Goal: Task Accomplishment & Management: Manage account settings

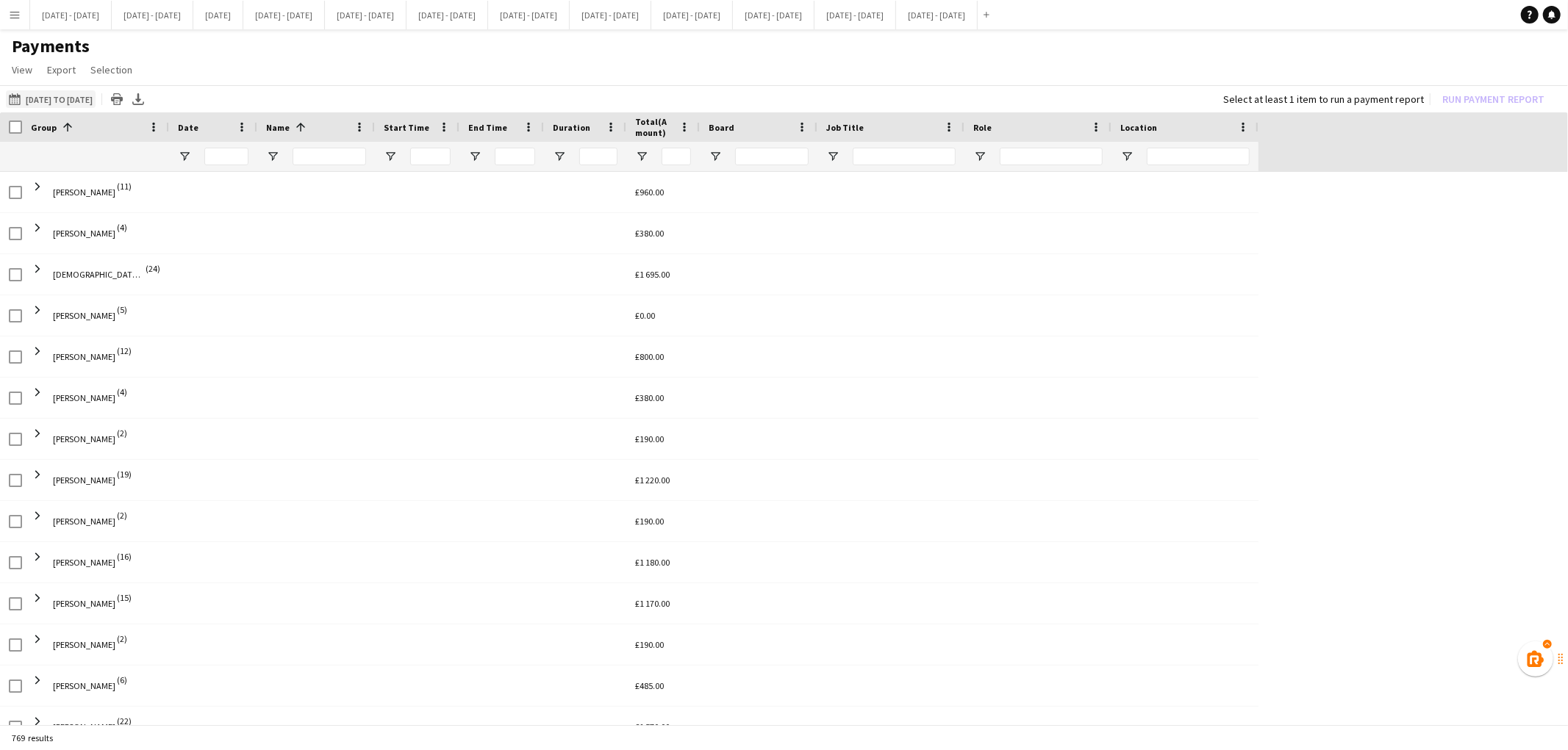
click at [70, 97] on button "01-07-2025 to 31-07-2025 01-07-2025 to 31-07-2025" at bounding box center [51, 98] width 90 height 18
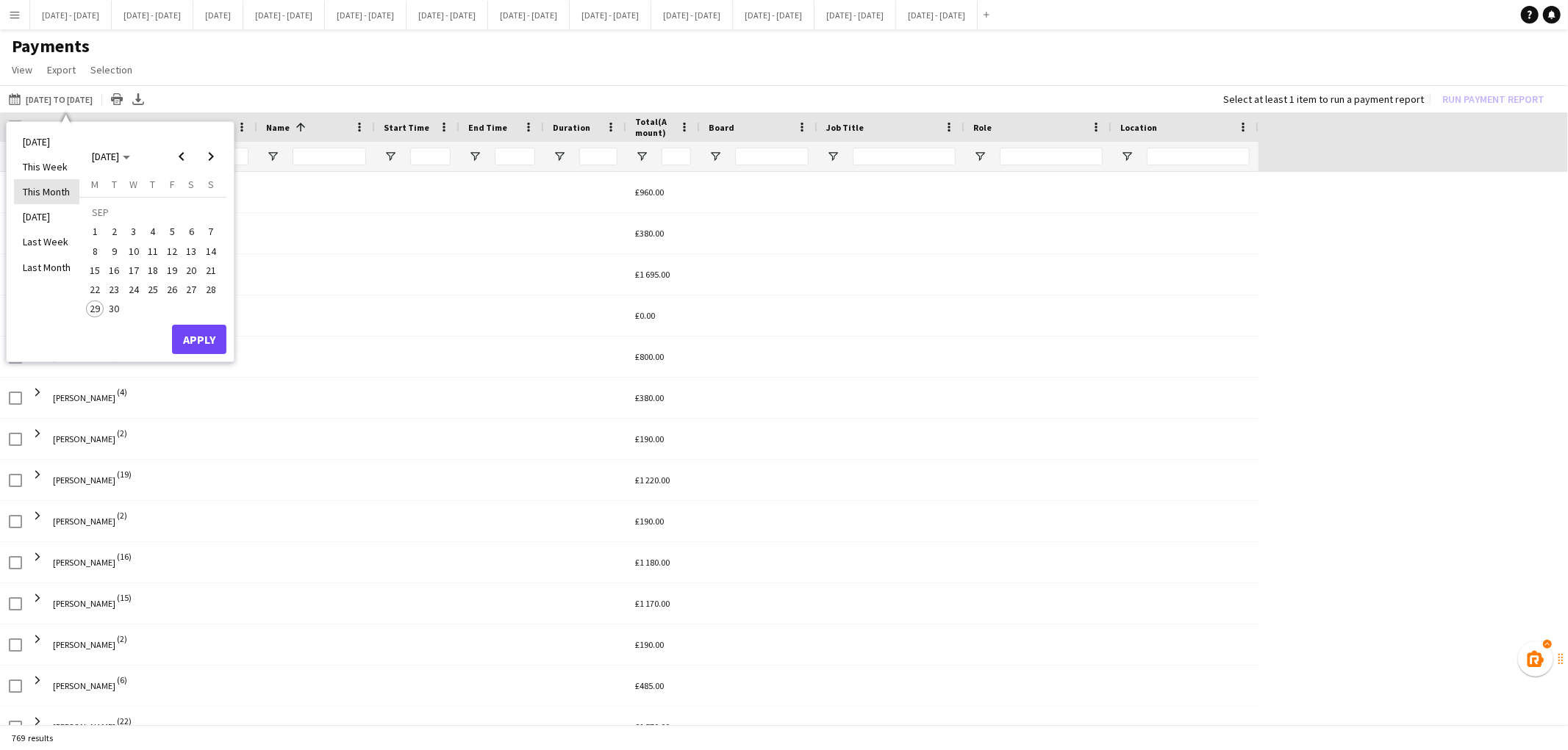
click at [55, 188] on li "This Month" at bounding box center [47, 191] width 66 height 25
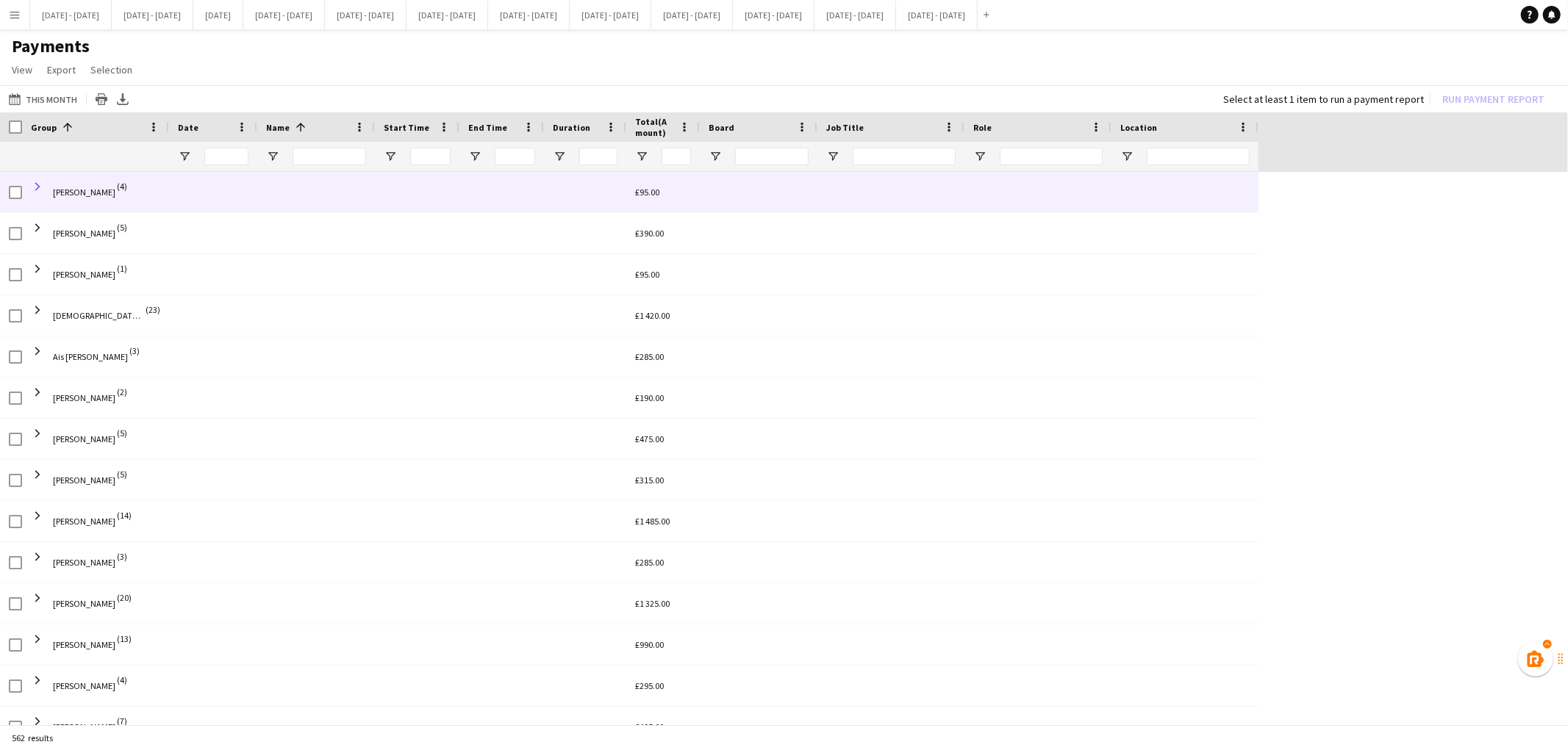
click at [41, 188] on span at bounding box center [38, 187] width 13 height 13
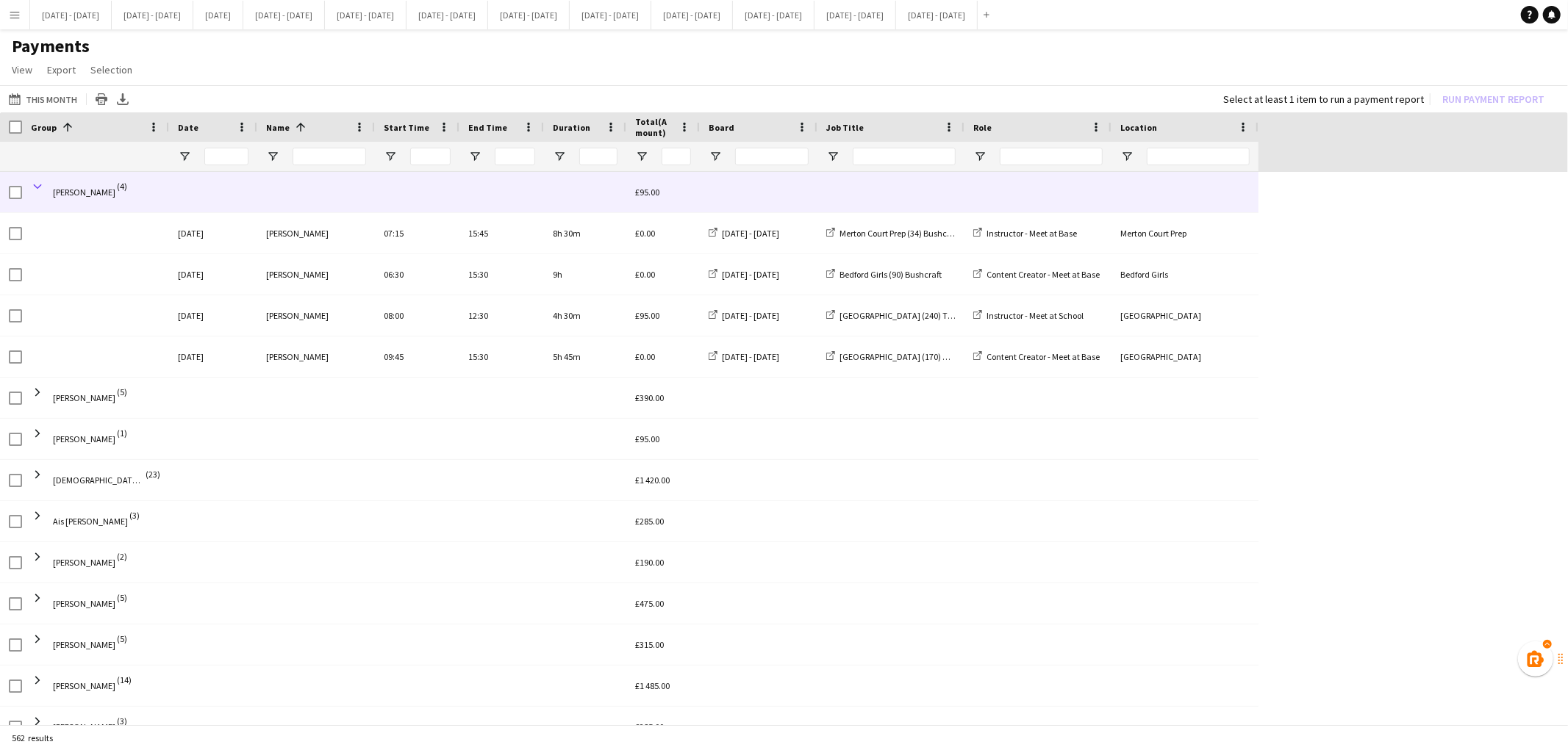
click at [34, 188] on span at bounding box center [38, 187] width 13 height 13
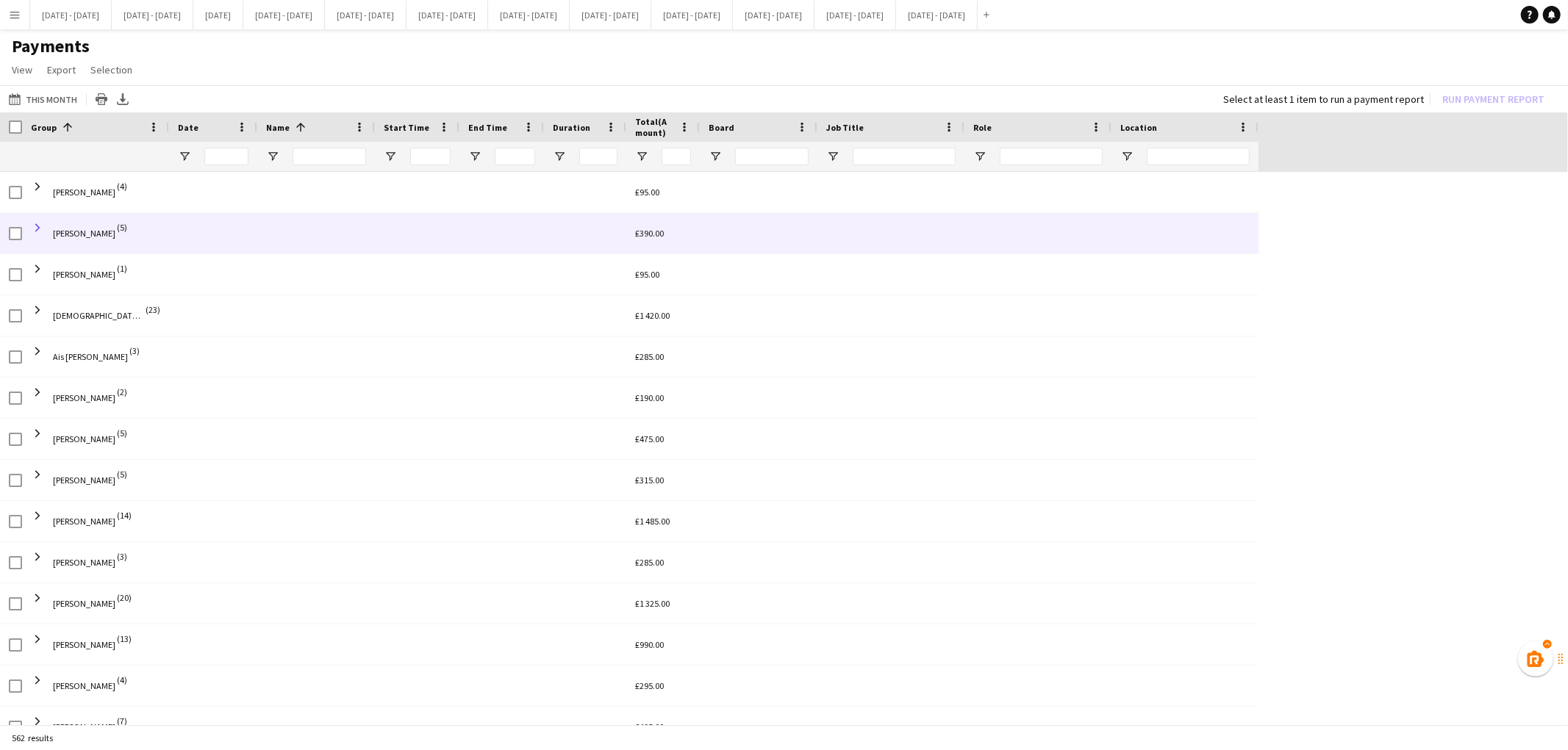
click at [37, 230] on span at bounding box center [38, 228] width 13 height 13
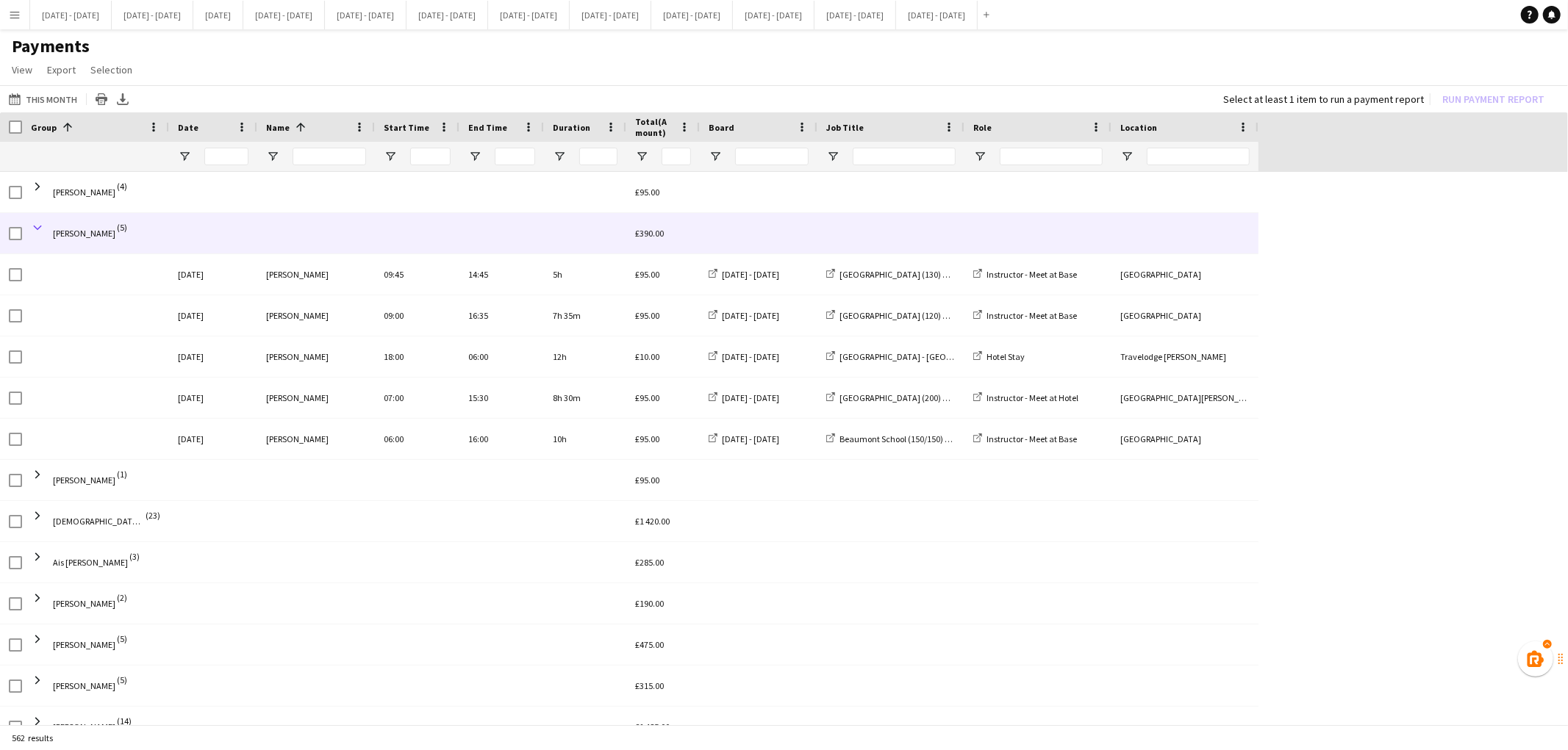
click at [38, 226] on span at bounding box center [38, 228] width 13 height 13
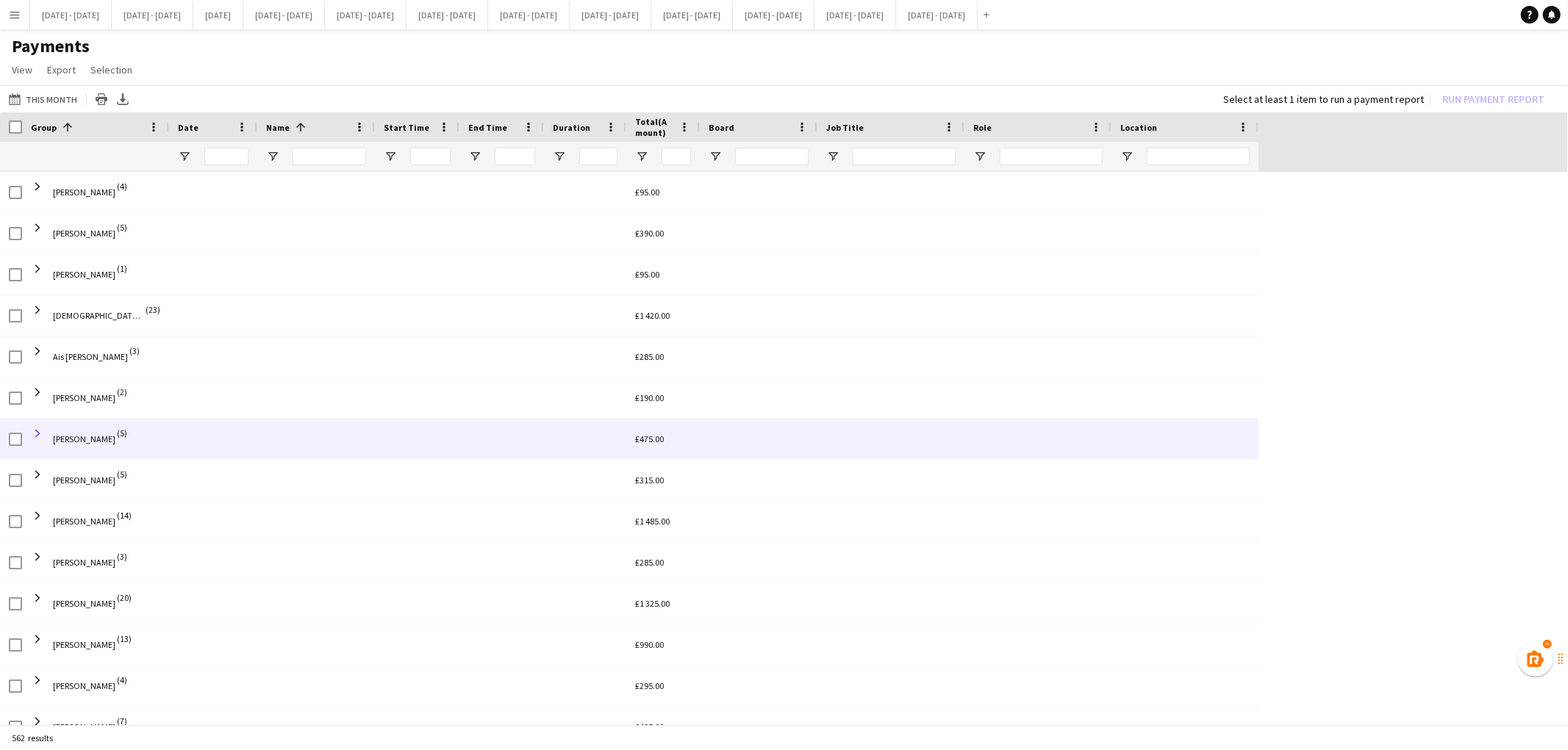
click at [42, 427] on span at bounding box center [38, 433] width 13 height 13
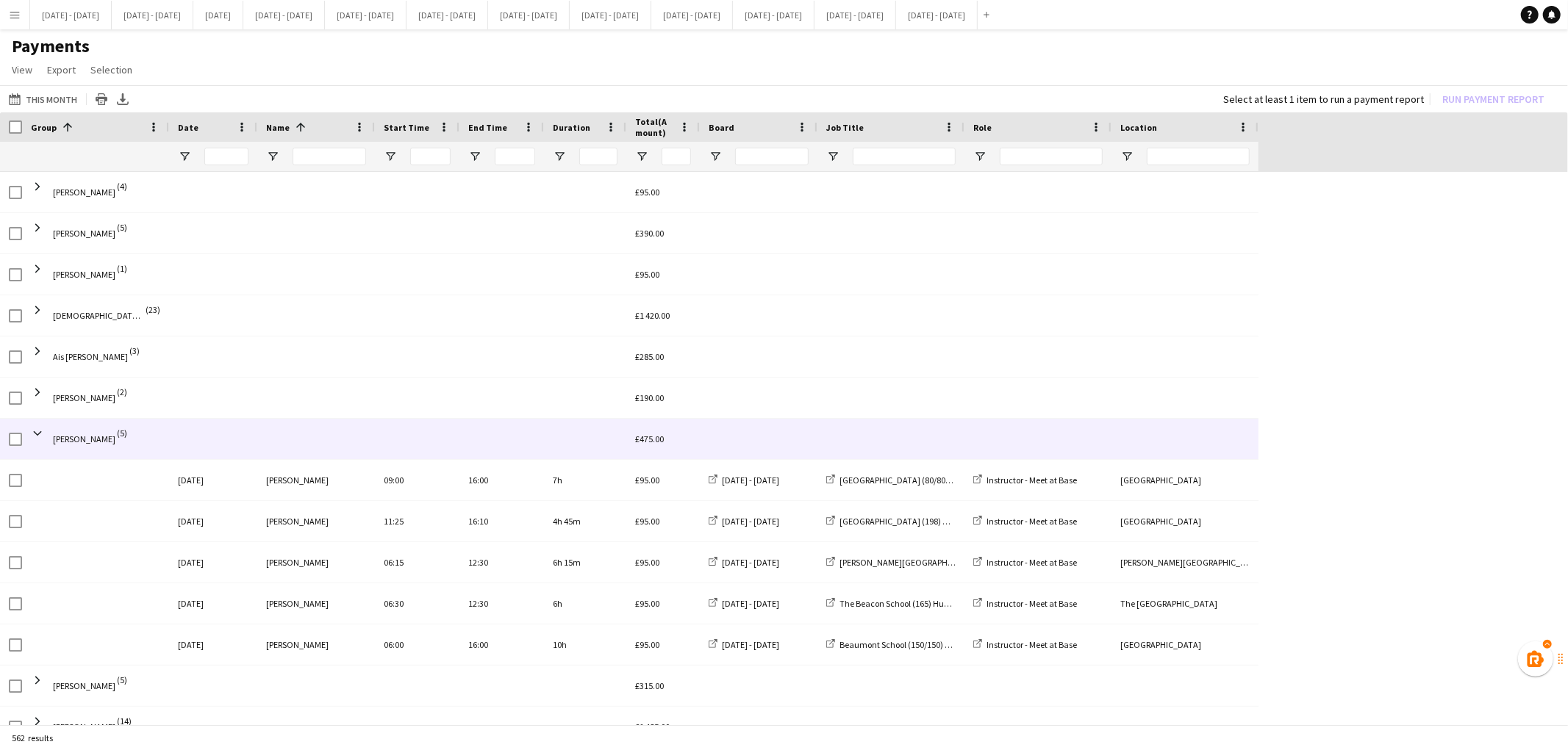
click at [42, 427] on span at bounding box center [38, 433] width 13 height 13
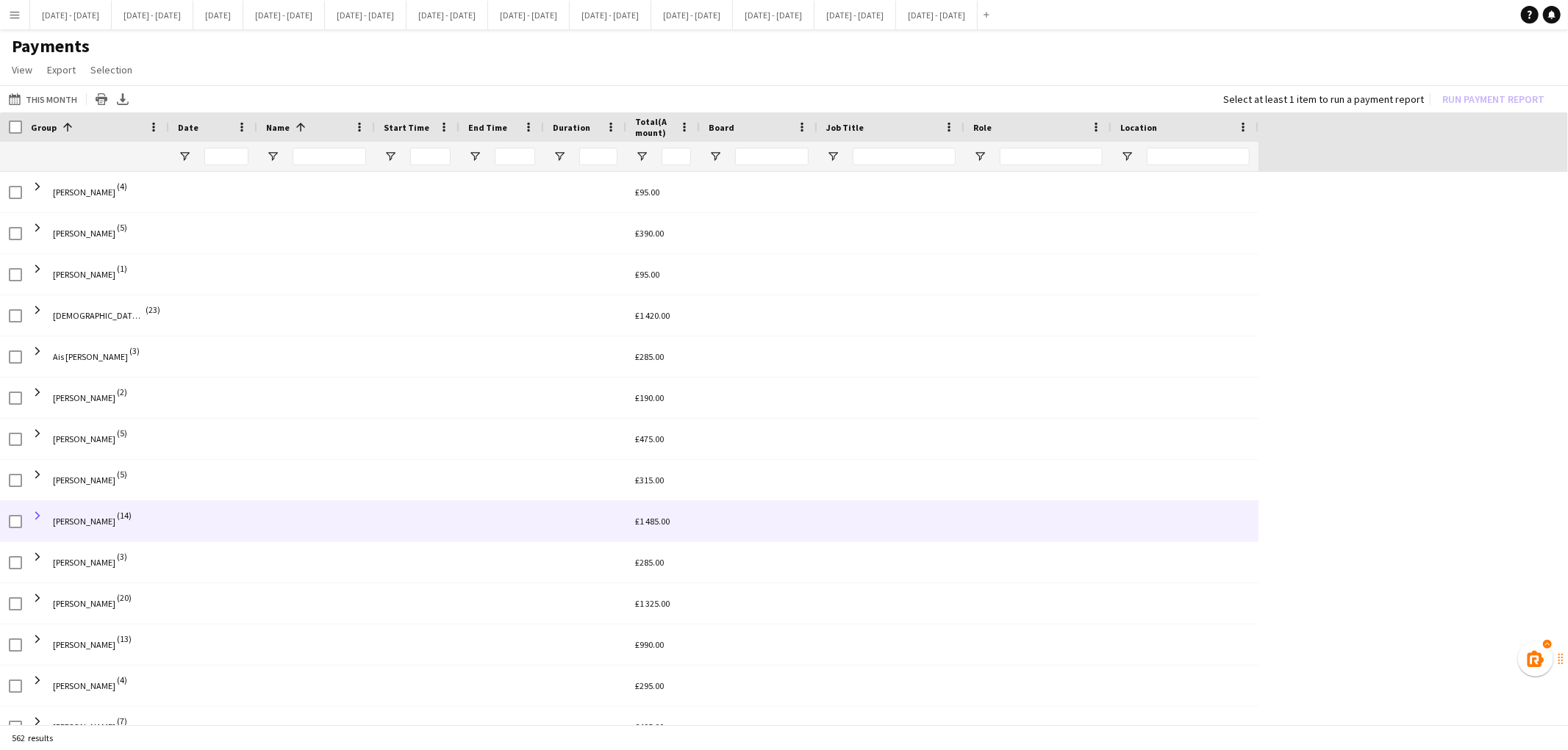
click at [34, 515] on span at bounding box center [38, 516] width 13 height 13
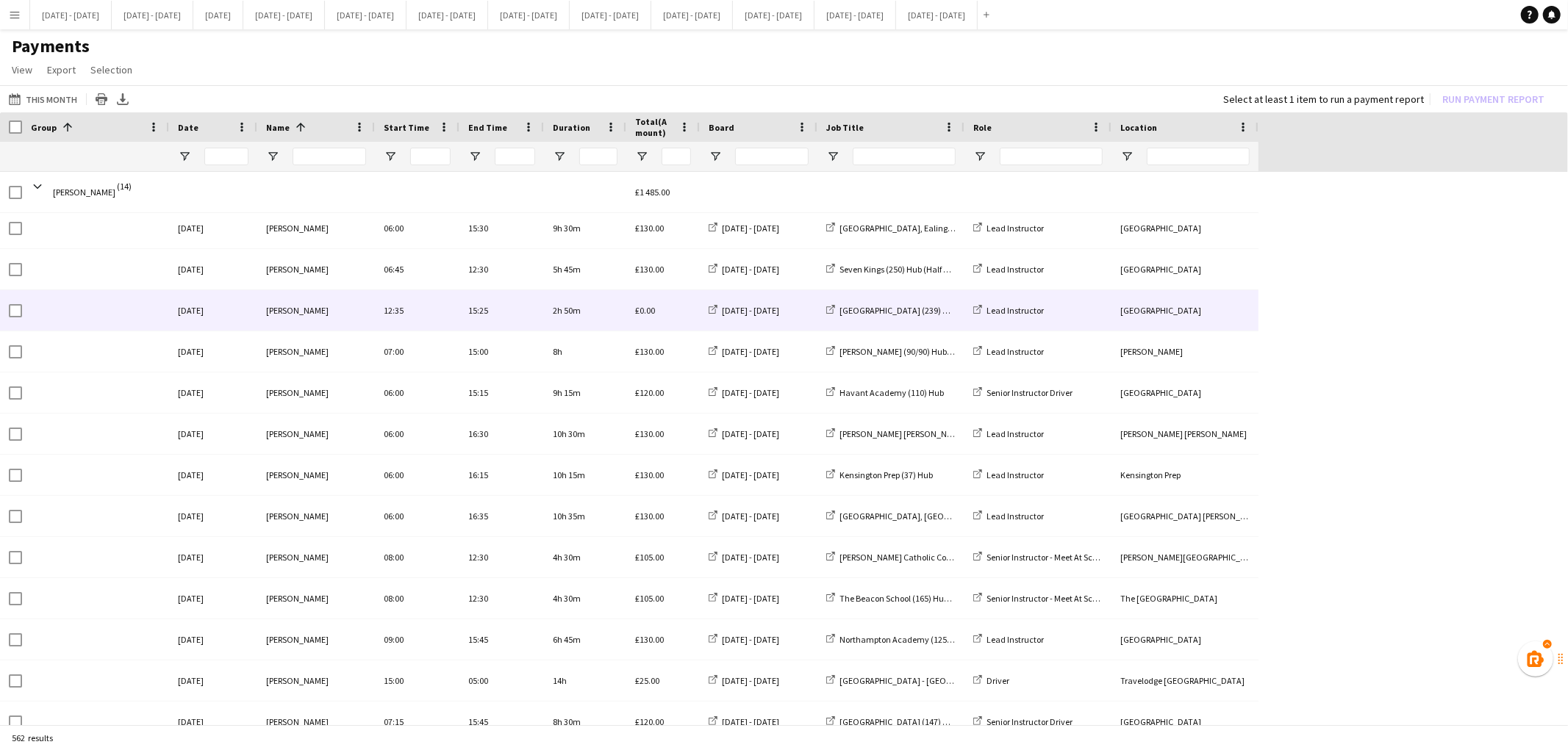
scroll to position [390, 0]
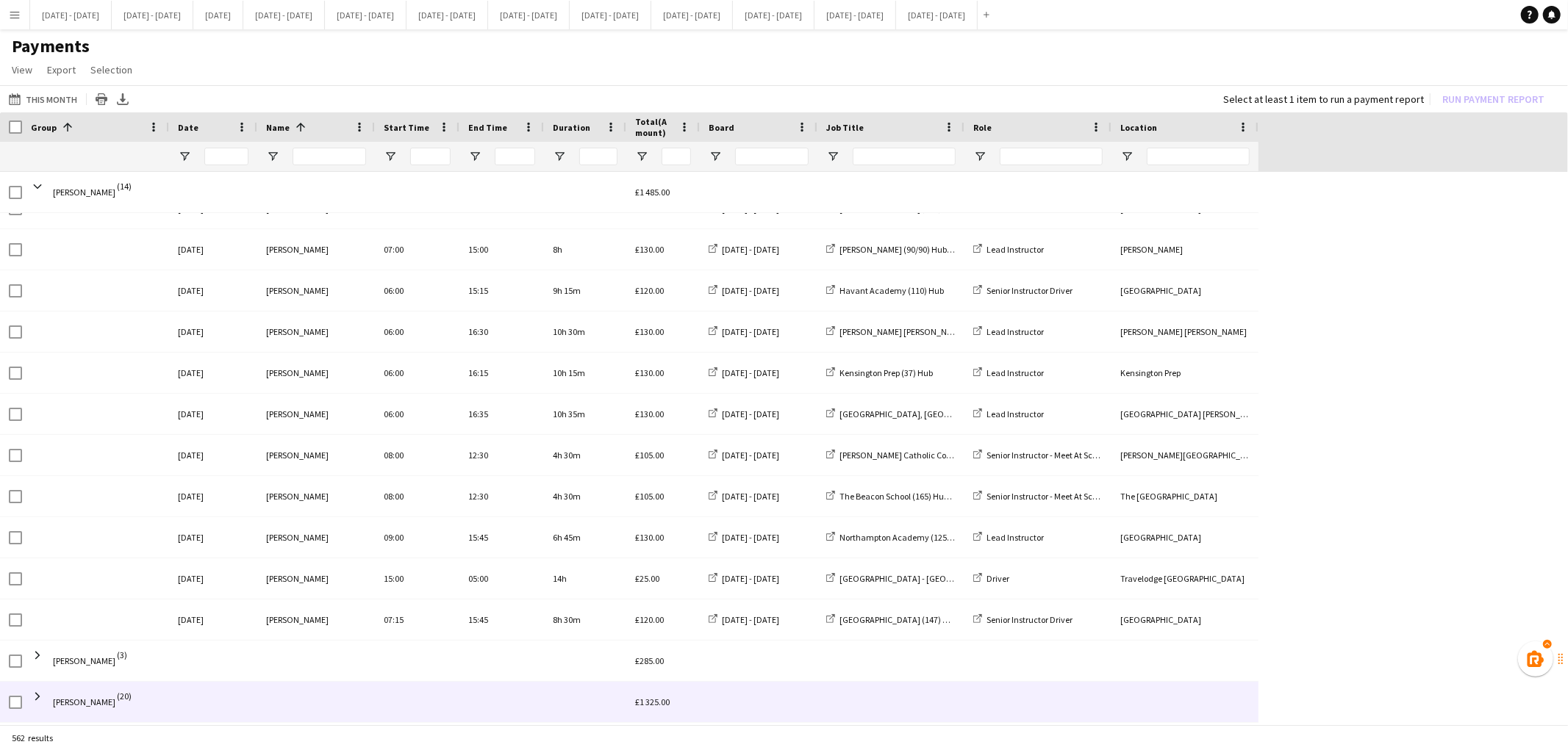
click at [373, 713] on div at bounding box center [315, 701] width 117 height 40
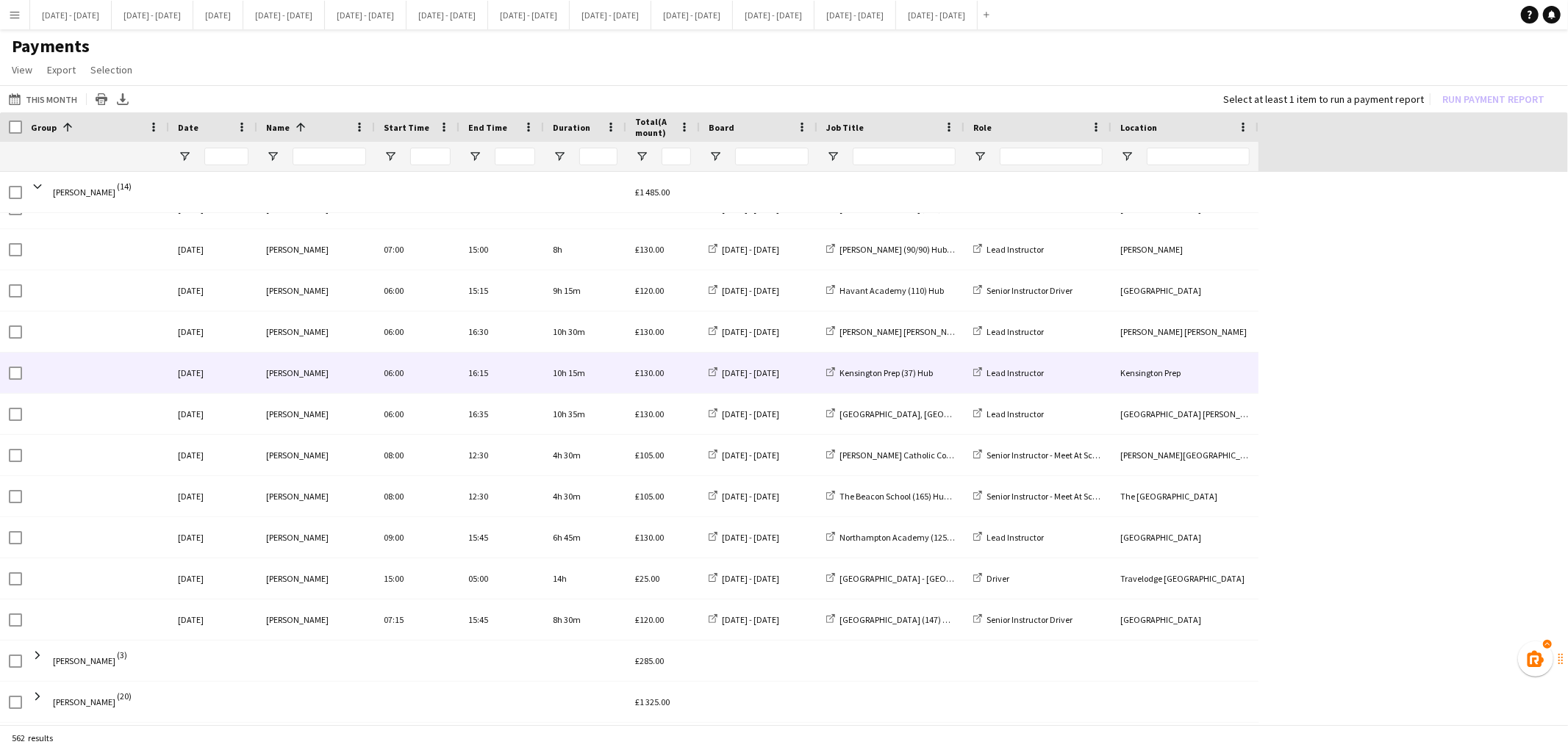
click at [471, 376] on div "16:15" at bounding box center [502, 372] width 84 height 40
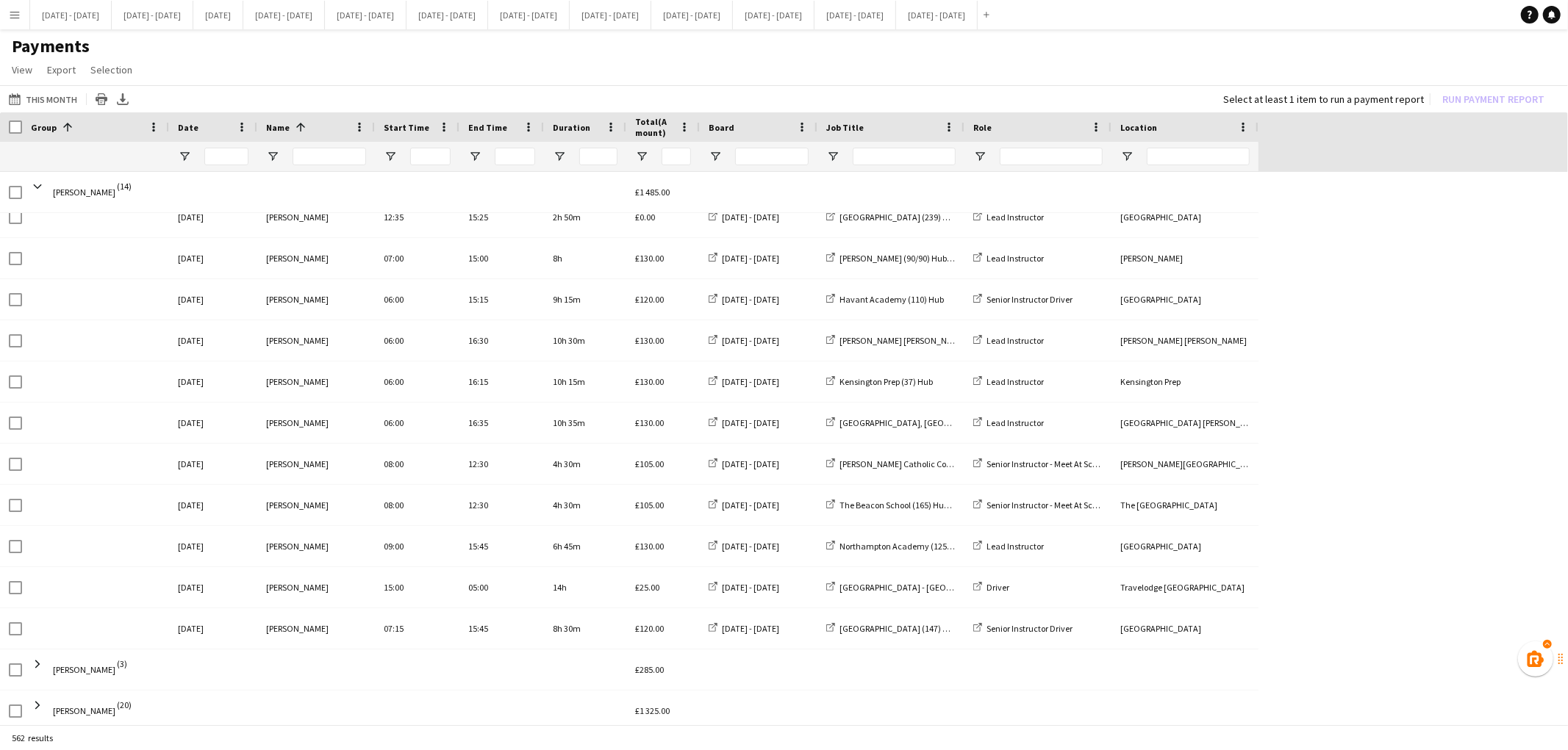
scroll to position [471, 0]
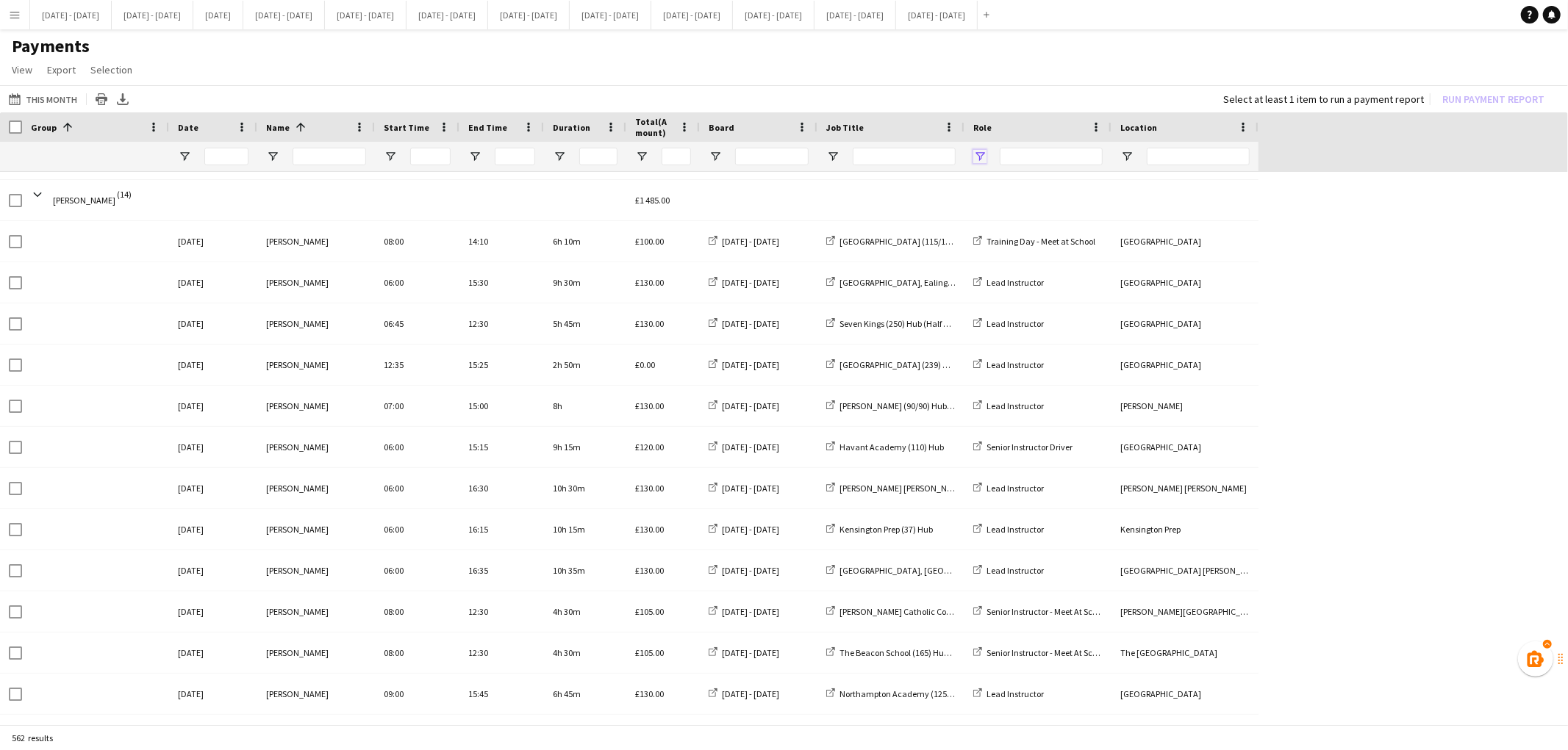
click at [980, 157] on span "Open Filter Menu" at bounding box center [980, 157] width 13 height 13
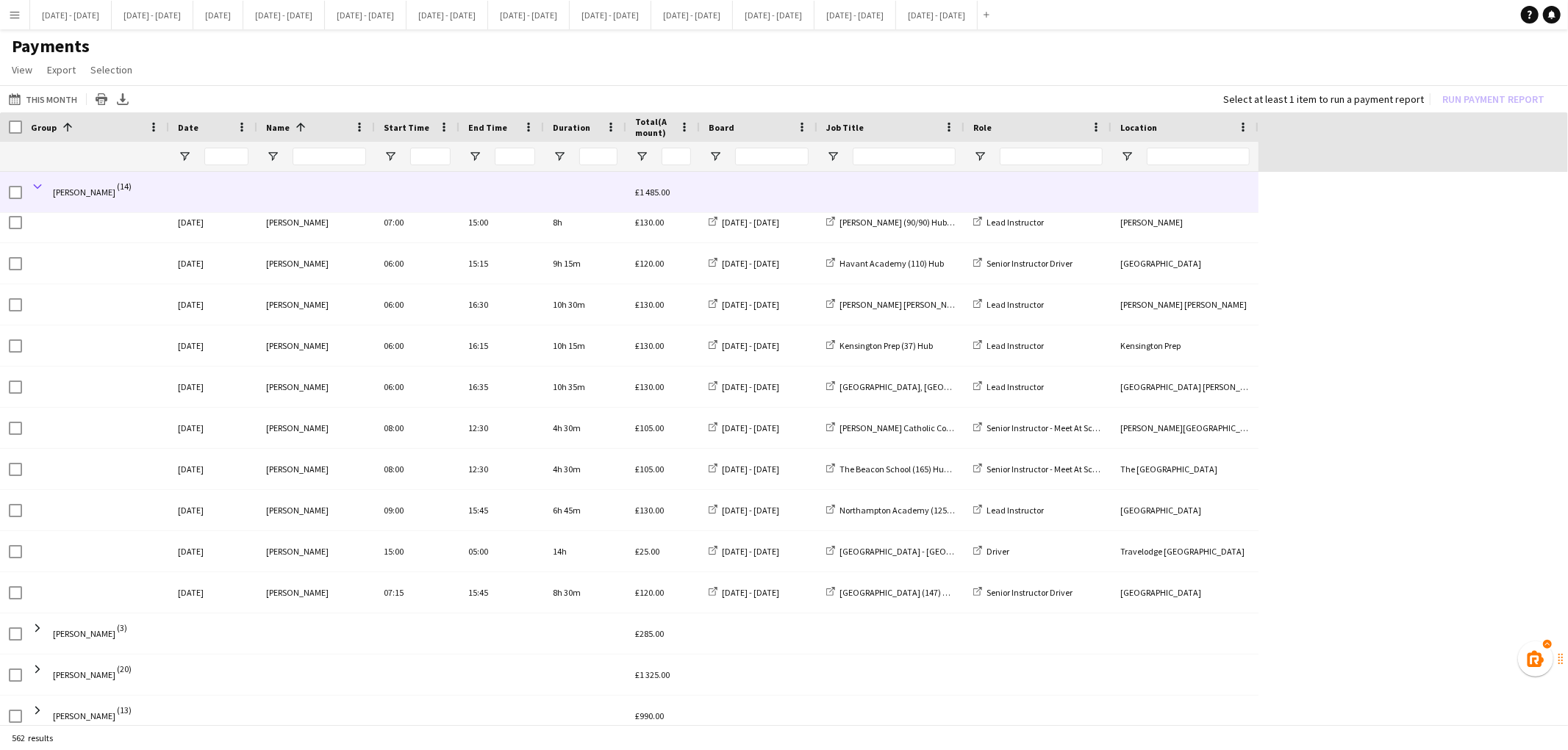
click at [38, 185] on span at bounding box center [38, 187] width 13 height 13
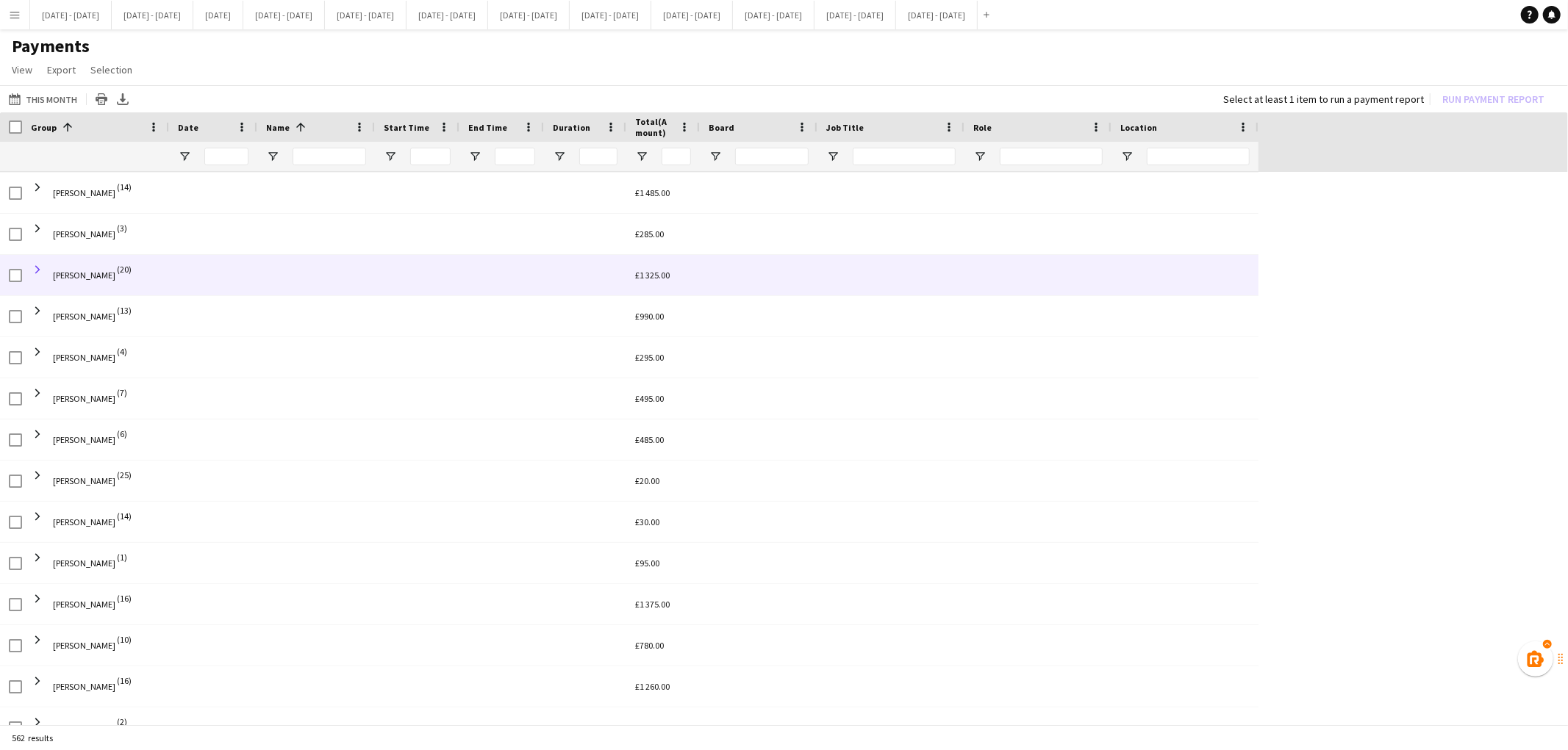
click at [36, 263] on span at bounding box center [38, 270] width 13 height 13
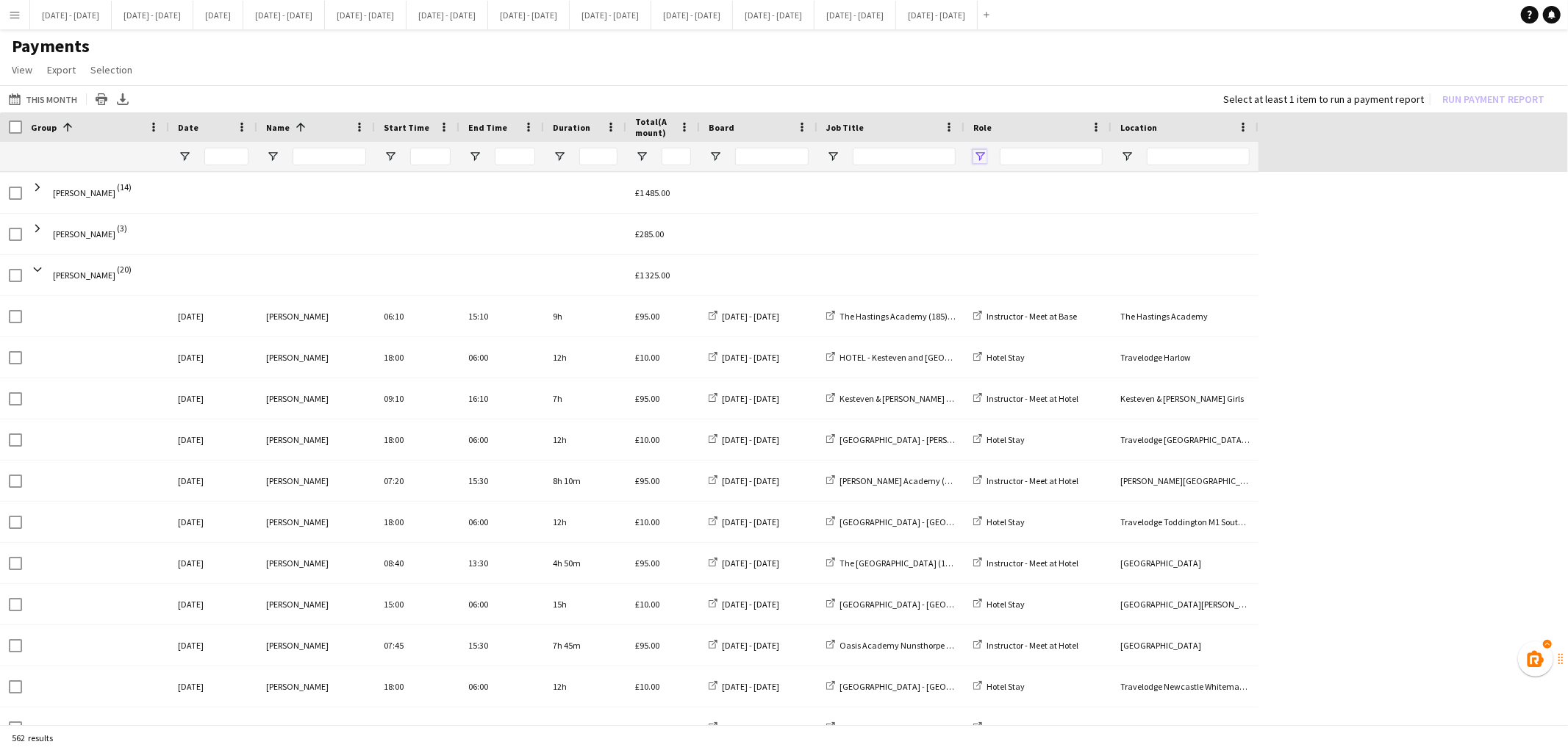
click at [978, 158] on span "Open Filter Menu" at bounding box center [980, 157] width 13 height 13
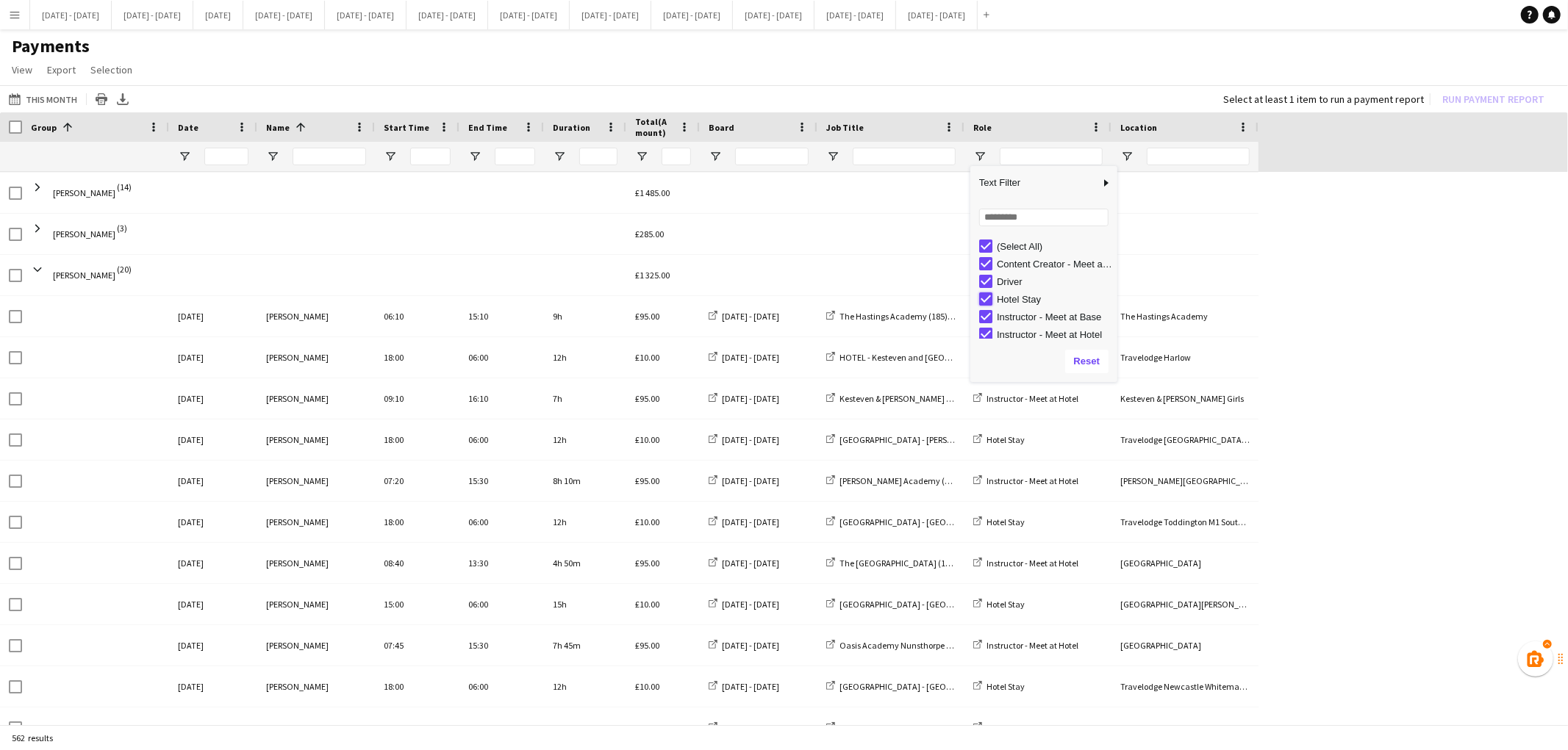
type input "**********"
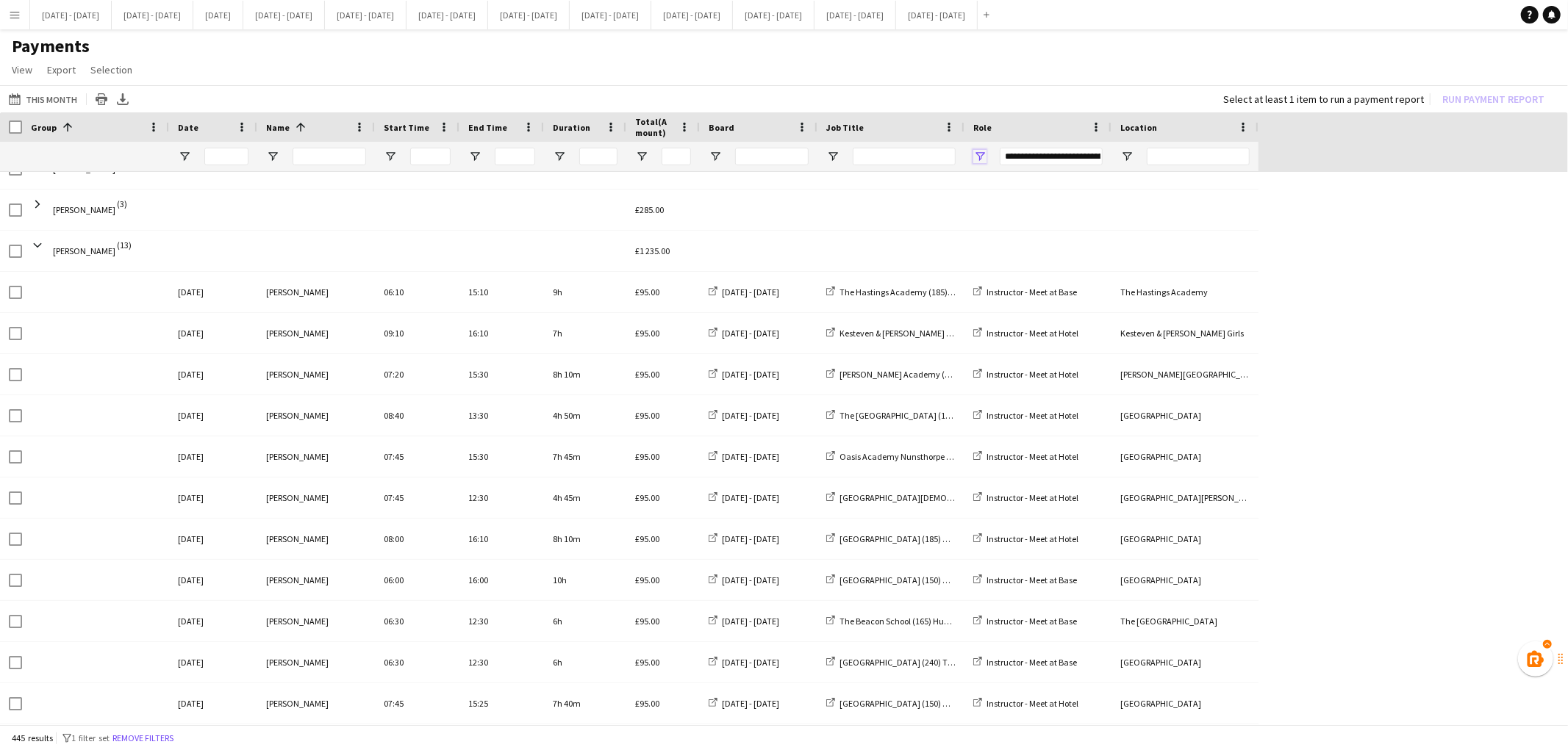
click at [980, 155] on span "Open Filter Menu" at bounding box center [980, 157] width 13 height 13
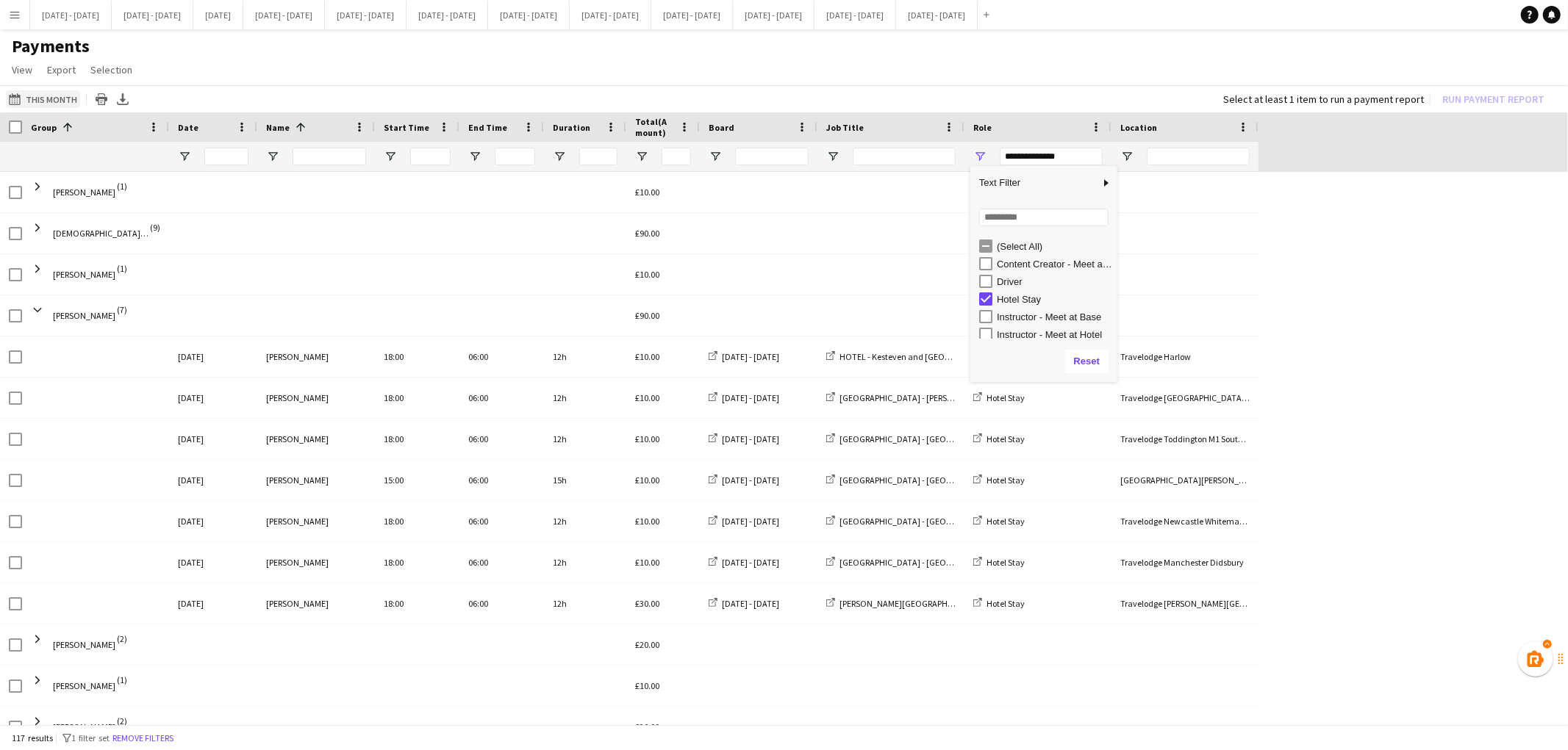
click at [55, 98] on button "01-07-2025 to 31-07-2025 This Month" at bounding box center [42, 98] width 74 height 18
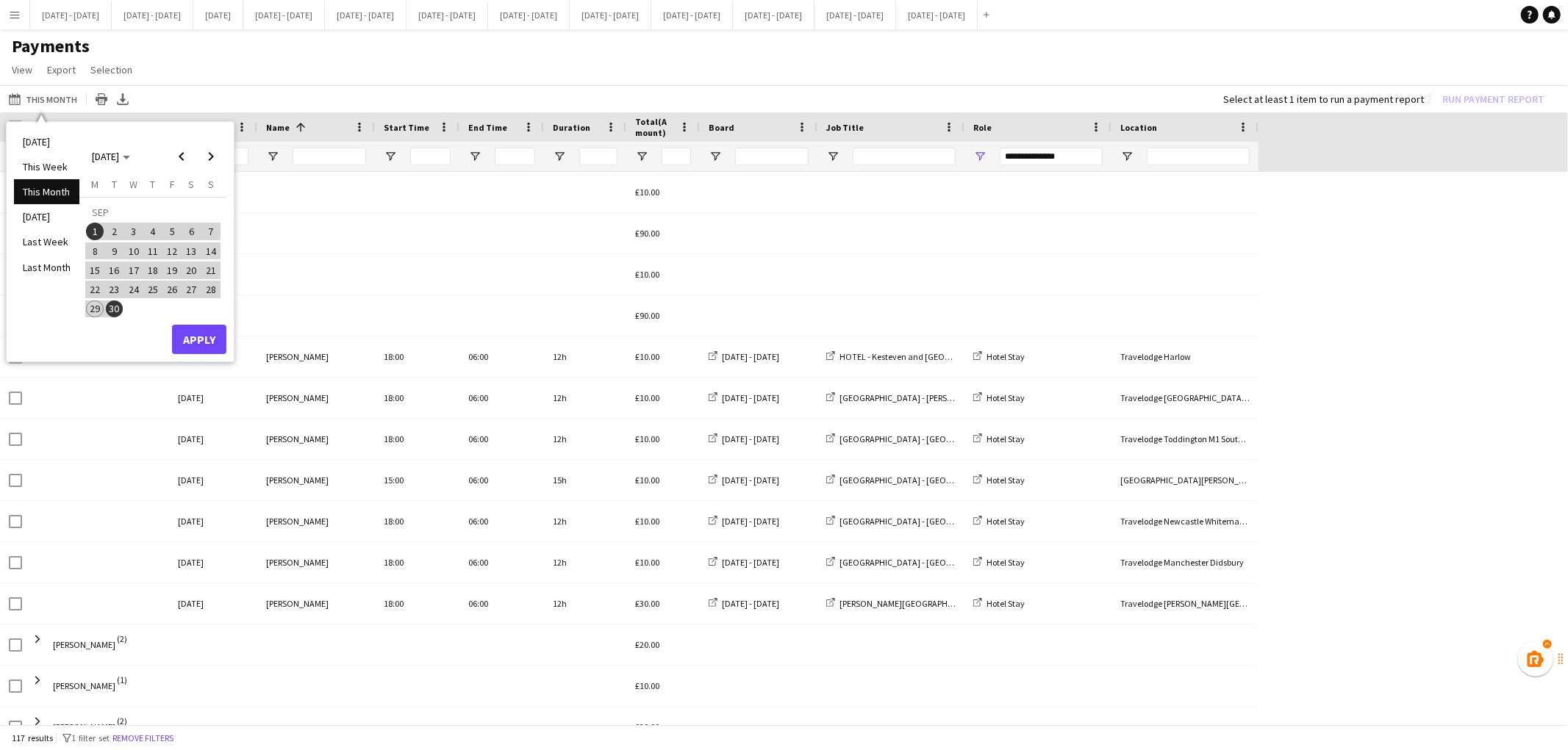
click at [94, 229] on span "1" at bounding box center [95, 231] width 18 height 18
click at [117, 311] on span "30" at bounding box center [114, 309] width 18 height 18
click at [203, 337] on button "Apply" at bounding box center [199, 338] width 54 height 29
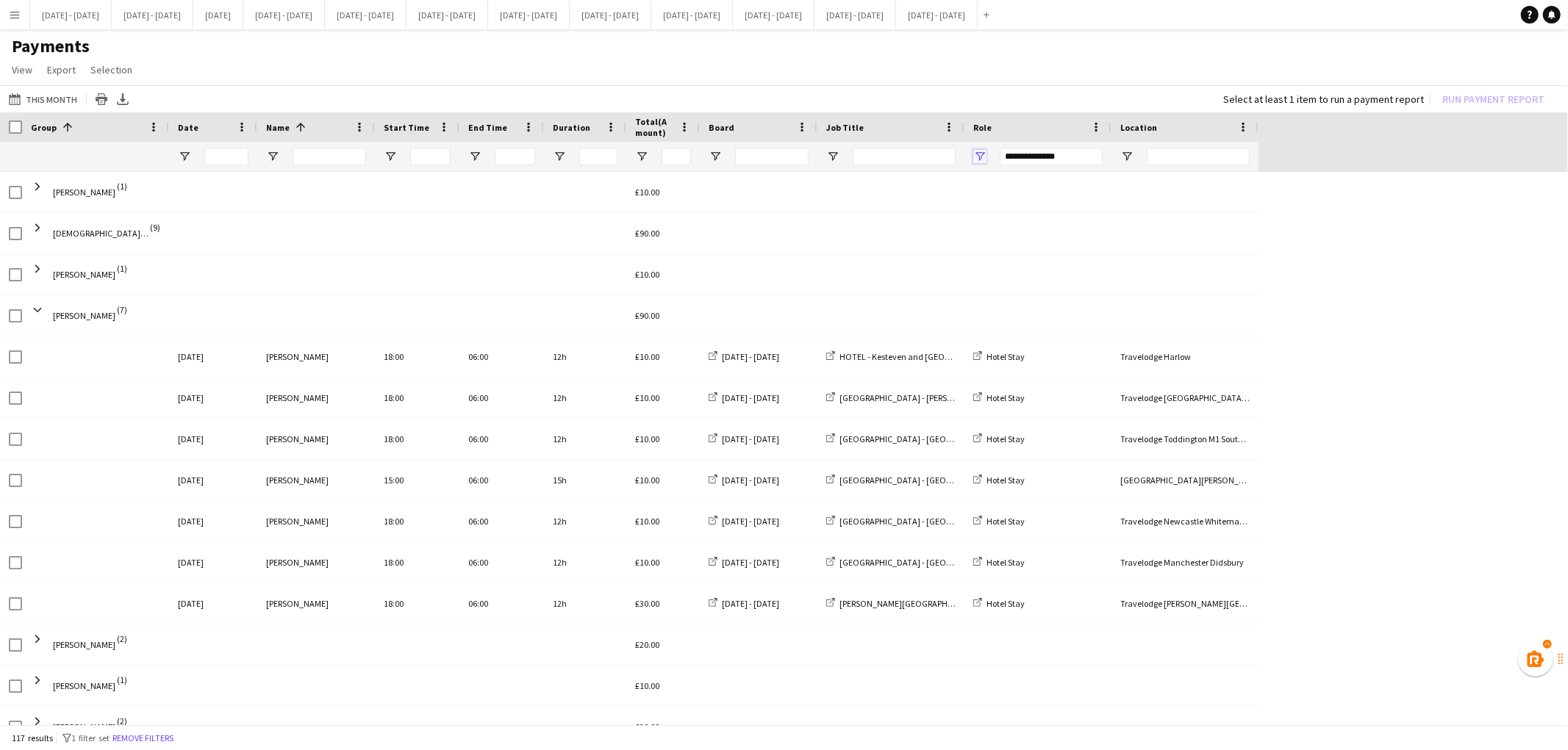
click at [981, 156] on span "Open Filter Menu" at bounding box center [980, 157] width 13 height 13
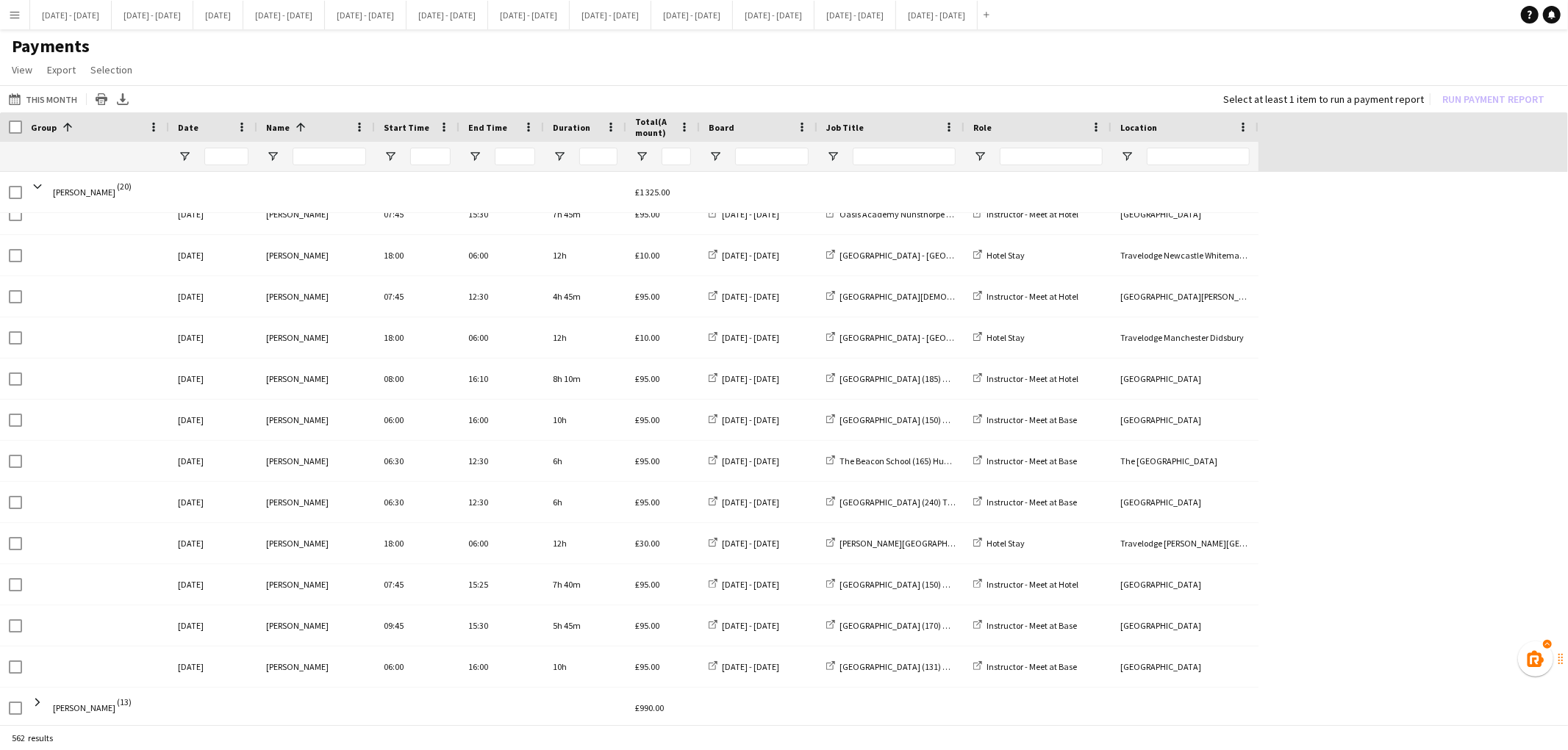
scroll to position [724, 0]
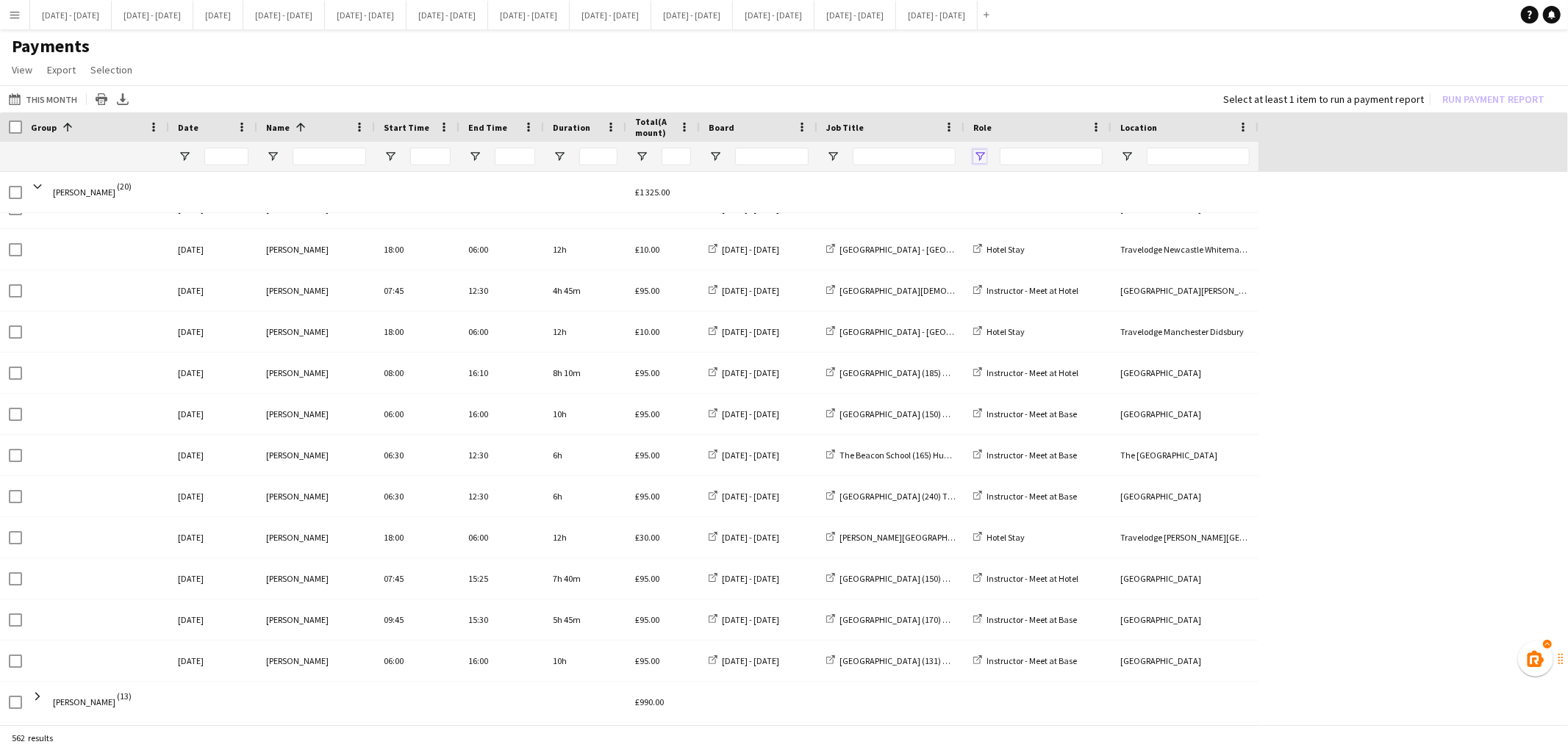
click at [984, 151] on span "Open Filter Menu" at bounding box center [980, 157] width 13 height 13
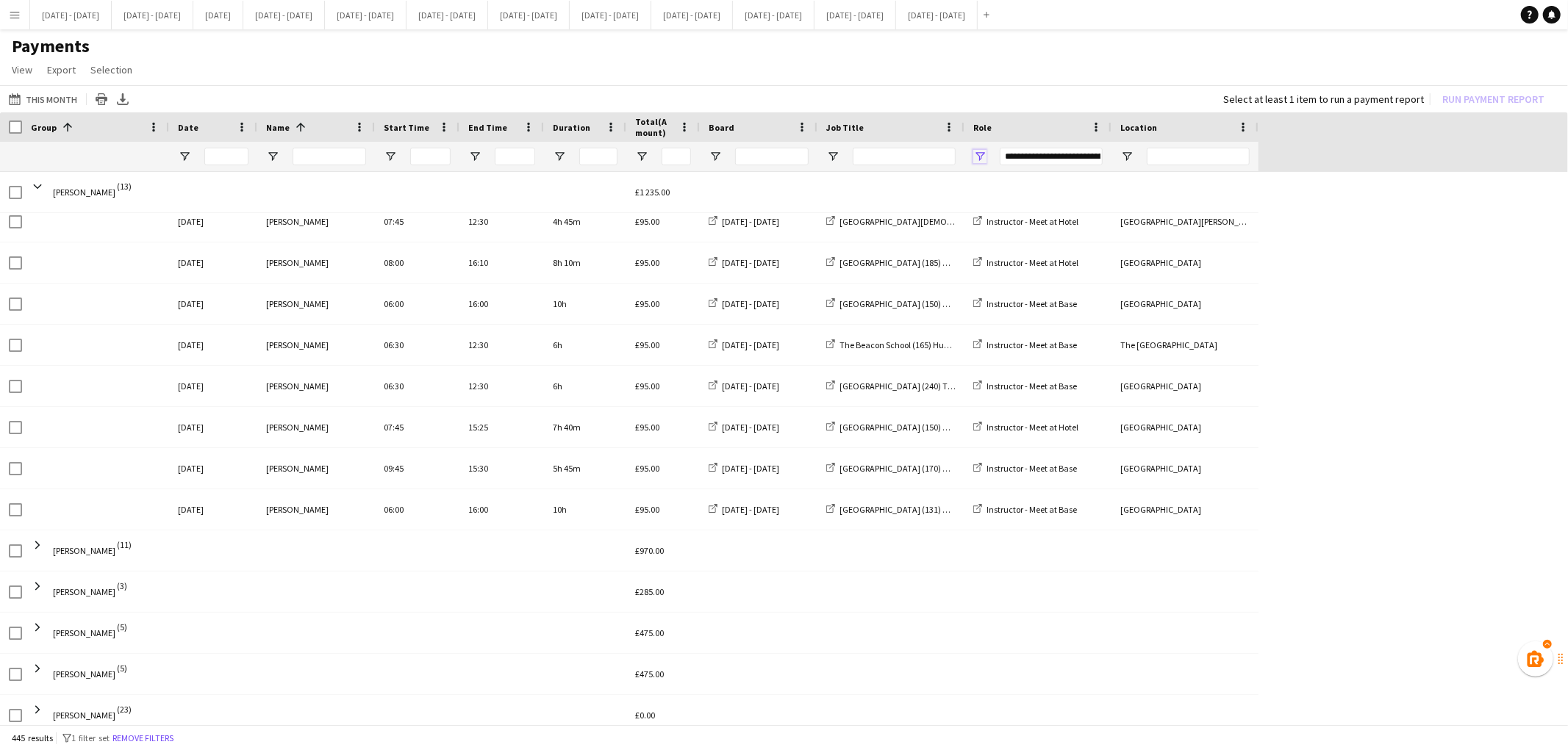
click at [981, 153] on span "Open Filter Menu" at bounding box center [980, 157] width 13 height 13
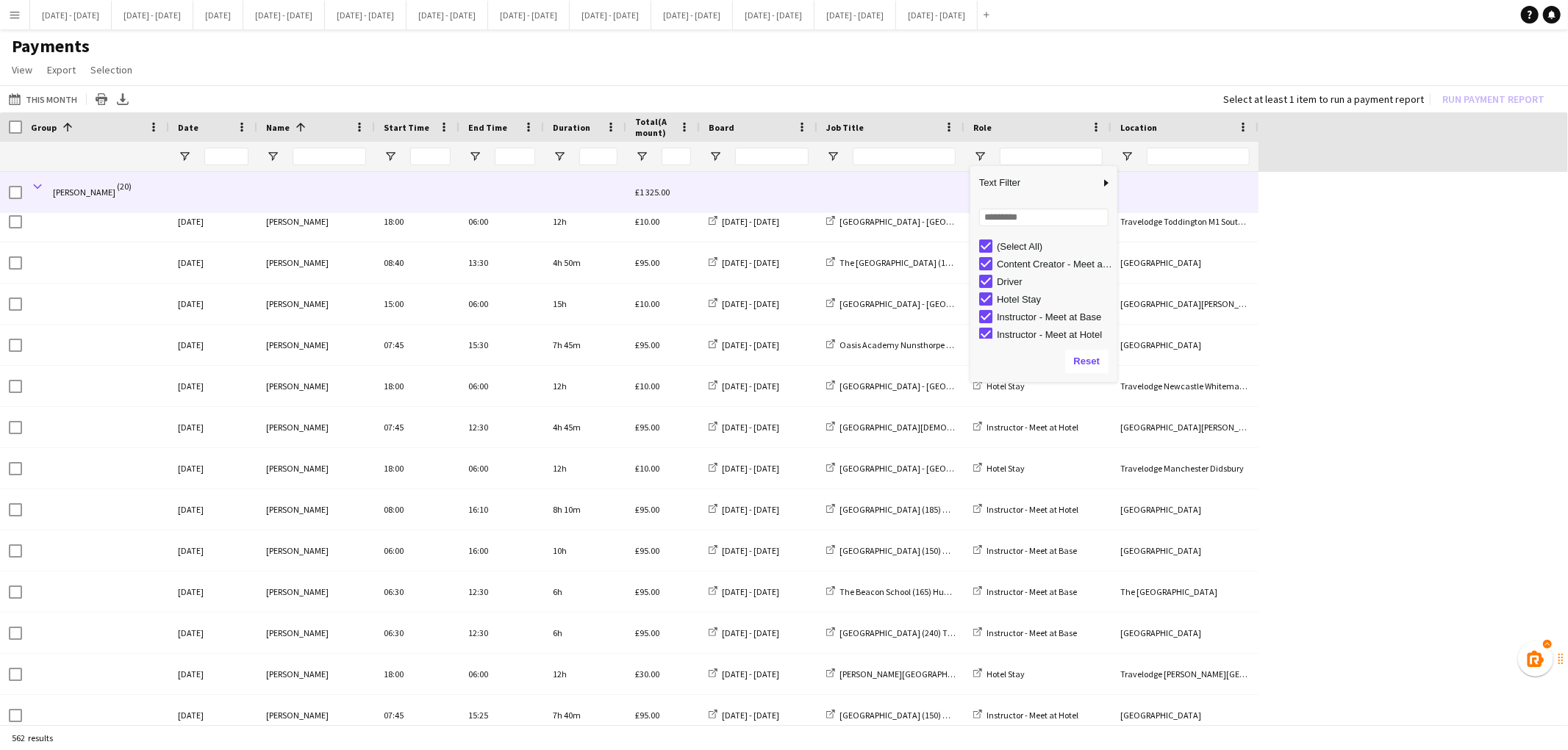
click at [39, 185] on span at bounding box center [38, 187] width 13 height 13
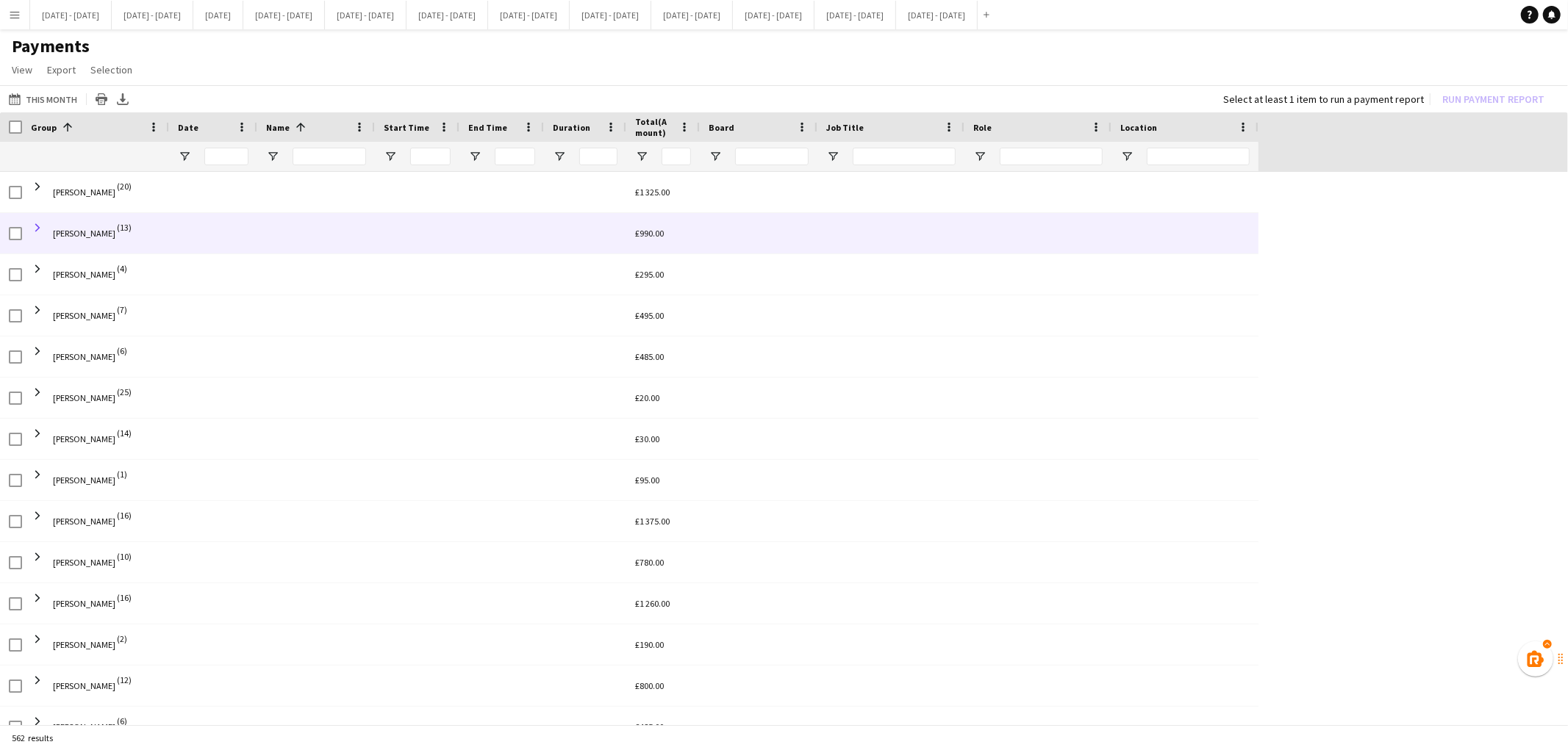
click at [38, 226] on span at bounding box center [38, 228] width 13 height 13
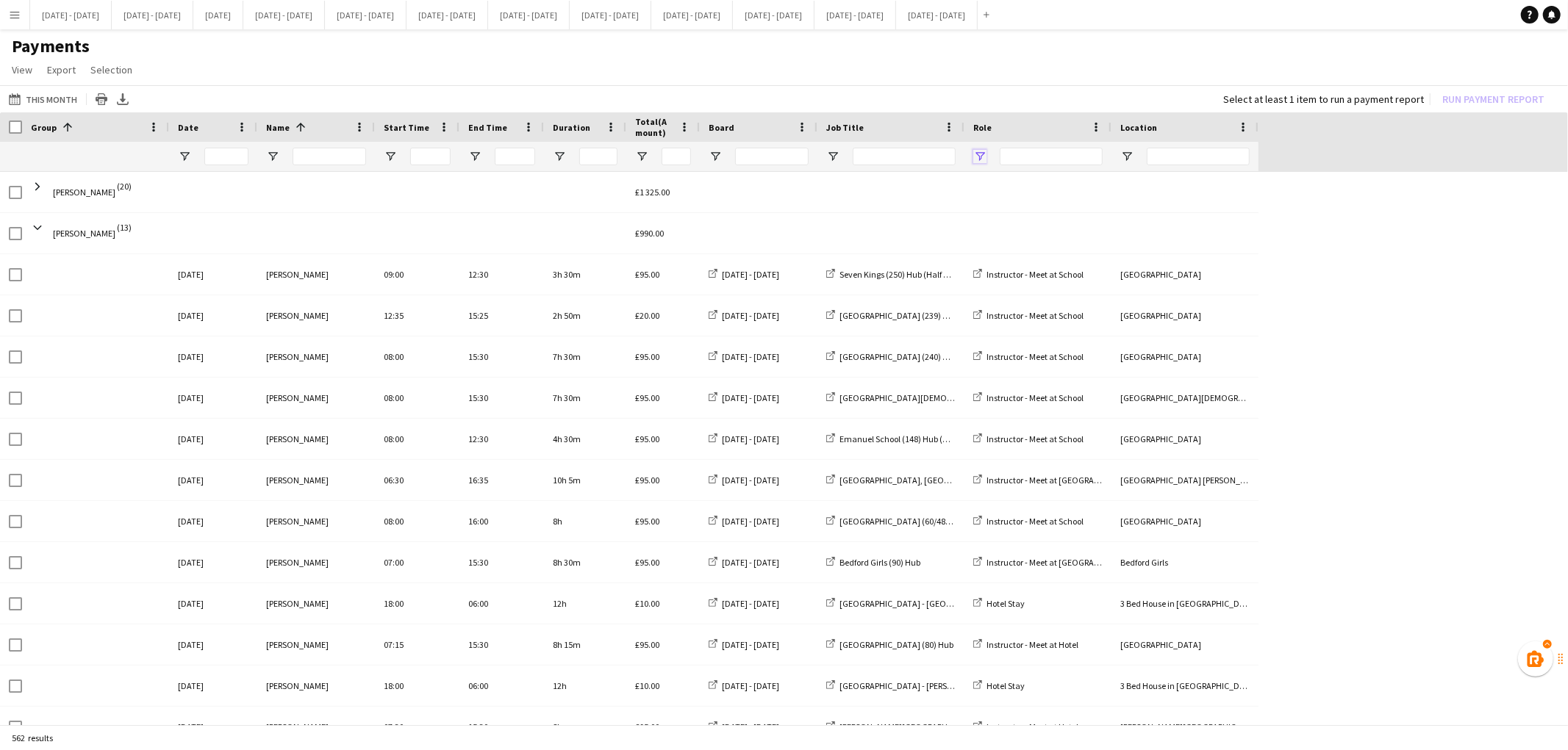
click at [983, 150] on span "Open Filter Menu" at bounding box center [980, 157] width 13 height 13
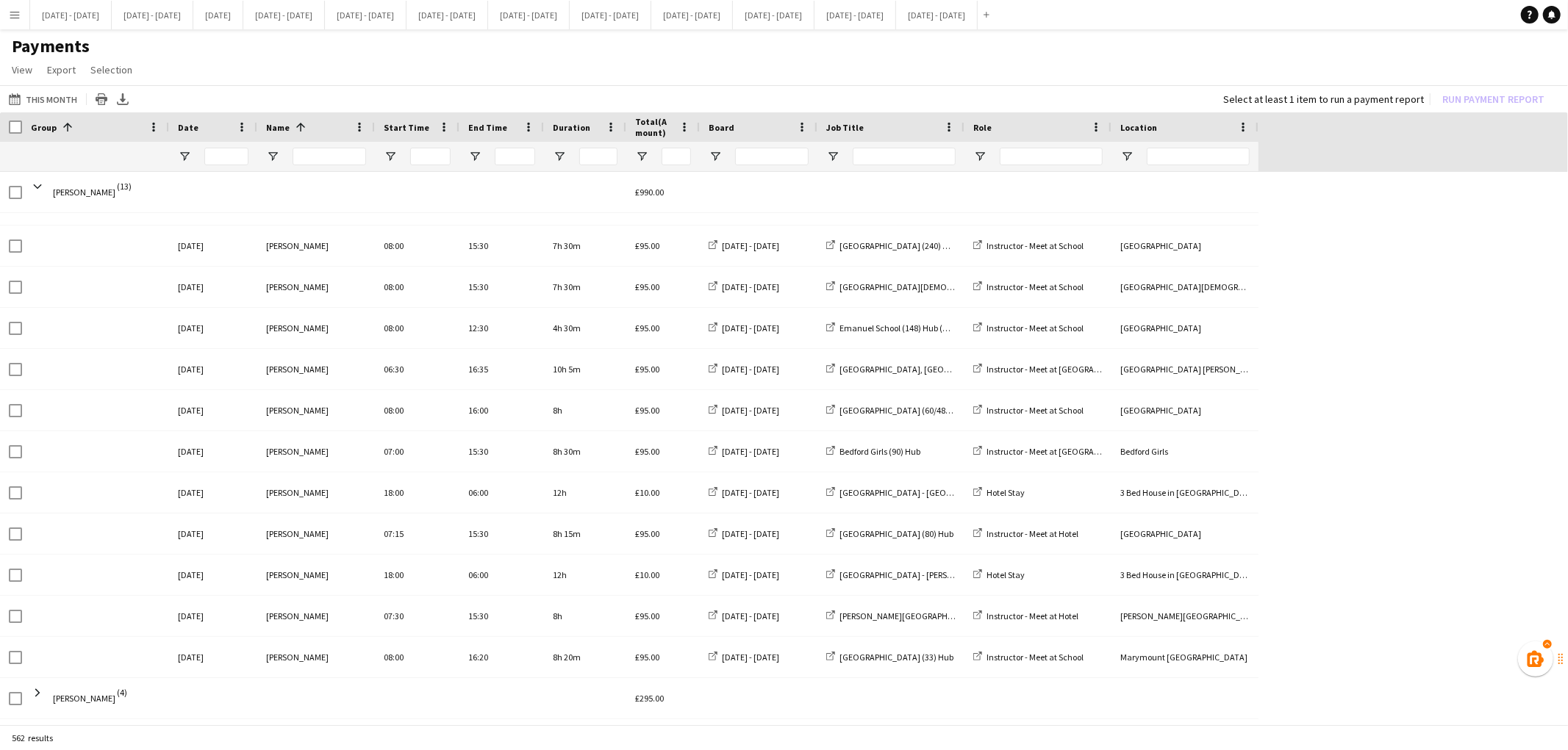
scroll to position [541, 0]
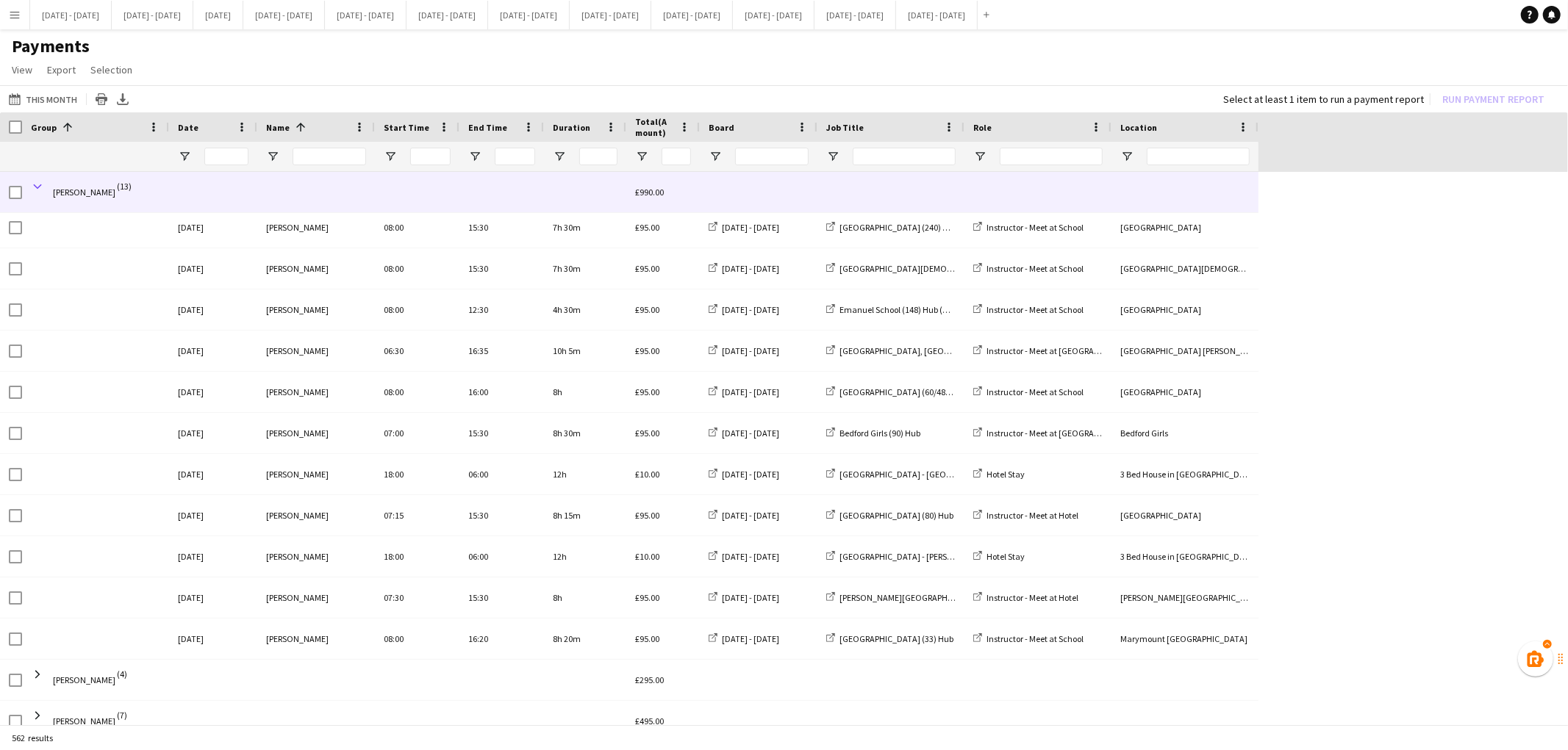
click at [38, 185] on span at bounding box center [38, 187] width 13 height 13
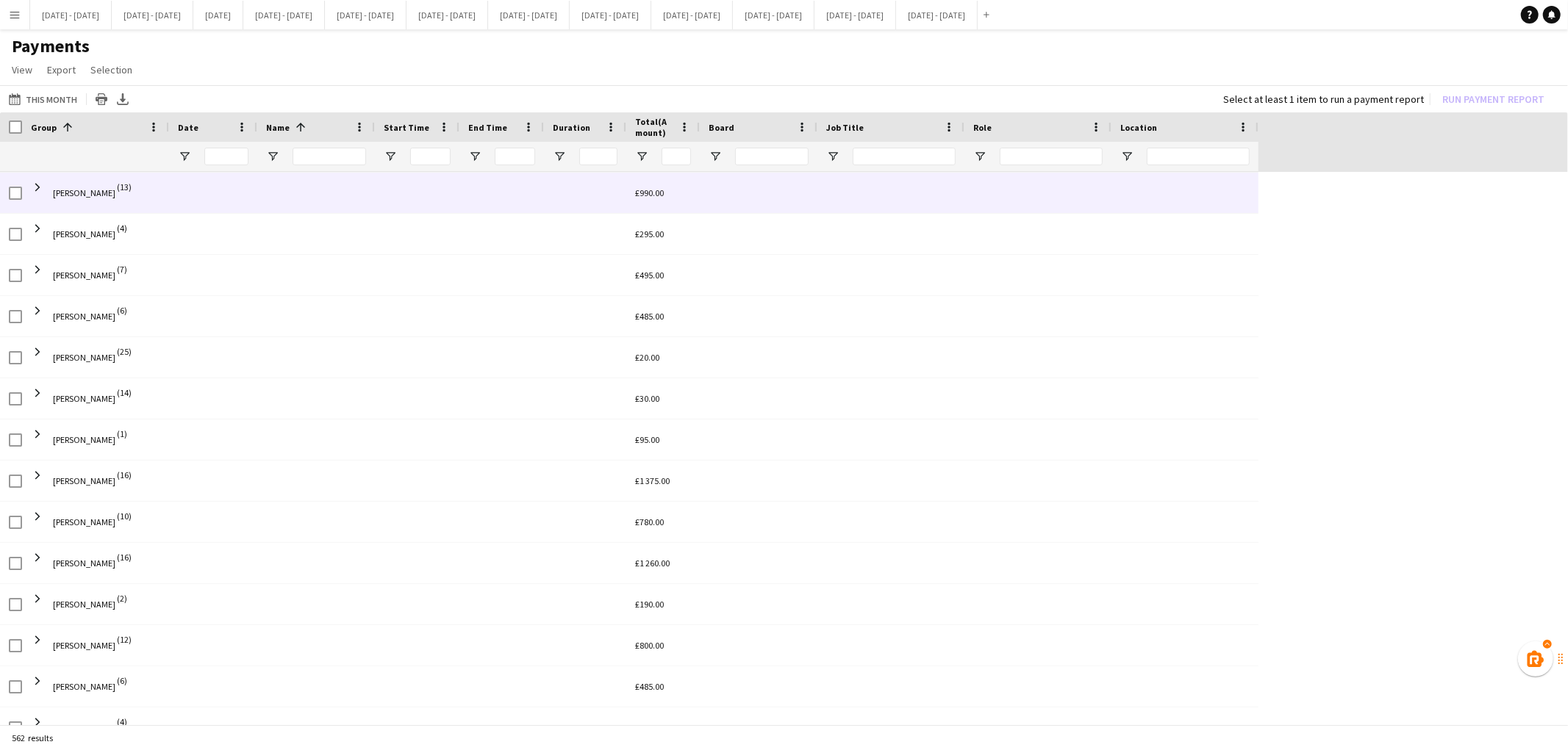
scroll to position [452, 0]
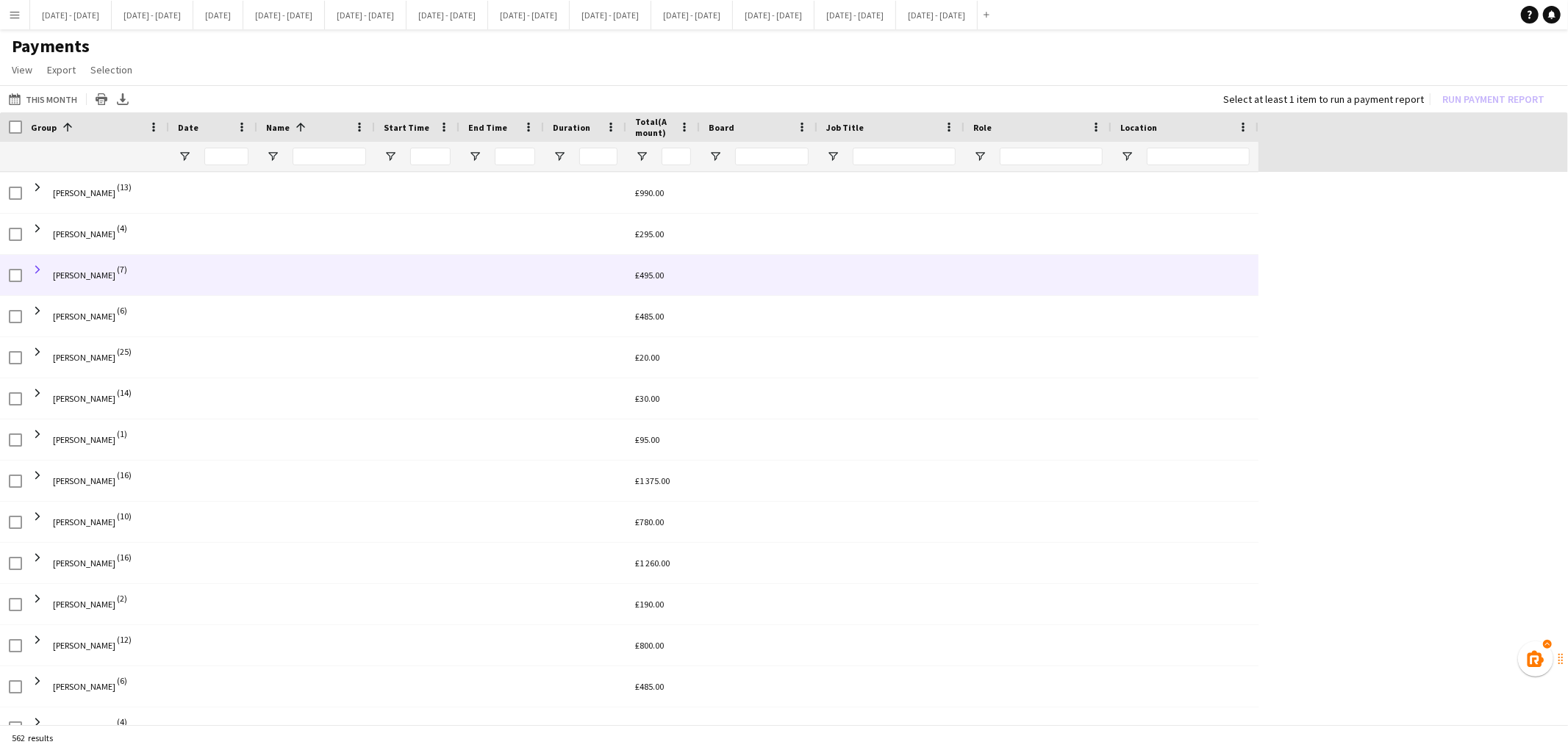
click at [38, 270] on span at bounding box center [38, 270] width 13 height 13
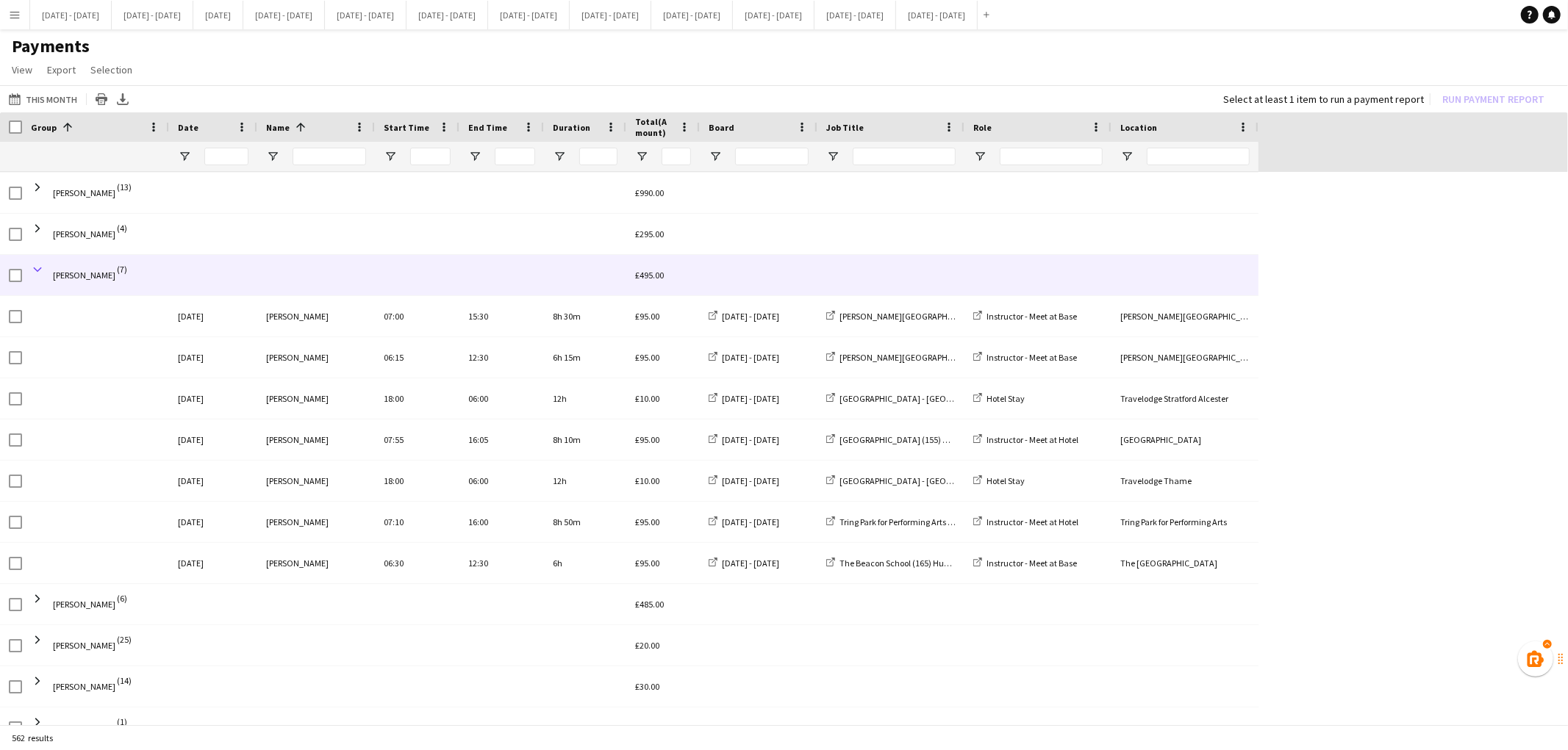
click at [34, 269] on span at bounding box center [38, 270] width 13 height 13
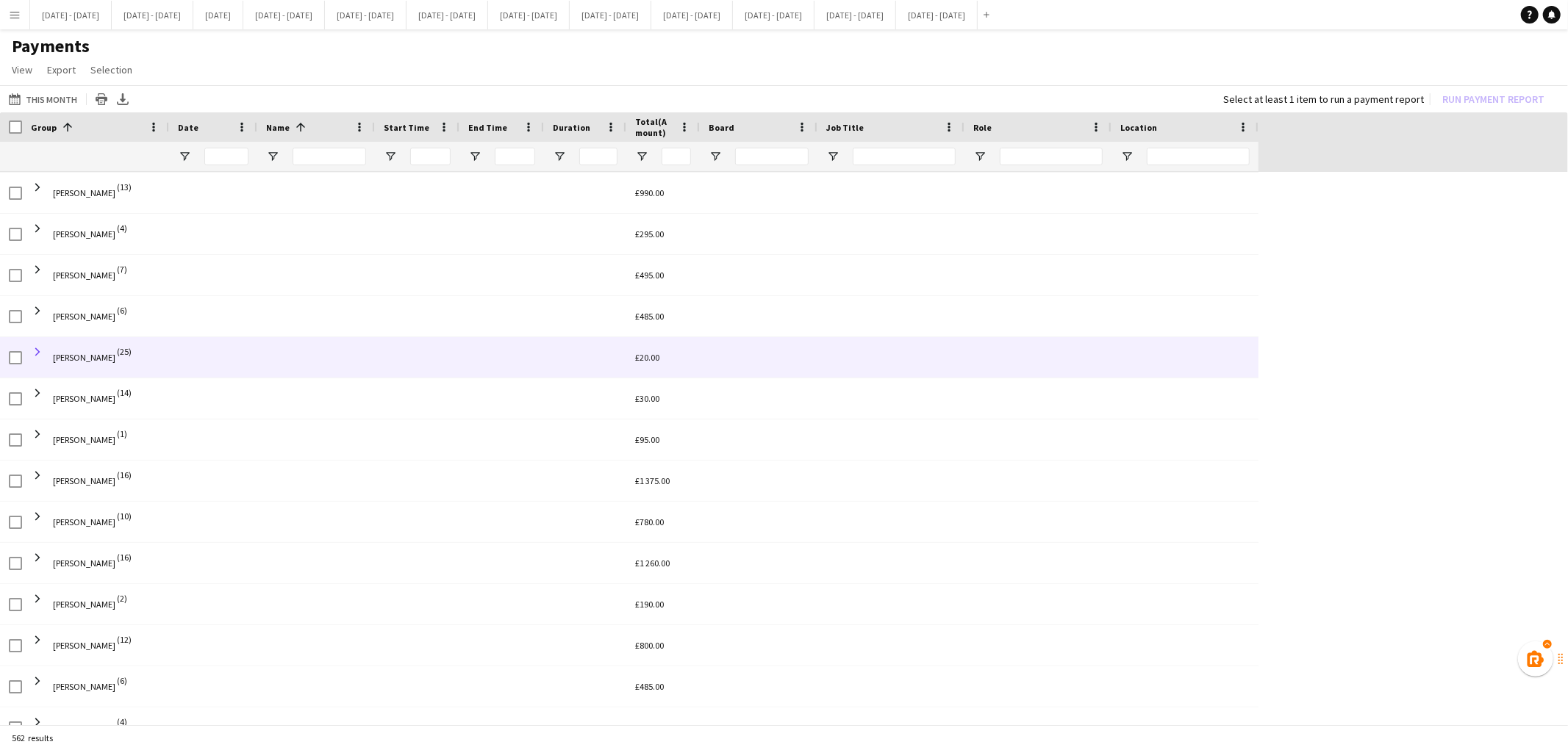
click at [39, 345] on span at bounding box center [38, 352] width 13 height 13
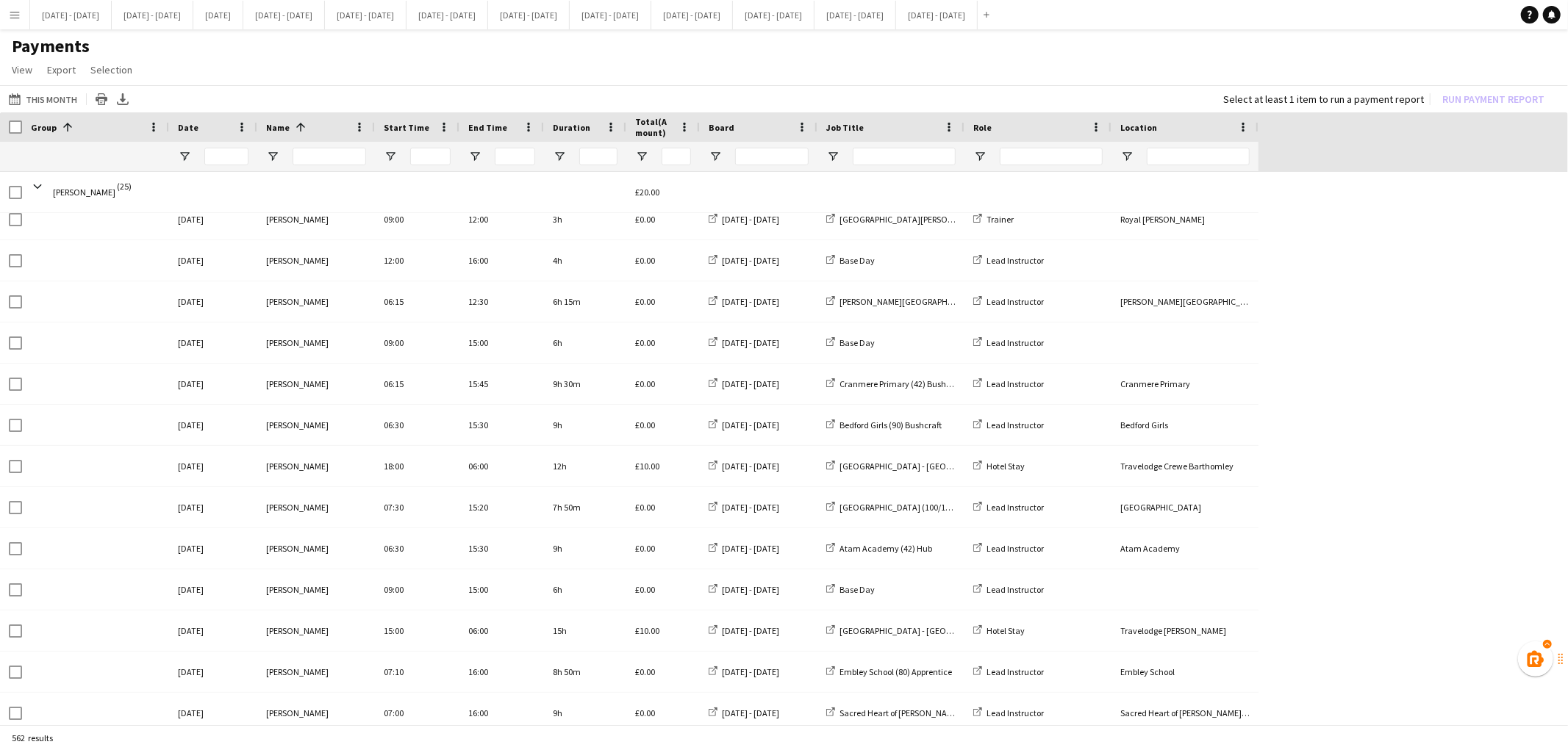
scroll to position [1029, 0]
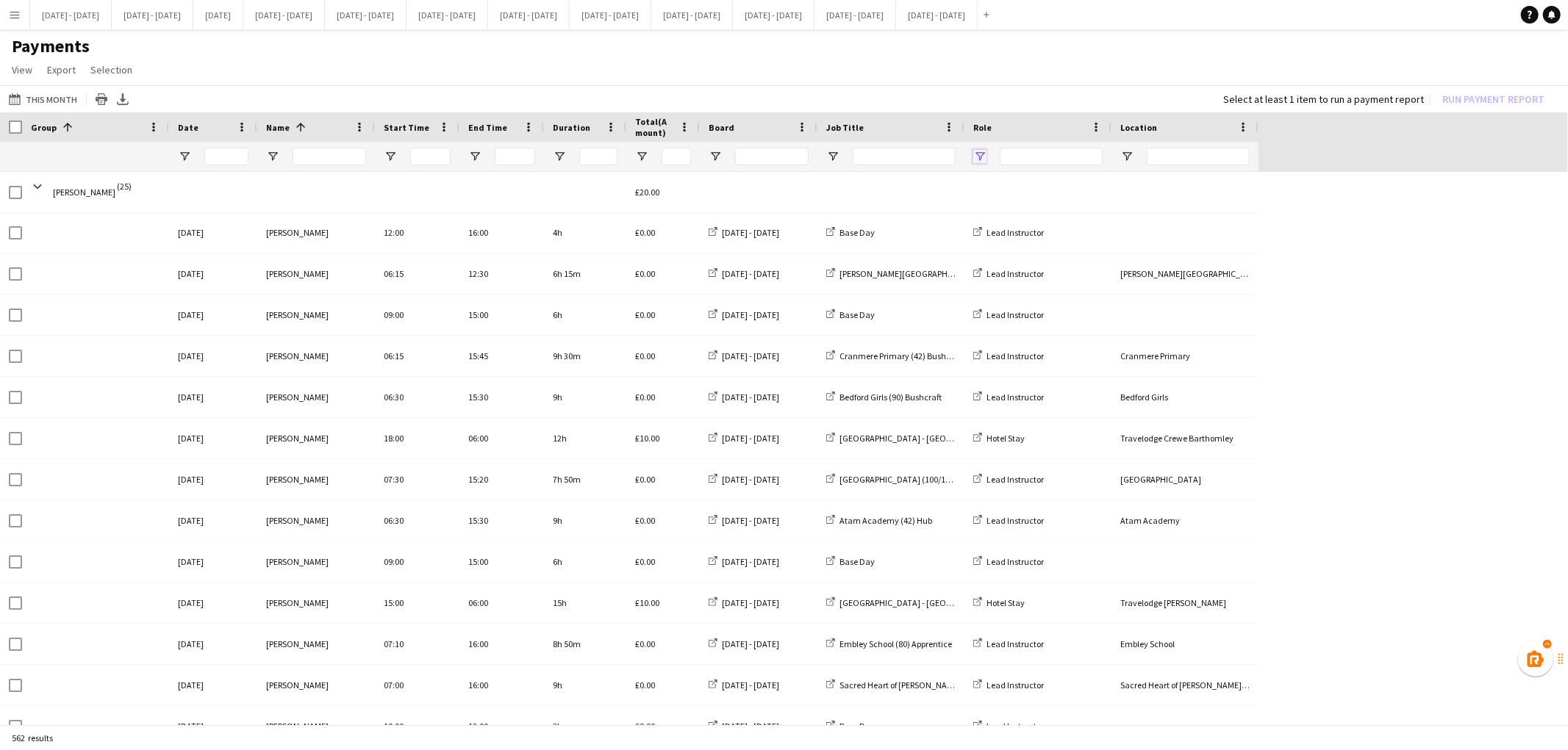
click at [980, 157] on span "Open Filter Menu" at bounding box center [980, 157] width 13 height 13
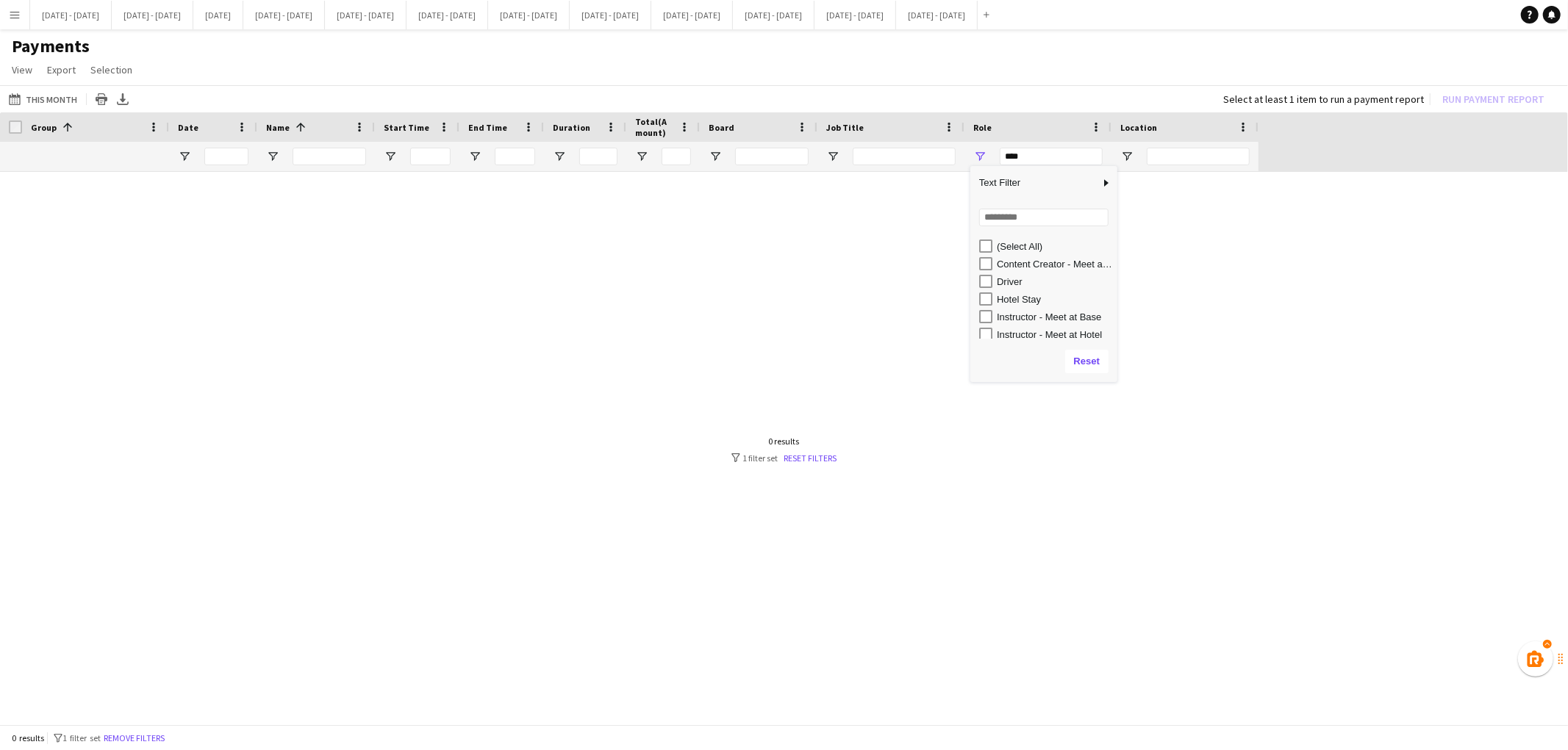
scroll to position [0, 0]
type input "**********"
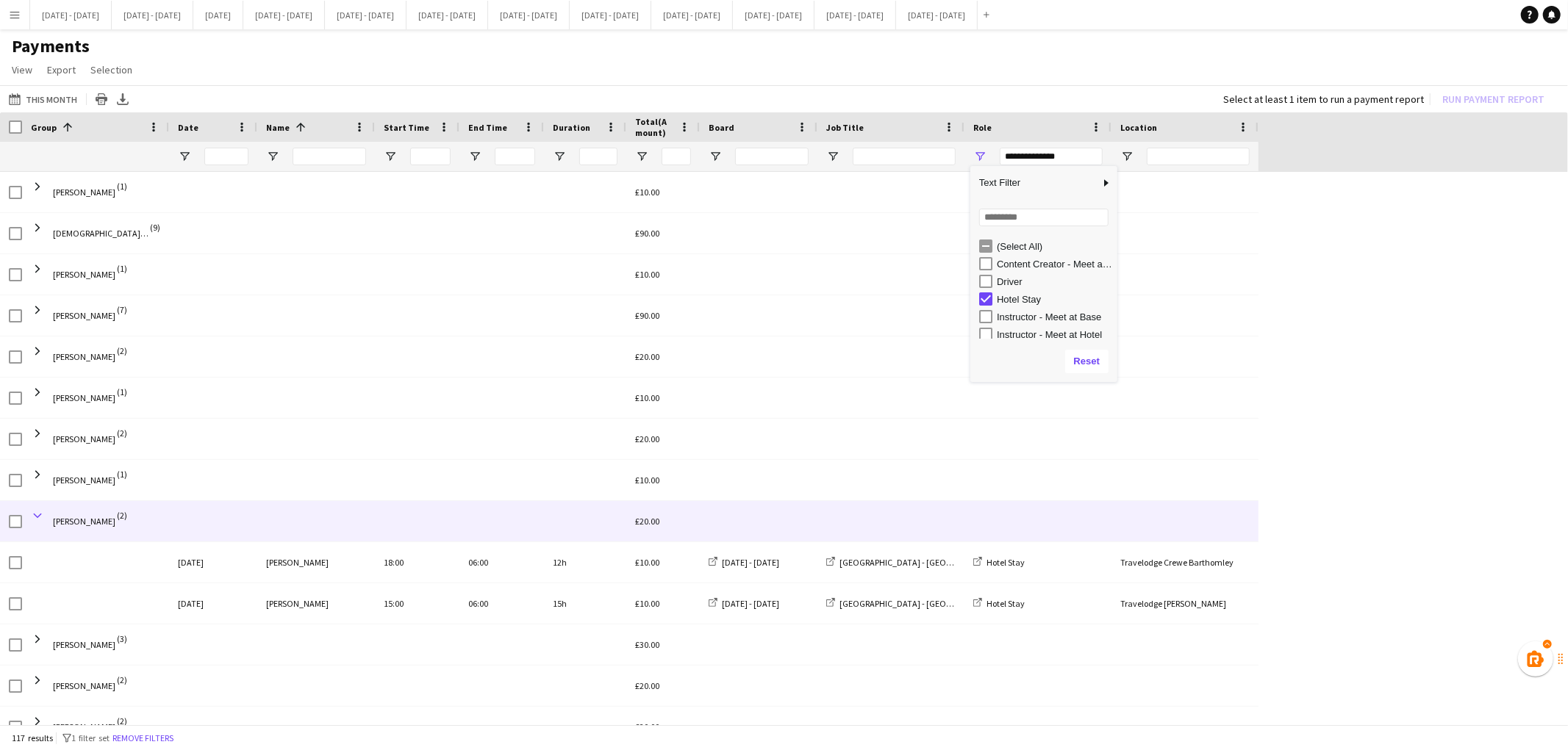
click at [40, 518] on span at bounding box center [38, 516] width 13 height 13
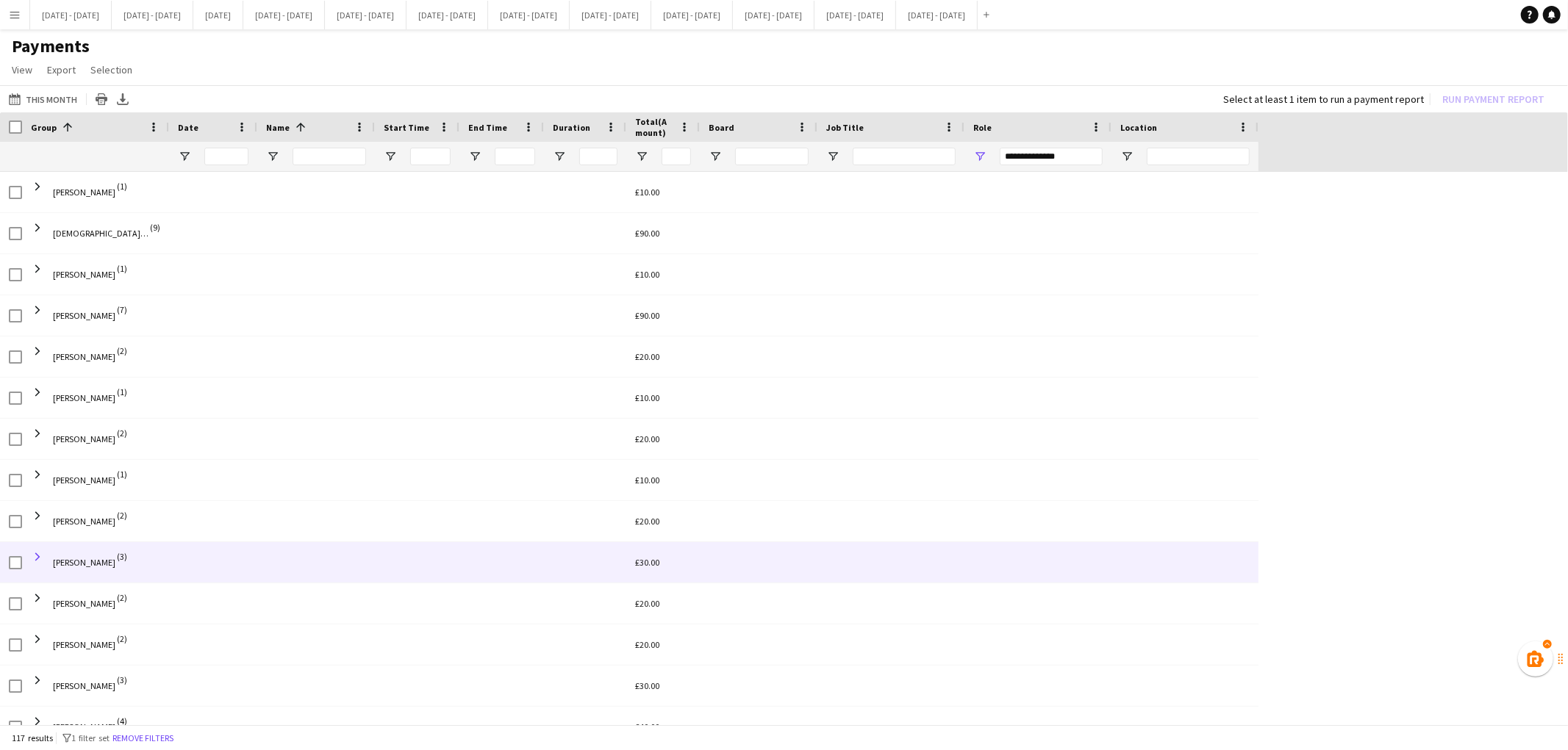
click at [39, 552] on span at bounding box center [38, 557] width 13 height 13
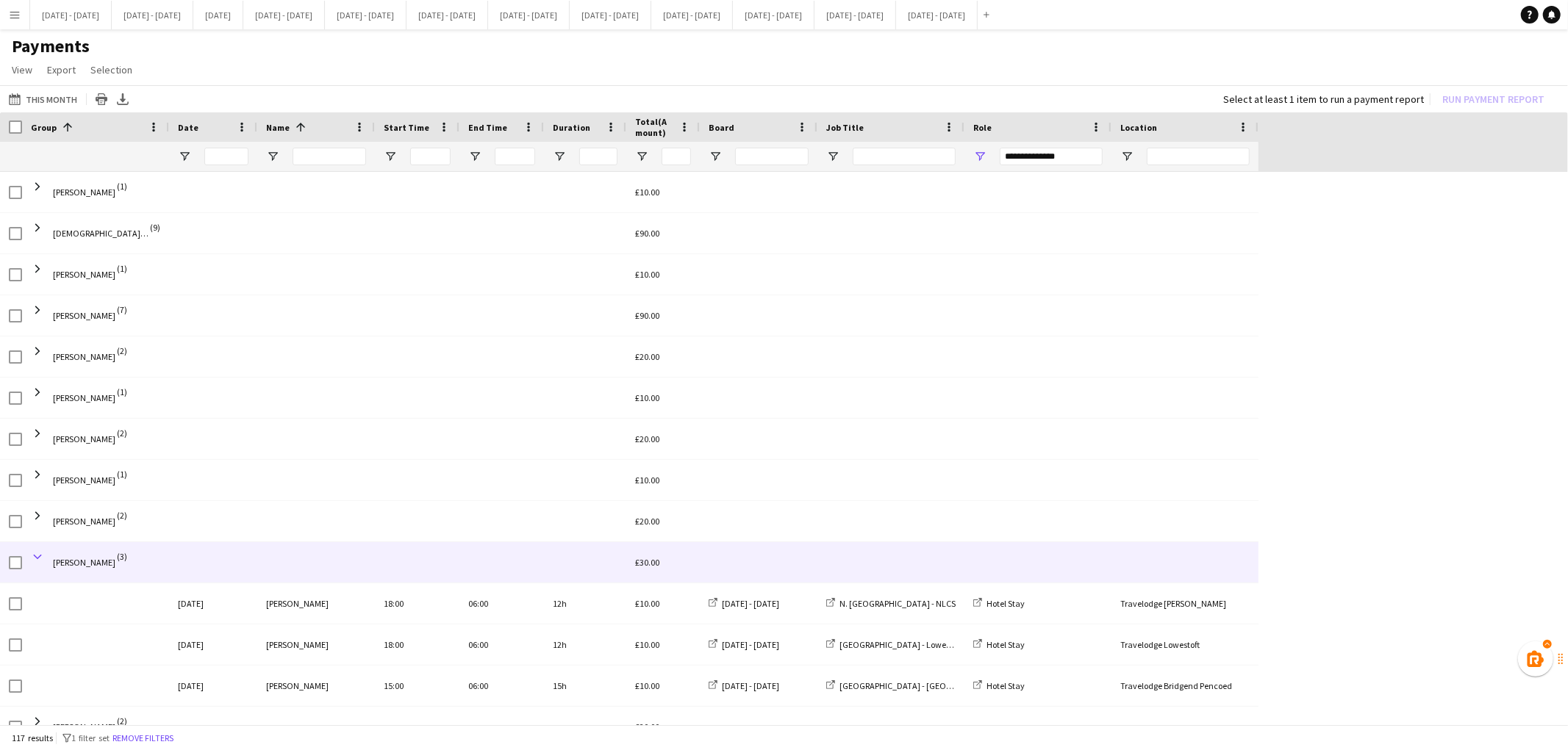
click at [38, 554] on span at bounding box center [38, 557] width 13 height 13
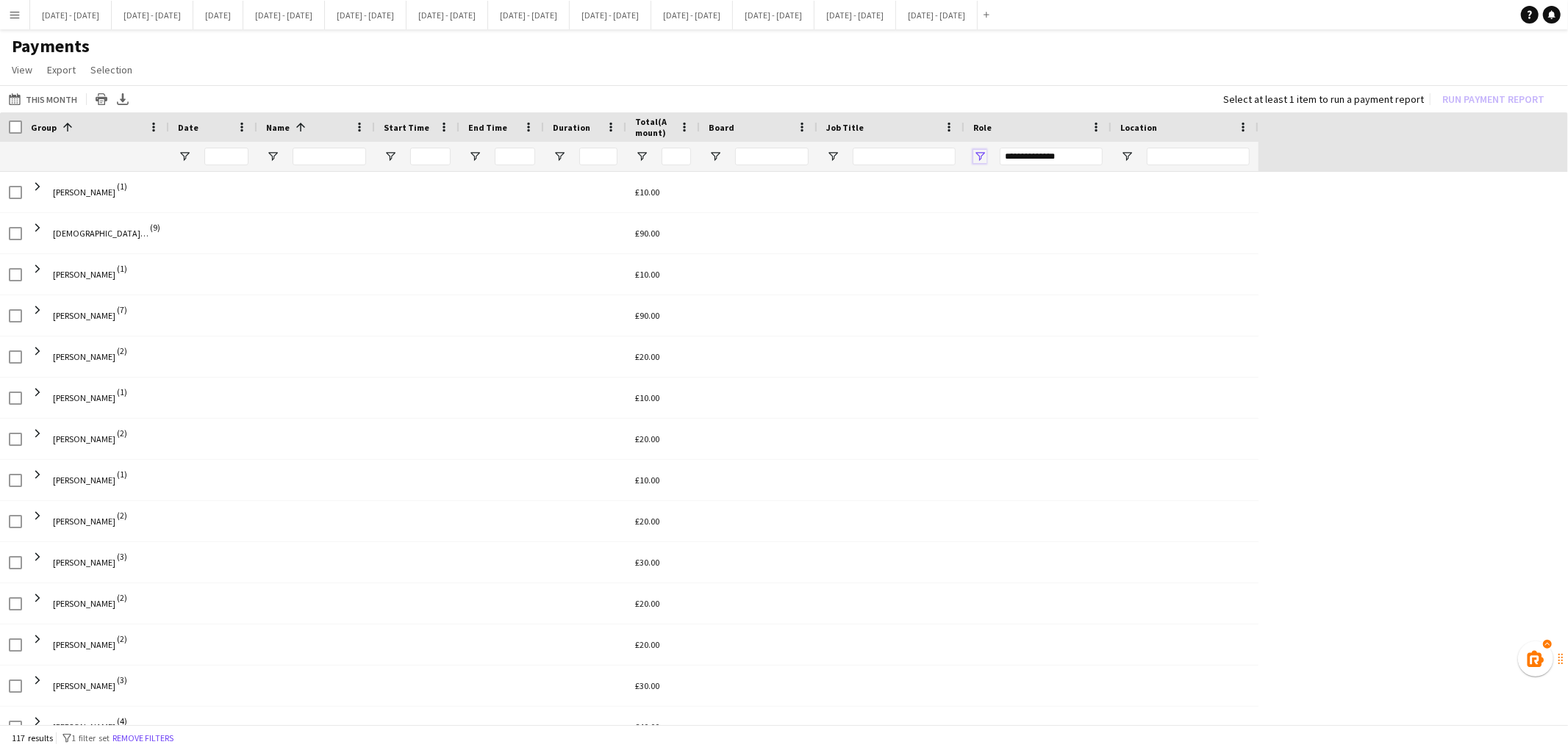
click at [981, 156] on span "Open Filter Menu" at bounding box center [980, 157] width 13 height 13
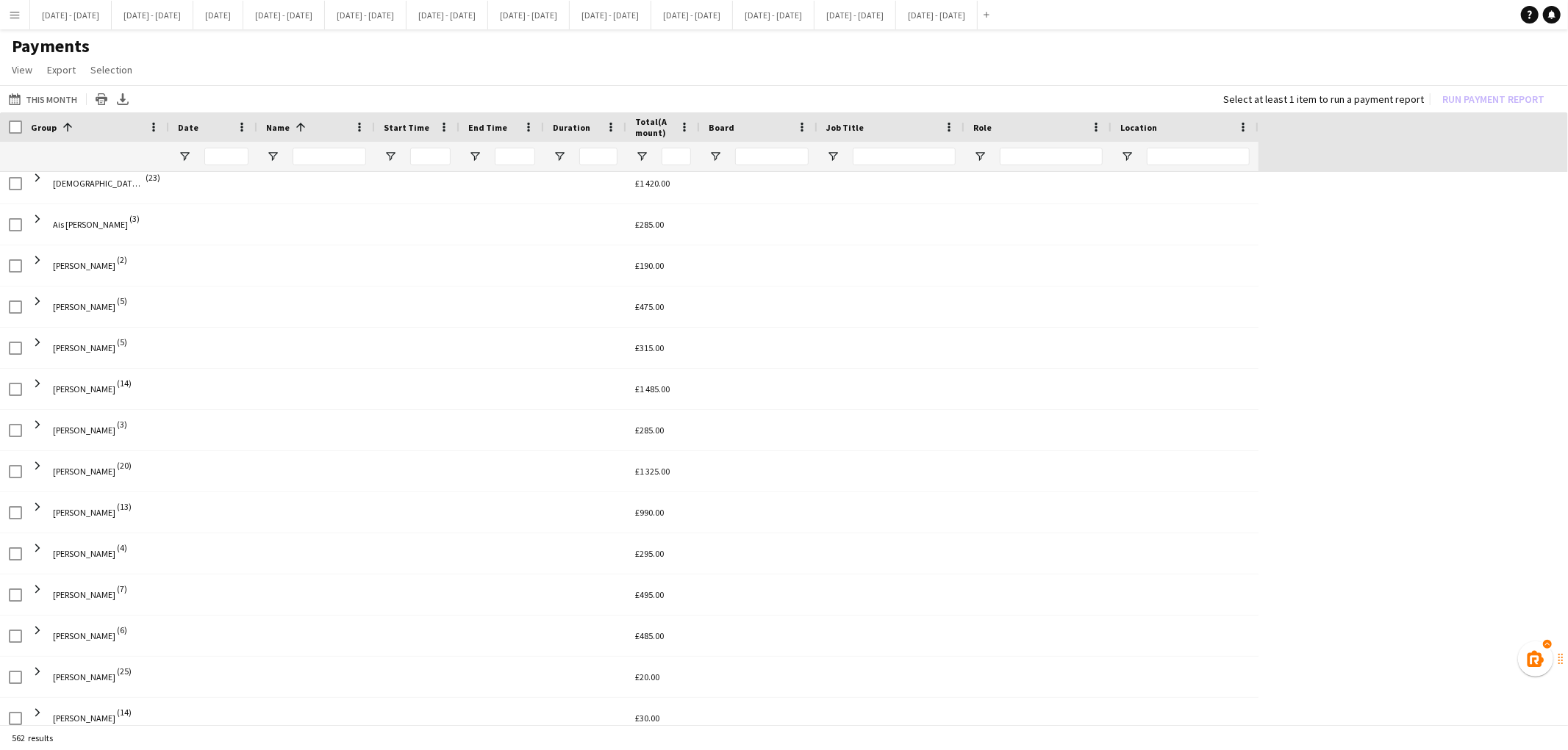
scroll to position [167, 0]
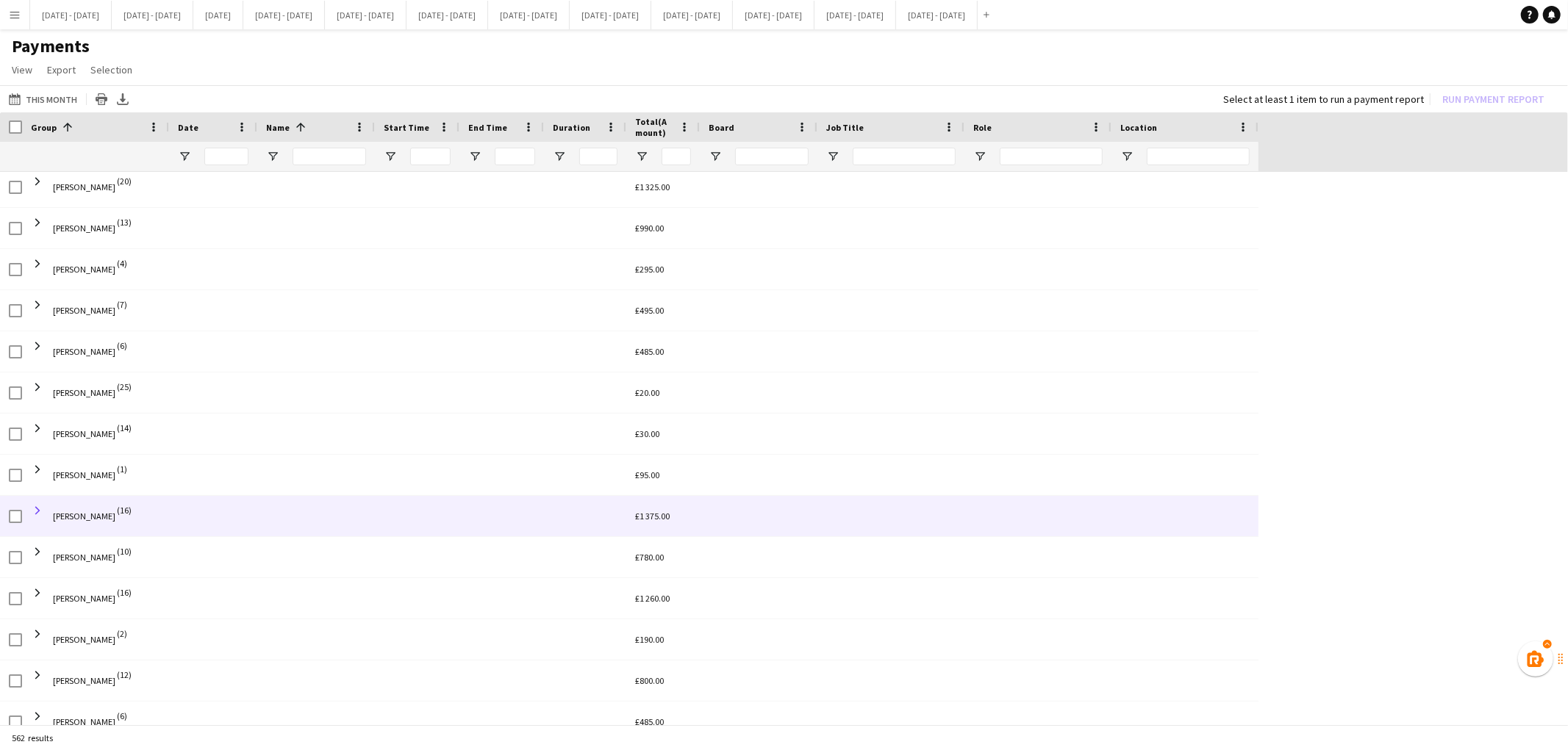
click at [38, 508] on span at bounding box center [38, 511] width 13 height 13
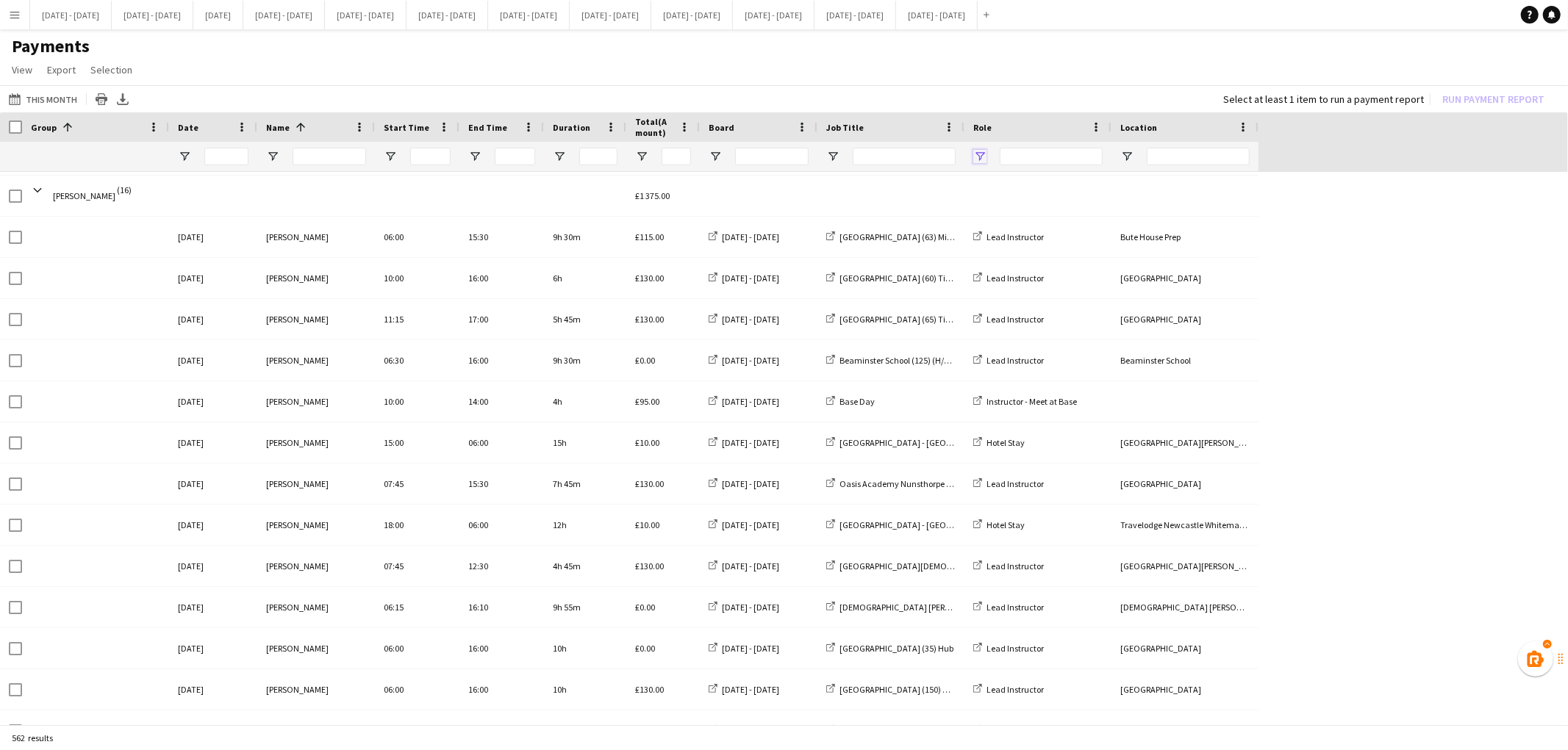
click at [983, 150] on span "Open Filter Menu" at bounding box center [980, 157] width 13 height 13
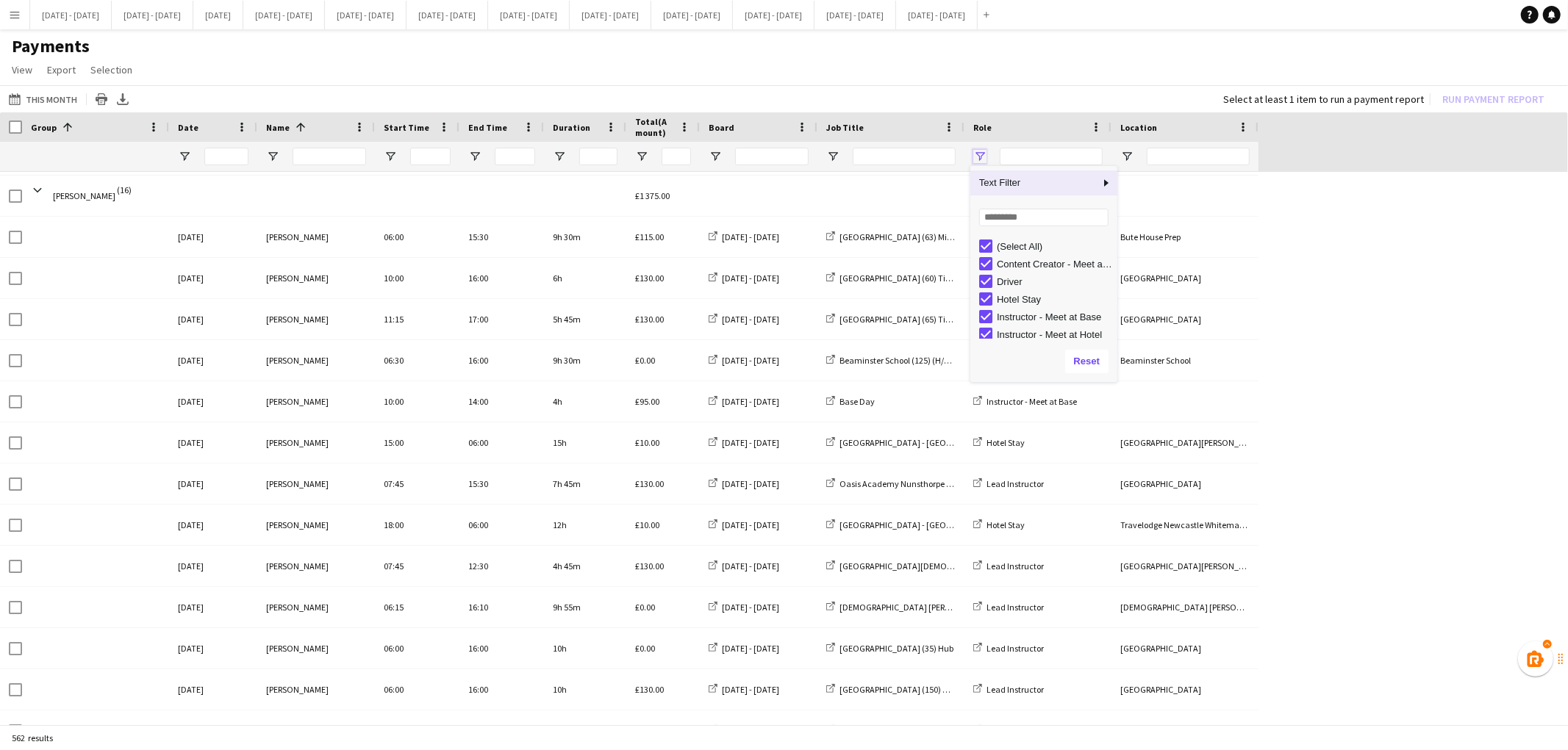
click at [983, 150] on span "Open Filter Menu" at bounding box center [980, 157] width 13 height 13
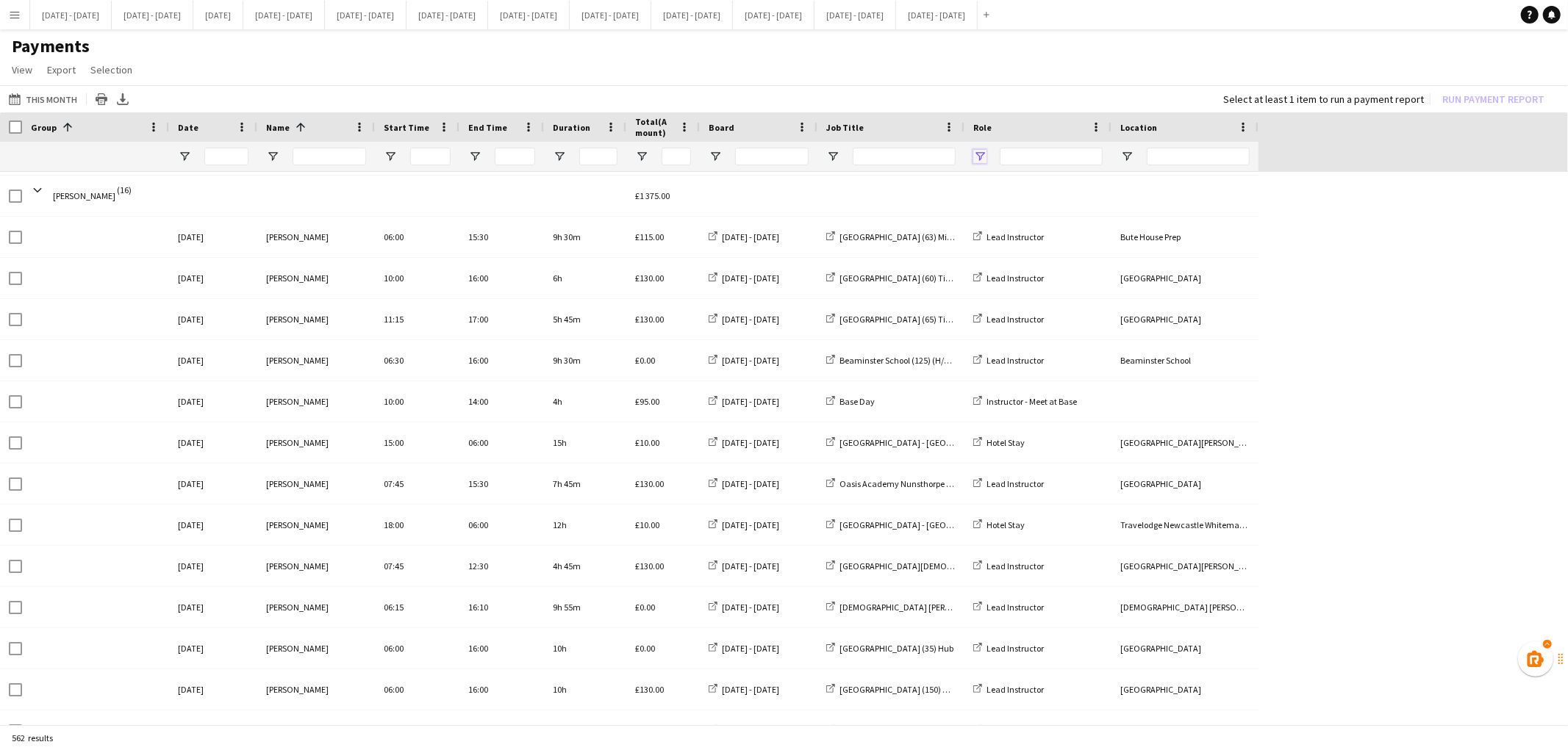
click at [978, 150] on span "Open Filter Menu" at bounding box center [980, 157] width 13 height 13
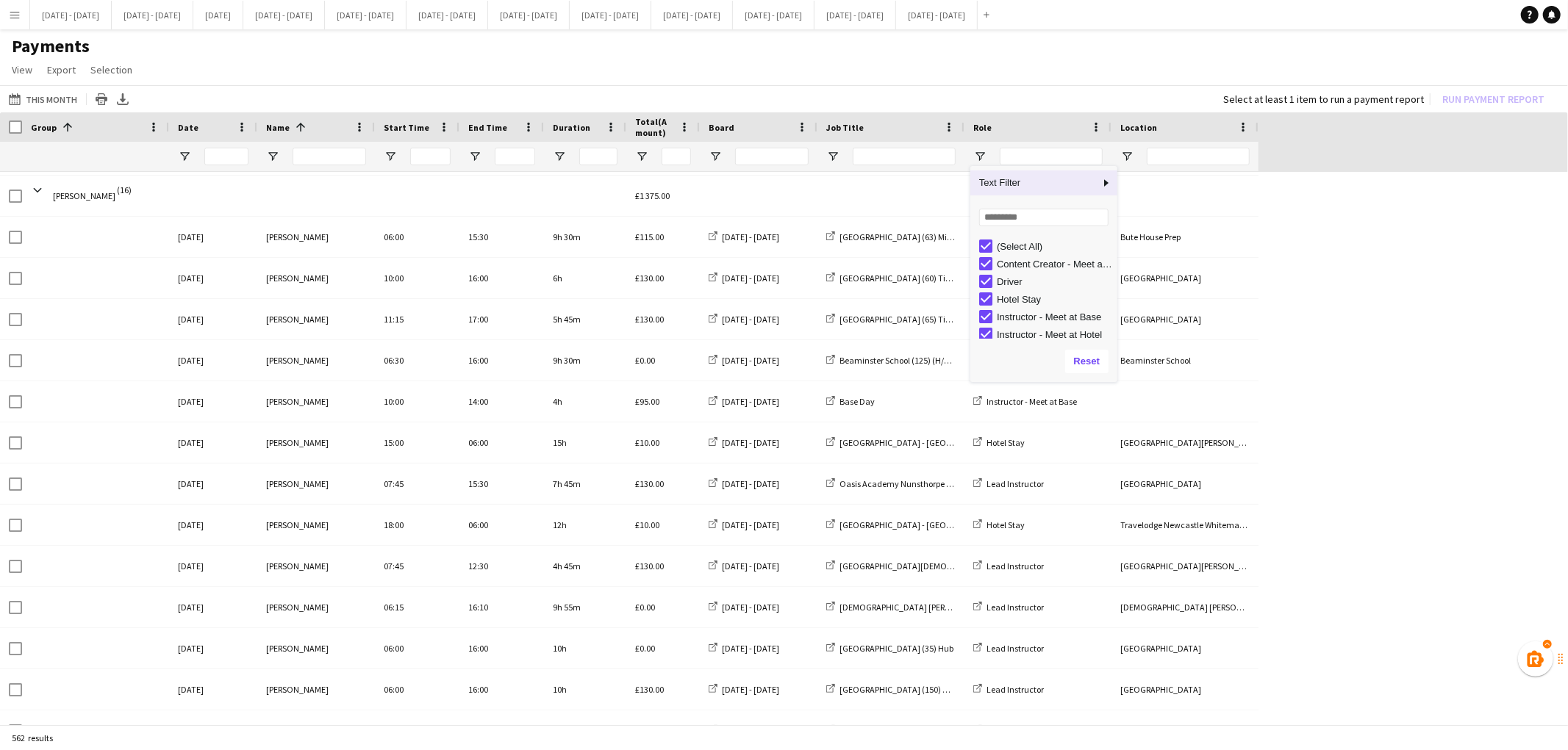
click at [1019, 112] on div "Role" at bounding box center [1038, 127] width 129 height 29
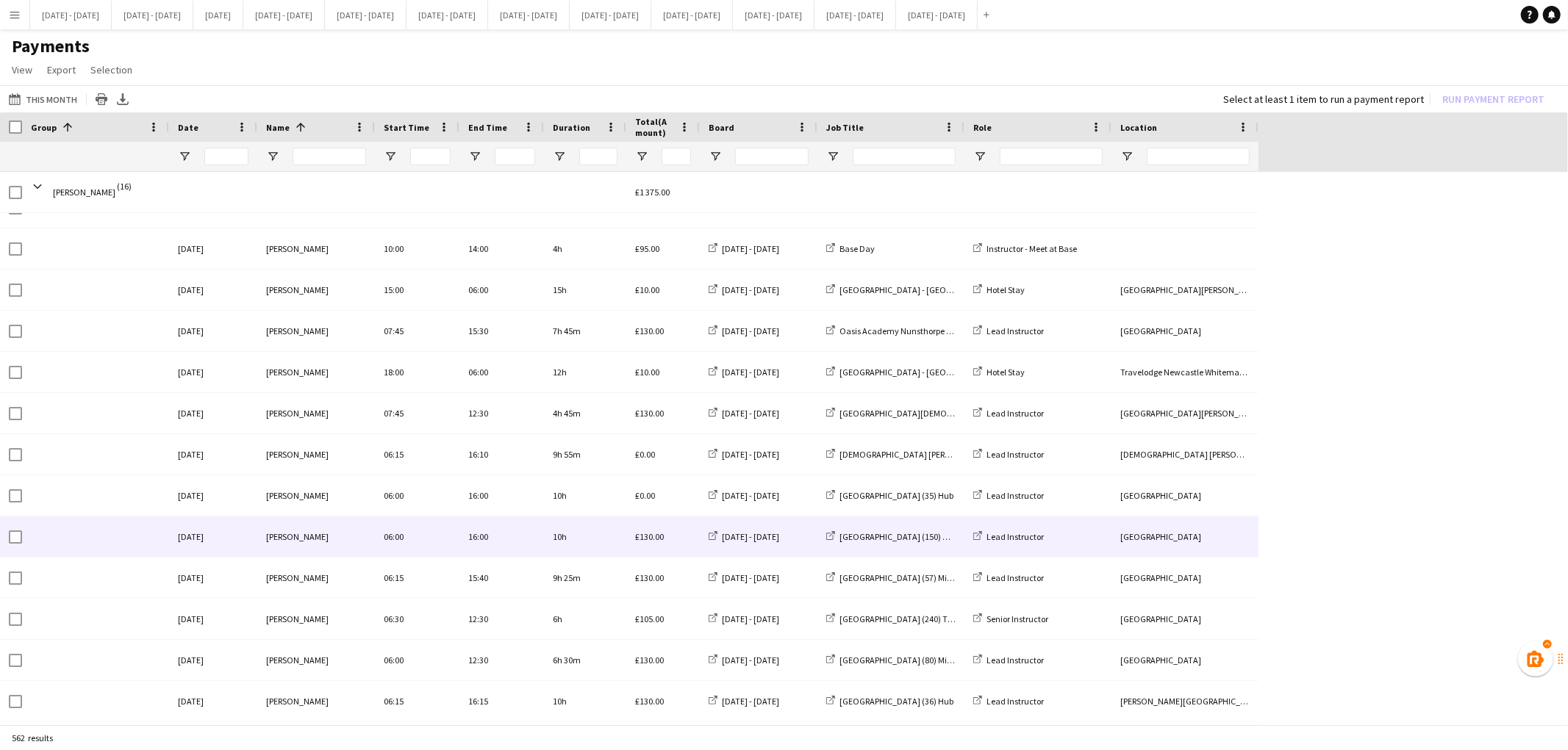
scroll to position [902, 0]
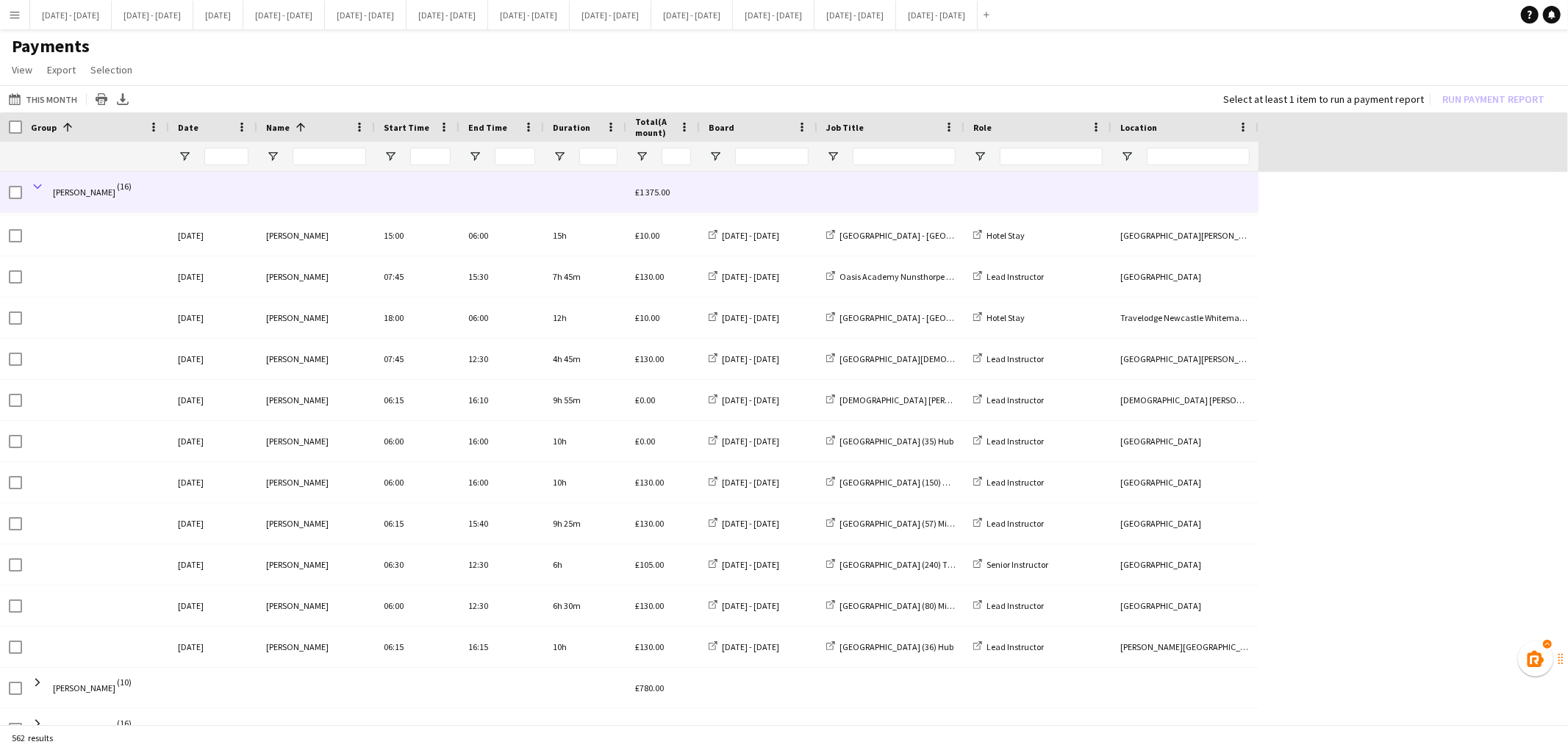
click at [38, 181] on span at bounding box center [38, 187] width 13 height 13
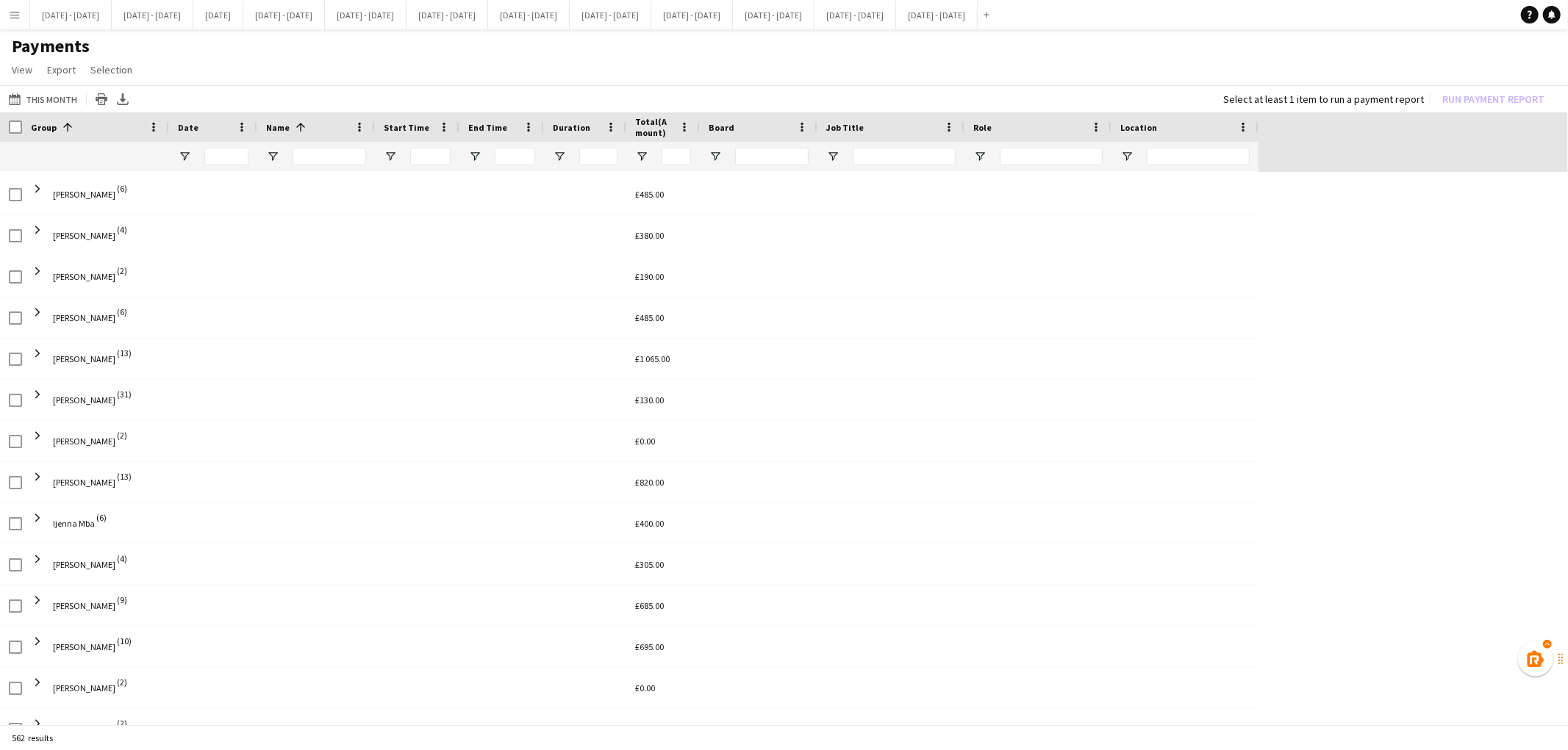
scroll to position [740, 0]
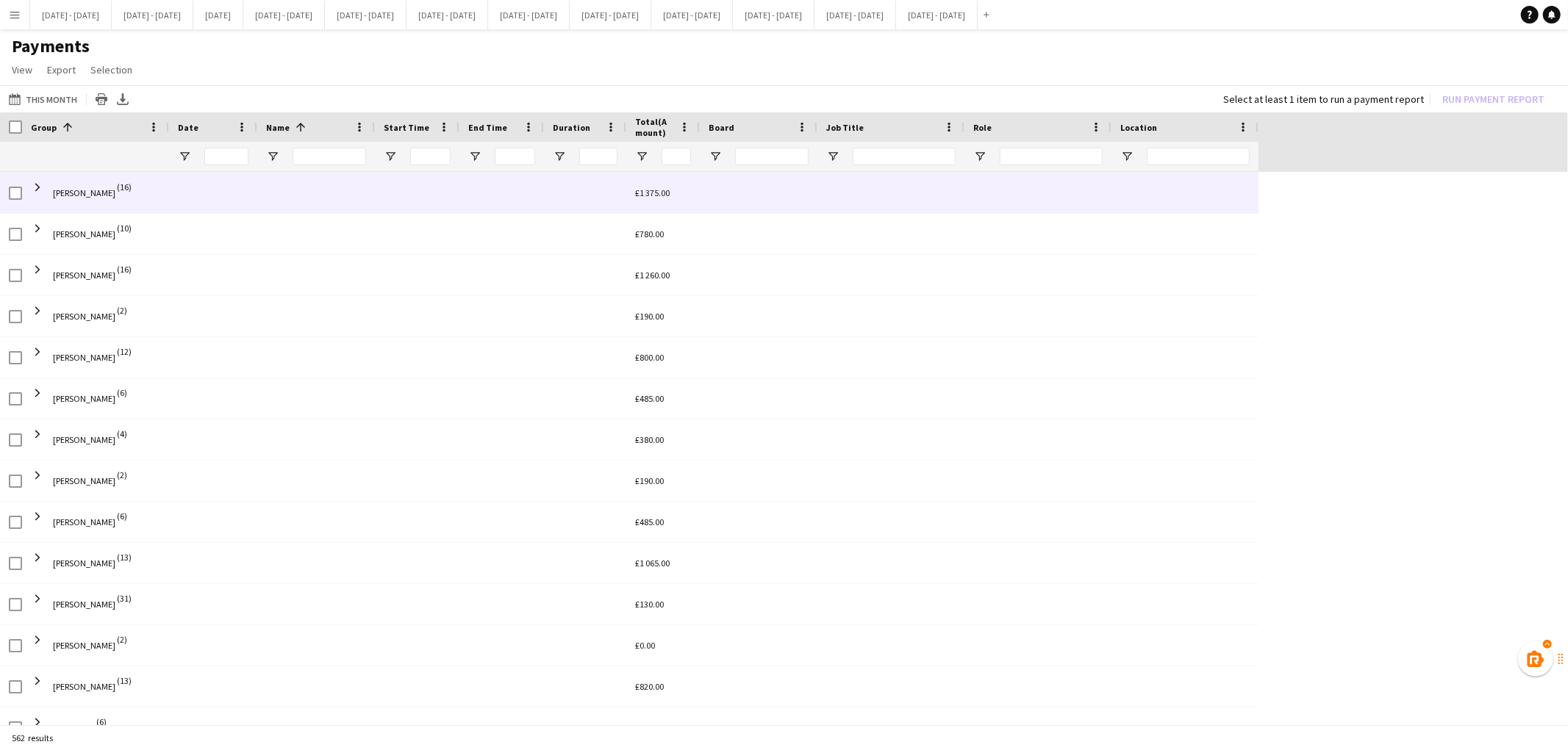
click at [38, 181] on span at bounding box center [38, 188] width 13 height 13
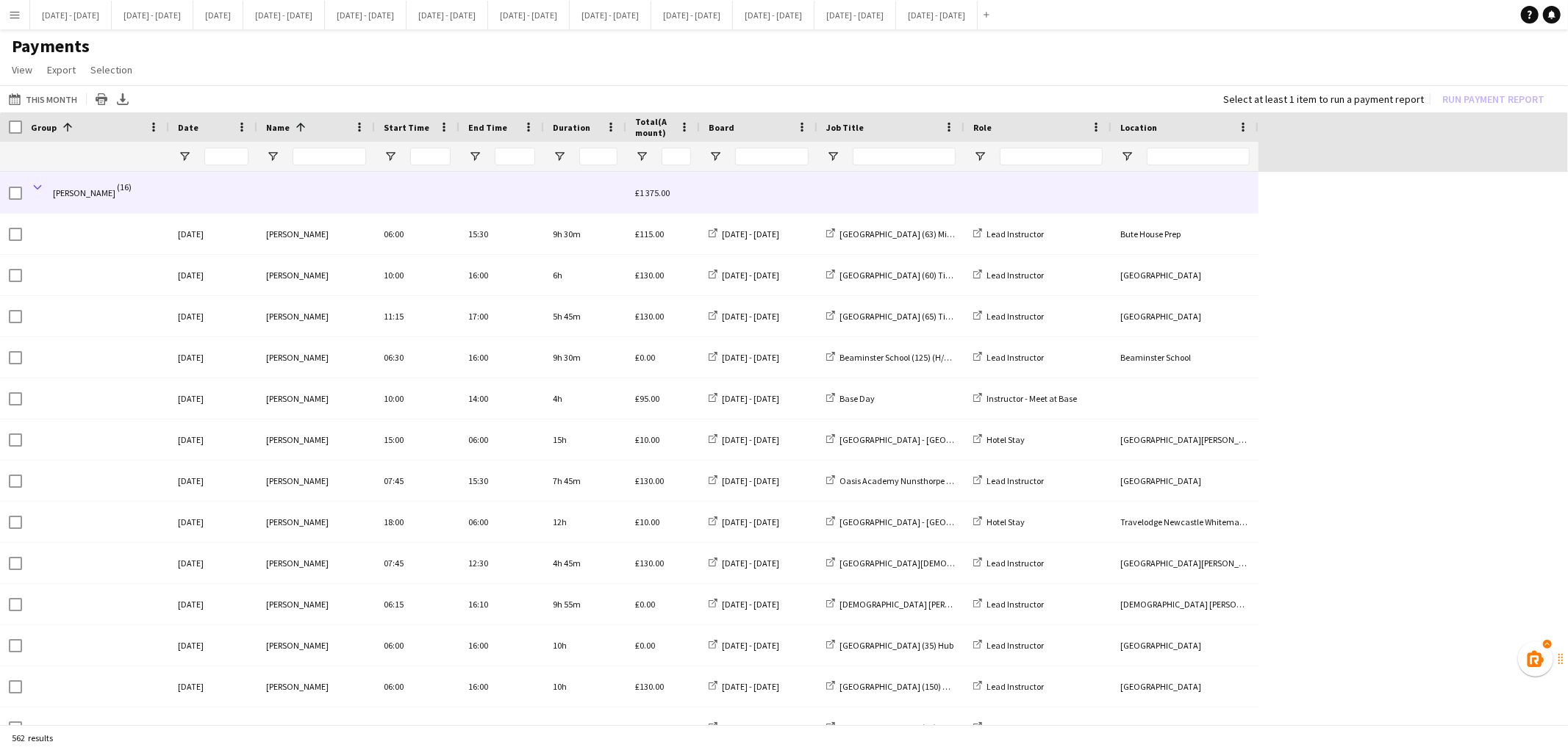
click at [38, 181] on span at bounding box center [38, 188] width 13 height 13
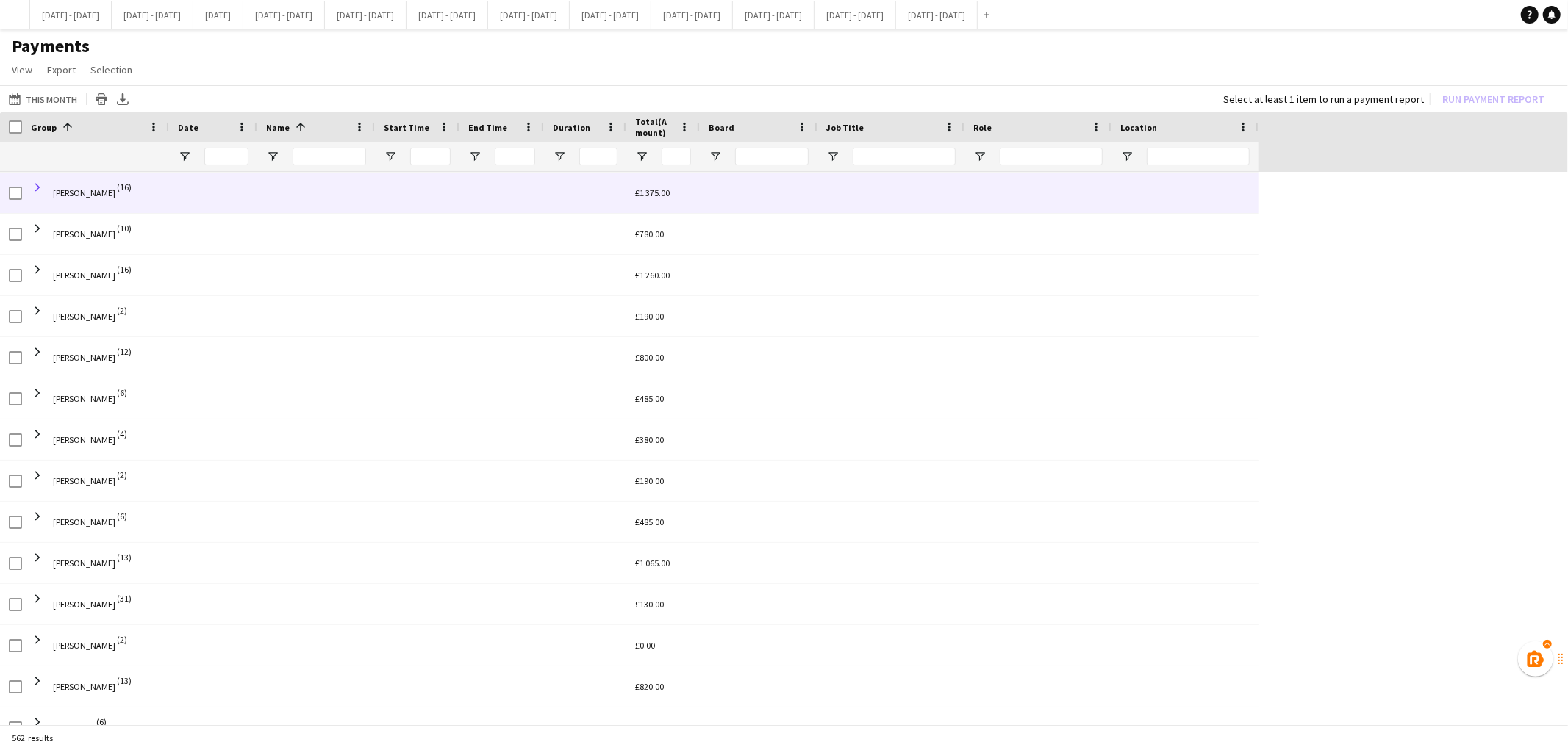
click at [32, 188] on span at bounding box center [38, 188] width 13 height 13
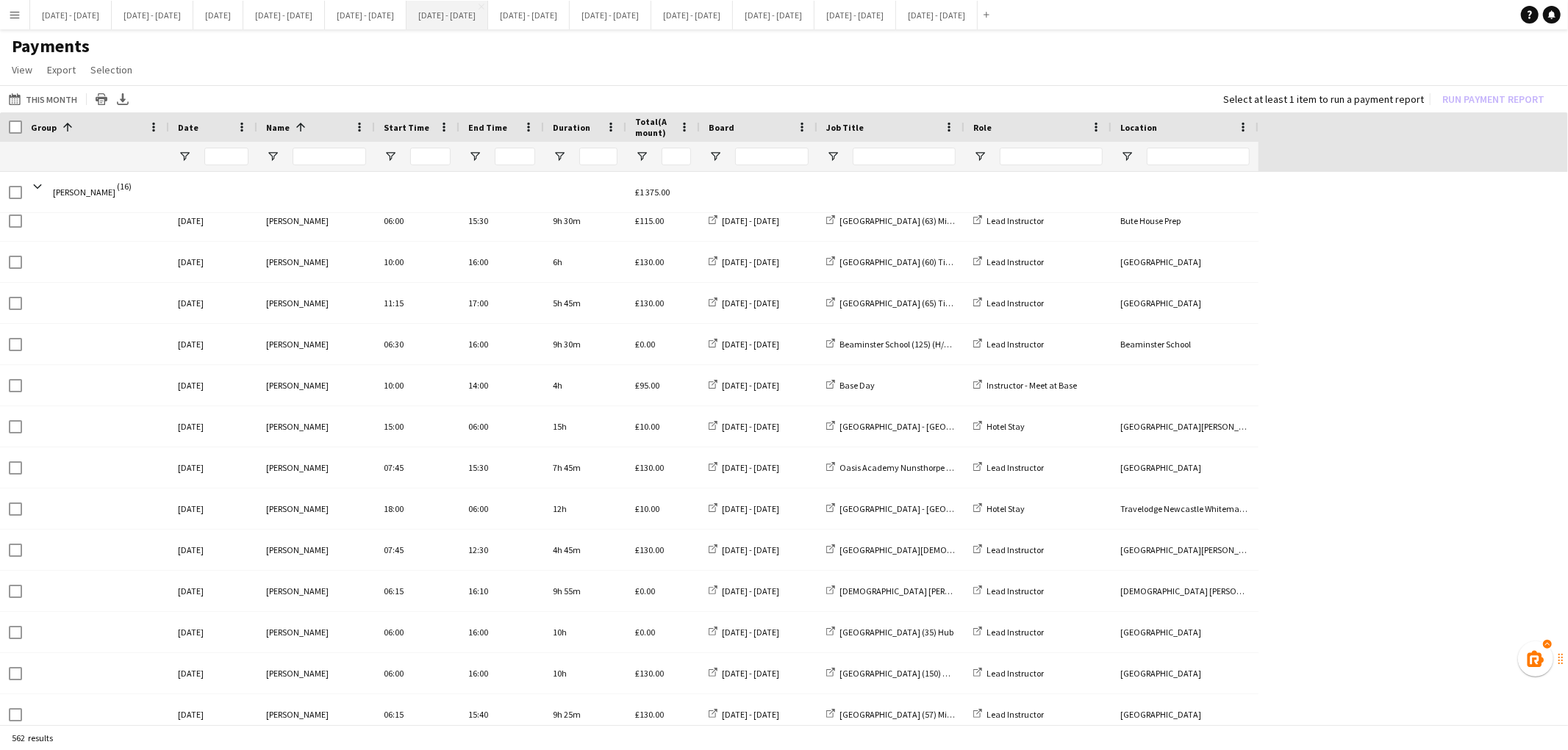
scroll to position [754, 0]
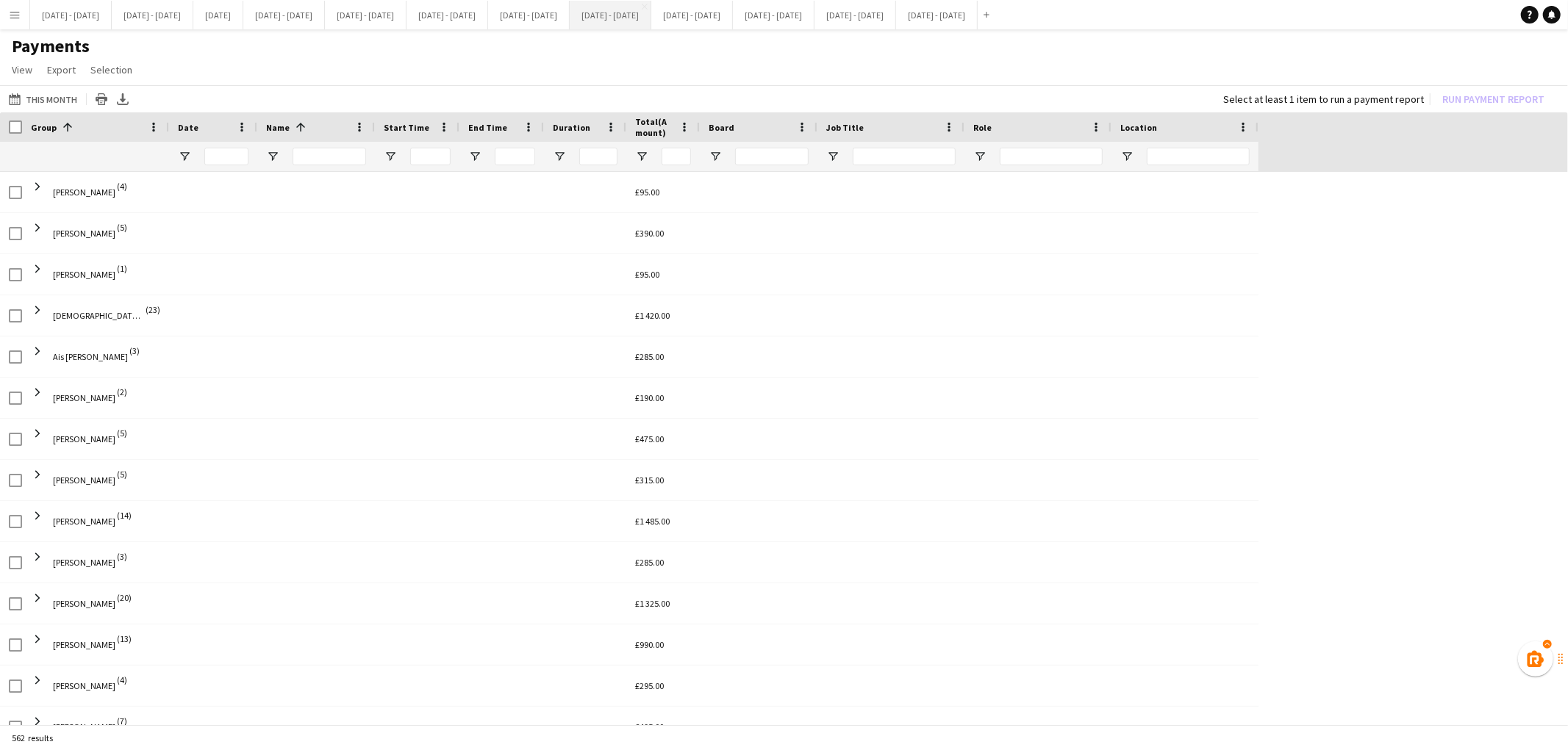
click at [651, 12] on button "[DATE] - [DATE] Close" at bounding box center [610, 15] width 82 height 29
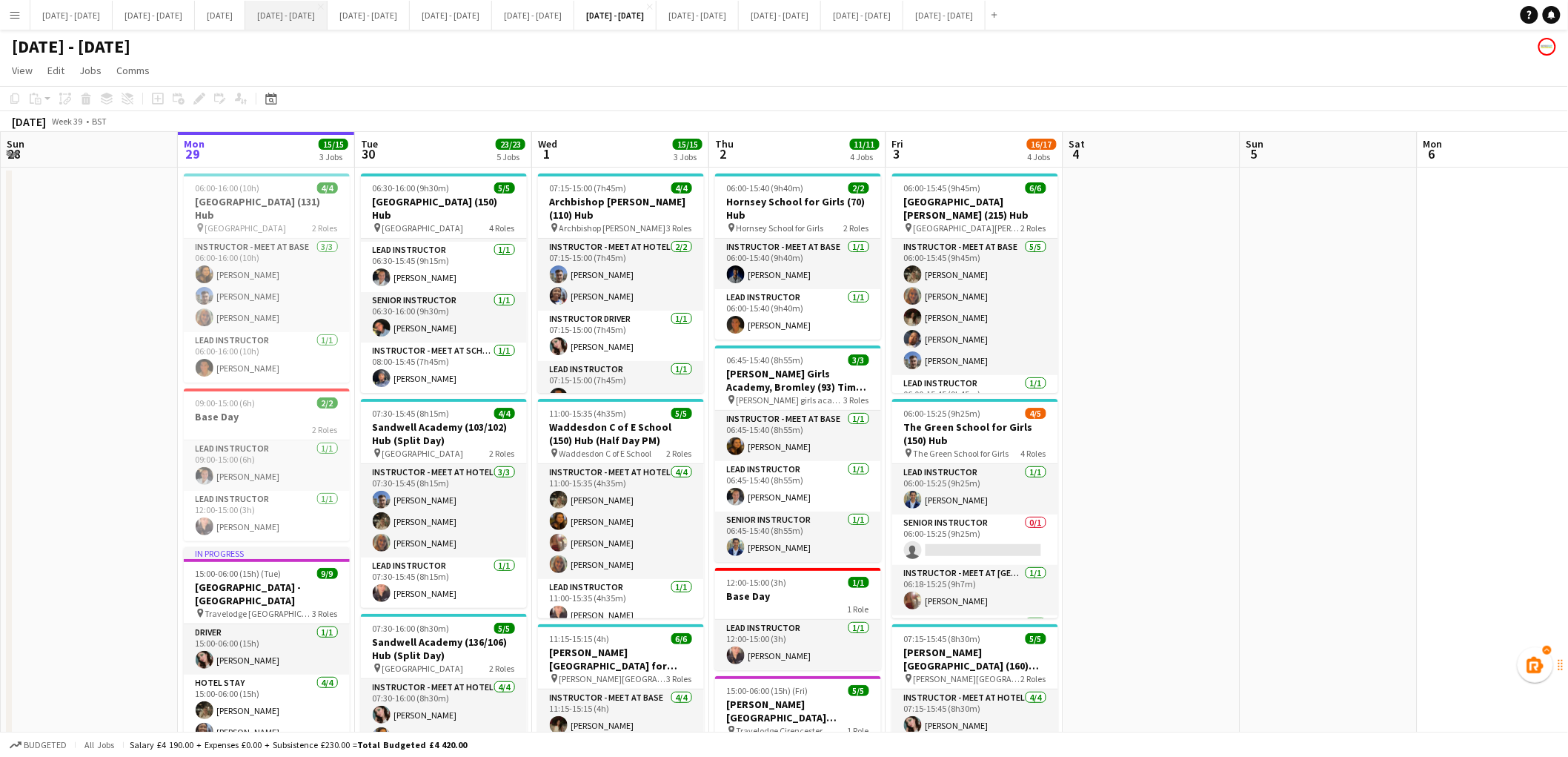
click at [327, 24] on button "Sept 1st - 5th 2025 Close" at bounding box center [286, 15] width 82 height 29
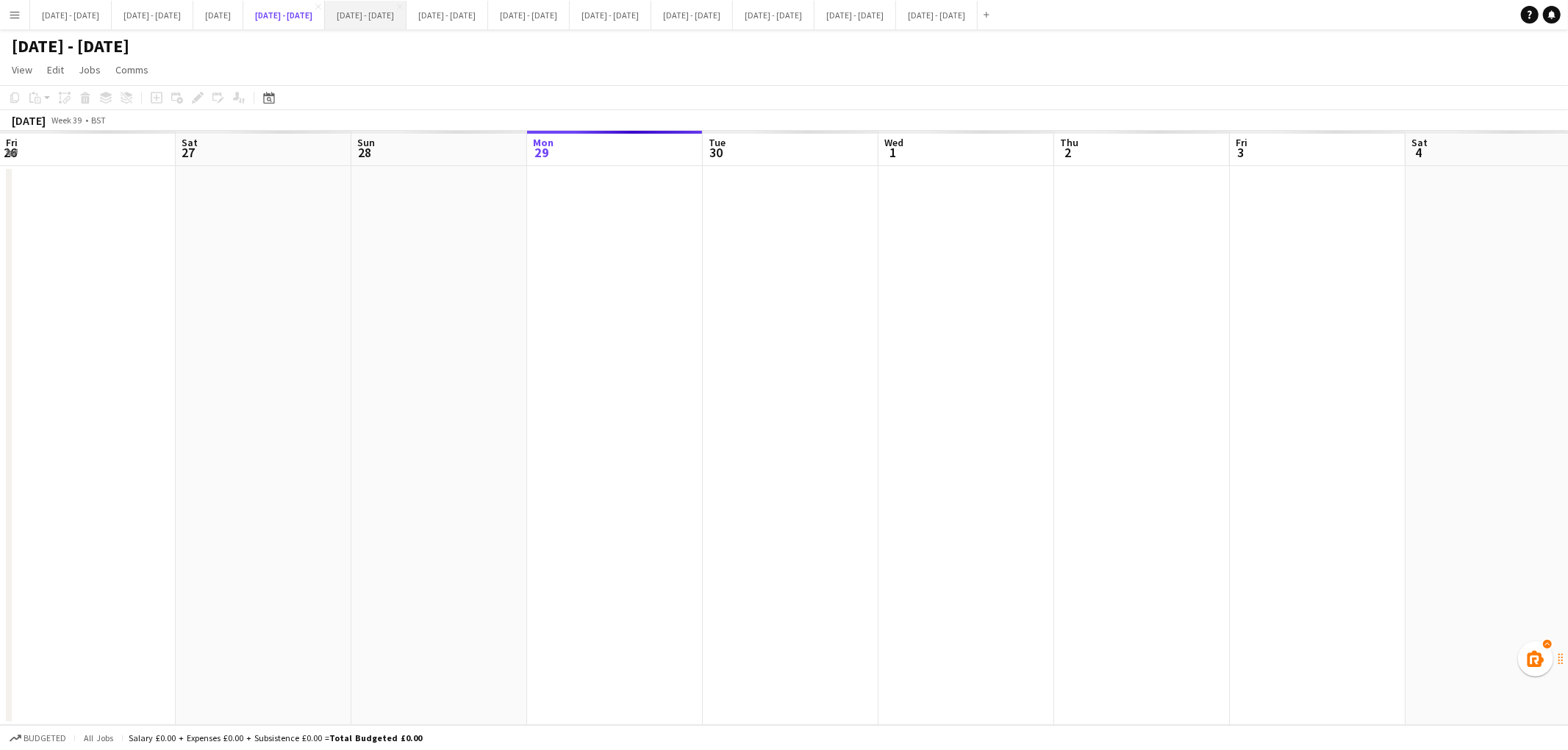
scroll to position [0, 351]
click at [265, 97] on icon "Date picker" at bounding box center [269, 98] width 12 height 12
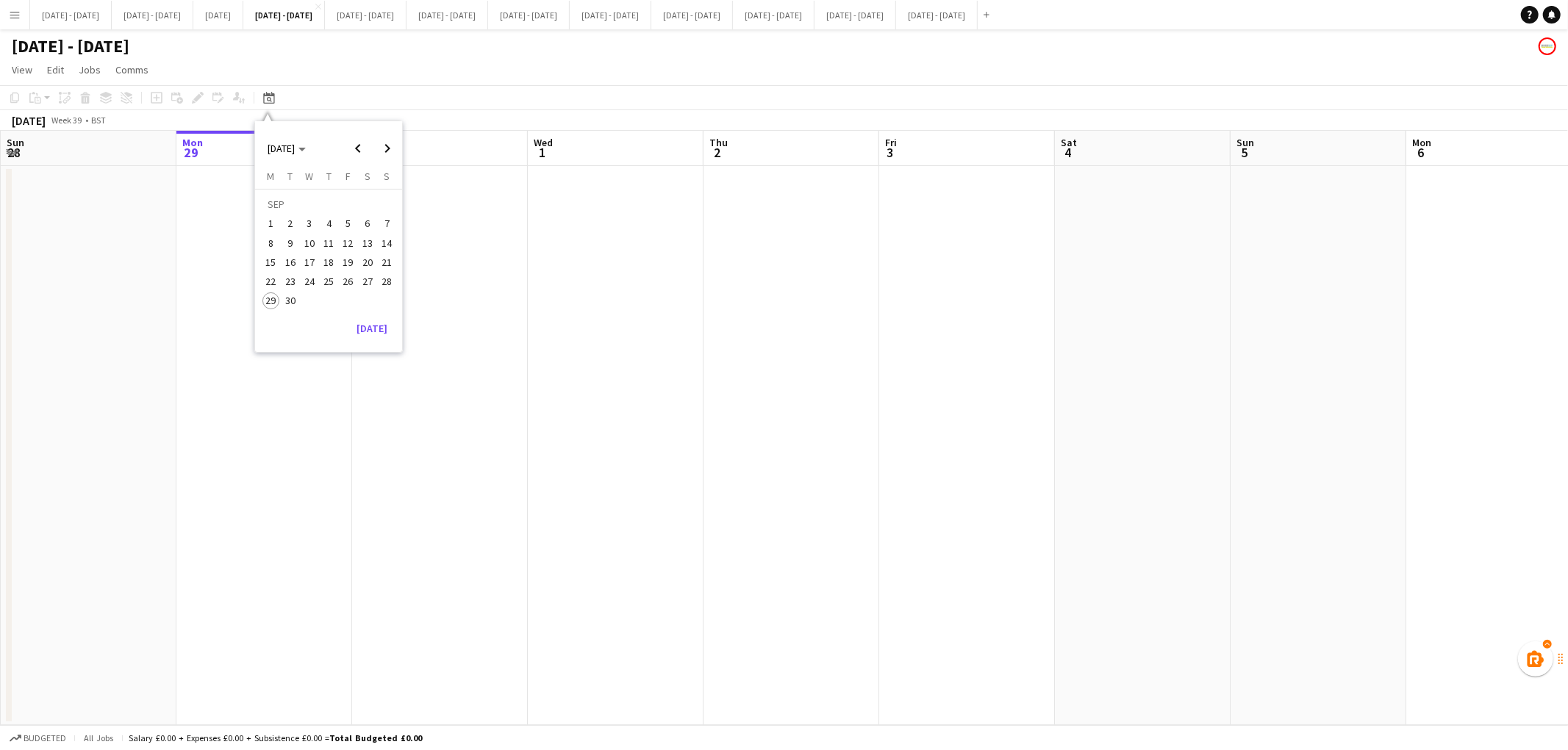
click at [287, 219] on span "2" at bounding box center [290, 224] width 18 height 18
click at [406, 16] on button "Sept 1st - 5th 2025 Close" at bounding box center [365, 15] width 82 height 29
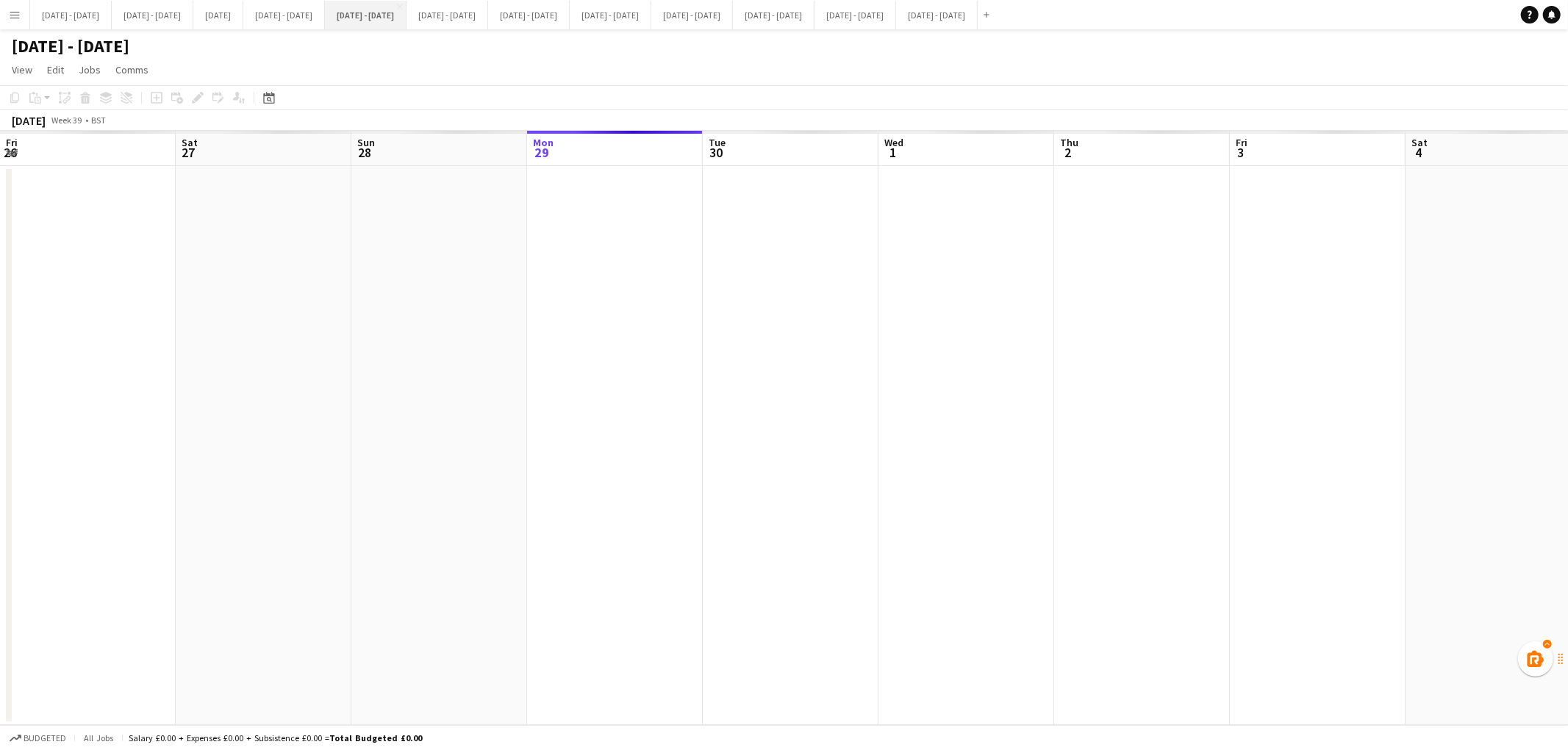
scroll to position [0, 351]
click at [273, 94] on icon at bounding box center [269, 98] width 11 height 12
click at [294, 226] on span "2" at bounding box center [290, 224] width 18 height 18
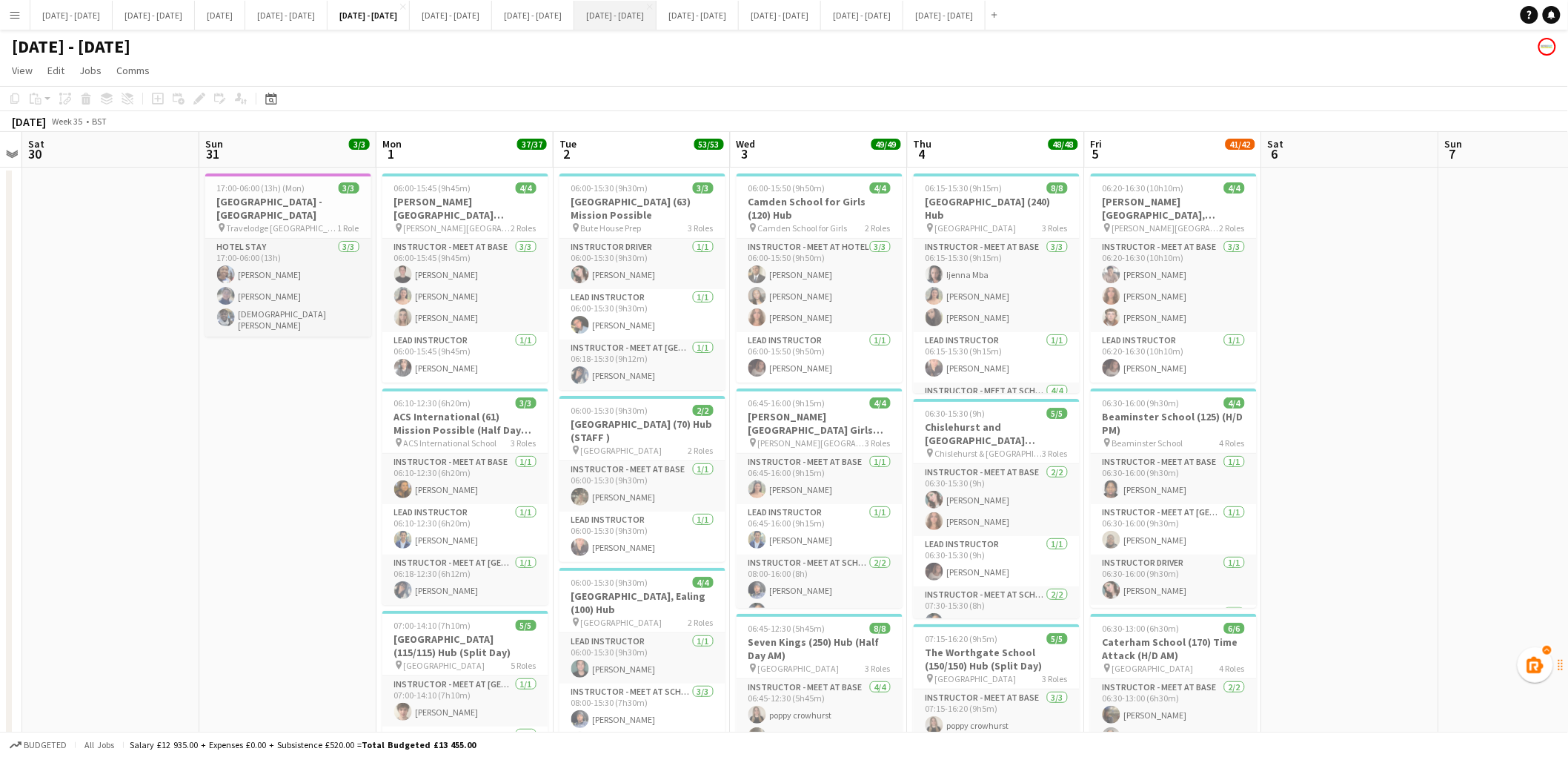
click at [656, 19] on button "Sept 29th - Oct 3rd 2025 Close" at bounding box center [615, 15] width 82 height 29
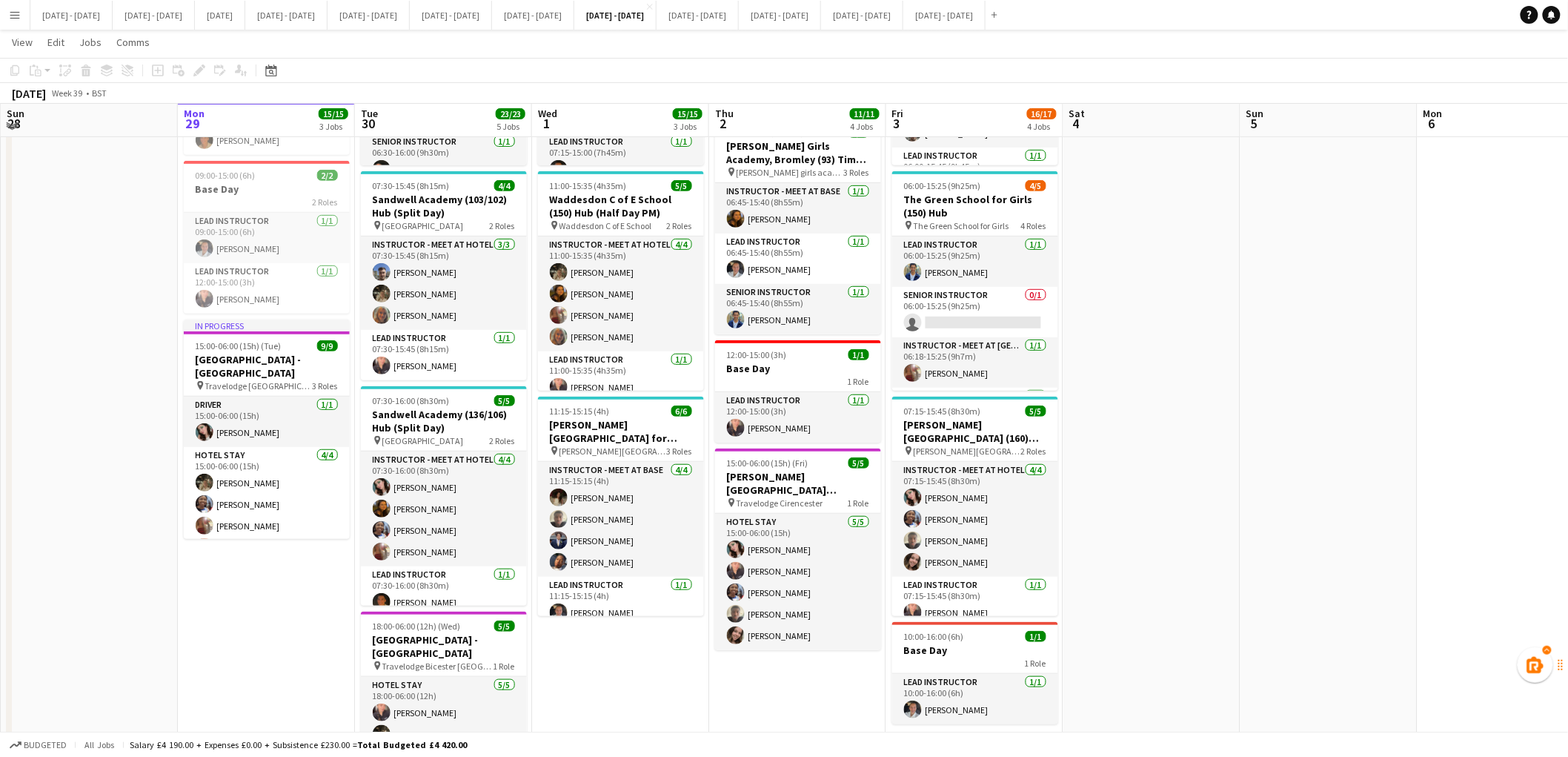
scroll to position [224, 0]
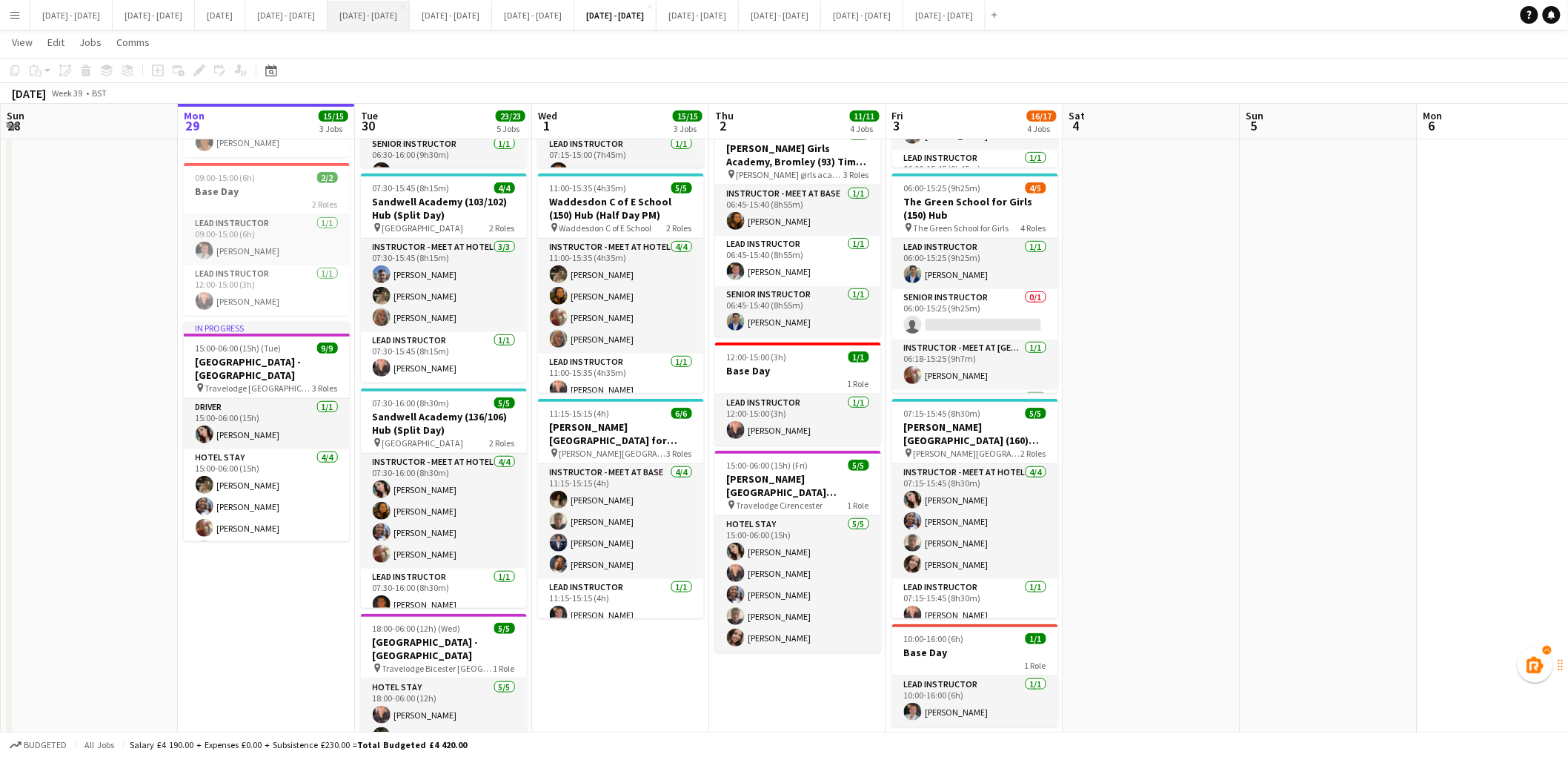
click at [409, 12] on button "Sept 1st - 5th 2025 Close" at bounding box center [368, 15] width 82 height 29
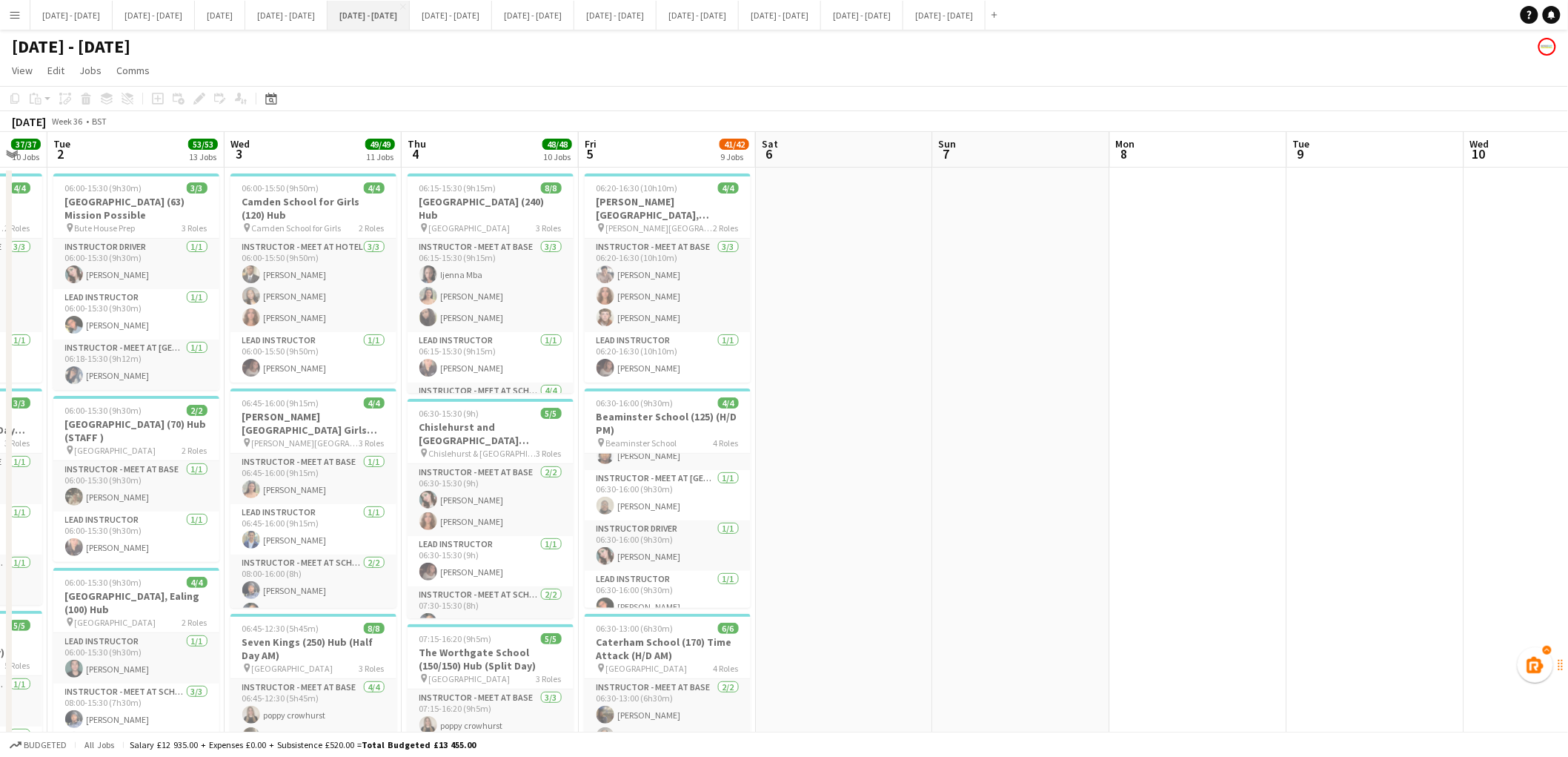
scroll to position [47, 0]
click at [675, 584] on app-card-role "Lead Instructor 1/1 06:30-16:00 (9h30m) Eloise Cook" at bounding box center [668, 582] width 166 height 50
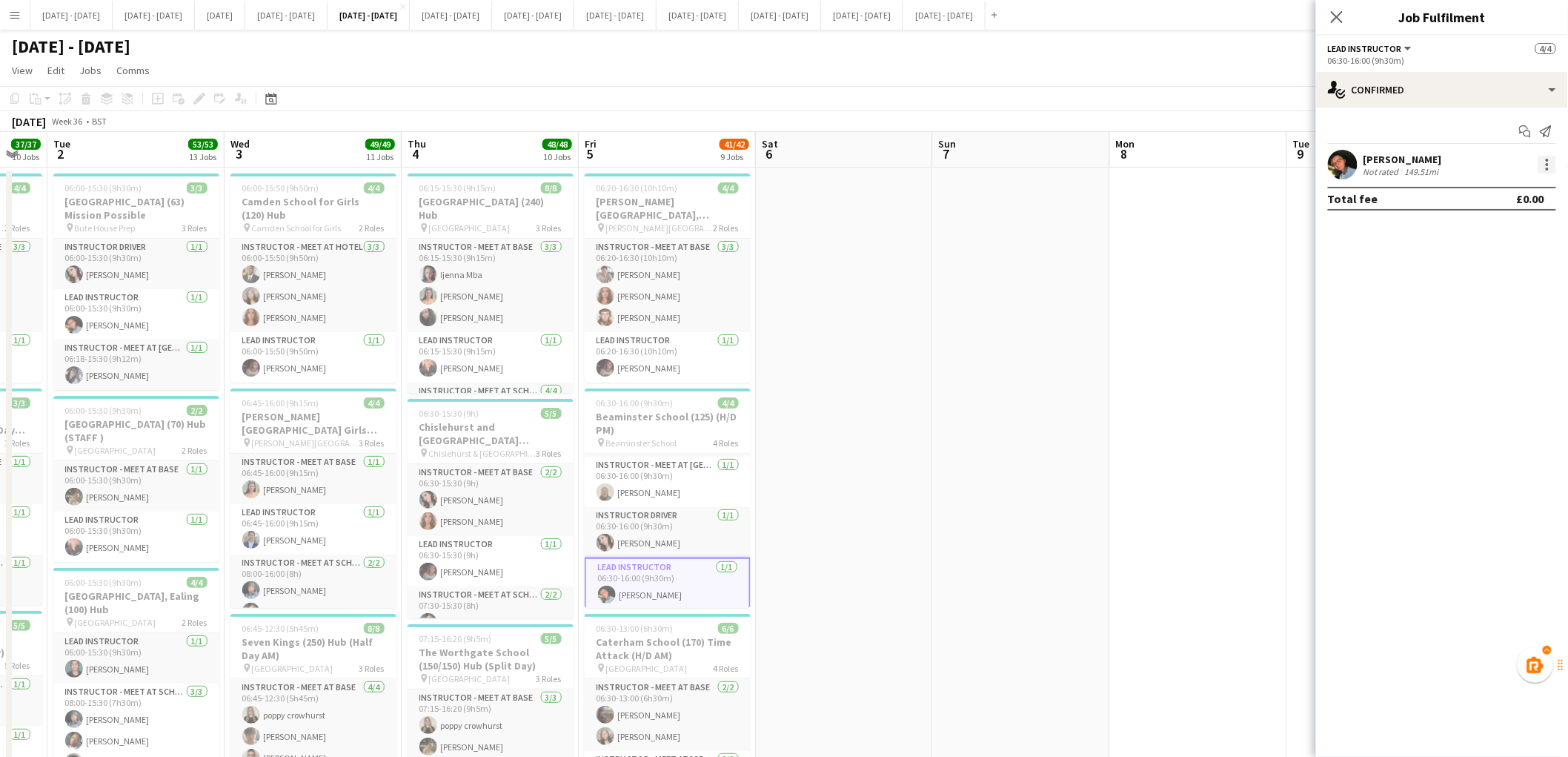
click at [1545, 167] on div at bounding box center [1547, 165] width 18 height 18
drag, startPoint x: 1495, startPoint y: 199, endPoint x: 1492, endPoint y: 189, distance: 10.4
click at [1492, 189] on span "Edit fee" at bounding box center [1473, 191] width 40 height 12
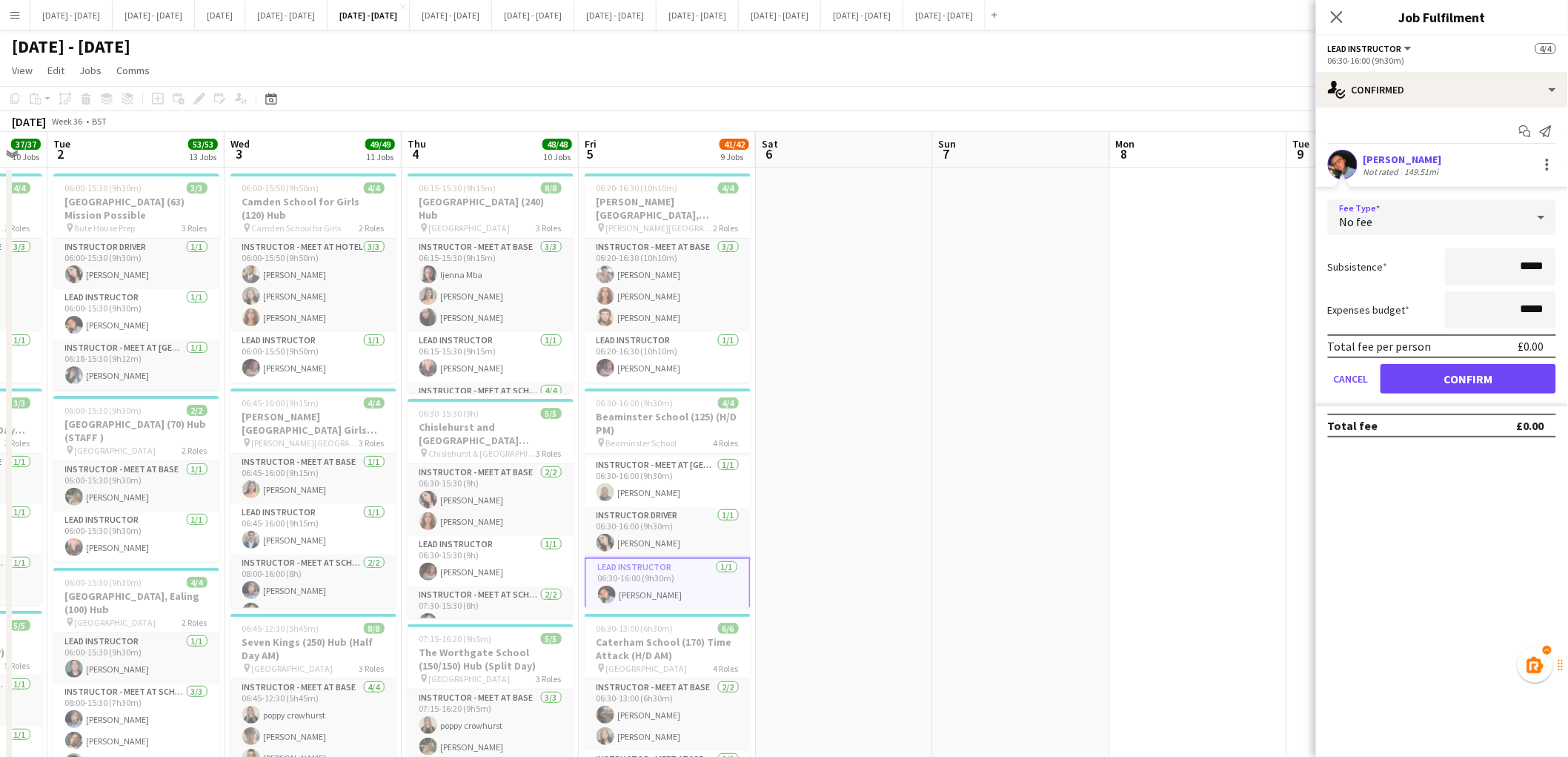
click at [1447, 216] on div "No fee" at bounding box center [1428, 218] width 199 height 36
click at [1396, 286] on mat-option "Fixed" at bounding box center [1442, 296] width 228 height 37
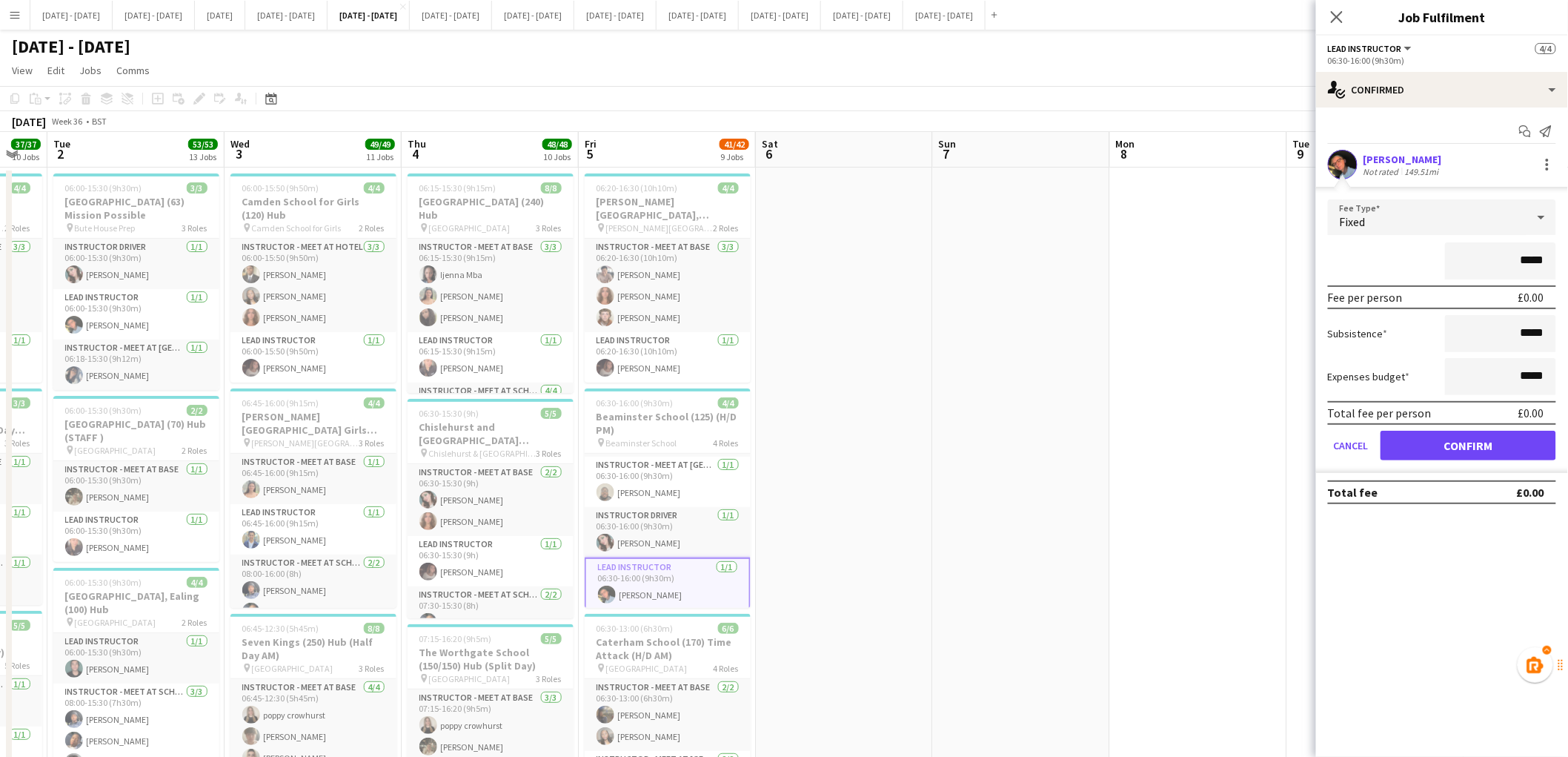
drag, startPoint x: 1523, startPoint y: 261, endPoint x: 1580, endPoint y: 274, distance: 58.5
type input "*******"
click at [1431, 260] on div "*******" at bounding box center [1442, 260] width 228 height 37
click at [1462, 443] on button "Confirm" at bounding box center [1469, 445] width 176 height 29
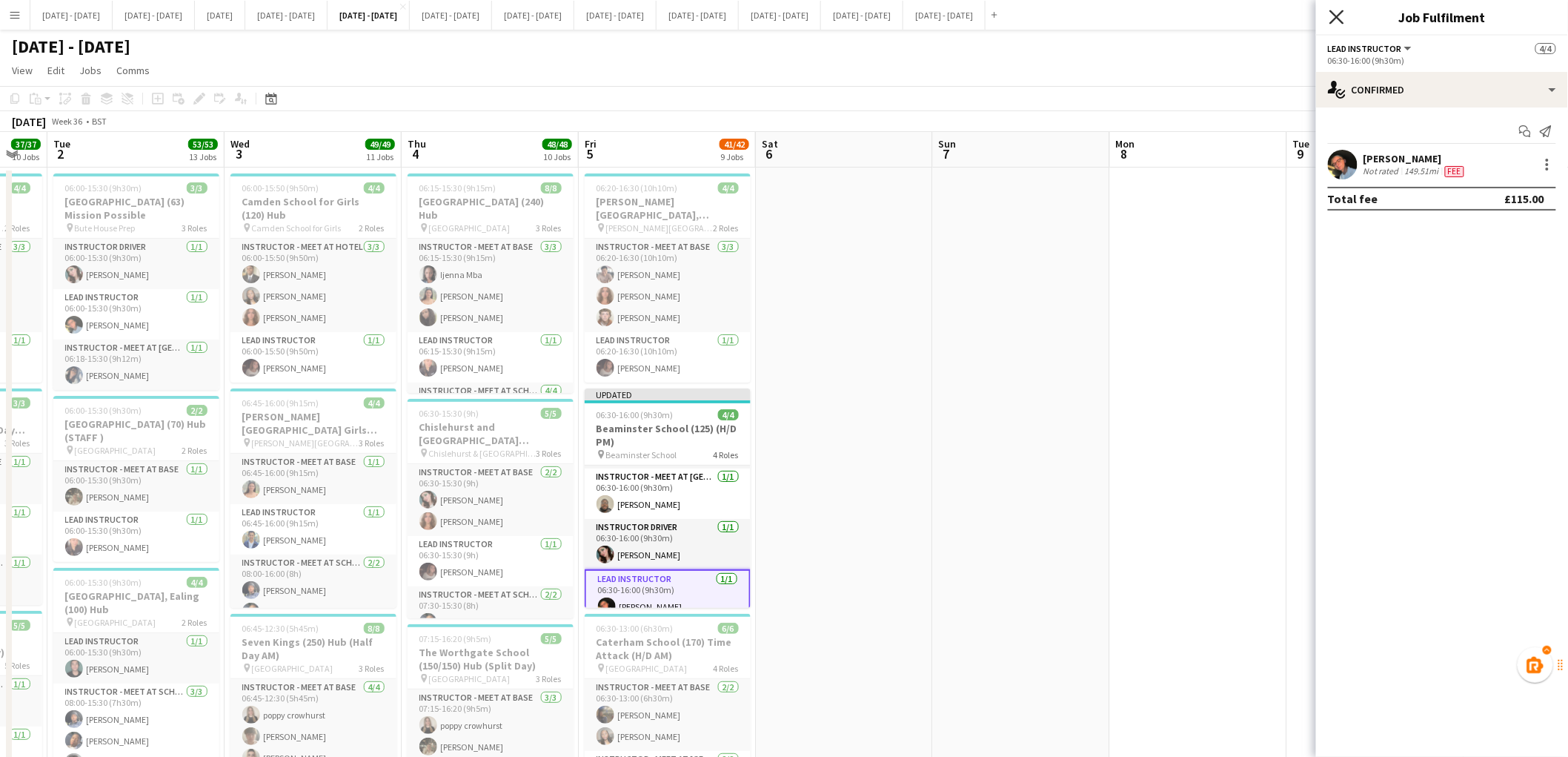
click at [1342, 17] on icon "Close pop-in" at bounding box center [1336, 16] width 14 height 14
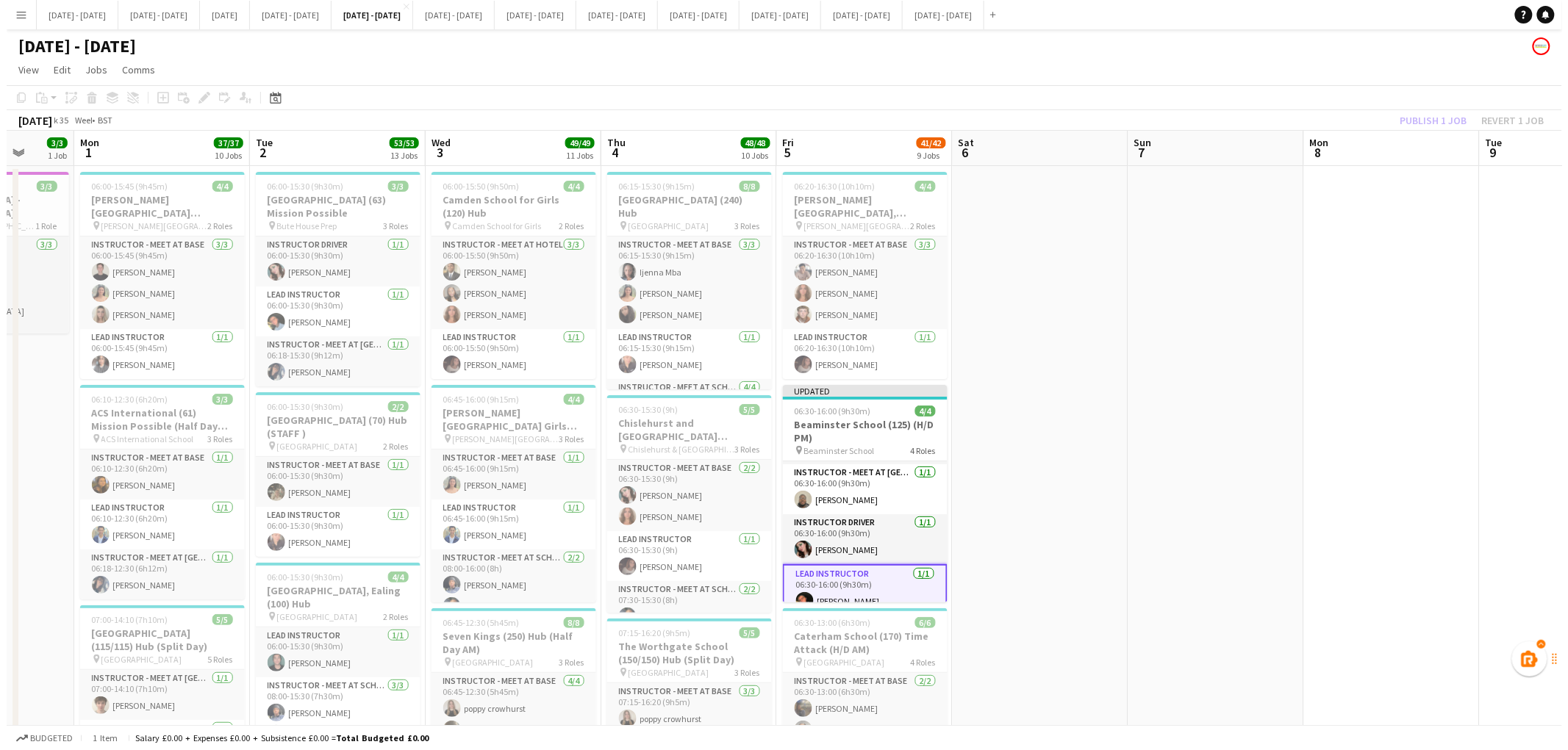
scroll to position [0, 410]
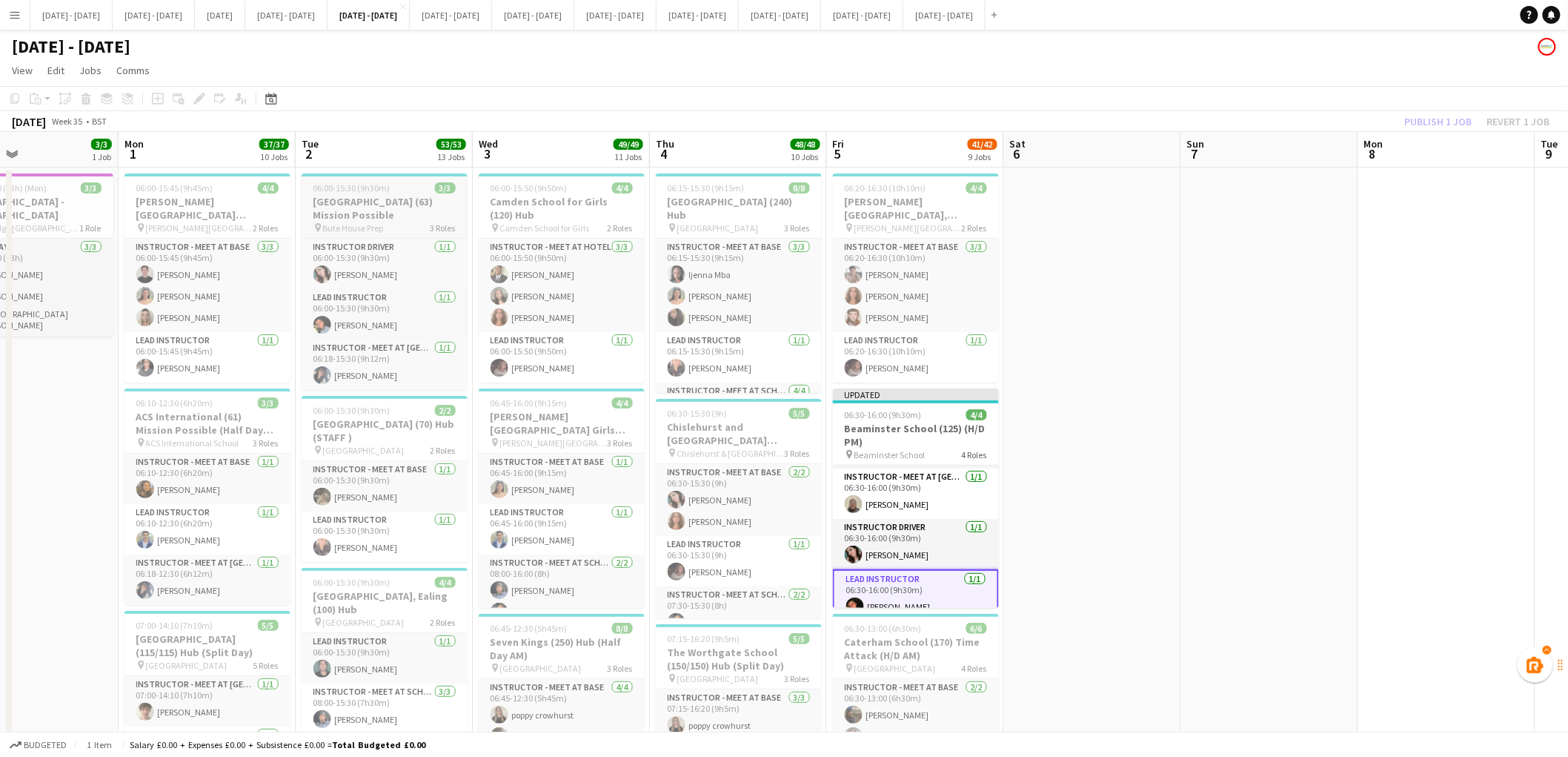
click at [361, 198] on h3 "[GEOGRAPHIC_DATA] (63) Mission Possible" at bounding box center [385, 208] width 166 height 26
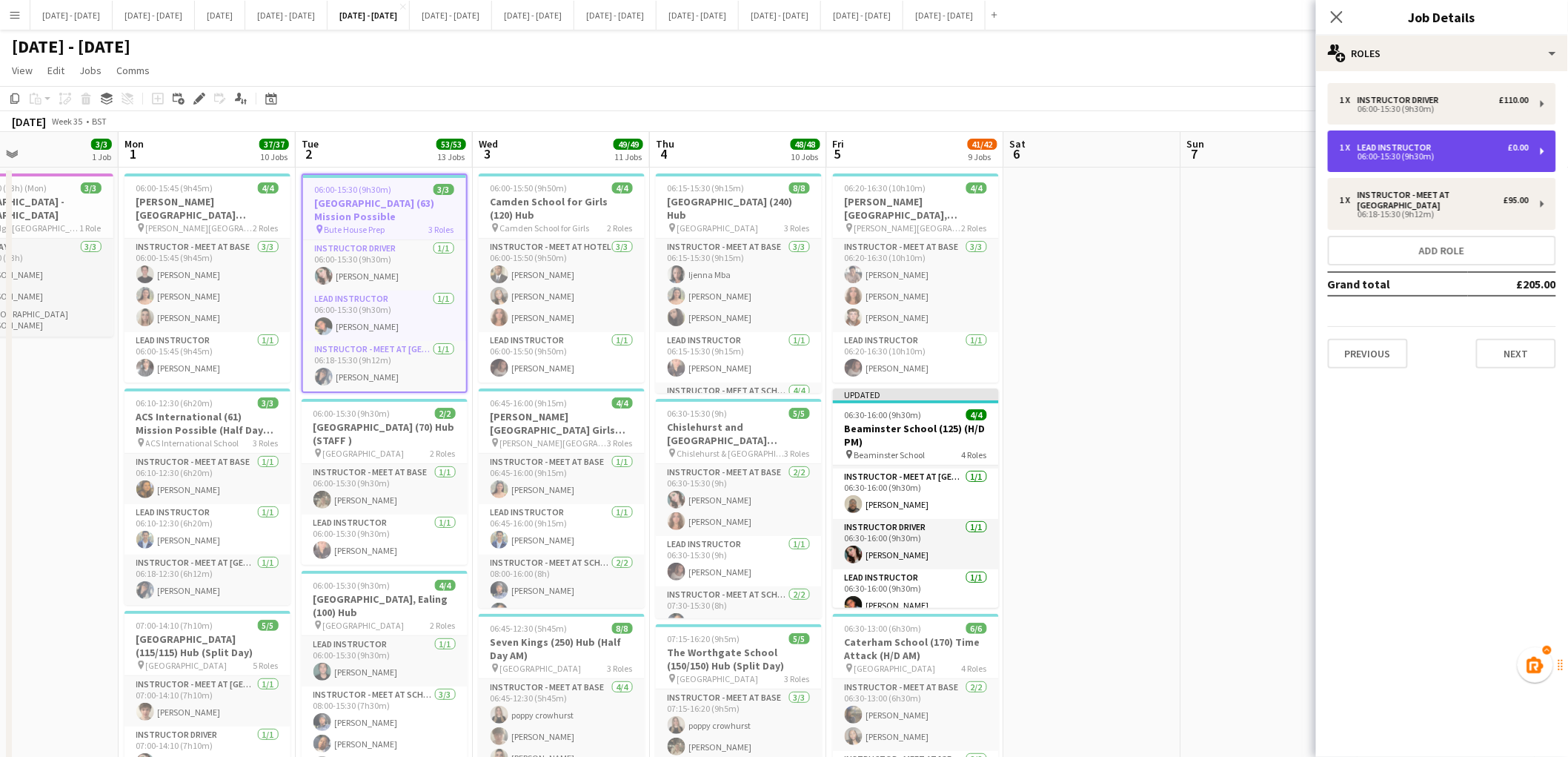
click at [1426, 153] on div "06:00-15:30 (9h30m)" at bounding box center [1435, 156] width 189 height 8
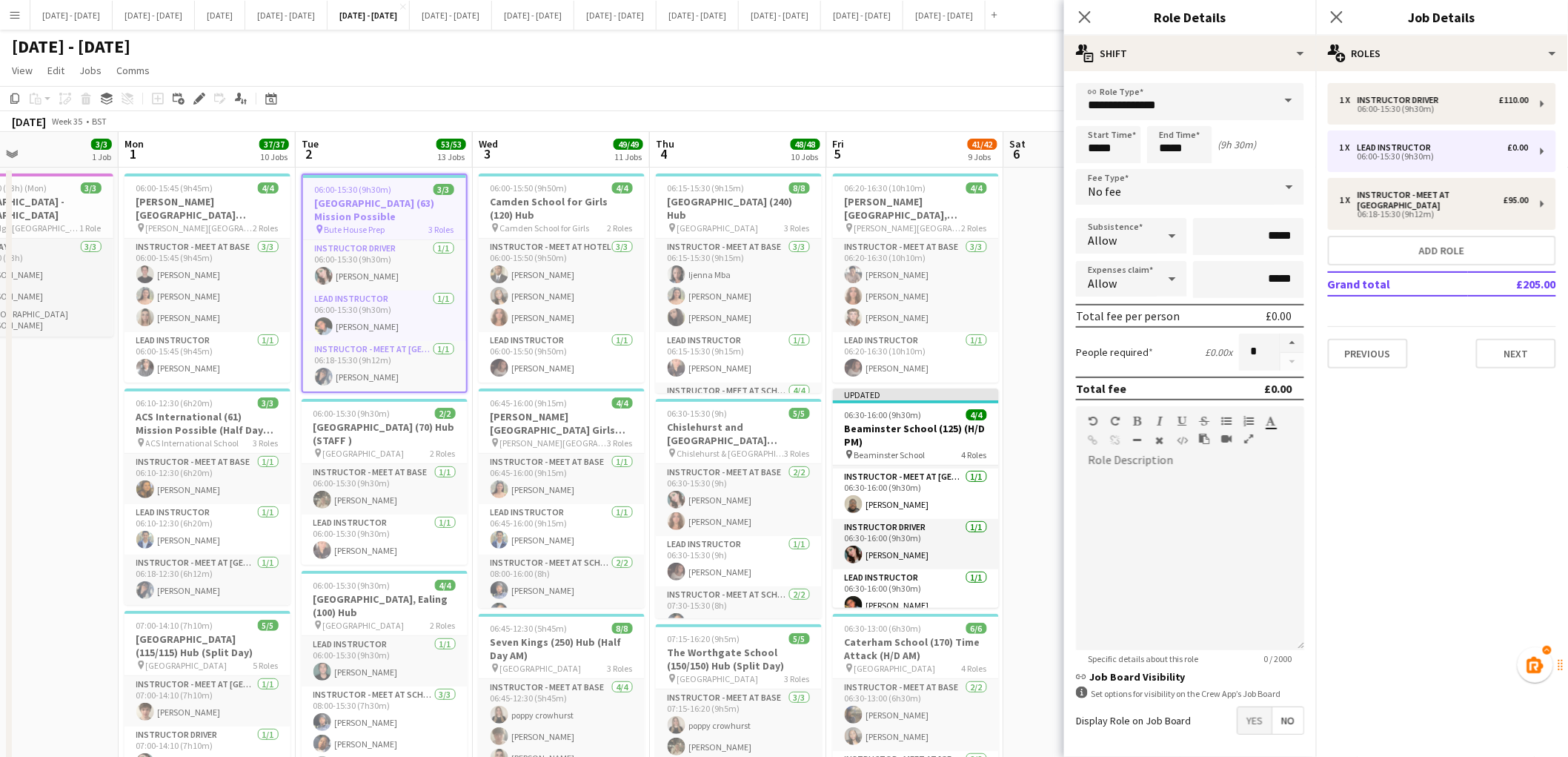
click at [1256, 183] on div "No fee" at bounding box center [1176, 187] width 199 height 36
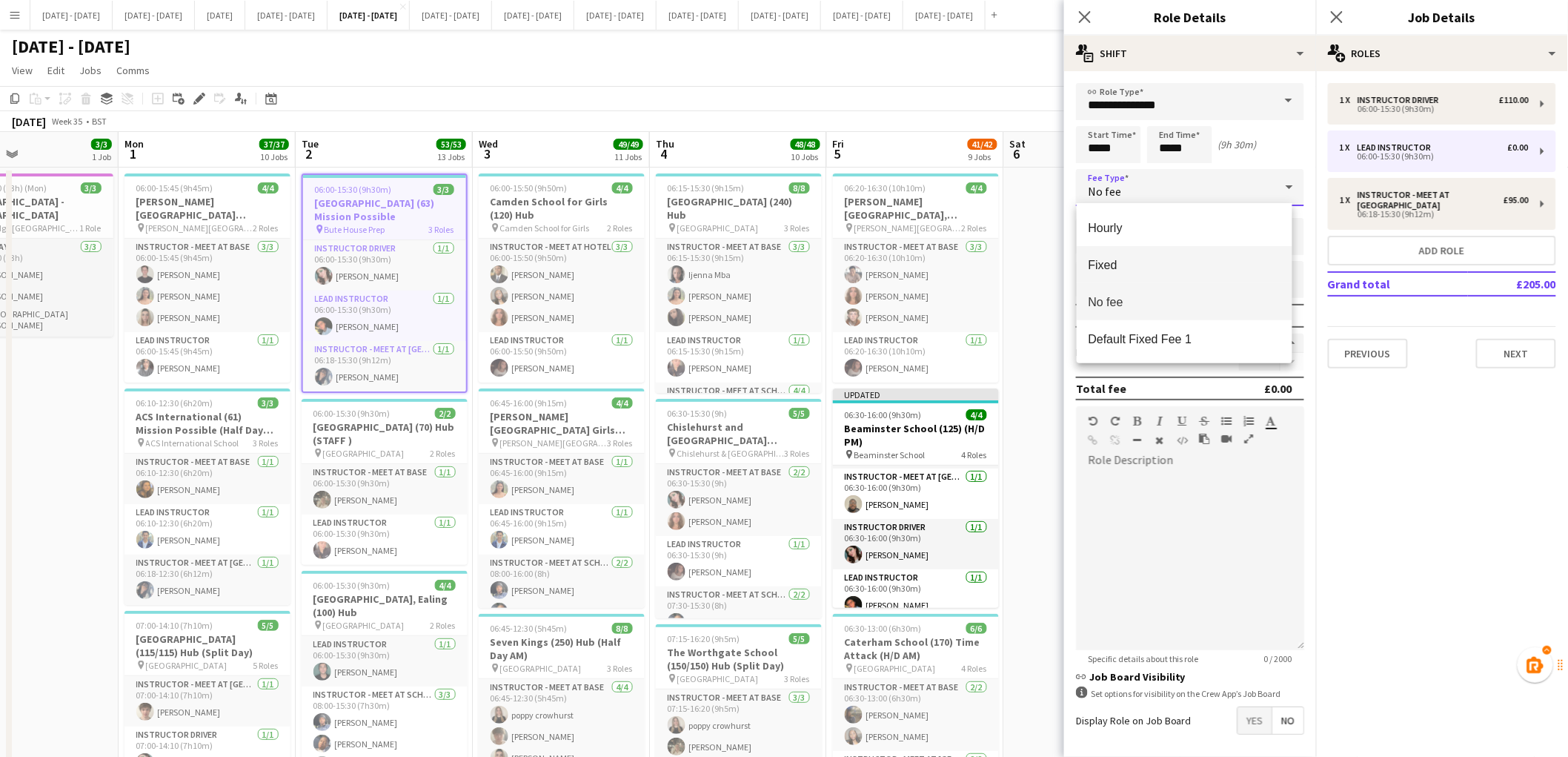
click at [1193, 264] on span "Fixed" at bounding box center [1184, 265] width 192 height 14
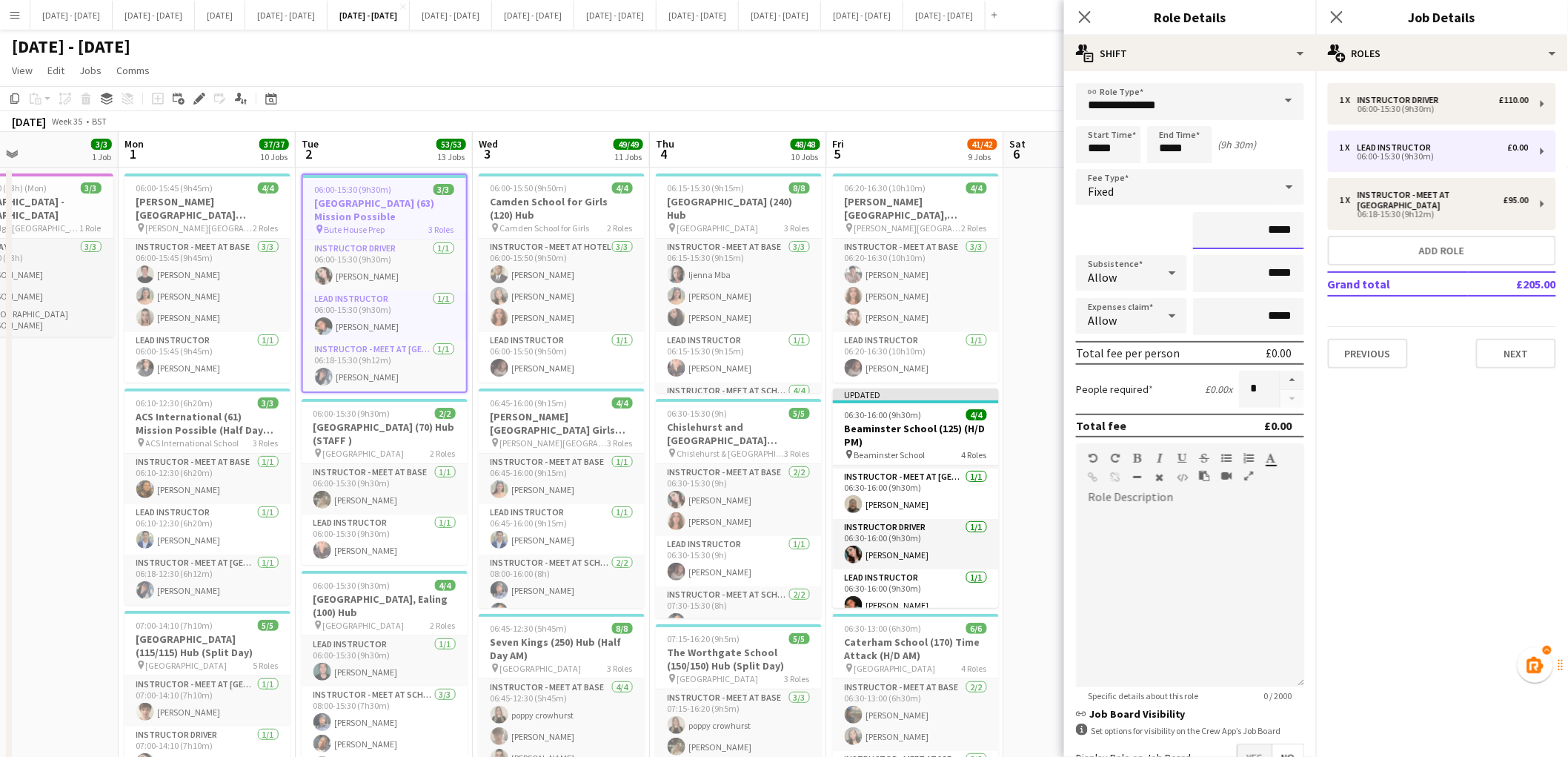
drag, startPoint x: 1262, startPoint y: 225, endPoint x: 1390, endPoint y: 264, distance: 133.8
click at [1287, 224] on input "*****" at bounding box center [1249, 230] width 112 height 37
drag, startPoint x: 1287, startPoint y: 224, endPoint x: 1277, endPoint y: 223, distance: 10.0
click at [1277, 223] on input "*****" at bounding box center [1249, 230] width 112 height 37
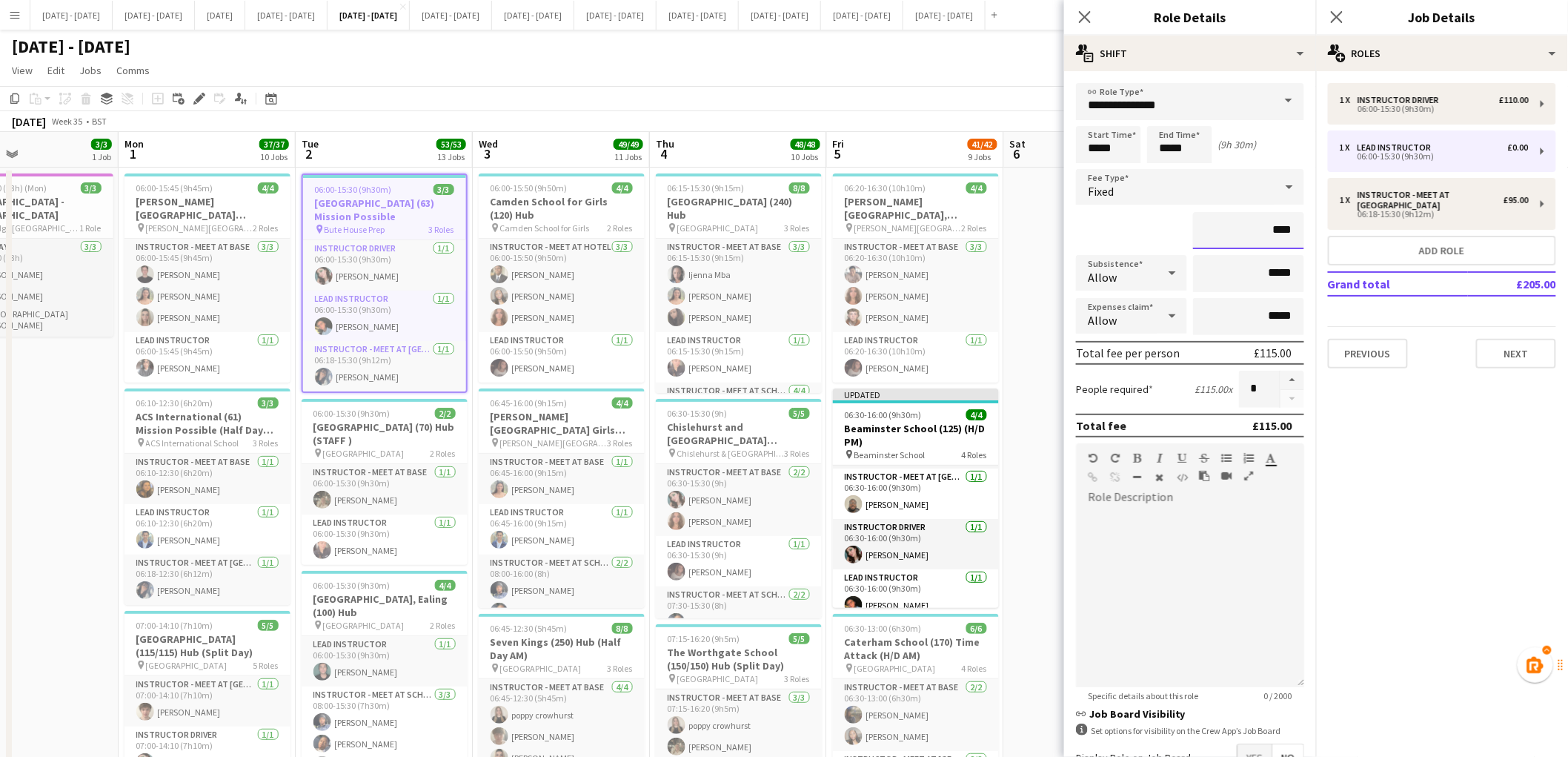
type input "*******"
click at [1091, 26] on app-icon "Close pop-in" at bounding box center [1085, 17] width 22 height 22
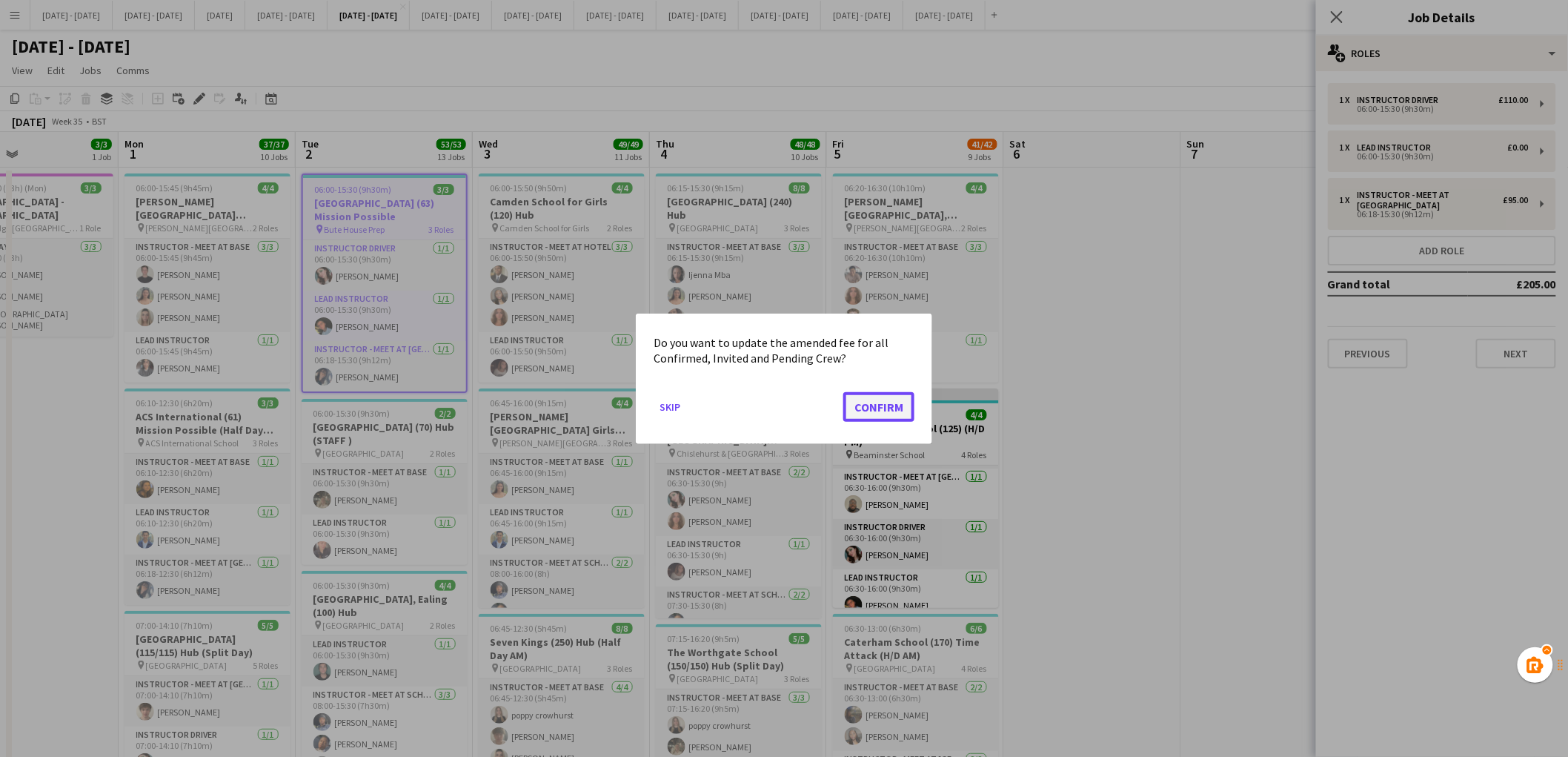
click at [887, 403] on button "Confirm" at bounding box center [879, 406] width 71 height 29
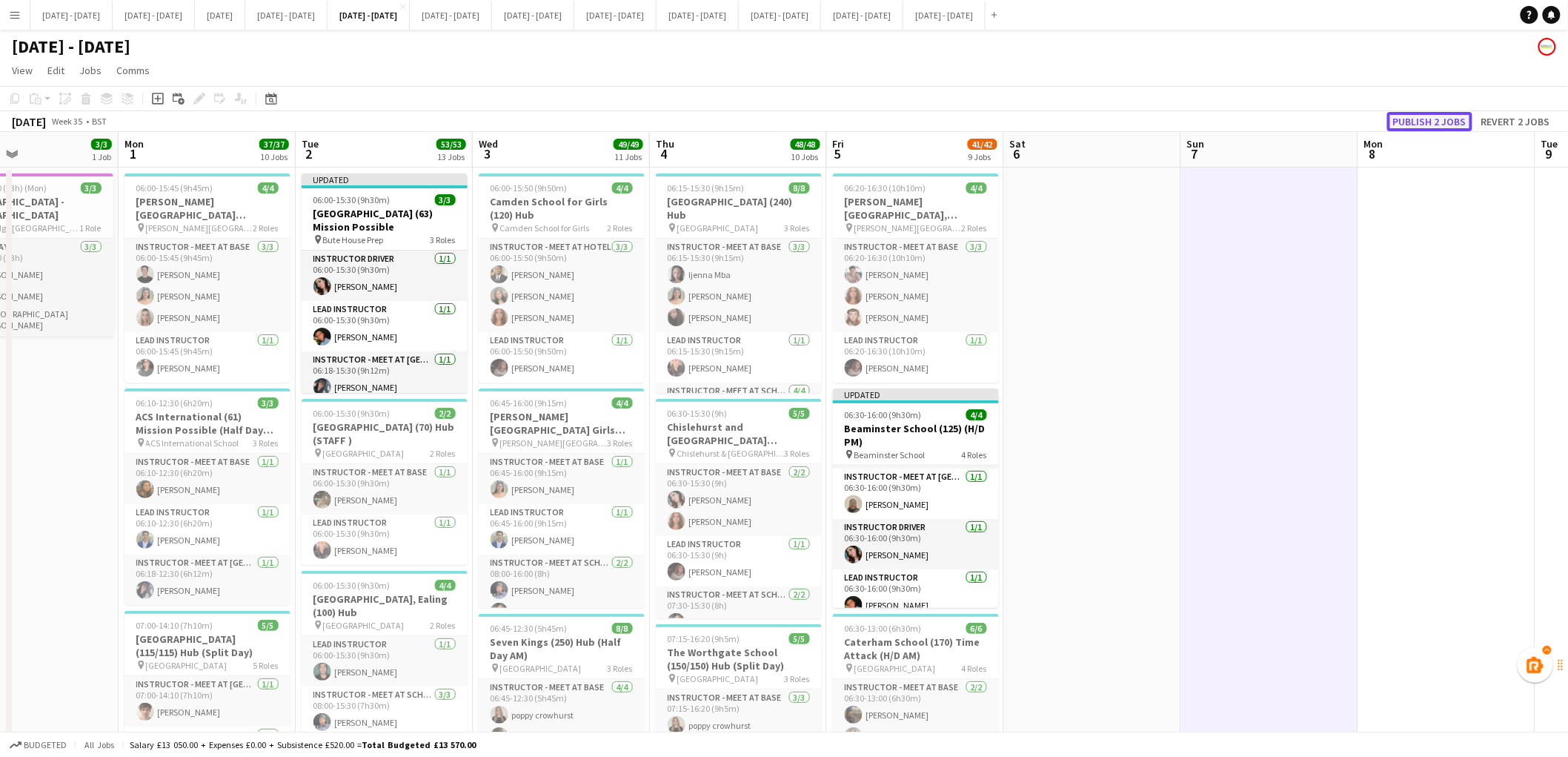
click at [1416, 118] on button "Publish 2 jobs" at bounding box center [1430, 121] width 85 height 19
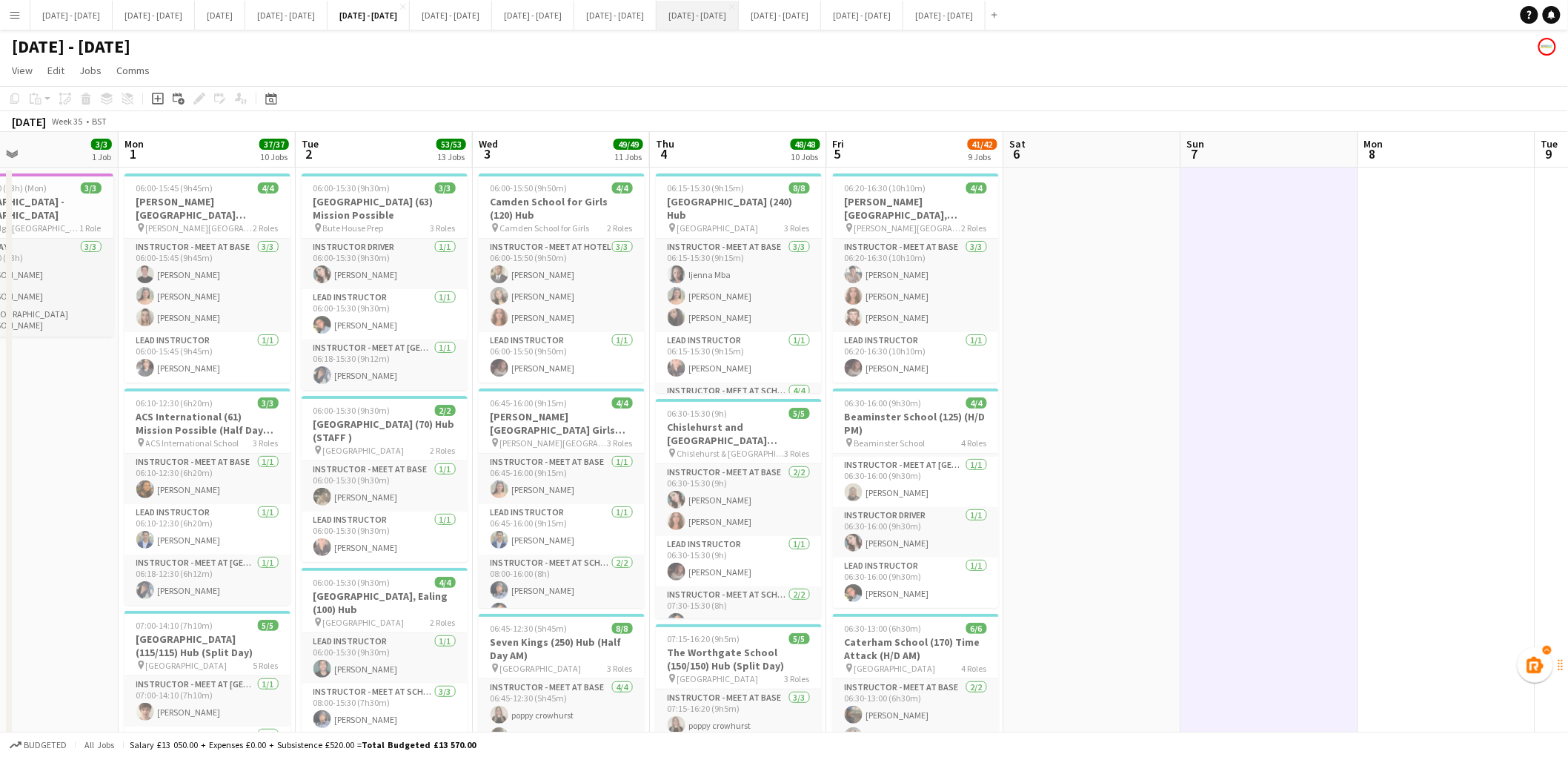
click at [739, 6] on button "[DATE] - [DATE] Close" at bounding box center [697, 15] width 82 height 29
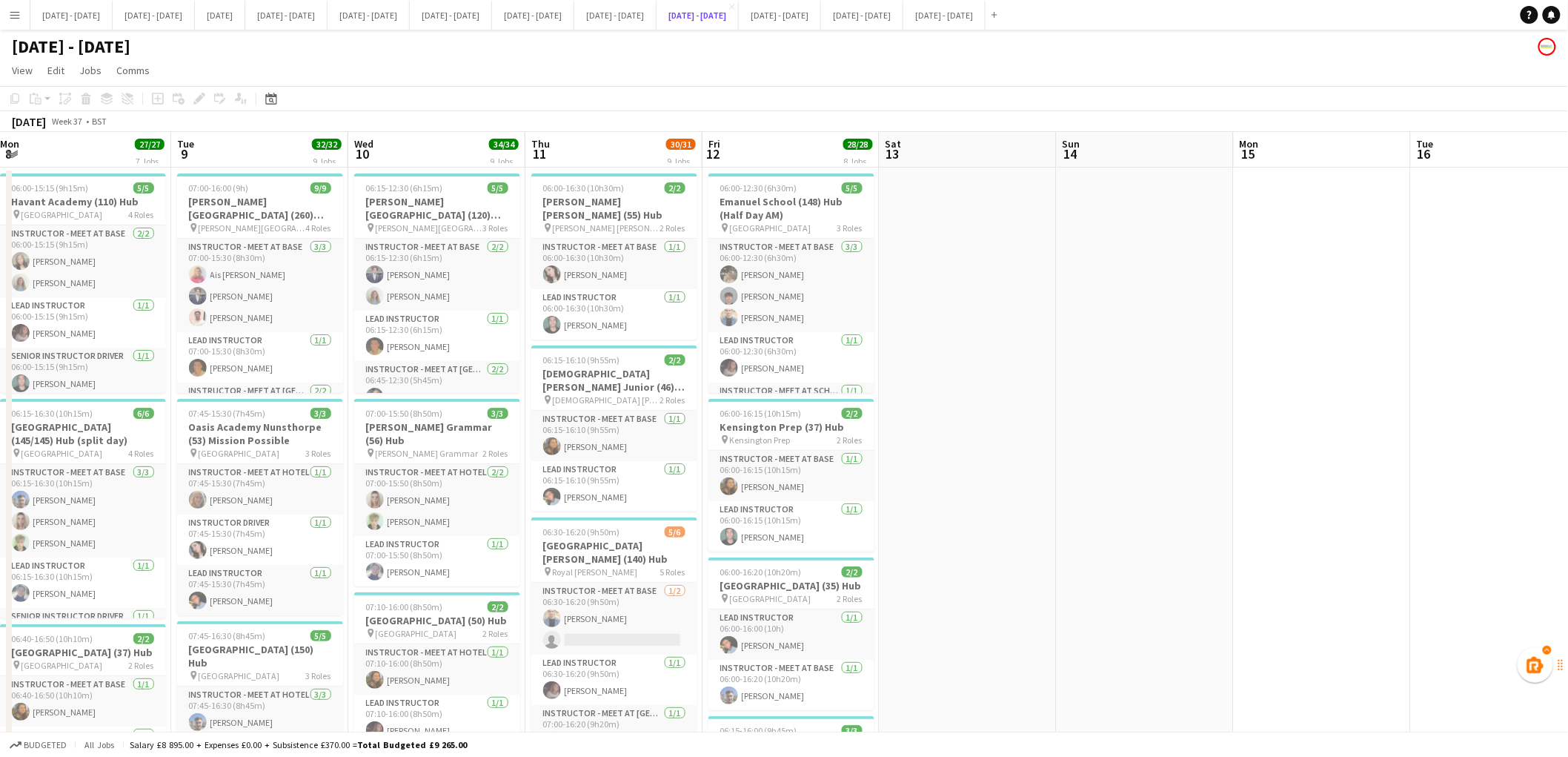
scroll to position [0, 359]
click at [646, 605] on app-card-role "Instructor - Meet at Base 1/2 06:30-16:20 (9h50m) Edward King single-neutral-ac…" at bounding box center [616, 619] width 166 height 72
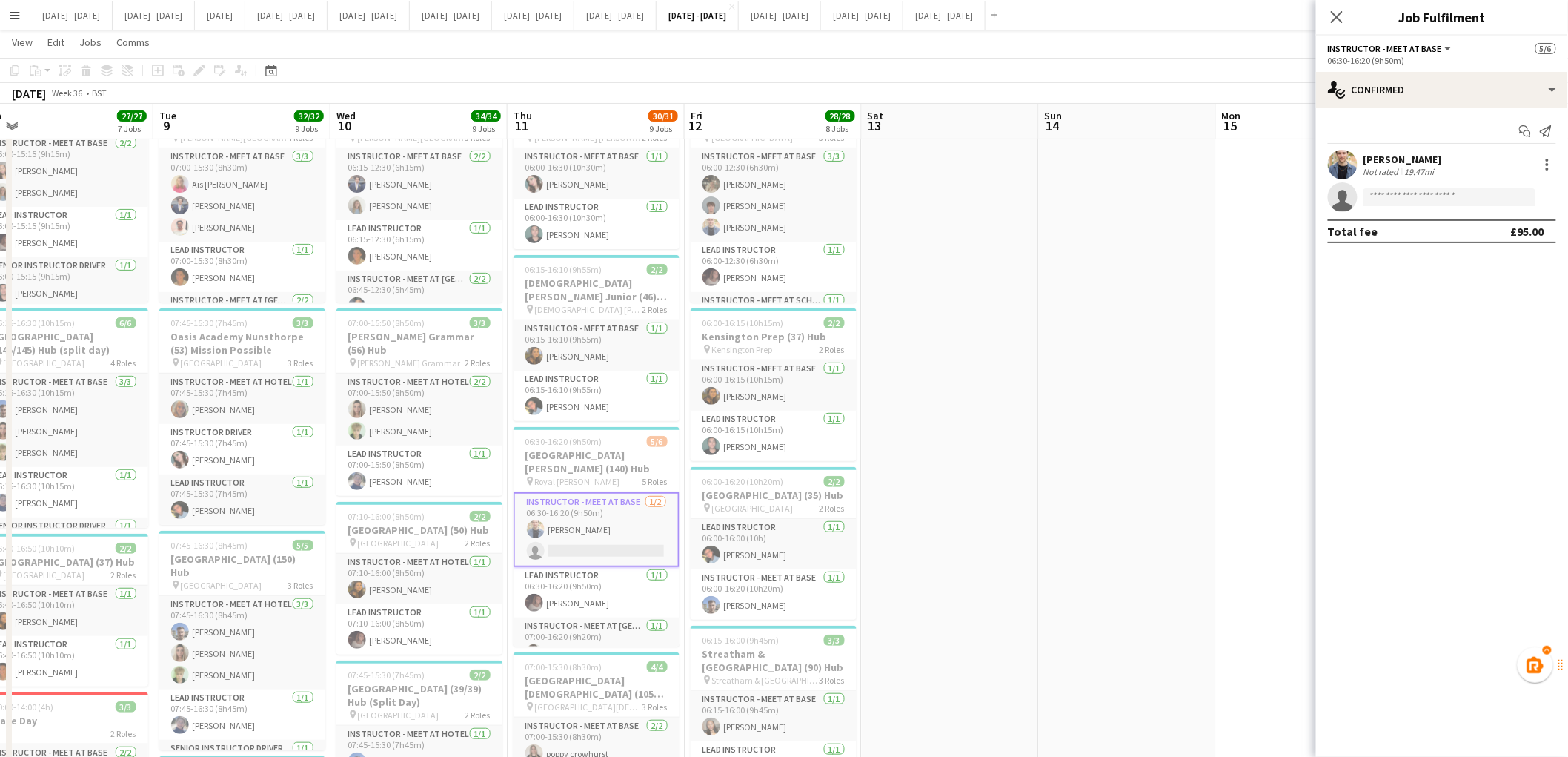
scroll to position [0, 416]
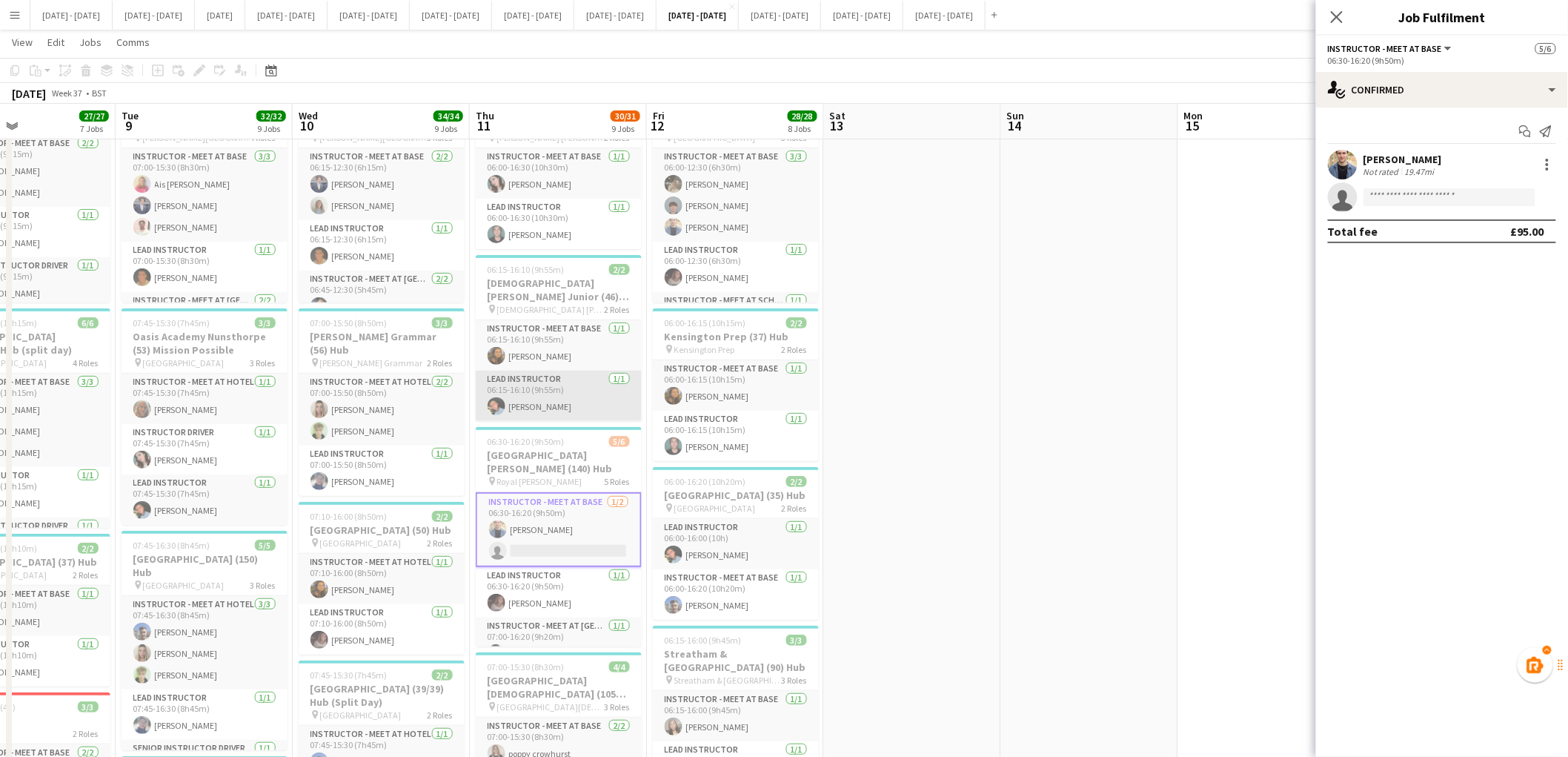
click at [549, 403] on app-card-role "Lead Instructor 1/1 06:15-16:10 (9h55m) Eloise Cook" at bounding box center [559, 396] width 166 height 50
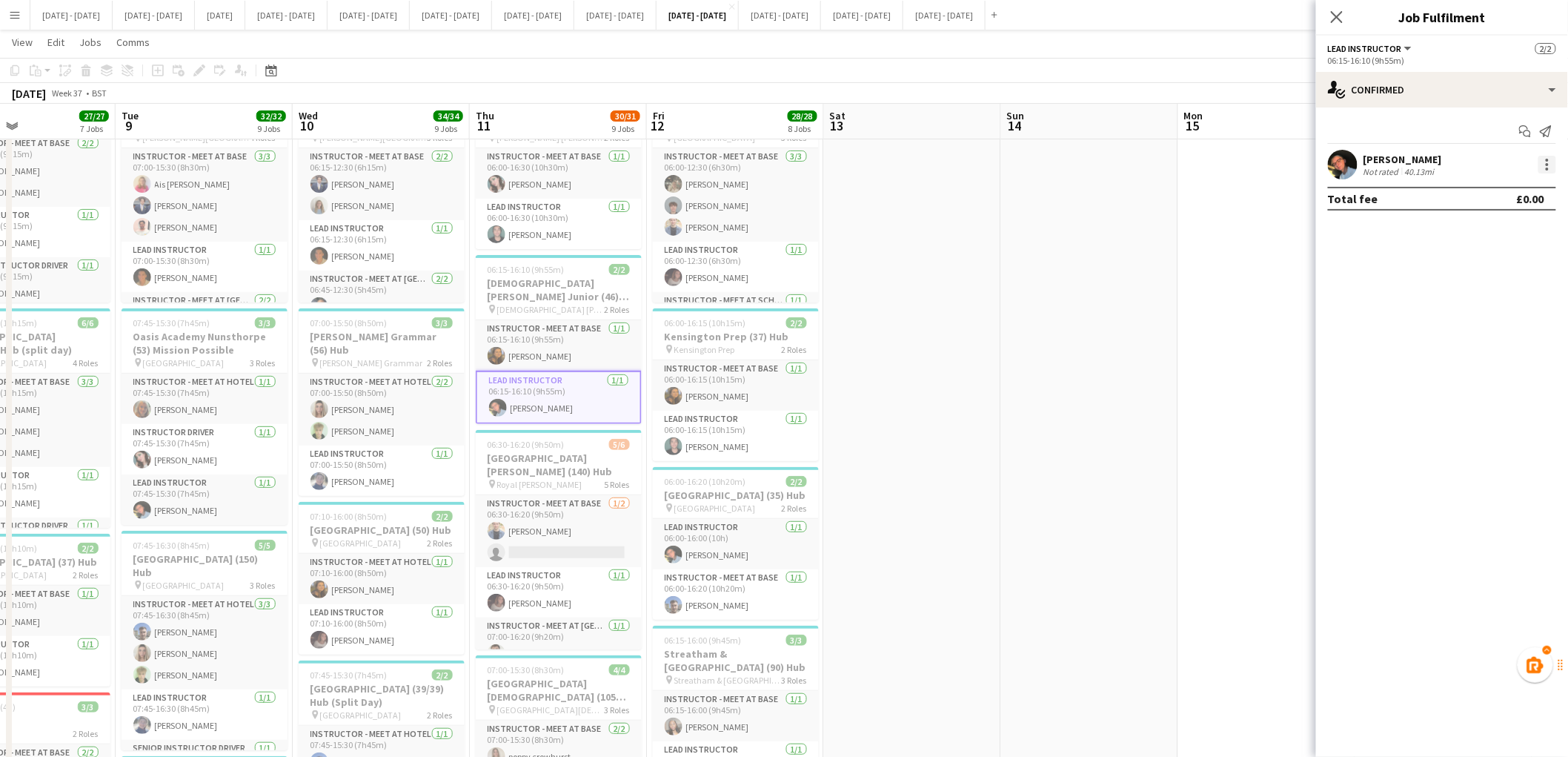
click at [1545, 166] on div at bounding box center [1547, 165] width 18 height 18
click at [1481, 196] on span "Edit fee" at bounding box center [1473, 191] width 40 height 12
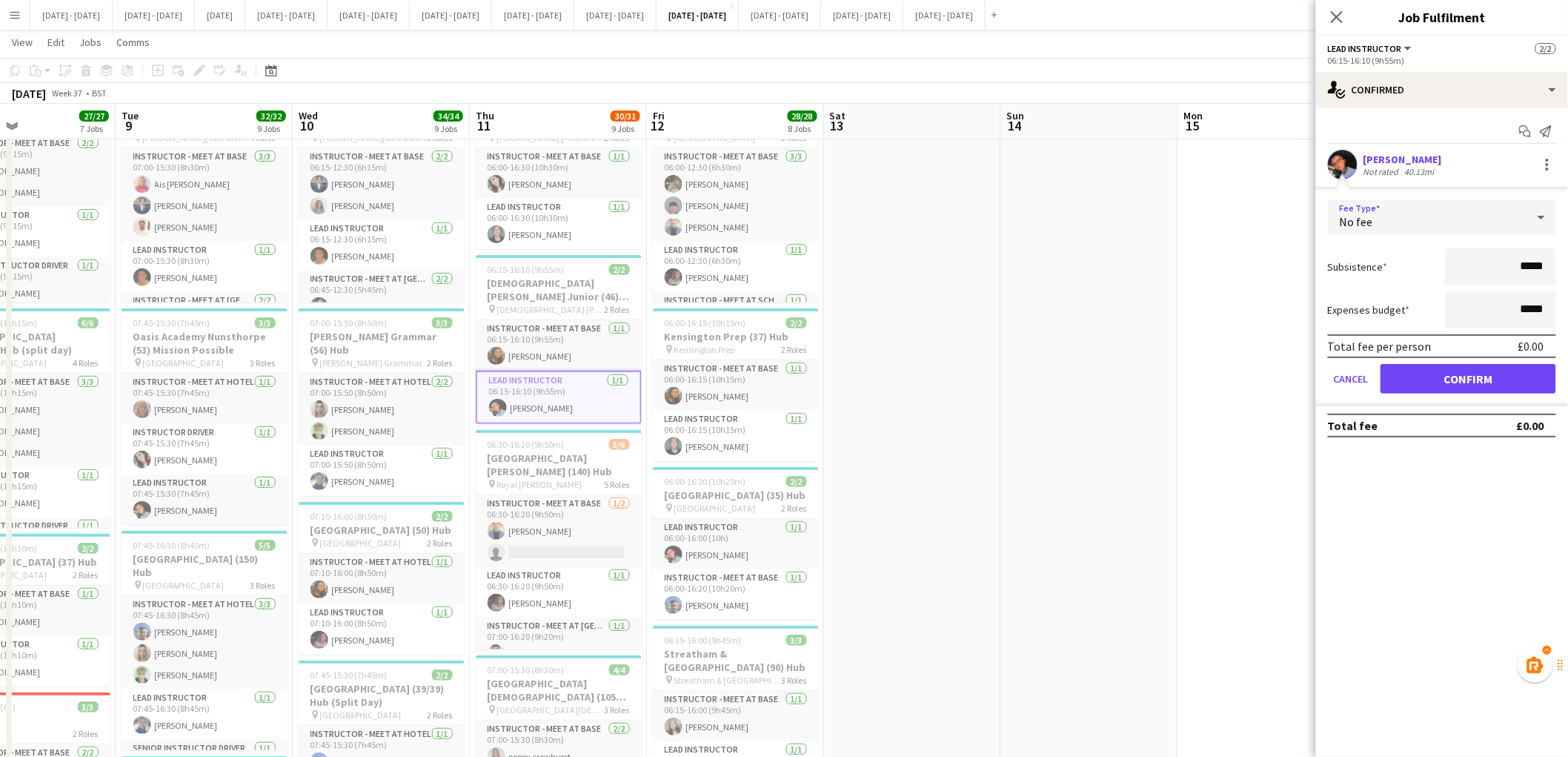
click at [1418, 215] on div "No fee" at bounding box center [1428, 218] width 199 height 36
click at [1397, 303] on span "Fixed" at bounding box center [1443, 296] width 204 height 14
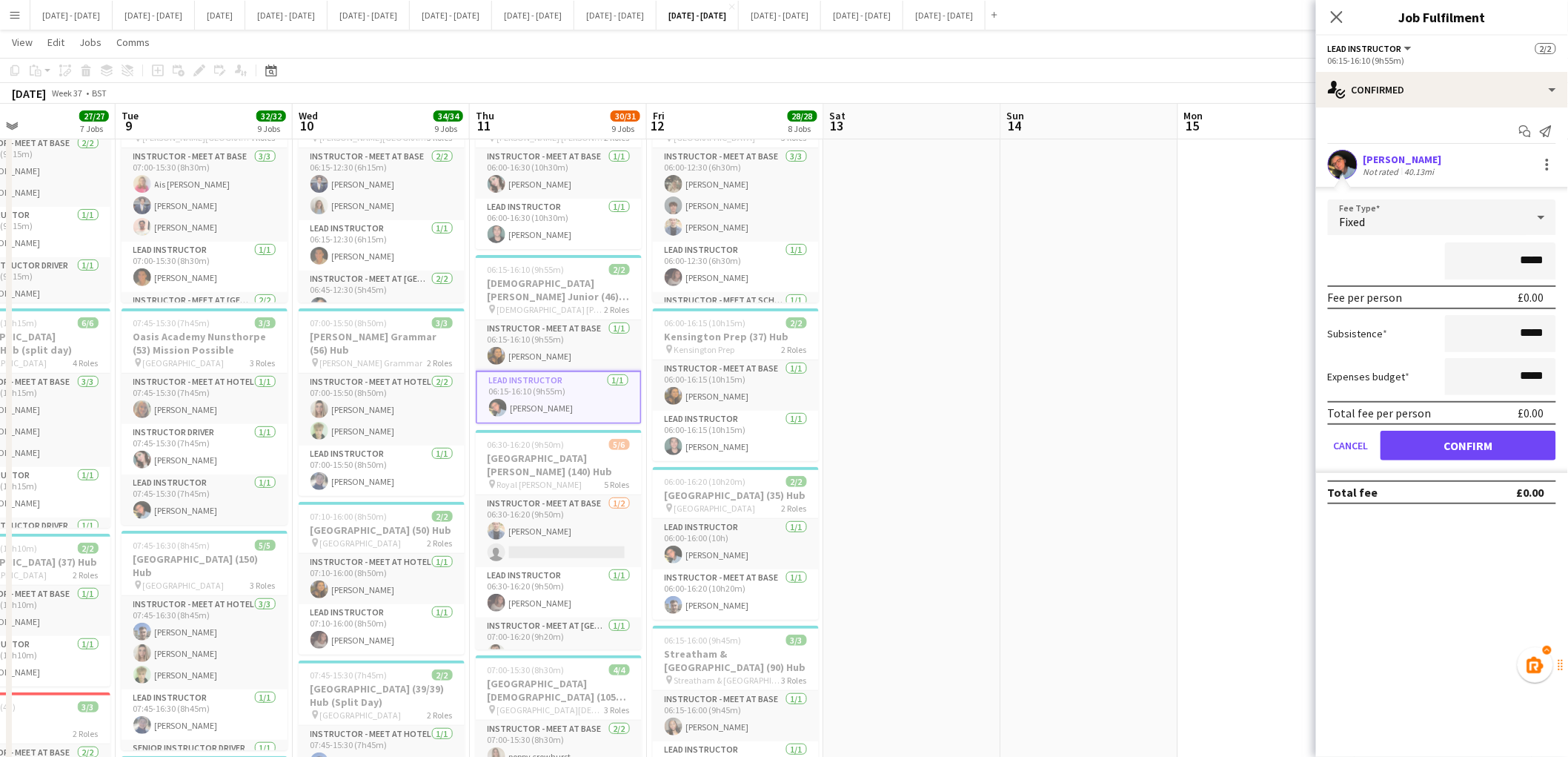
drag, startPoint x: 1524, startPoint y: 262, endPoint x: 1580, endPoint y: 254, distance: 56.6
type input "*******"
click at [1438, 438] on button "Confirm" at bounding box center [1469, 445] width 176 height 29
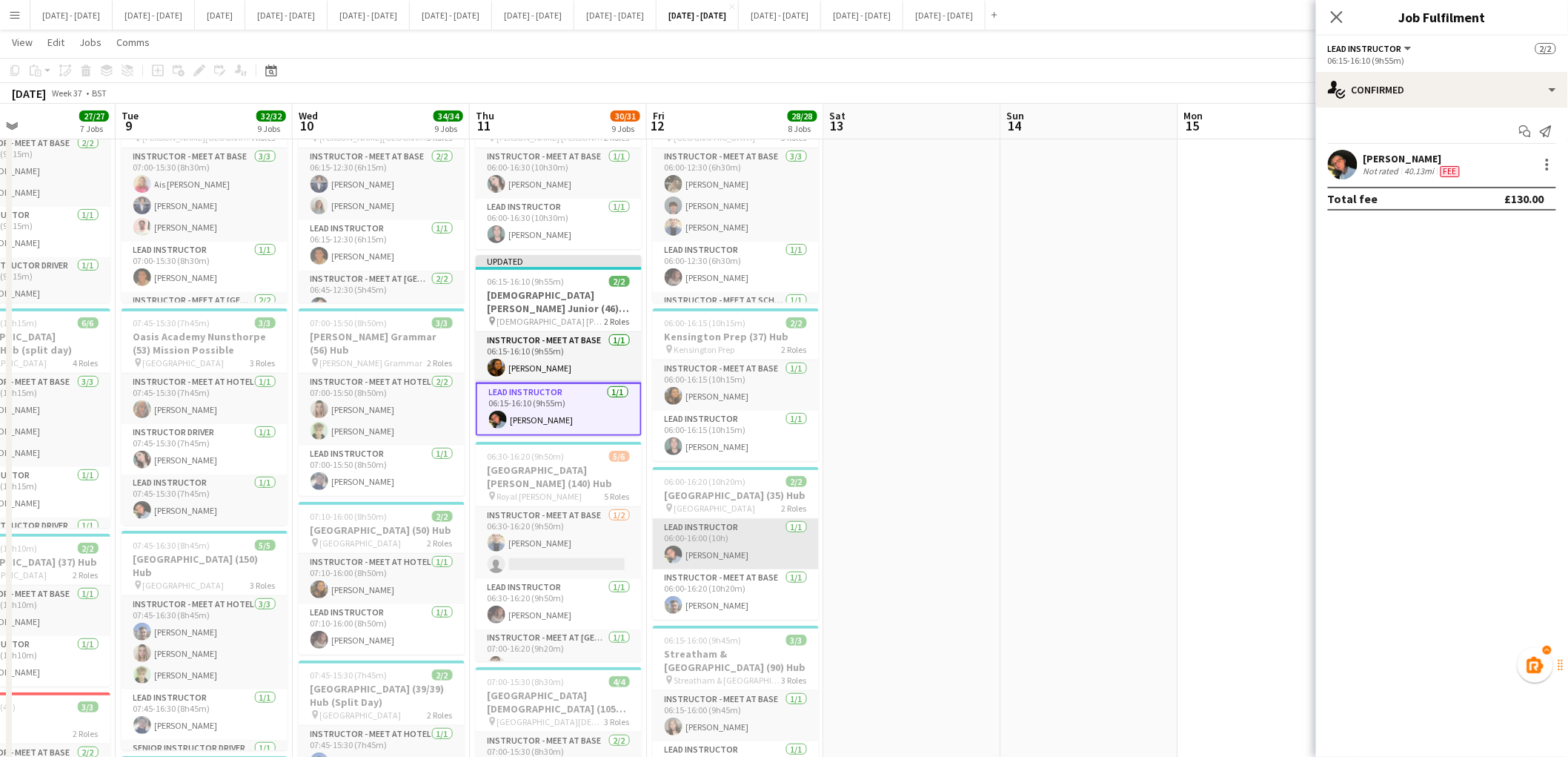
click at [715, 551] on app-card-role "Lead Instructor 1/1 06:00-16:00 (10h) Eloise Cook" at bounding box center [736, 544] width 166 height 50
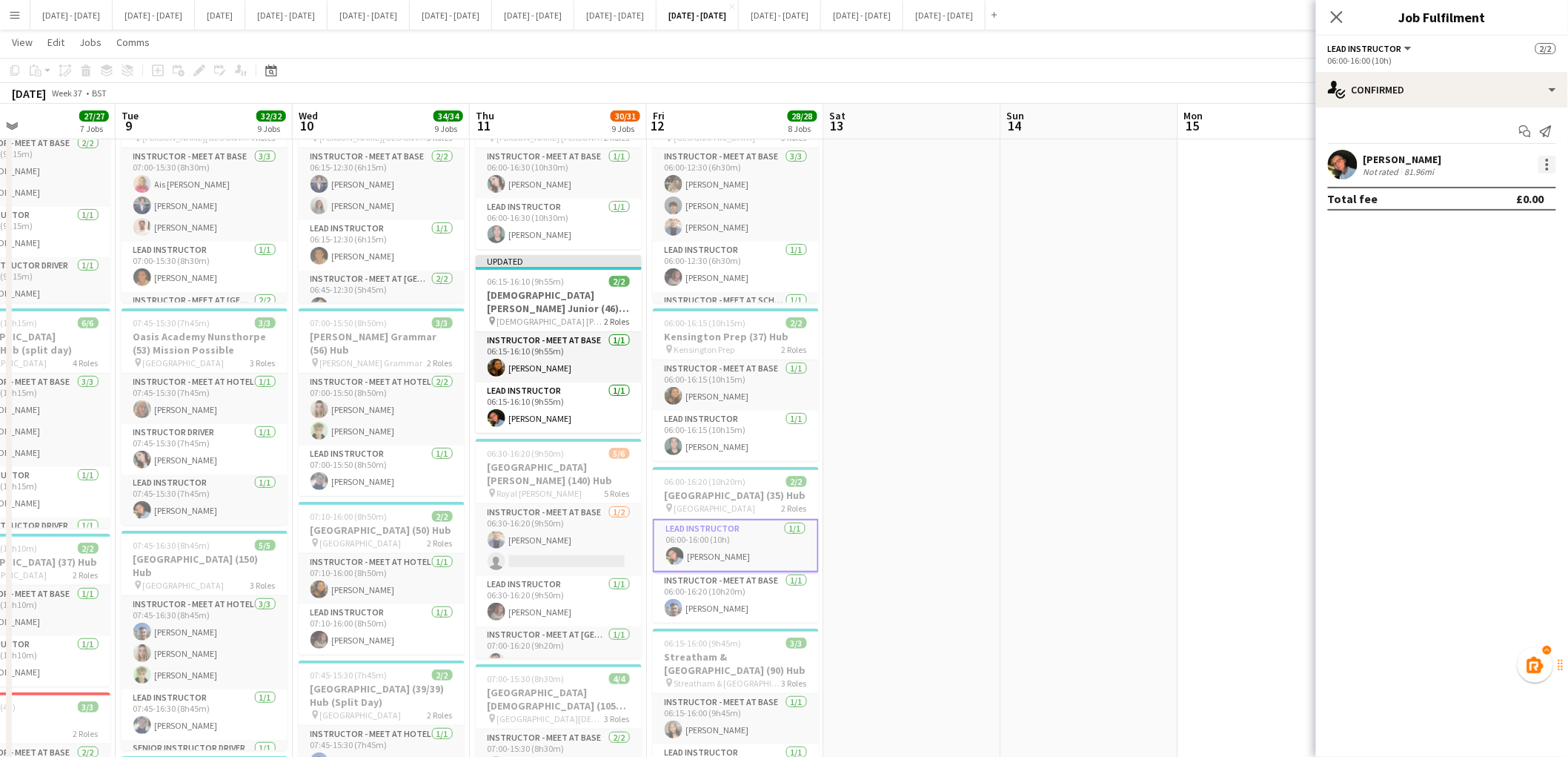
click at [1542, 167] on div at bounding box center [1547, 165] width 18 height 18
click at [1509, 193] on span "Edit fee" at bounding box center [1499, 192] width 92 height 13
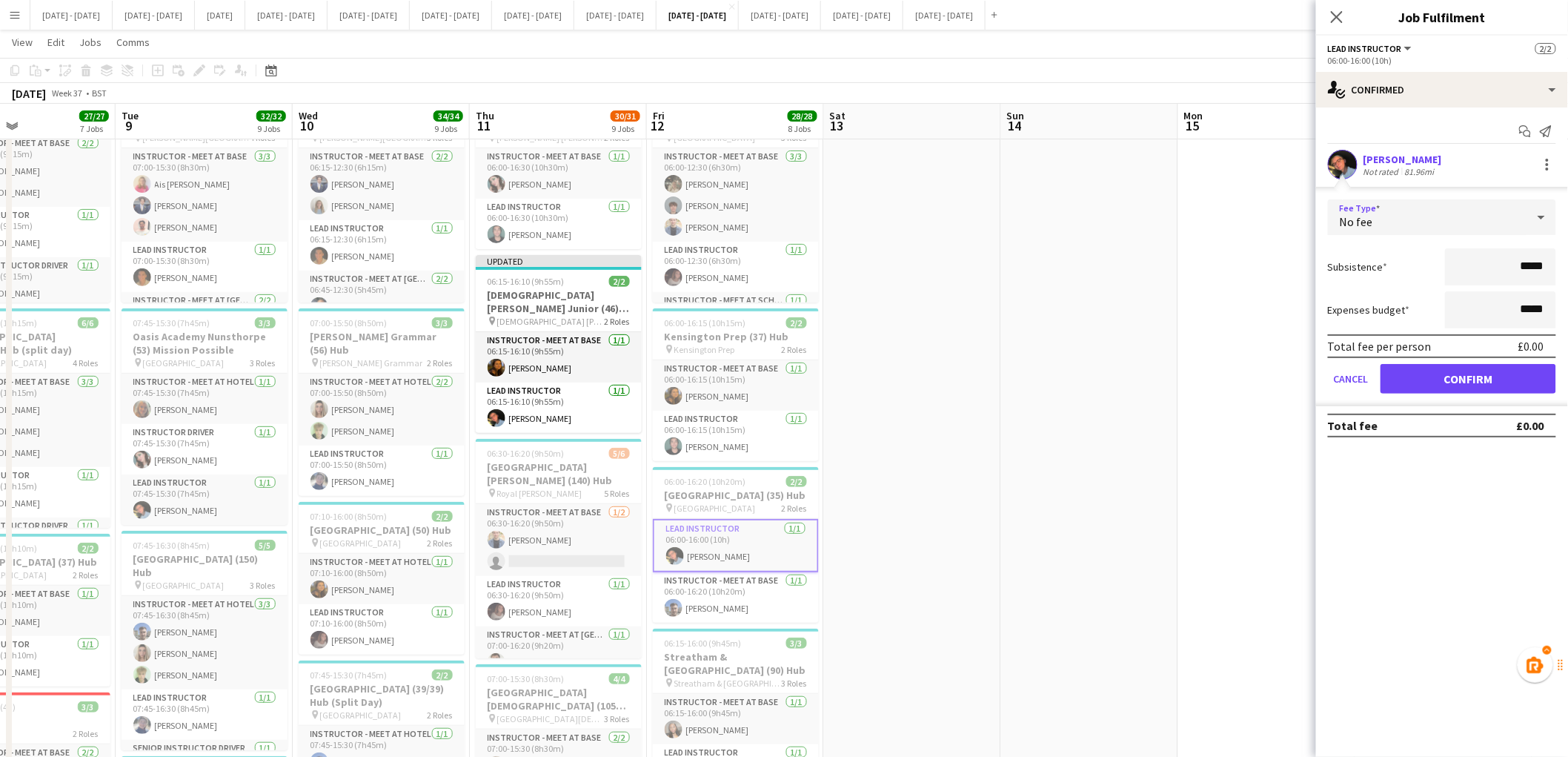
click at [1456, 214] on div "No fee" at bounding box center [1428, 218] width 199 height 36
click at [1428, 297] on span "Fixed" at bounding box center [1443, 296] width 204 height 14
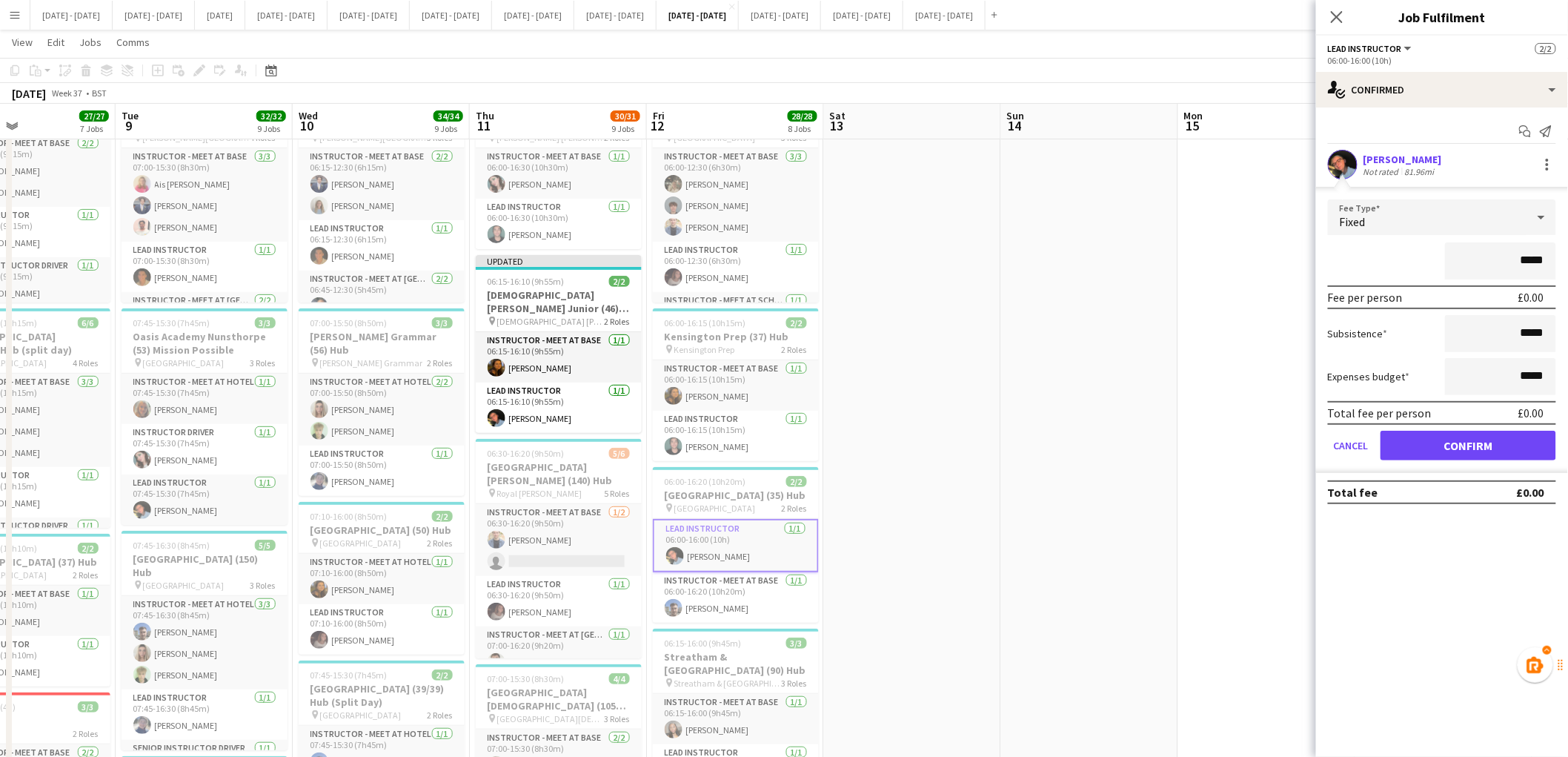
drag, startPoint x: 1525, startPoint y: 255, endPoint x: 1580, endPoint y: 276, distance: 58.9
type input "*******"
click at [1448, 449] on button "Confirm" at bounding box center [1469, 445] width 176 height 29
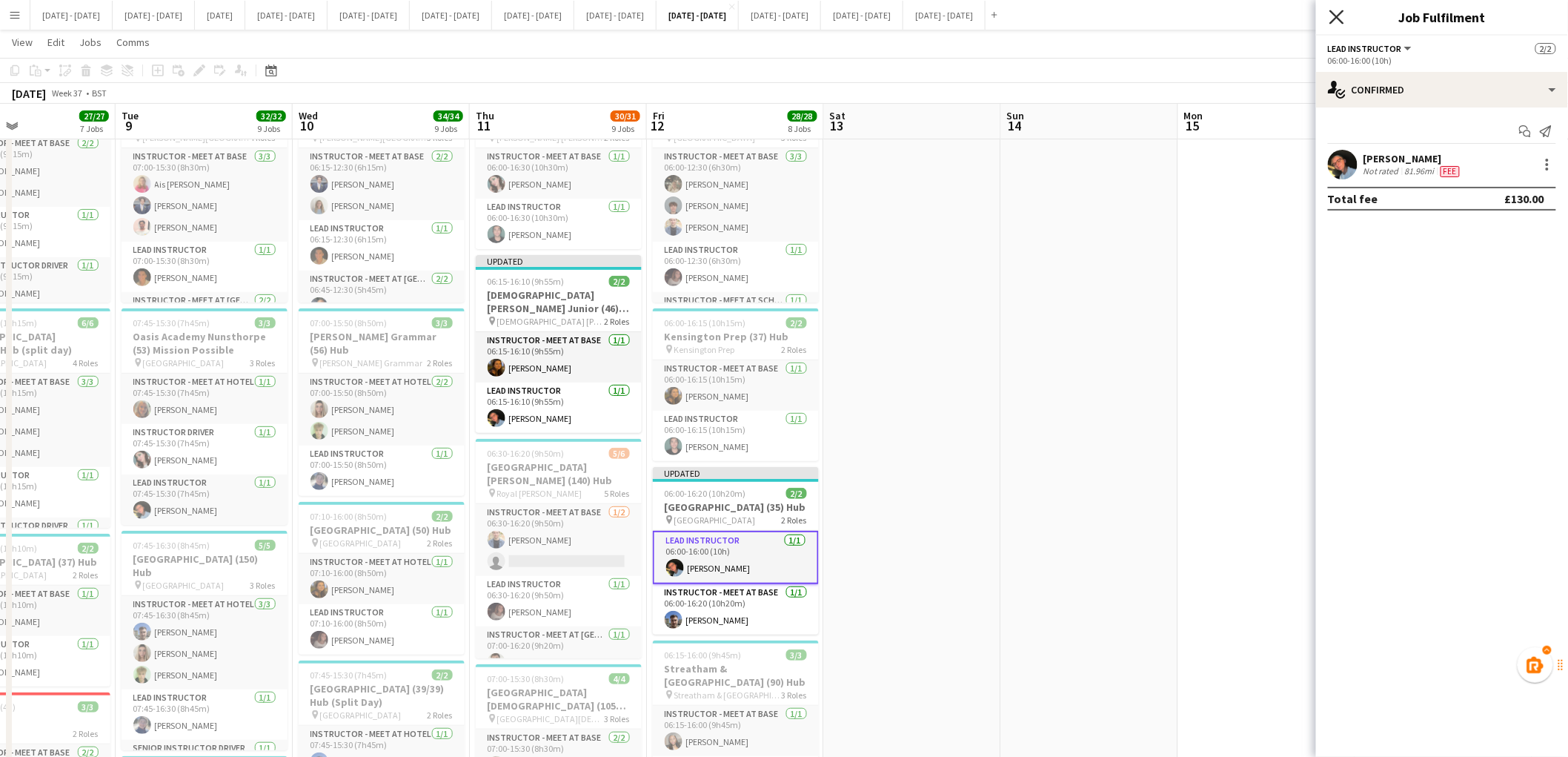
click at [1338, 17] on icon at bounding box center [1336, 16] width 14 height 14
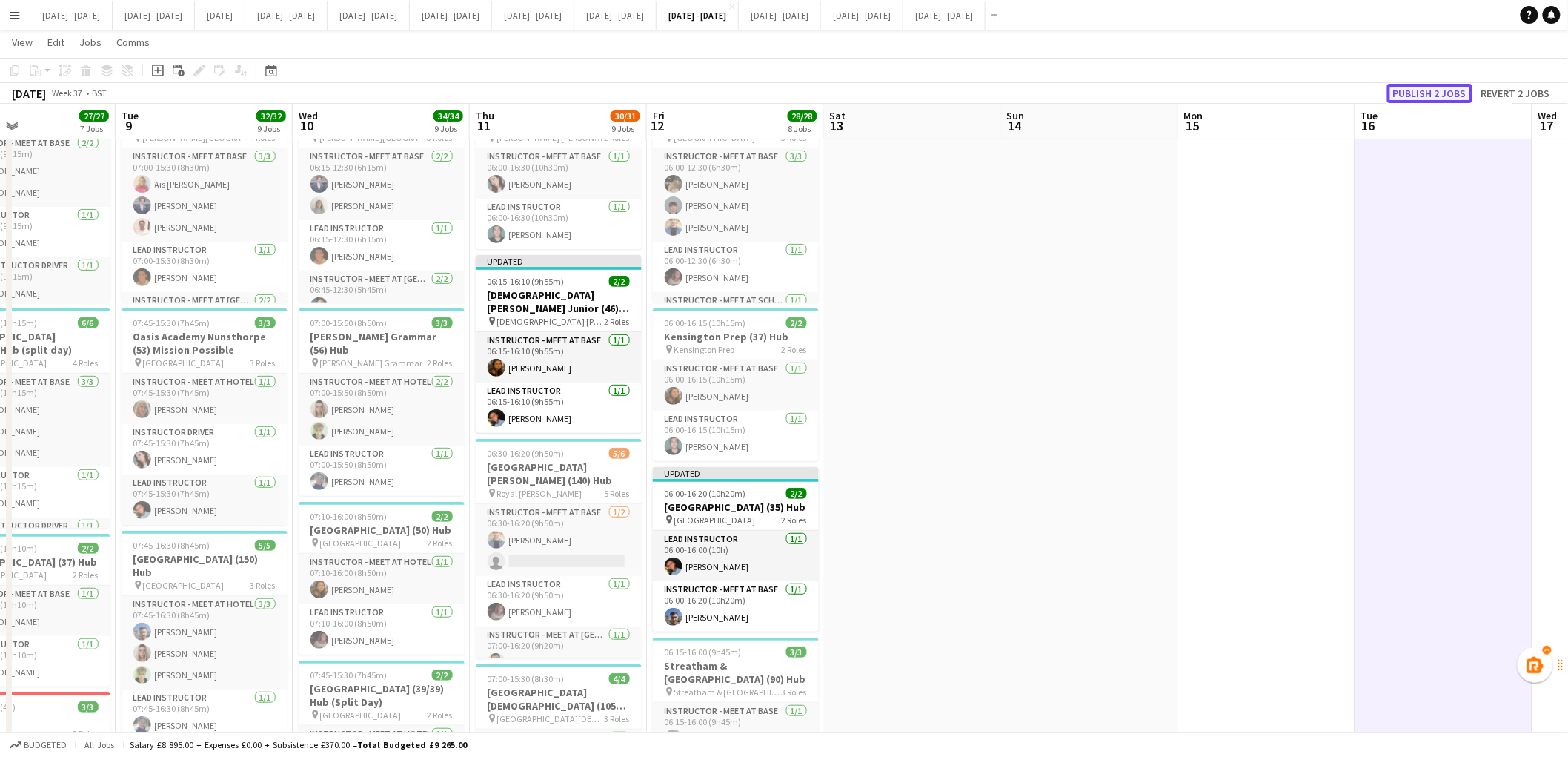
click at [1428, 92] on button "Publish 2 jobs" at bounding box center [1430, 94] width 85 height 19
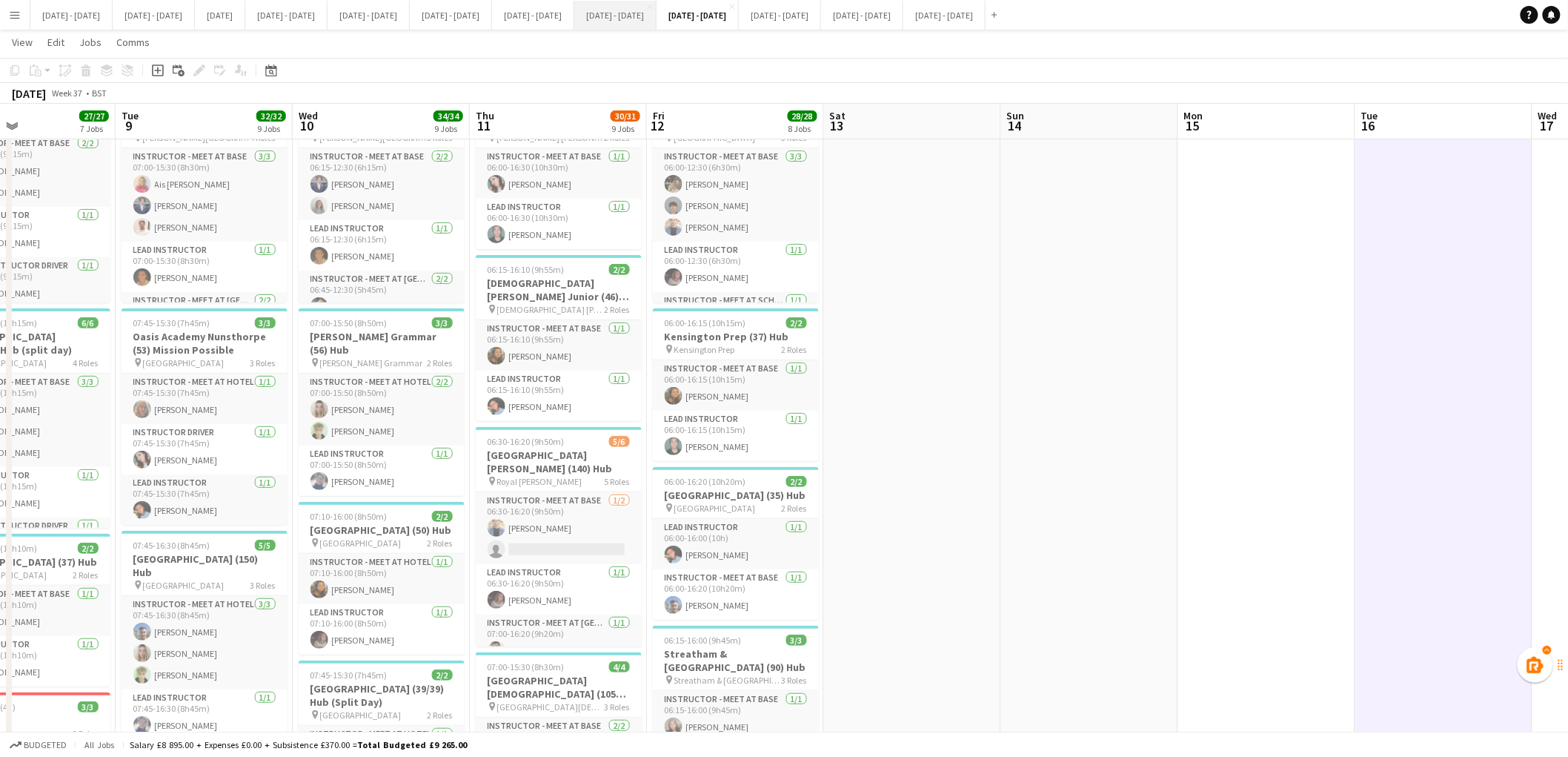
click at [656, 18] on button "[DATE] - [DATE] Close" at bounding box center [615, 15] width 82 height 29
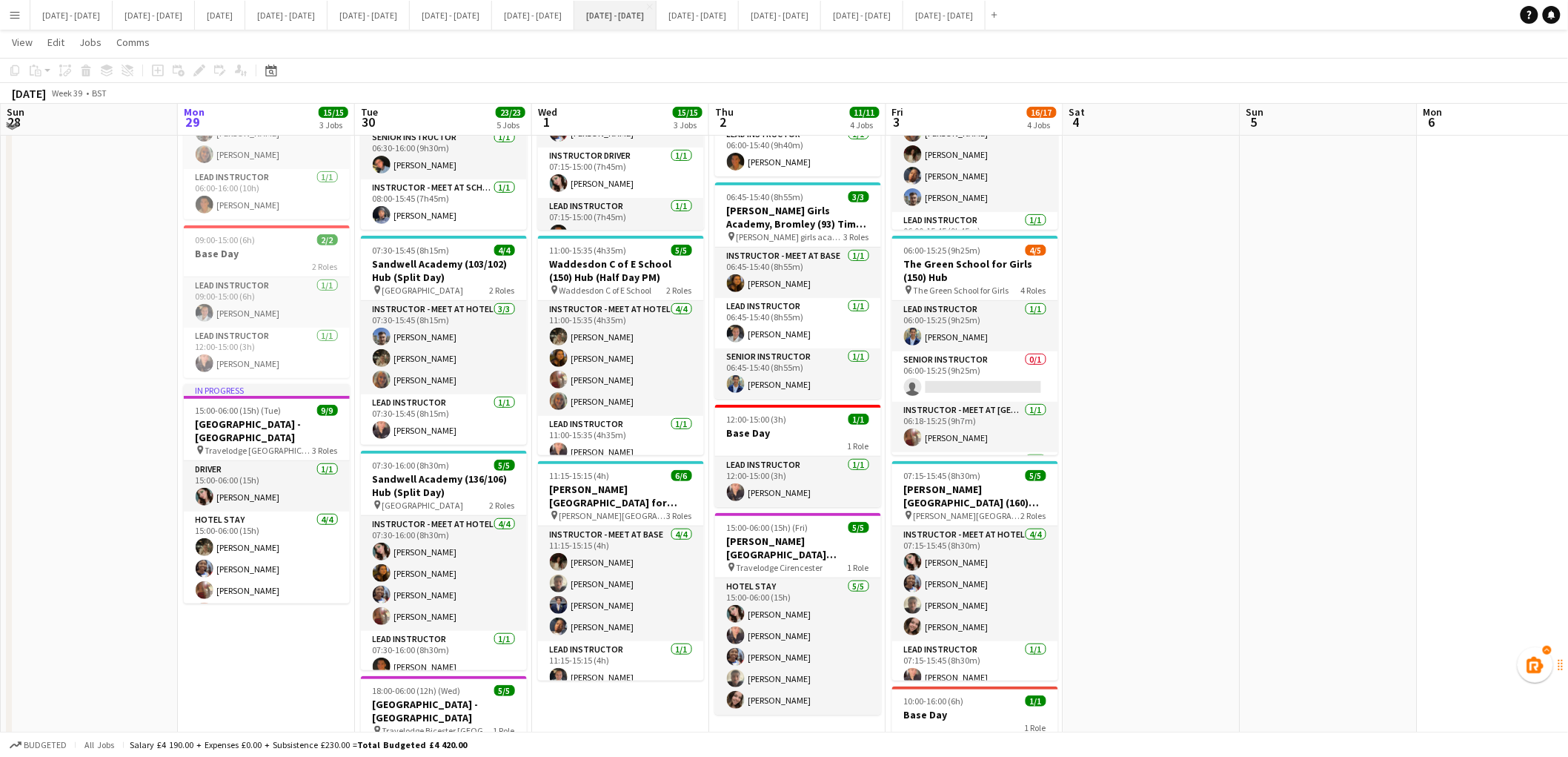
scroll to position [158, 0]
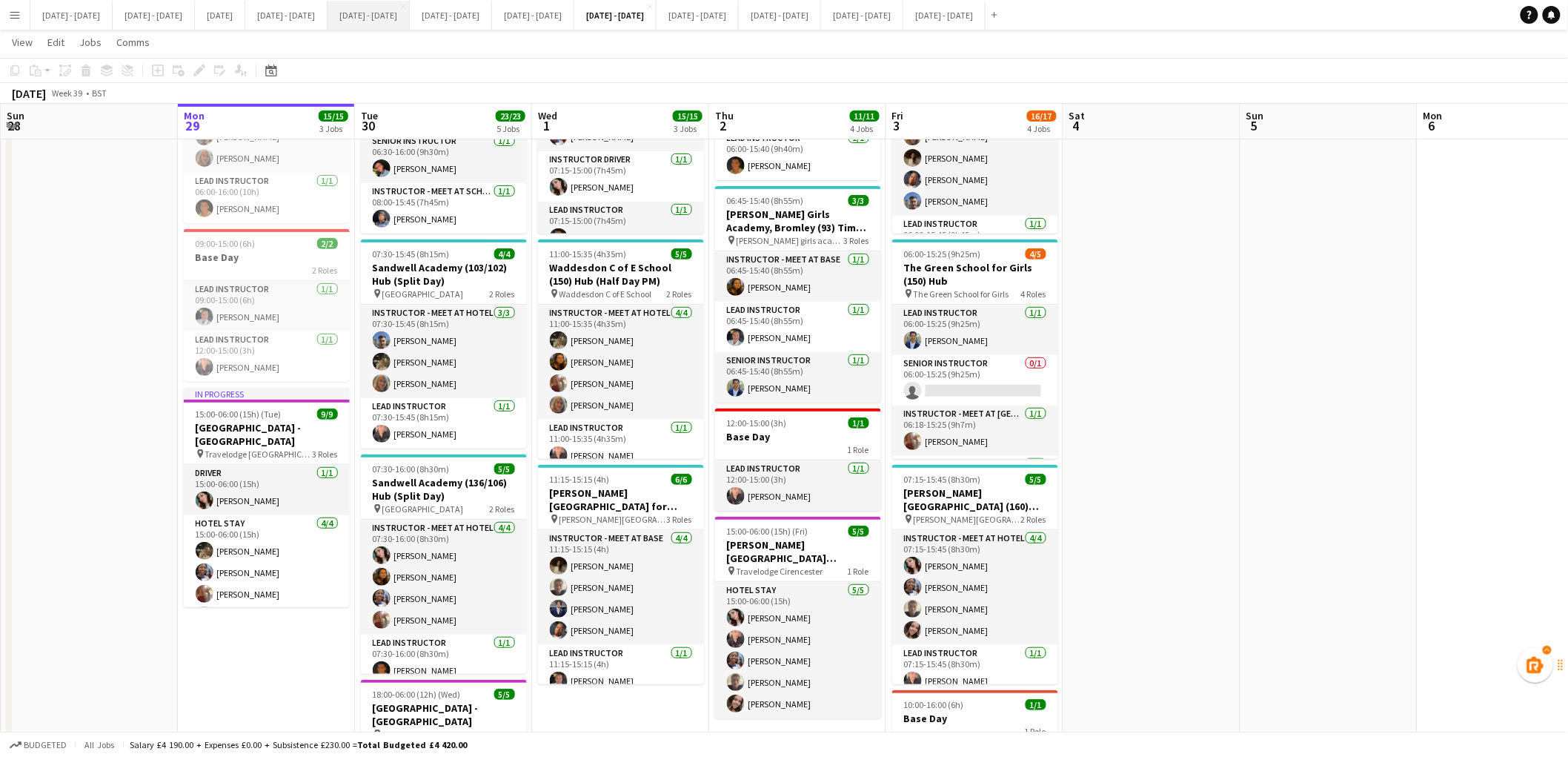
click at [409, 20] on button "[DATE] - [DATE] Close" at bounding box center [368, 15] width 82 height 29
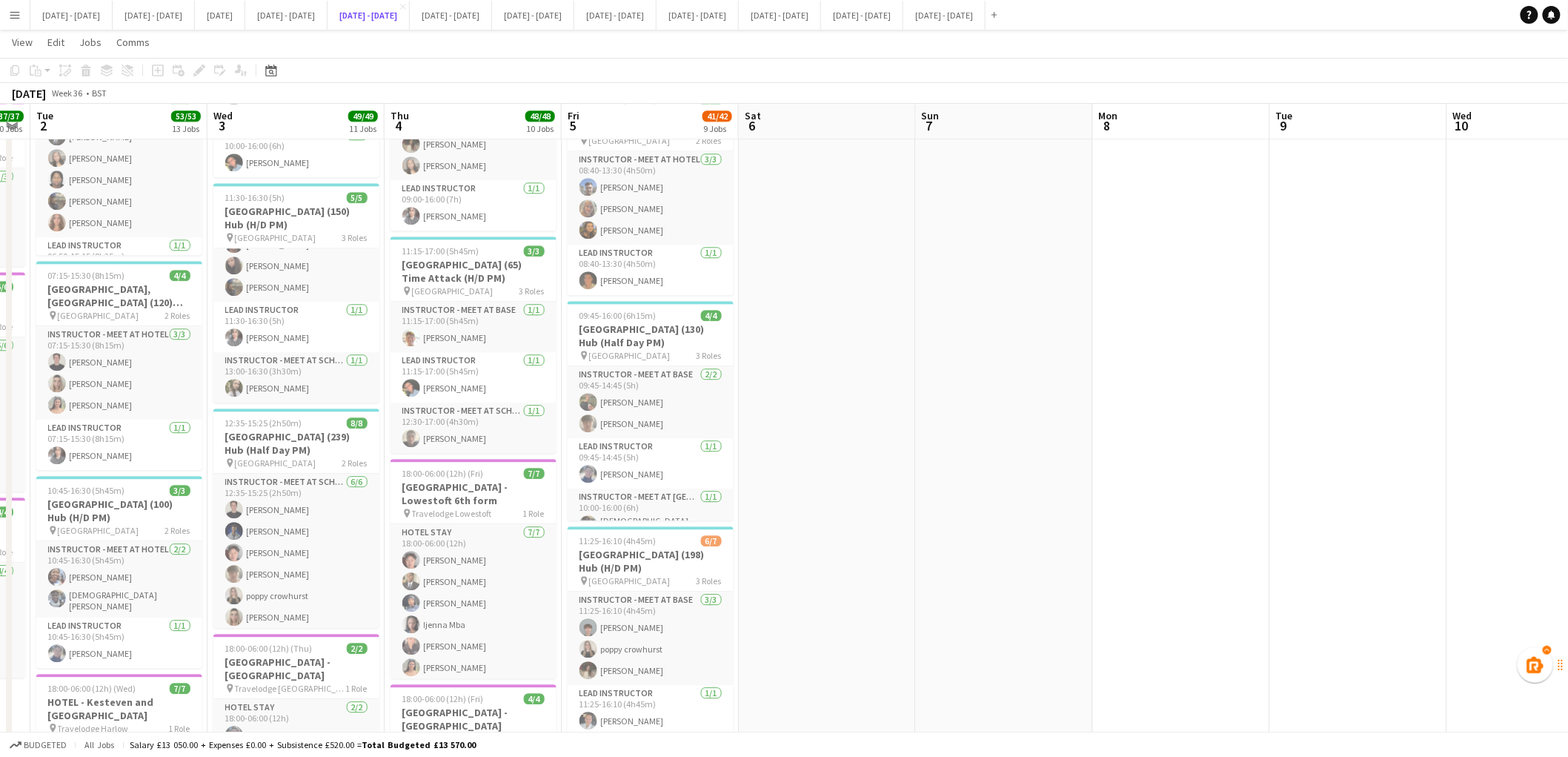
scroll to position [1424, 0]
click at [297, 434] on h3 "[GEOGRAPHIC_DATA] (239) Hub (Half Day PM)" at bounding box center [297, 442] width 166 height 26
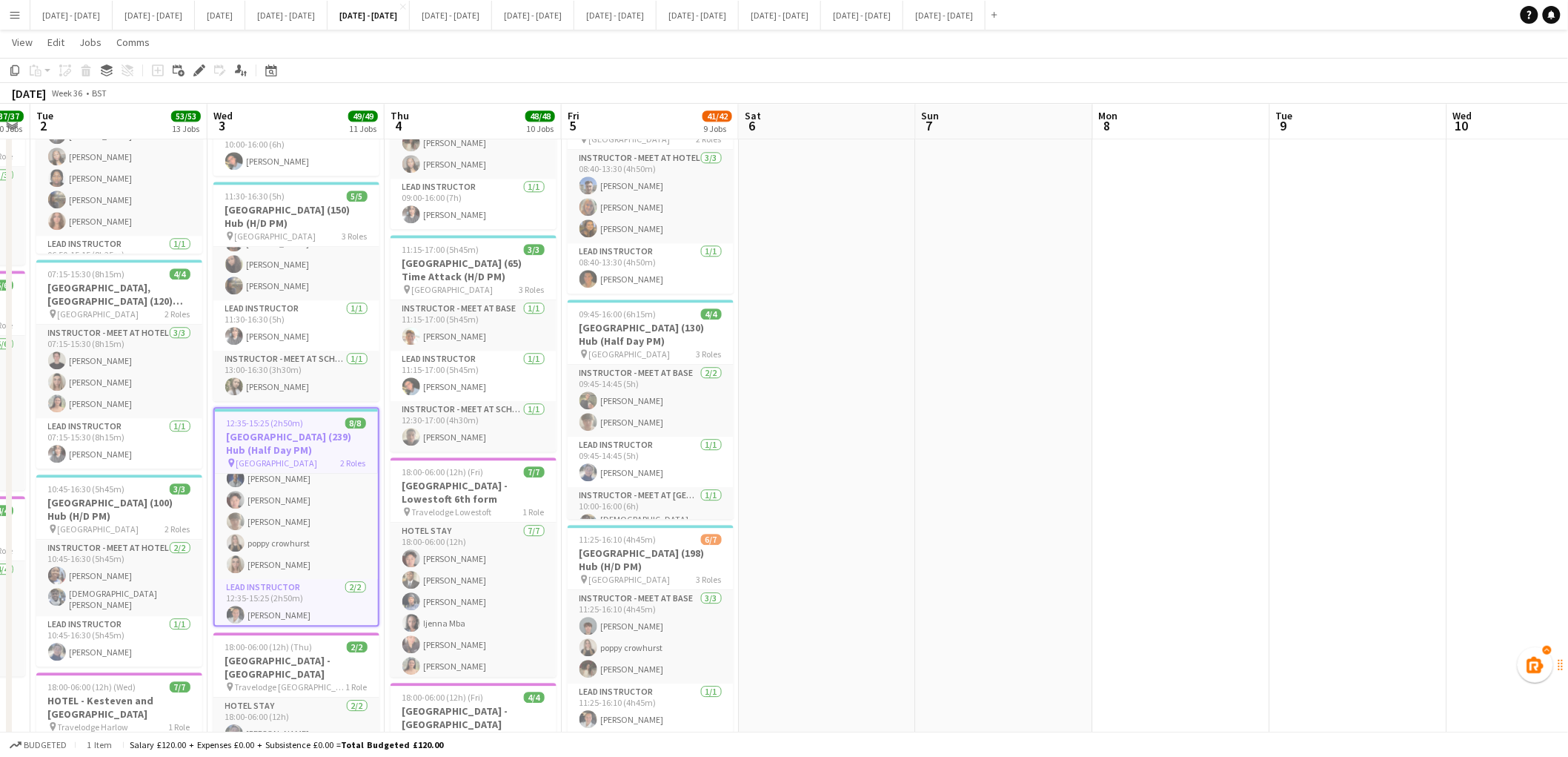
scroll to position [78, 0]
click at [276, 602] on app-card-role "Lead Instructor 2/2 12:35-15:25 (2h50m) Ella Wray Bin Quan" at bounding box center [296, 590] width 163 height 72
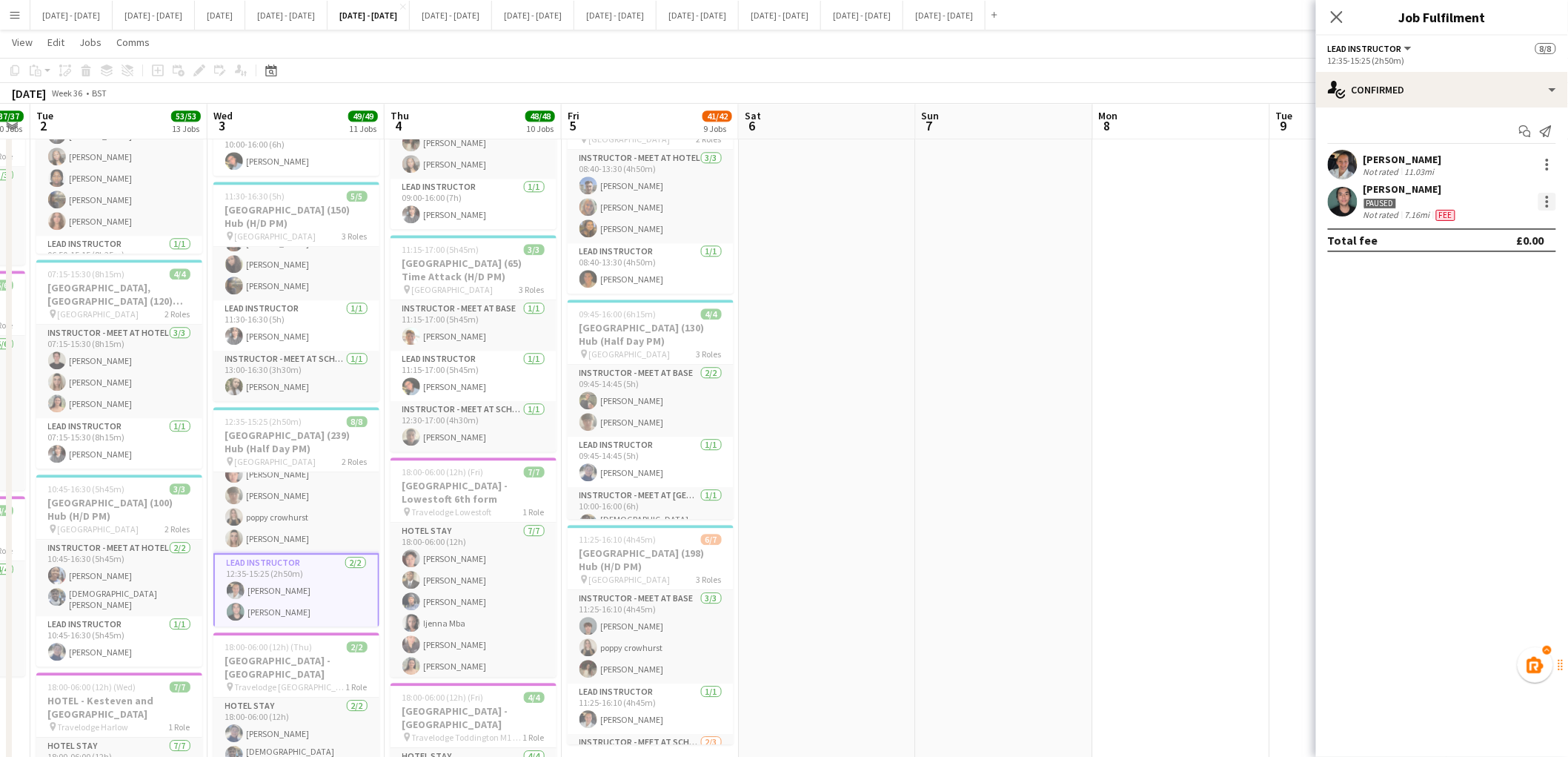
click at [1544, 203] on div at bounding box center [1547, 202] width 18 height 18
click at [1490, 235] on span "Edit fee" at bounding box center [1473, 228] width 40 height 12
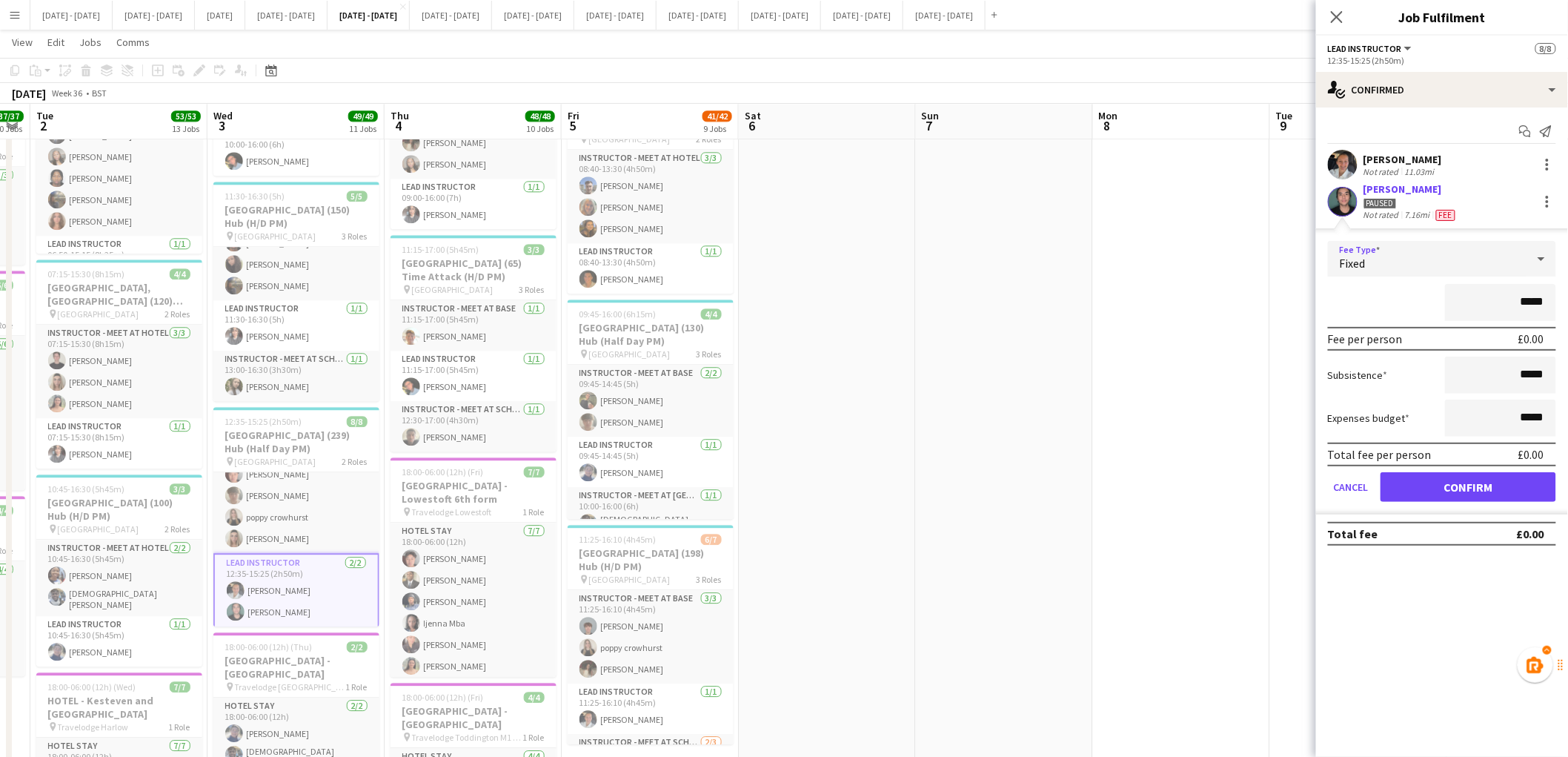
click at [1493, 273] on div "Fixed" at bounding box center [1428, 259] width 199 height 36
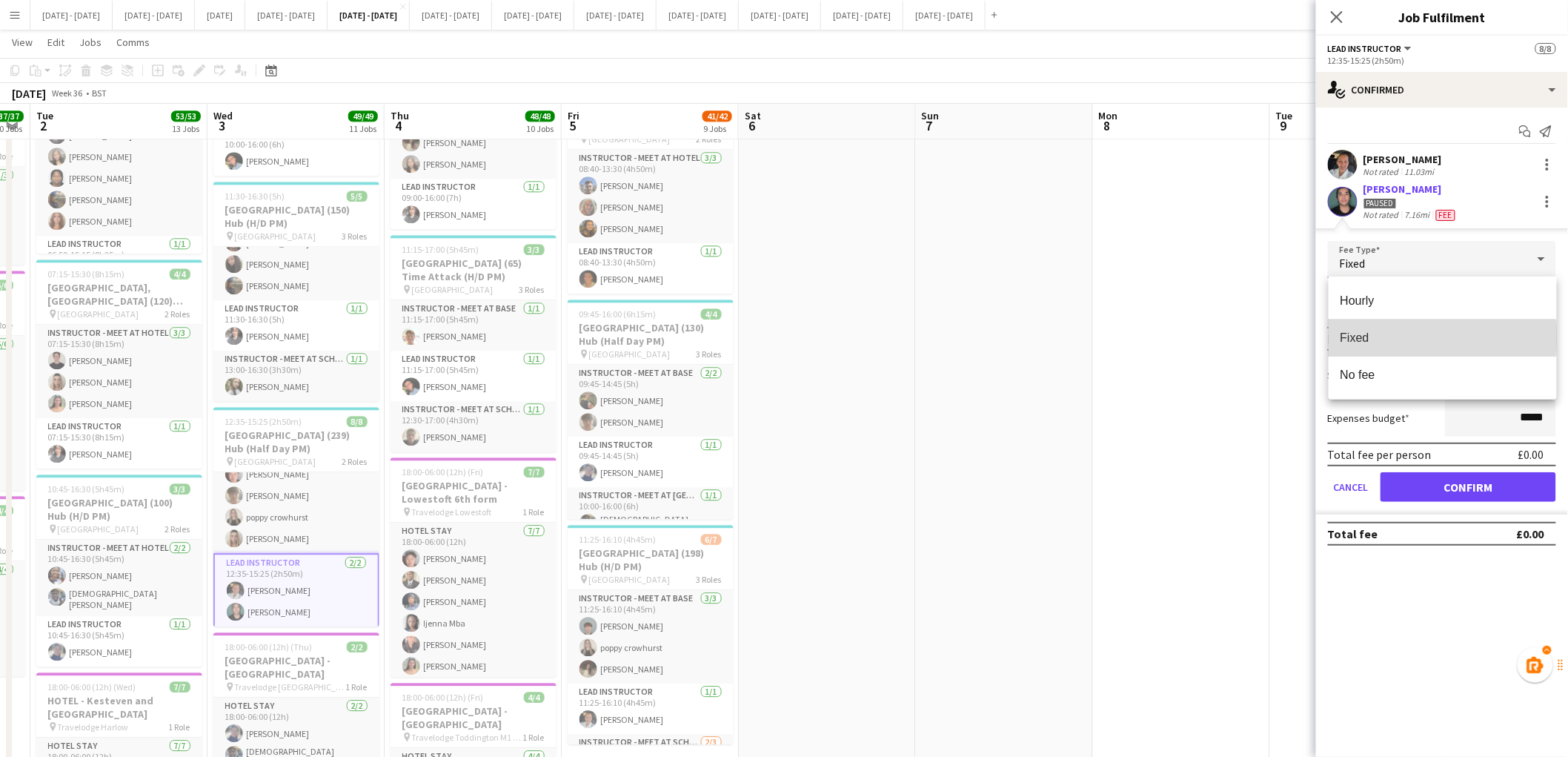
click at [1412, 338] on span "Fixed" at bounding box center [1443, 338] width 204 height 14
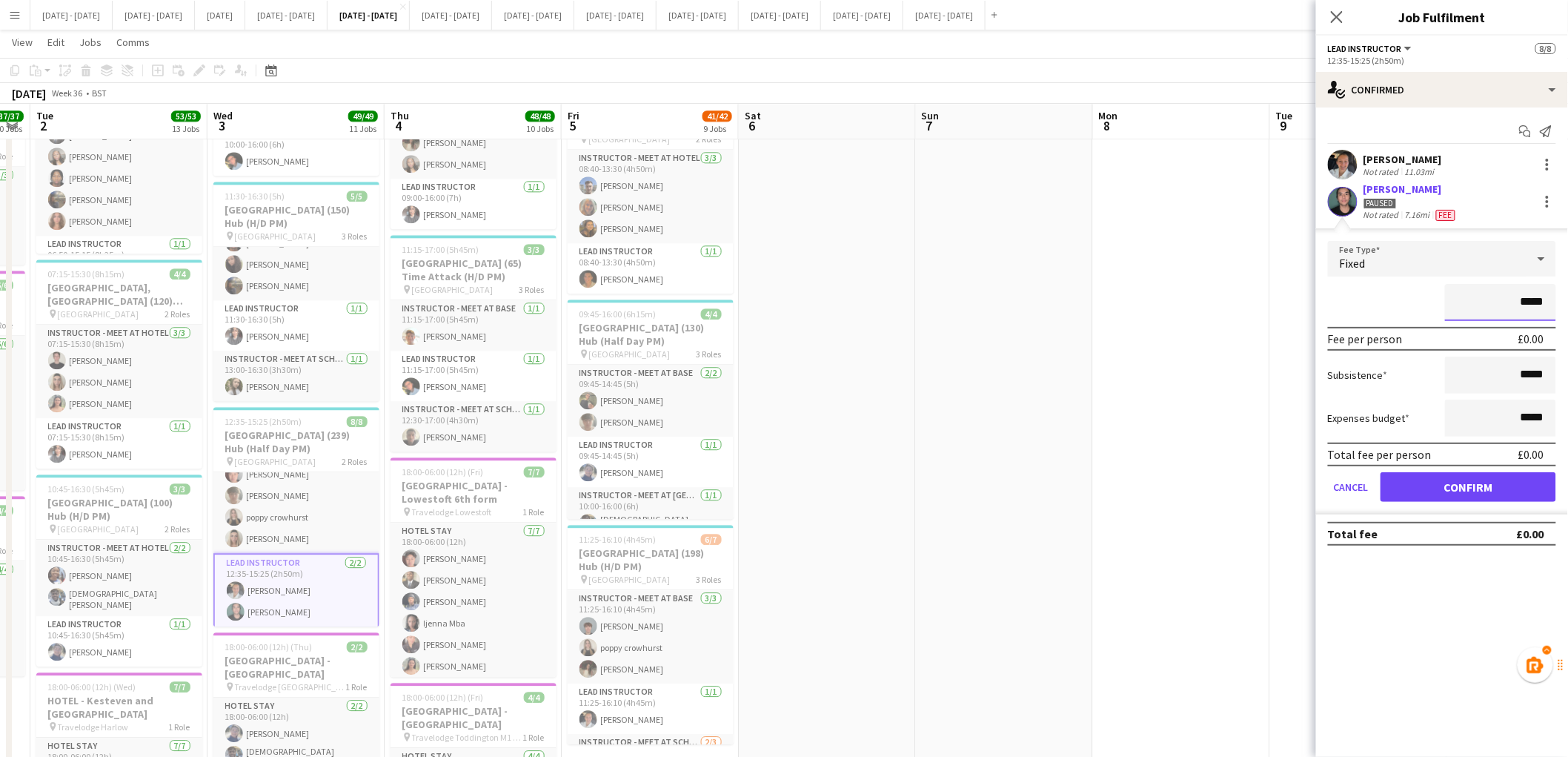
drag, startPoint x: 1529, startPoint y: 304, endPoint x: 1580, endPoint y: 301, distance: 51.1
click at [1568, 301] on html "Menu Boards Boards Boards All jobs Status Workforce Workforce My Workforce Recr…" at bounding box center [784, 10] width 1568 height 2869
type input "**"
type input "******"
click at [1276, 364] on app-date-cell at bounding box center [1358, 81] width 177 height 2678
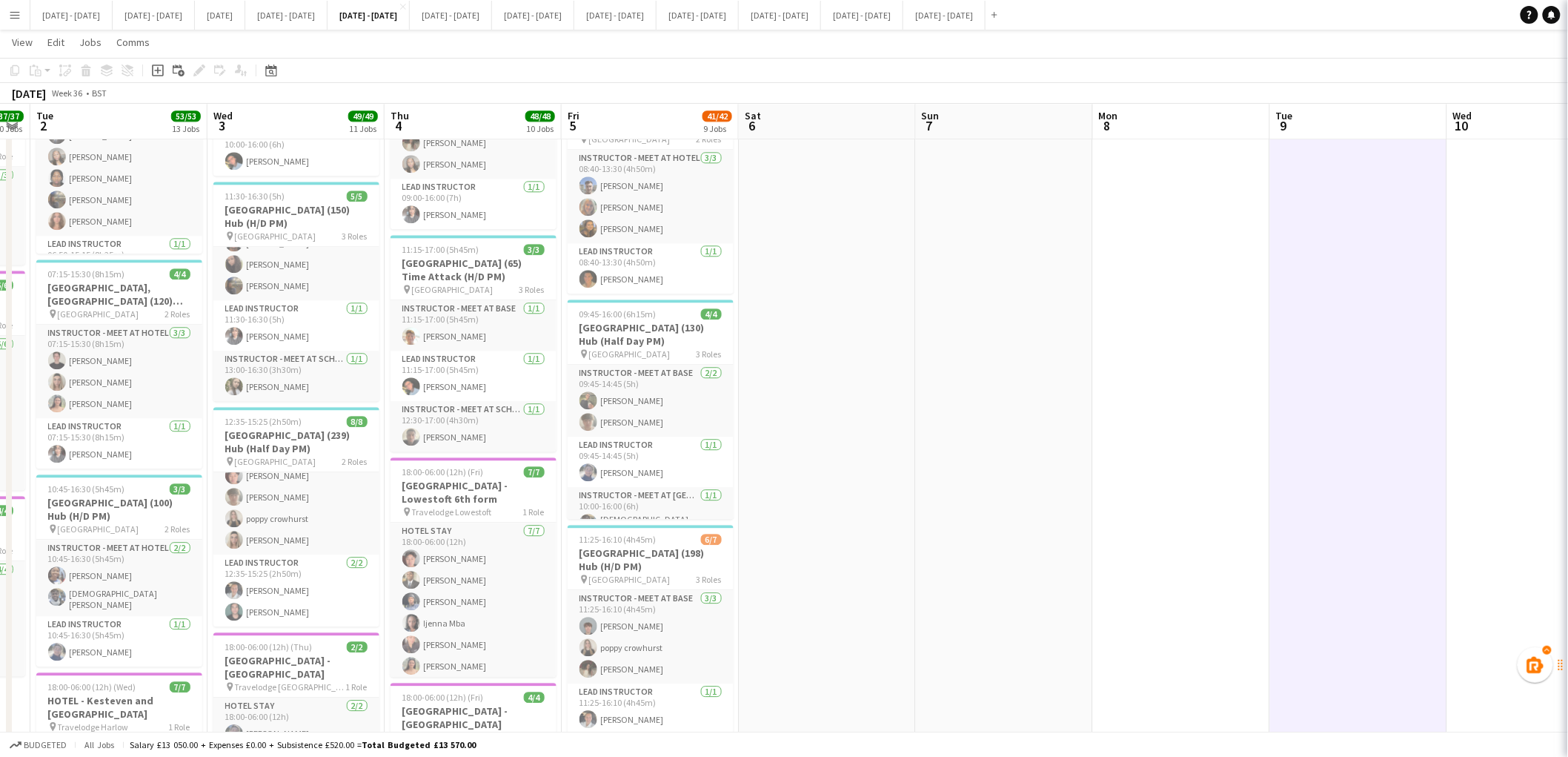
scroll to position [76, 0]
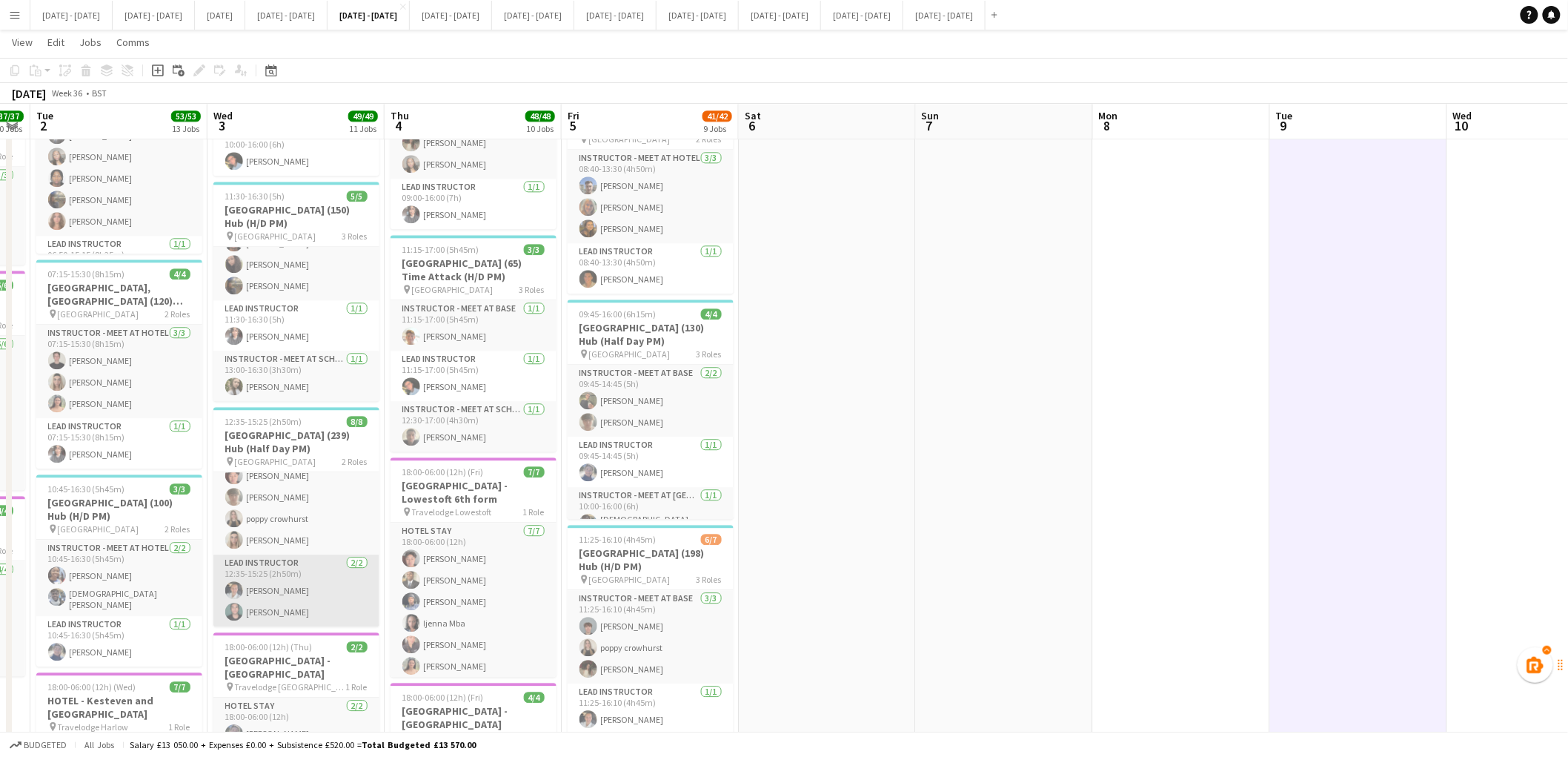
click at [270, 612] on app-card-role "Lead Instructor 2/2 12:35-15:25 (2h50m) Ella Wray Bin Quan" at bounding box center [297, 590] width 166 height 72
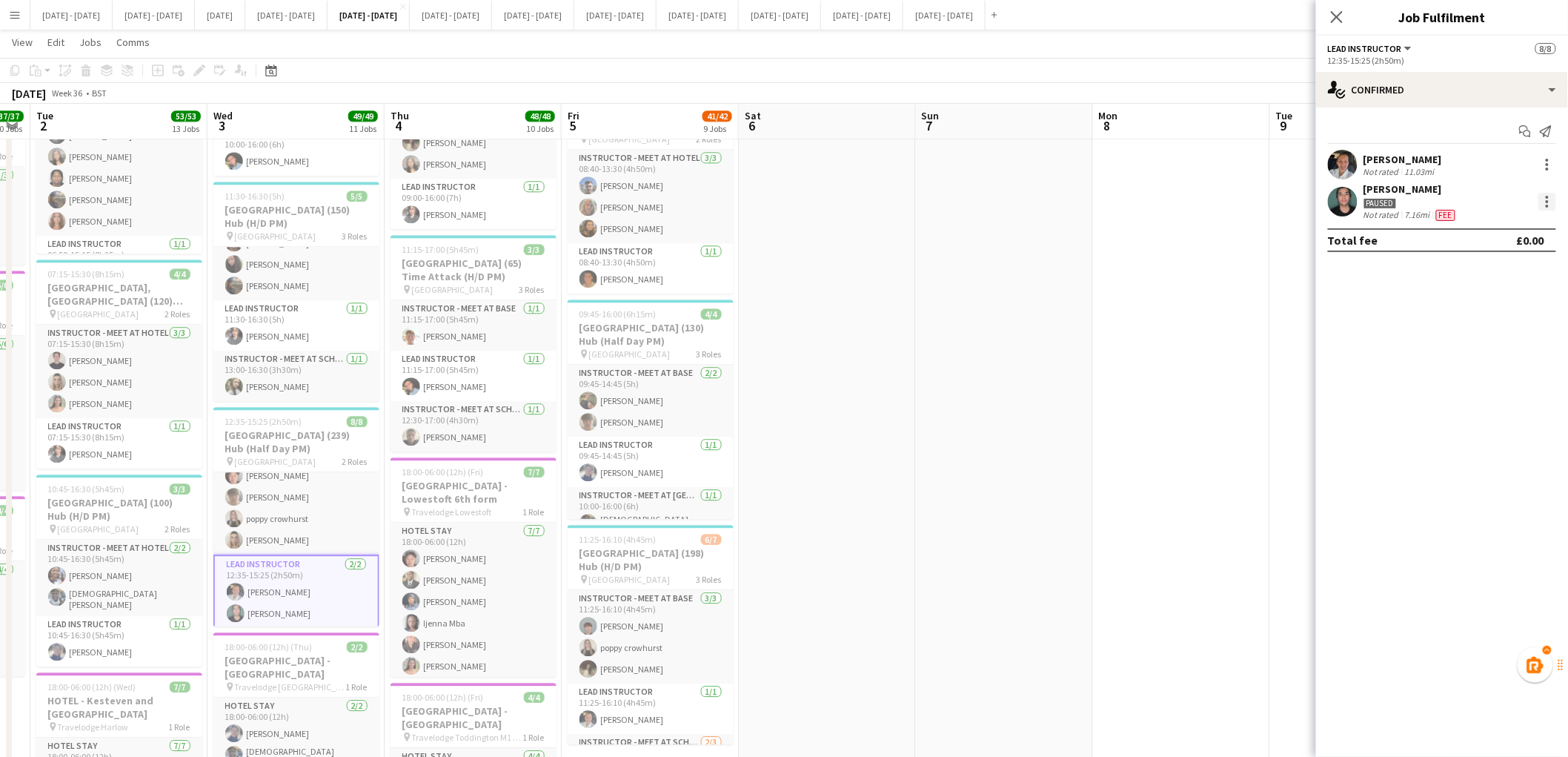
click at [1547, 202] on div at bounding box center [1547, 202] width 3 height 3
click at [1488, 230] on span "Edit fee" at bounding box center [1473, 228] width 40 height 12
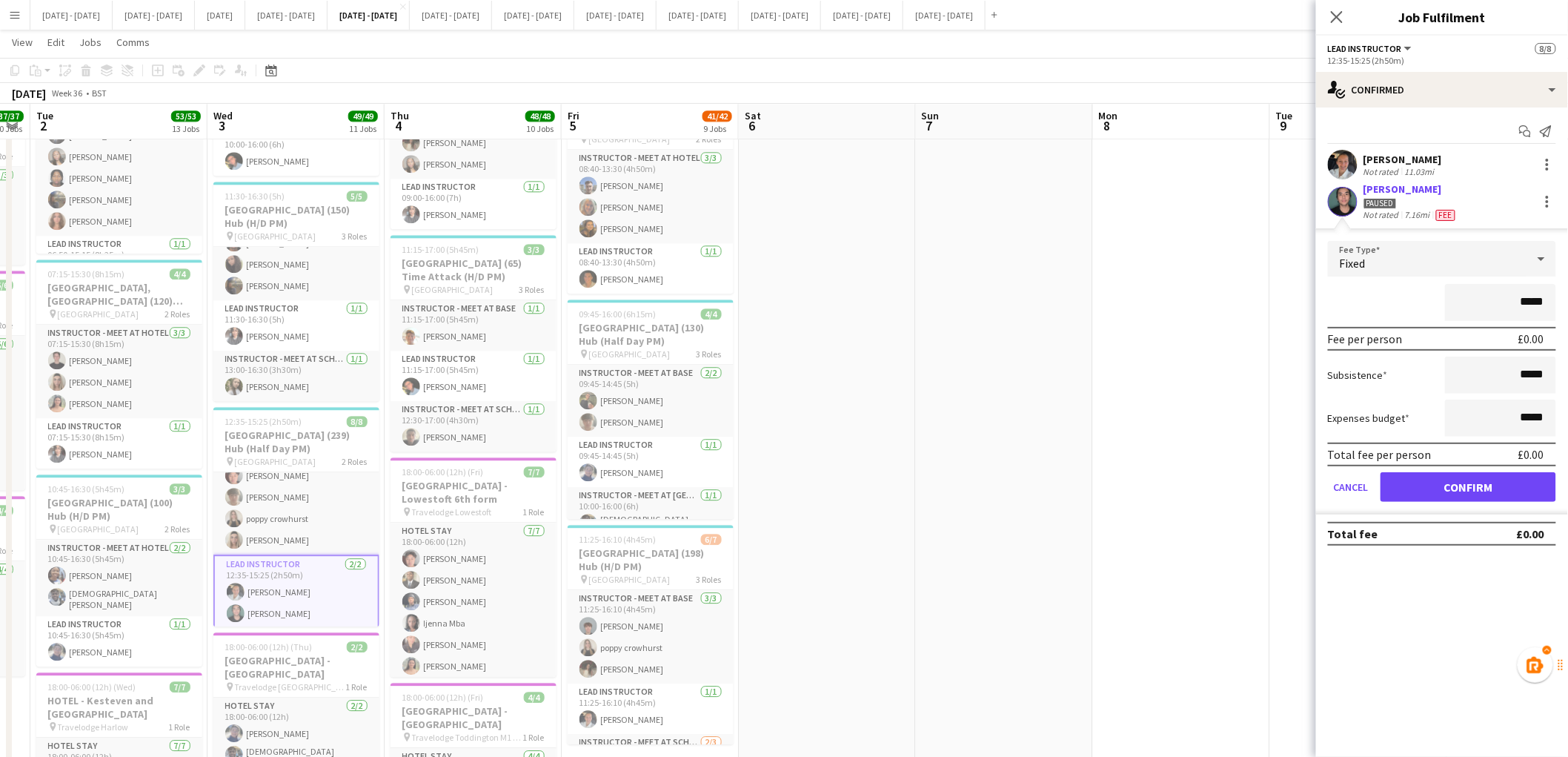
drag, startPoint x: 1527, startPoint y: 304, endPoint x: 1580, endPoint y: 297, distance: 53.5
click at [1568, 297] on html "Menu Boards Boards Boards All jobs Status Workforce Workforce My Workforce Recr…" at bounding box center [784, 10] width 1568 height 2869
type input "**"
type input "******"
click at [1457, 487] on button "Confirm" at bounding box center [1469, 486] width 176 height 29
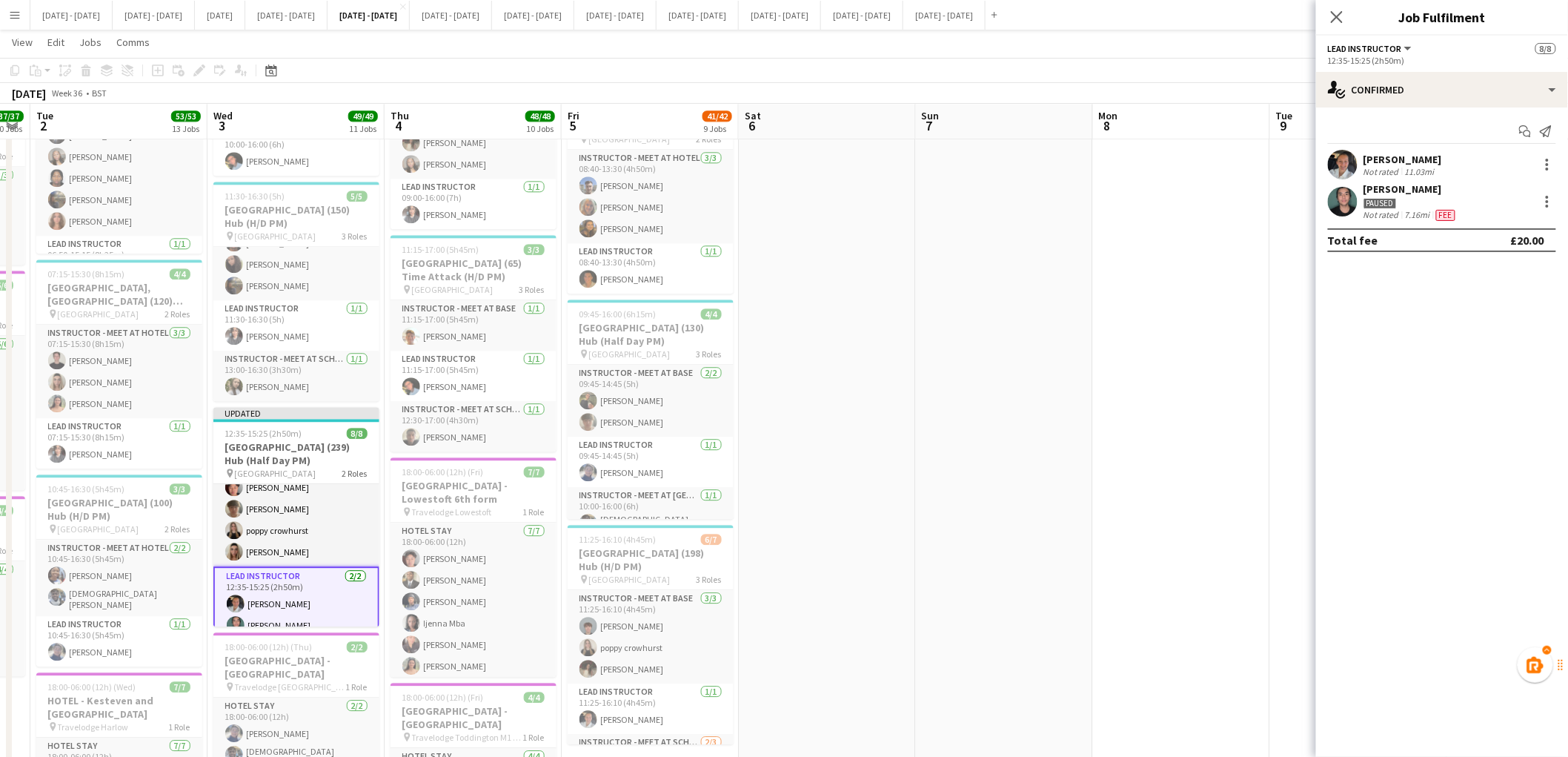
click at [1023, 433] on app-date-cell at bounding box center [1004, 81] width 177 height 2678
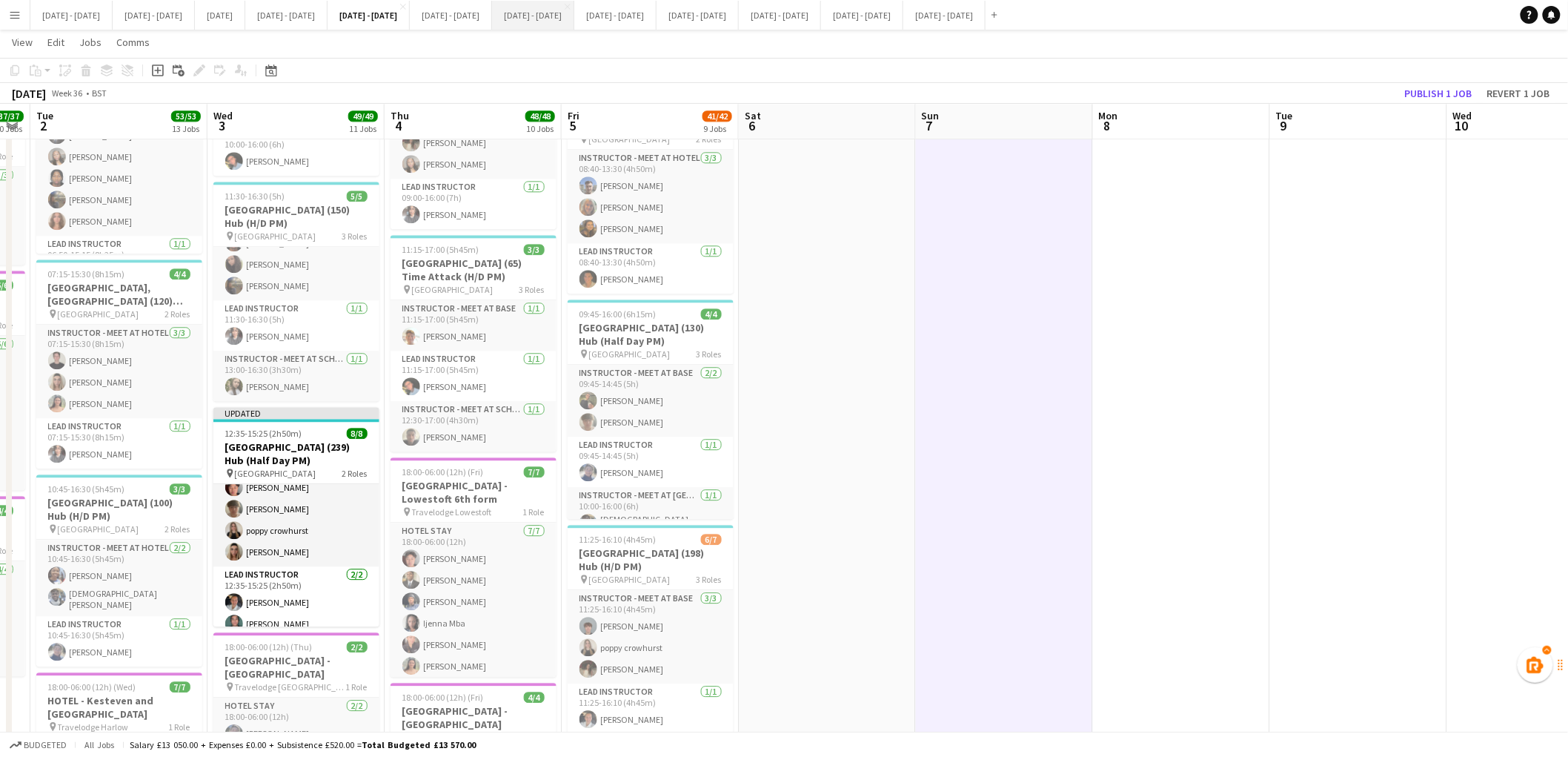
click at [574, 17] on button "Sept 22nd - 26th 2025 Close" at bounding box center [532, 15] width 82 height 29
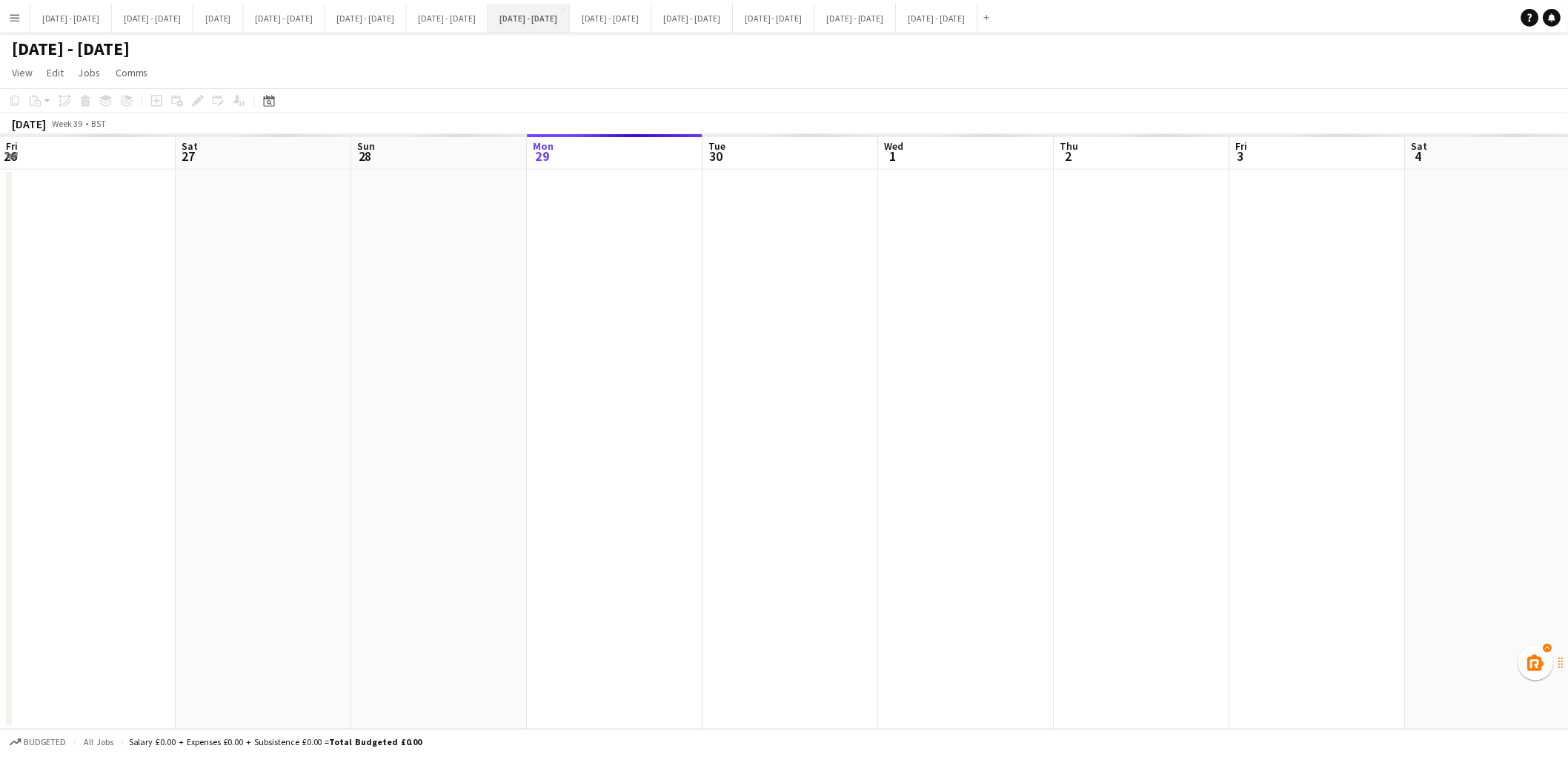
scroll to position [0, 354]
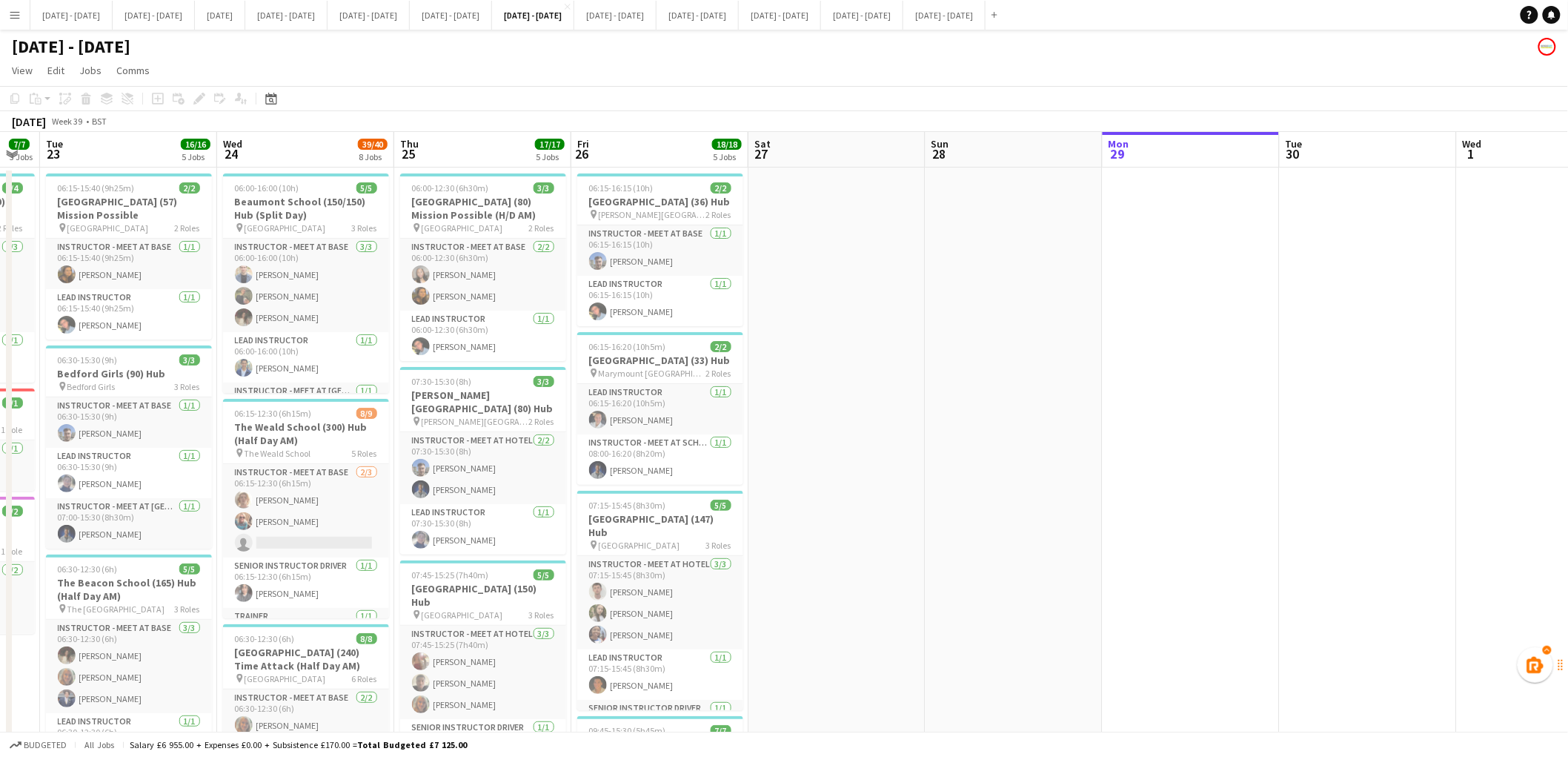
drag, startPoint x: 320, startPoint y: 399, endPoint x: 1281, endPoint y: 502, distance: 966.5
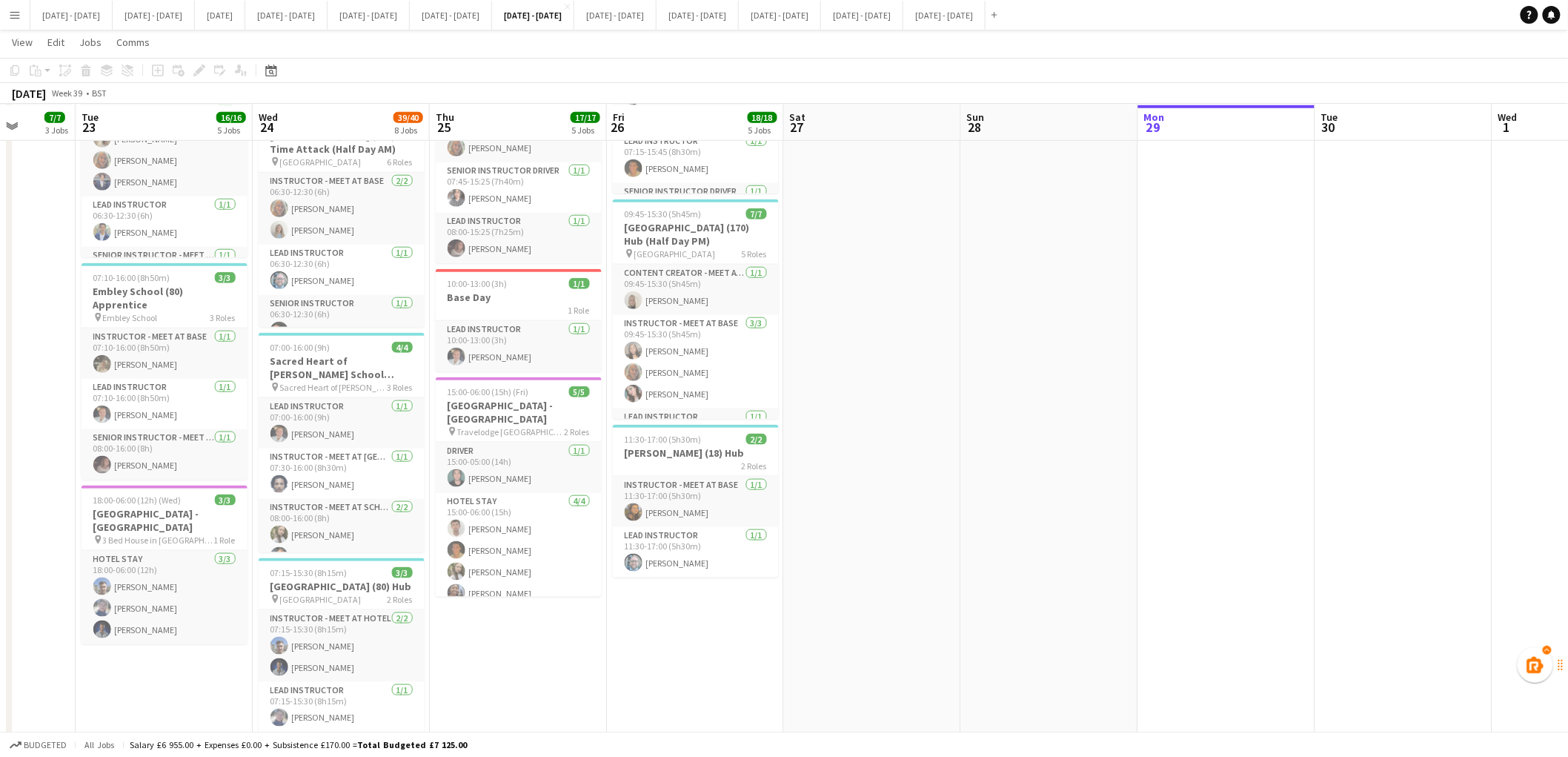
scroll to position [518, 0]
click at [528, 396] on h3 "[GEOGRAPHIC_DATA] - [GEOGRAPHIC_DATA]" at bounding box center [519, 410] width 166 height 26
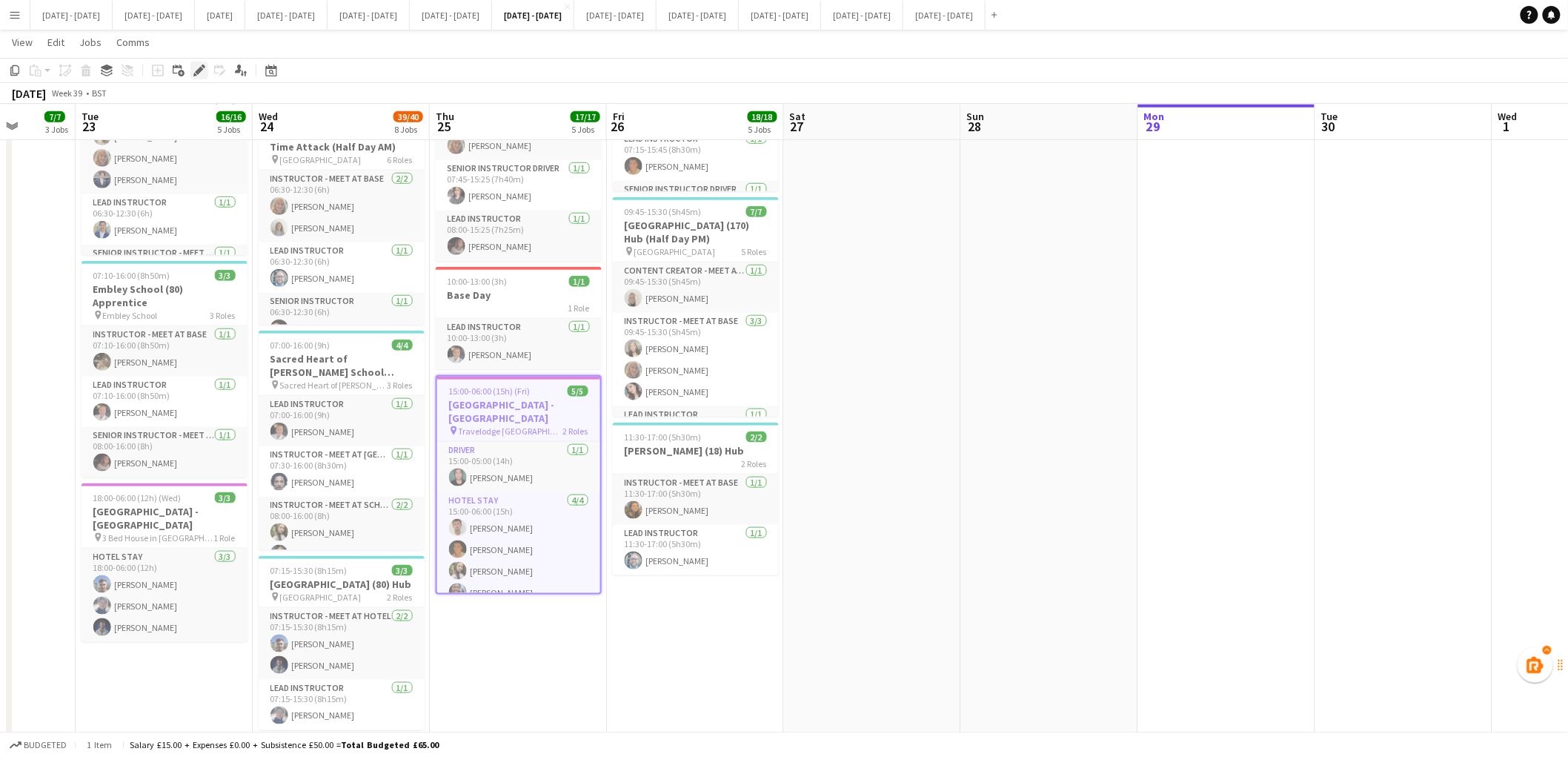
click at [203, 70] on icon "Edit" at bounding box center [200, 70] width 12 height 12
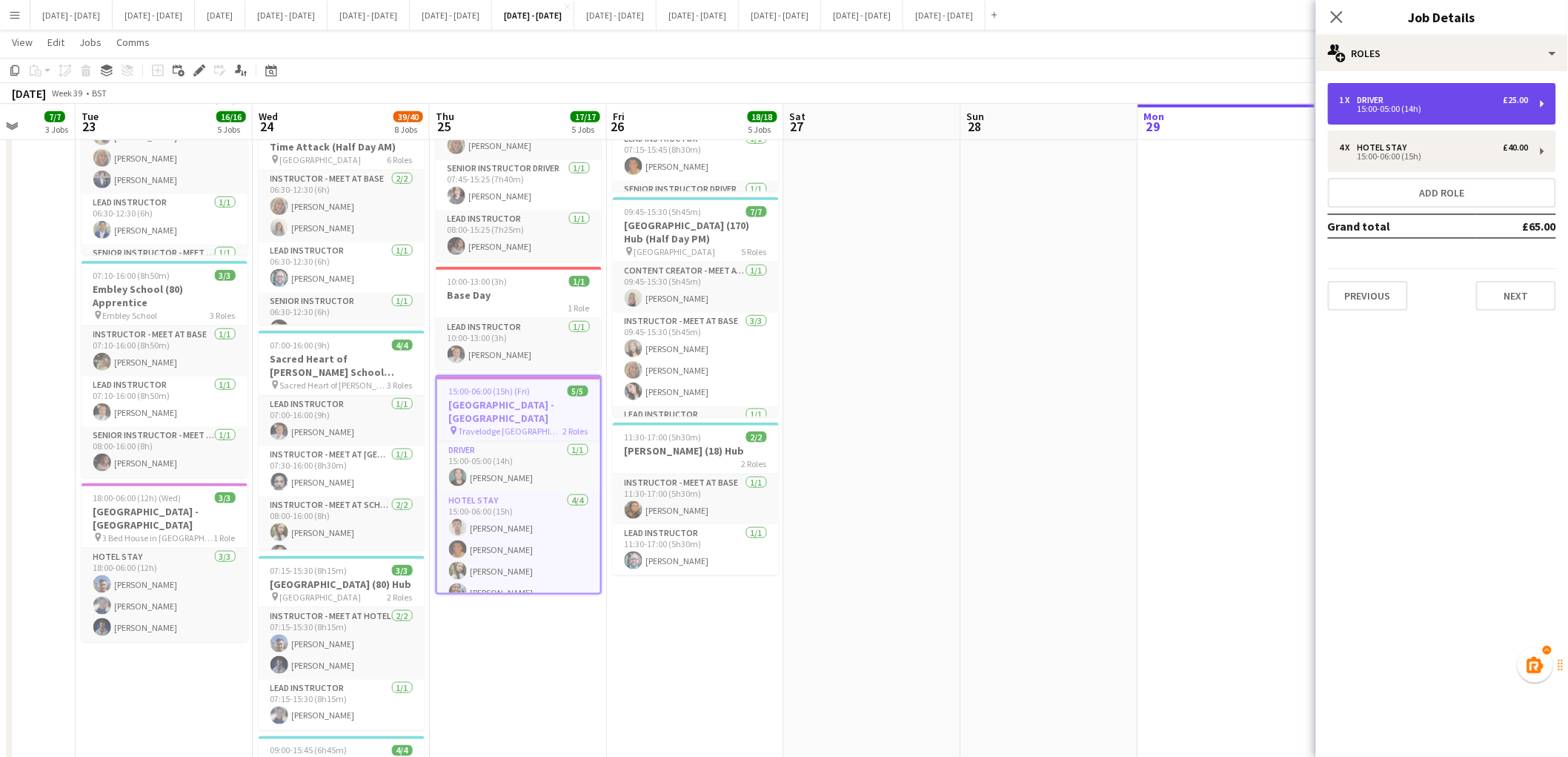
click at [1428, 113] on div "1 x Driver £25.00 15:00-05:00 (14h)" at bounding box center [1442, 104] width 228 height 42
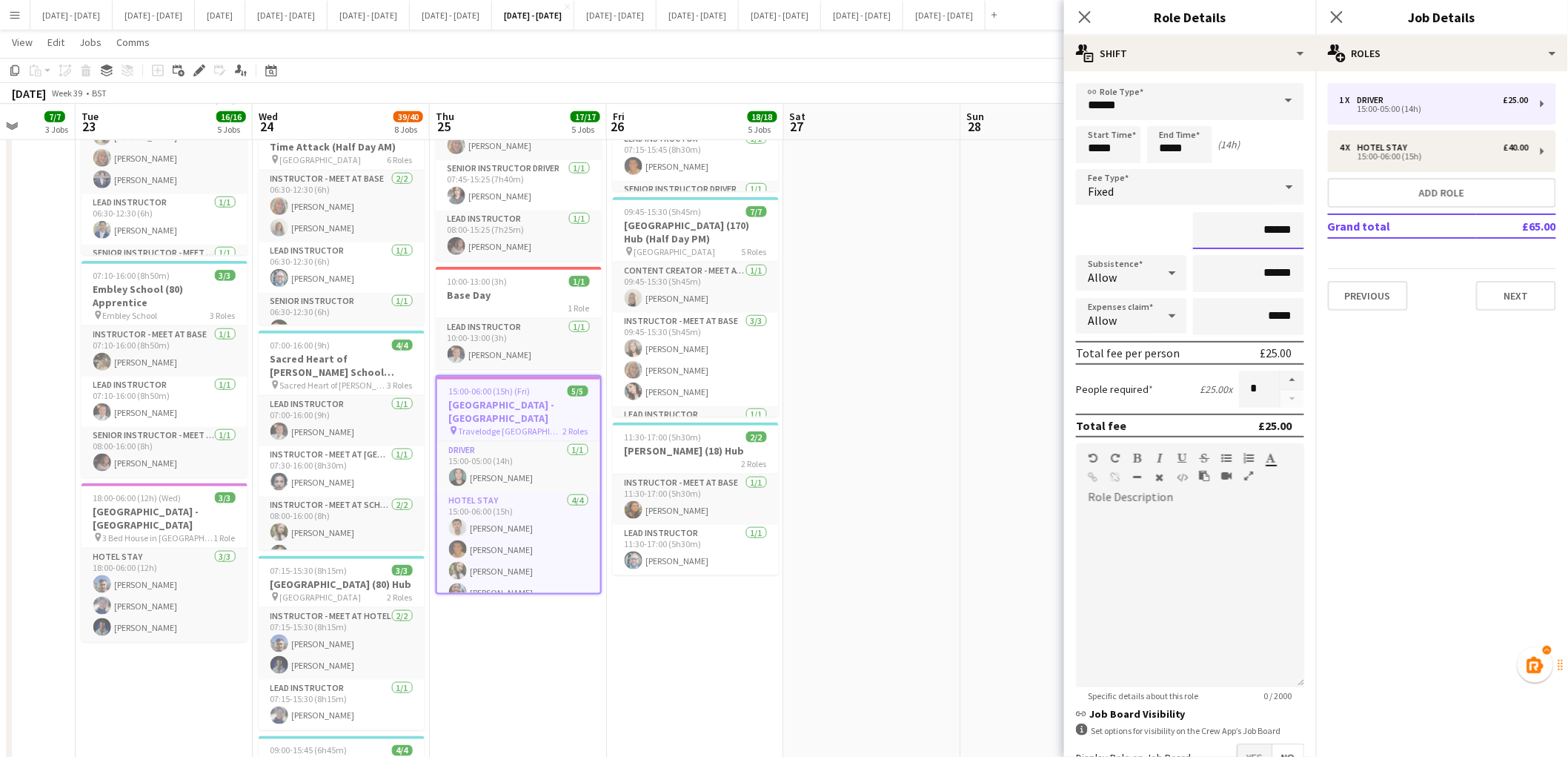
click at [1258, 223] on input "******" at bounding box center [1249, 230] width 112 height 37
type input "**"
type input "***"
click at [1154, 239] on div "***" at bounding box center [1190, 230] width 228 height 37
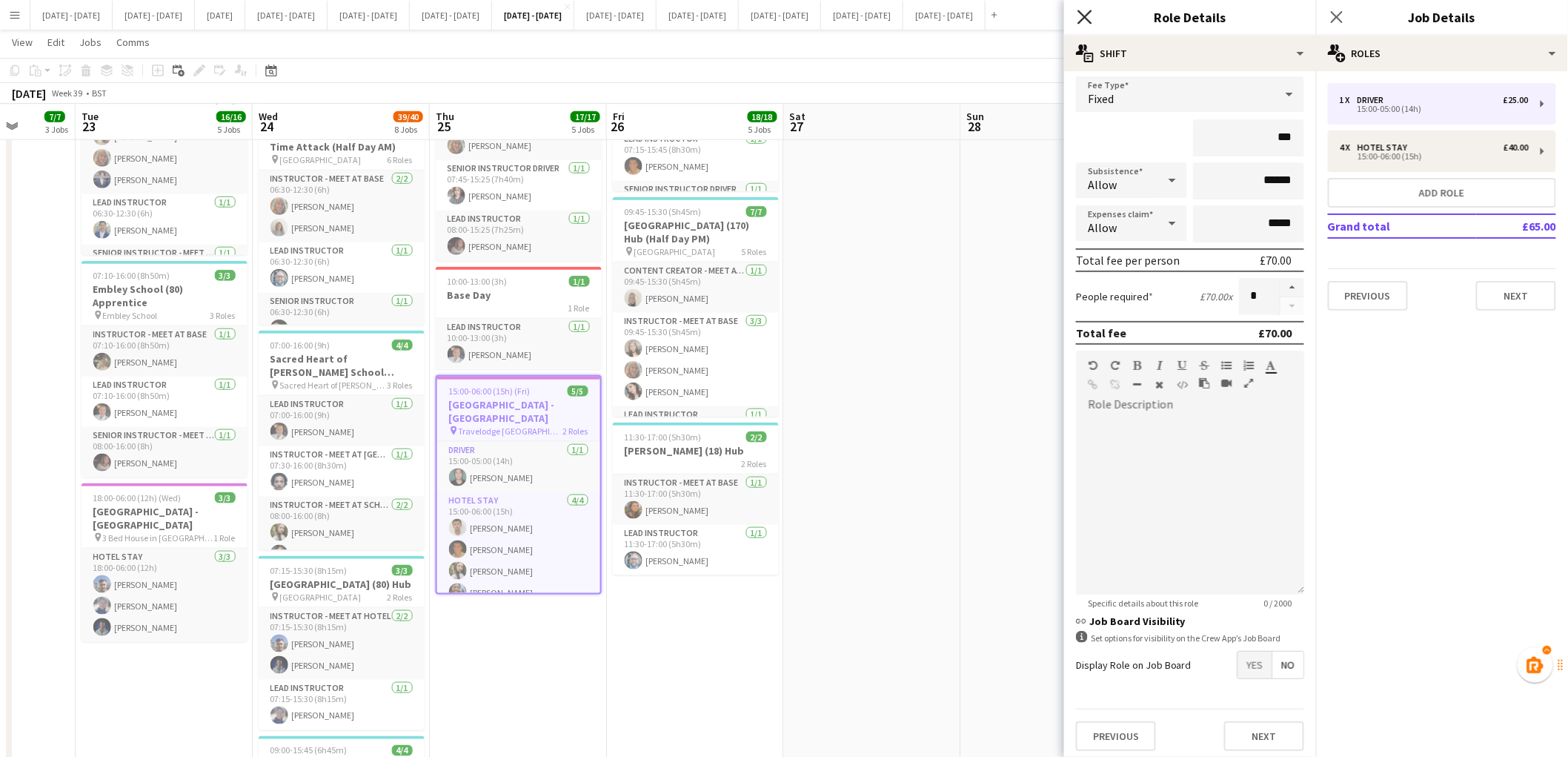
click at [1089, 16] on icon "Close pop-in" at bounding box center [1085, 16] width 14 height 14
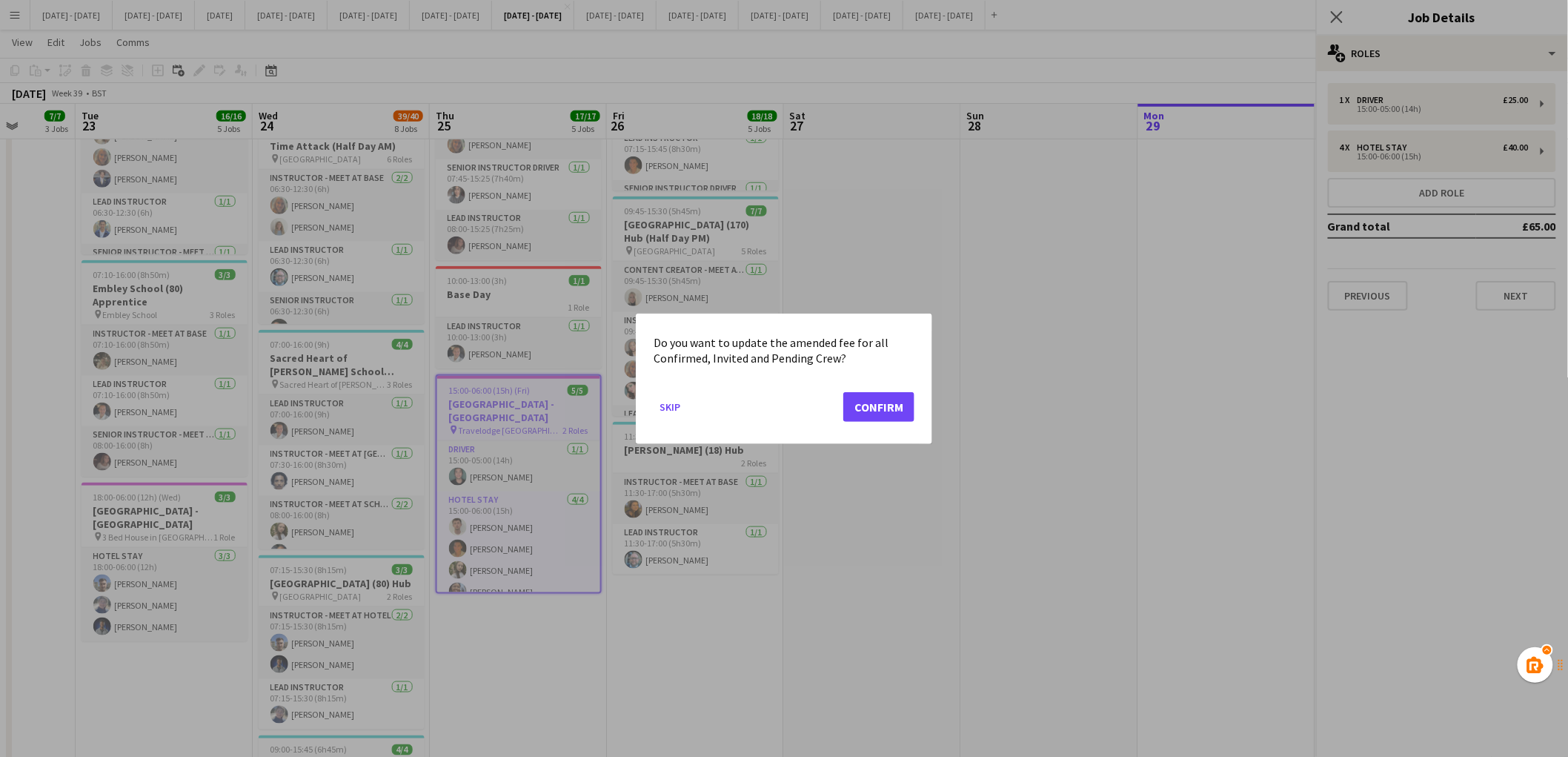
scroll to position [0, 0]
click at [910, 417] on button "Confirm" at bounding box center [879, 406] width 71 height 29
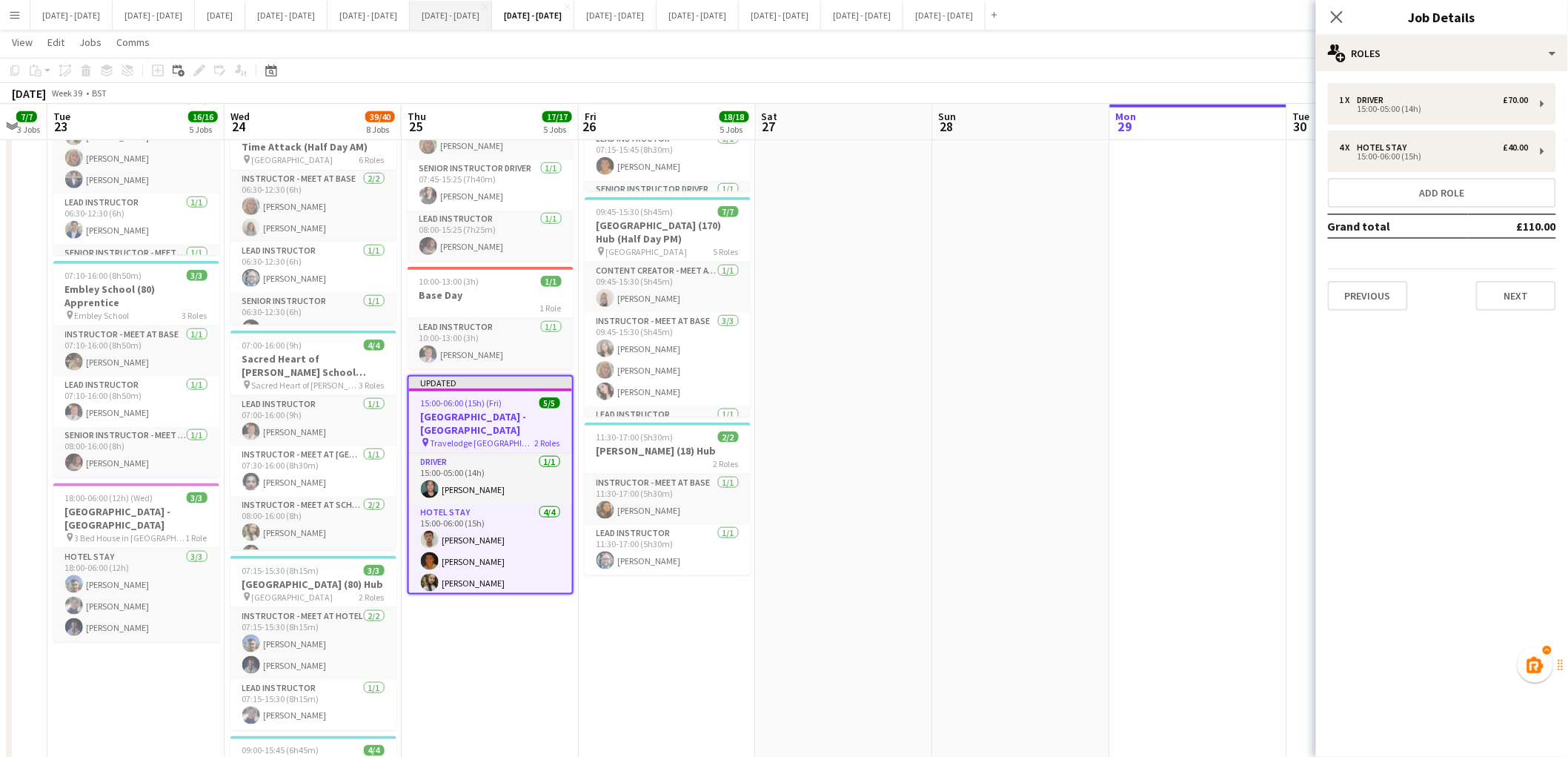
click at [492, 24] on button "[DATE] - [DATE] Close" at bounding box center [450, 15] width 82 height 29
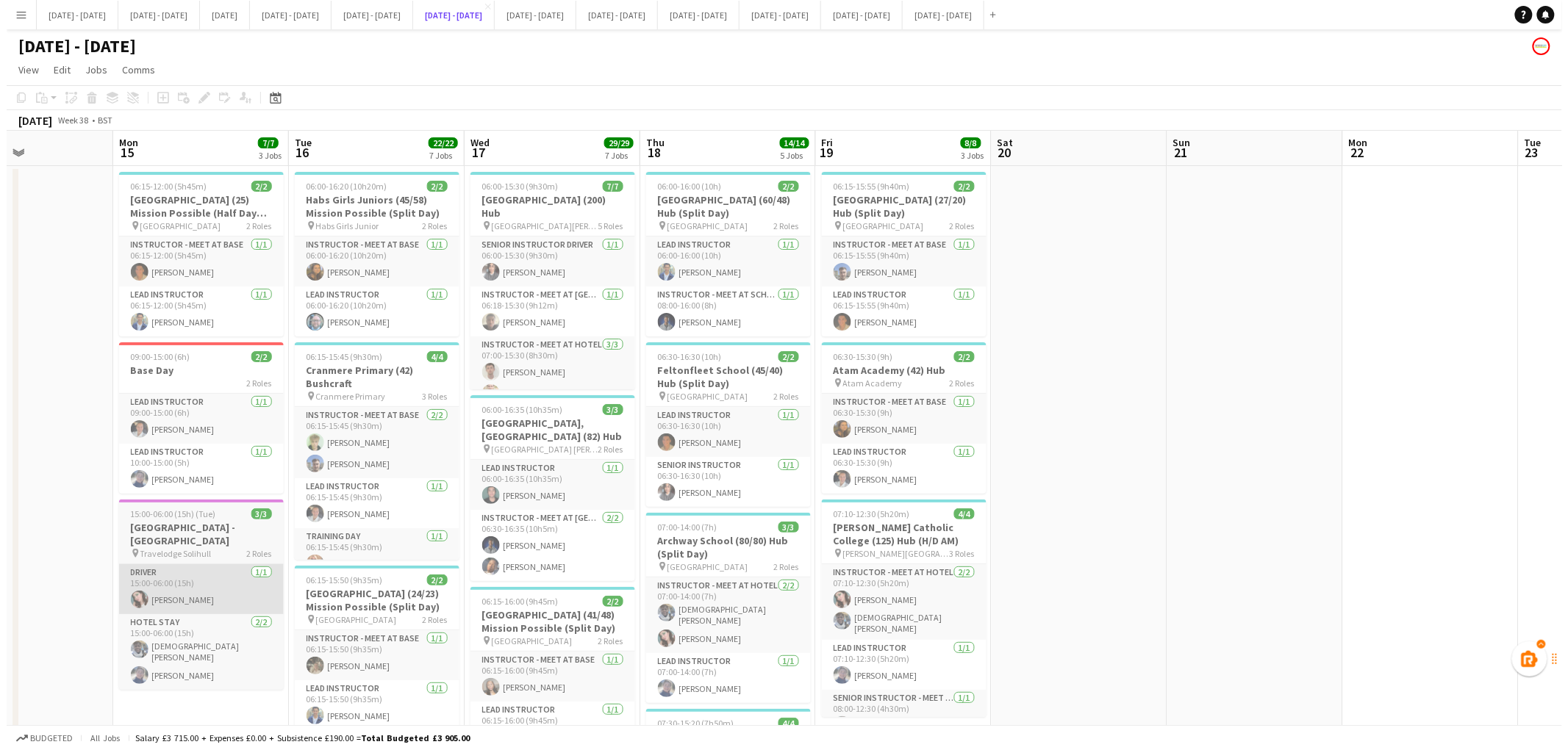
scroll to position [0, 420]
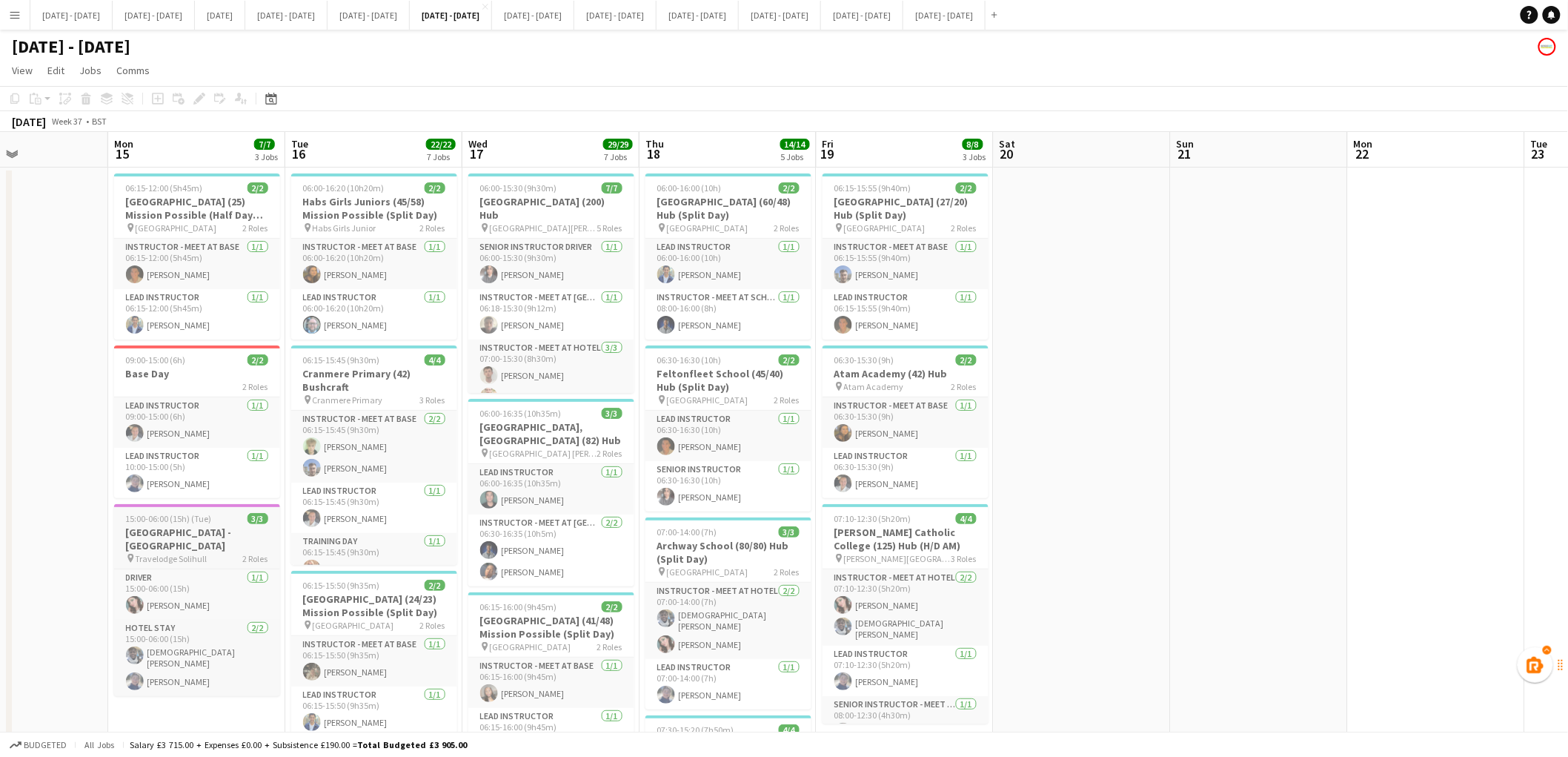
click at [167, 529] on h3 "[GEOGRAPHIC_DATA] - [GEOGRAPHIC_DATA]" at bounding box center [198, 539] width 166 height 26
click at [194, 102] on icon at bounding box center [196, 103] width 4 height 4
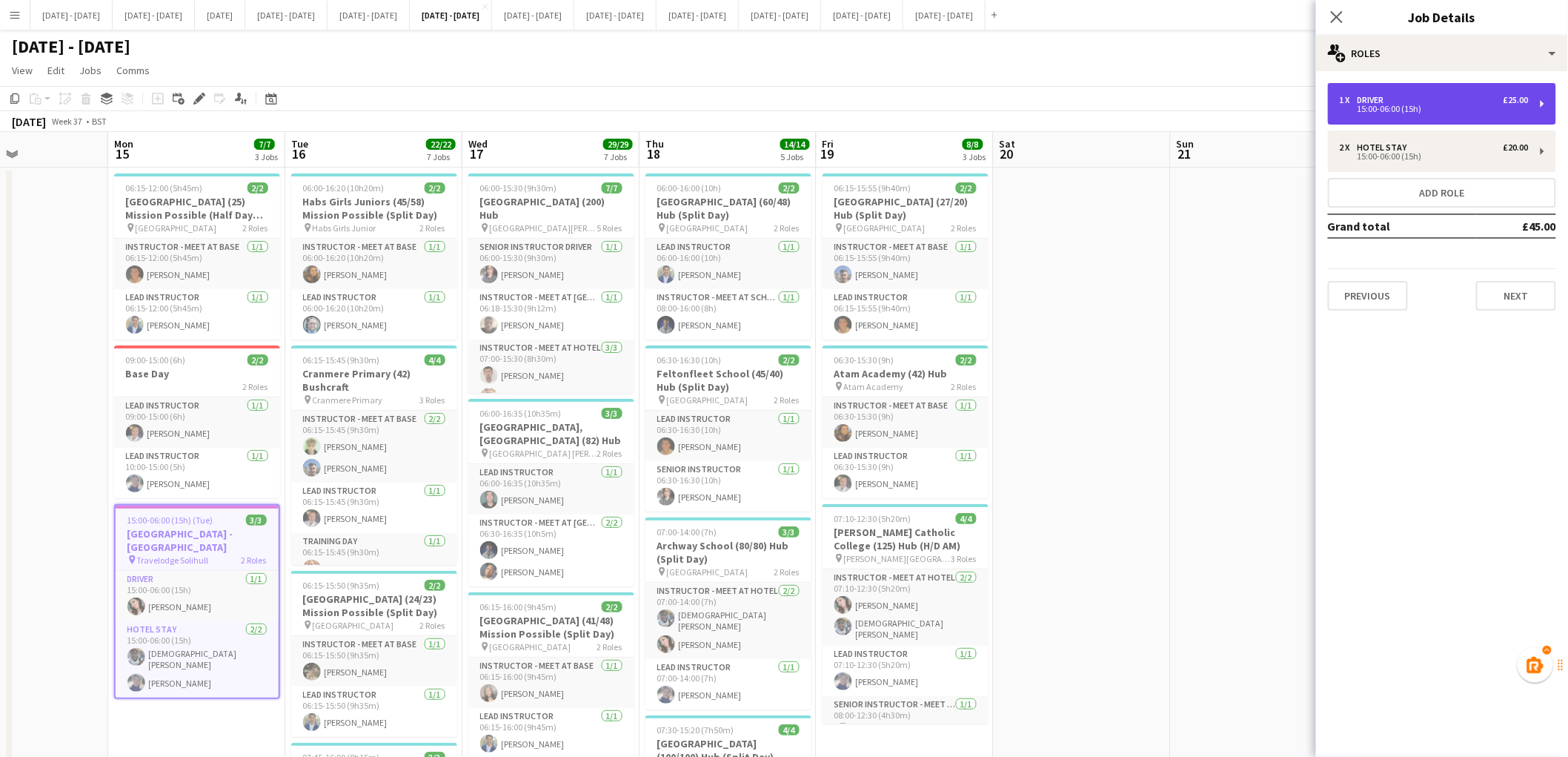
click at [1497, 97] on div "1 x Driver £25.00" at bounding box center [1435, 99] width 189 height 10
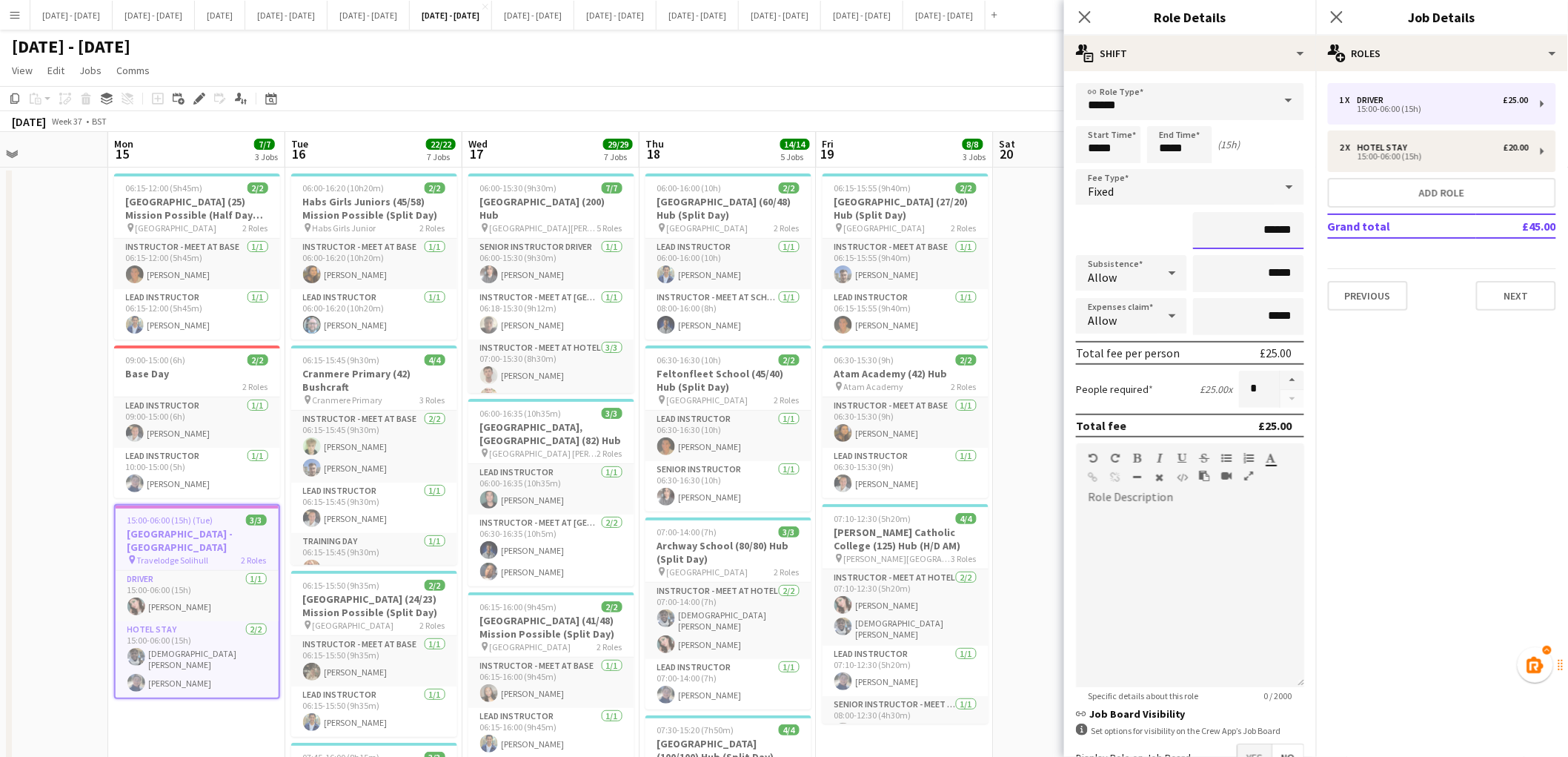
drag, startPoint x: 1254, startPoint y: 225, endPoint x: 1277, endPoint y: 228, distance: 23.2
click at [1277, 228] on input "******" at bounding box center [1249, 230] width 112 height 37
type input "**"
type input "***"
click at [1138, 222] on div "***" at bounding box center [1190, 230] width 228 height 37
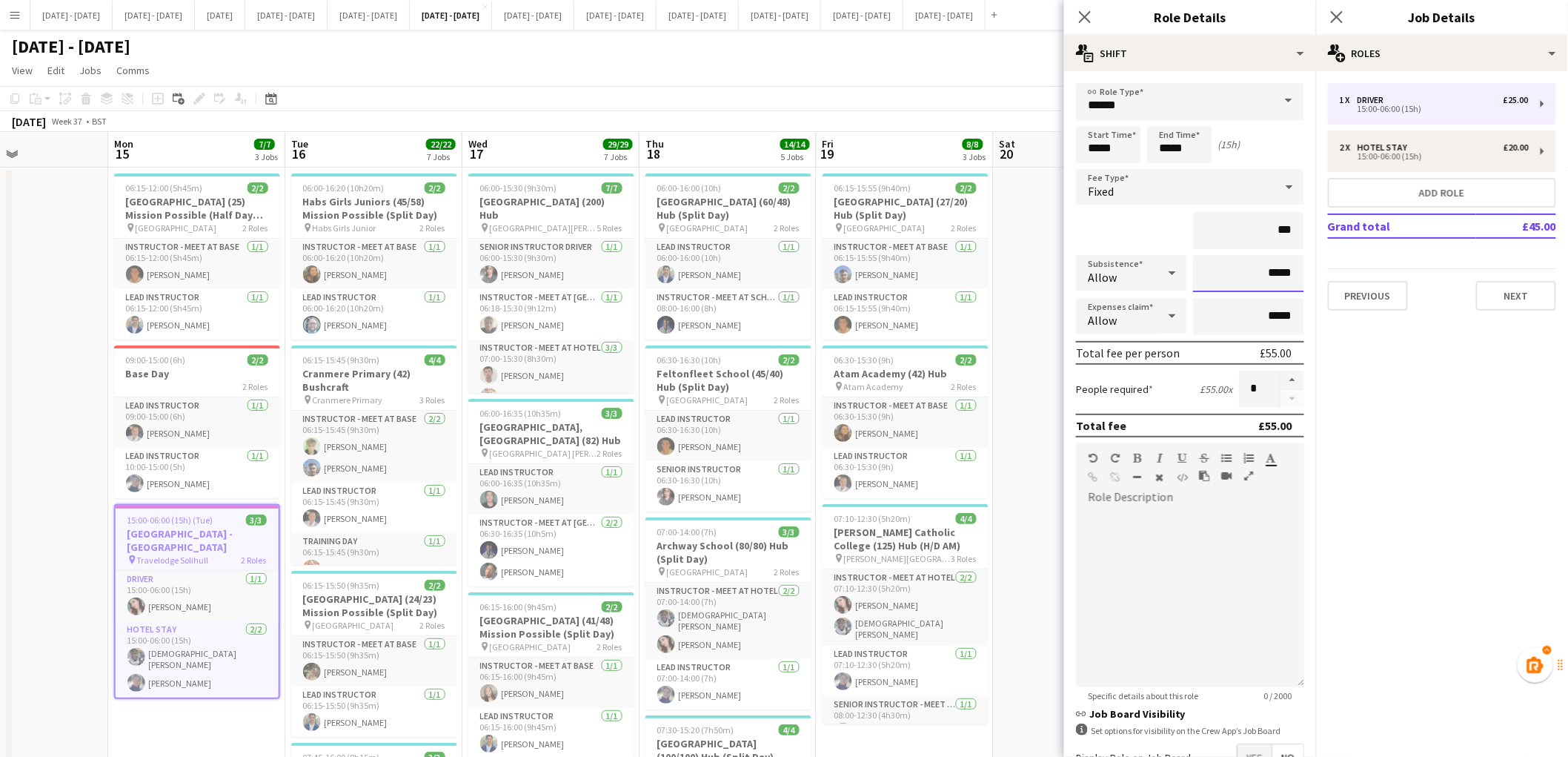
click at [1260, 269] on input "*****" at bounding box center [1249, 273] width 112 height 37
type input "******"
click at [1193, 235] on input "***" at bounding box center [1249, 230] width 112 height 37
click at [1091, 16] on icon "Close pop-in" at bounding box center [1085, 16] width 14 height 14
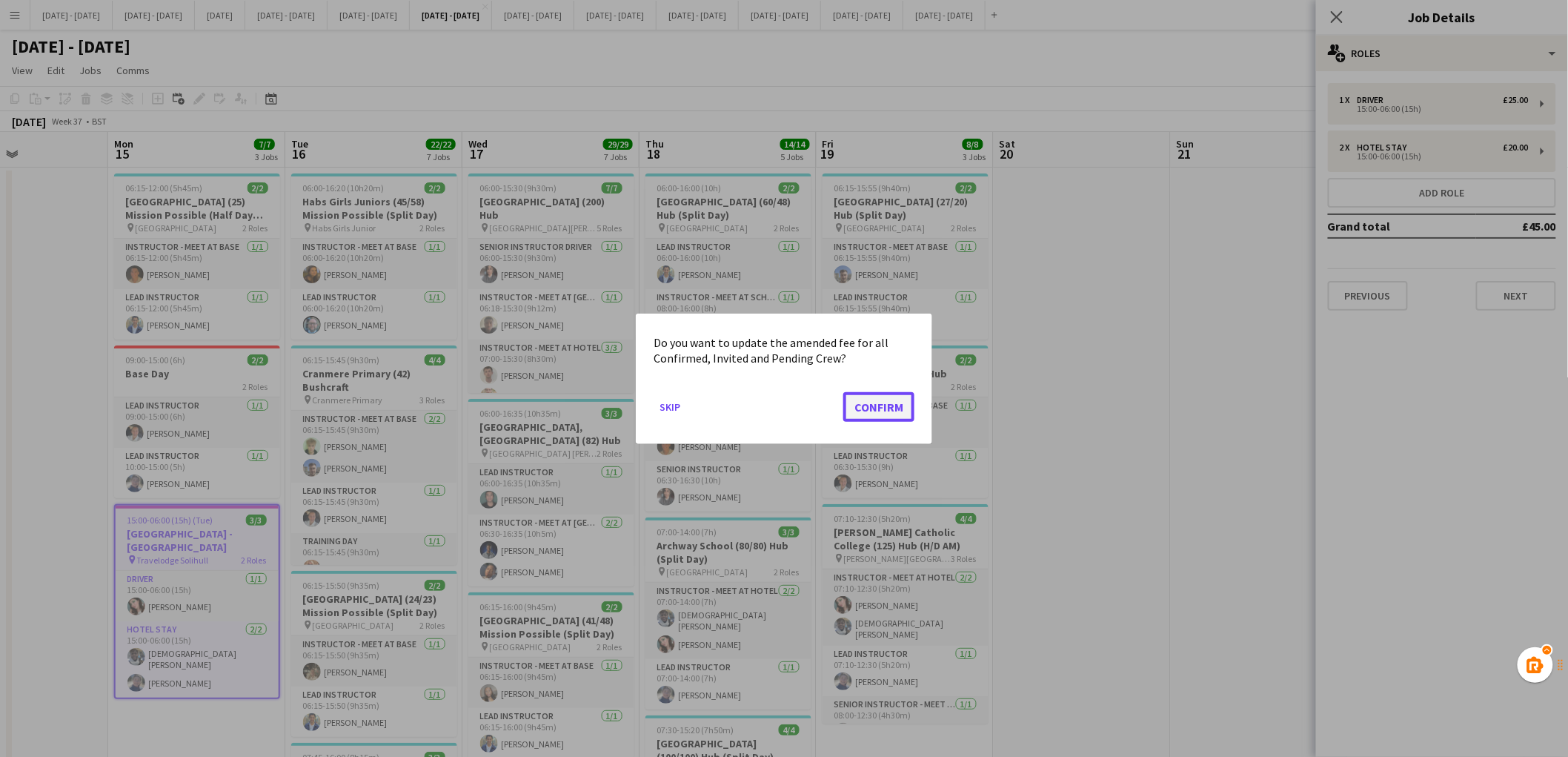
click at [860, 403] on button "Confirm" at bounding box center [879, 406] width 71 height 29
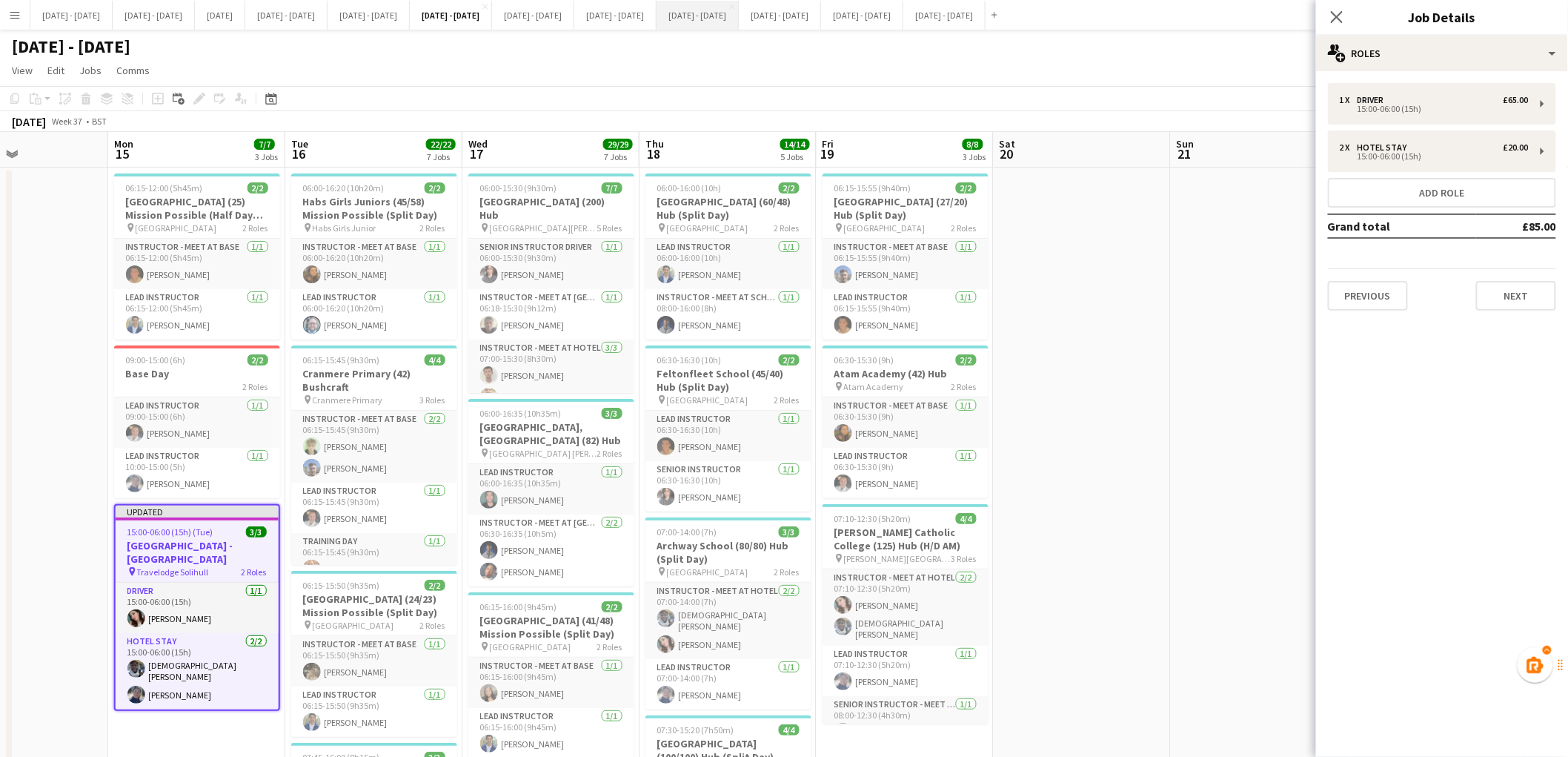
click at [739, 11] on button "[DATE] - [DATE] Close" at bounding box center [697, 15] width 82 height 29
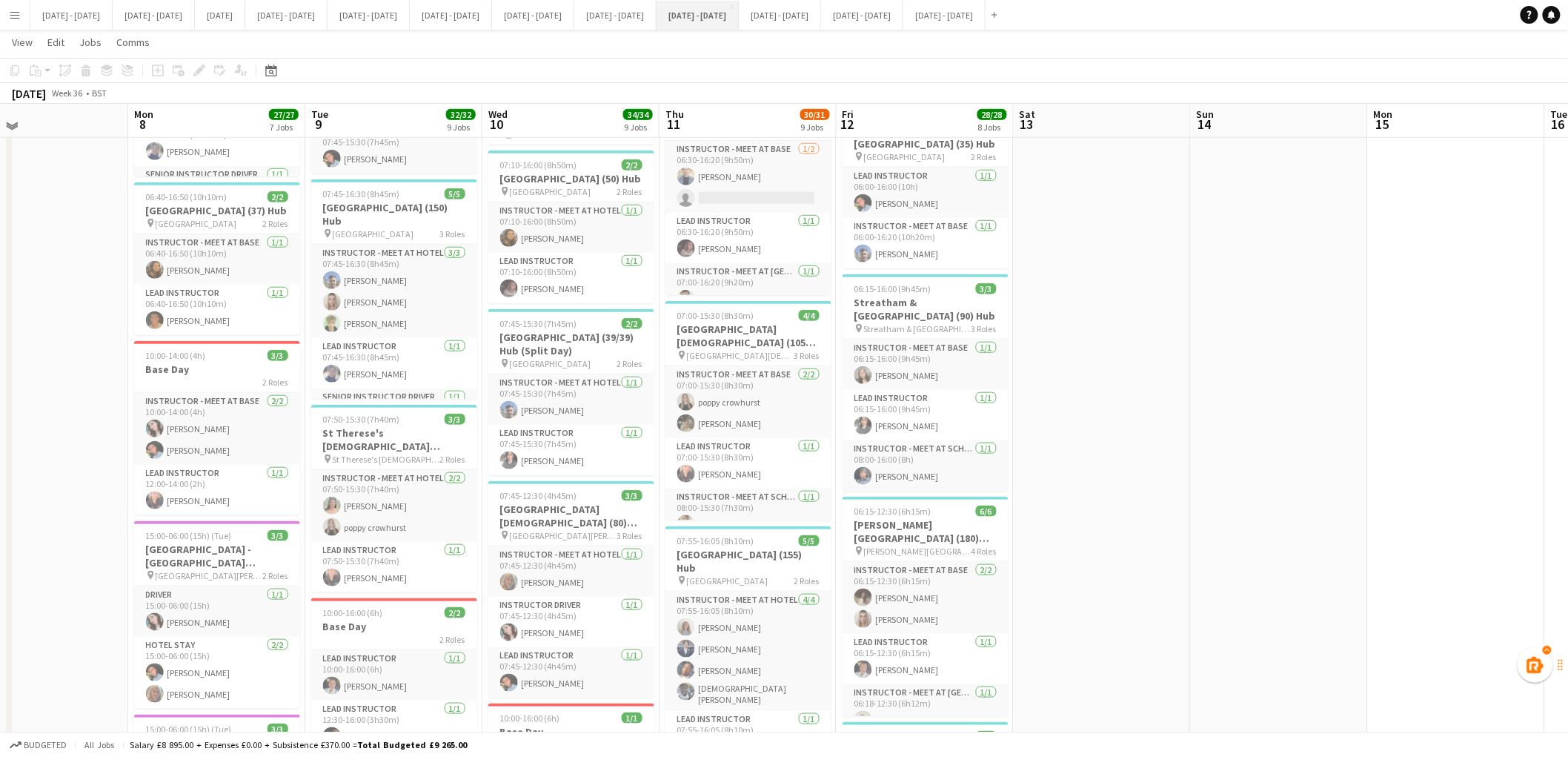
scroll to position [444, 0]
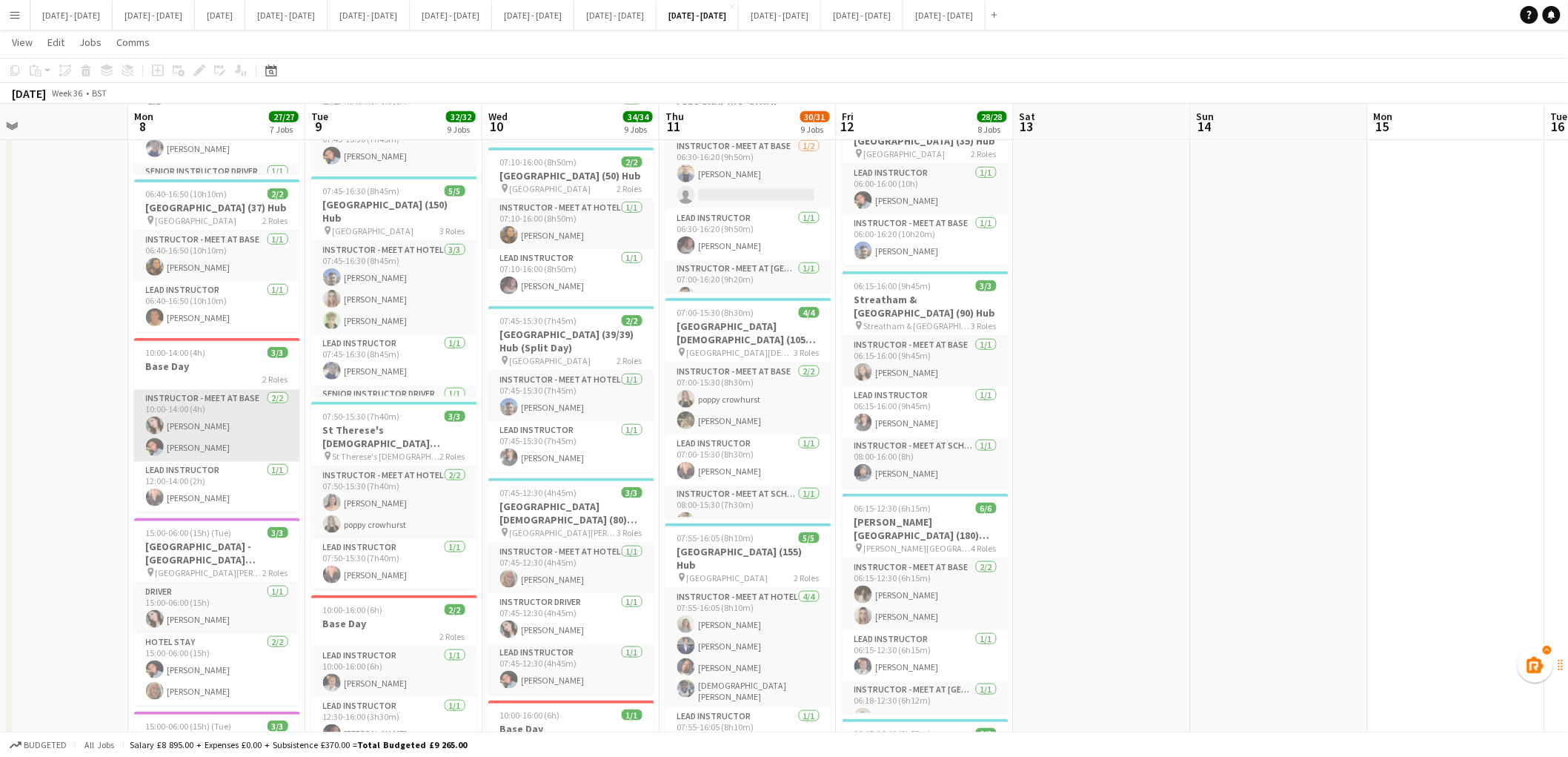
click at [224, 403] on app-card-role "Instructor - Meet at Base 2/2 10:00-14:00 (4h) Lucy Cork Eloise Cook" at bounding box center [218, 426] width 166 height 72
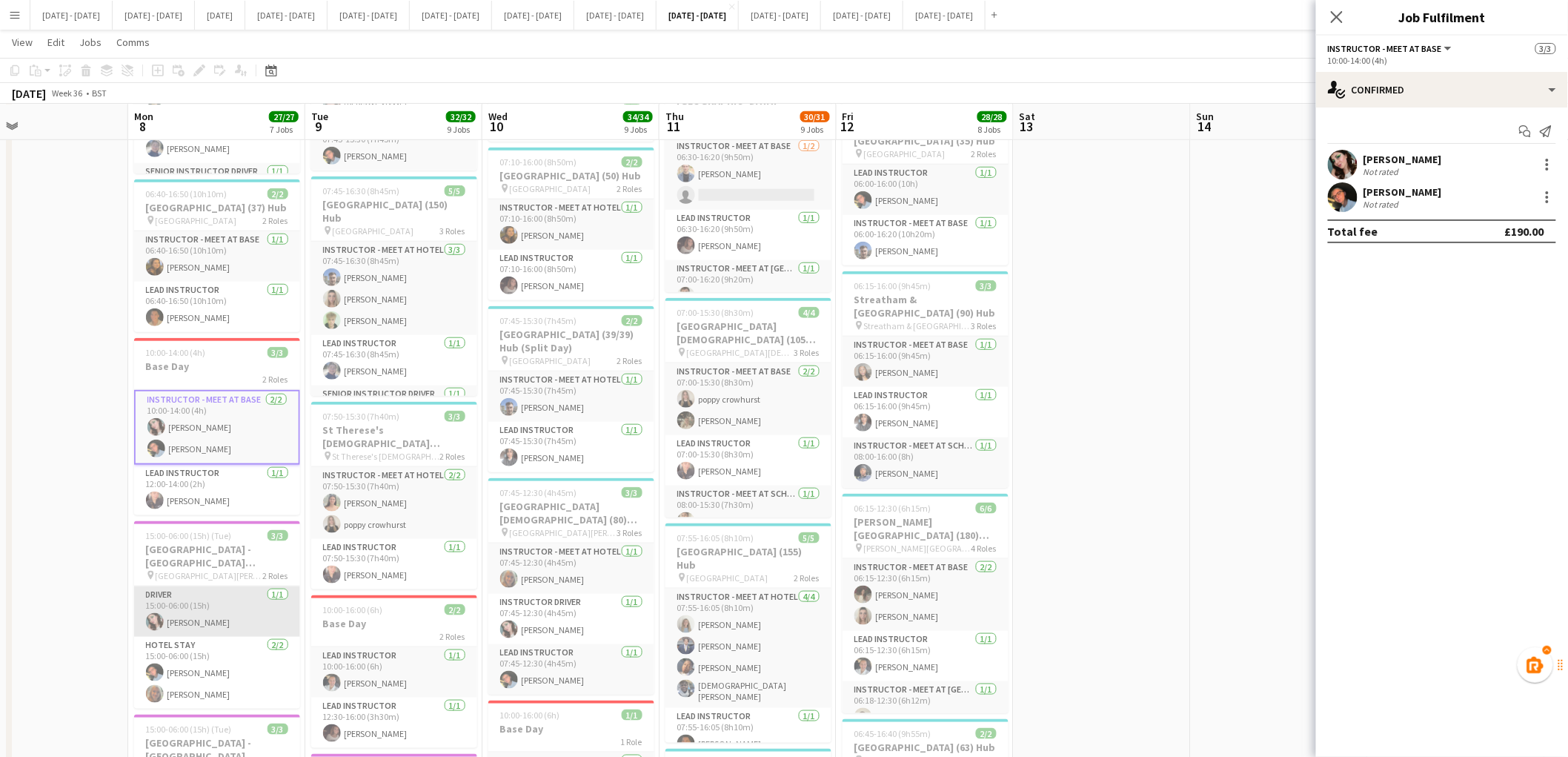
click at [196, 595] on app-card-role "Driver 1/1 15:00-06:00 (15h) Lucy Cork" at bounding box center [218, 611] width 166 height 50
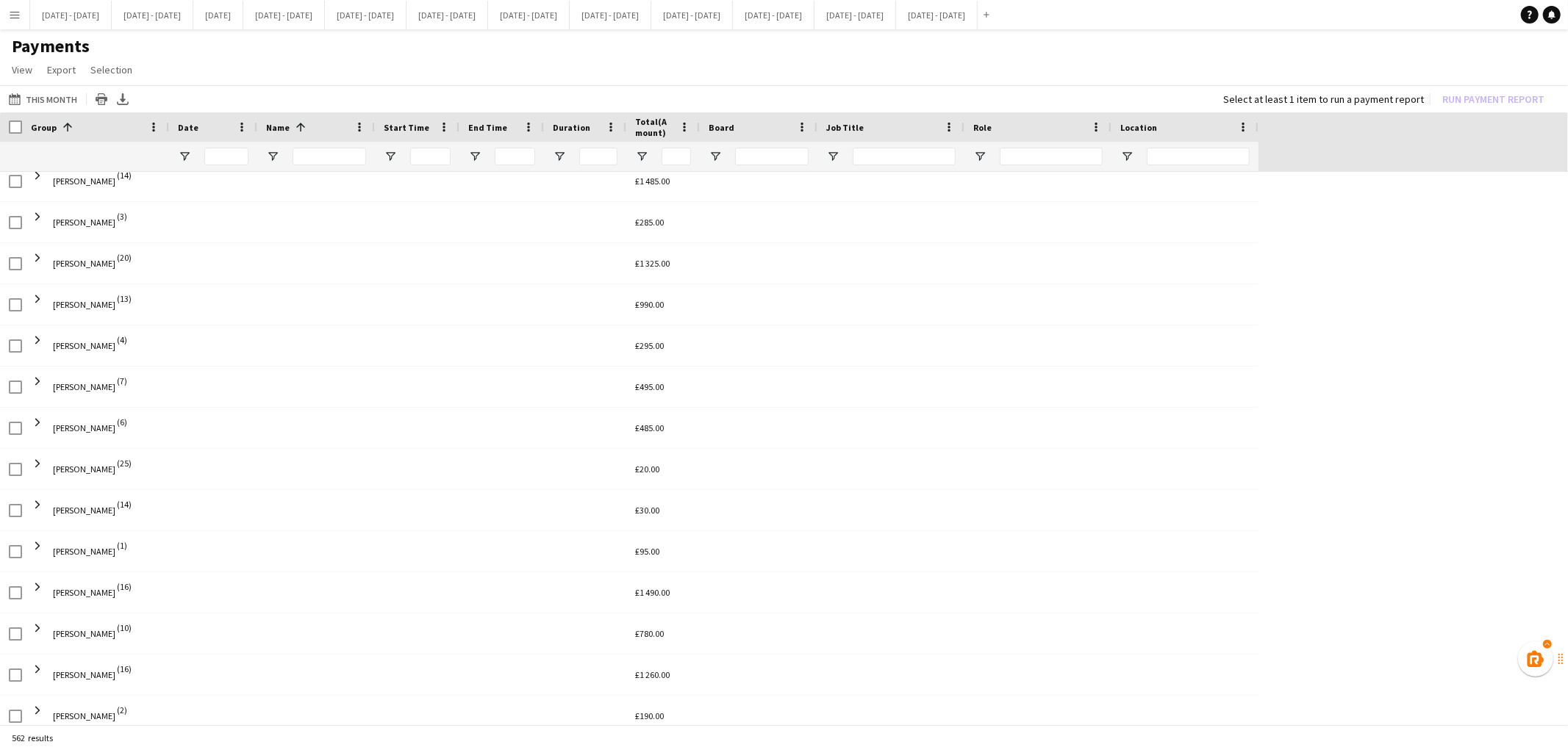
scroll to position [348, 0]
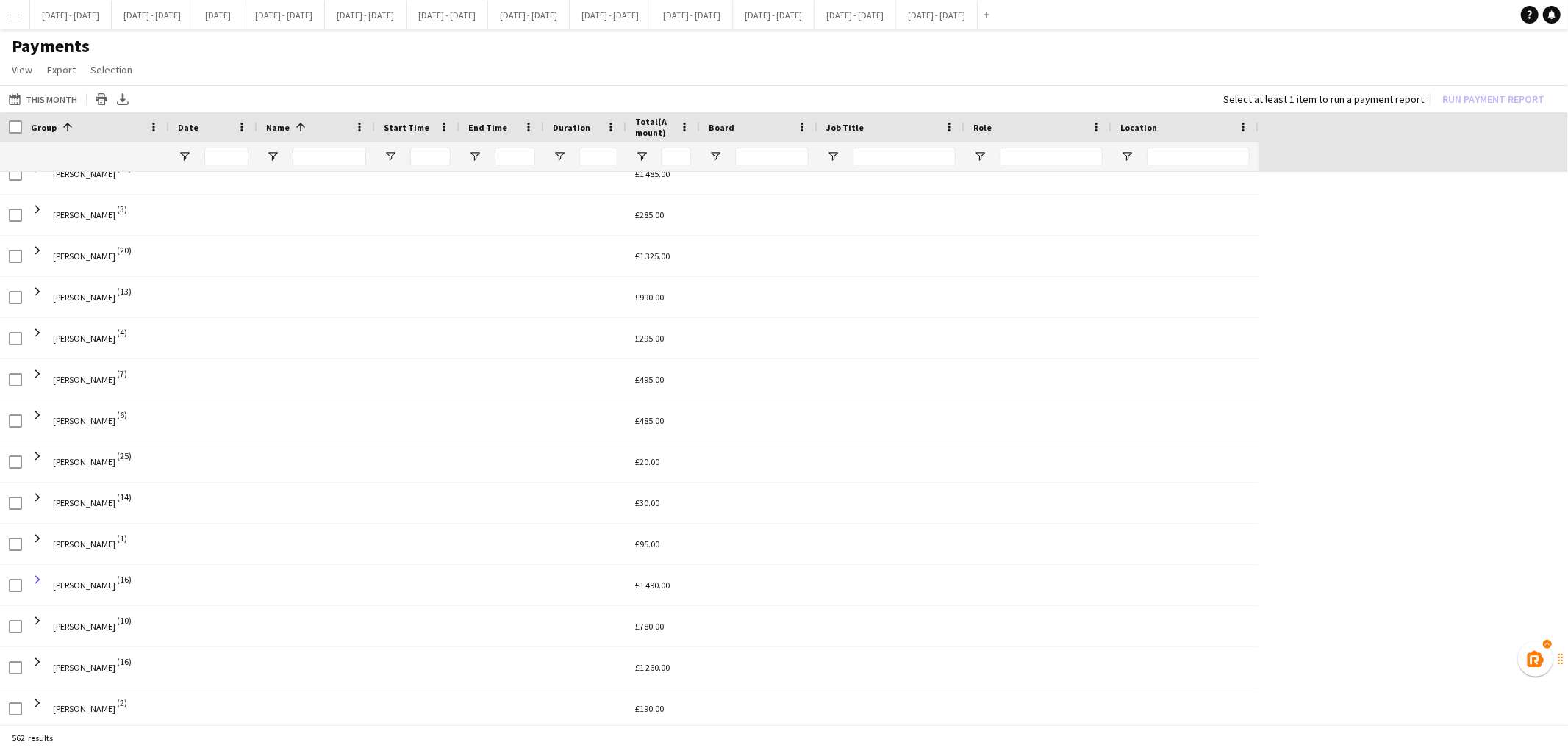
click at [32, 582] on span at bounding box center [38, 579] width 13 height 13
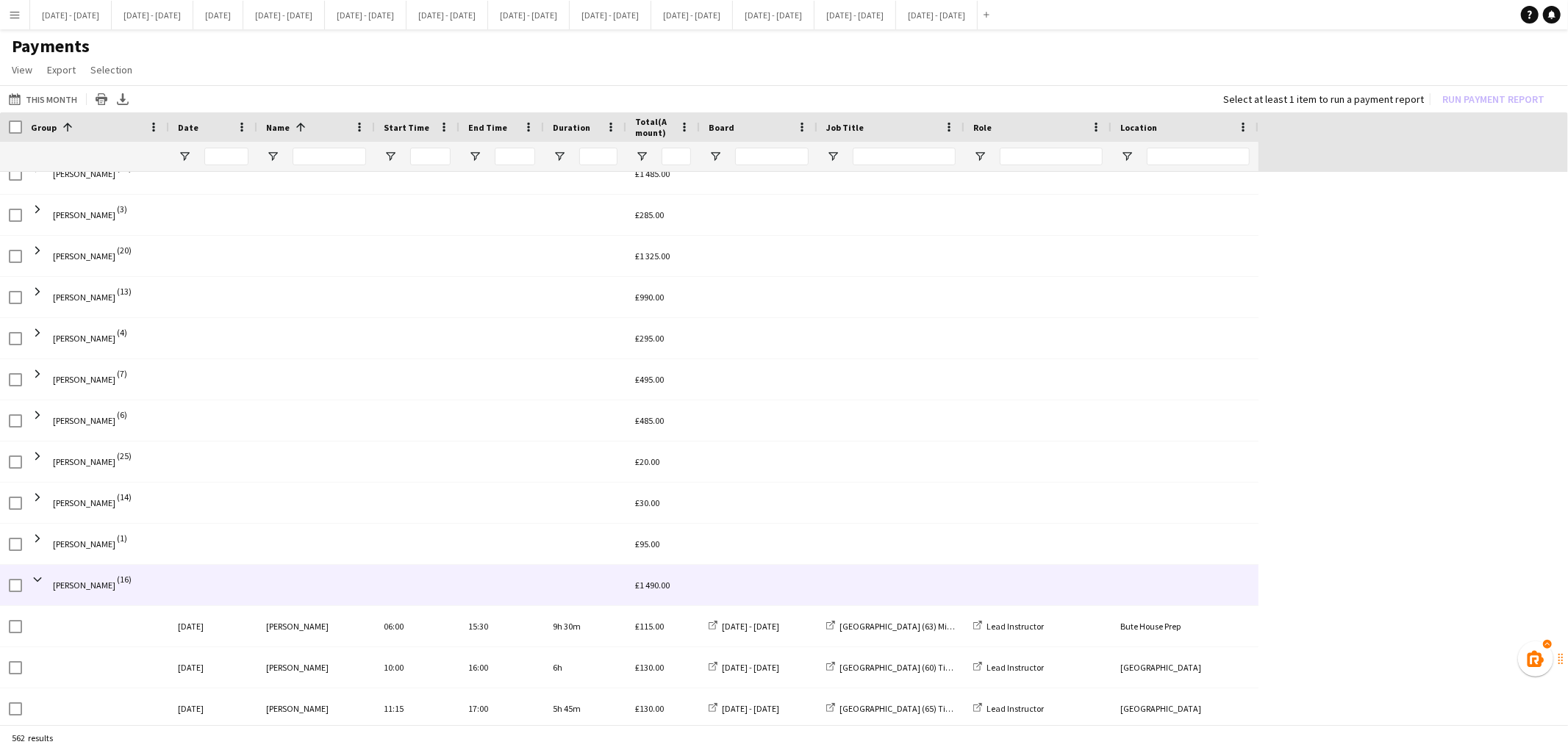
scroll to position [430, 0]
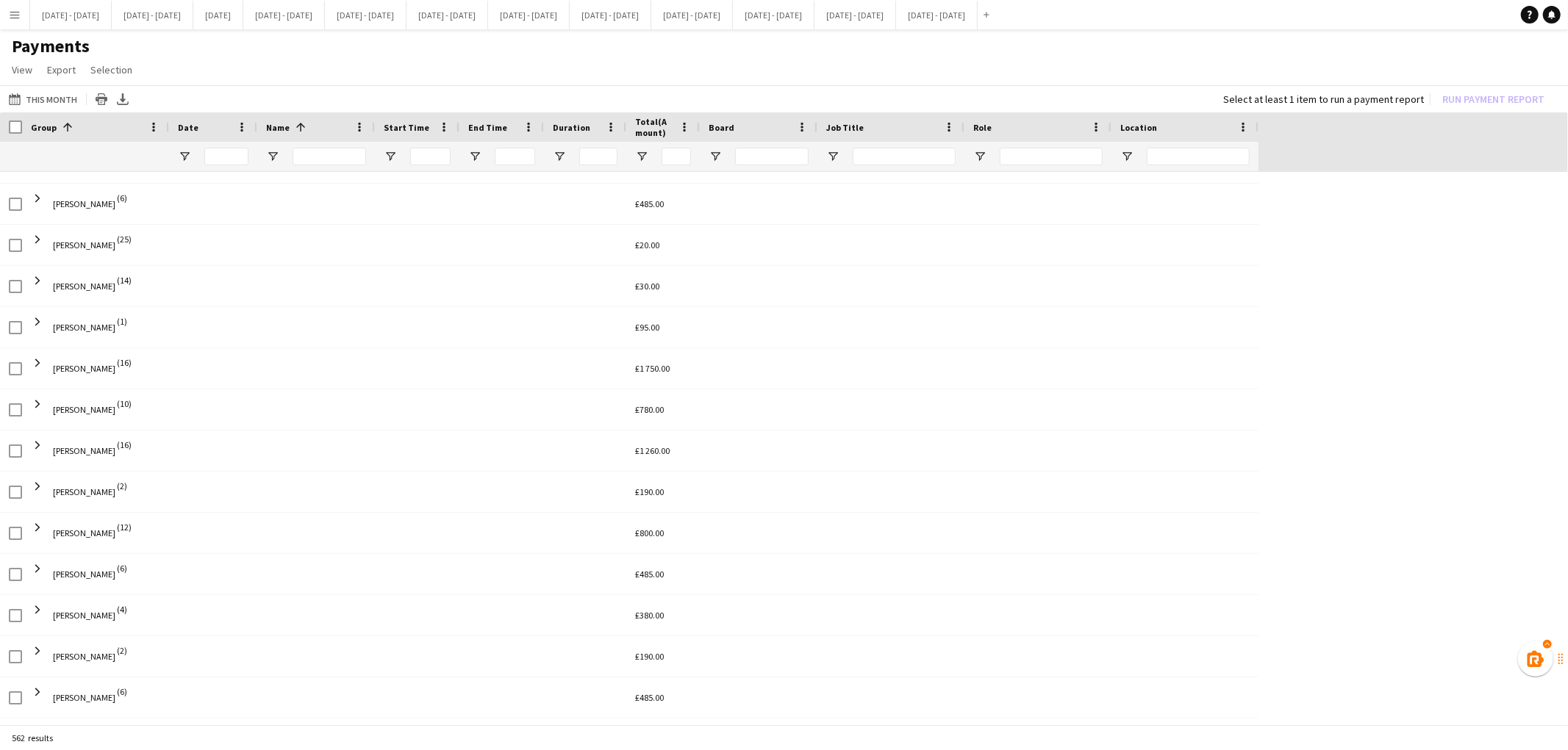
scroll to position [582, 0]
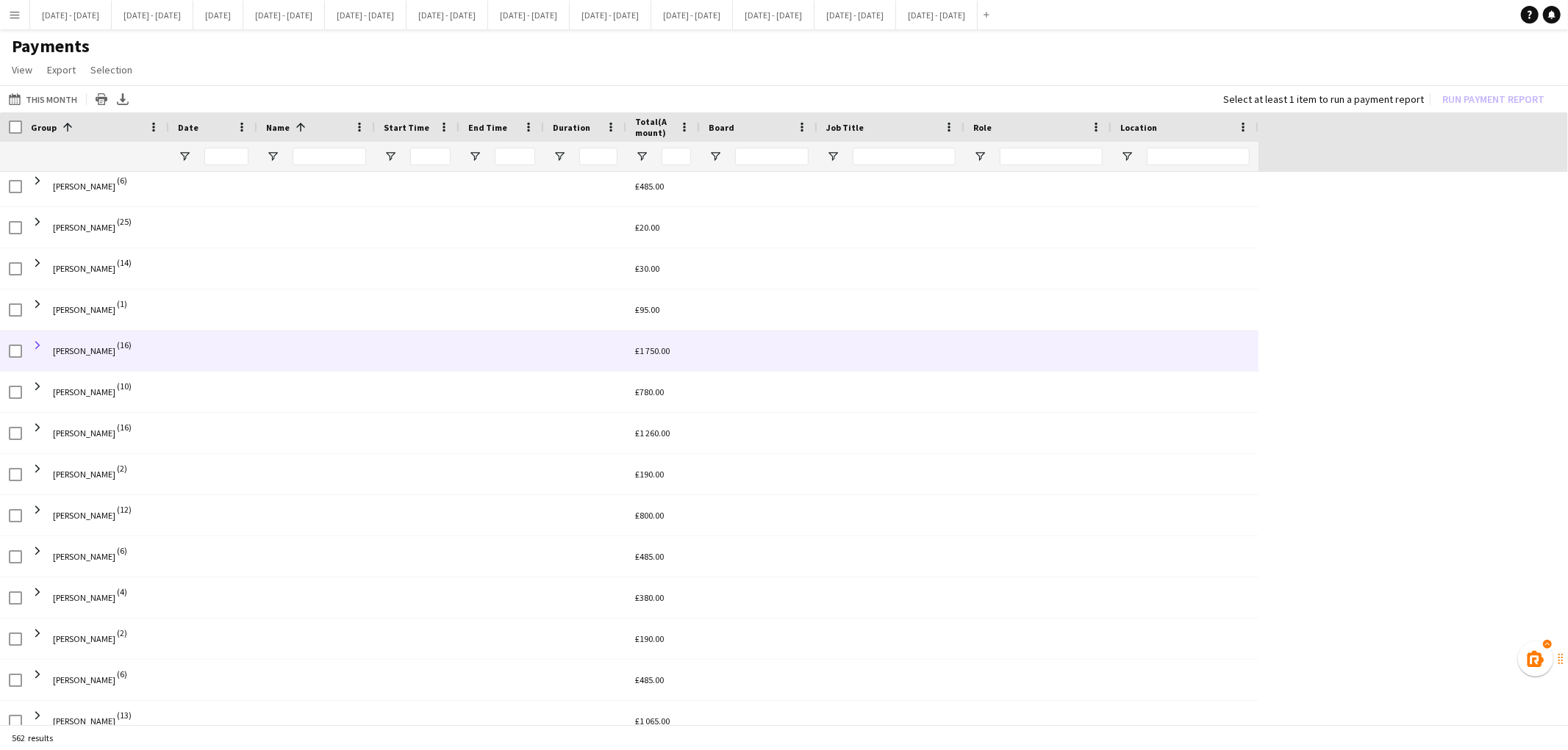
click at [39, 344] on span at bounding box center [38, 345] width 13 height 13
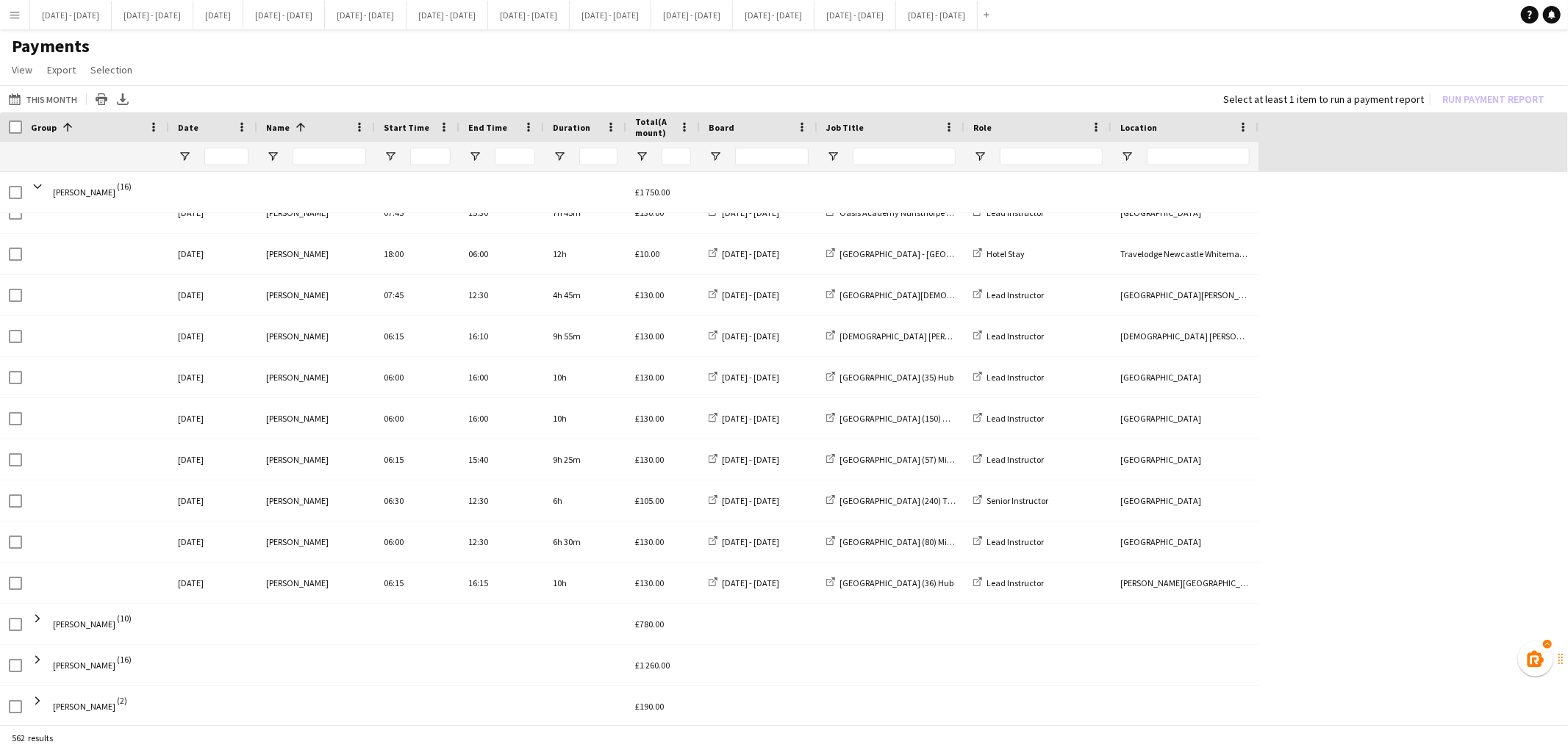
scroll to position [0, 0]
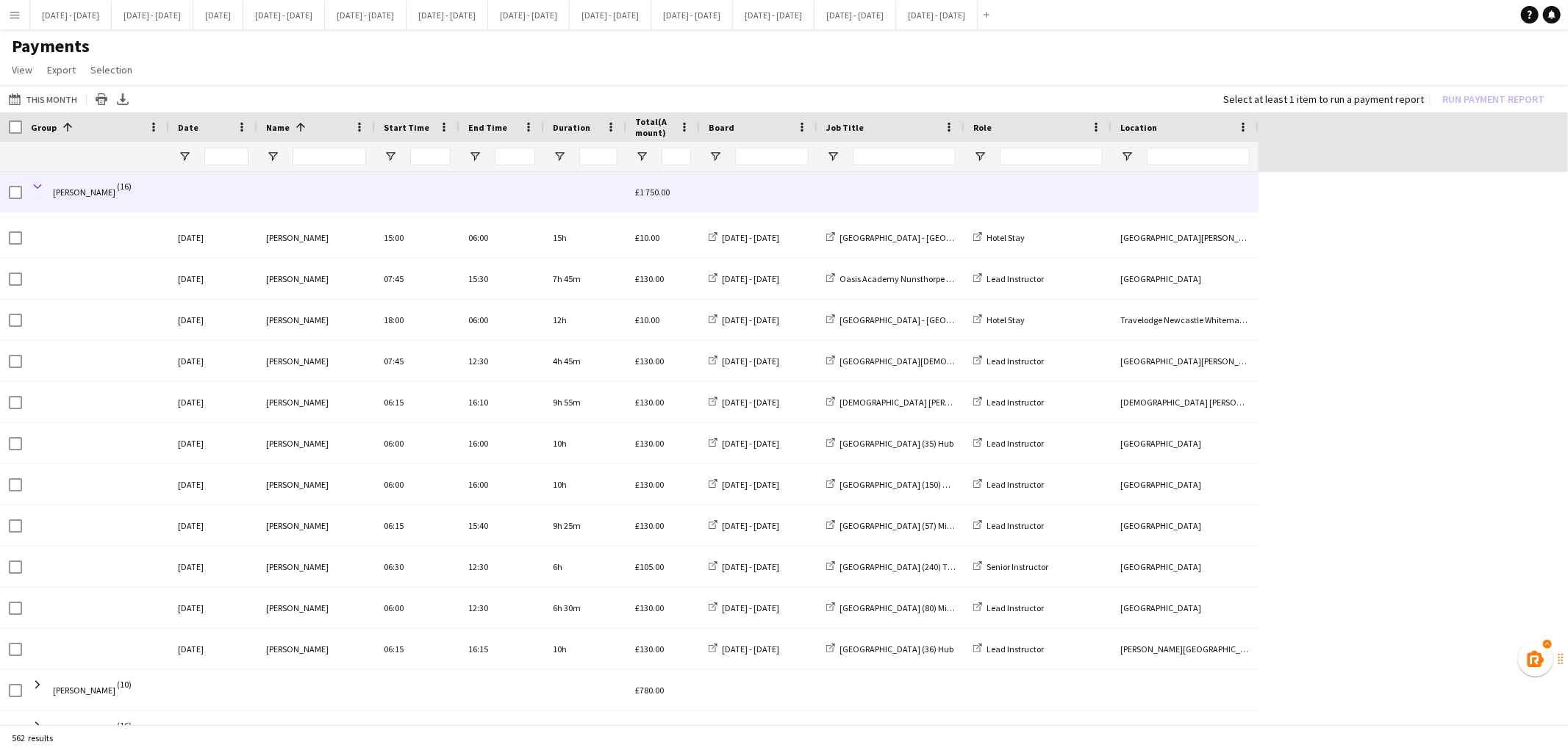
click at [32, 188] on span at bounding box center [38, 187] width 13 height 13
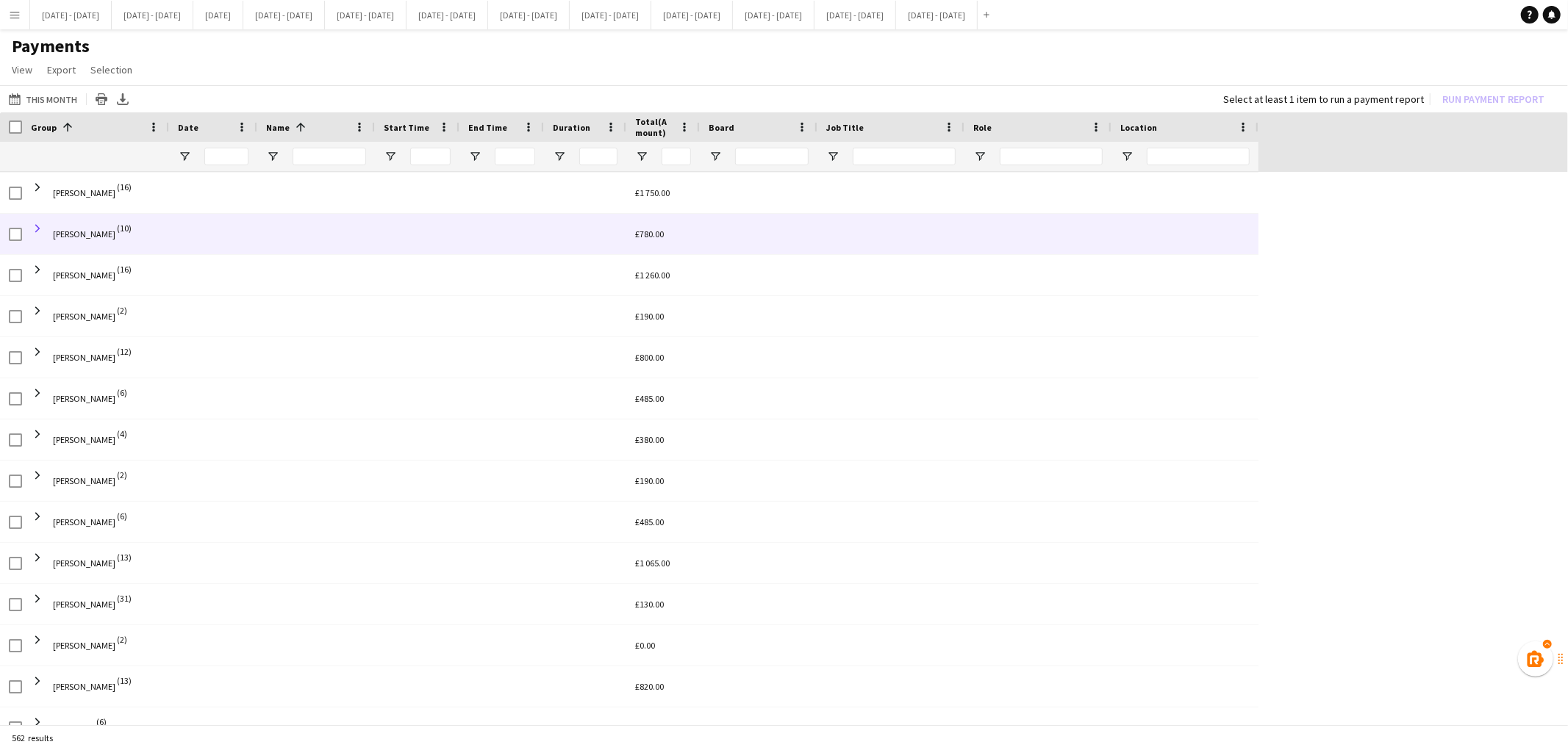
click at [35, 222] on span at bounding box center [38, 229] width 13 height 13
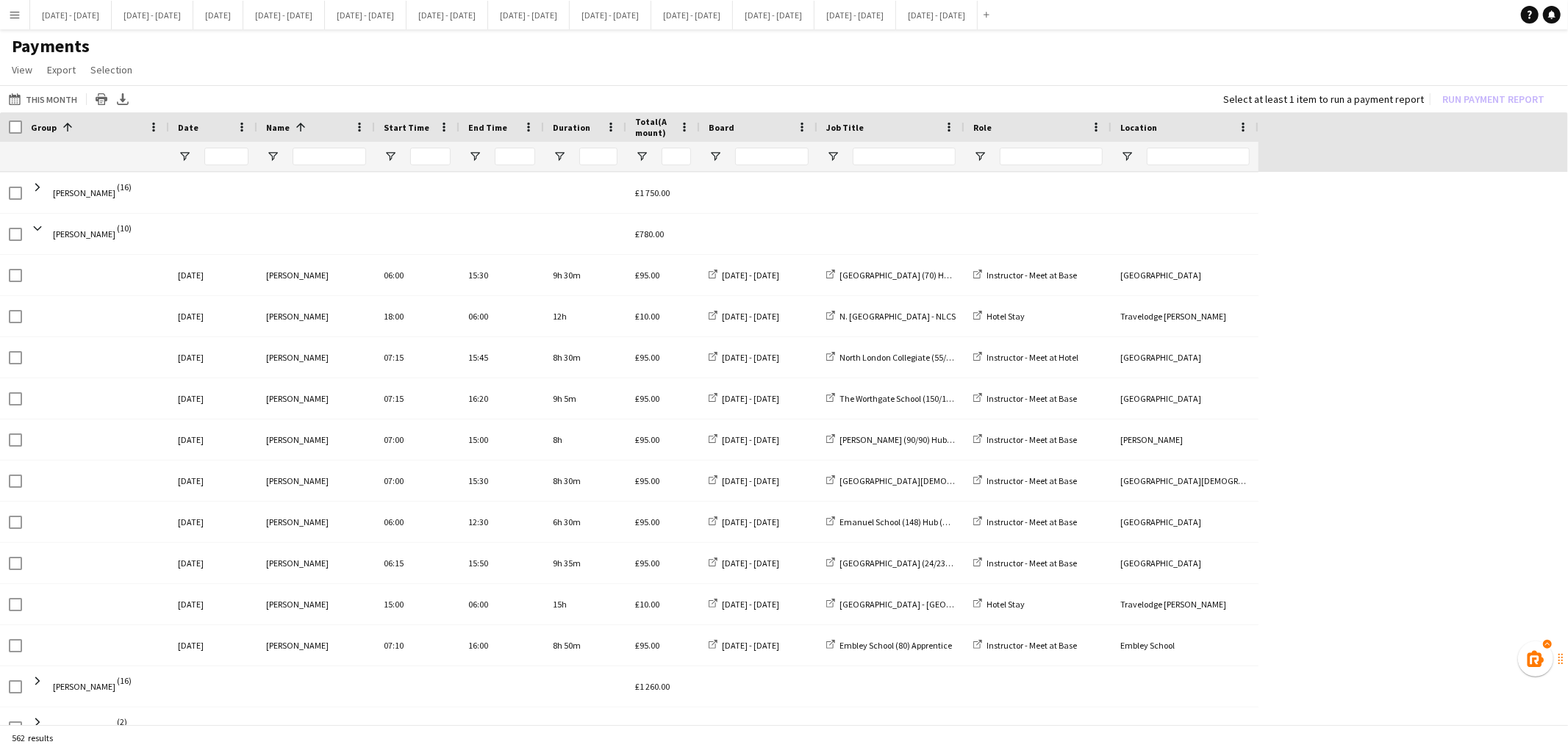
click at [42, 257] on div at bounding box center [96, 275] width 147 height 40
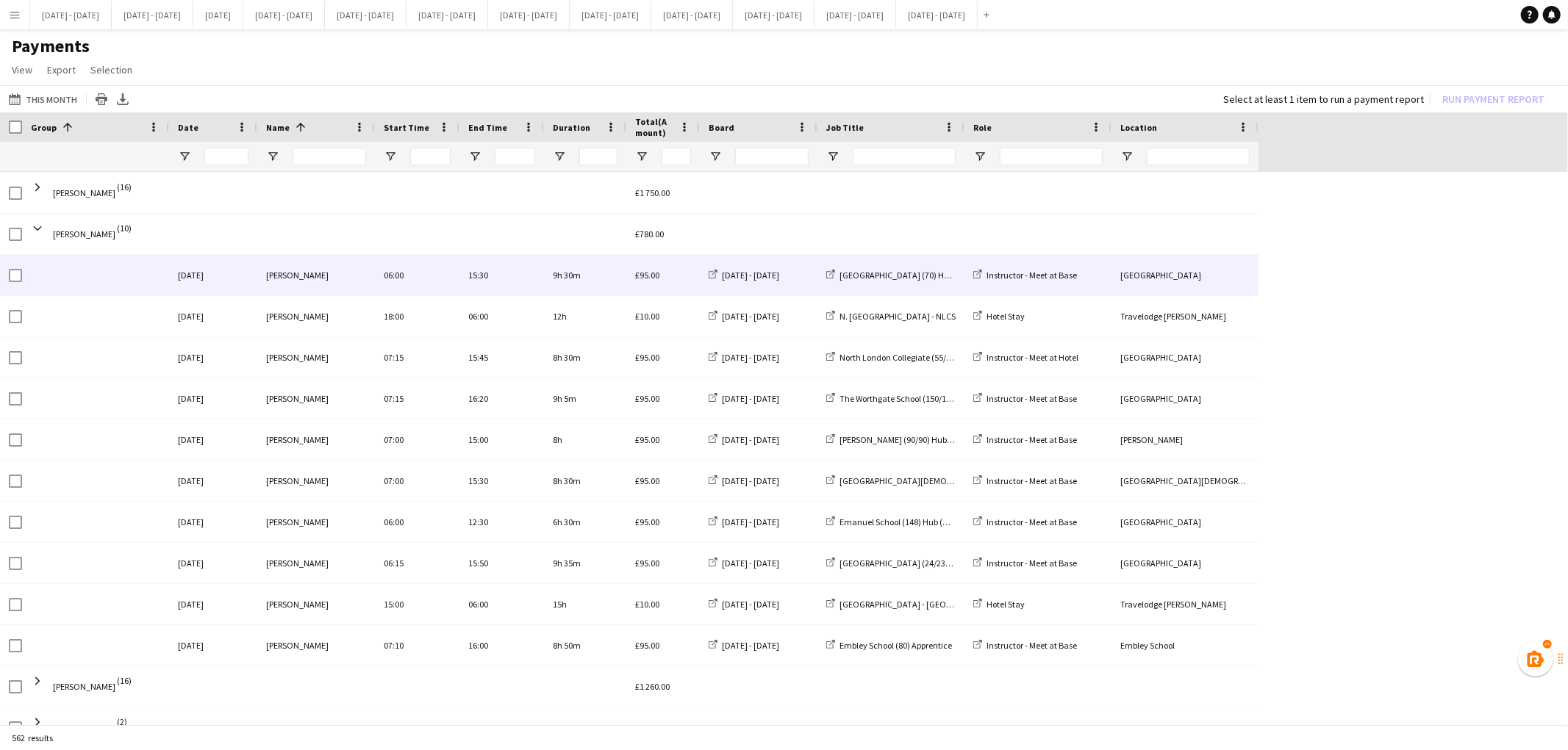
click at [56, 222] on span "[PERSON_NAME]" at bounding box center [83, 234] width 63 height 41
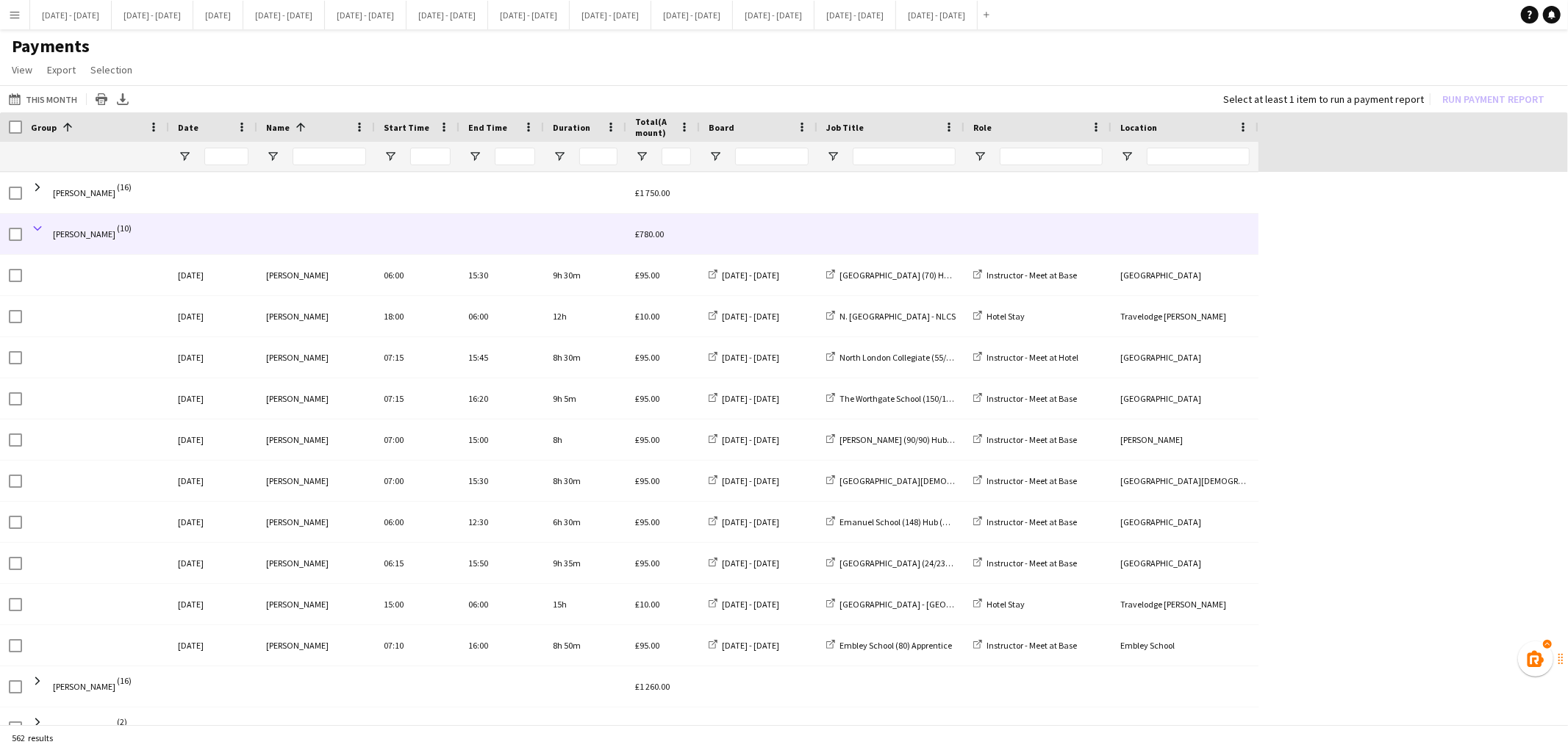
click at [41, 226] on span at bounding box center [38, 229] width 13 height 13
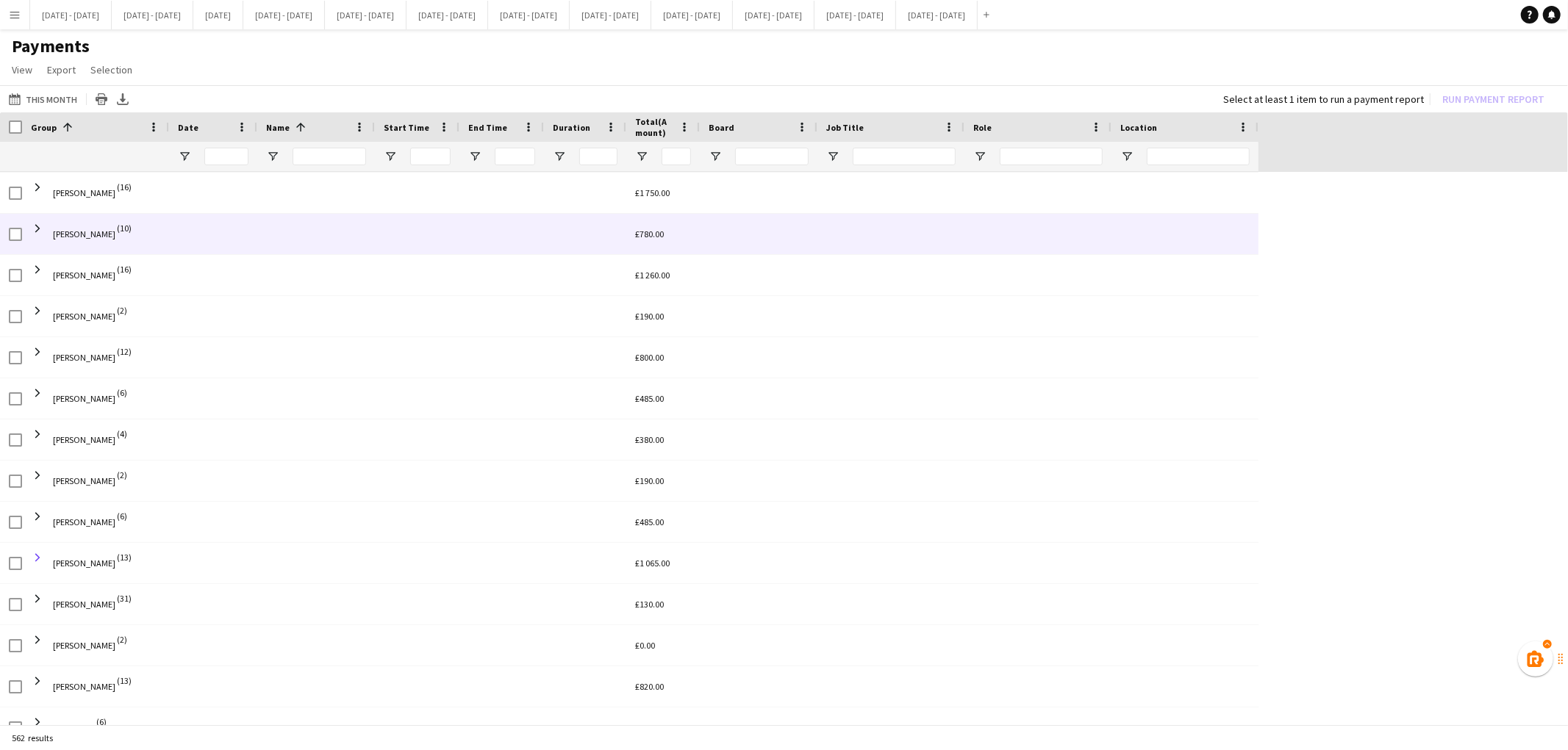
click at [37, 561] on span at bounding box center [38, 558] width 13 height 13
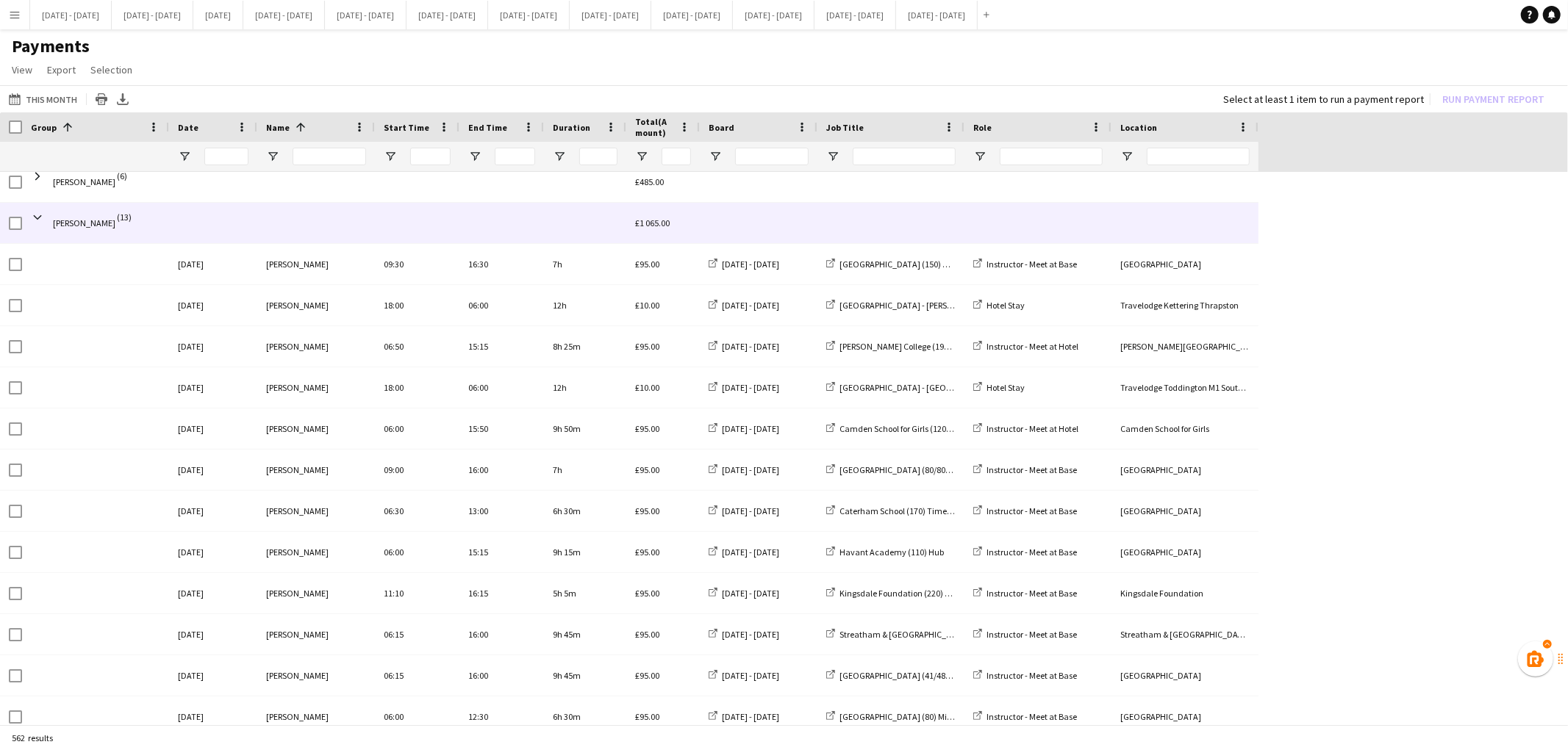
scroll to position [1089, 0]
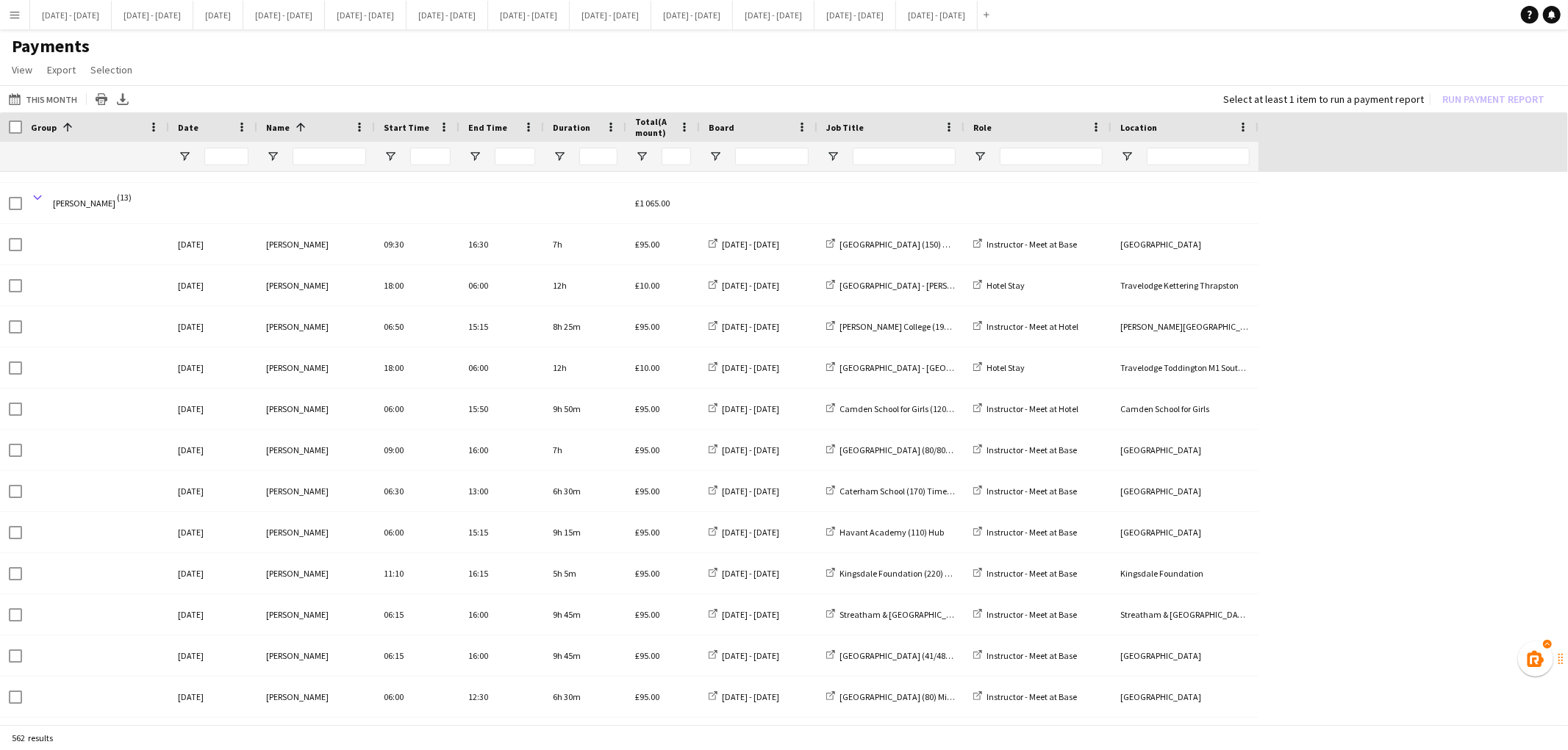
click at [35, 192] on span at bounding box center [38, 198] width 13 height 13
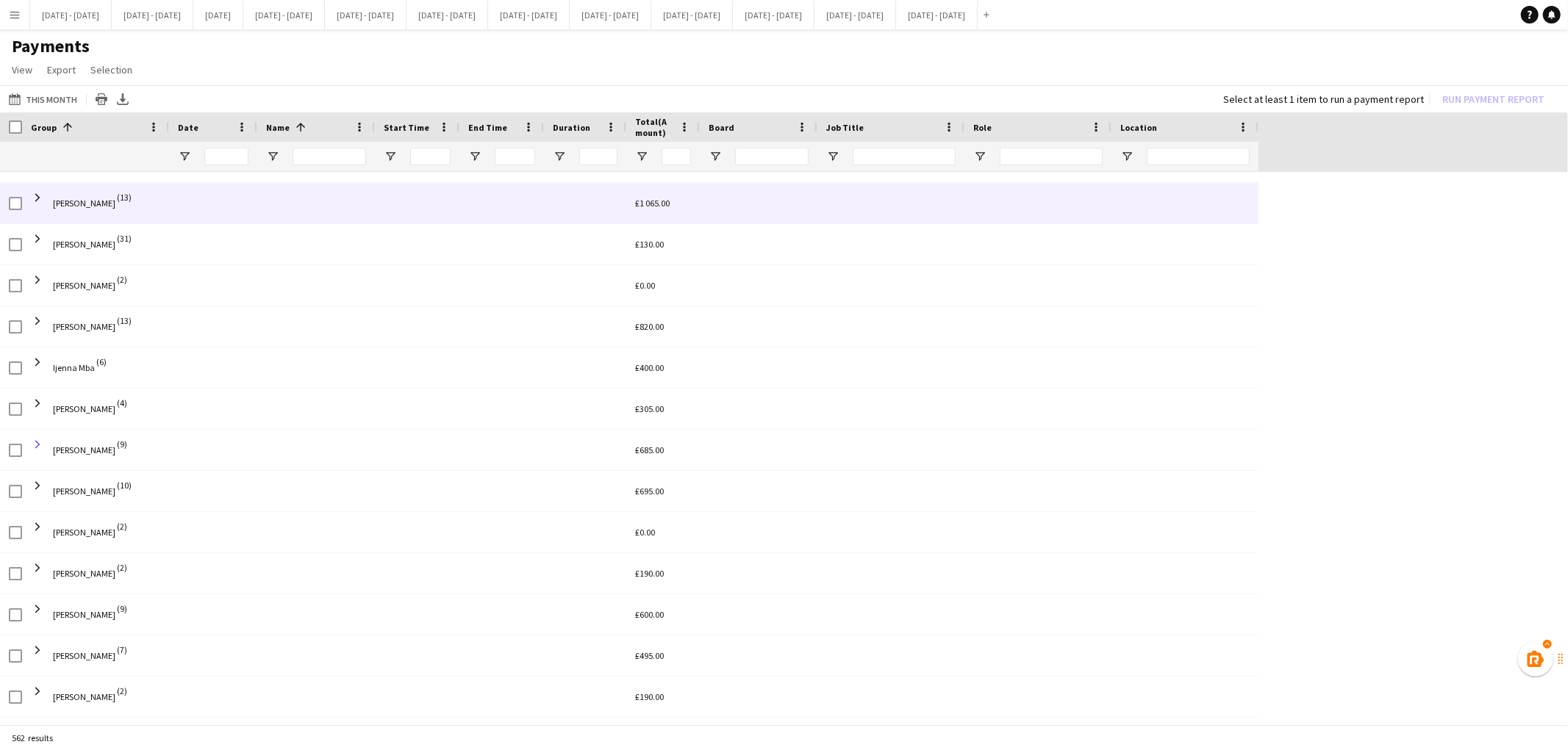
click at [35, 442] on span at bounding box center [38, 444] width 13 height 13
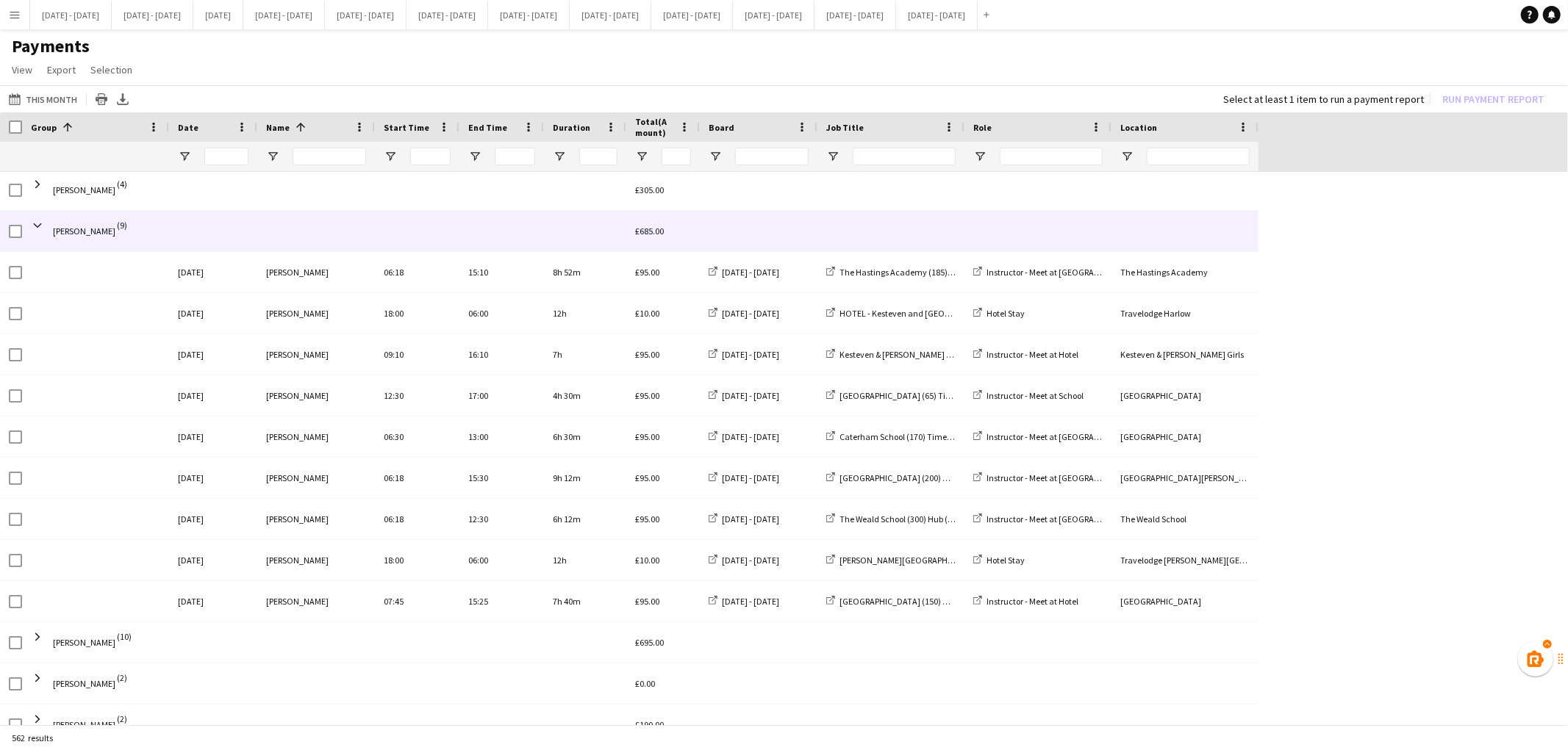
scroll to position [1320, 0]
click at [38, 223] on span at bounding box center [38, 222] width 13 height 13
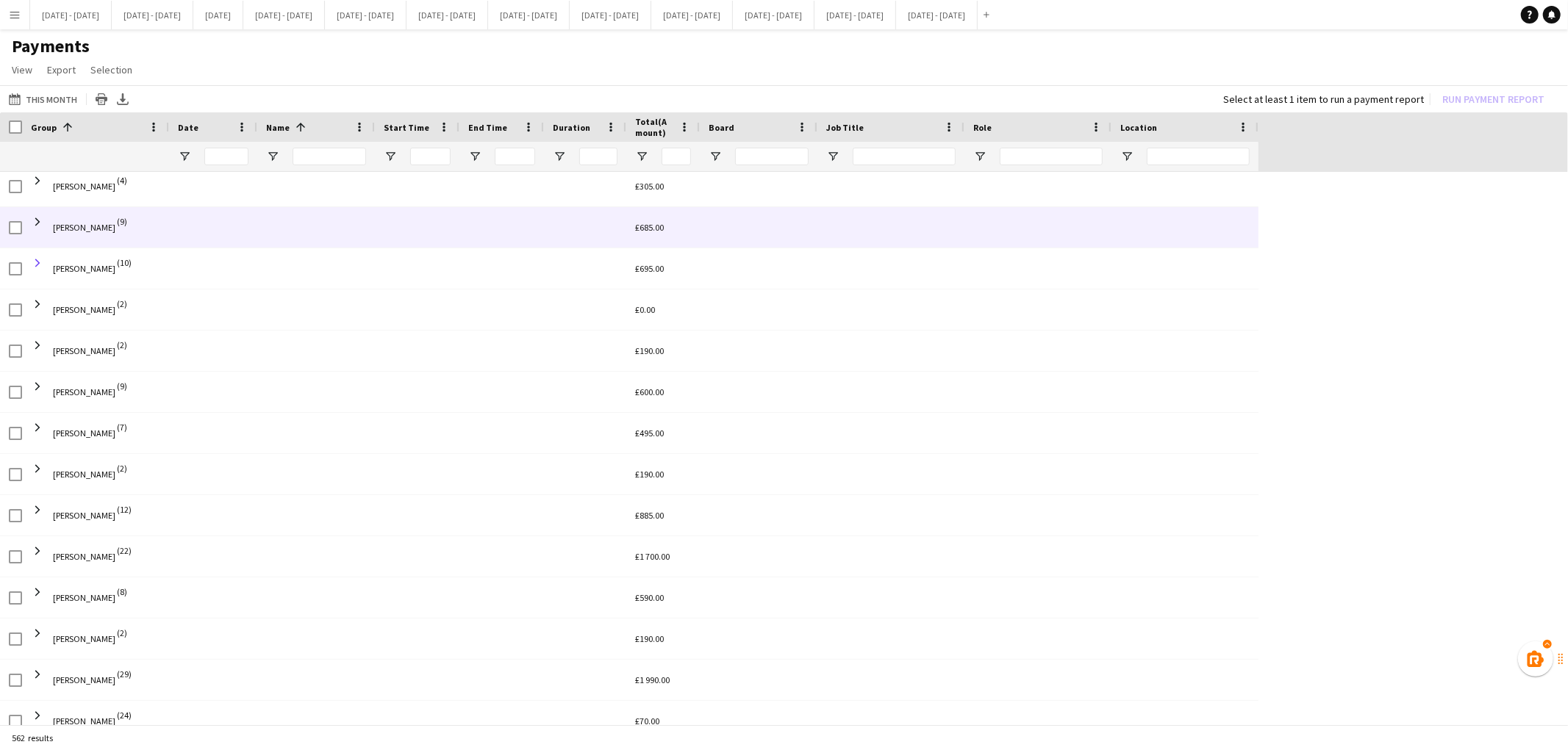
click at [38, 263] on span at bounding box center [38, 263] width 13 height 13
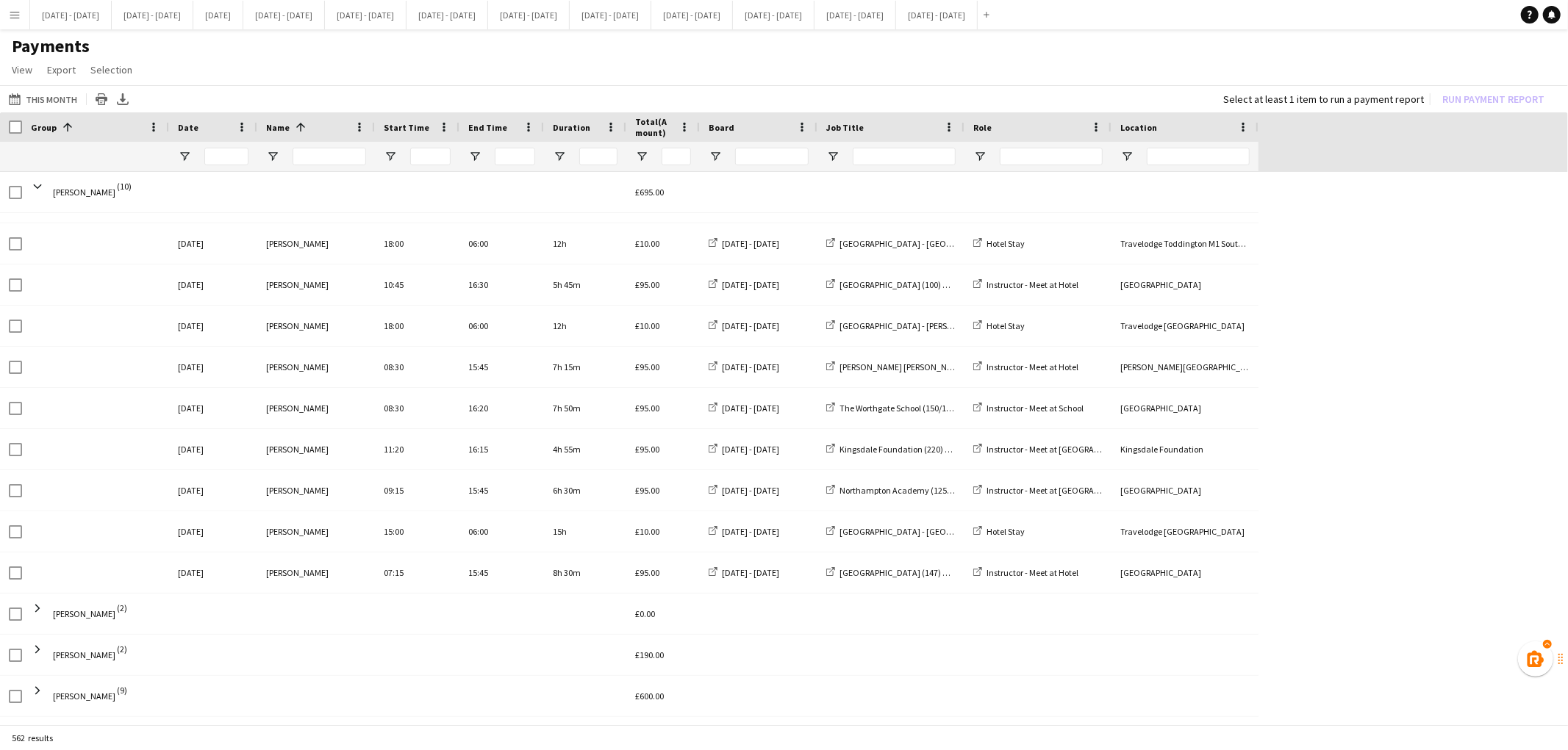
scroll to position [1431, 0]
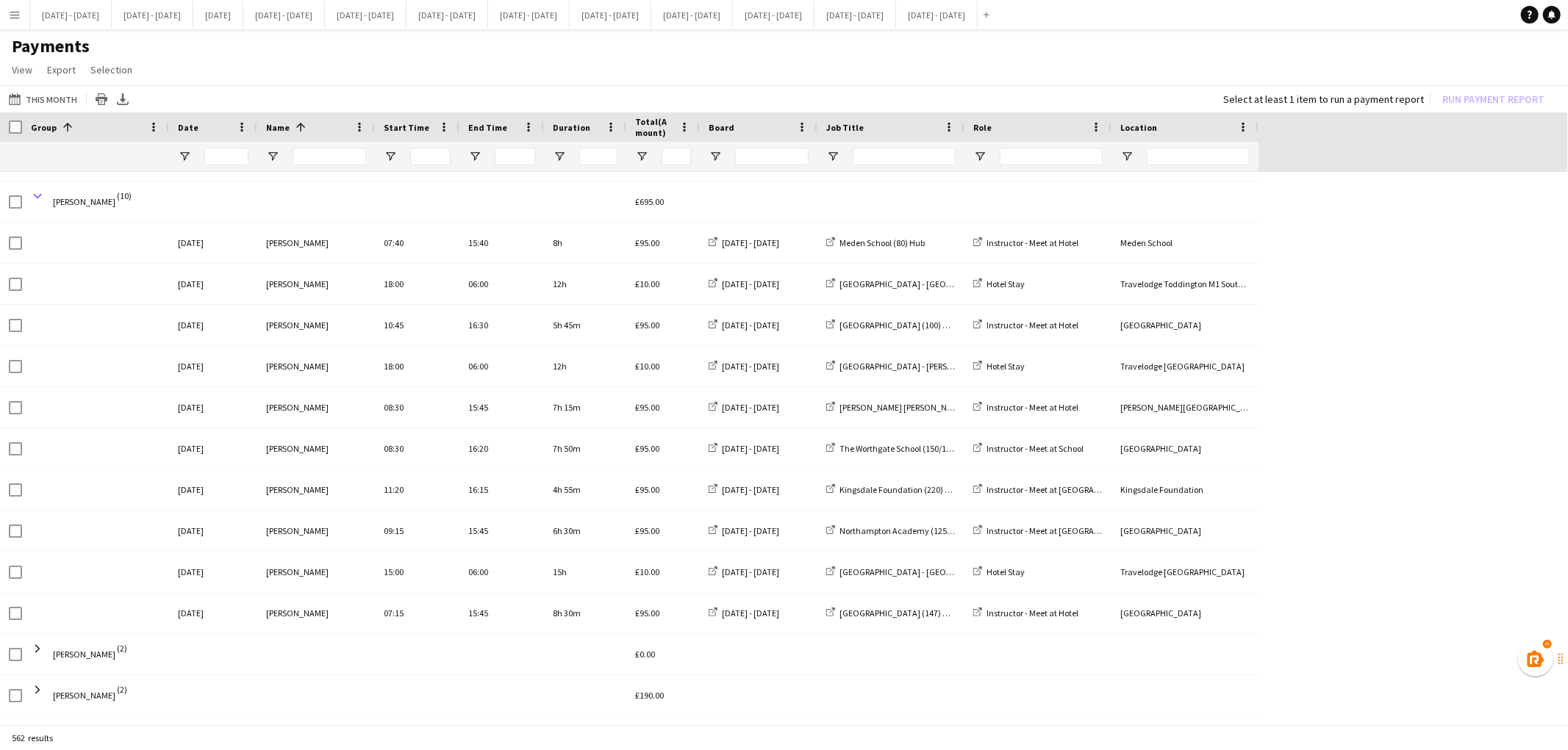
click at [37, 195] on span at bounding box center [38, 196] width 13 height 13
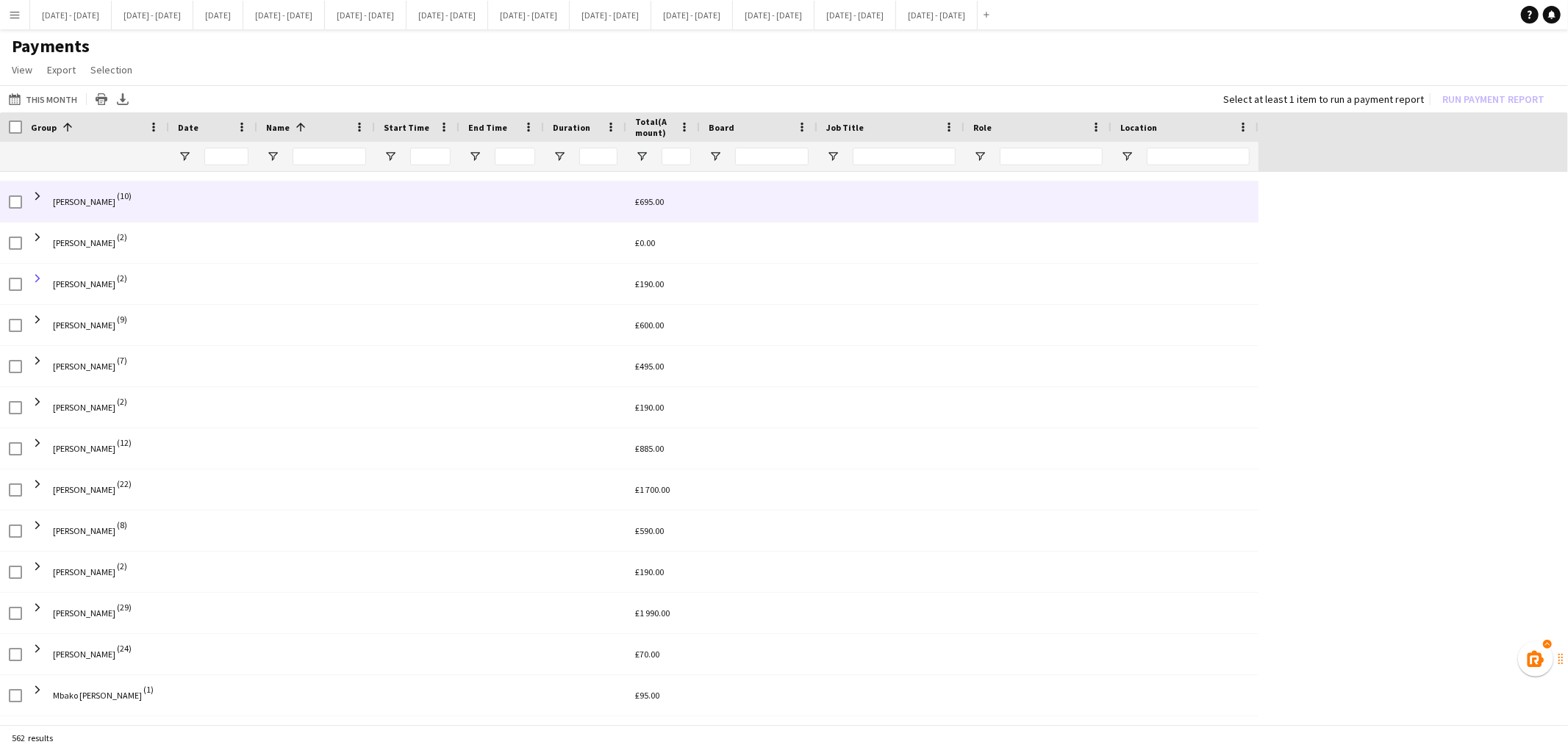
click at [38, 277] on span at bounding box center [38, 278] width 13 height 13
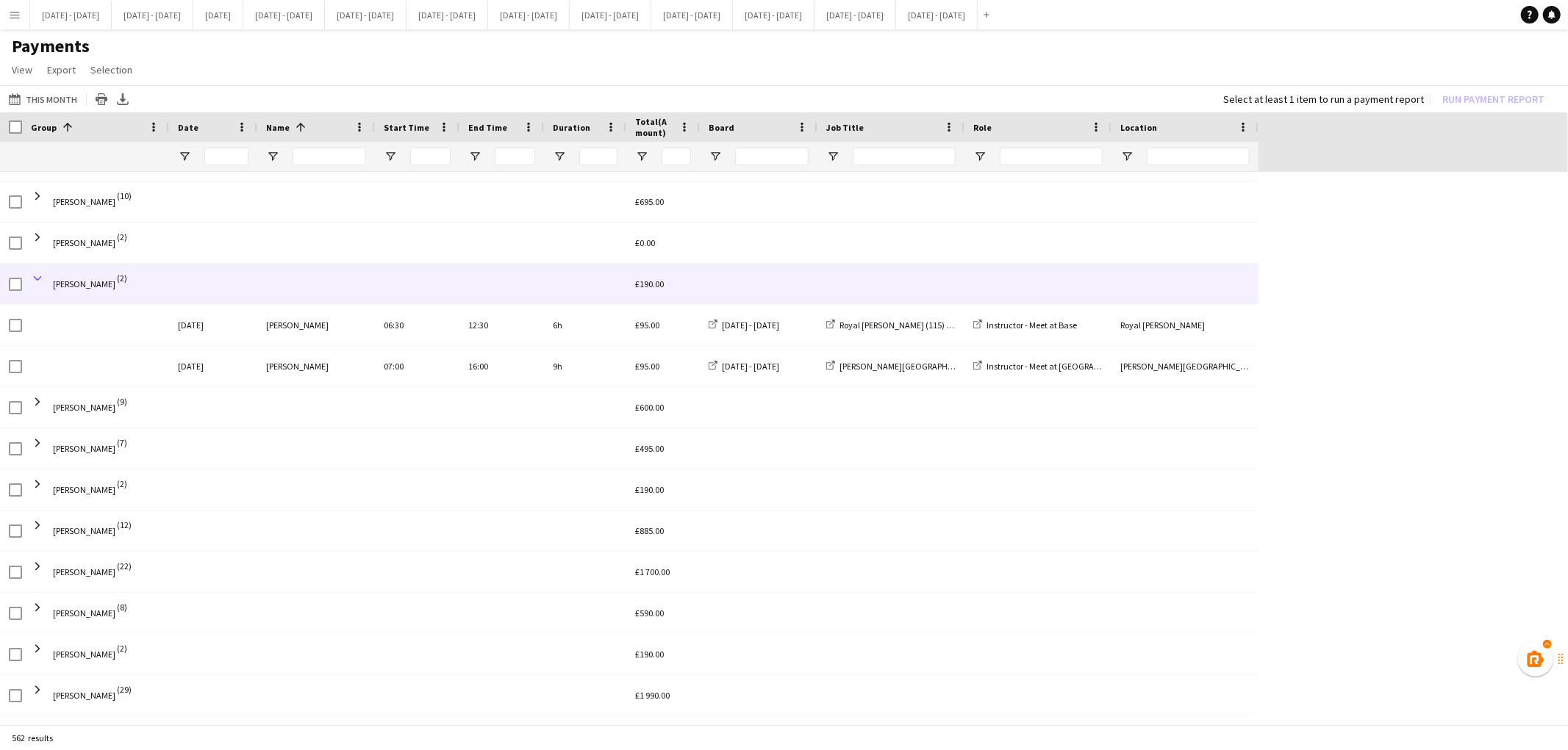
click at [37, 277] on span at bounding box center [38, 278] width 13 height 13
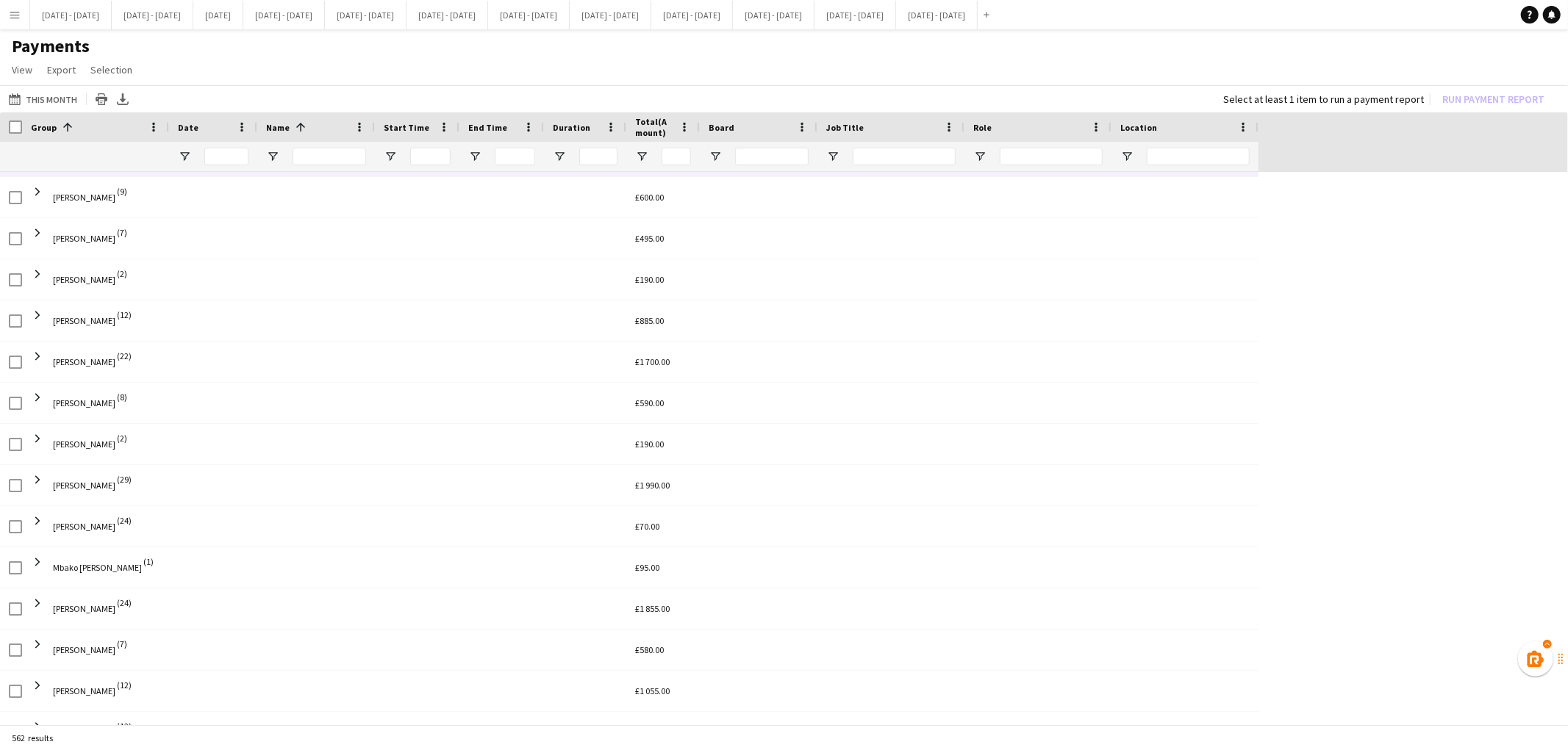
scroll to position [1523, 0]
click at [41, 308] on span at bounding box center [38, 309] width 13 height 13
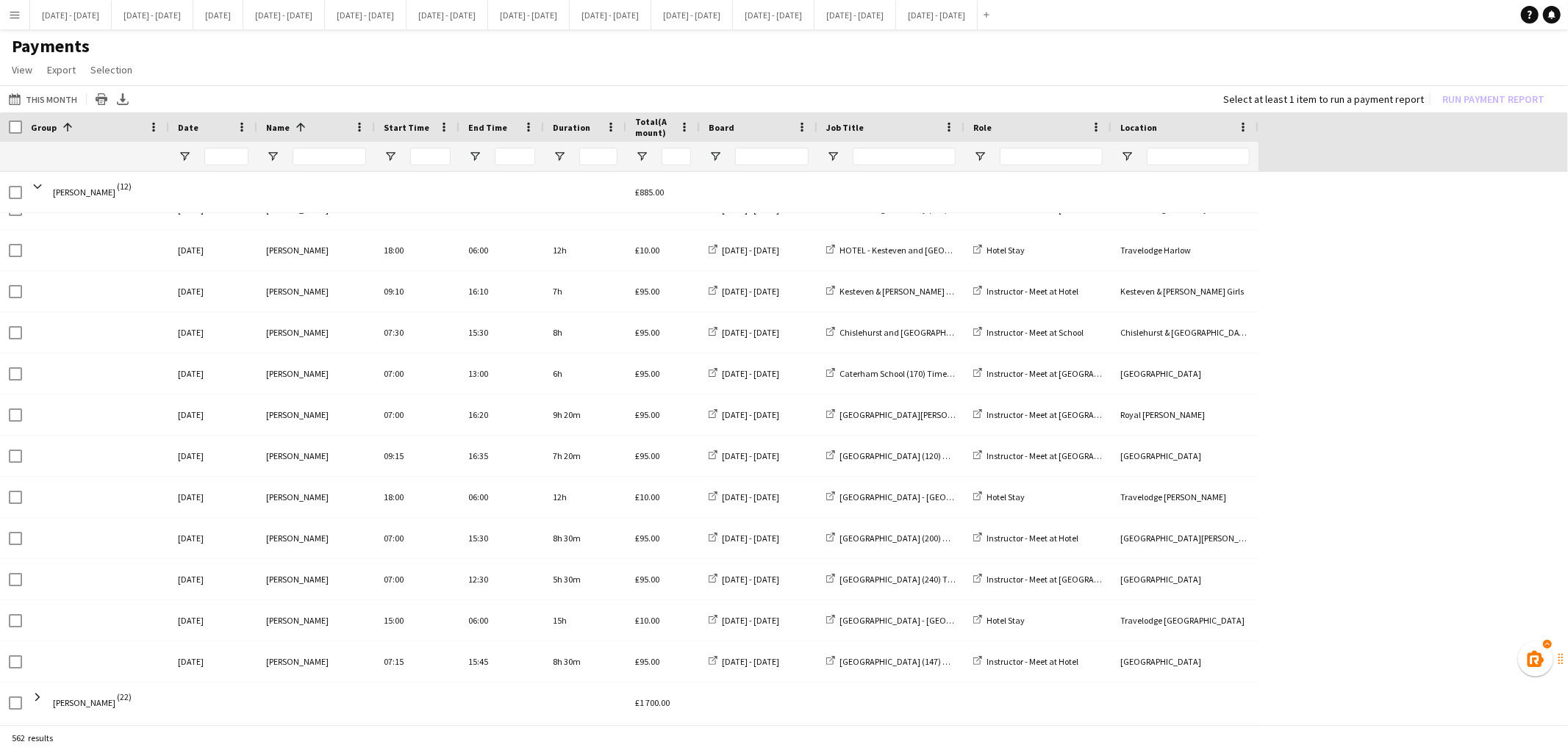
scroll to position [1671, 0]
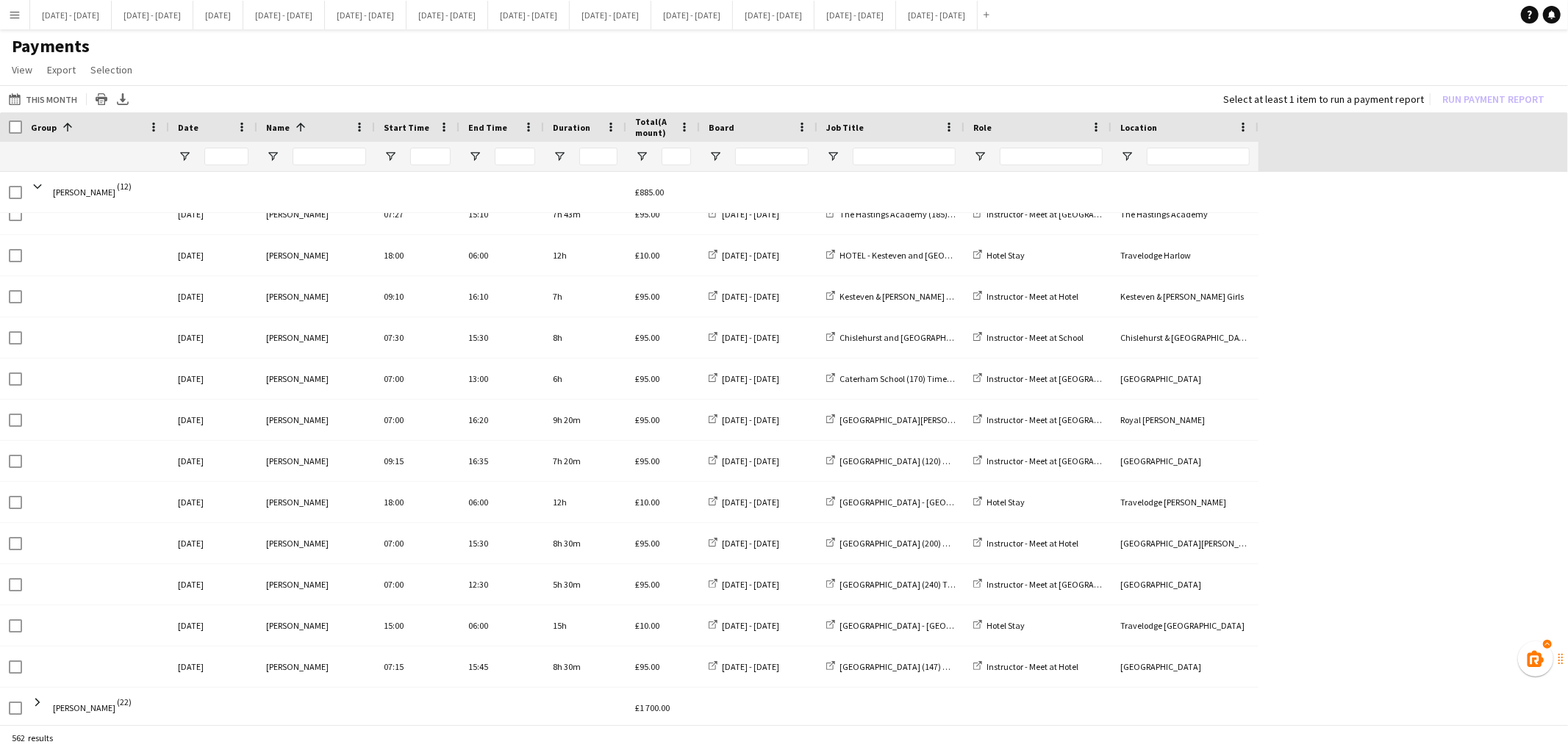
click at [72, 201] on span "[PERSON_NAME]" at bounding box center [83, 192] width 63 height 41
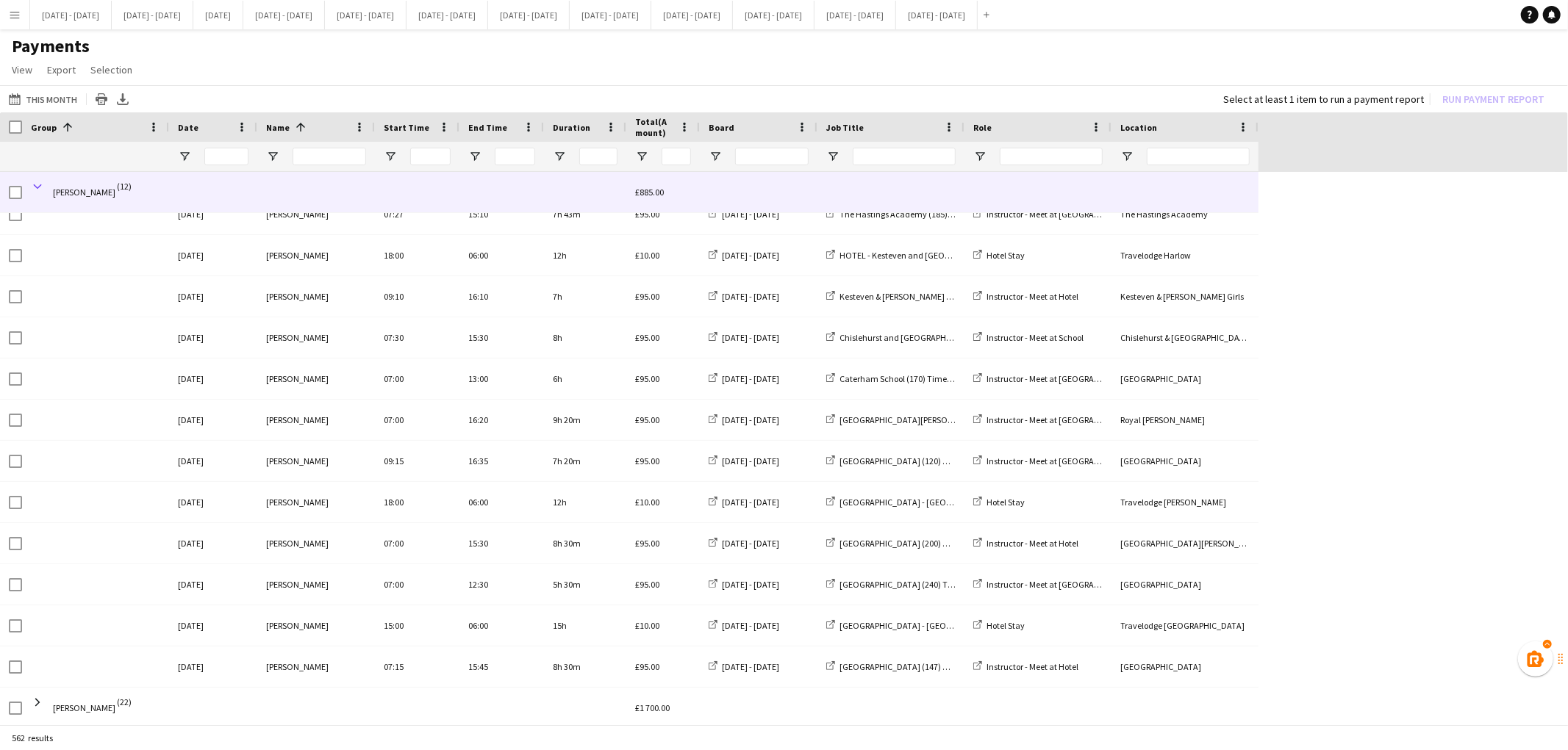
click at [38, 186] on span at bounding box center [38, 187] width 13 height 13
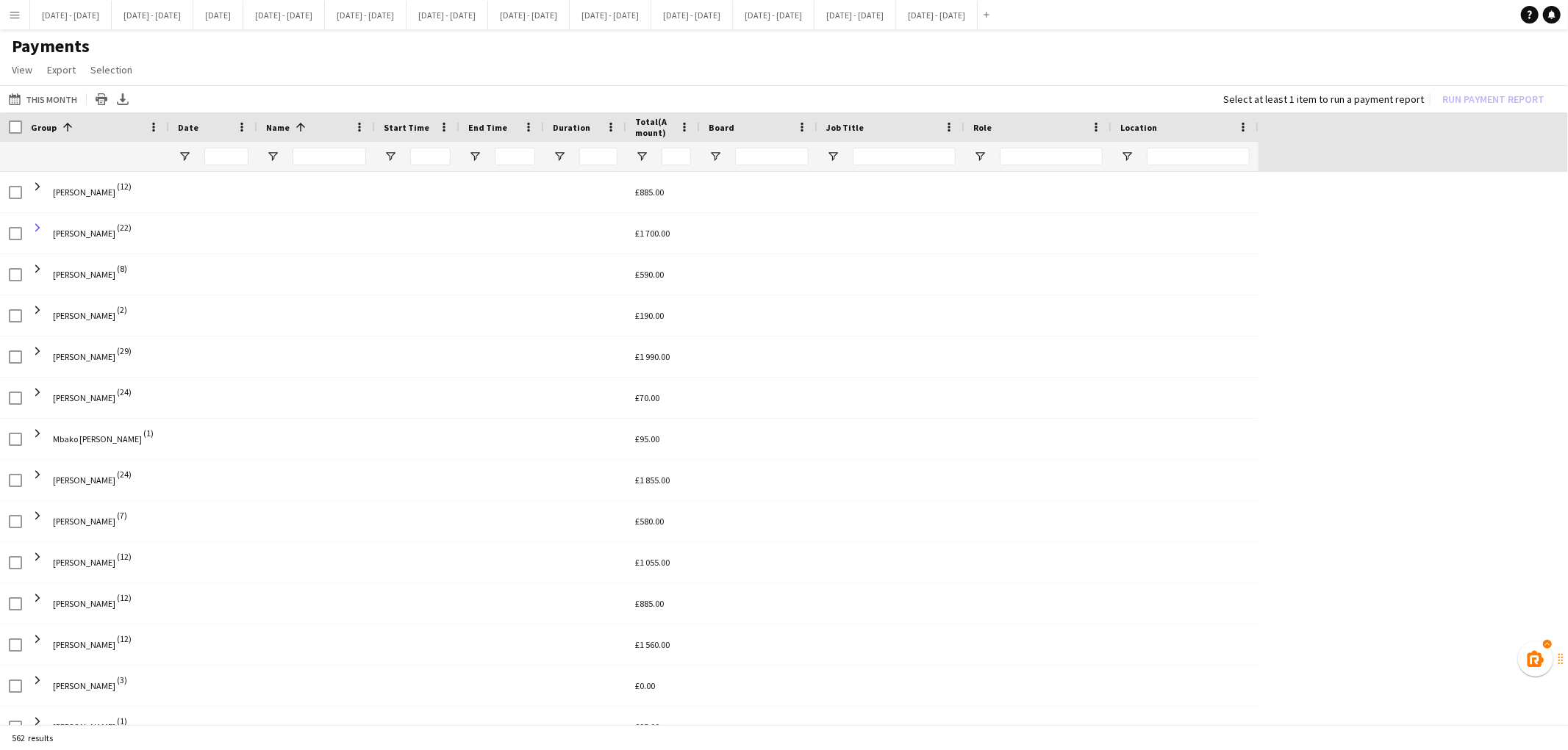
click at [40, 230] on span at bounding box center [38, 228] width 13 height 13
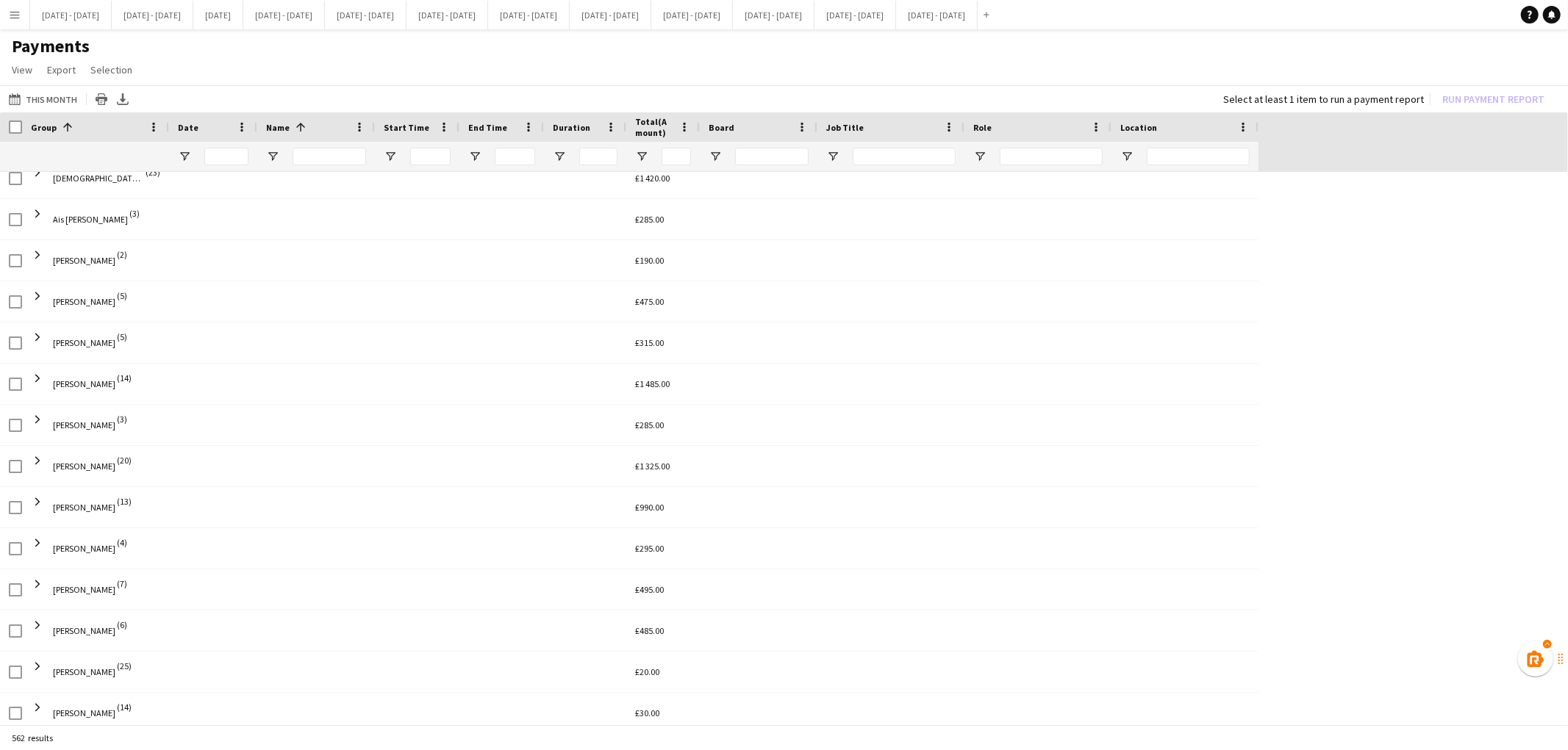
click at [67, 392] on span "[PERSON_NAME]" at bounding box center [83, 384] width 63 height 41
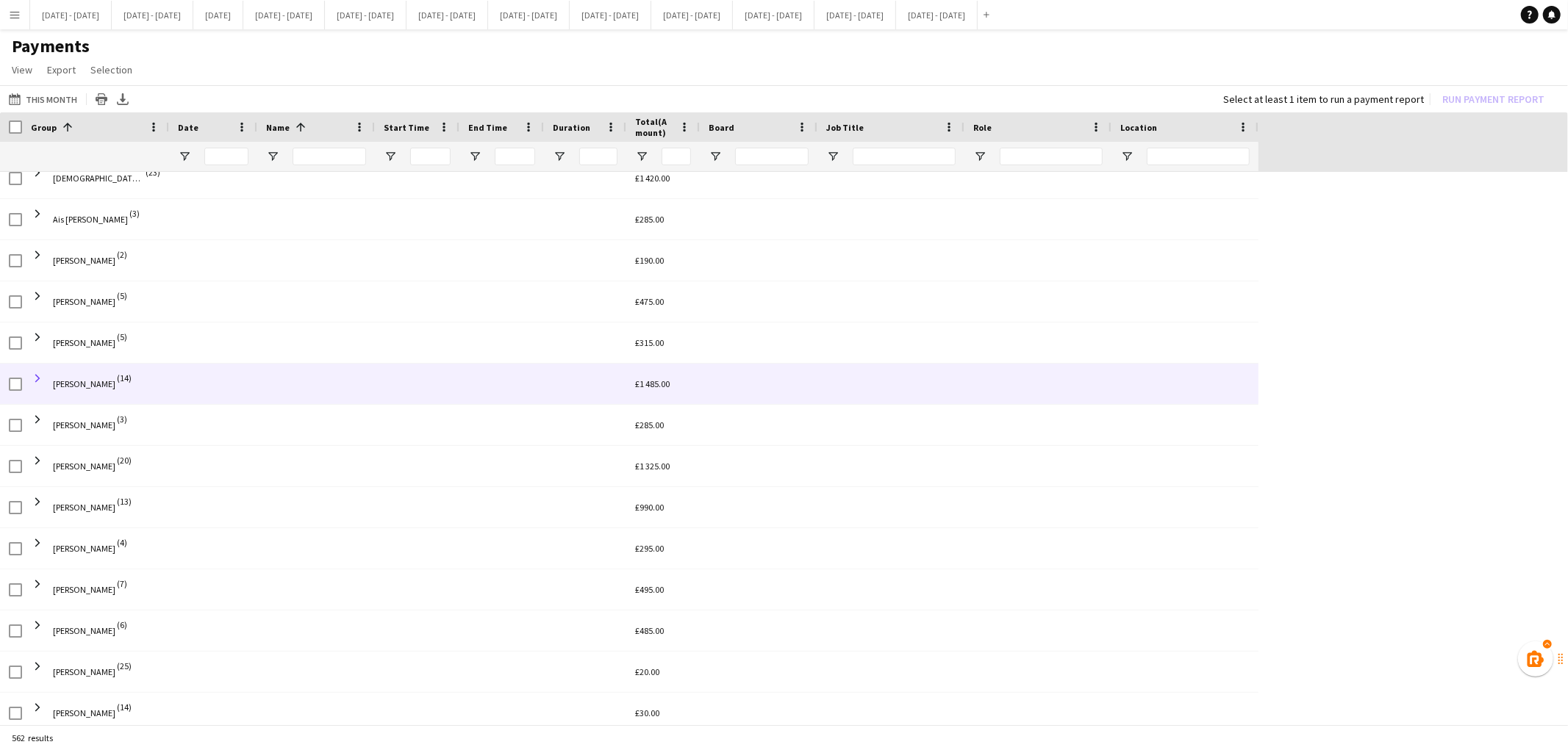
click at [39, 376] on span at bounding box center [38, 379] width 13 height 13
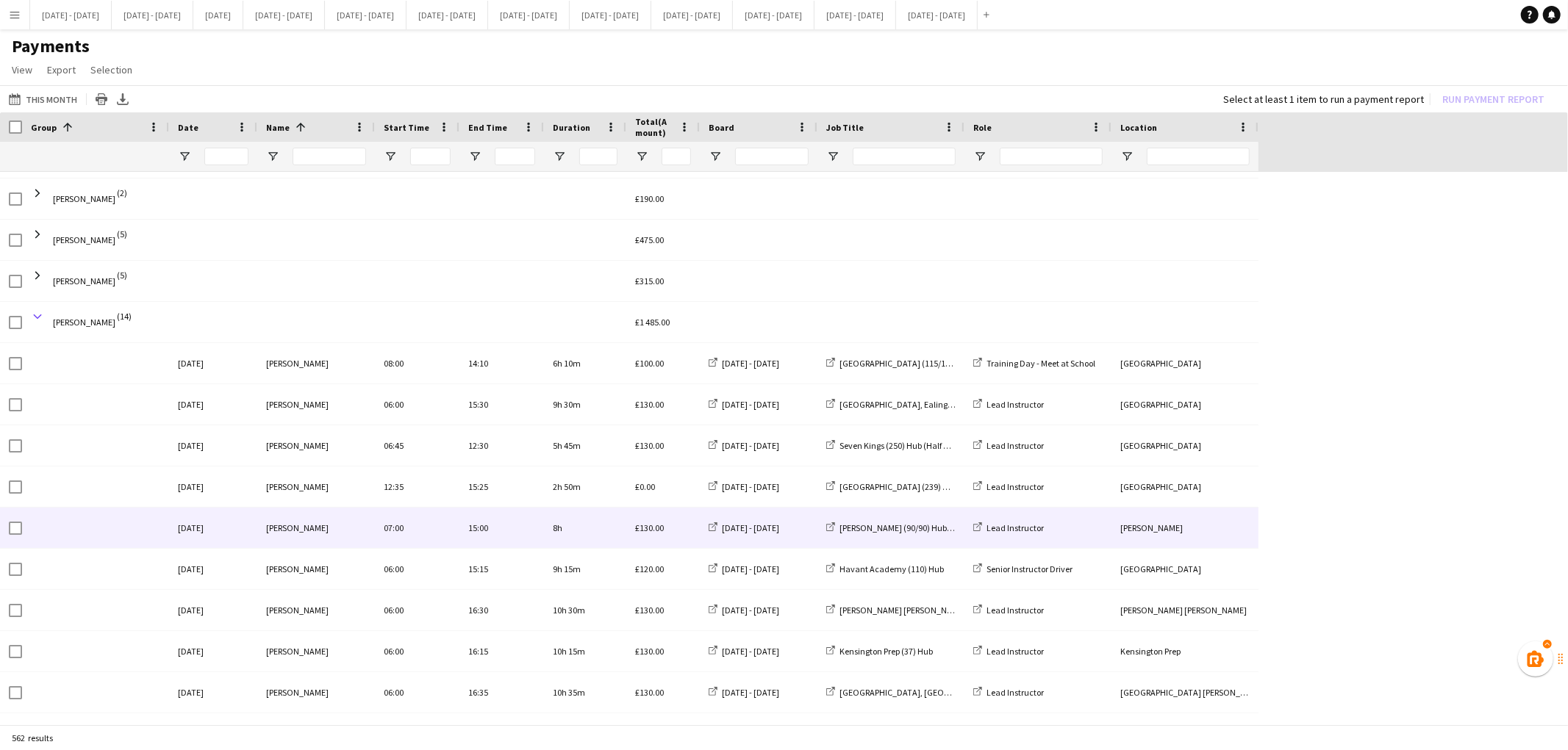
click at [39, 314] on span at bounding box center [38, 317] width 13 height 13
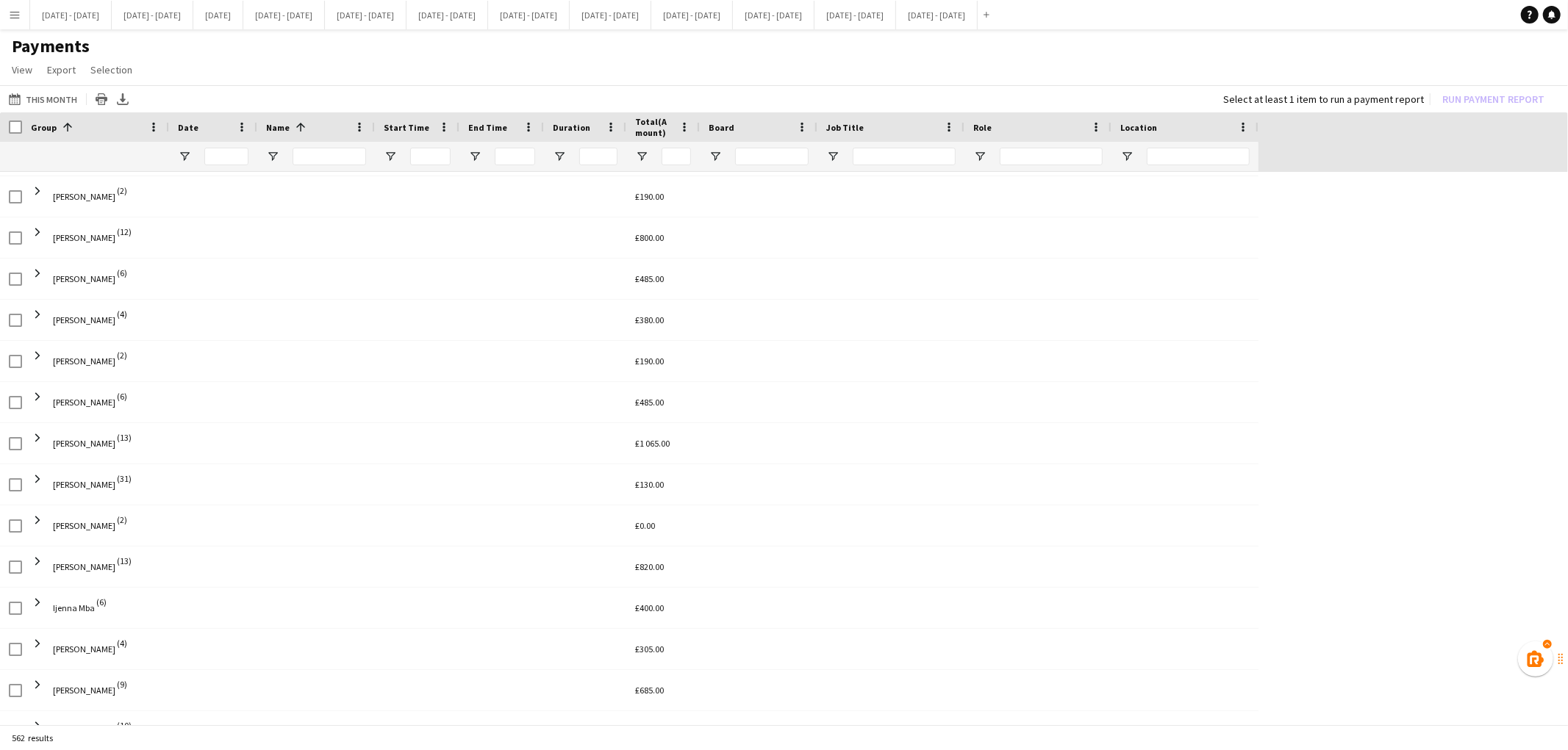
scroll to position [892, 0]
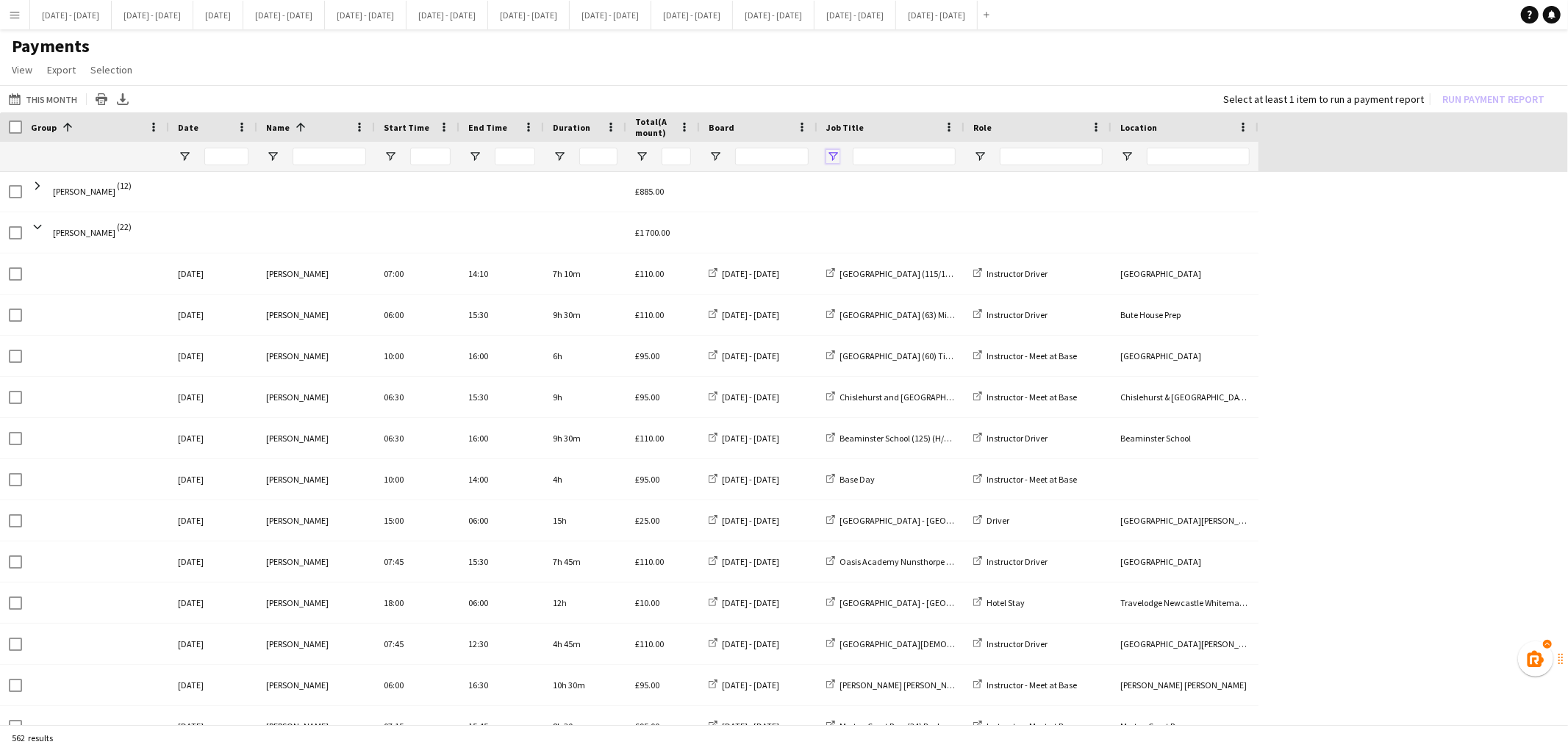
click at [832, 157] on span "Open Filter Menu" at bounding box center [833, 157] width 13 height 13
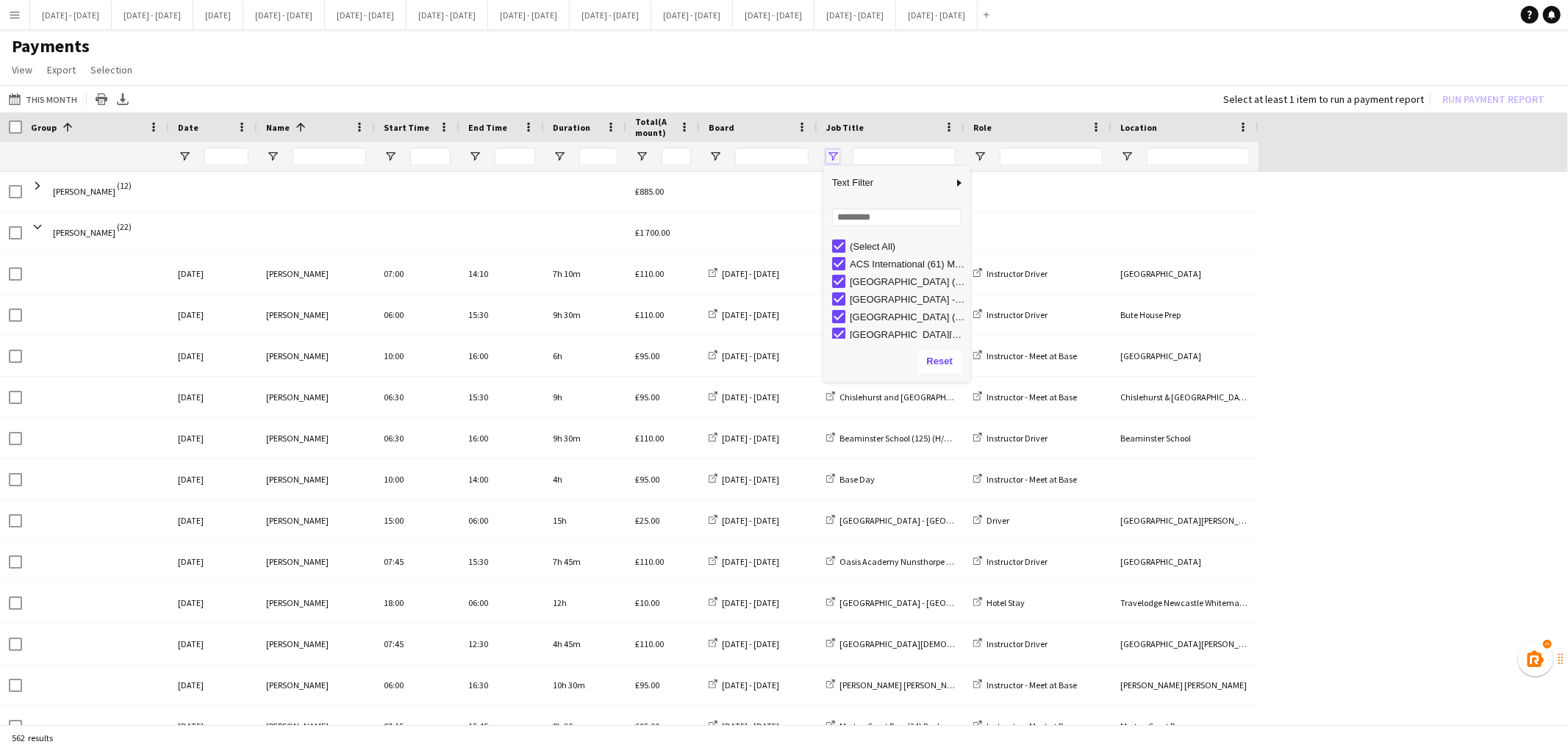
click at [828, 153] on span "Open Filter Menu" at bounding box center [833, 157] width 13 height 13
click at [982, 150] on span "Open Filter Menu" at bounding box center [980, 157] width 13 height 13
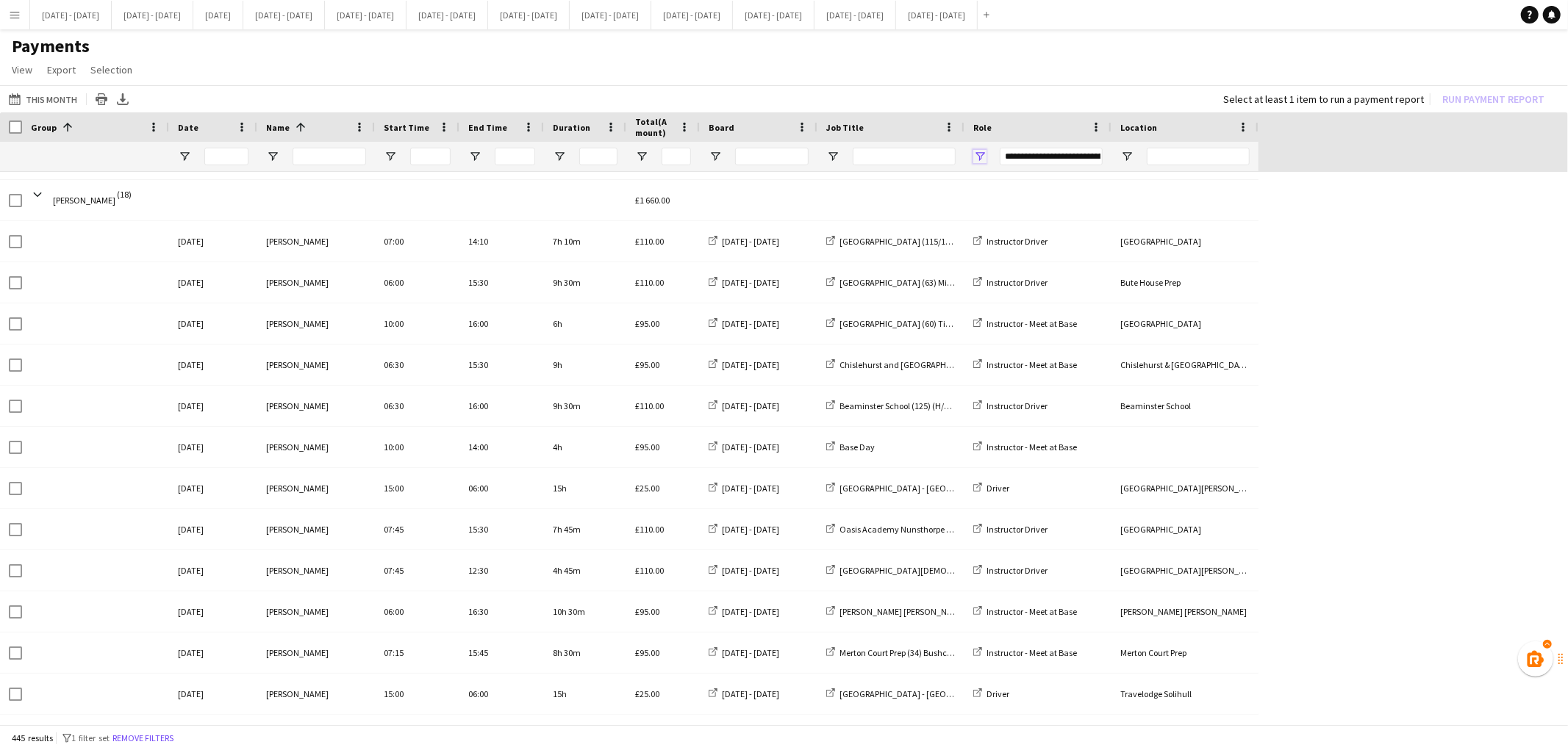
click at [980, 151] on span "Open Filter Menu" at bounding box center [980, 157] width 13 height 13
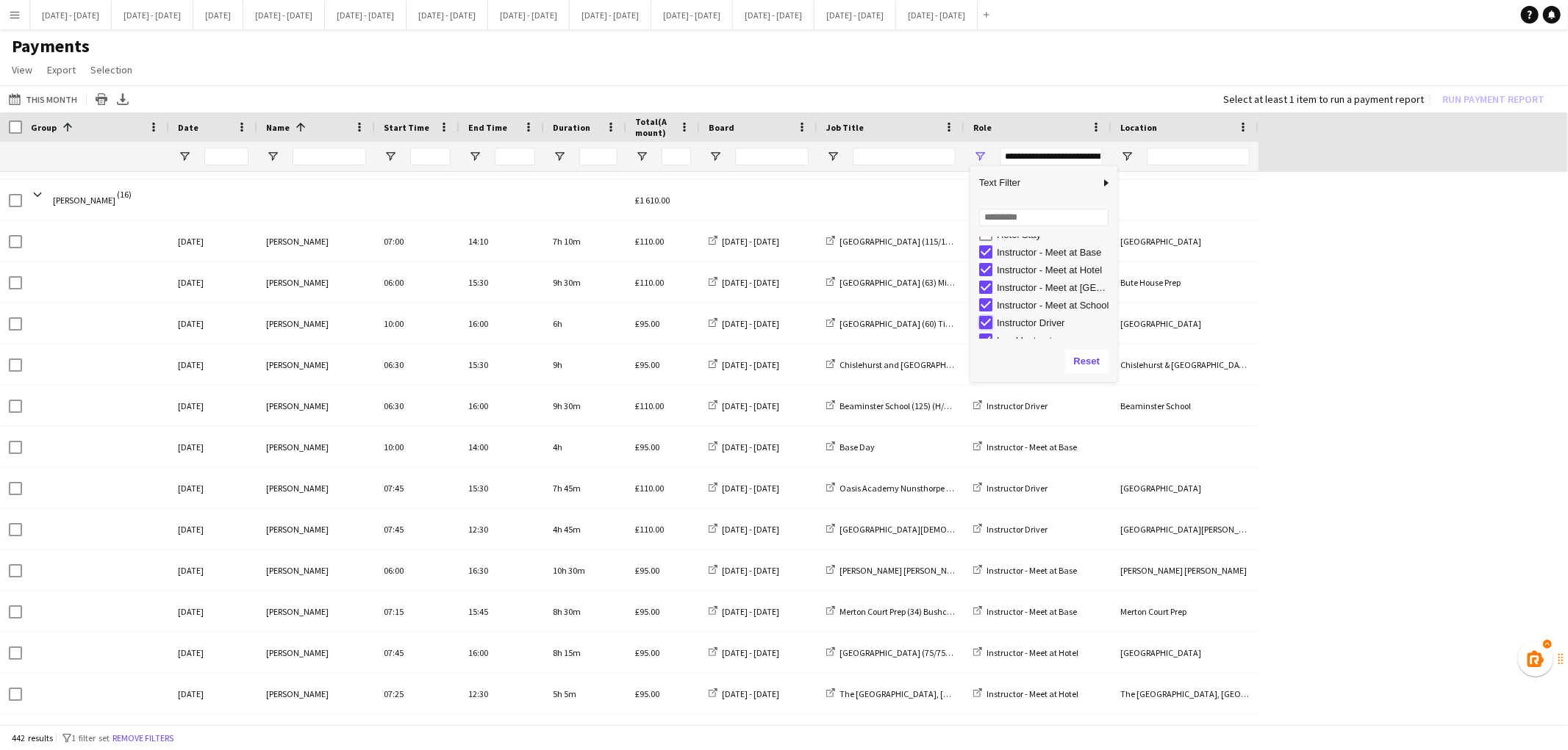
type input "**********"
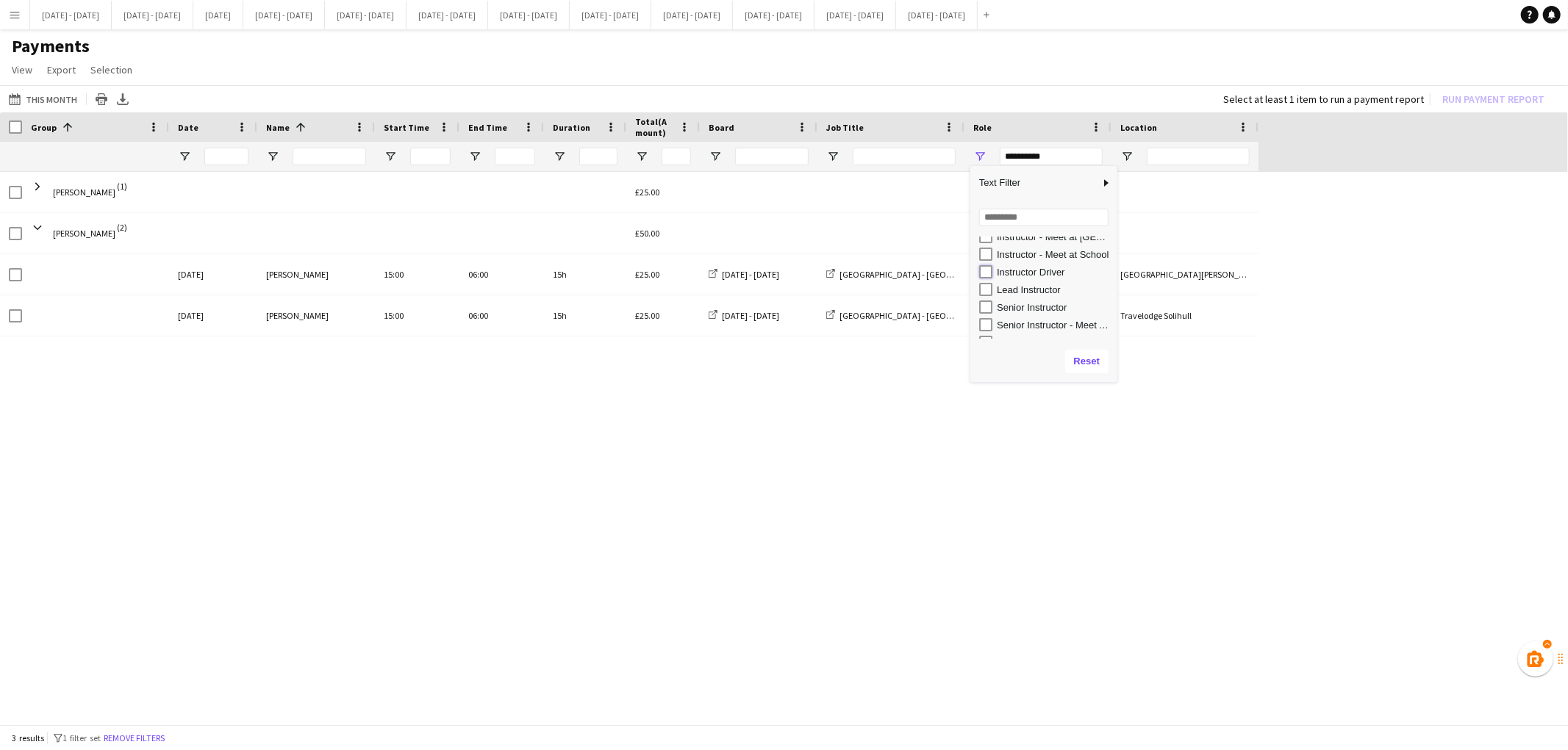
type input "**********"
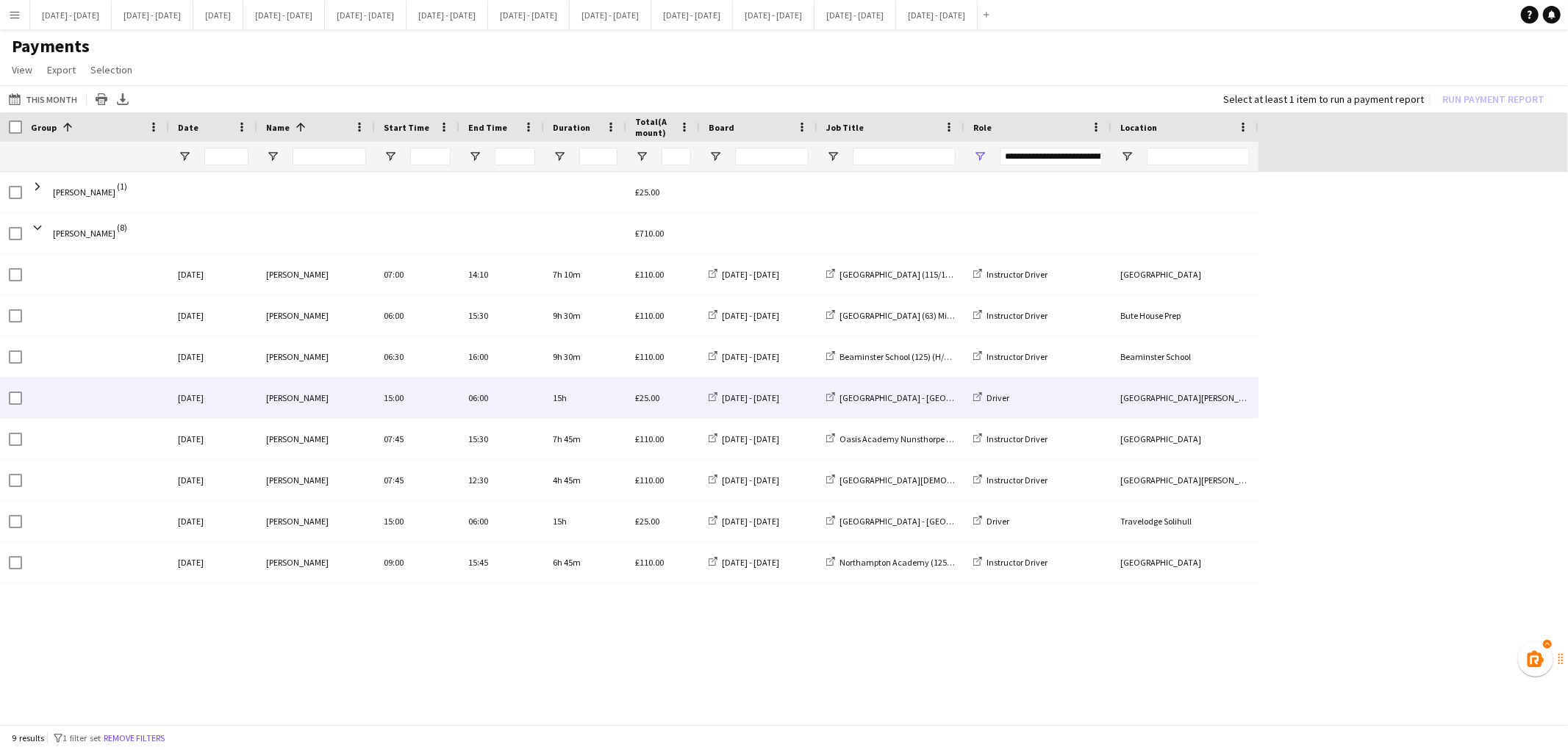
drag, startPoint x: 665, startPoint y: 270, endPoint x: 783, endPoint y: 408, distance: 181.6
click at [783, 408] on div "Bin Quan (1) £25.00 Lucy Cork (8) £710.00 08-09-2025 Lucy Cork 15:00 06:00 15h …" at bounding box center [629, 377] width 1259 height 412
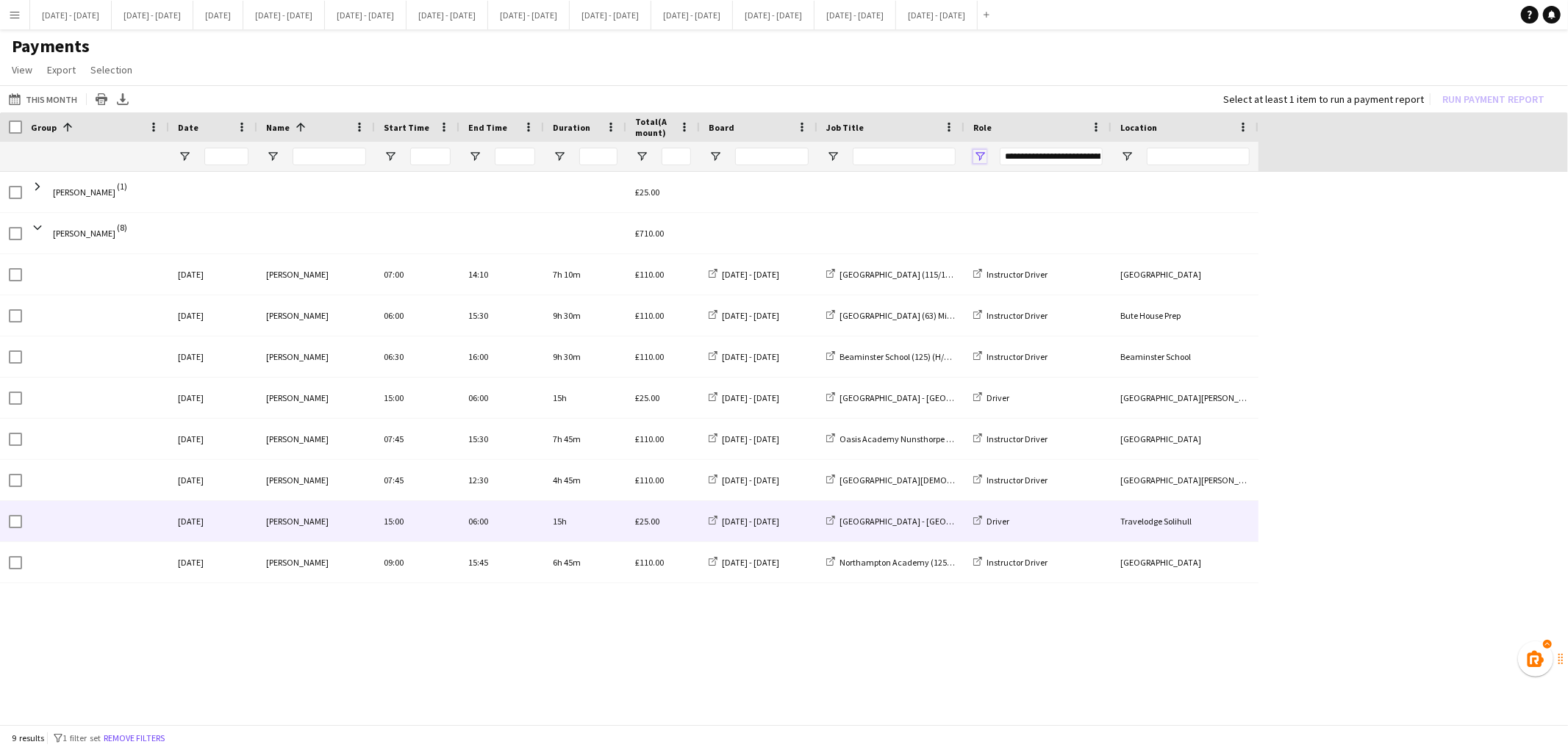
click at [978, 152] on span "Open Filter Menu" at bounding box center [980, 157] width 13 height 13
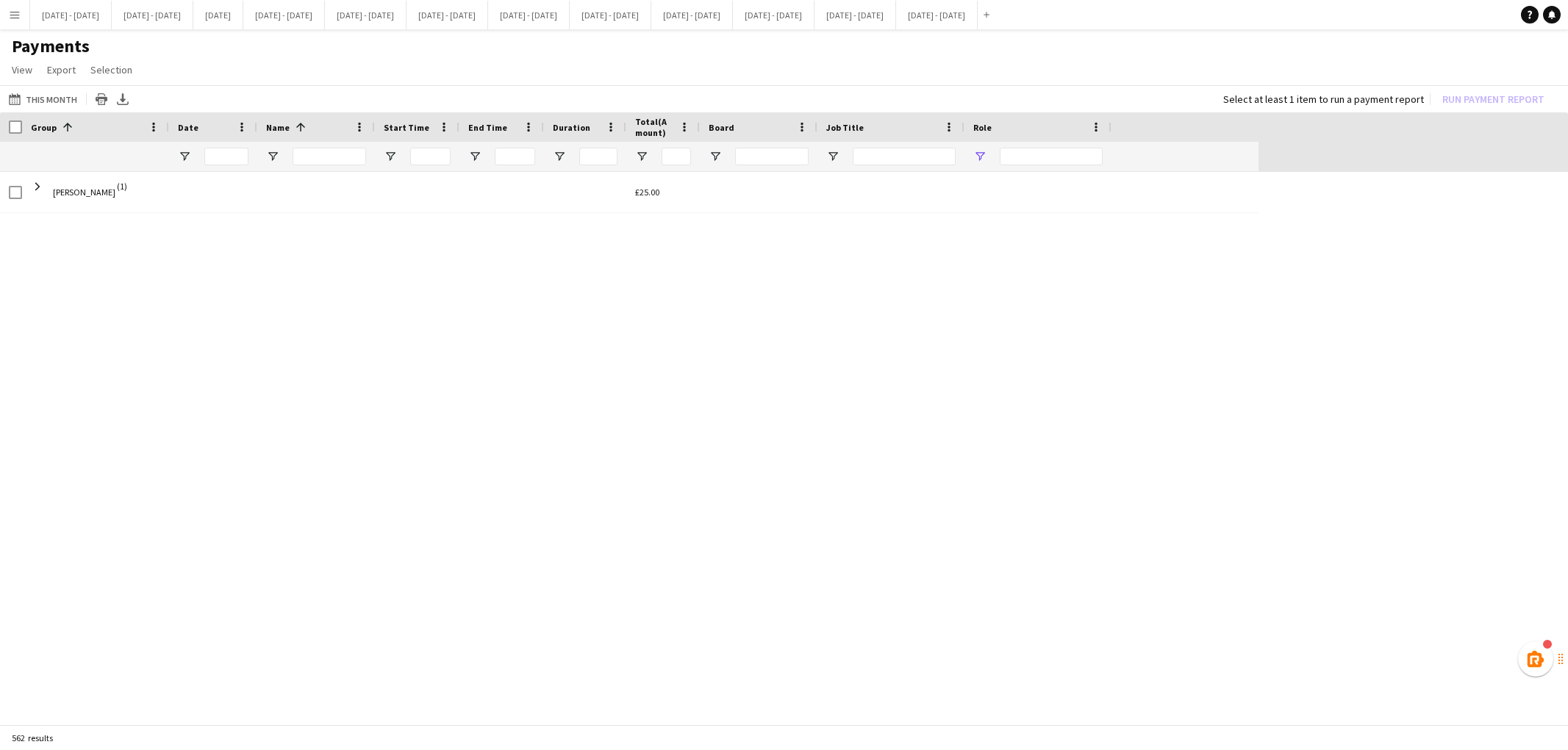
type input "**********"
click at [982, 150] on span "Open Filter Menu" at bounding box center [980, 157] width 13 height 13
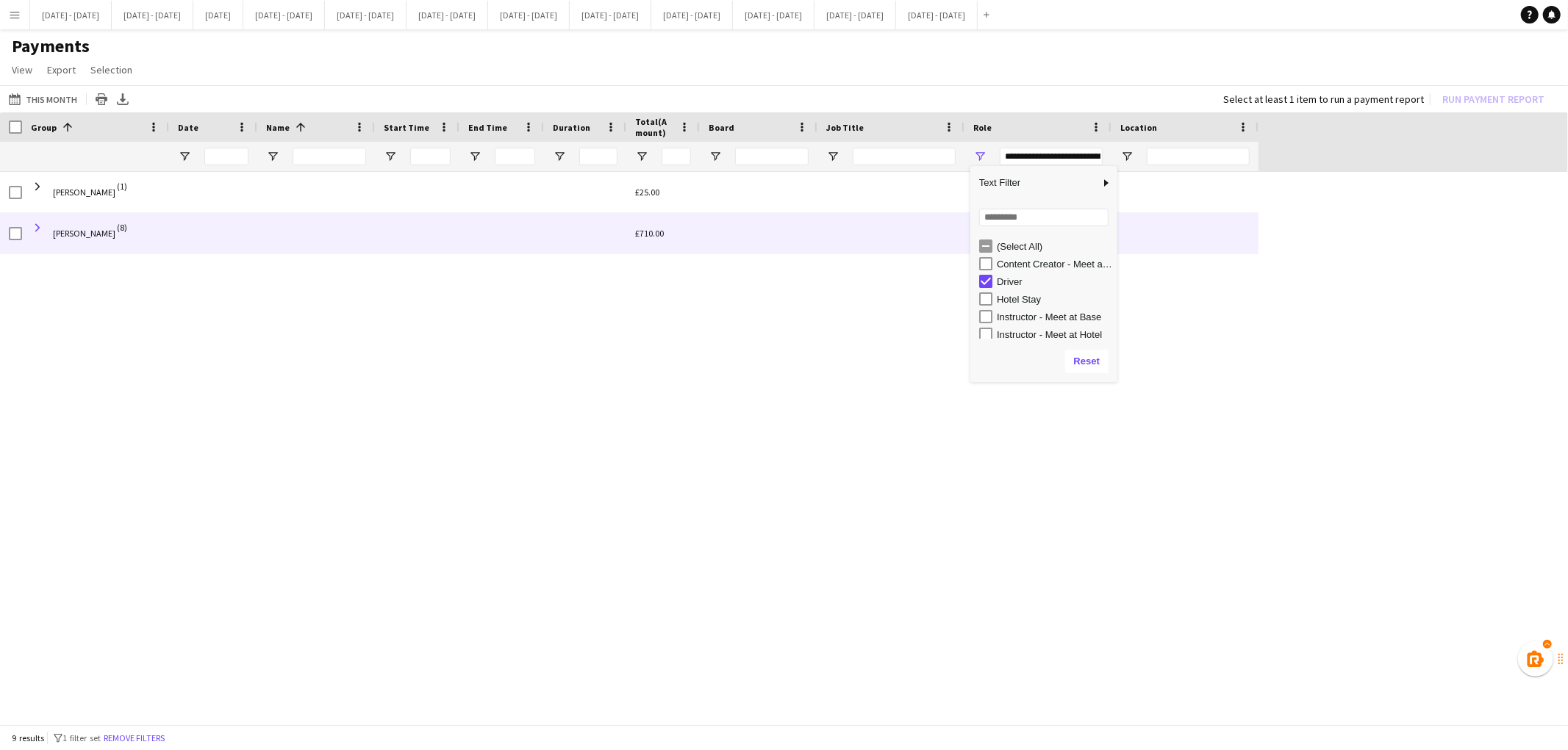
click at [36, 221] on span at bounding box center [38, 228] width 13 height 13
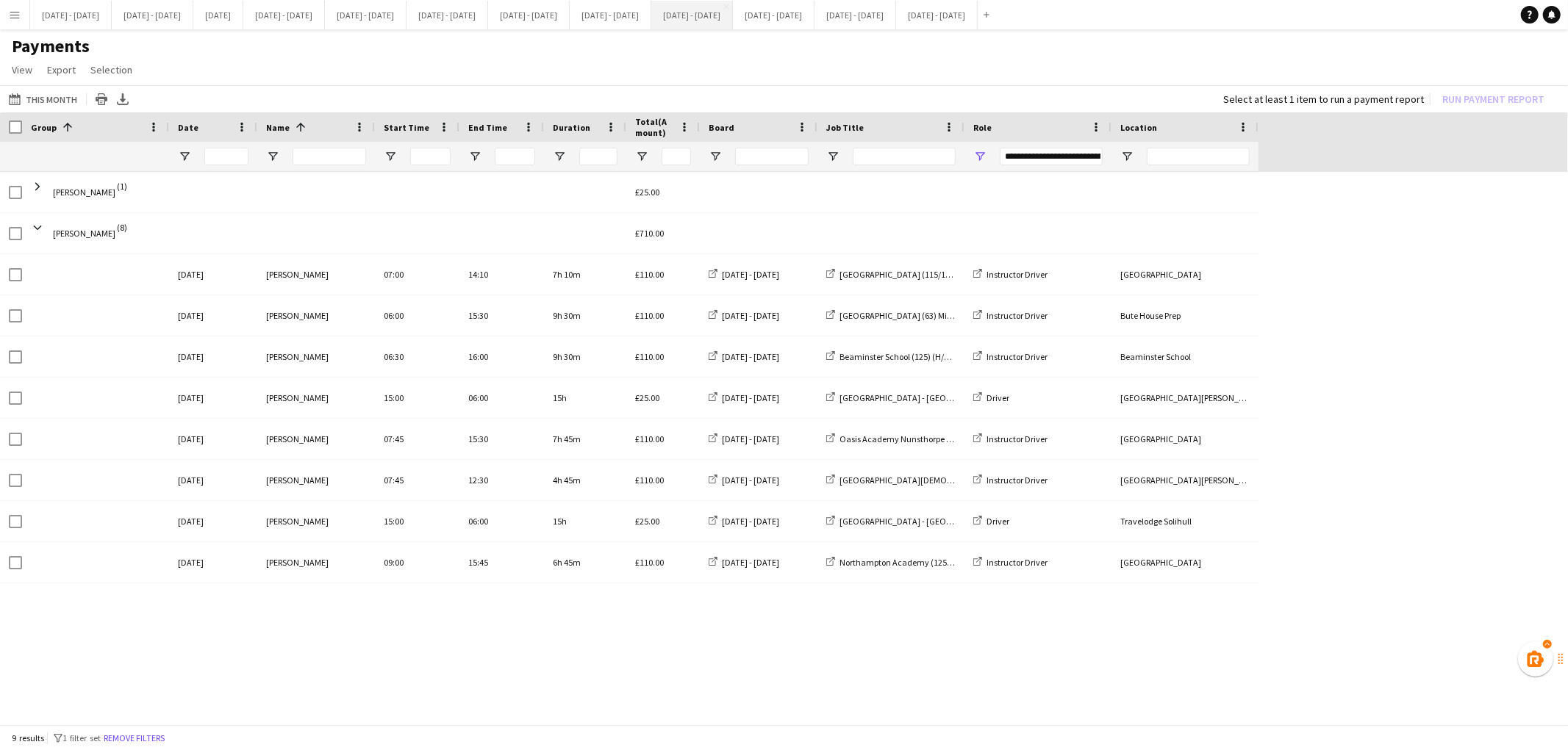
click at [732, 3] on button "[DATE] - [DATE] Close" at bounding box center [691, 15] width 82 height 29
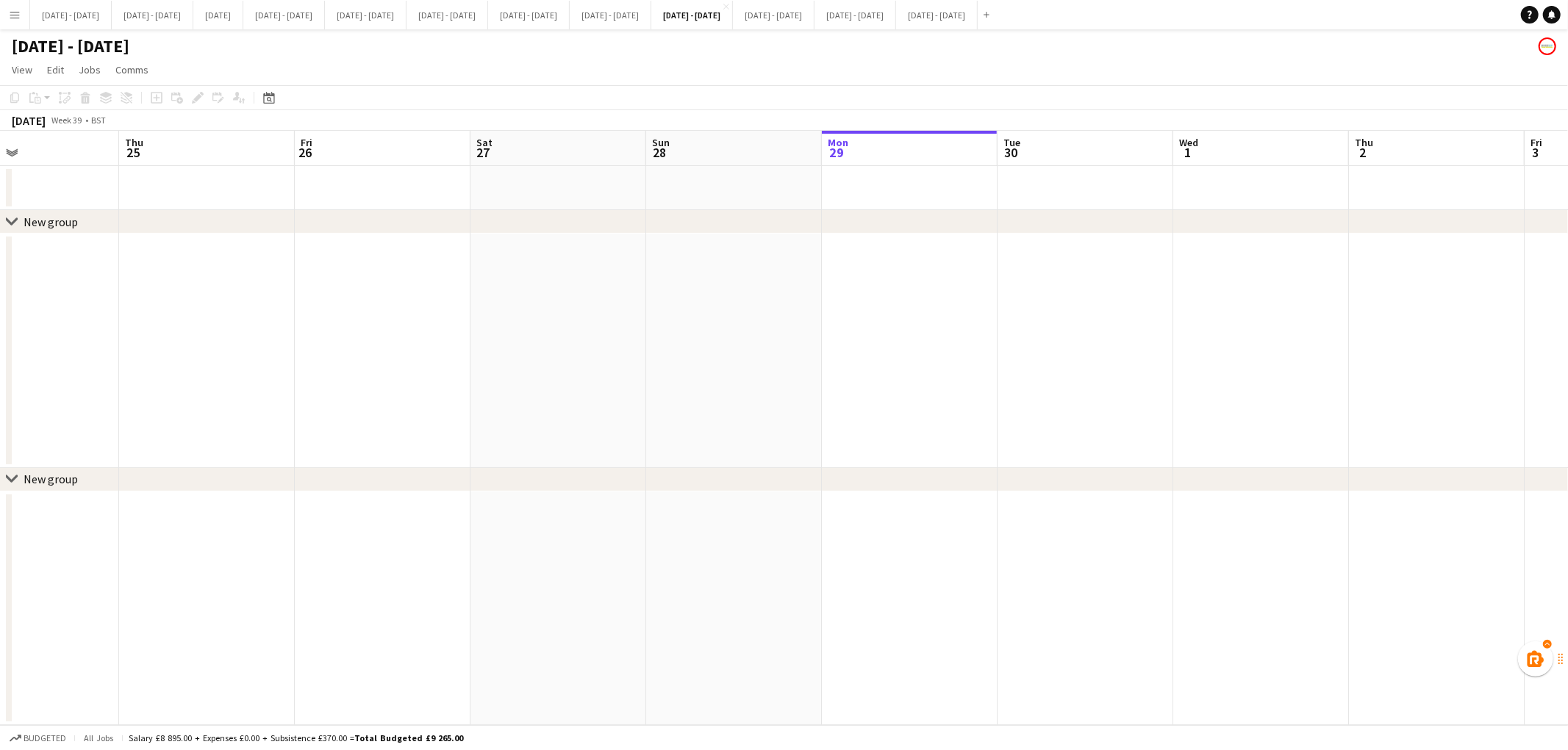
scroll to position [0, 479]
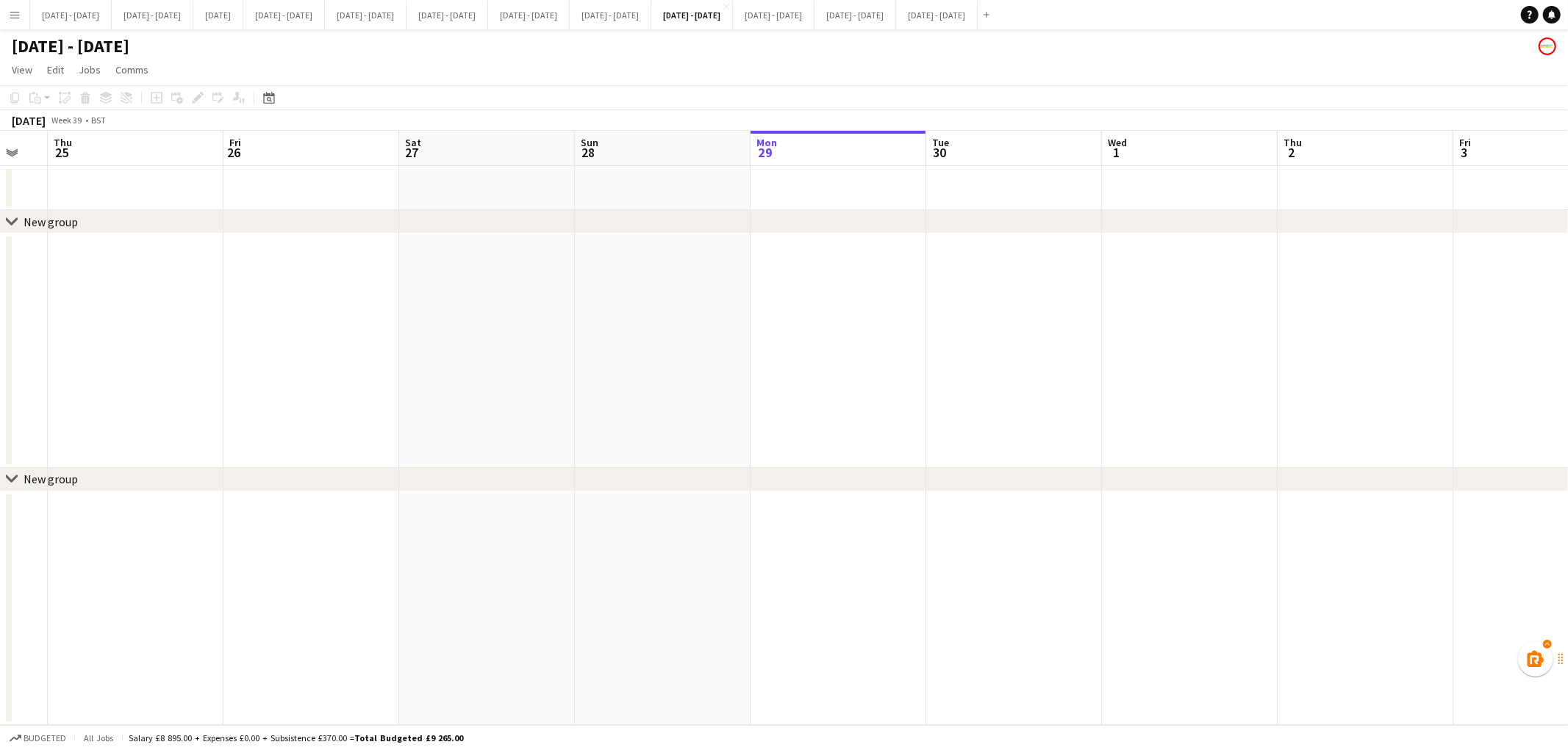
drag, startPoint x: 354, startPoint y: 335, endPoint x: 1280, endPoint y: 368, distance: 926.6
click at [1280, 368] on app-calendar-viewport "Mon 22 Tue 23 Wed 24 Thu 25 Fri 26 Sat 27 Sun 28 Mon 29 Tue 30 Wed 1 Thu 2 Fri …" at bounding box center [784, 428] width 1568 height 594
drag, startPoint x: 283, startPoint y: 401, endPoint x: 1164, endPoint y: 396, distance: 881.0
click at [1164, 396] on app-calendar-viewport "Tue 16 Wed 17 Thu 18 Fri 19 Sat 20 Sun 21 Mon 22 Tue 23 Wed 24 Thu 25 Fri 26 Sa…" at bounding box center [784, 428] width 1568 height 594
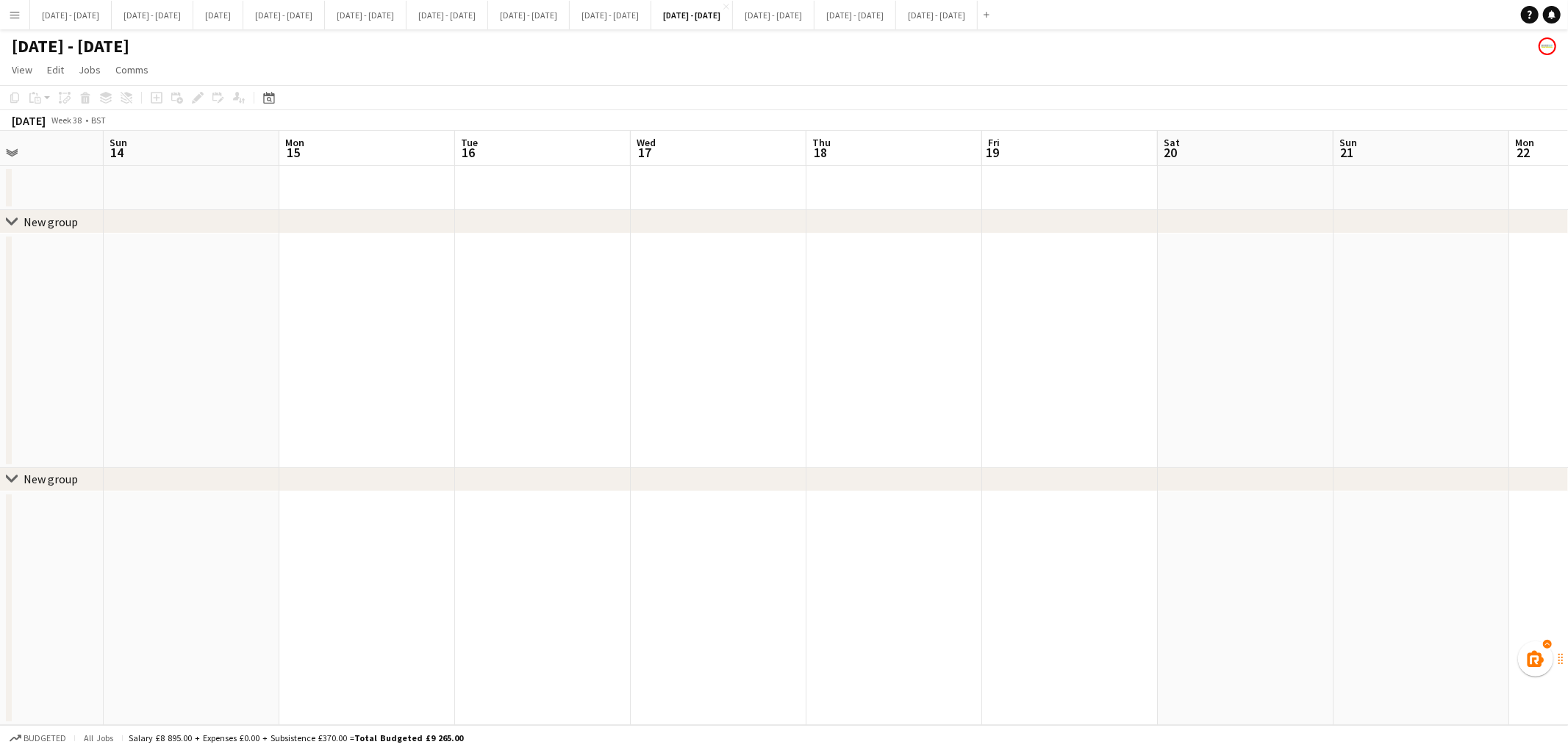
drag, startPoint x: 152, startPoint y: 341, endPoint x: 1178, endPoint y: 379, distance: 1026.7
click at [1178, 379] on app-calendar-viewport "Thu 11 Fri 12 Sat 13 Sun 14 Mon 15 Tue 16 Wed 17 Thu 18 Fri 19 Sat 20 Sun 21 Mo…" at bounding box center [784, 428] width 1568 height 594
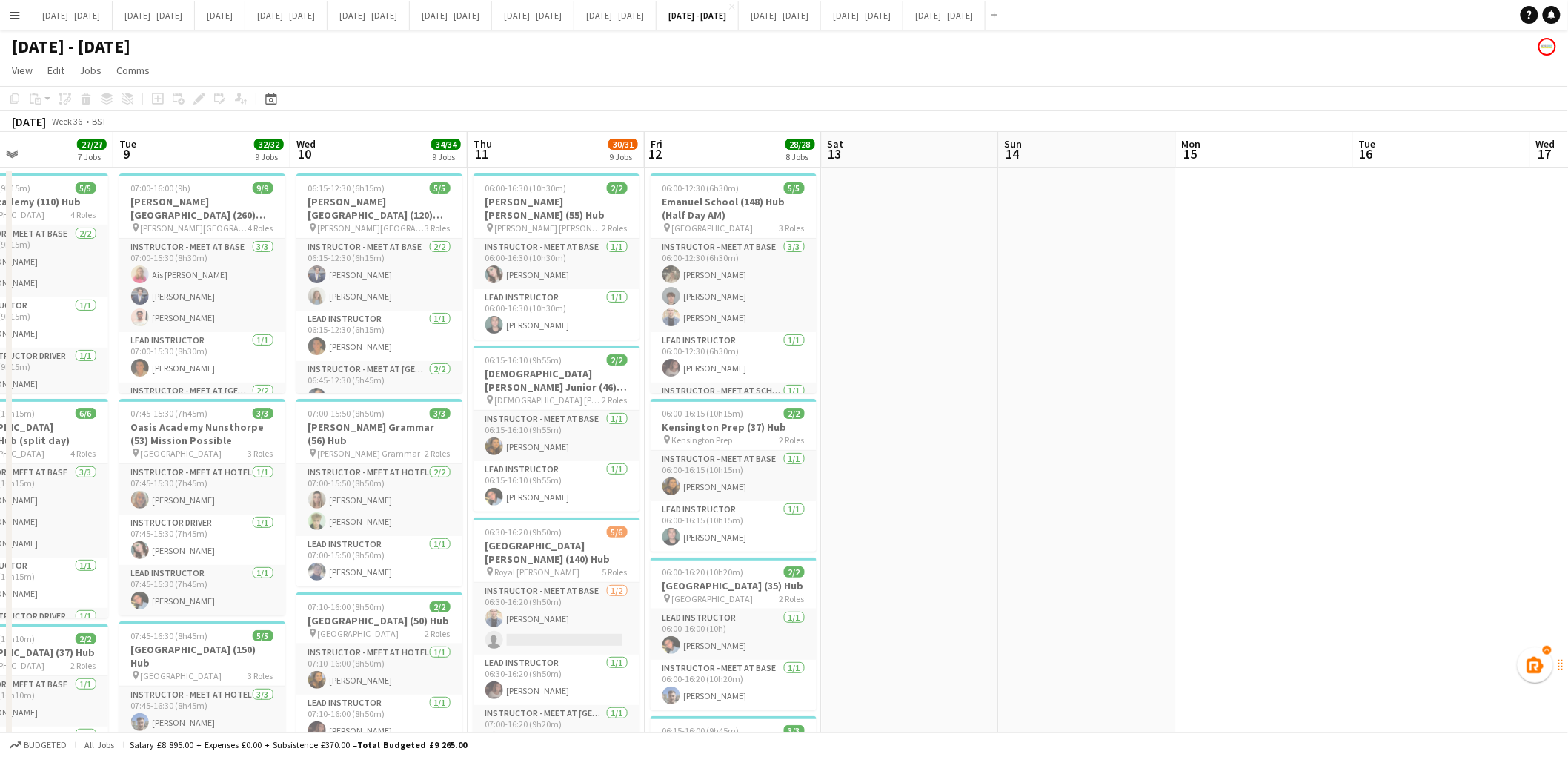
scroll to position [0, 300]
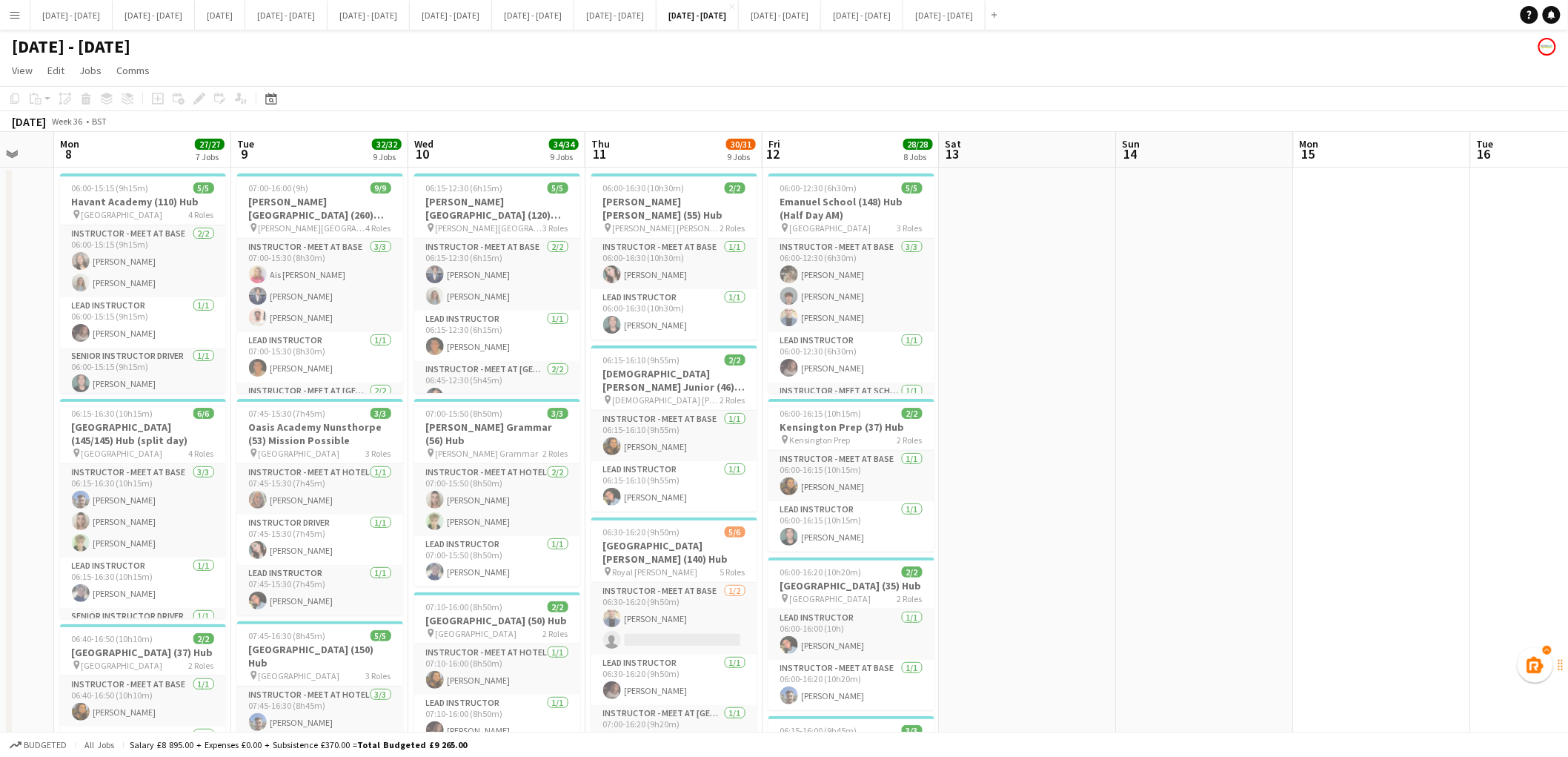
drag, startPoint x: 283, startPoint y: 338, endPoint x: 1023, endPoint y: 396, distance: 742.3
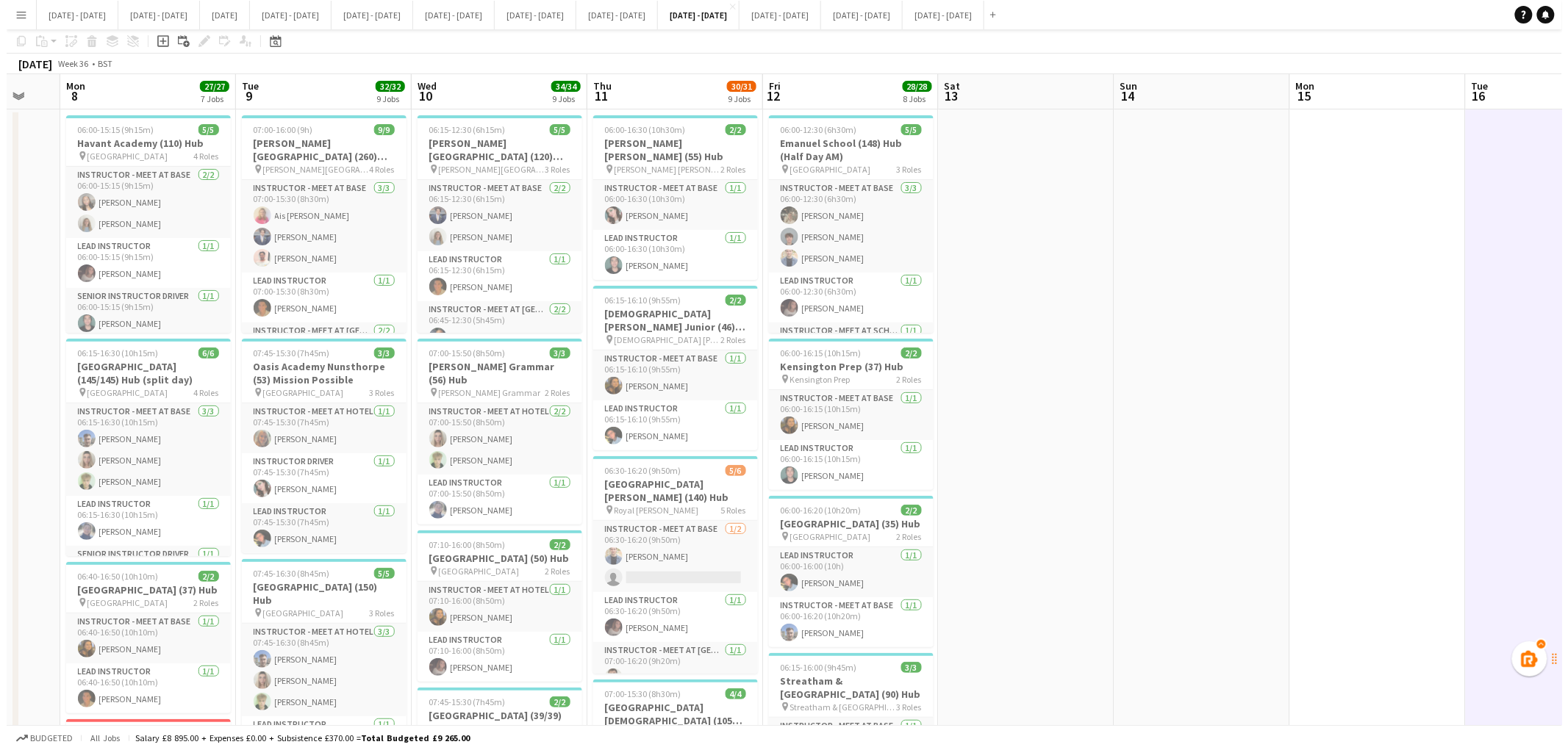
scroll to position [0, 0]
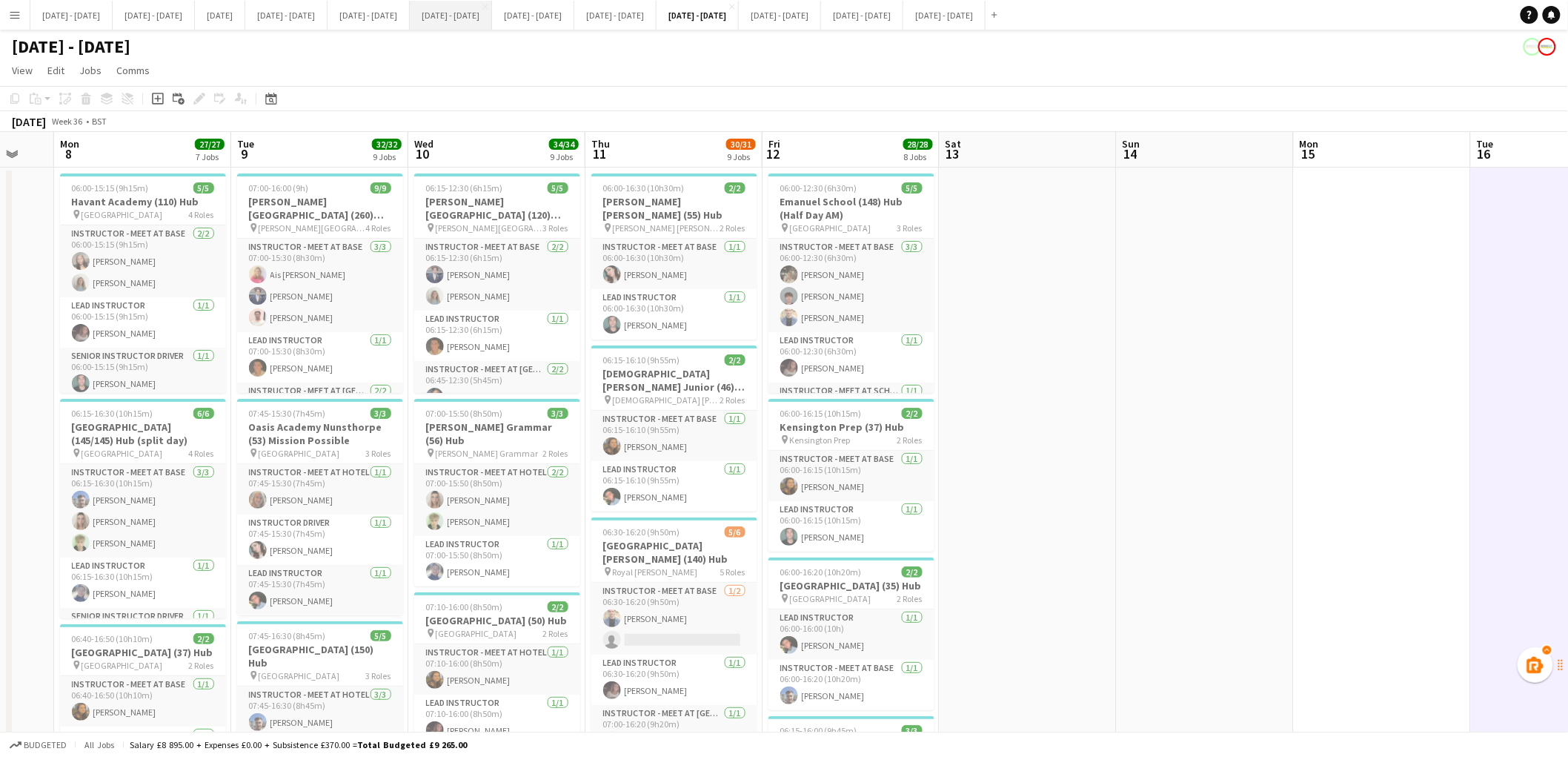
click at [492, 19] on button "[DATE] - [DATE] Close" at bounding box center [450, 15] width 82 height 29
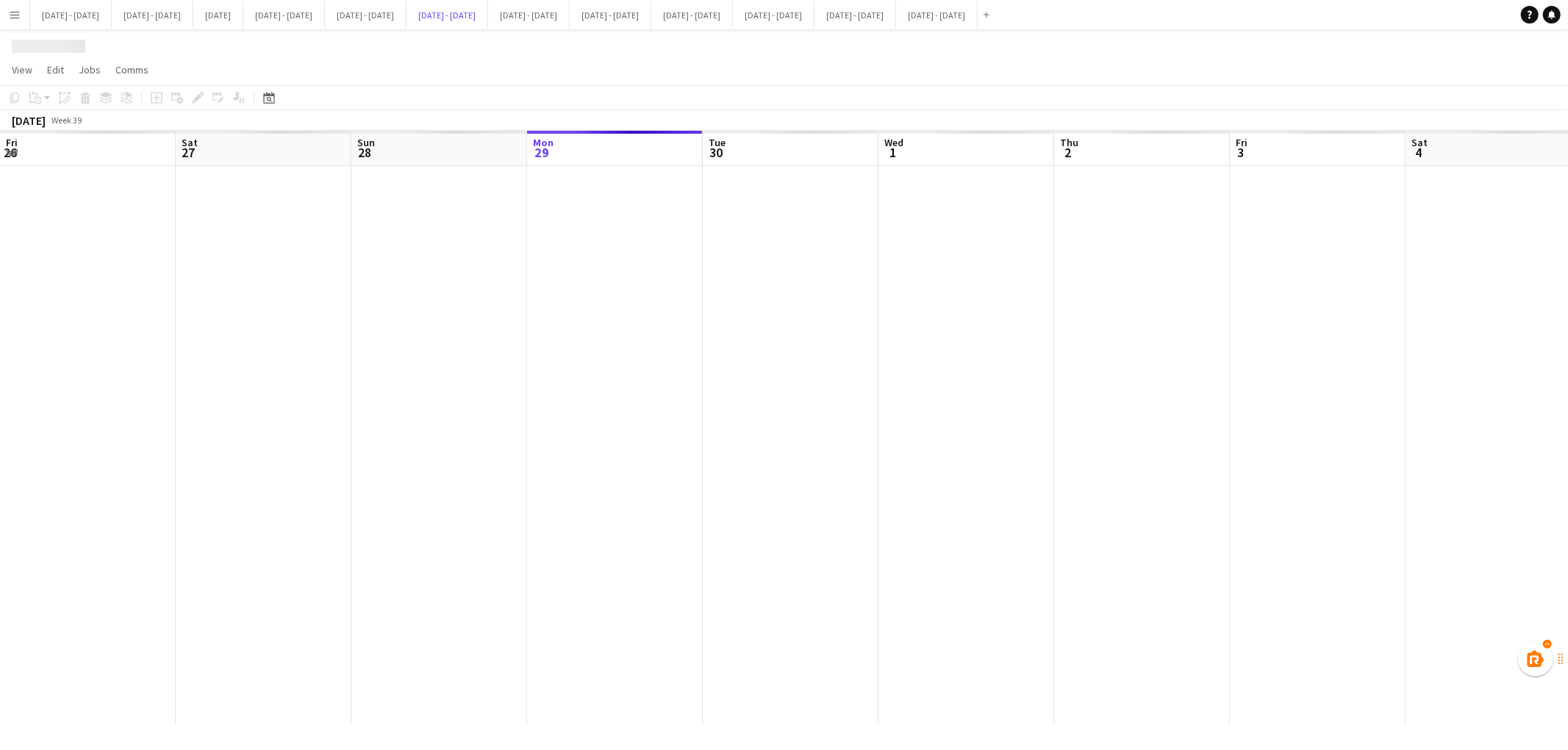
scroll to position [0, 351]
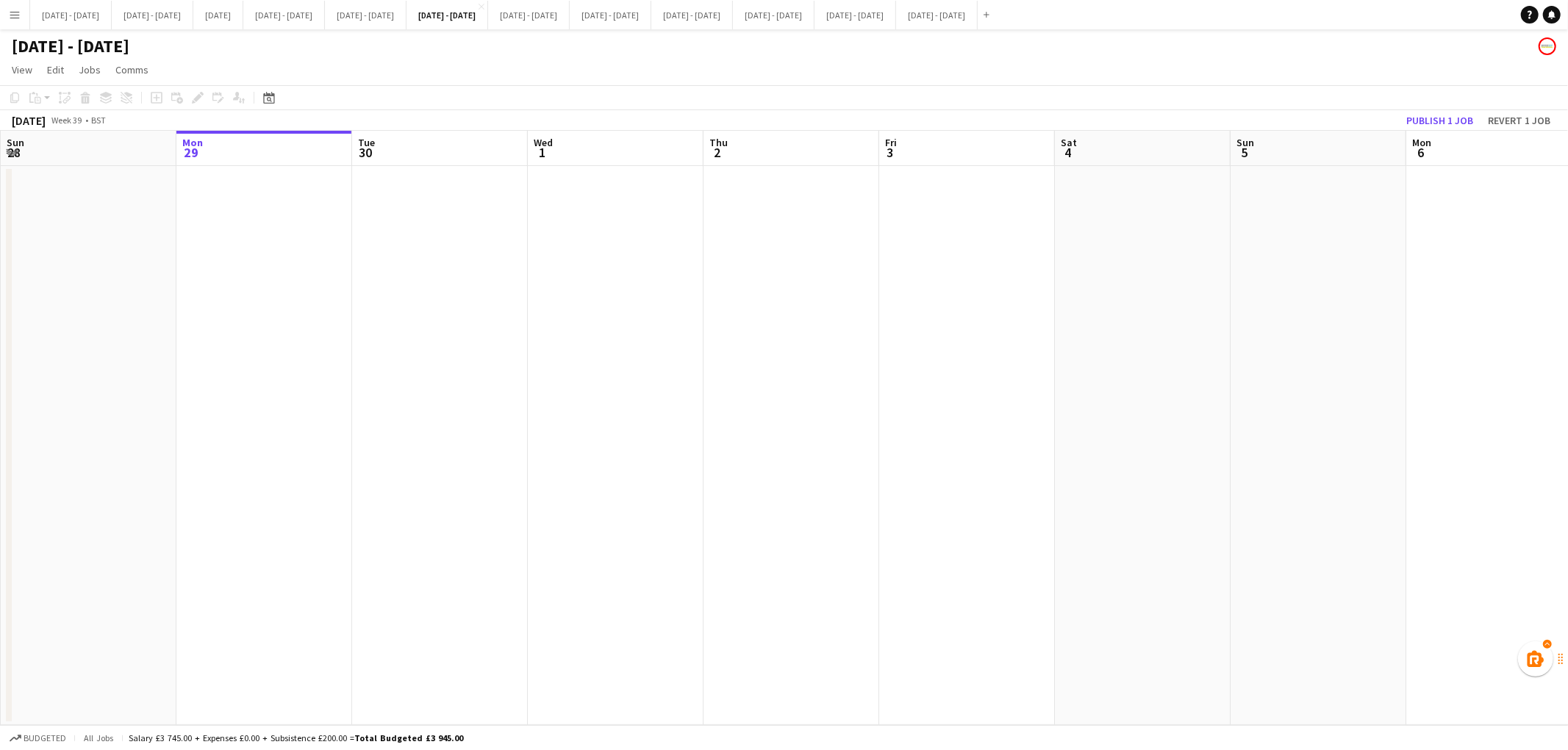
drag, startPoint x: 539, startPoint y: 386, endPoint x: 1086, endPoint y: 424, distance: 548.3
click at [1086, 424] on app-calendar-viewport "Fri 26 Sat 27 Sun 28 Mon 29 Tue 30 Wed 1 Thu 2 Fri 3 Sat 4 Sun 5 Mon 6 Tue 7 We…" at bounding box center [784, 428] width 1568 height 594
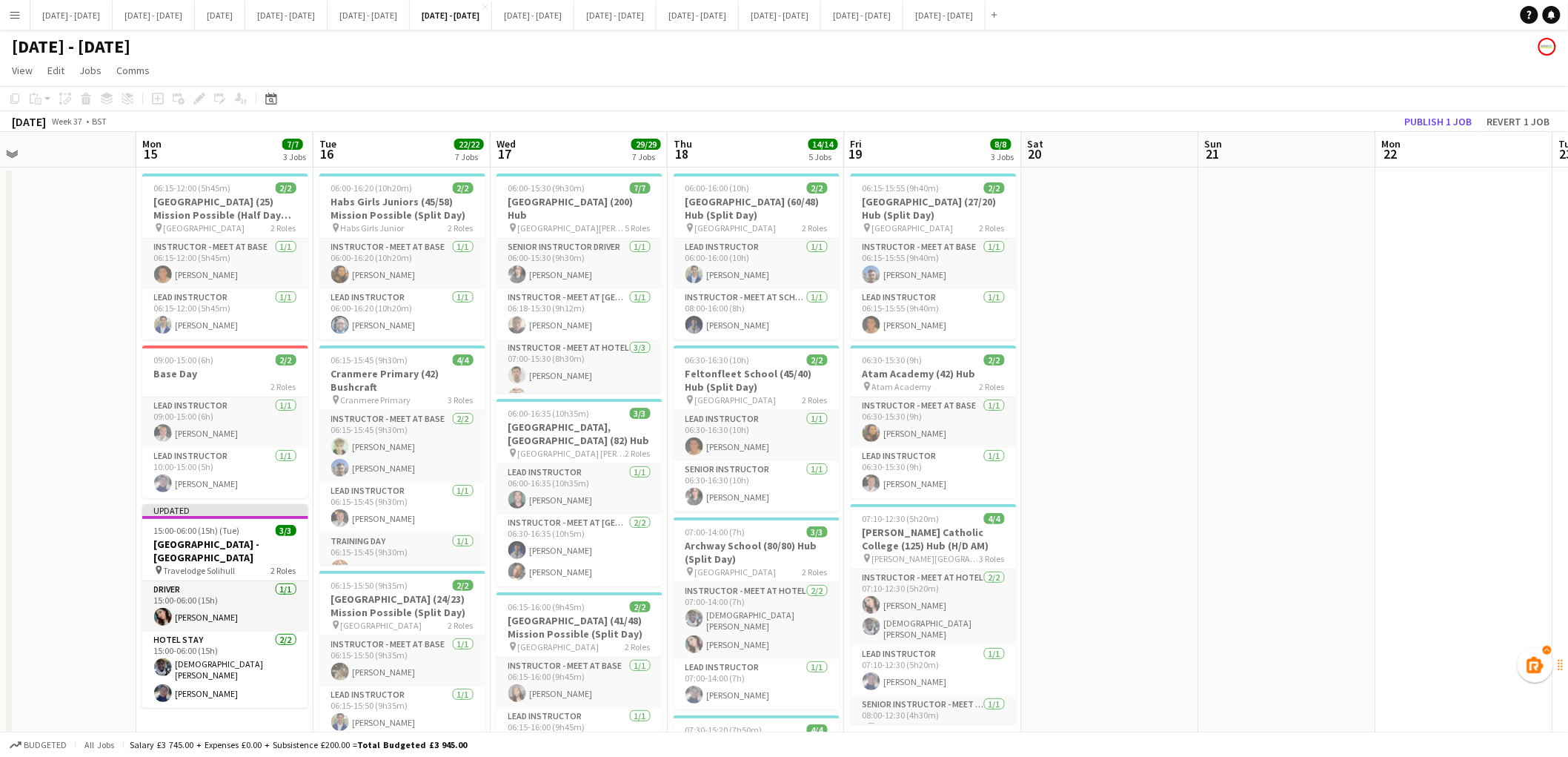
scroll to position [9, 0]
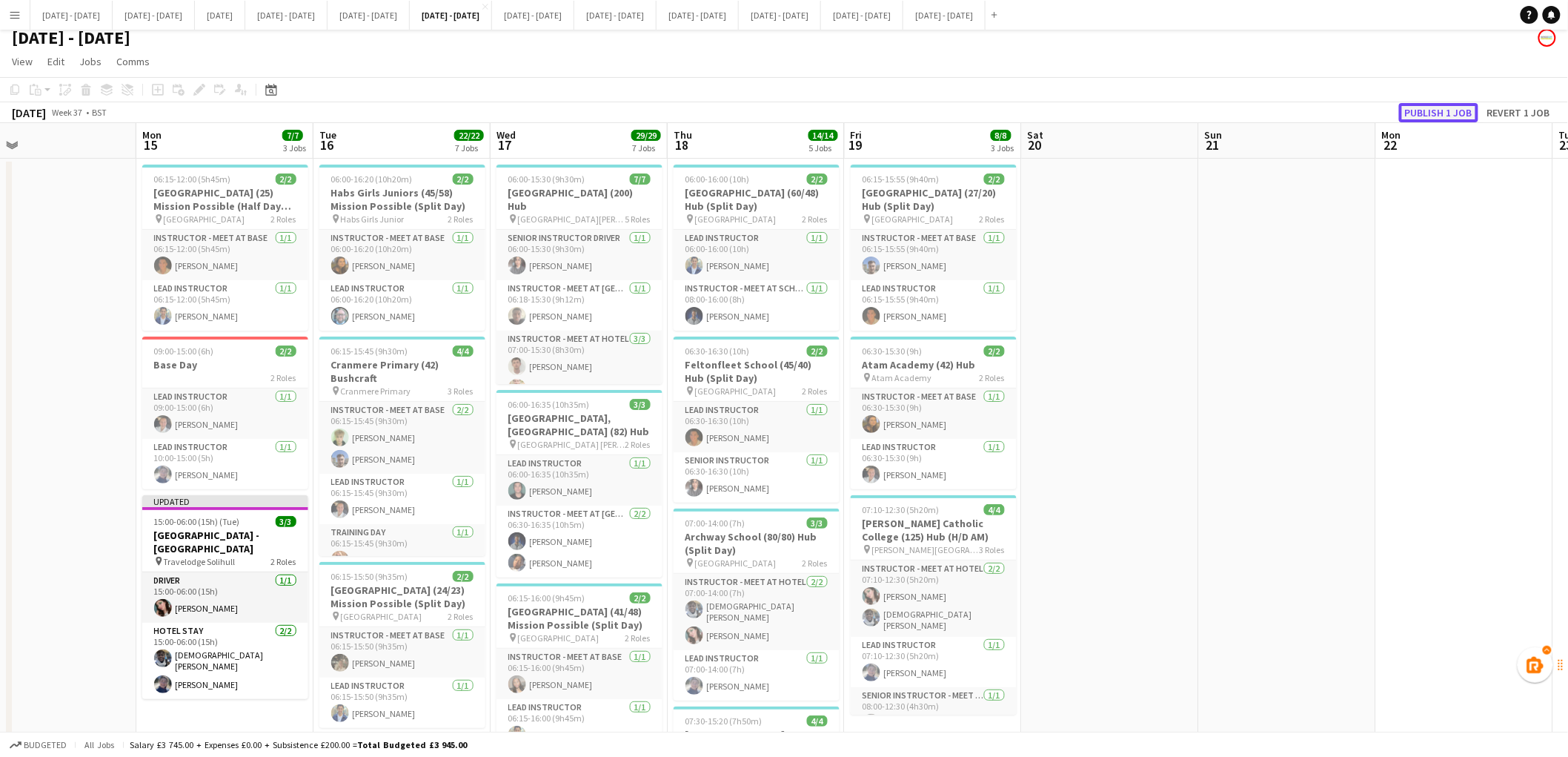
click at [1443, 112] on button "Publish 1 job" at bounding box center [1439, 113] width 79 height 19
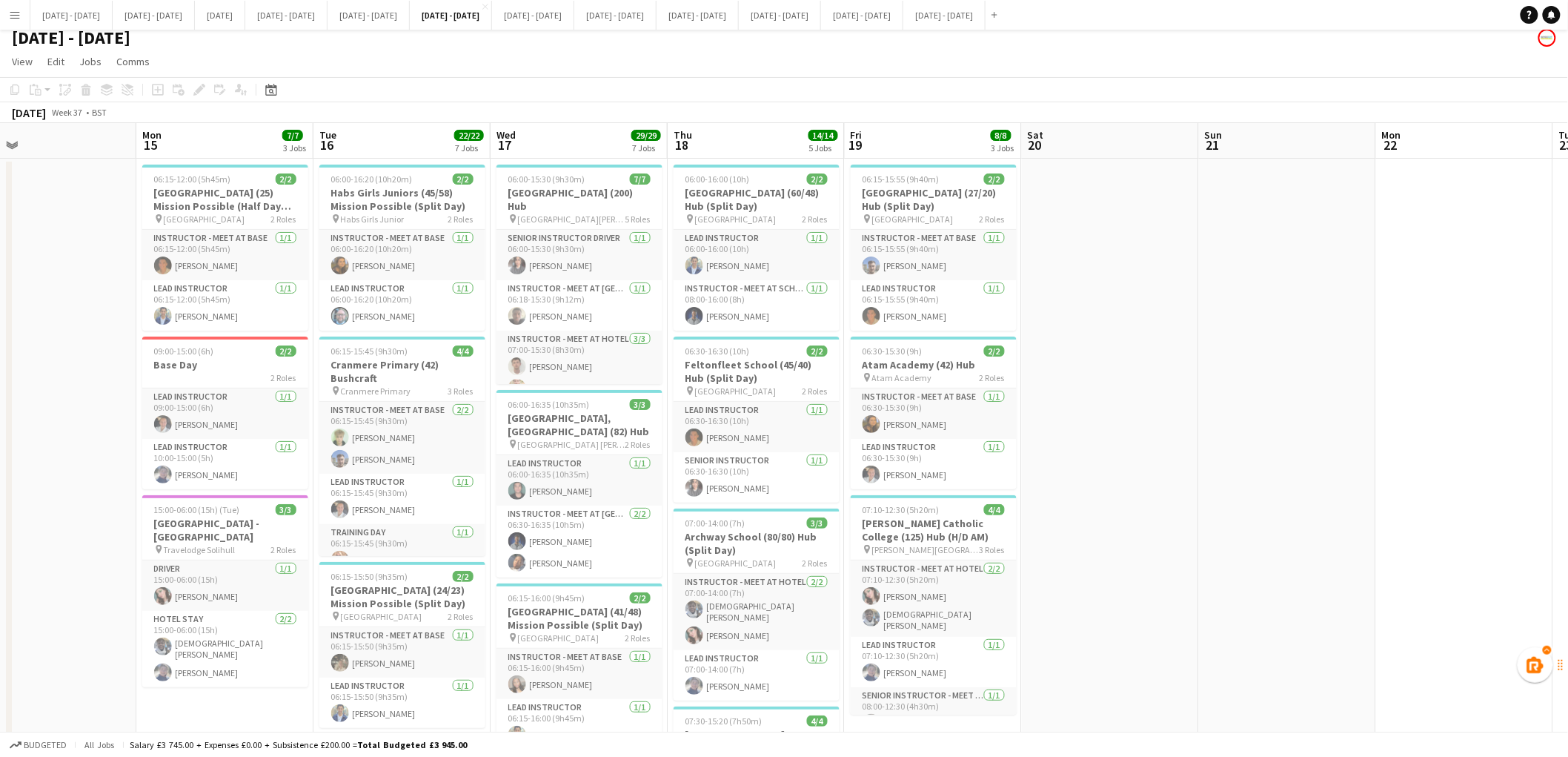
click at [18, 19] on app-icon "Menu" at bounding box center [14, 14] width 12 height 12
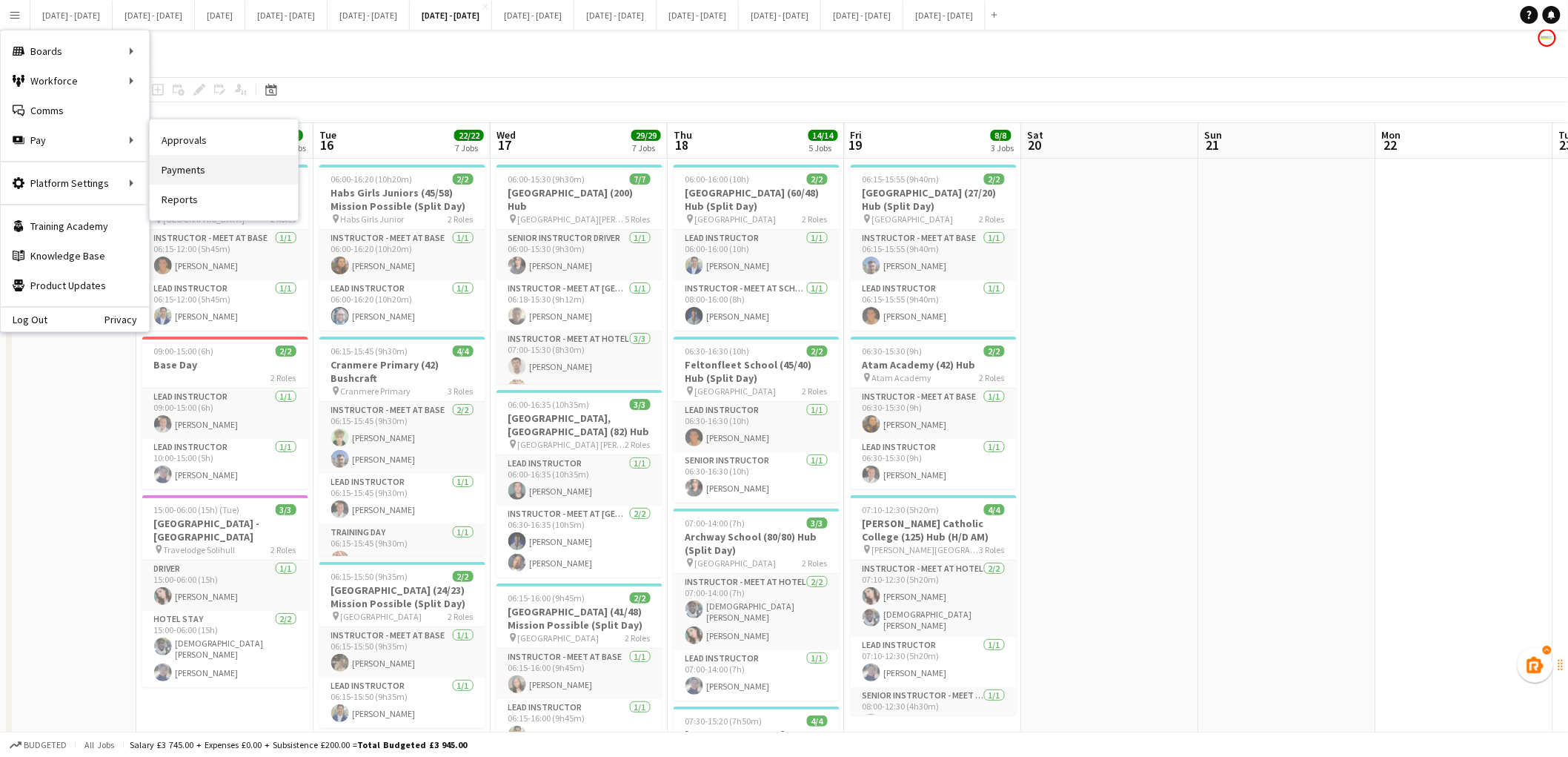
click at [176, 168] on link "Payments" at bounding box center [223, 169] width 148 height 29
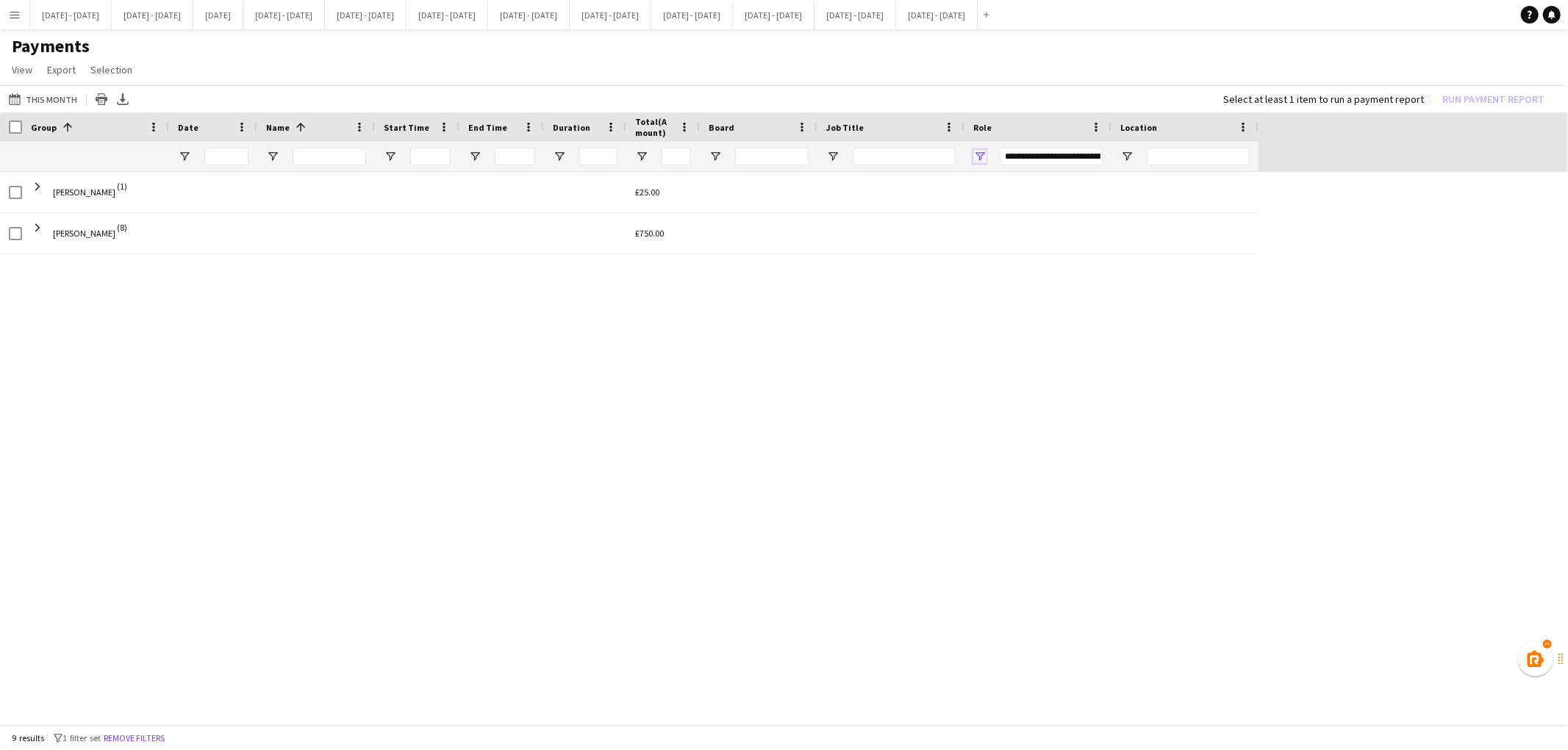
click at [980, 155] on span "Open Filter Menu" at bounding box center [980, 157] width 13 height 13
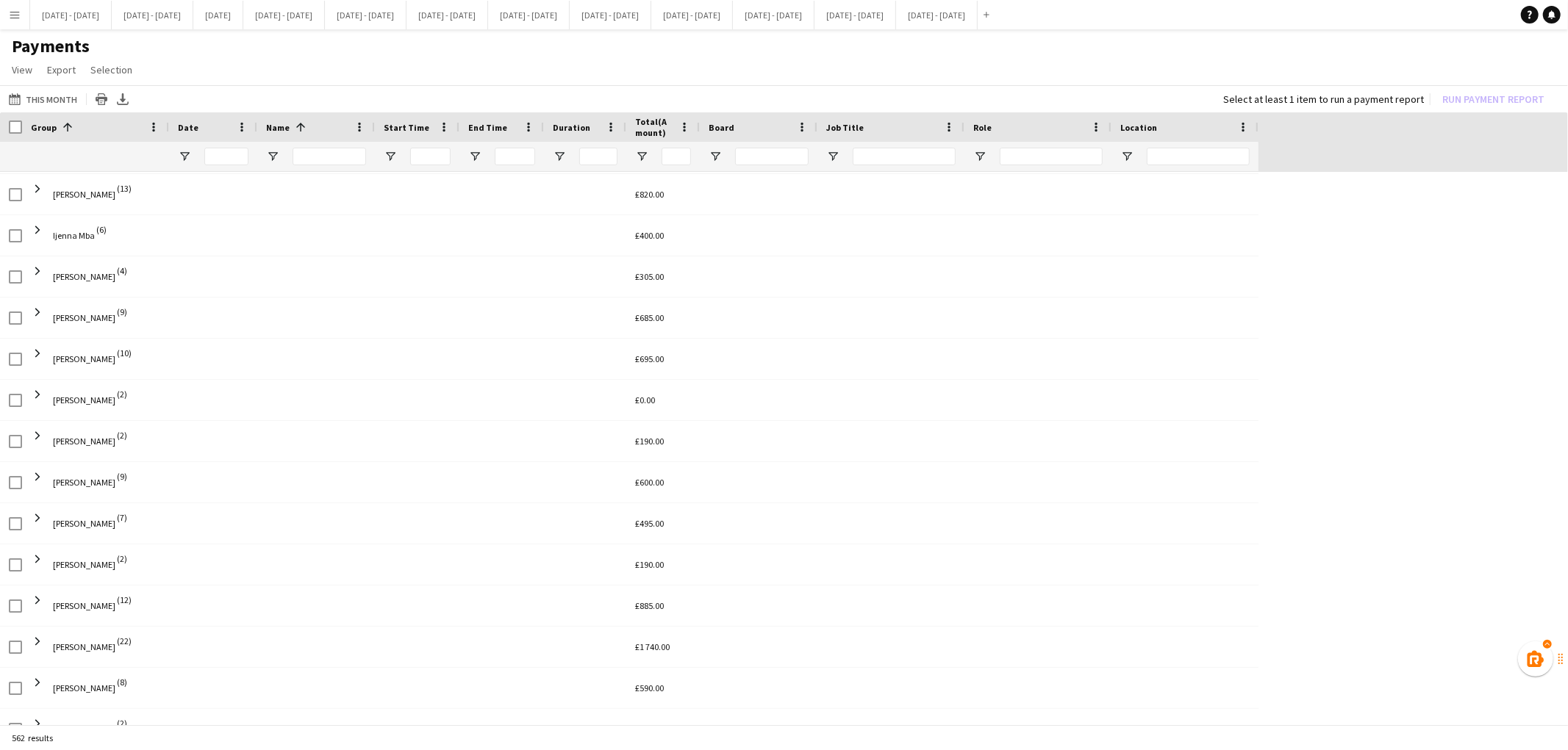
scroll to position [1280, 0]
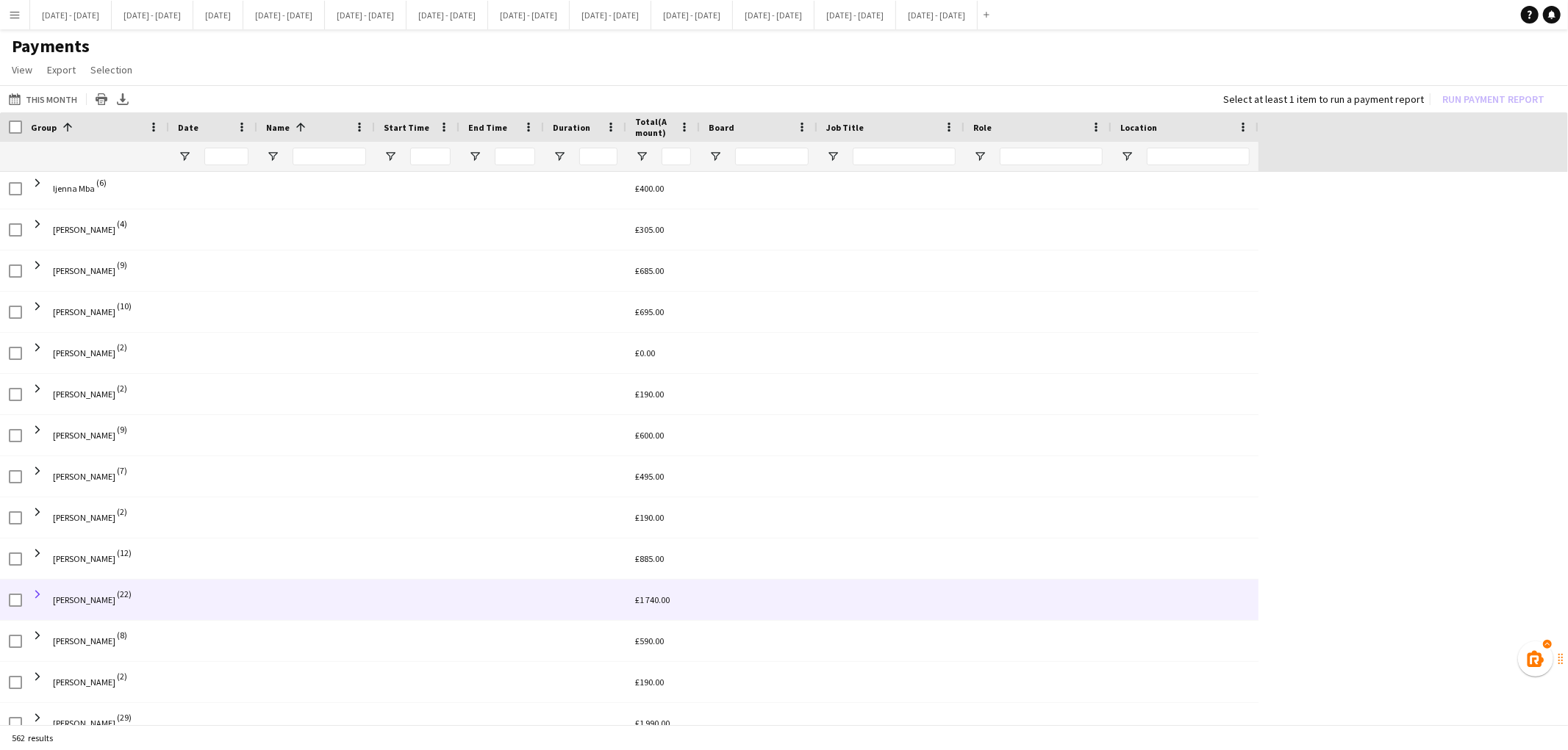
click at [38, 595] on span at bounding box center [38, 594] width 13 height 13
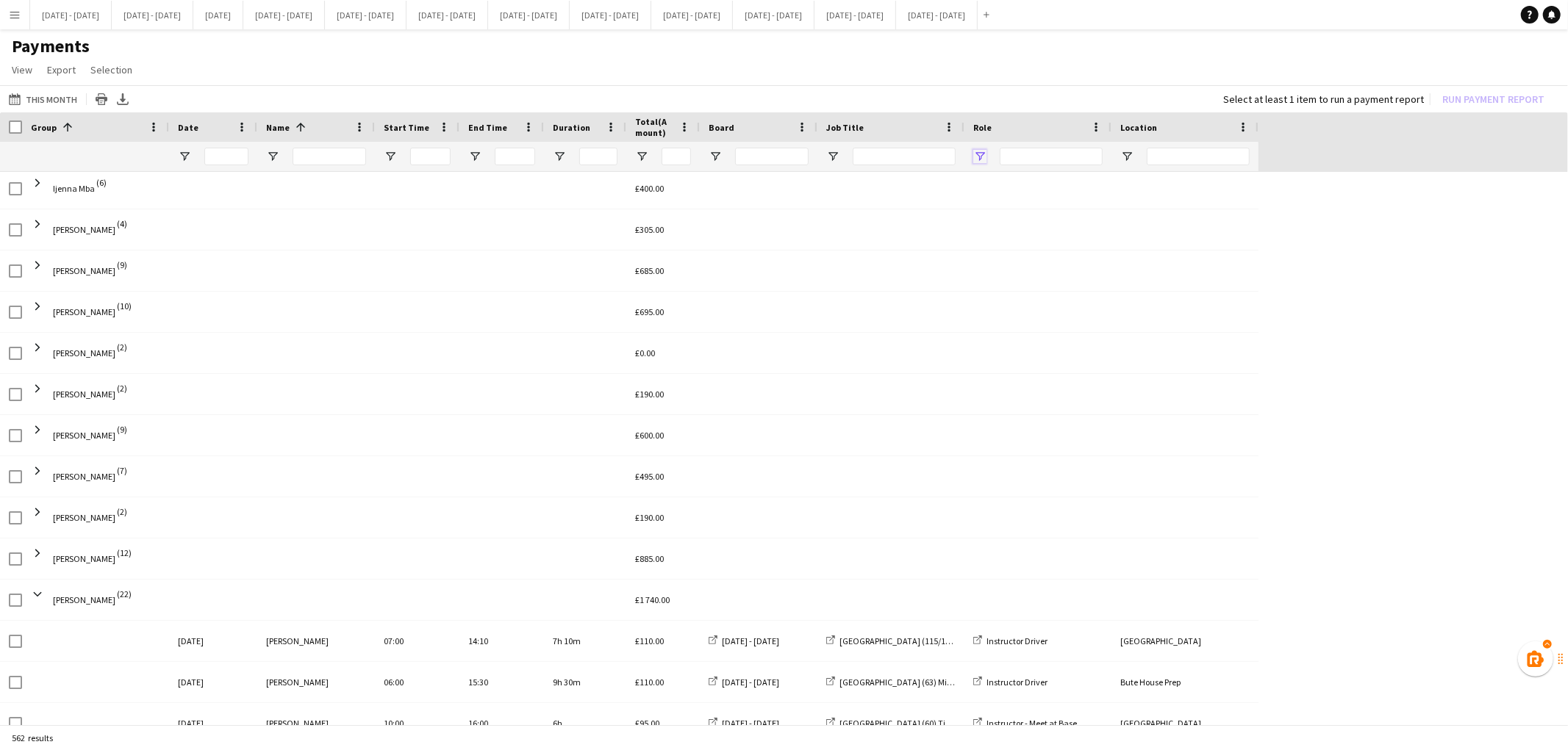
click at [981, 152] on span "Open Filter Menu" at bounding box center [980, 157] width 13 height 13
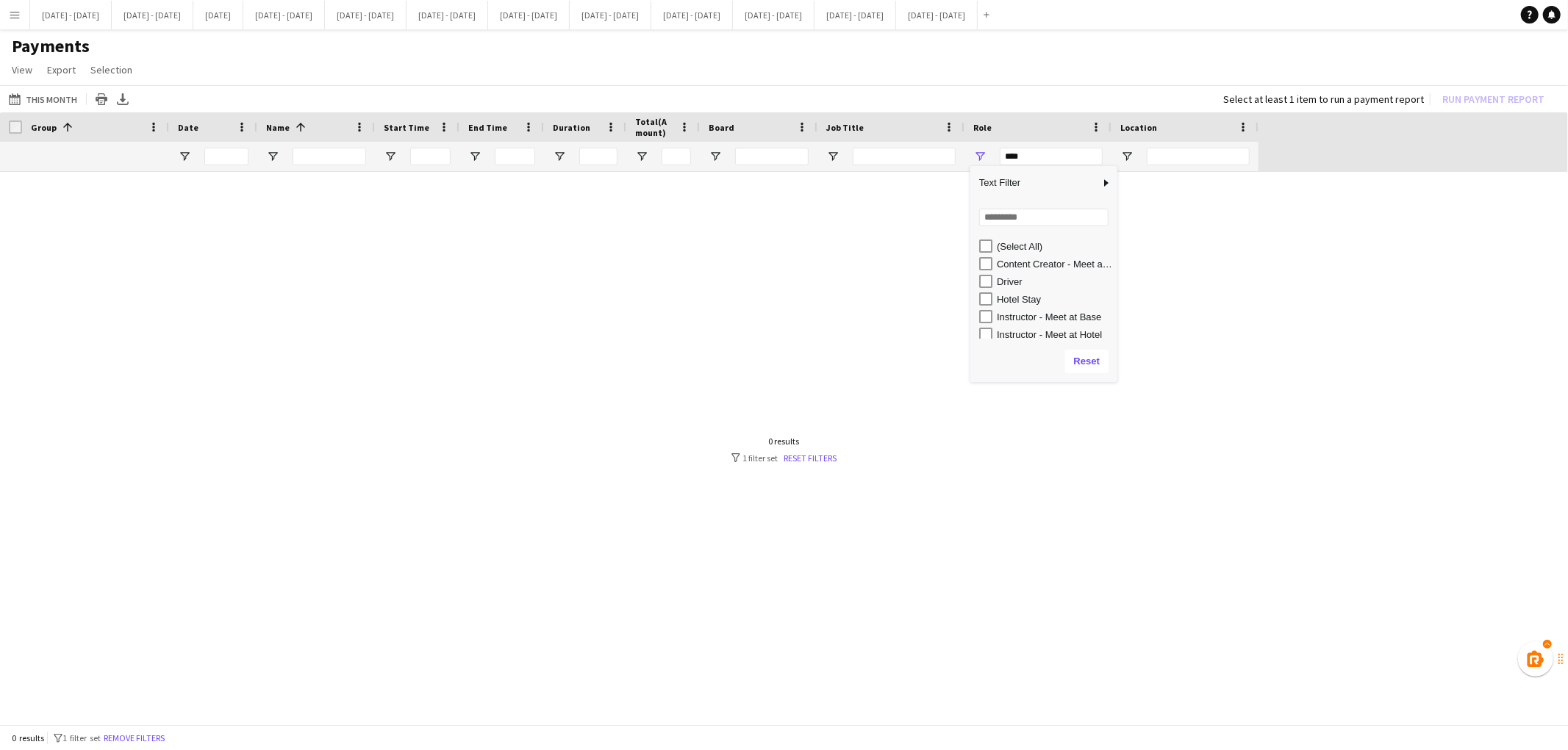
scroll to position [0, 0]
type input "**********"
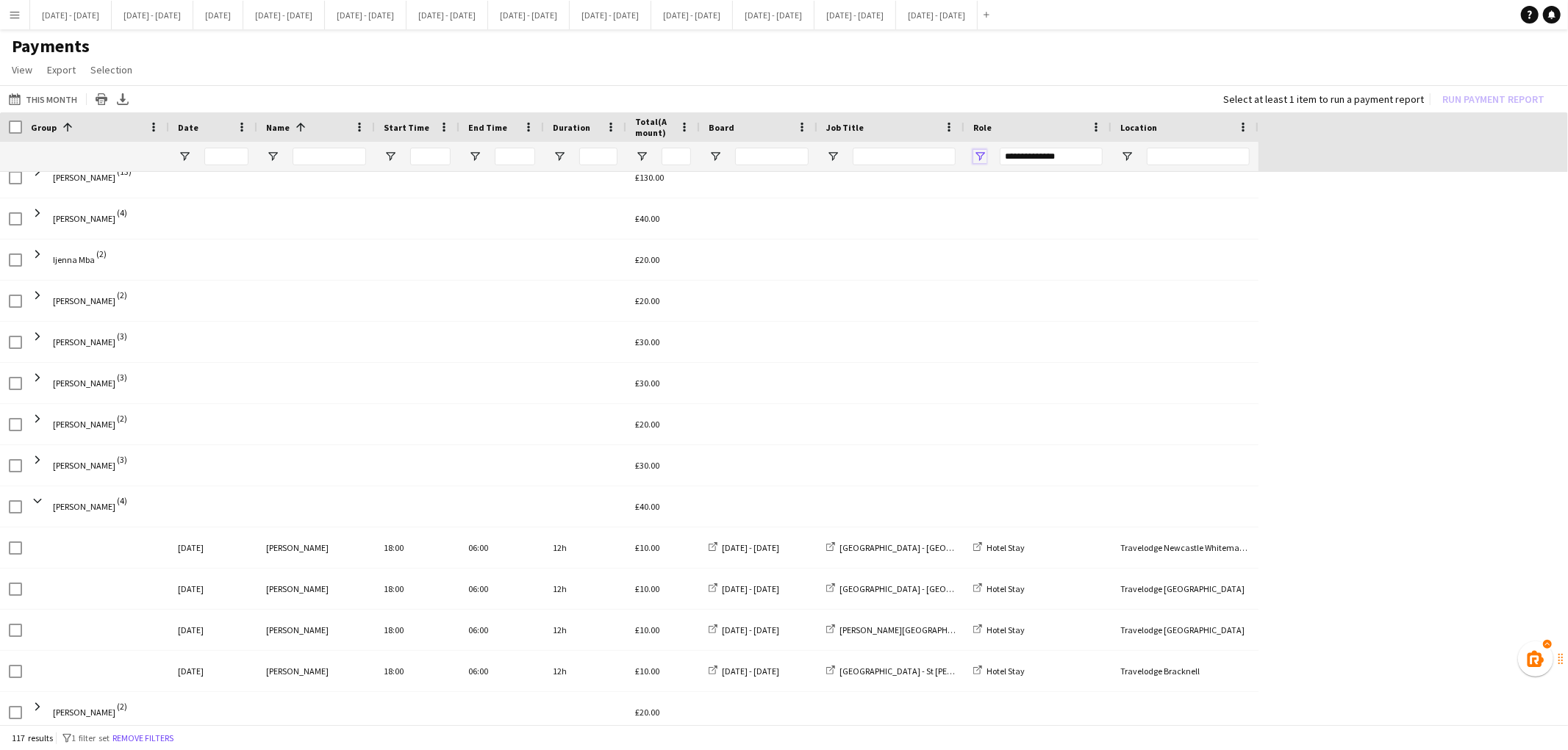
click at [979, 159] on span "Open Filter Menu" at bounding box center [980, 157] width 13 height 13
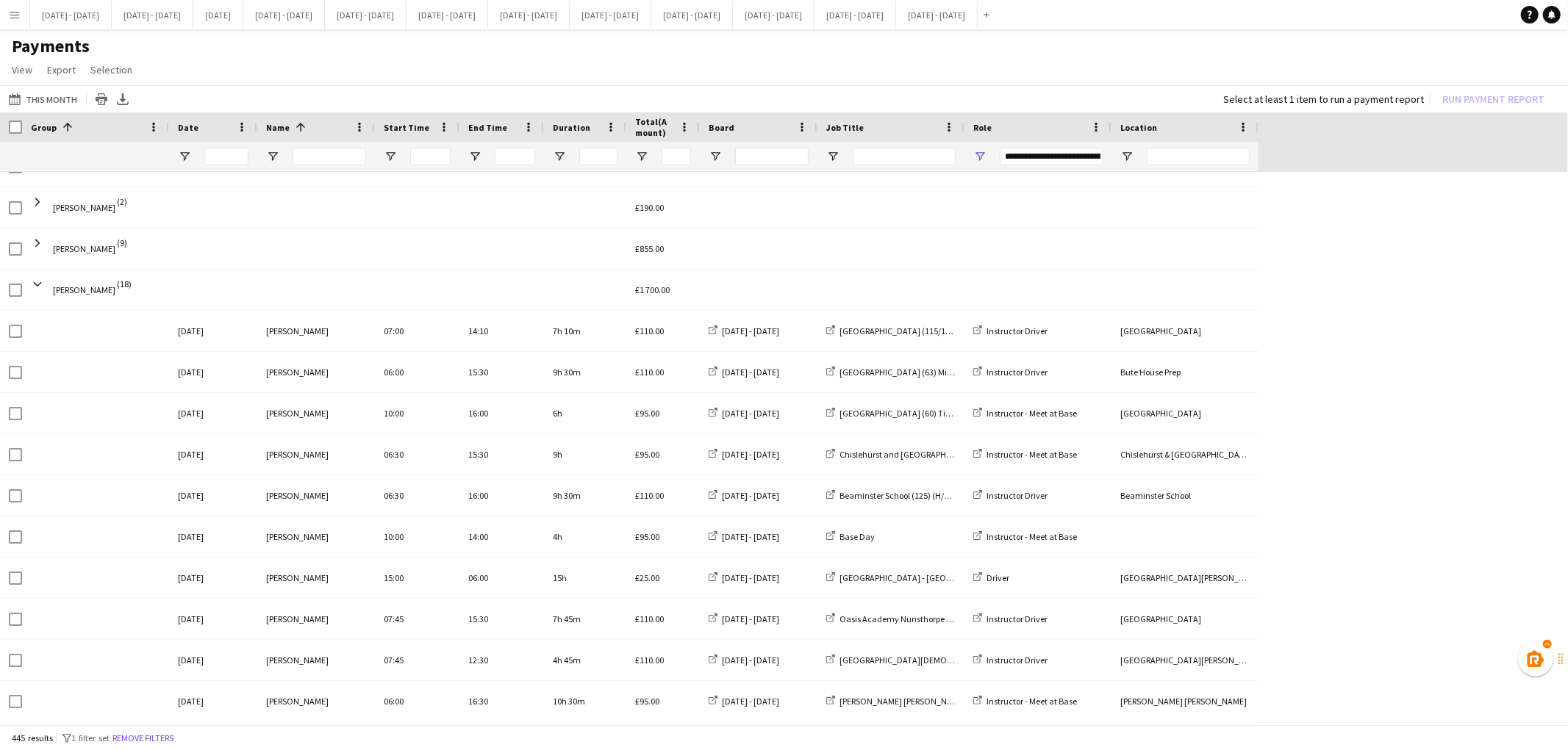
scroll to position [1575, 0]
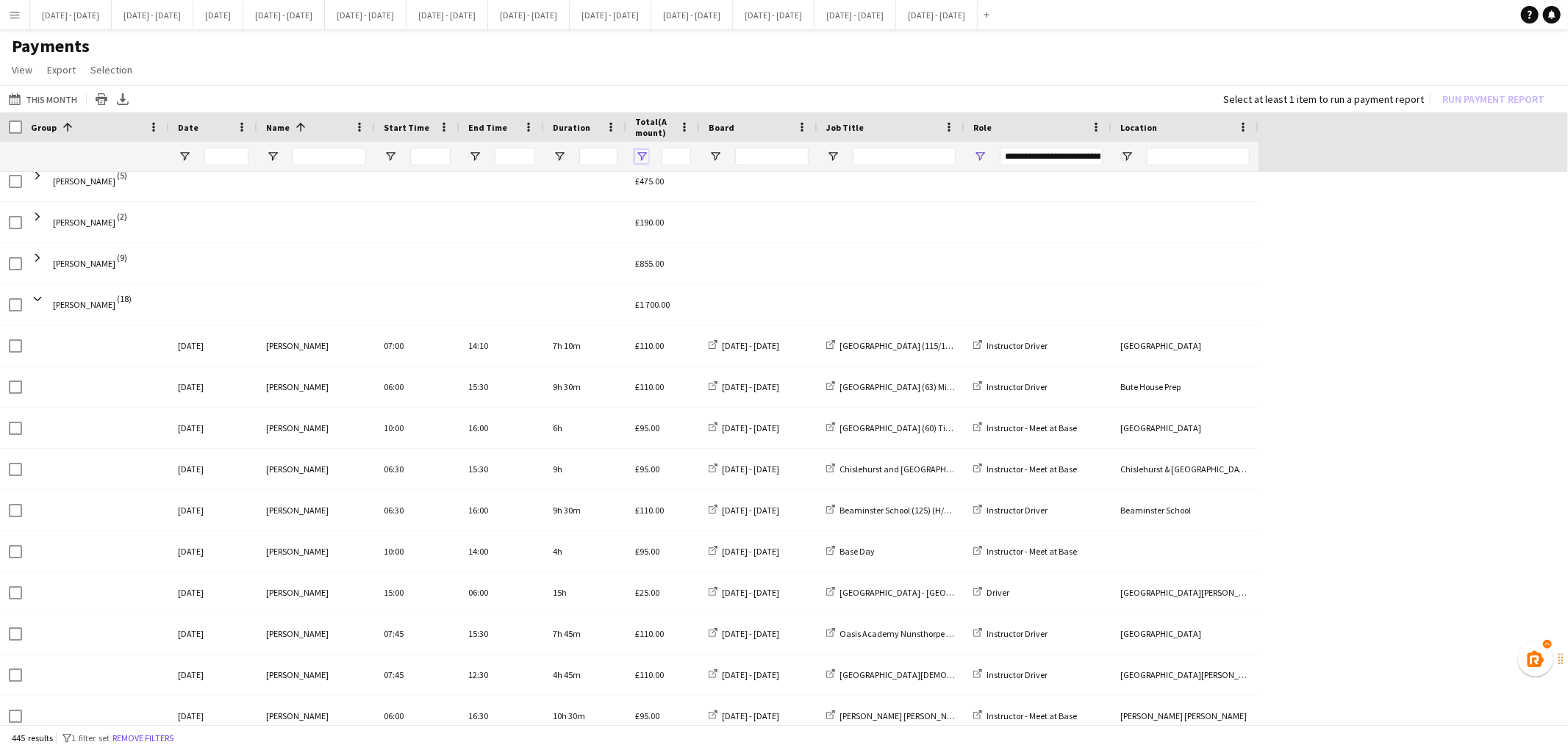
click at [640, 157] on span "Open Filter Menu" at bounding box center [641, 157] width 13 height 13
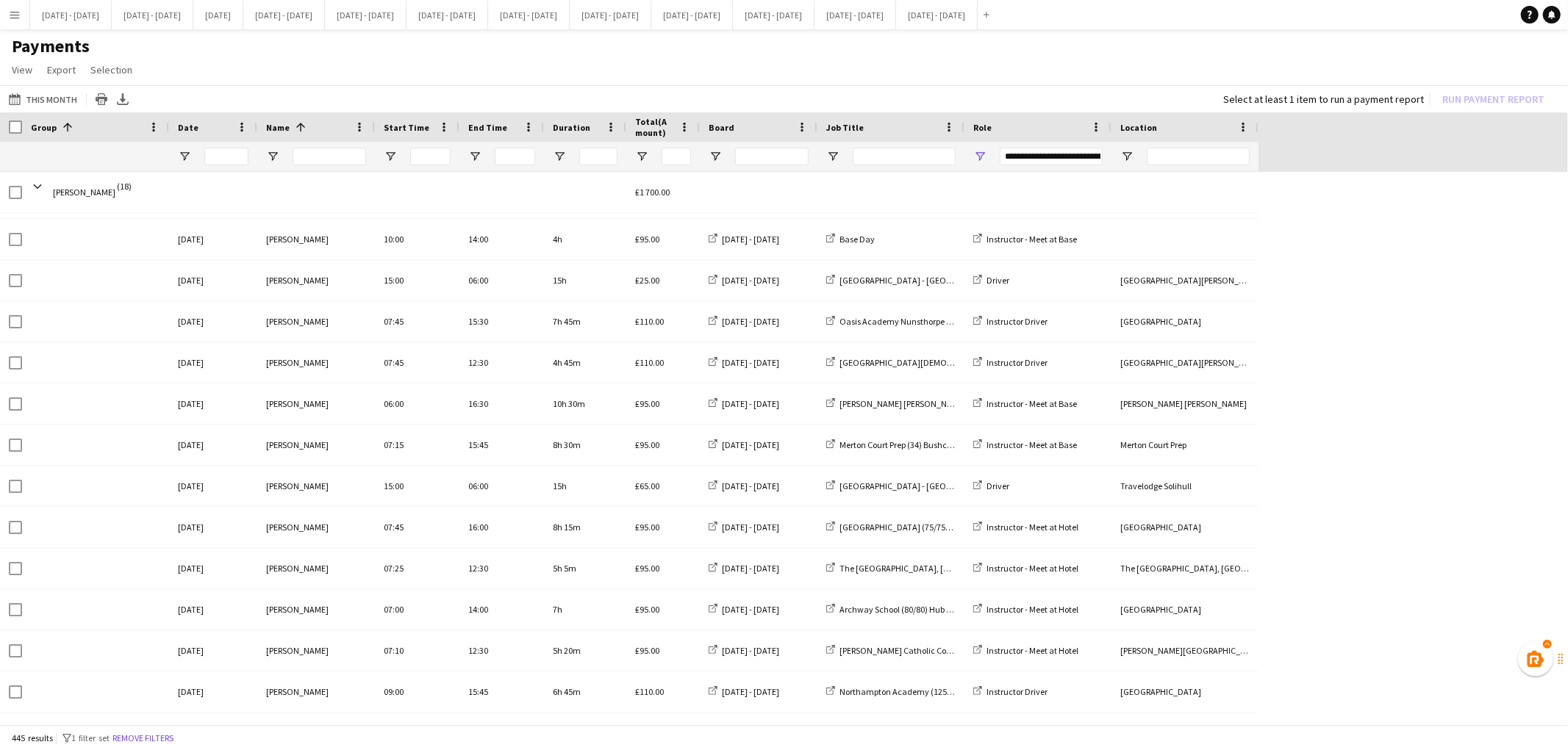
scroll to position [1882, 0]
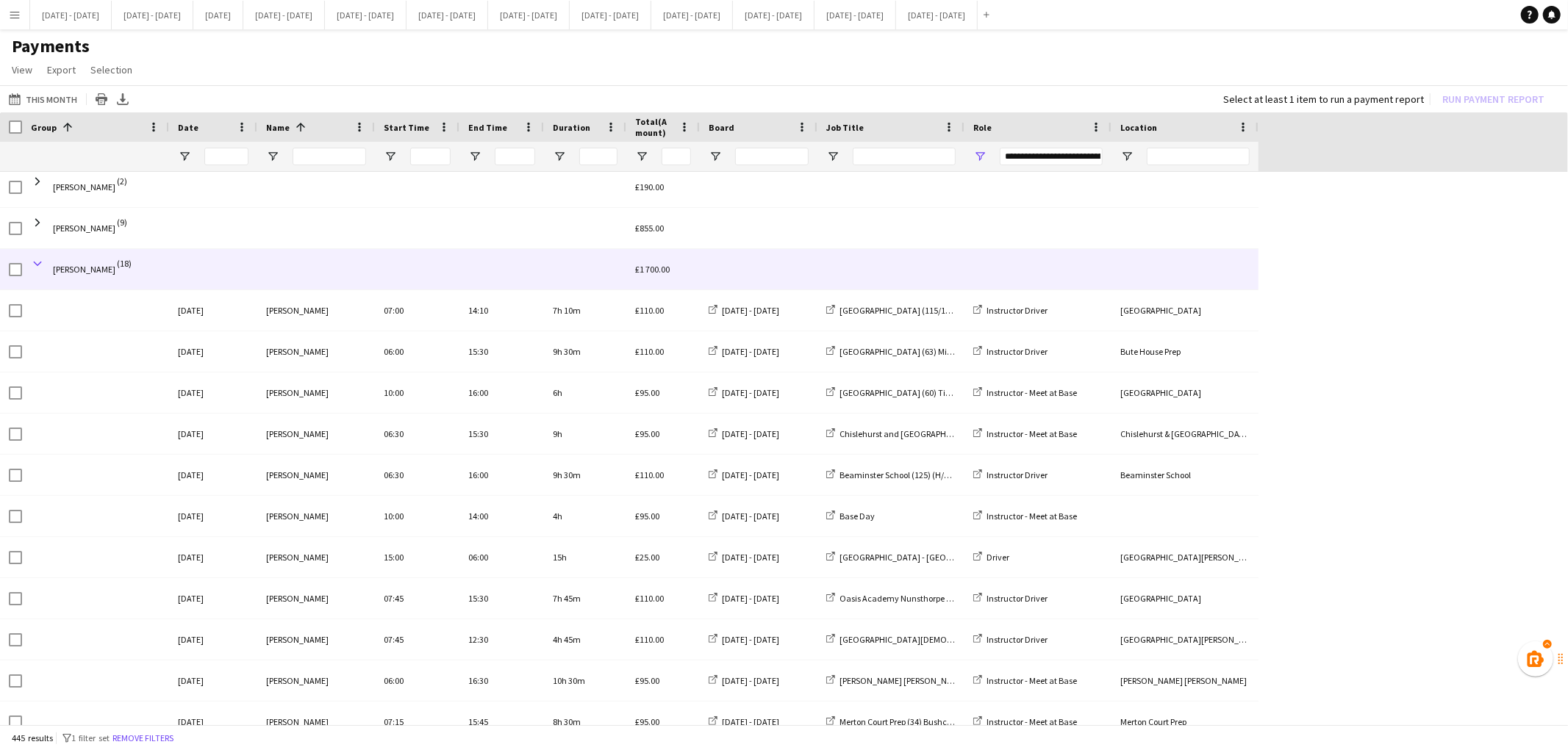
click at [32, 265] on span at bounding box center [38, 263] width 13 height 13
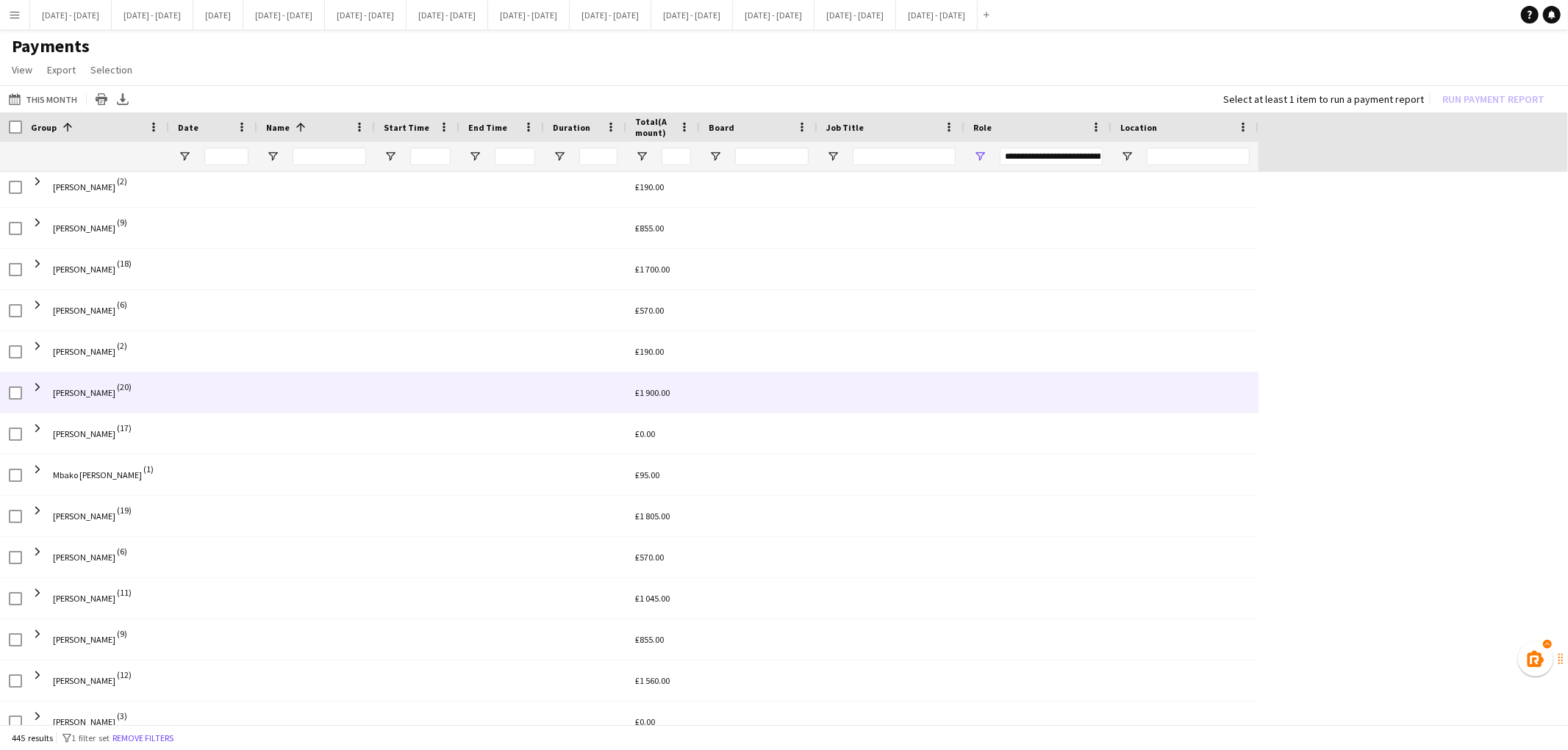
click at [32, 394] on span at bounding box center [38, 386] width 13 height 29
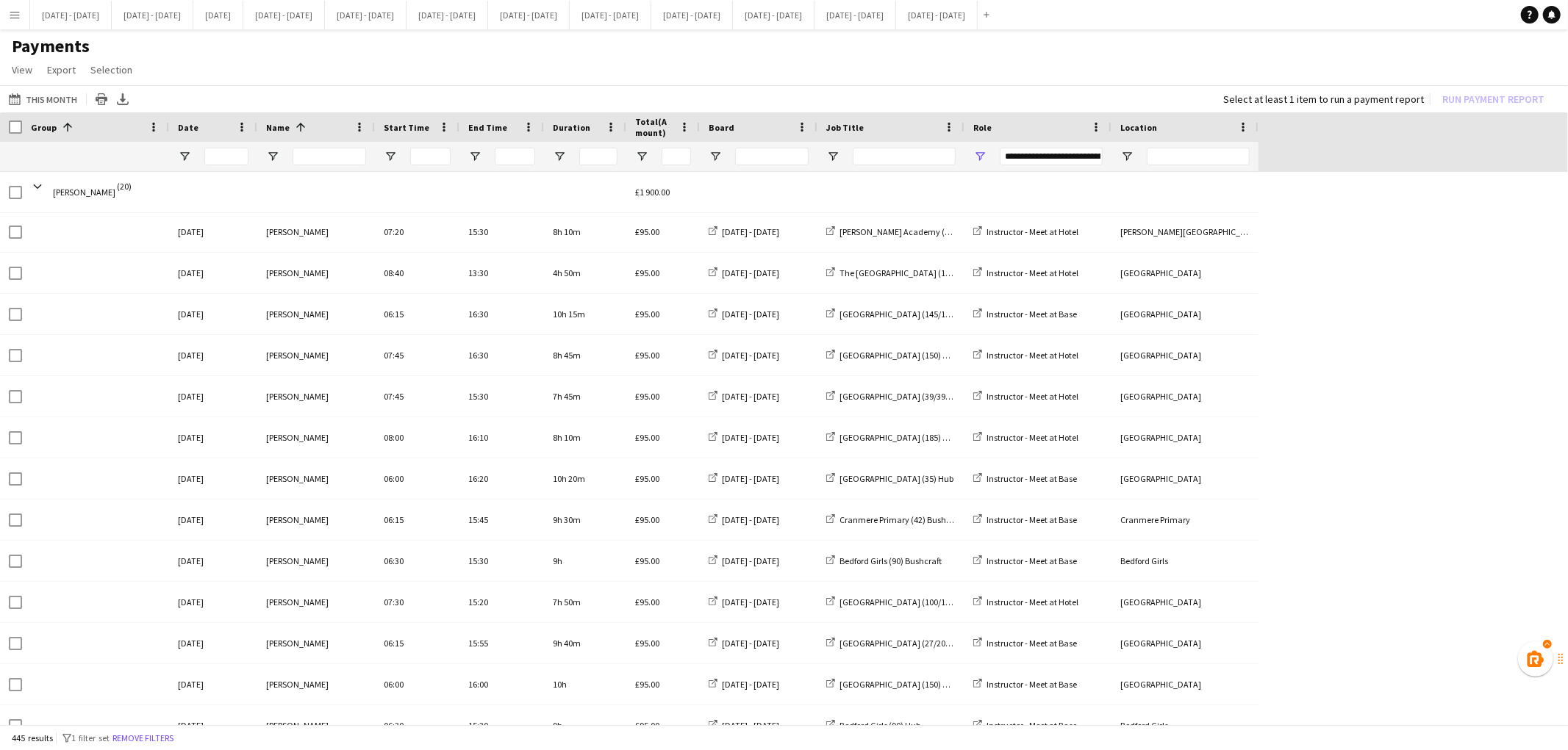
scroll to position [1962, 0]
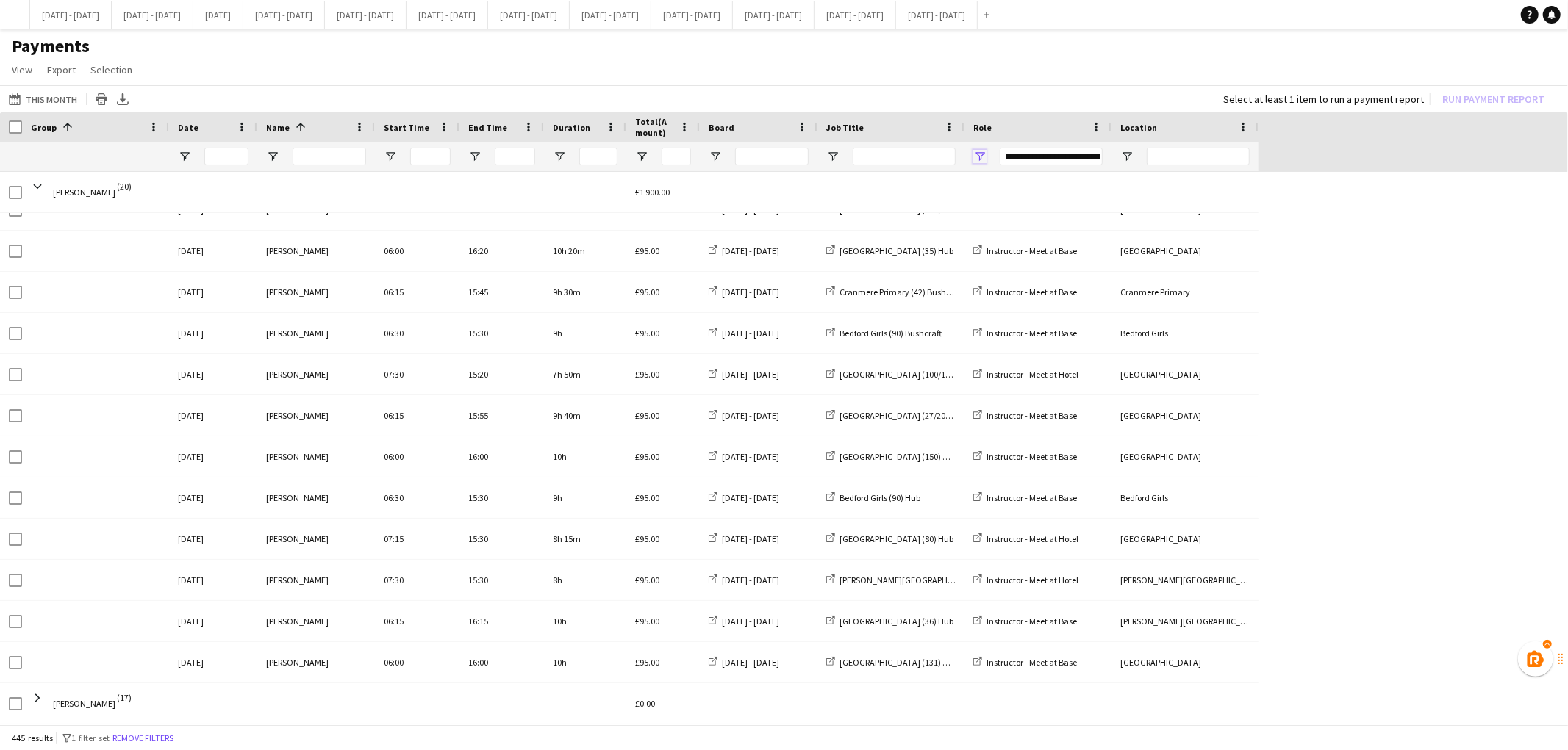
click at [979, 157] on span "Open Filter Menu" at bounding box center [980, 157] width 13 height 13
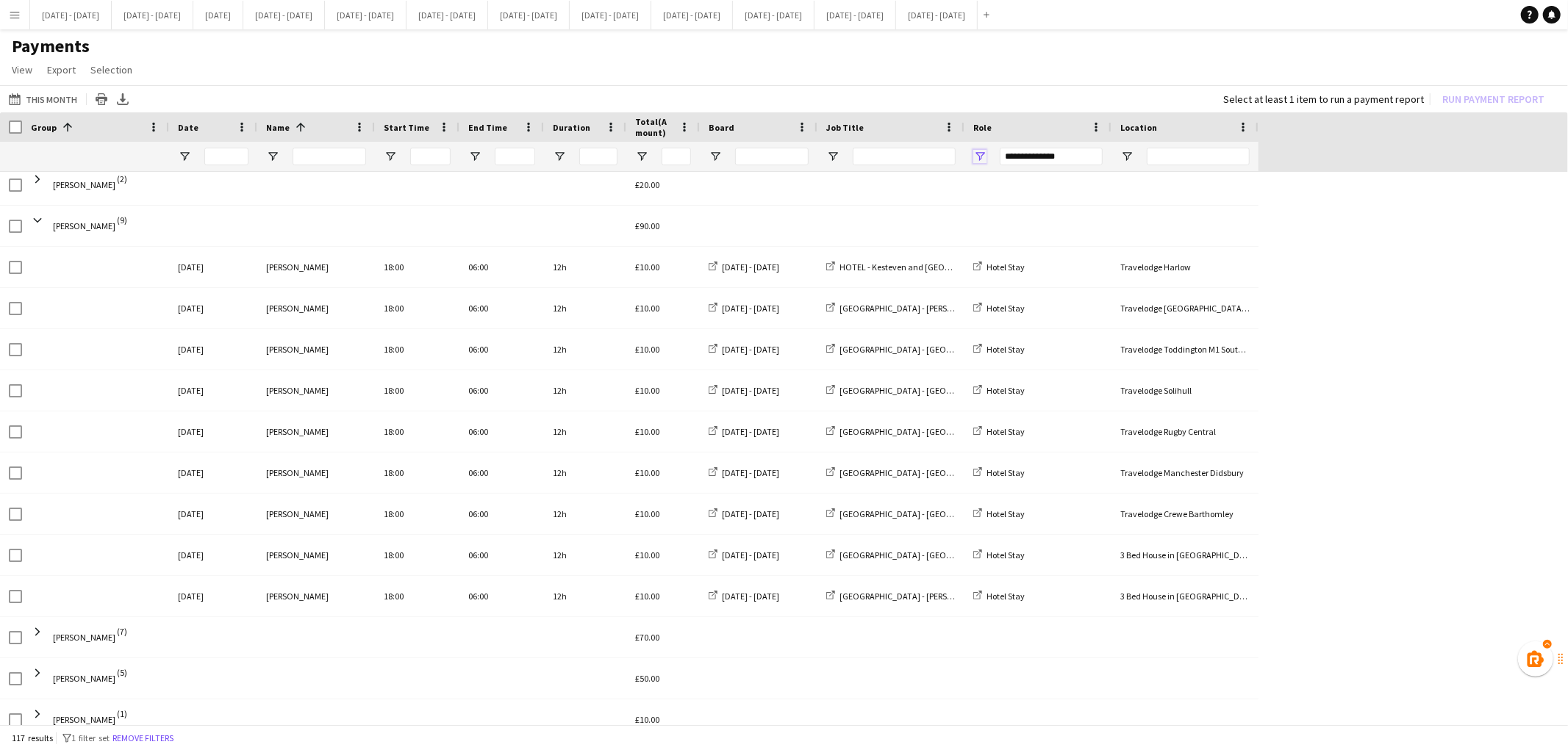
click at [973, 155] on span "Open Filter Menu" at bounding box center [980, 157] width 13 height 13
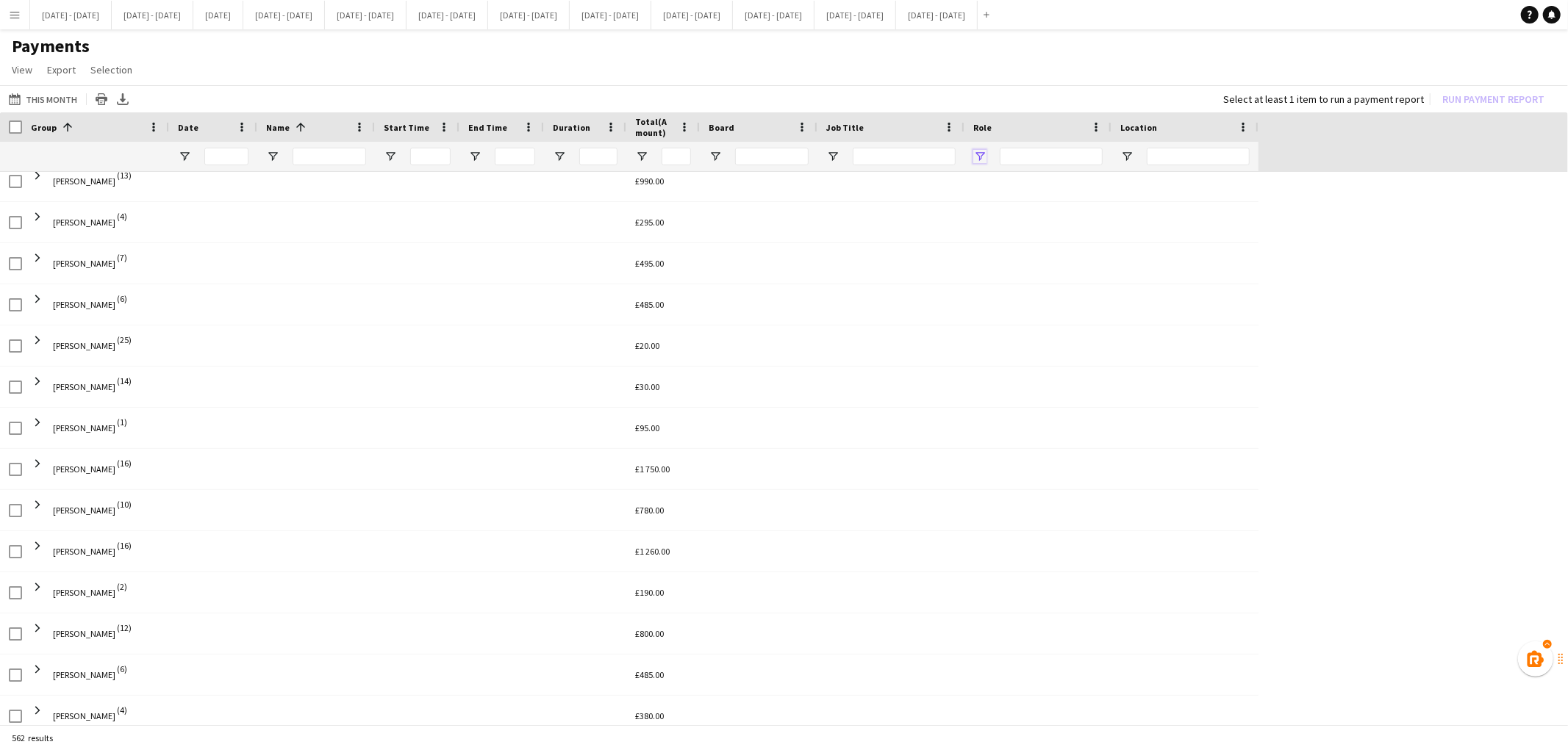
click at [977, 153] on span "Open Filter Menu" at bounding box center [980, 157] width 13 height 13
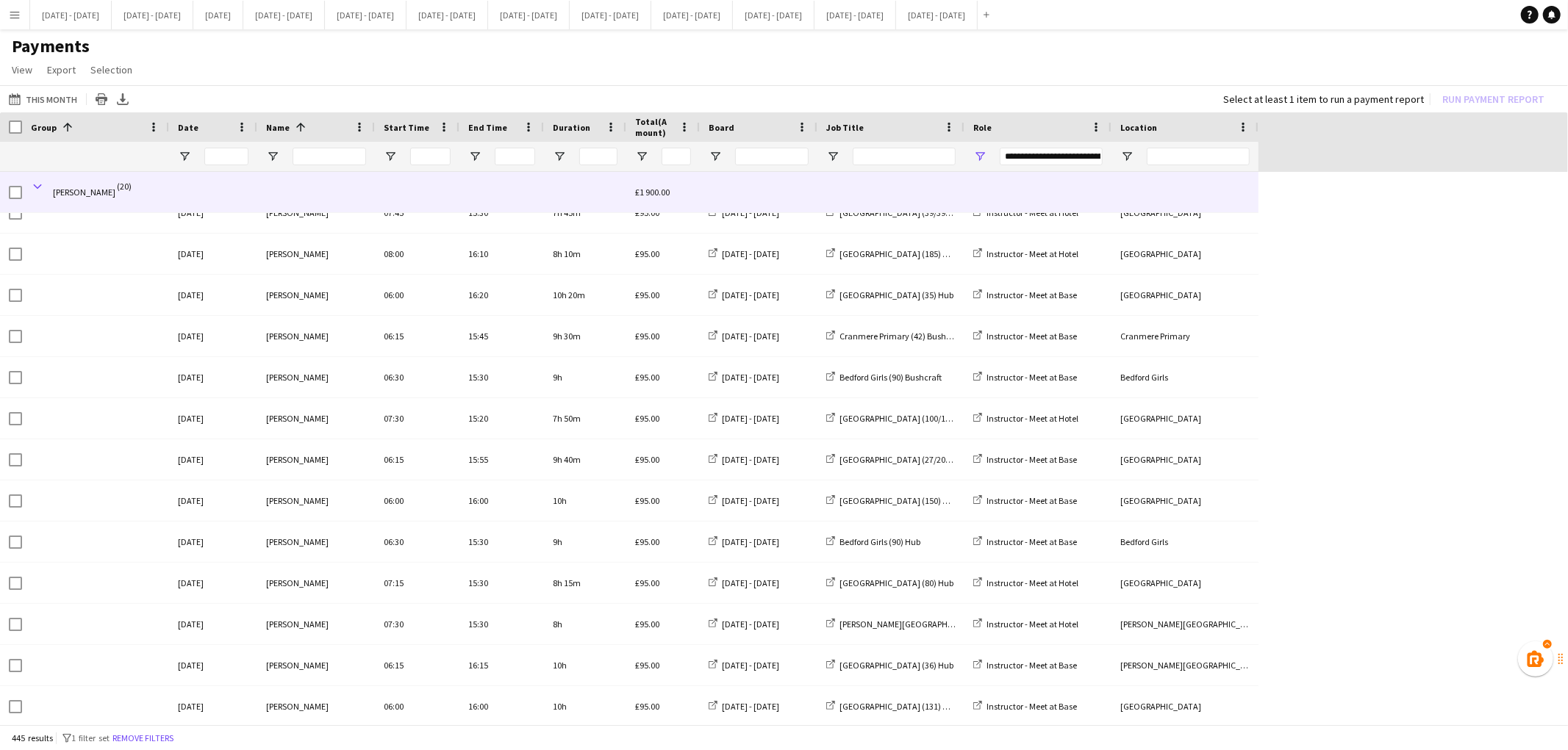
click at [38, 187] on span at bounding box center [38, 187] width 13 height 13
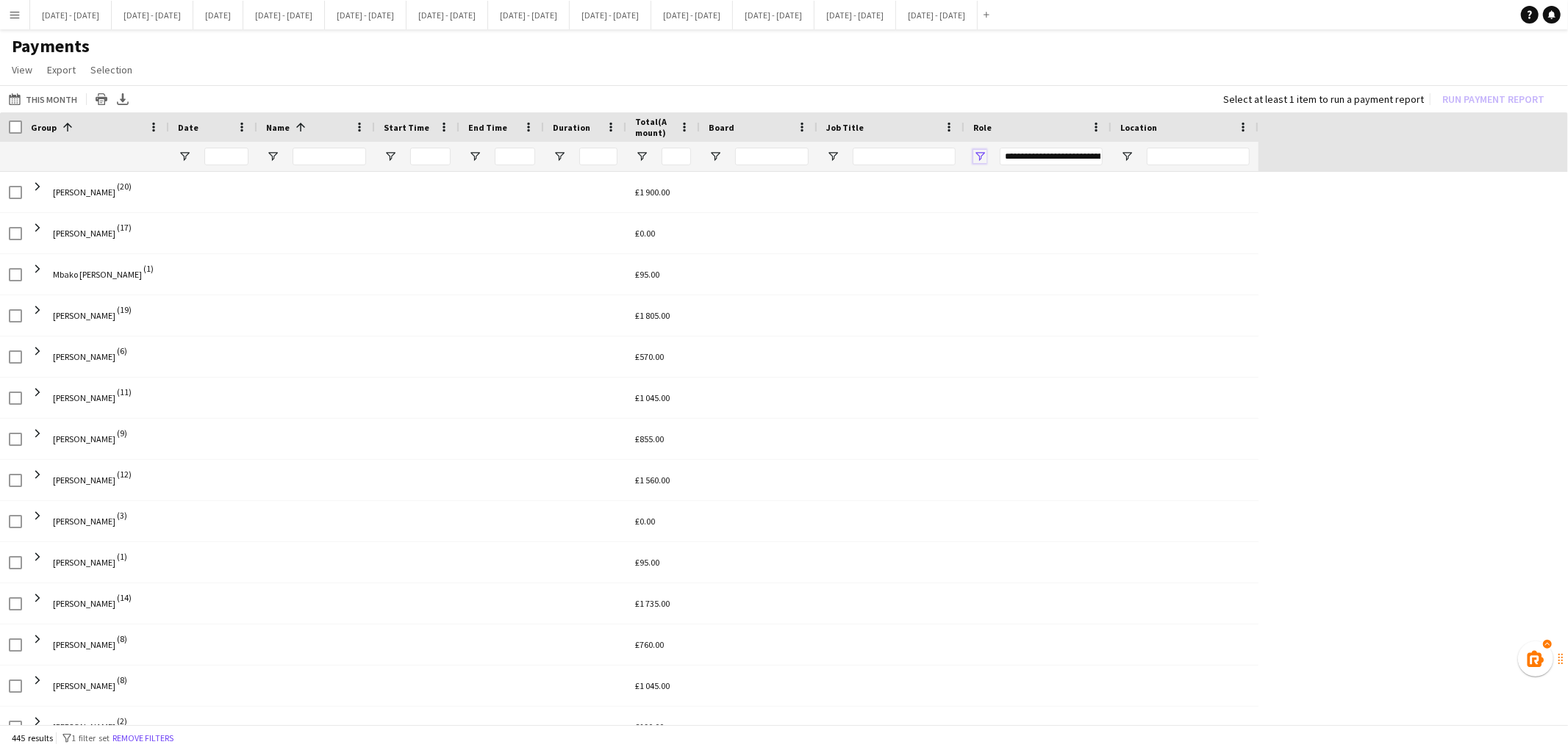
click at [981, 155] on span "Open Filter Menu" at bounding box center [980, 157] width 13 height 13
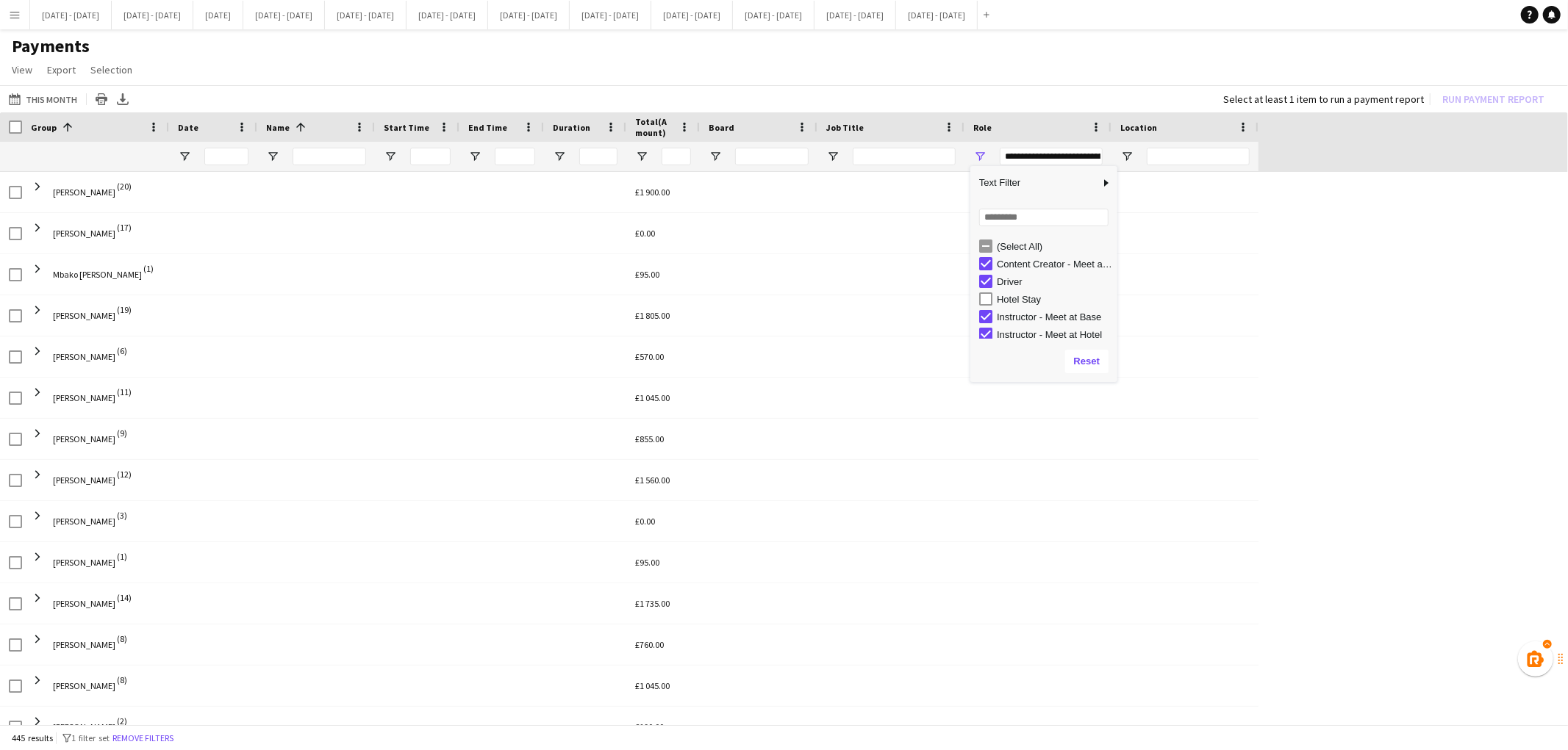
click at [985, 237] on div "(Select All)" at bounding box center [1048, 246] width 138 height 18
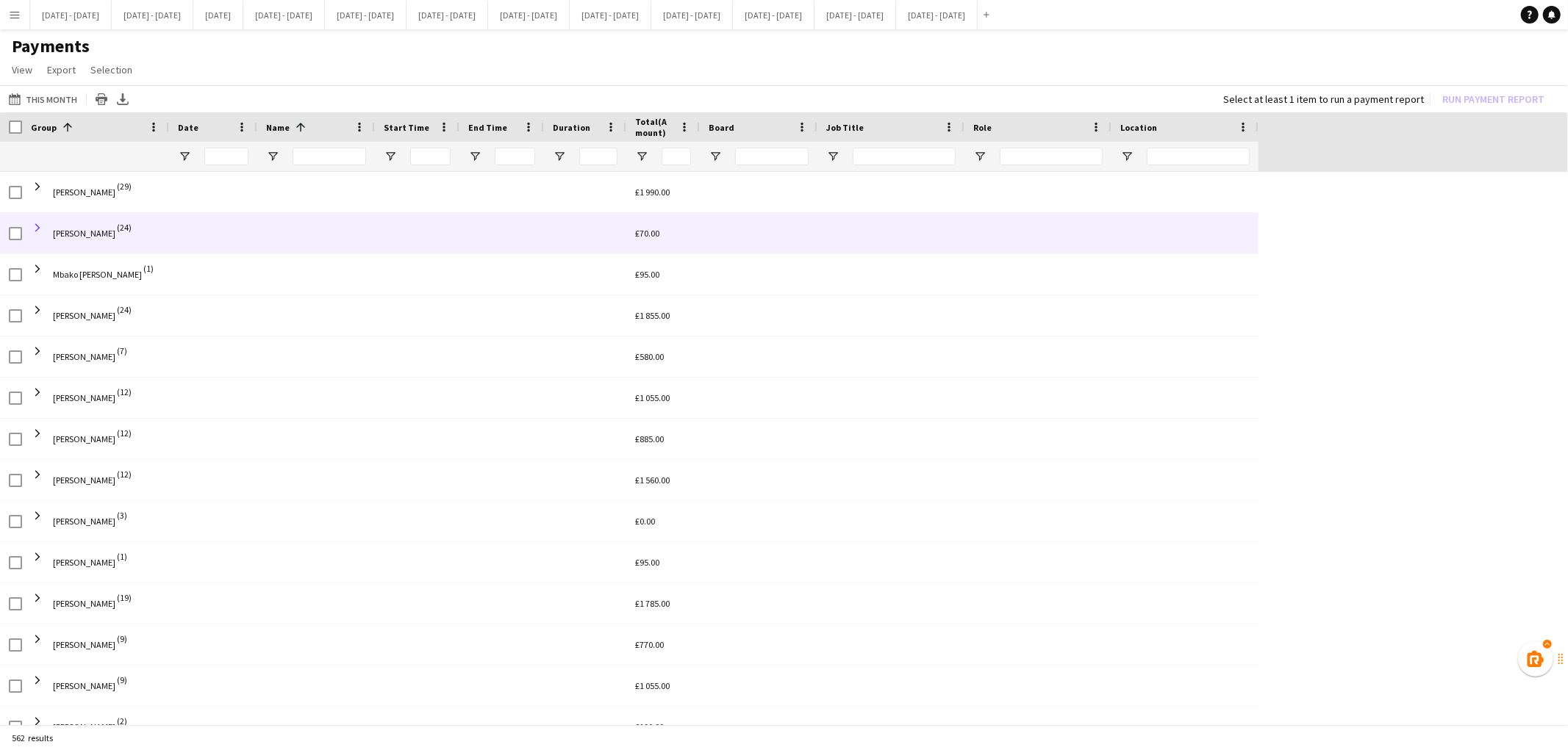
click at [33, 229] on span at bounding box center [38, 228] width 13 height 13
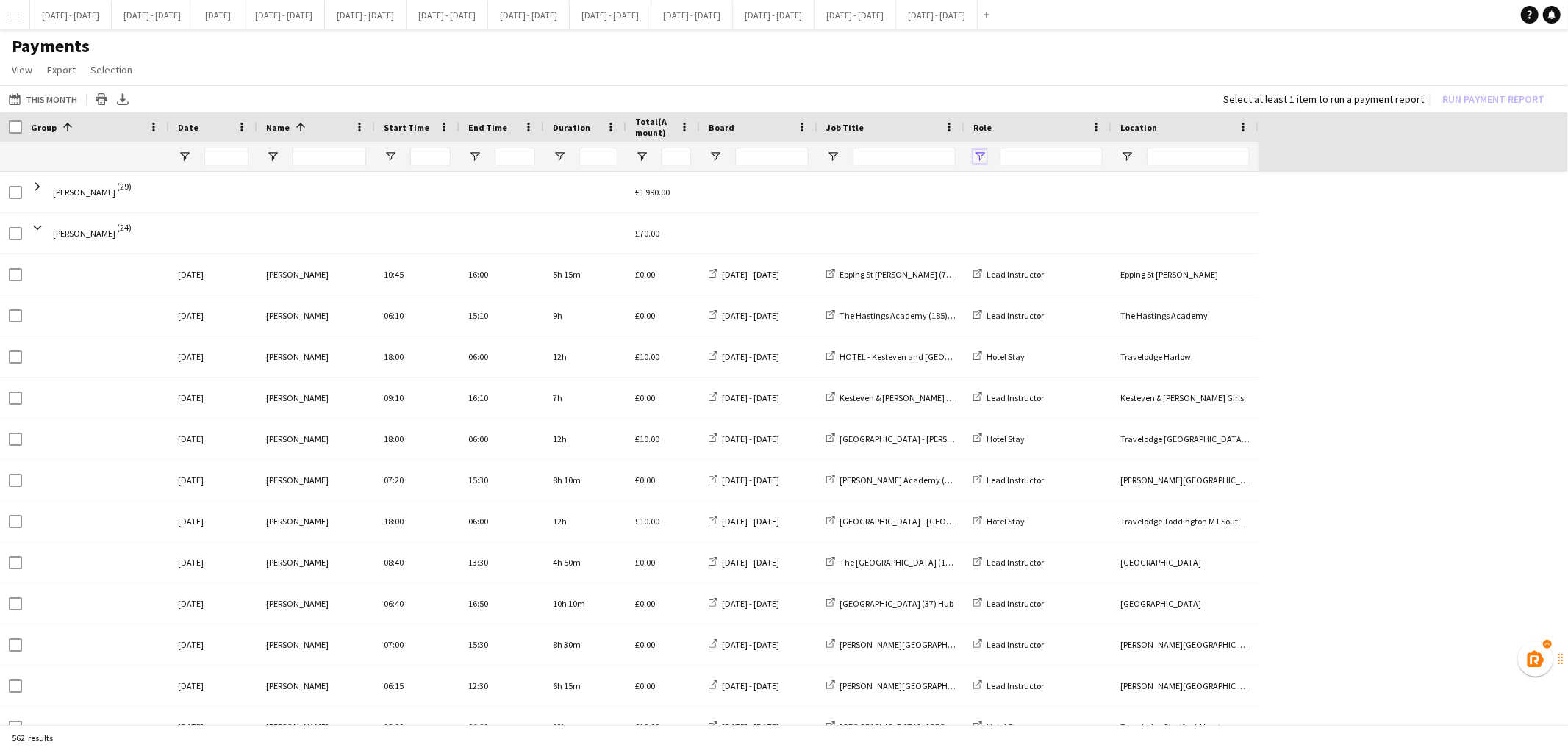
click at [982, 155] on span "Open Filter Menu" at bounding box center [980, 157] width 13 height 13
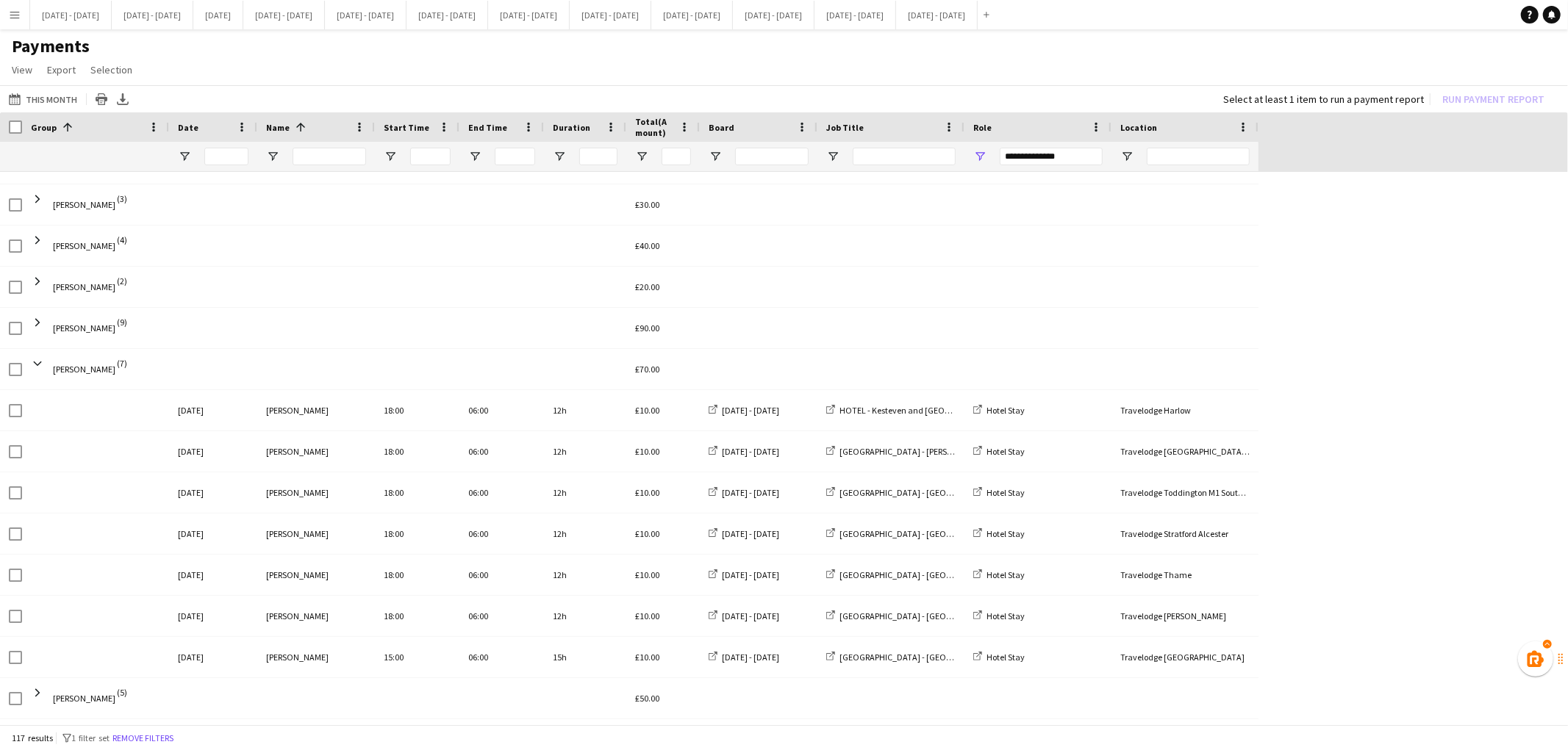
scroll to position [981, 0]
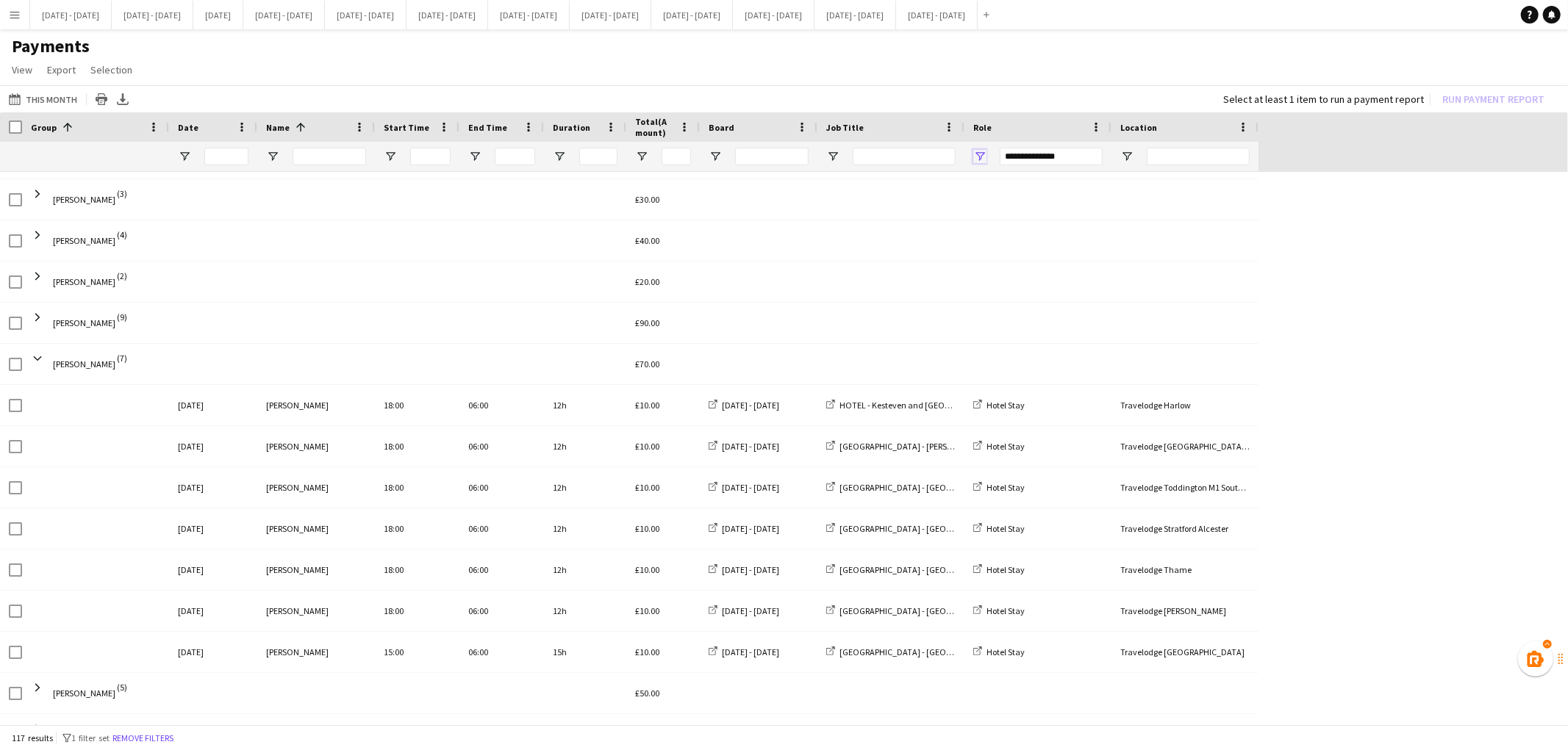
click at [981, 155] on span "Open Filter Menu" at bounding box center [980, 157] width 13 height 13
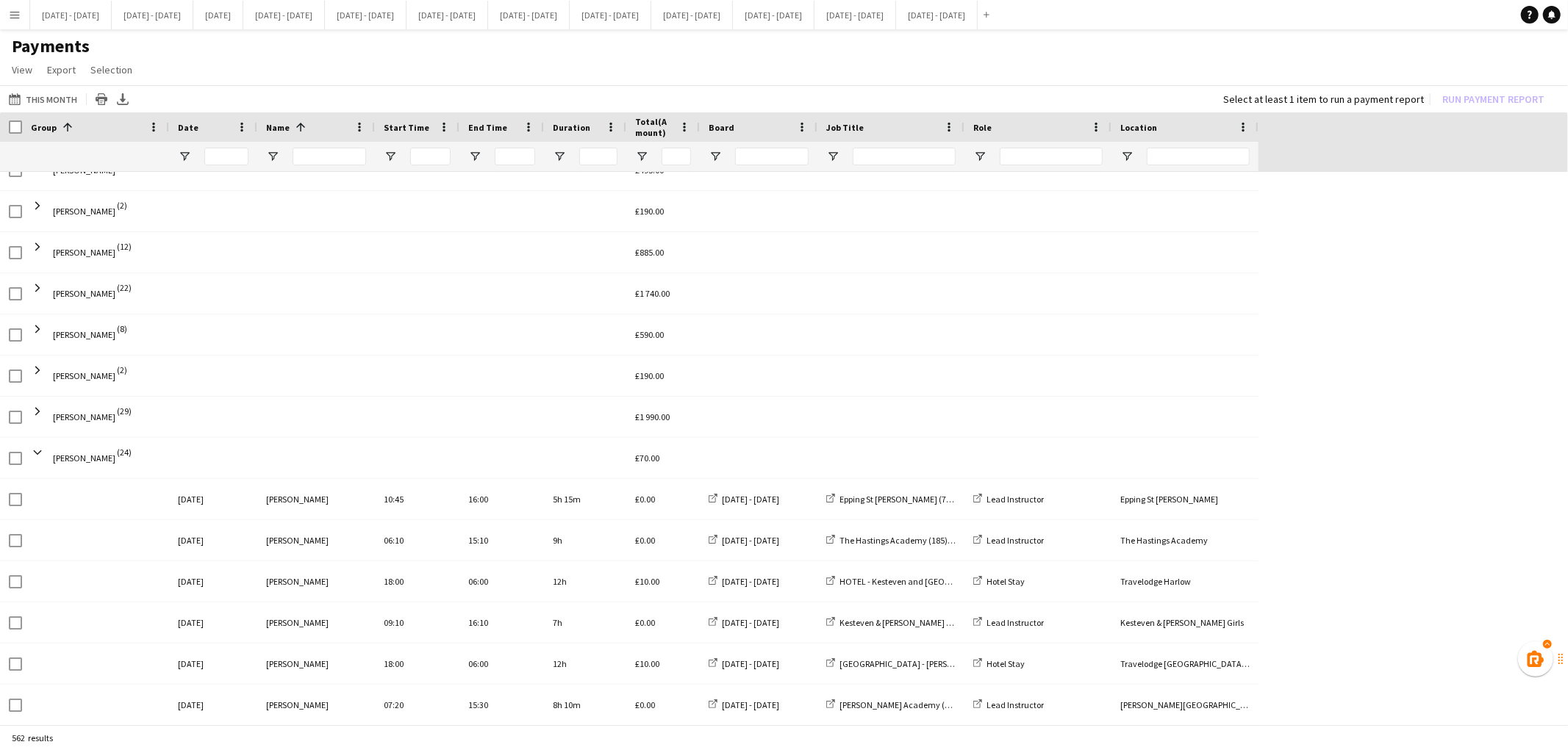
scroll to position [1659, 0]
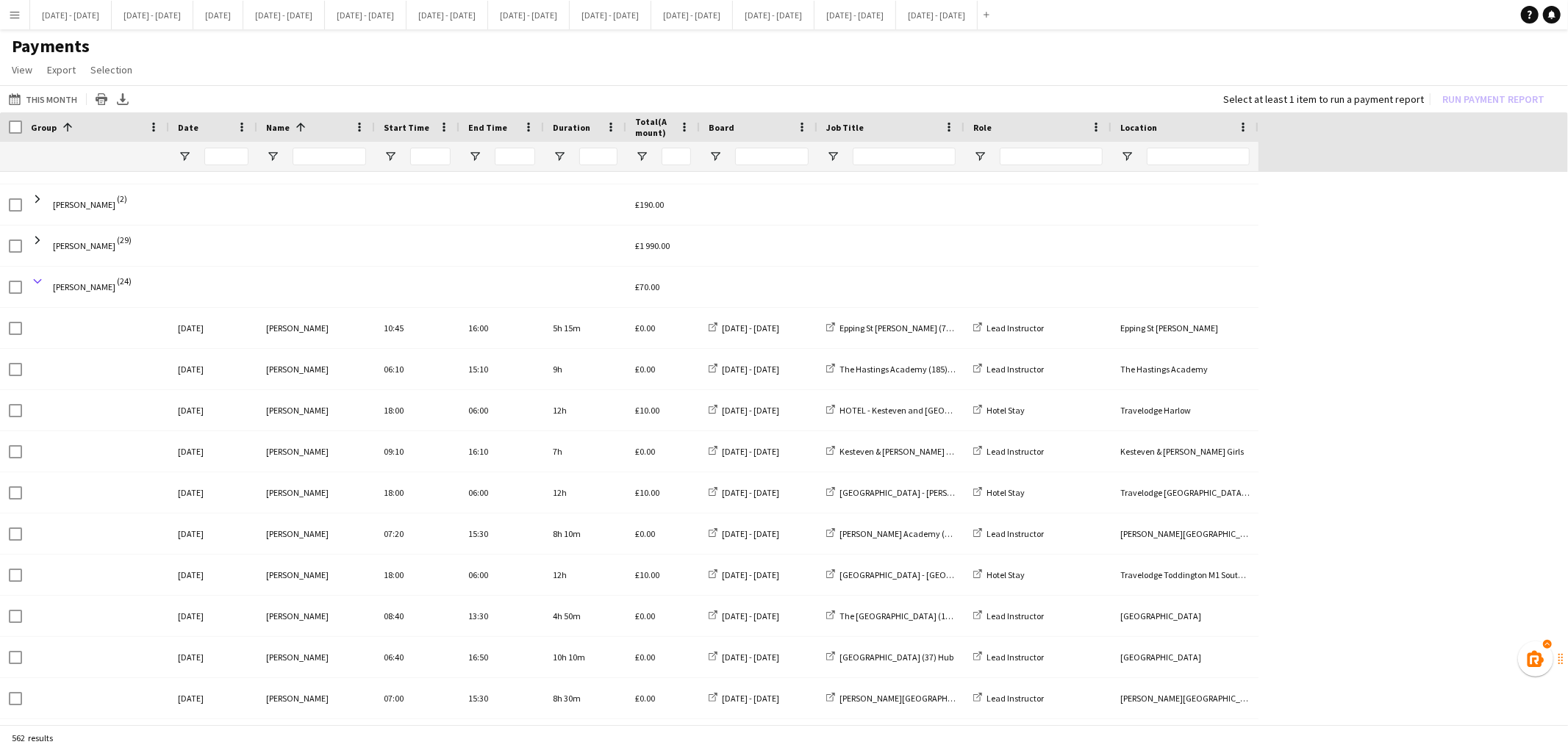
click at [37, 280] on span at bounding box center [38, 281] width 13 height 13
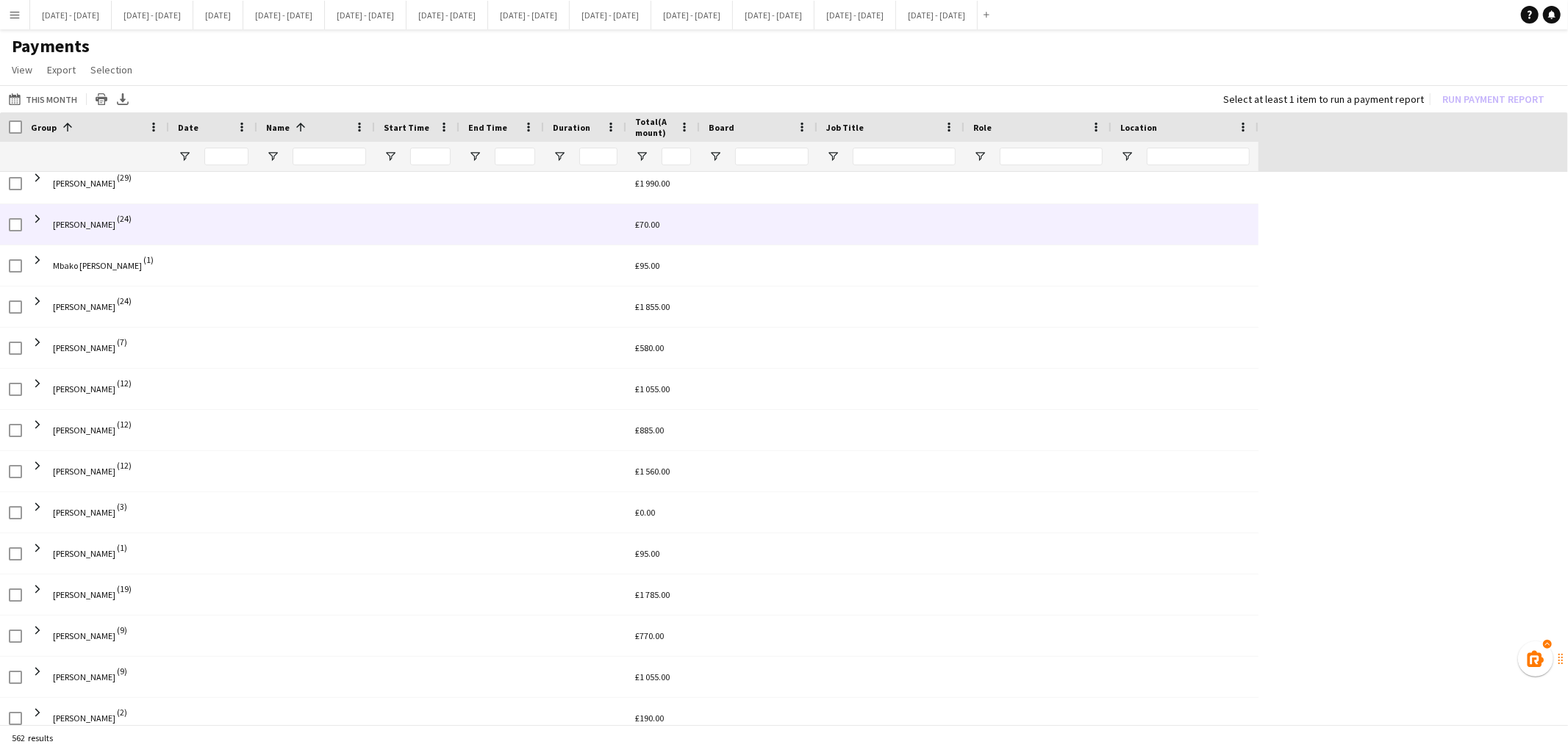
scroll to position [1864, 0]
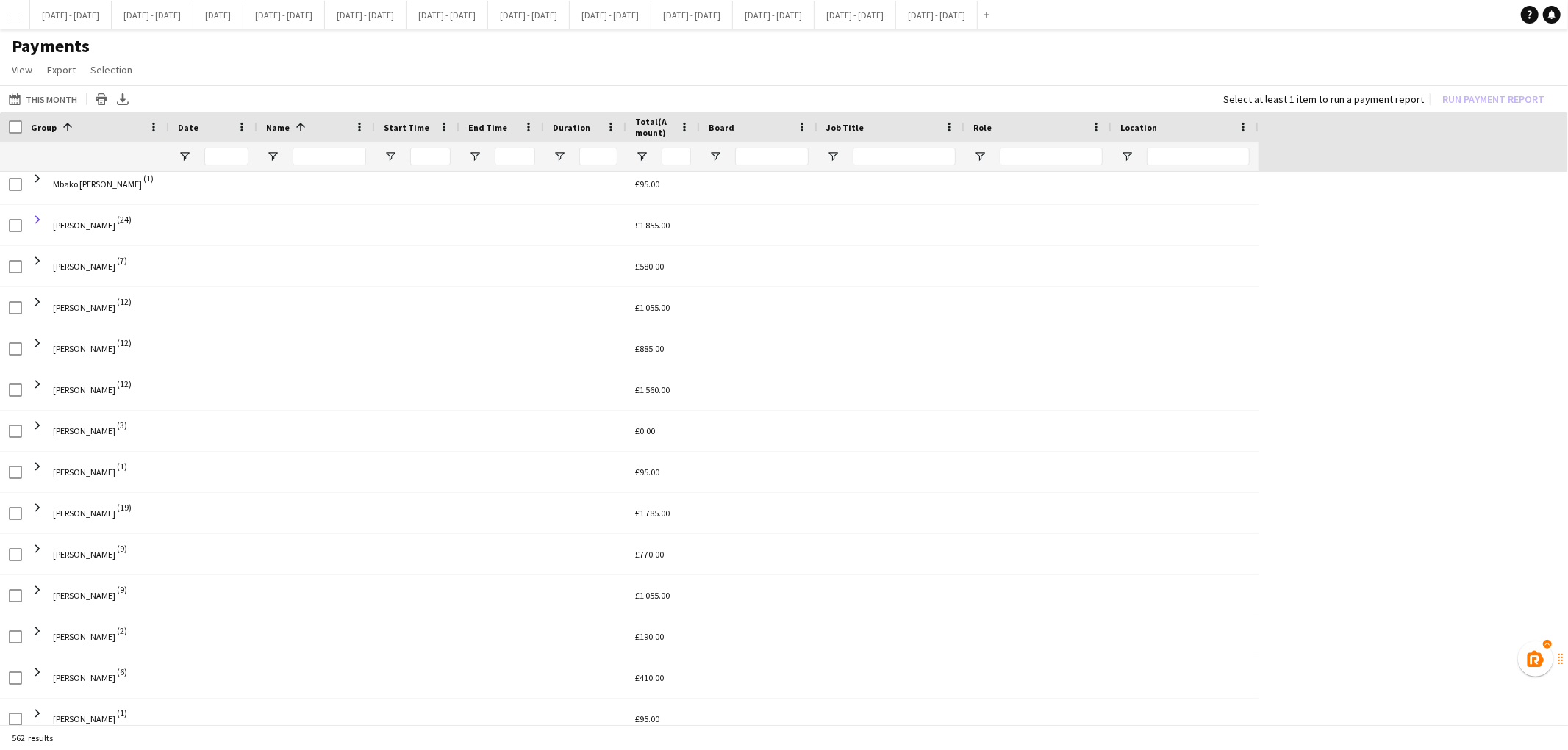
click at [42, 213] on span at bounding box center [38, 219] width 13 height 13
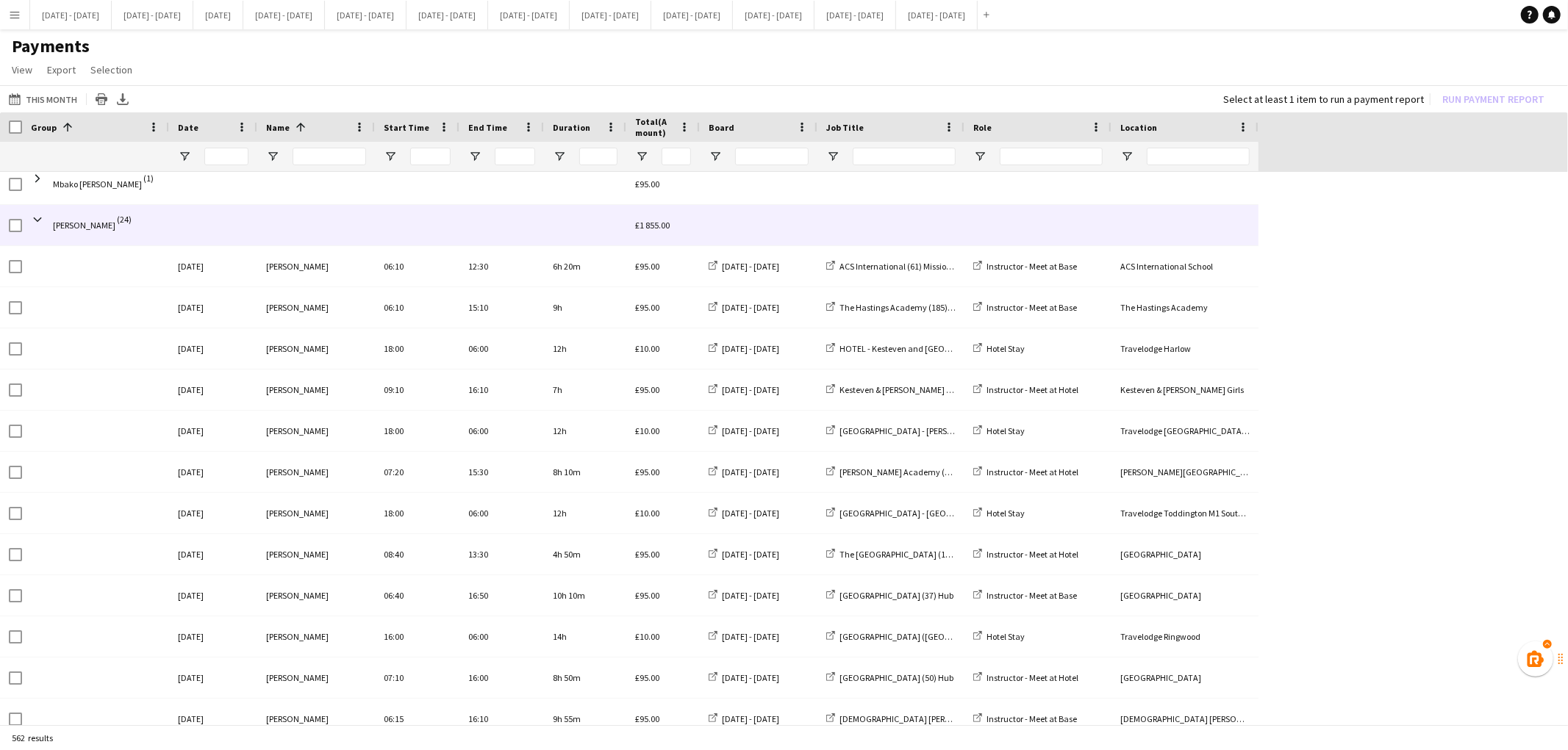
click at [991, 160] on div at bounding box center [1037, 156] width 147 height 29
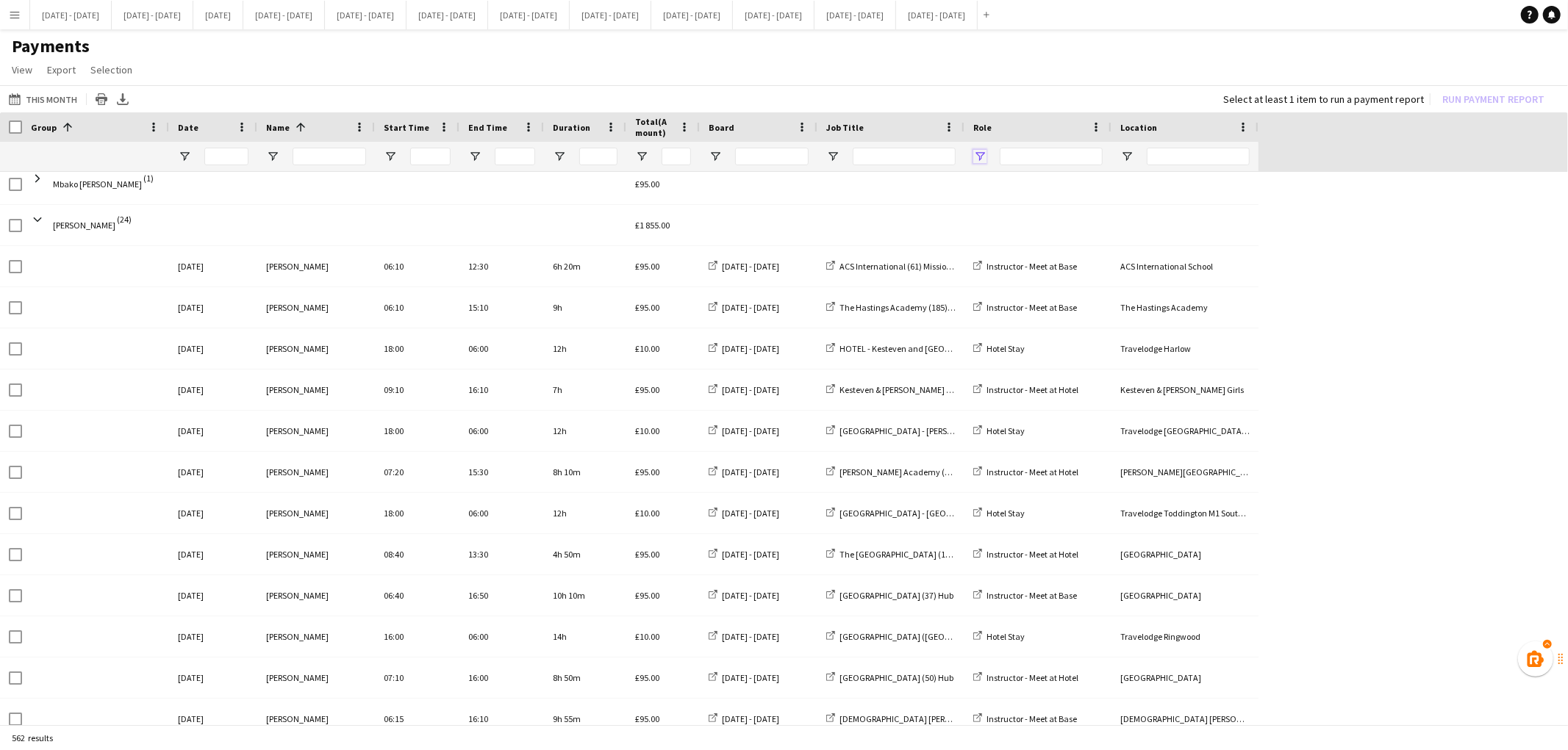
click at [982, 158] on span "Open Filter Menu" at bounding box center [980, 157] width 13 height 13
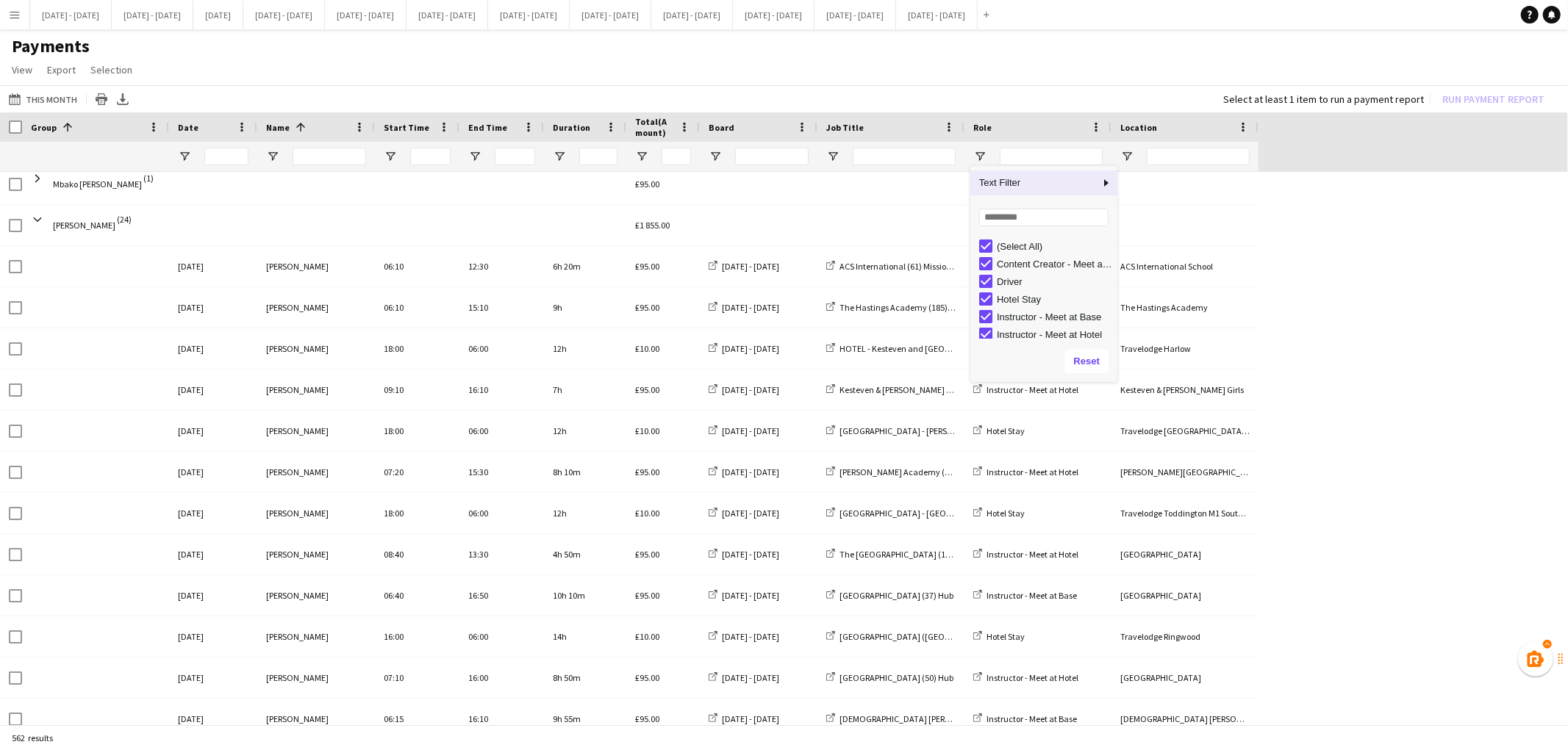
click at [1000, 297] on div "Hotel Stay" at bounding box center [1055, 300] width 116 height 11
type input "**********"
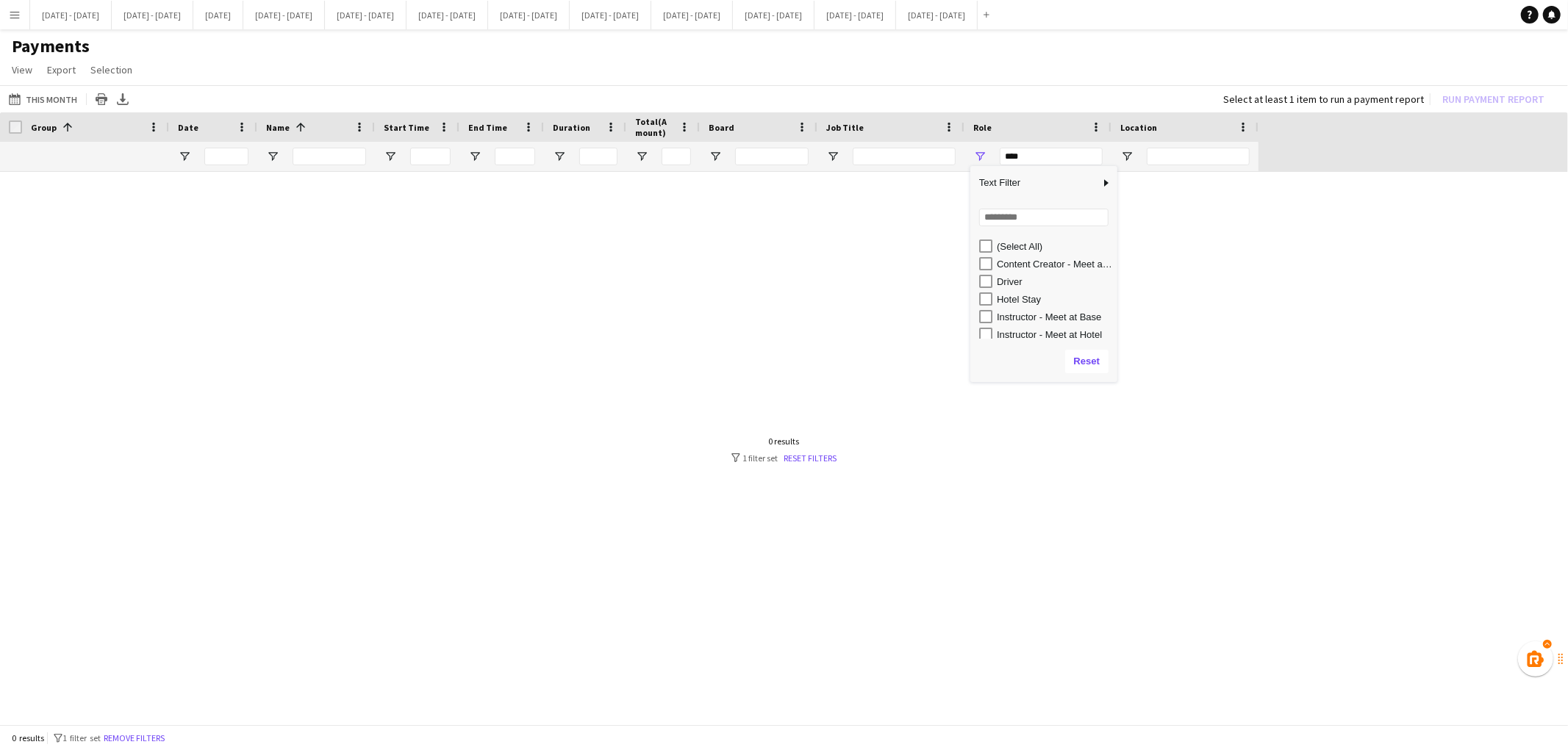
scroll to position [0, 0]
type input "**********"
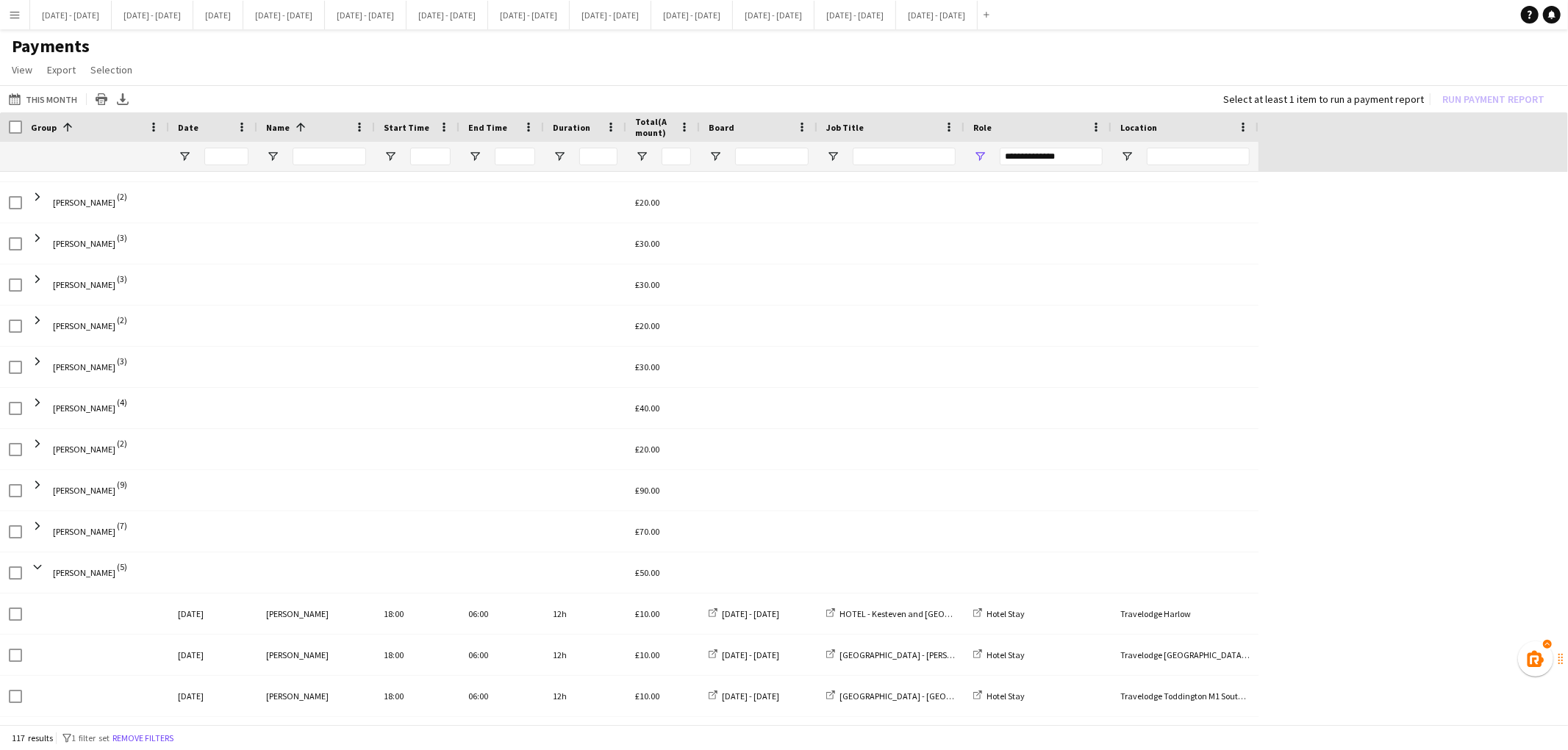
scroll to position [813, 0]
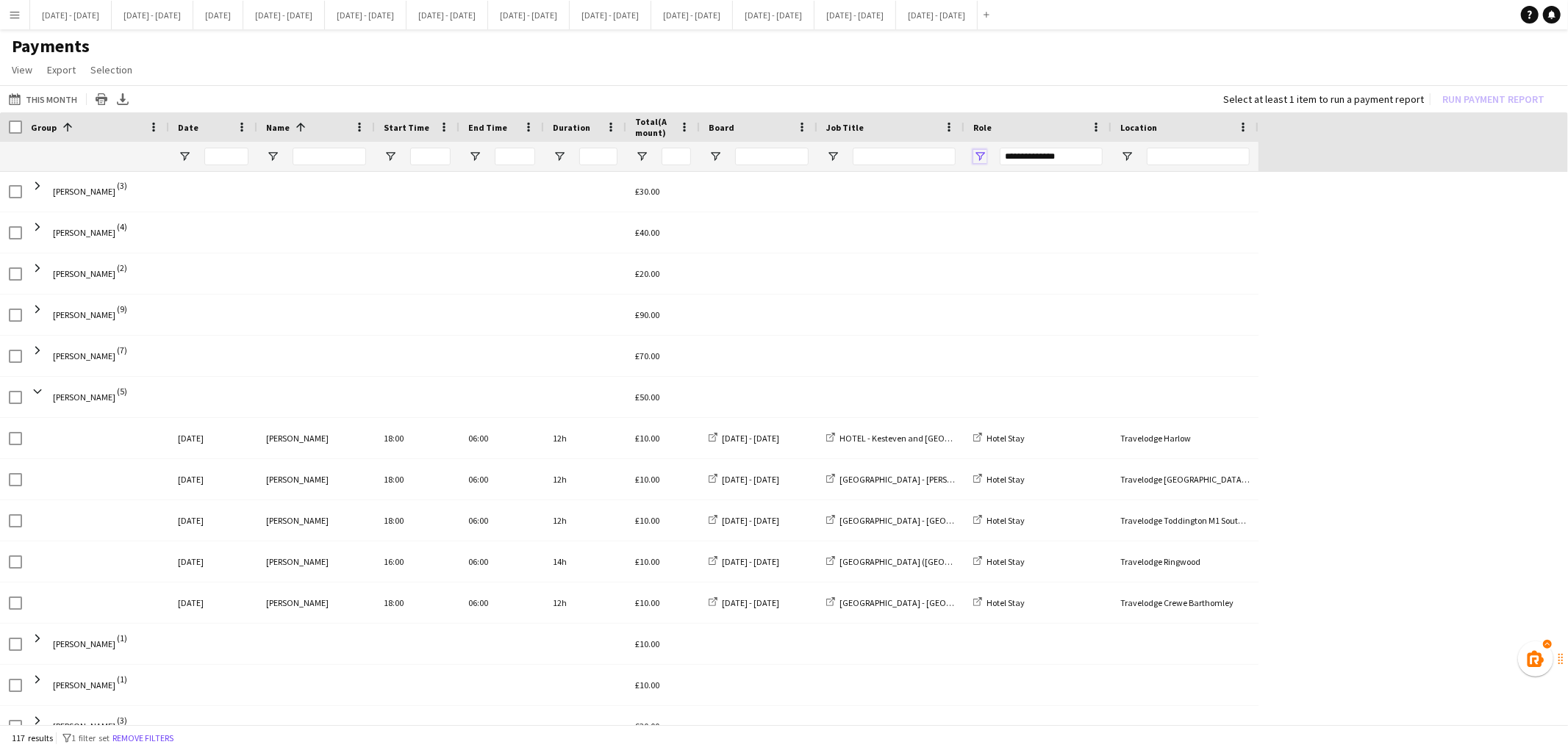
click at [978, 157] on span "Open Filter Menu" at bounding box center [980, 157] width 13 height 13
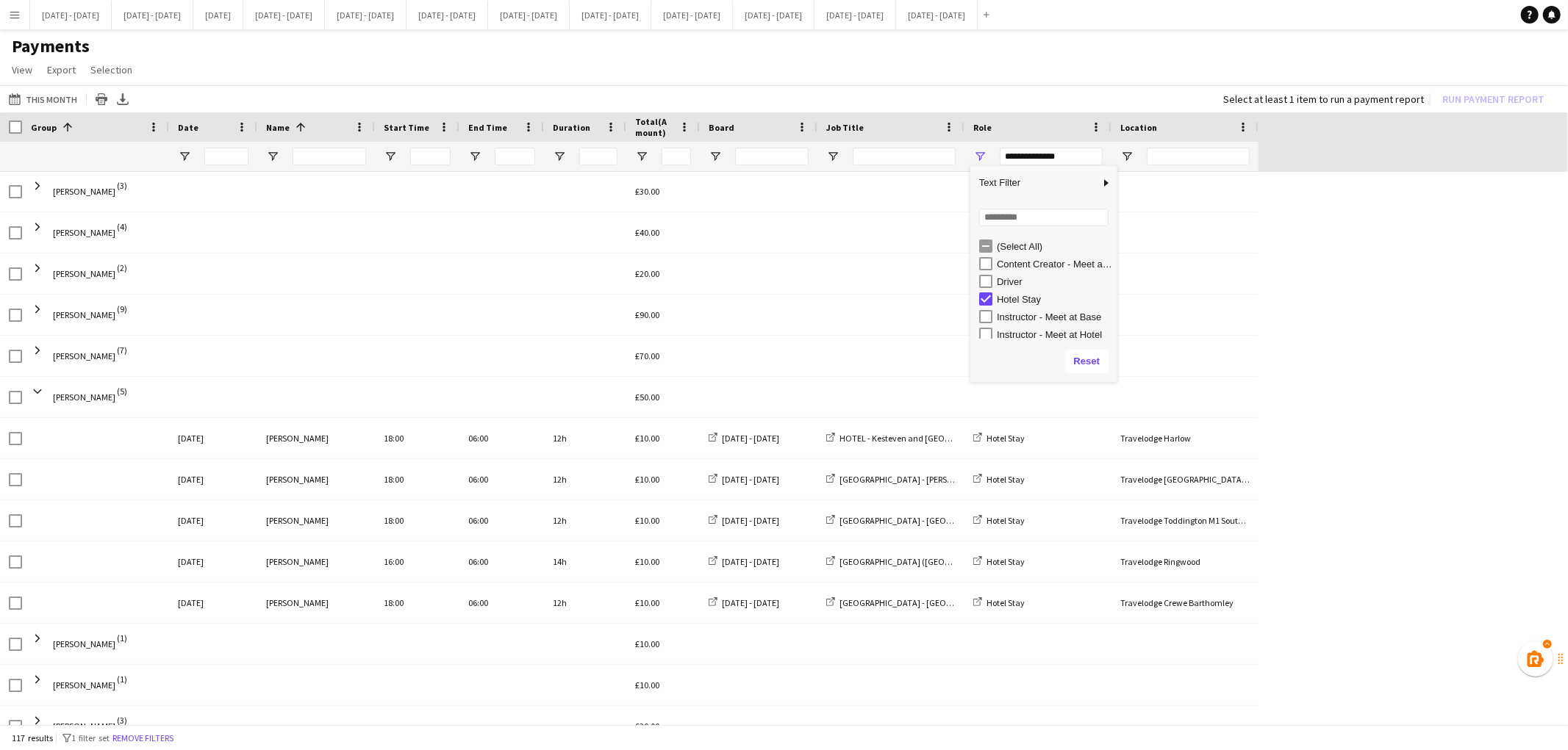
click at [985, 237] on div "(Select All)" at bounding box center [1048, 246] width 138 height 18
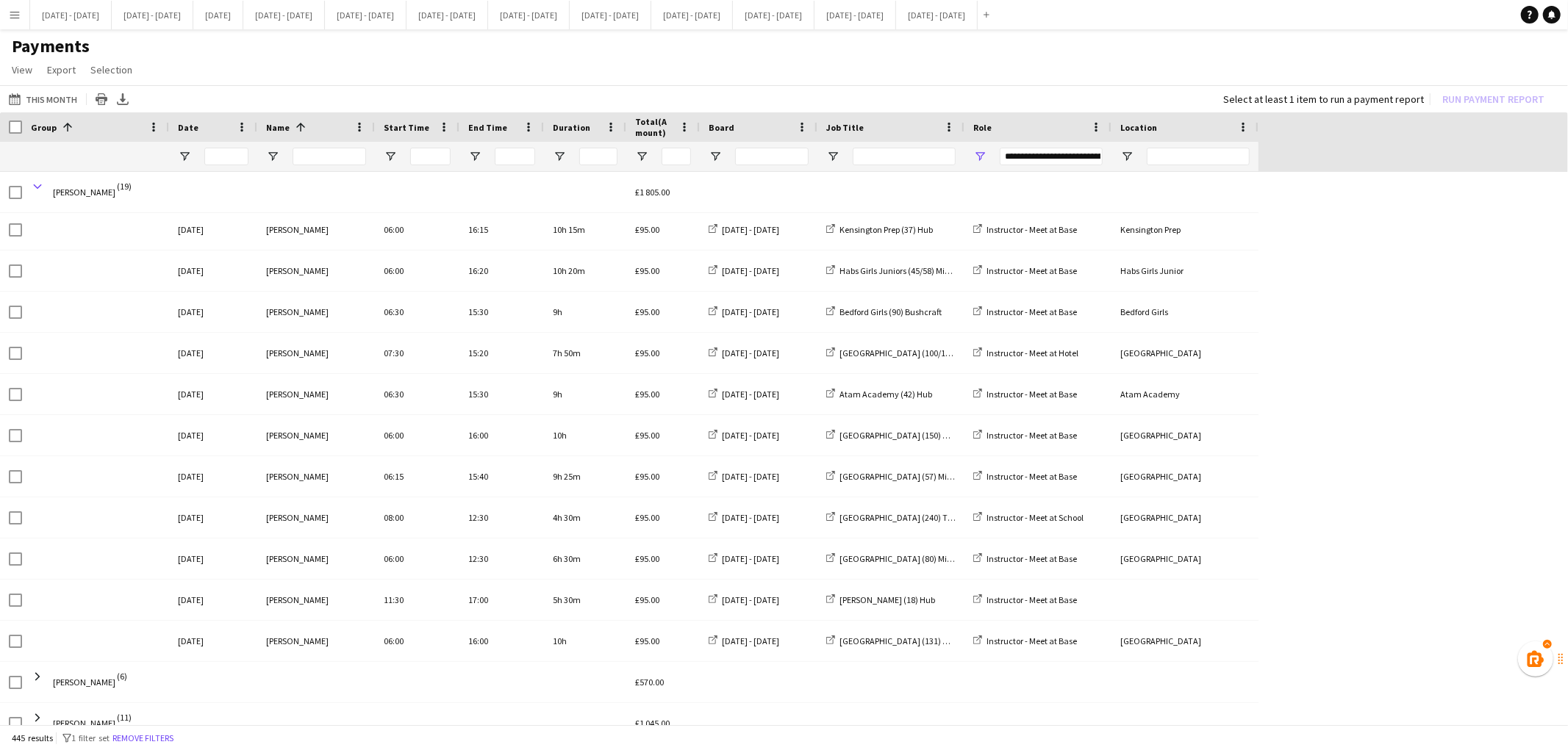
click at [40, 186] on span at bounding box center [38, 187] width 13 height 13
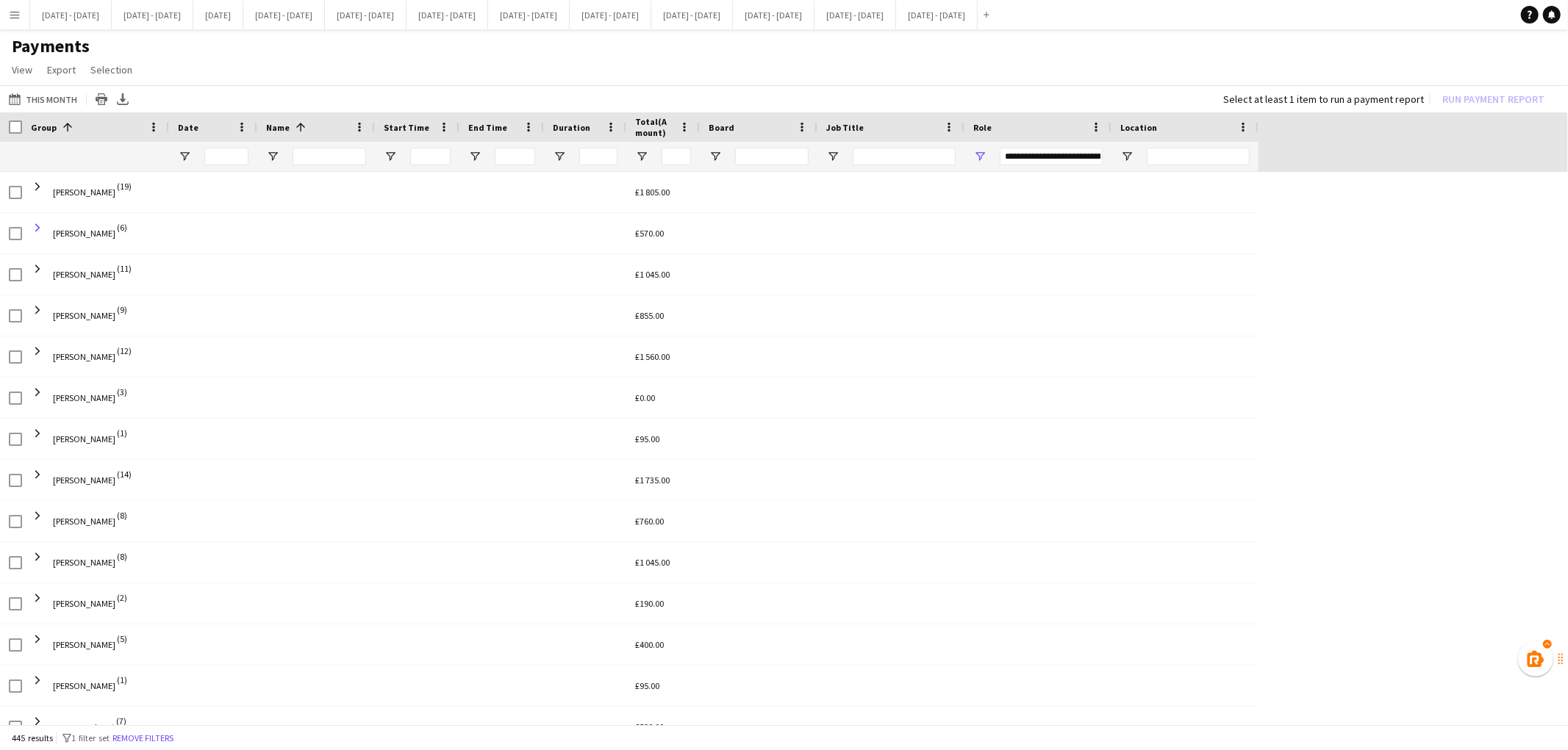
click at [42, 226] on span at bounding box center [38, 228] width 13 height 13
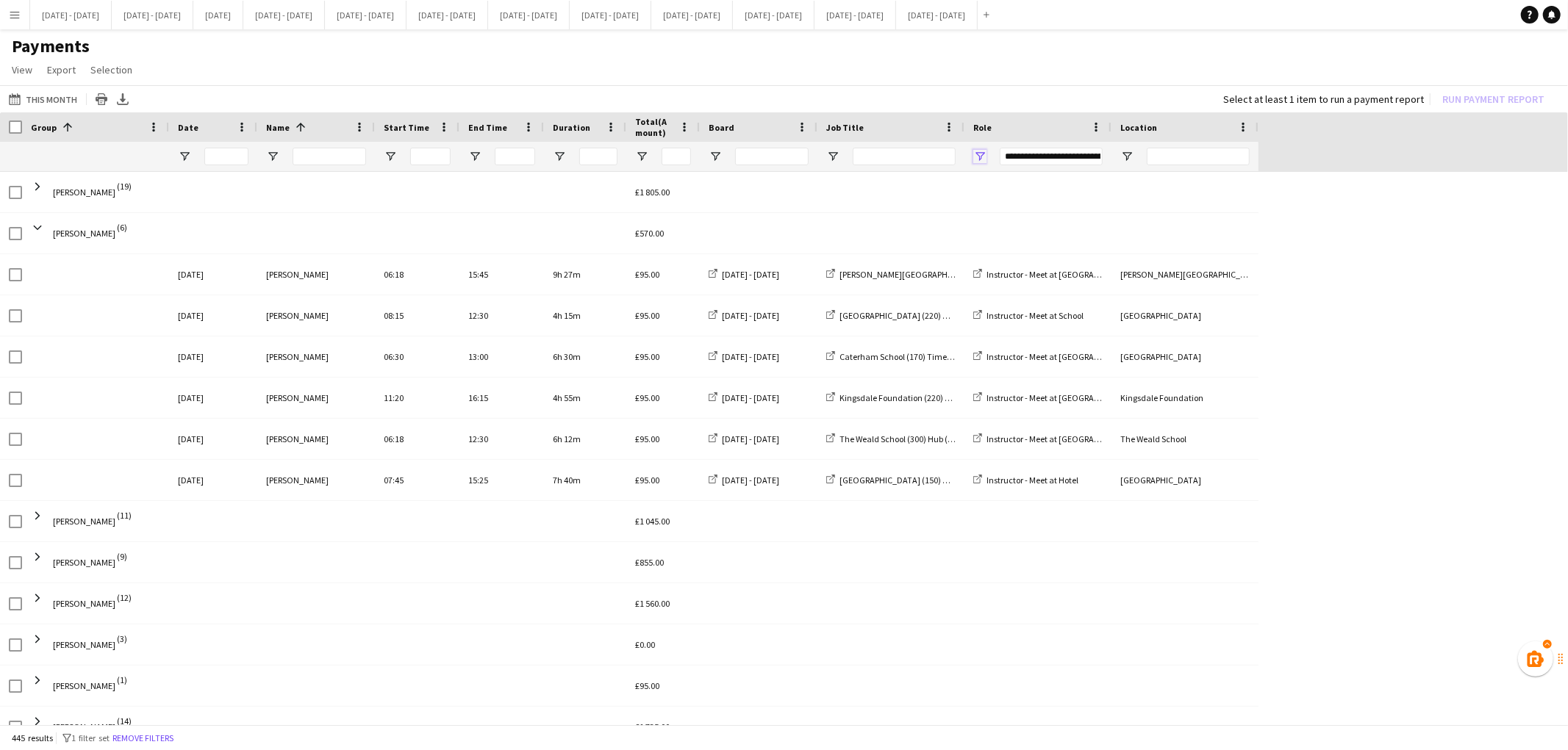
click at [982, 157] on span "Open Filter Menu" at bounding box center [980, 157] width 13 height 13
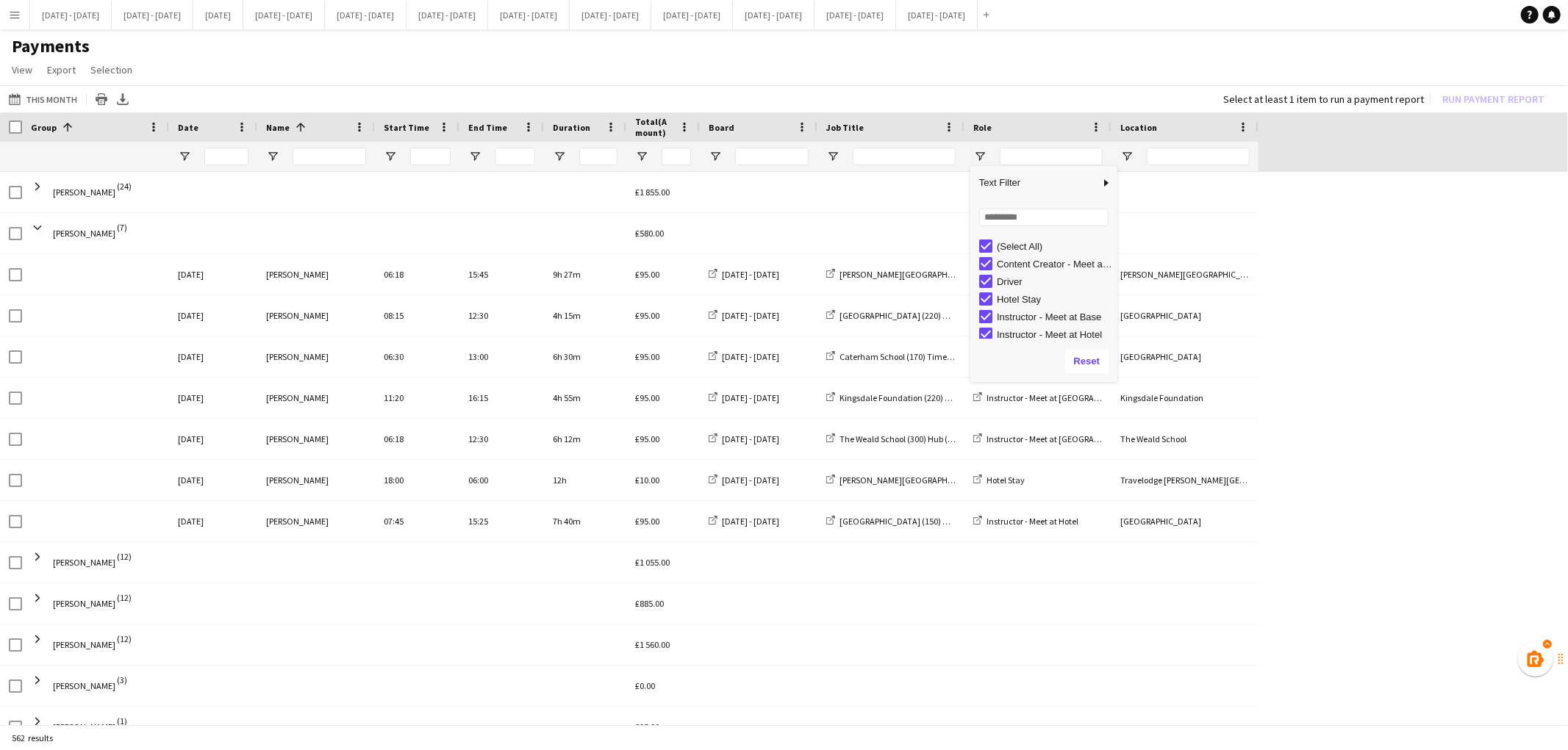
click at [981, 237] on div "(Select All)" at bounding box center [1048, 246] width 138 height 18
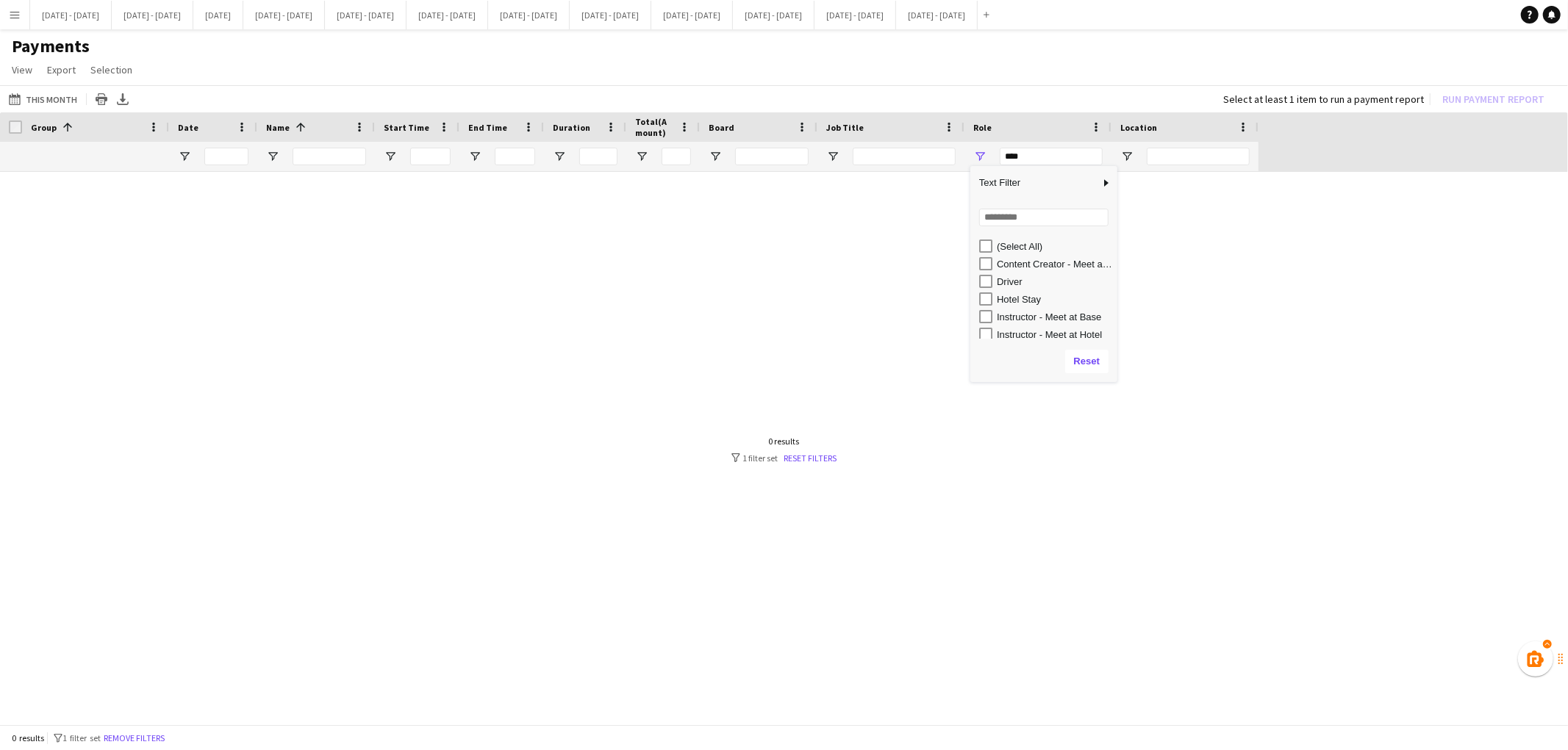
click at [1000, 297] on div "Hotel Stay" at bounding box center [1055, 300] width 116 height 11
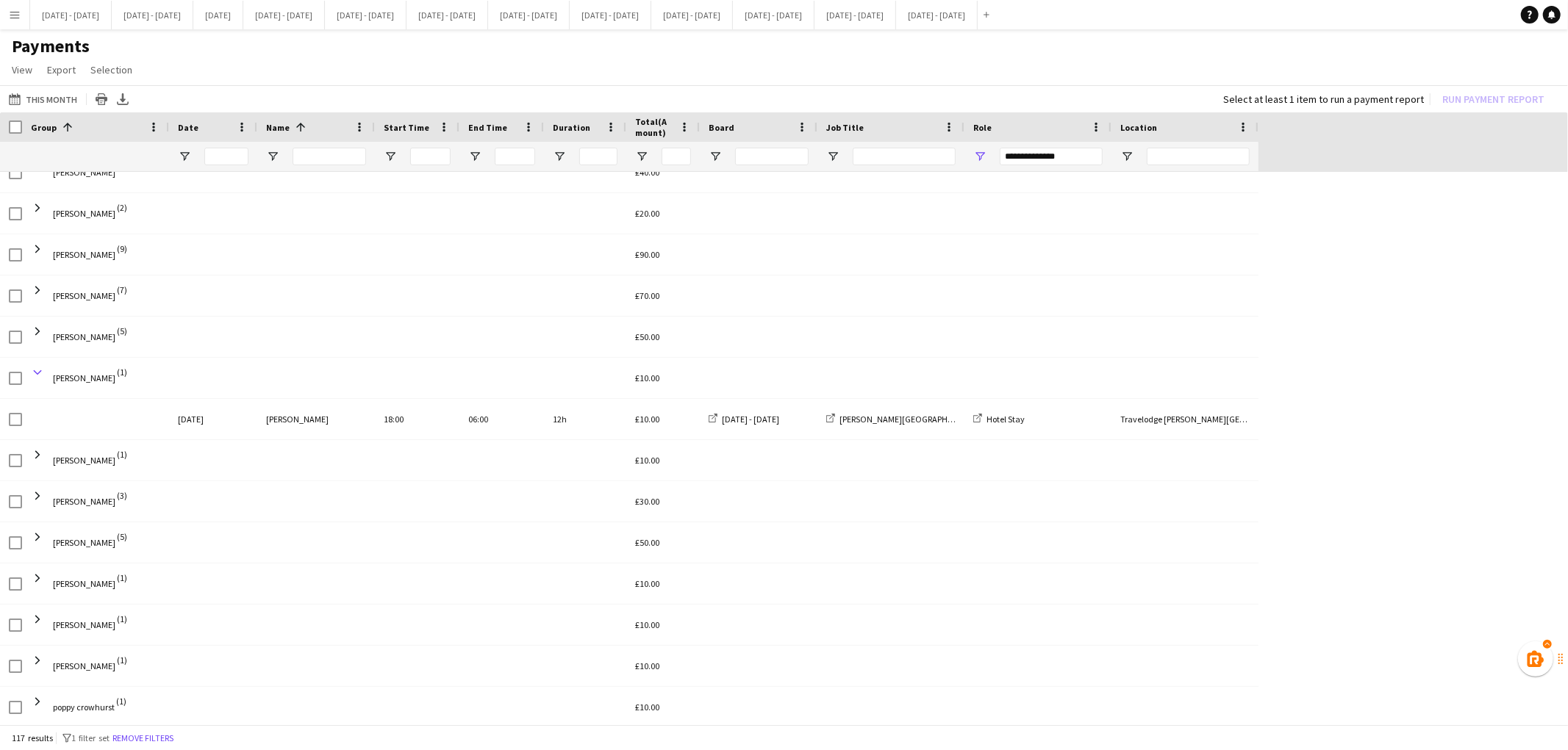
click at [34, 366] on span at bounding box center [38, 372] width 13 height 13
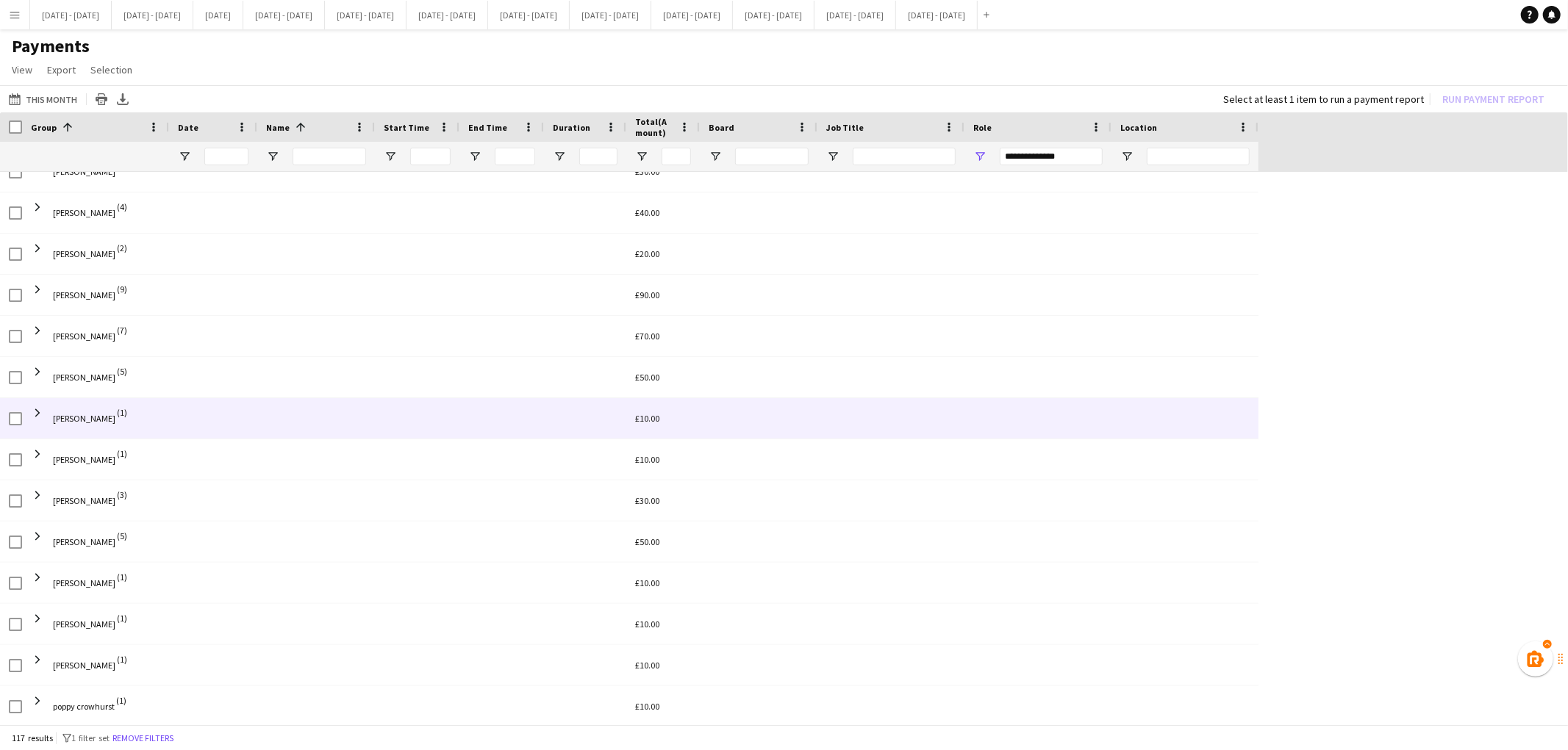
scroll to position [1008, 0]
click at [42, 454] on span at bounding box center [38, 455] width 13 height 13
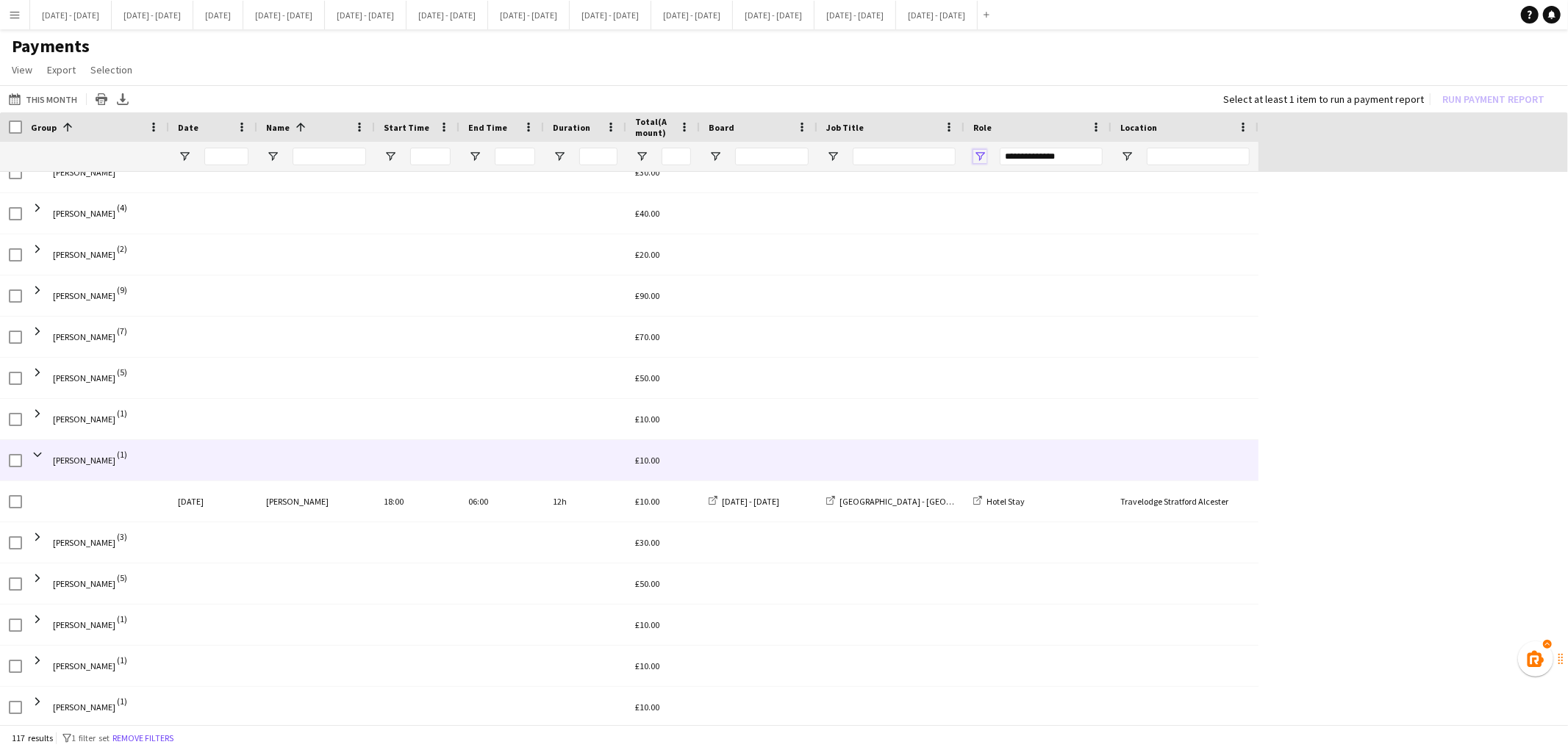
click at [973, 159] on span "Open Filter Menu" at bounding box center [980, 157] width 13 height 13
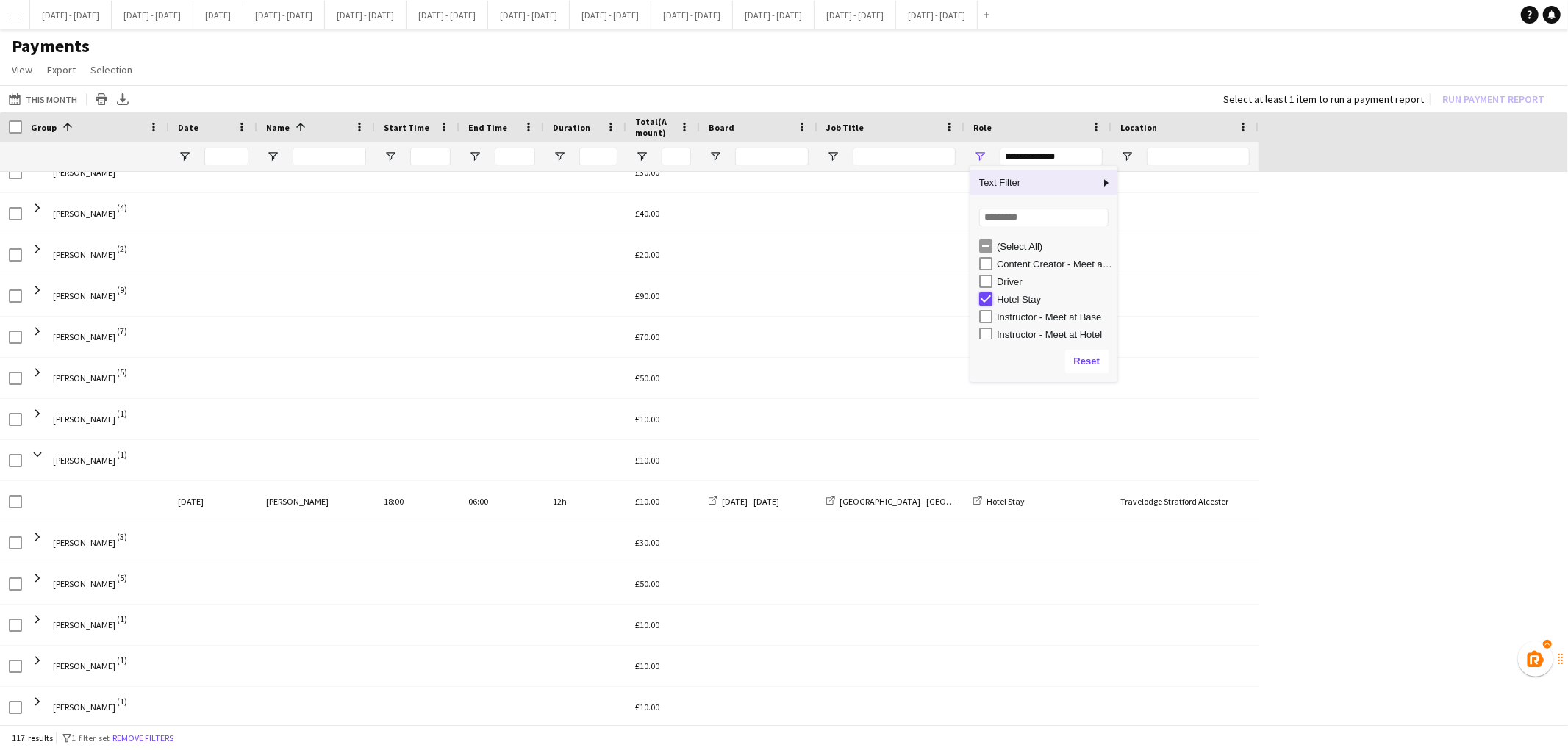
type input "***"
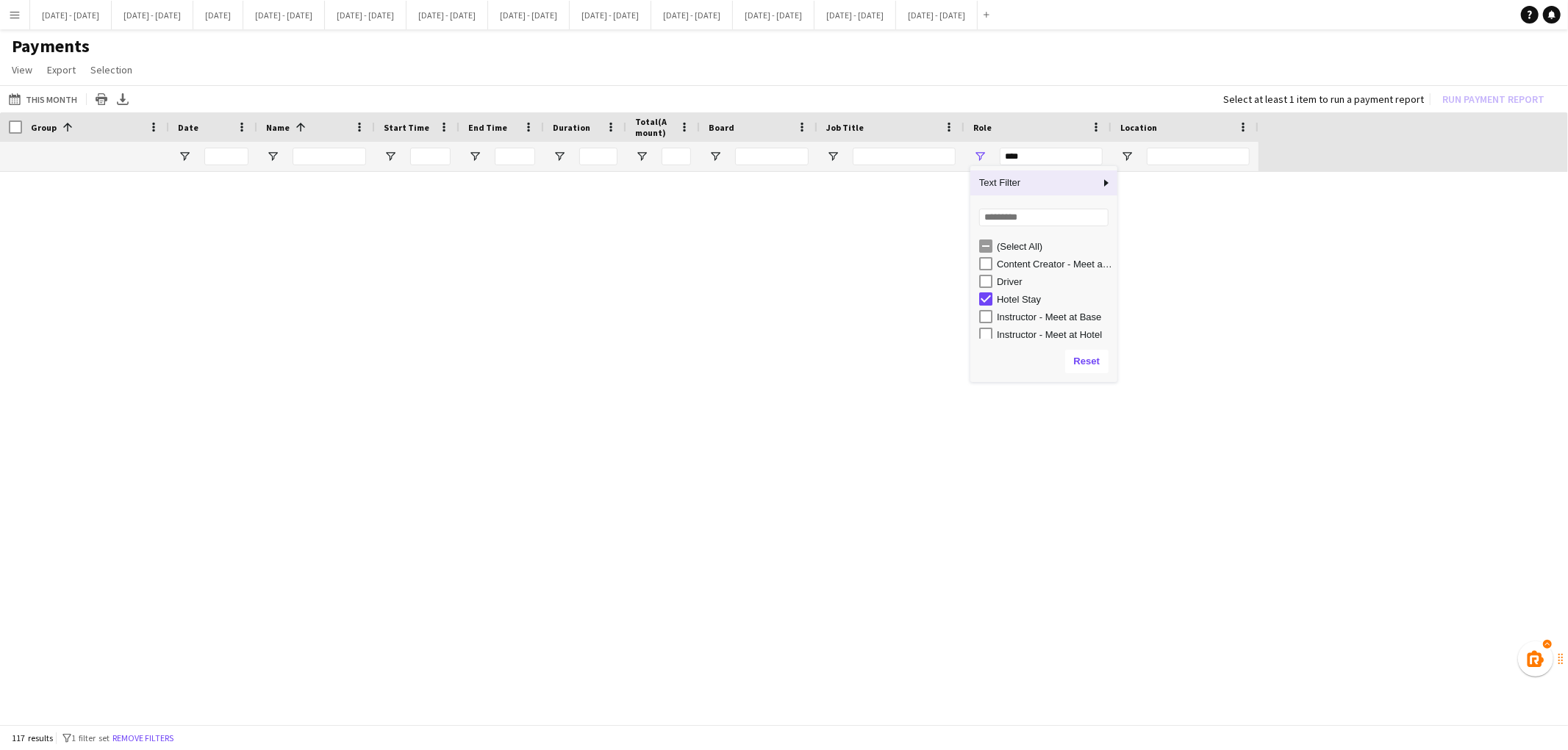
scroll to position [0, 0]
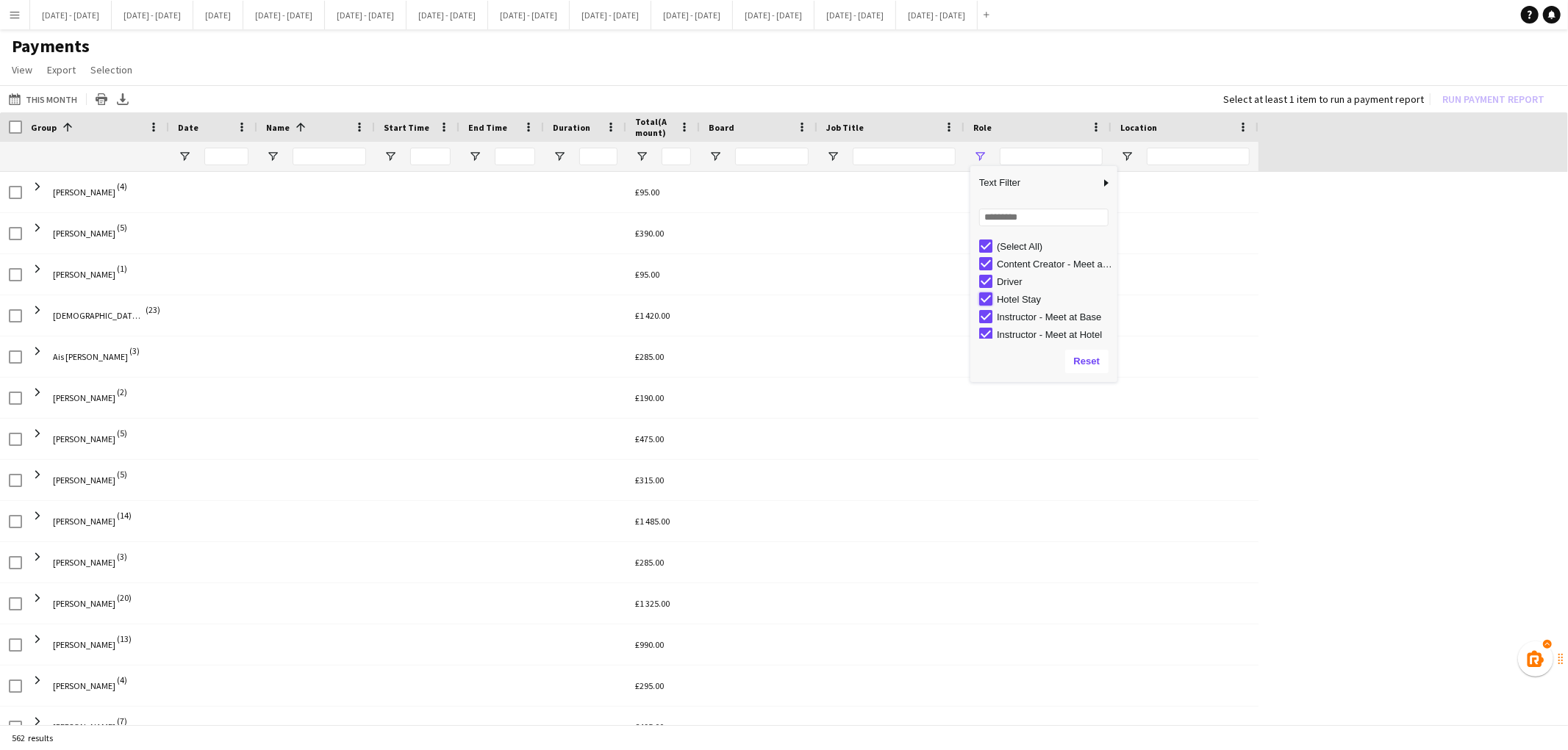
type input "**********"
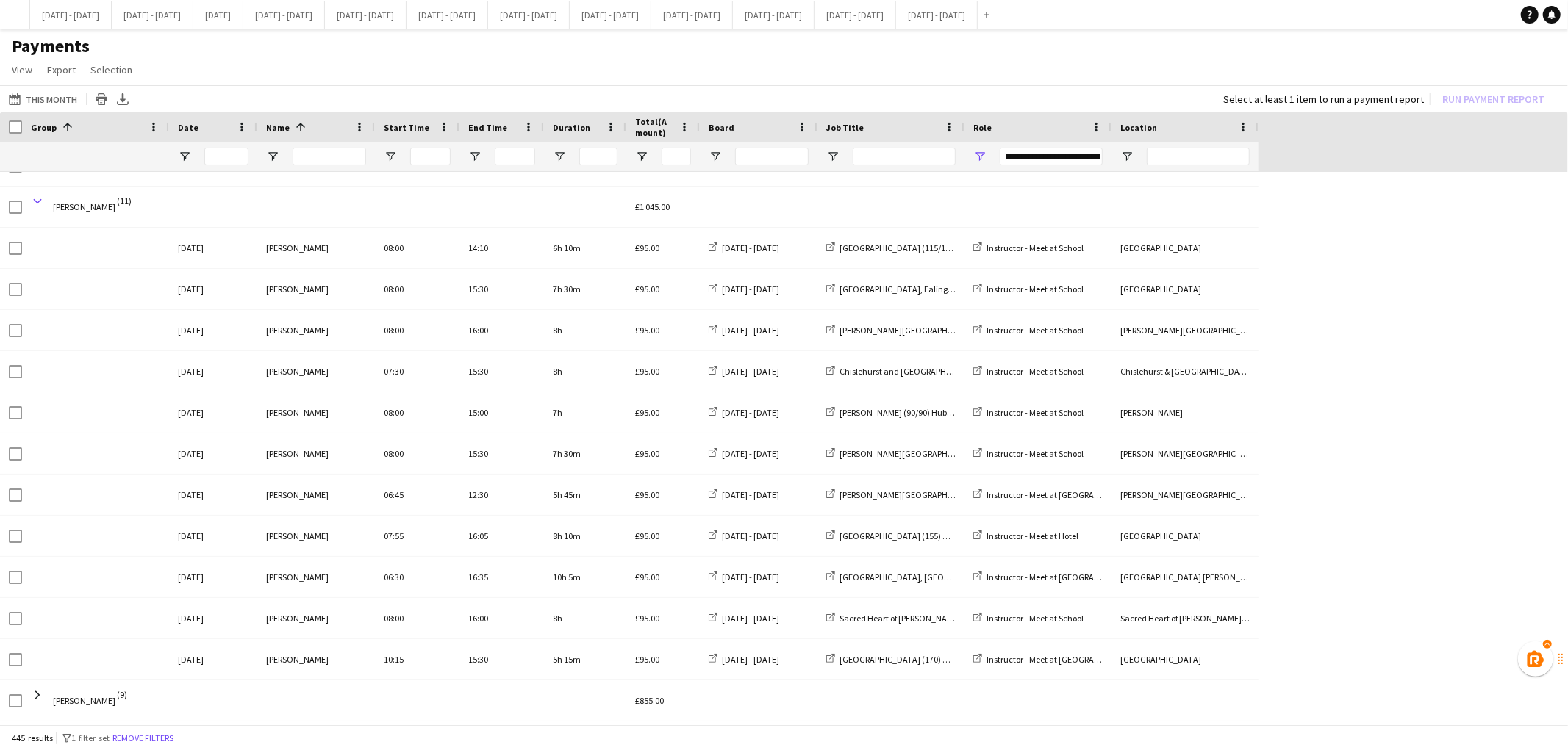
click at [42, 205] on span at bounding box center [38, 202] width 13 height 13
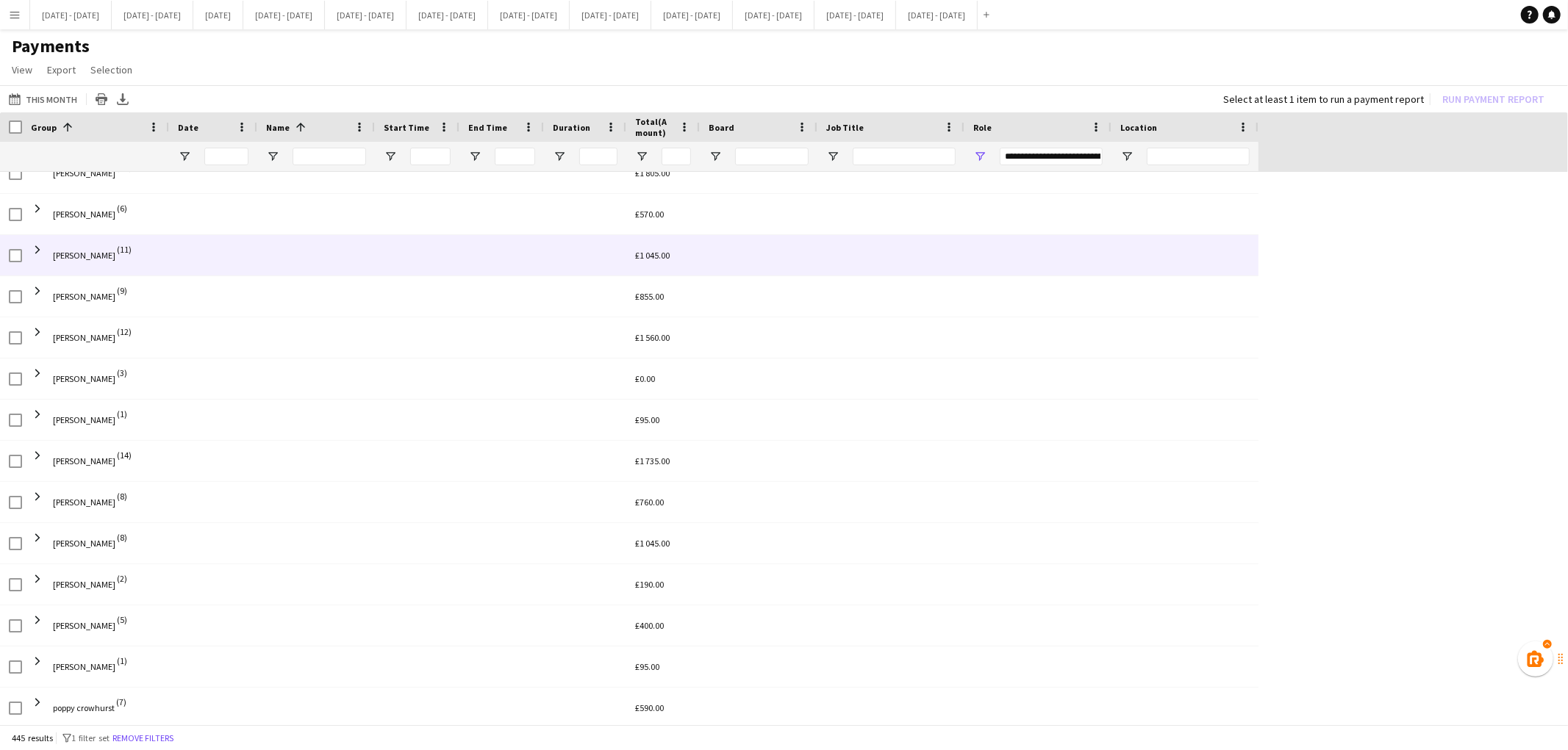
click at [37, 341] on span at bounding box center [38, 332] width 13 height 29
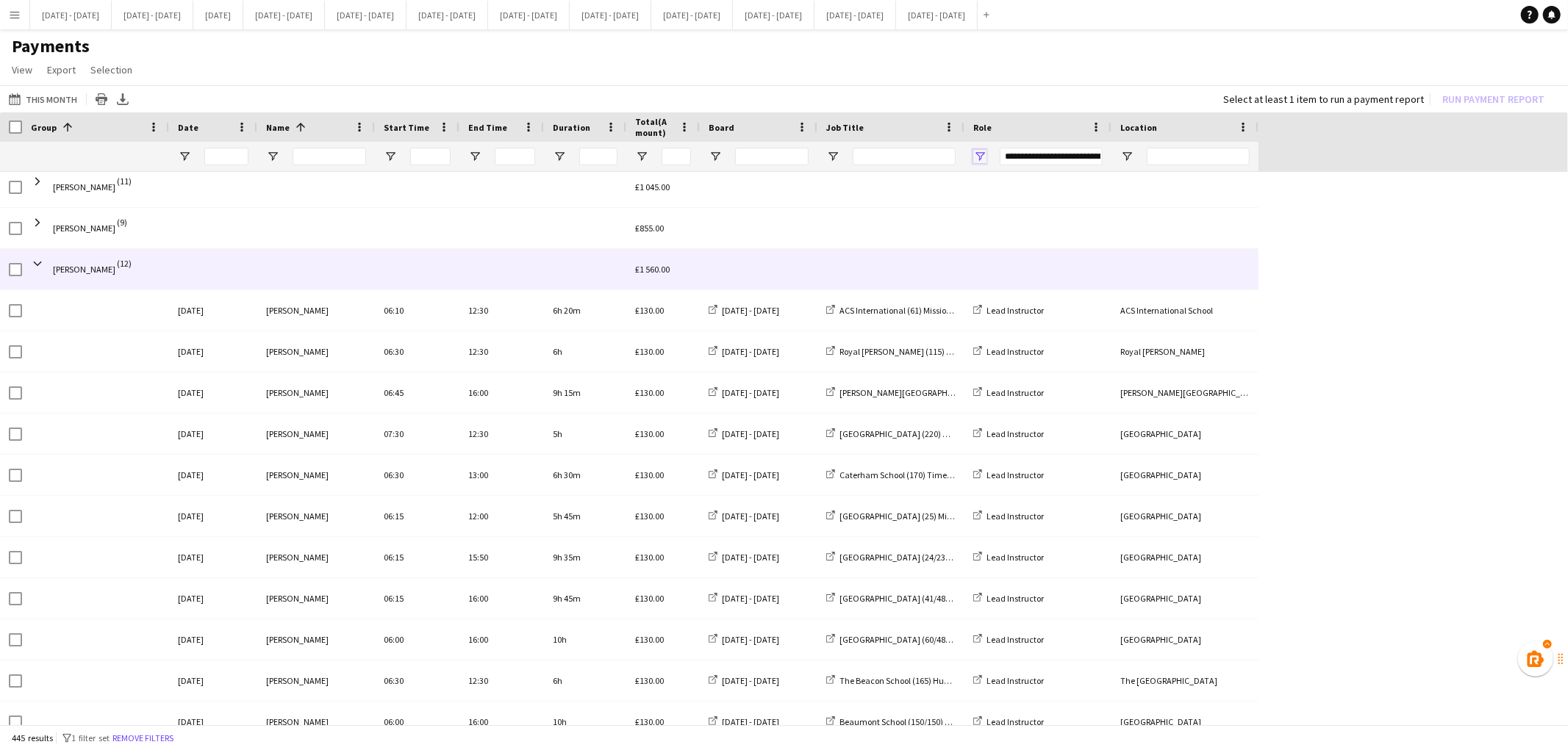
click at [983, 155] on span "Open Filter Menu" at bounding box center [980, 157] width 13 height 13
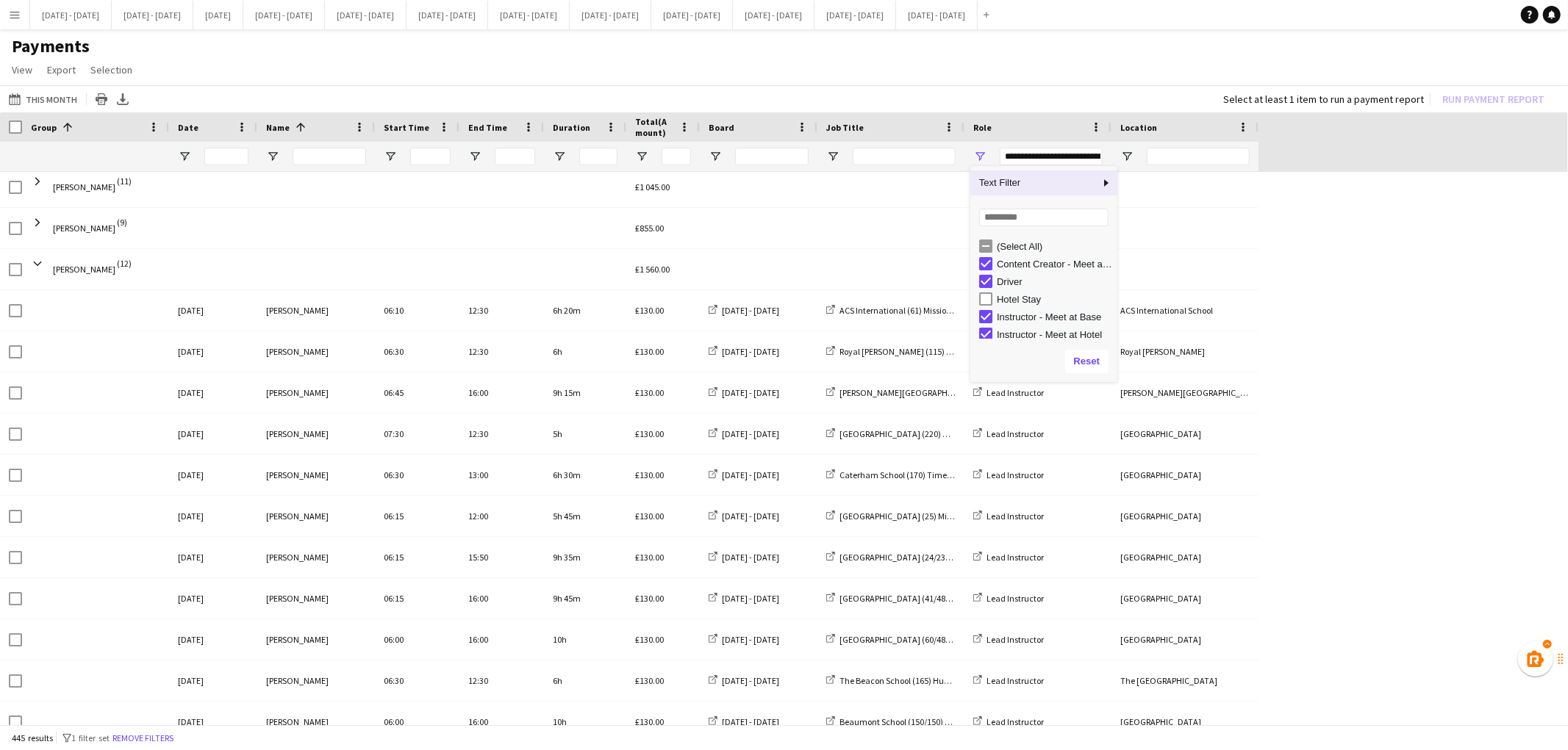
click at [997, 294] on div "Hotel Stay" at bounding box center [1055, 300] width 116 height 11
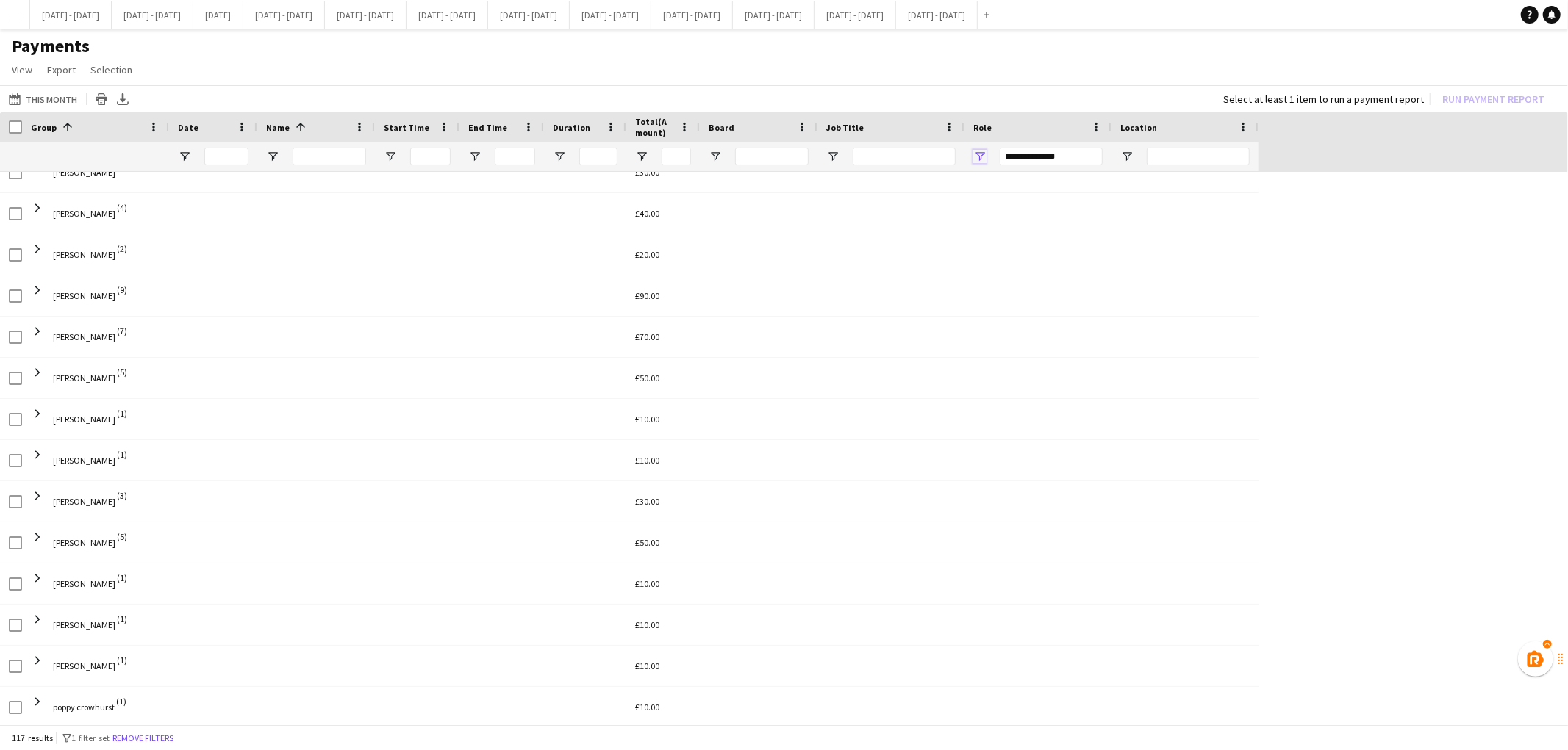
click at [981, 161] on span "Open Filter Menu" at bounding box center [980, 157] width 13 height 13
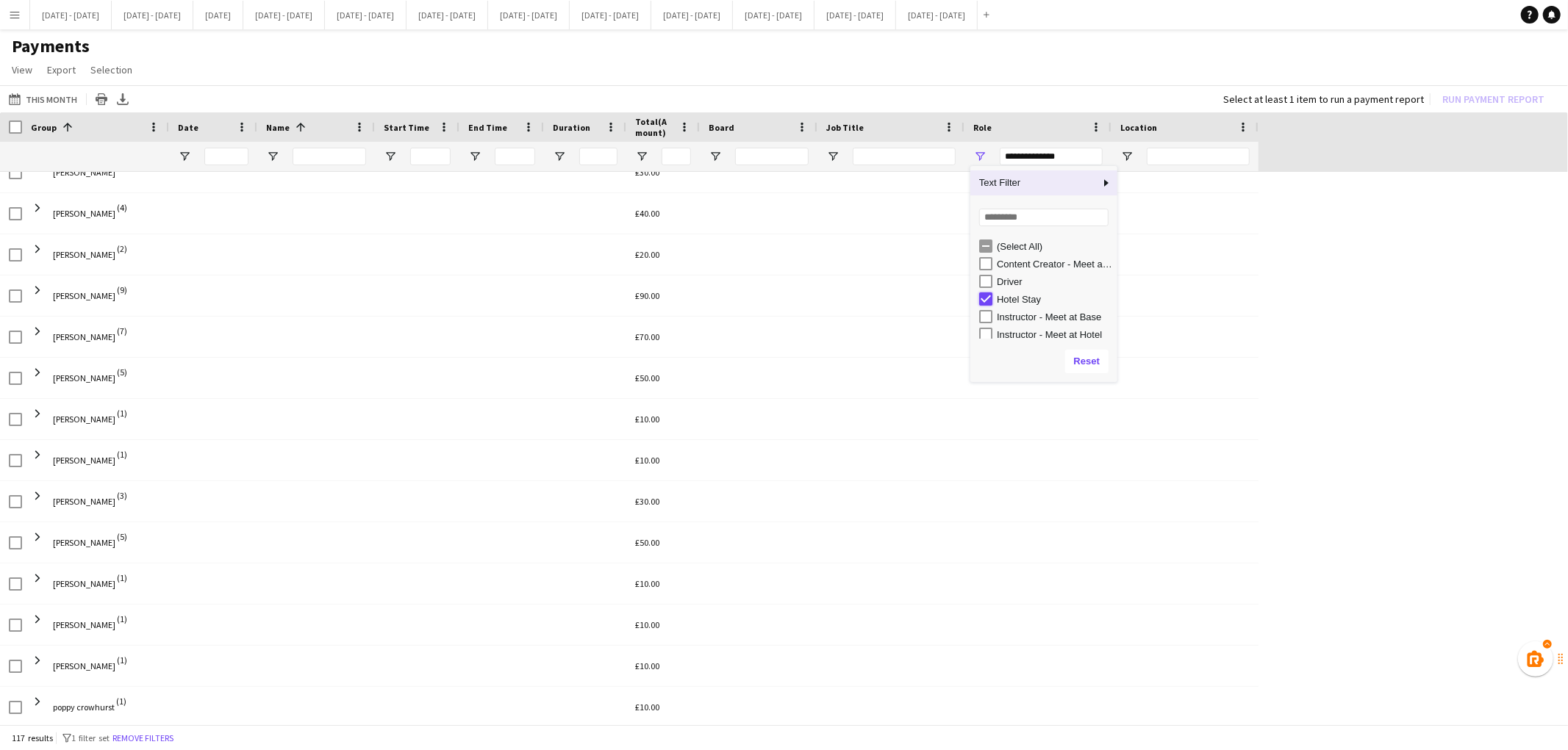
type input "***"
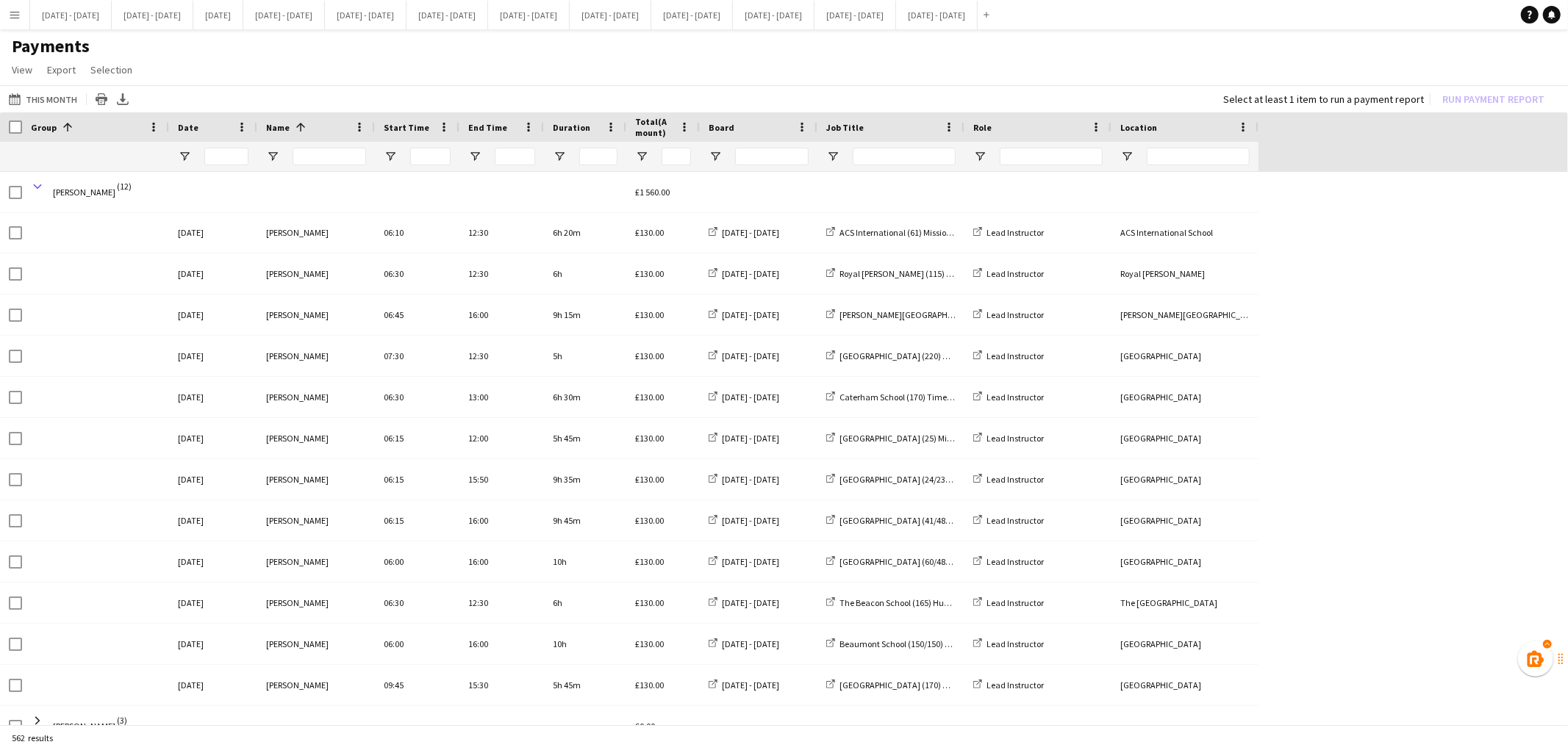
click at [37, 186] on span at bounding box center [38, 187] width 13 height 13
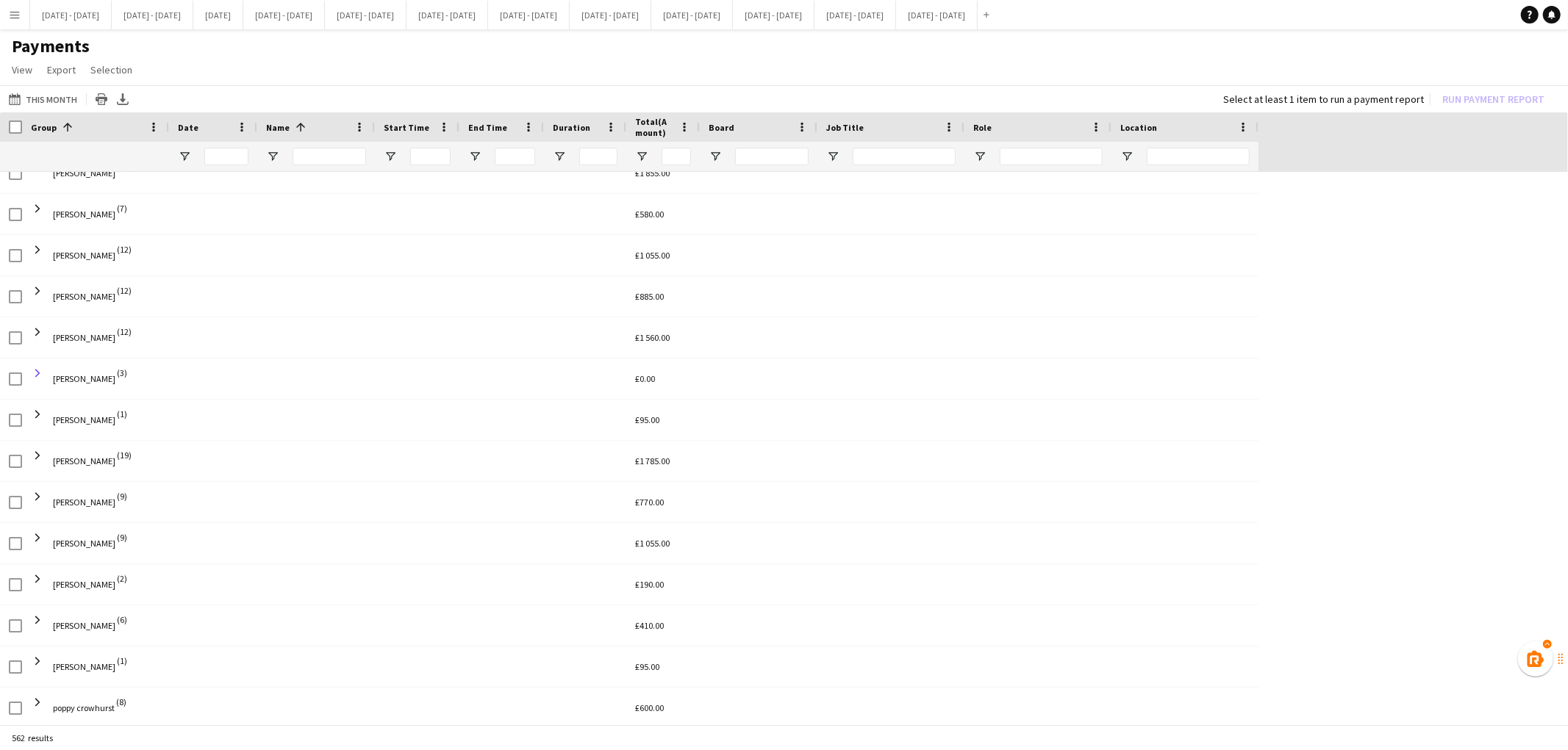
click at [37, 372] on span at bounding box center [38, 373] width 13 height 13
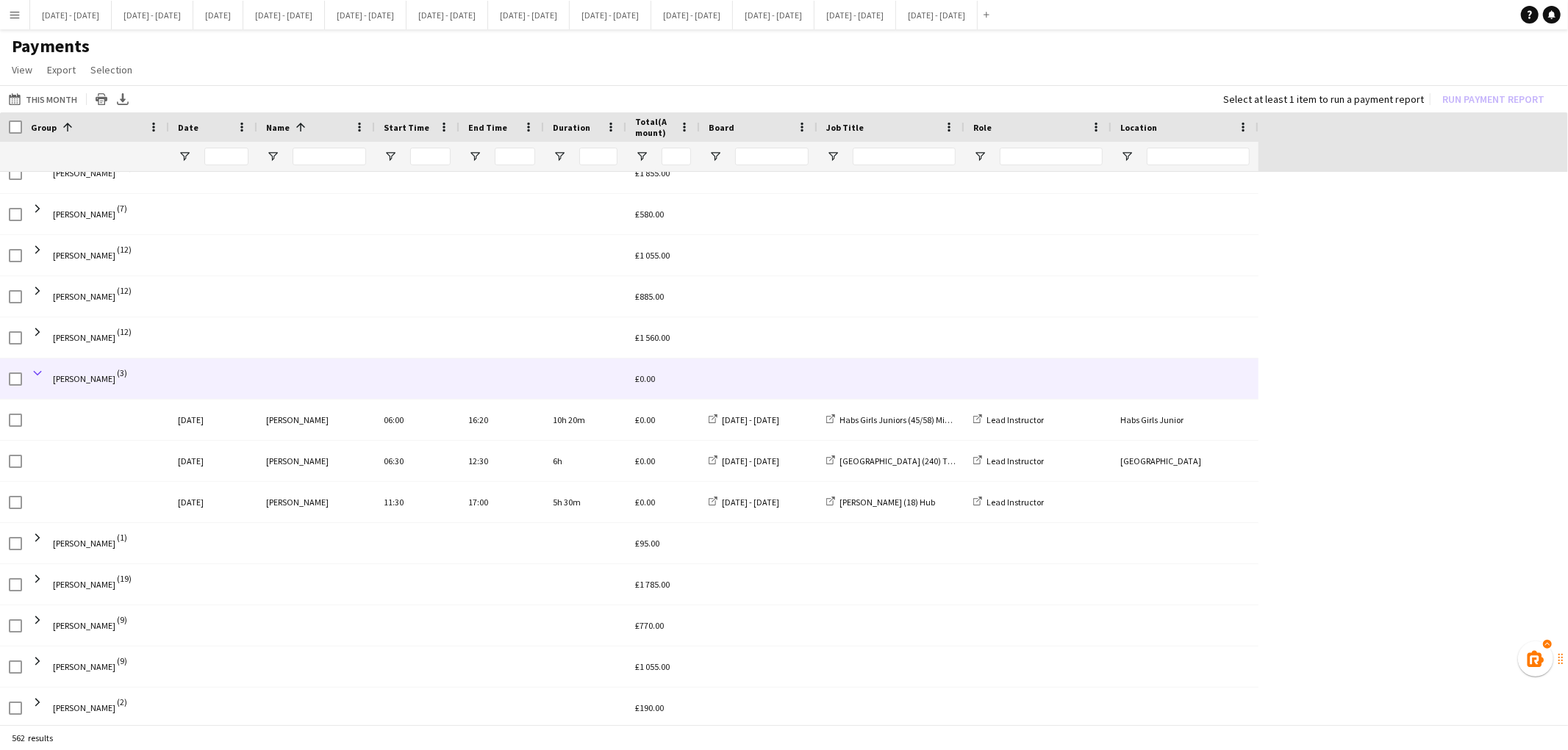
click at [39, 373] on span at bounding box center [38, 373] width 13 height 13
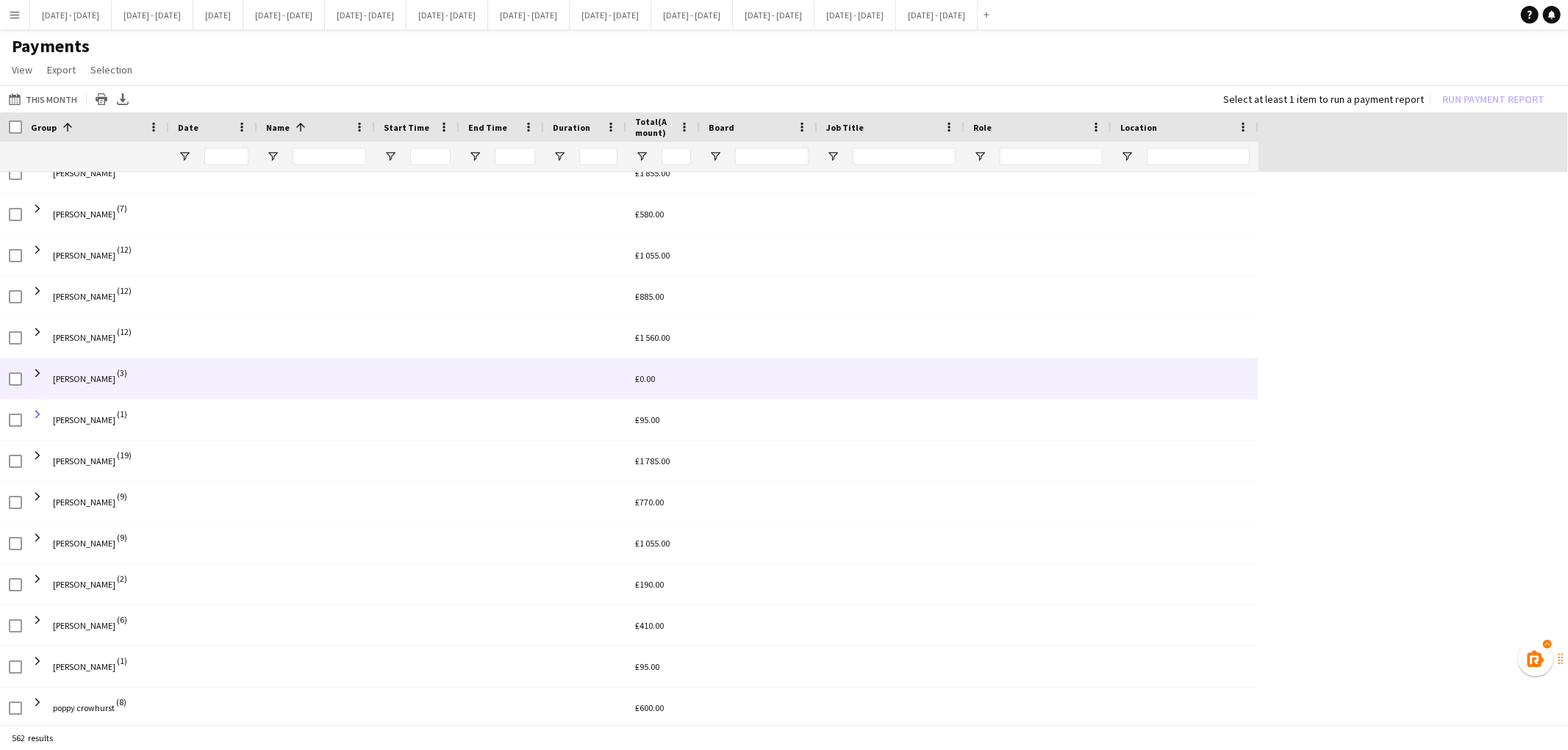
click at [40, 413] on span at bounding box center [38, 414] width 13 height 13
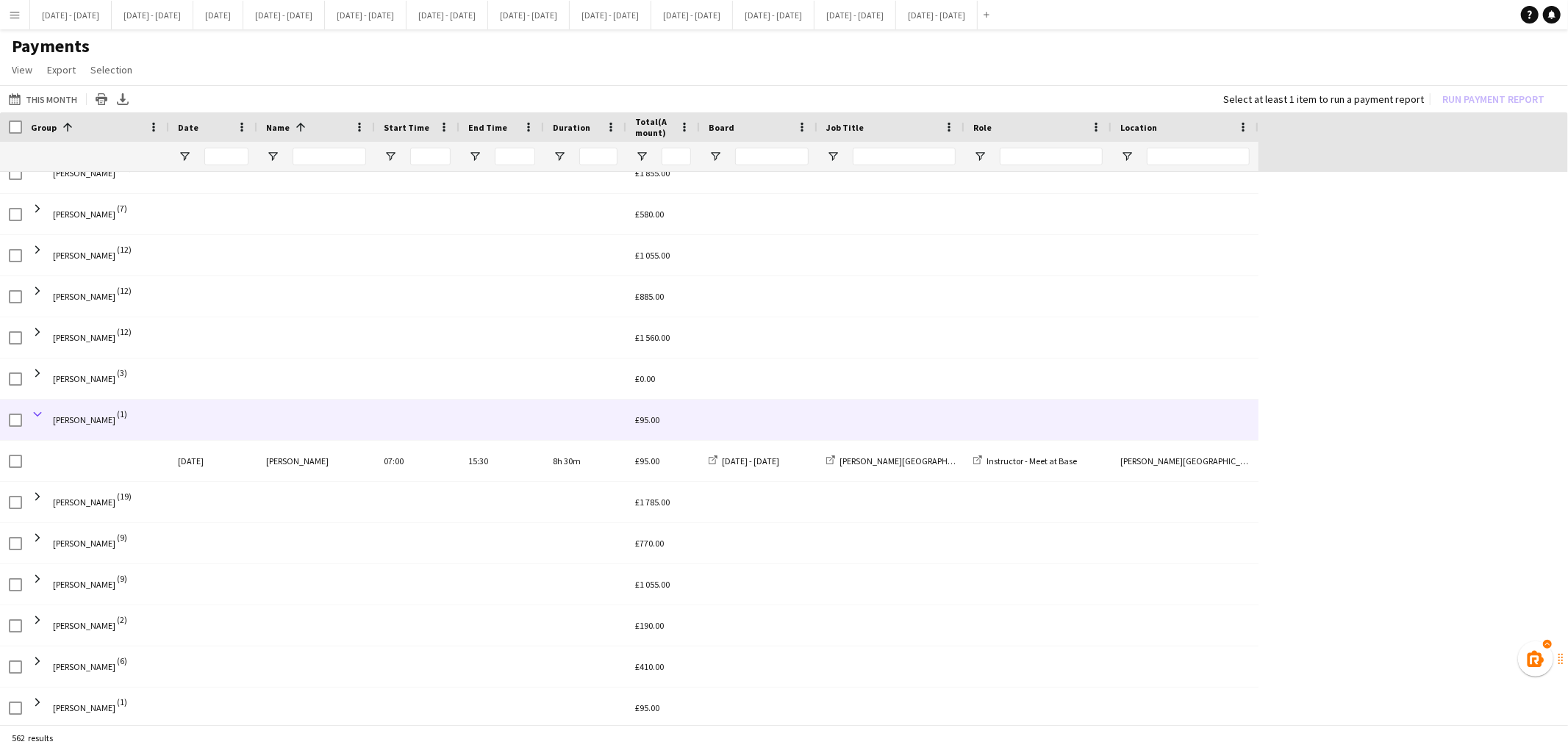
click at [37, 413] on span at bounding box center [38, 414] width 13 height 13
click at [973, 158] on span "Open Filter Menu" at bounding box center [980, 157] width 13 height 13
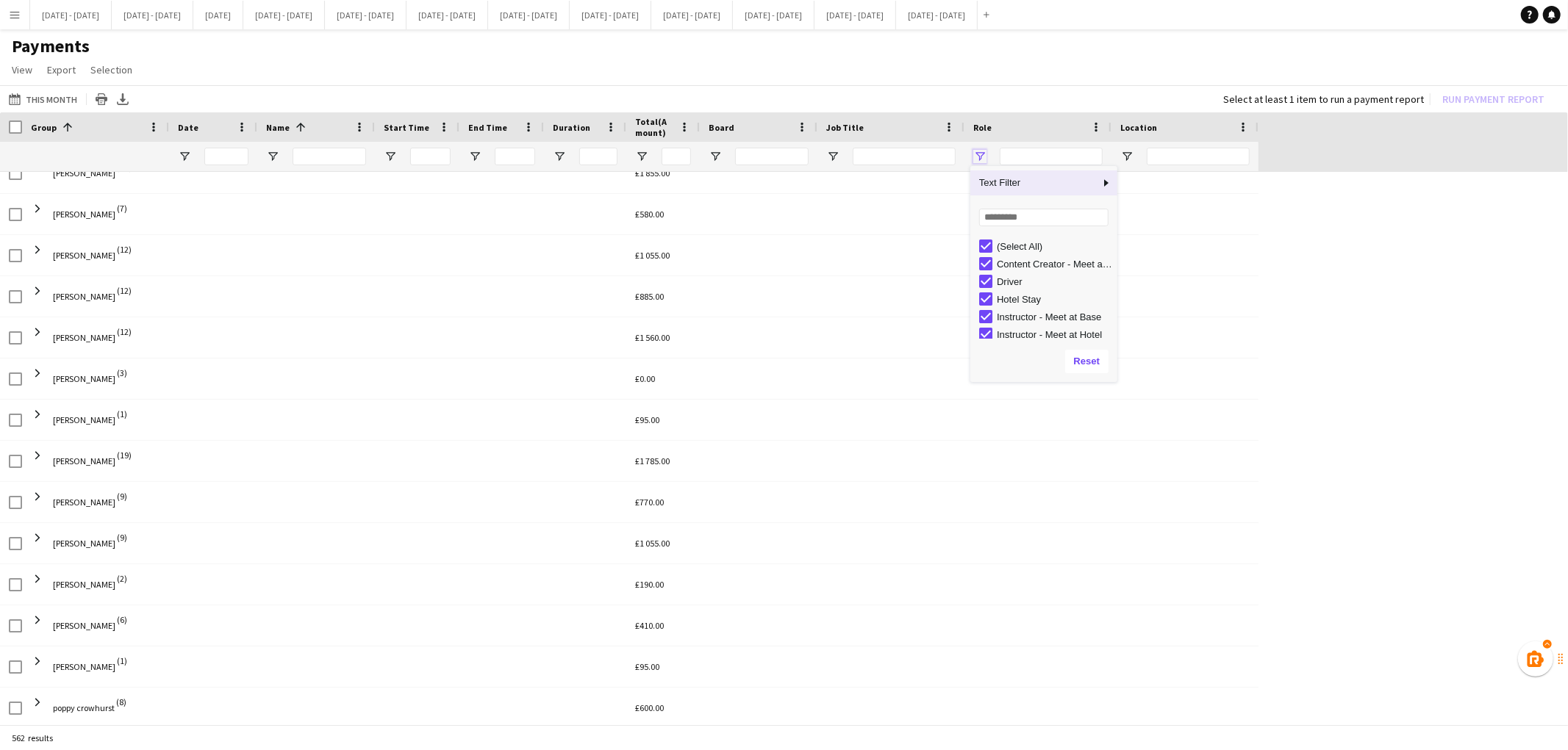
click at [983, 150] on span "Open Filter Menu" at bounding box center [980, 157] width 13 height 13
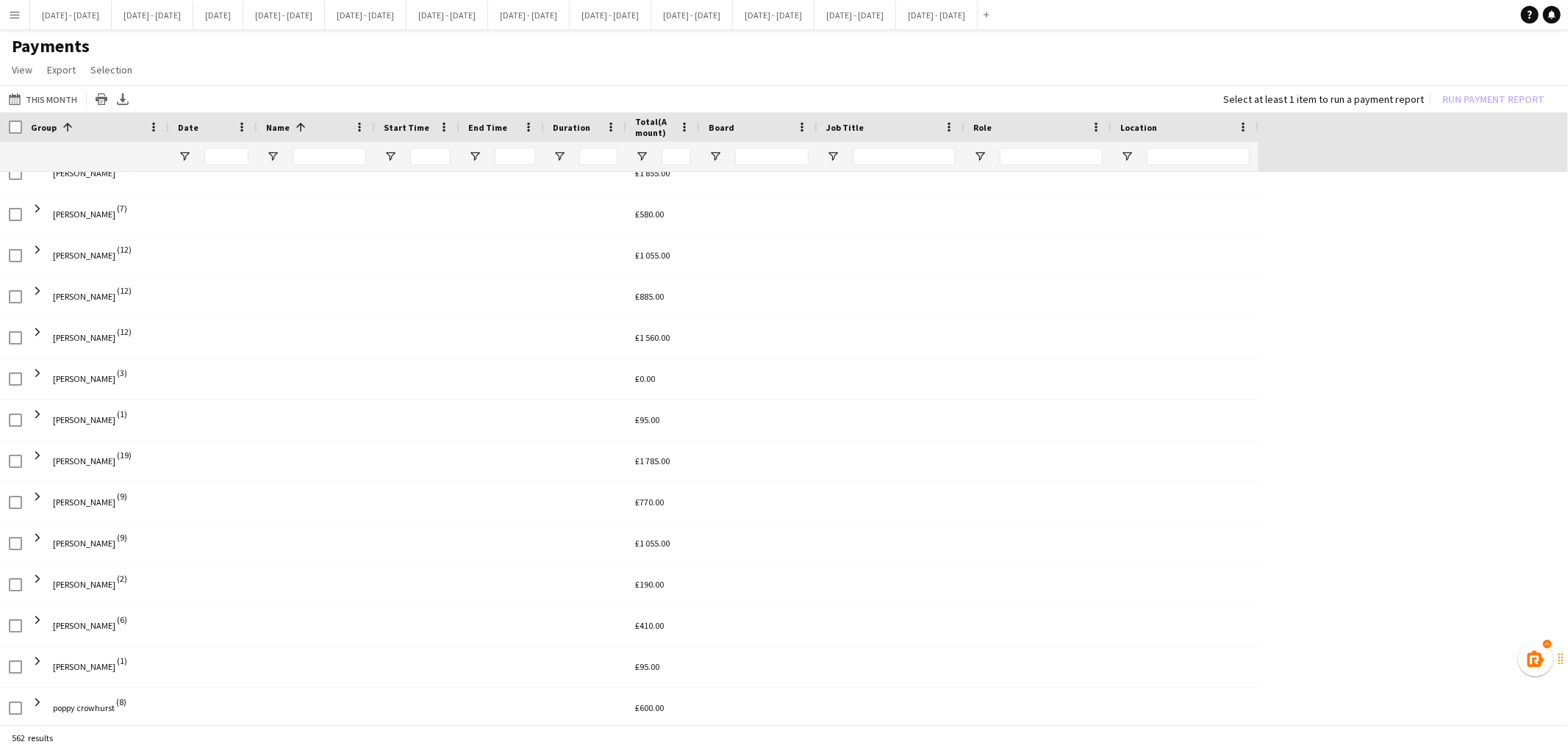
click at [38, 505] on span at bounding box center [38, 496] width 13 height 29
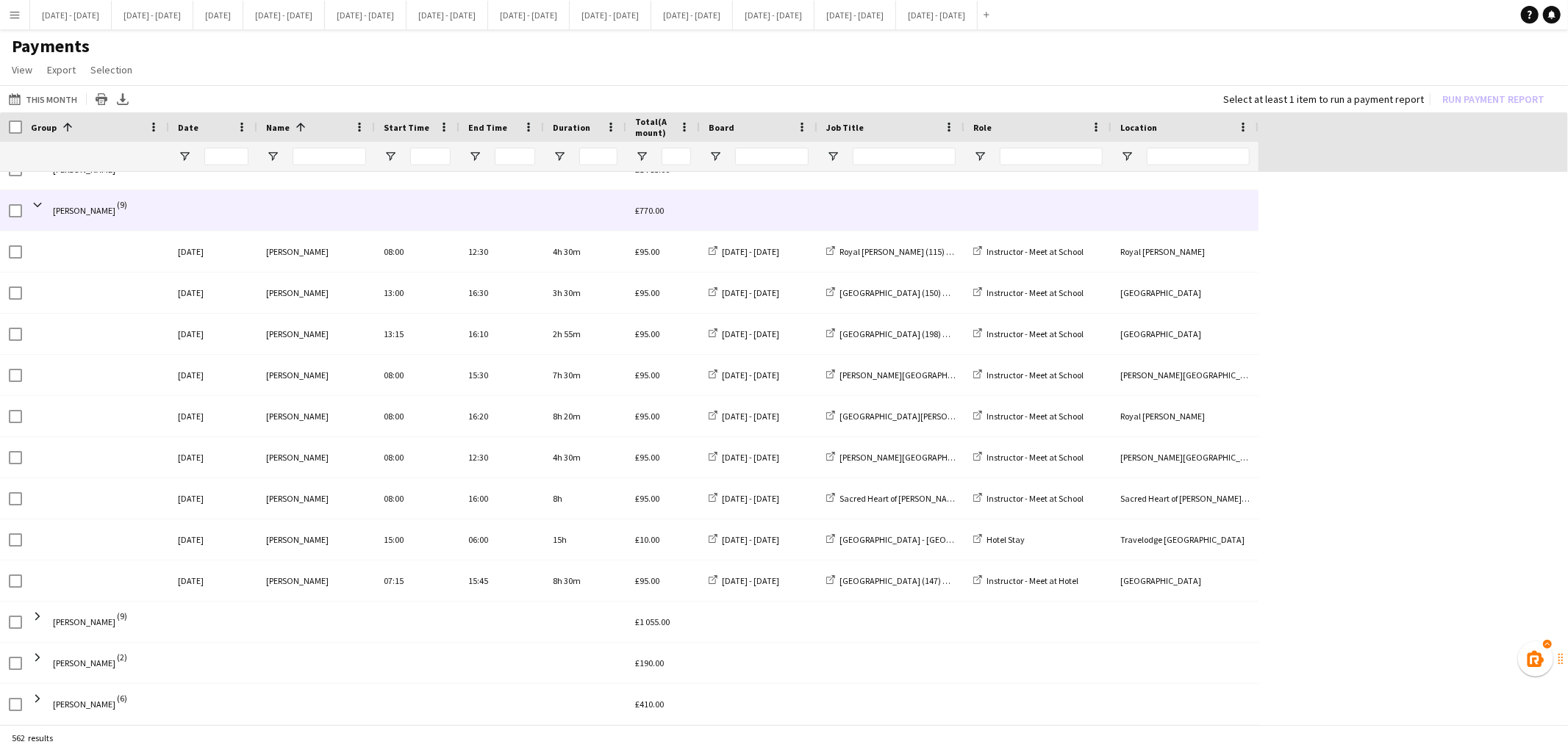
scroll to position [2237, 0]
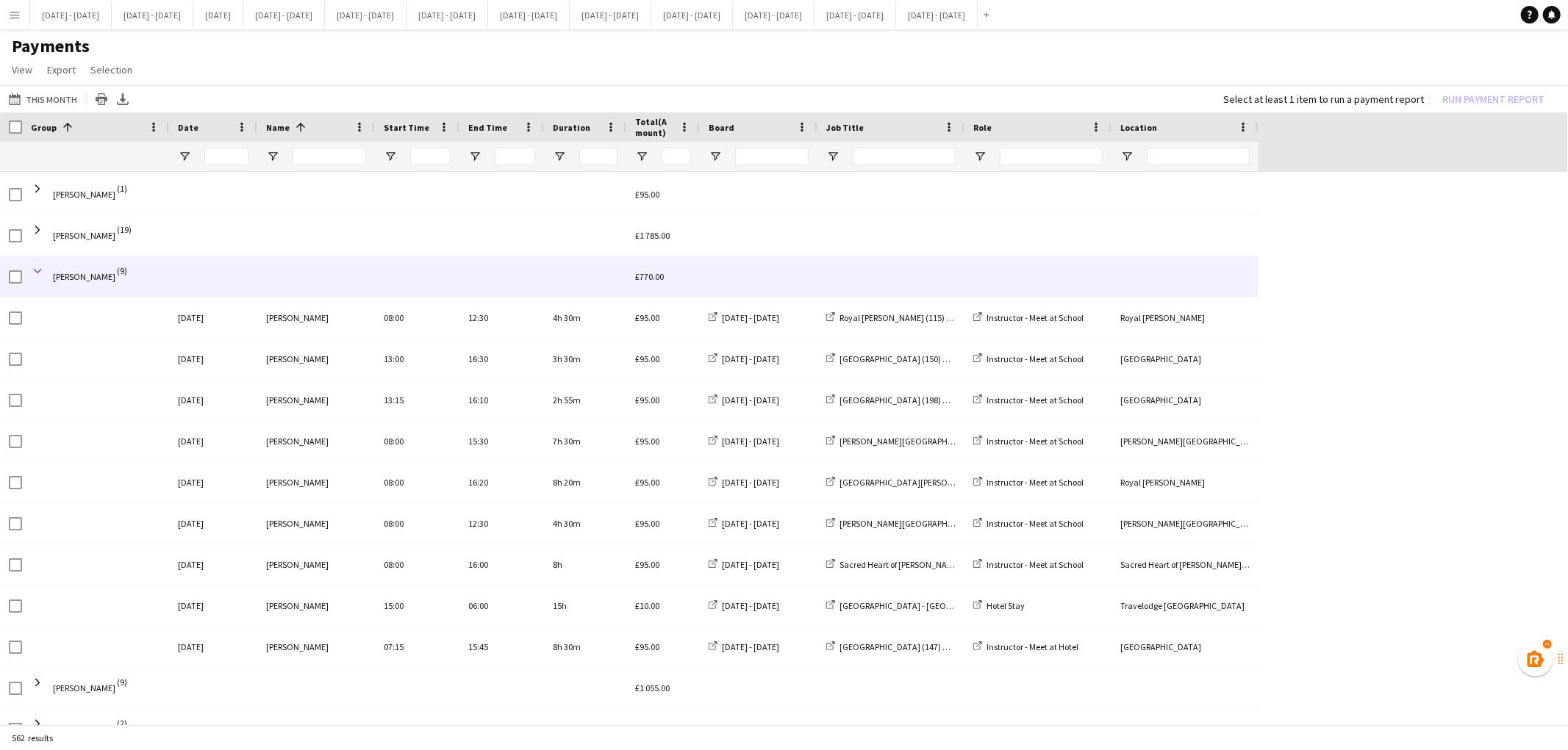
click at [38, 269] on span at bounding box center [38, 271] width 13 height 13
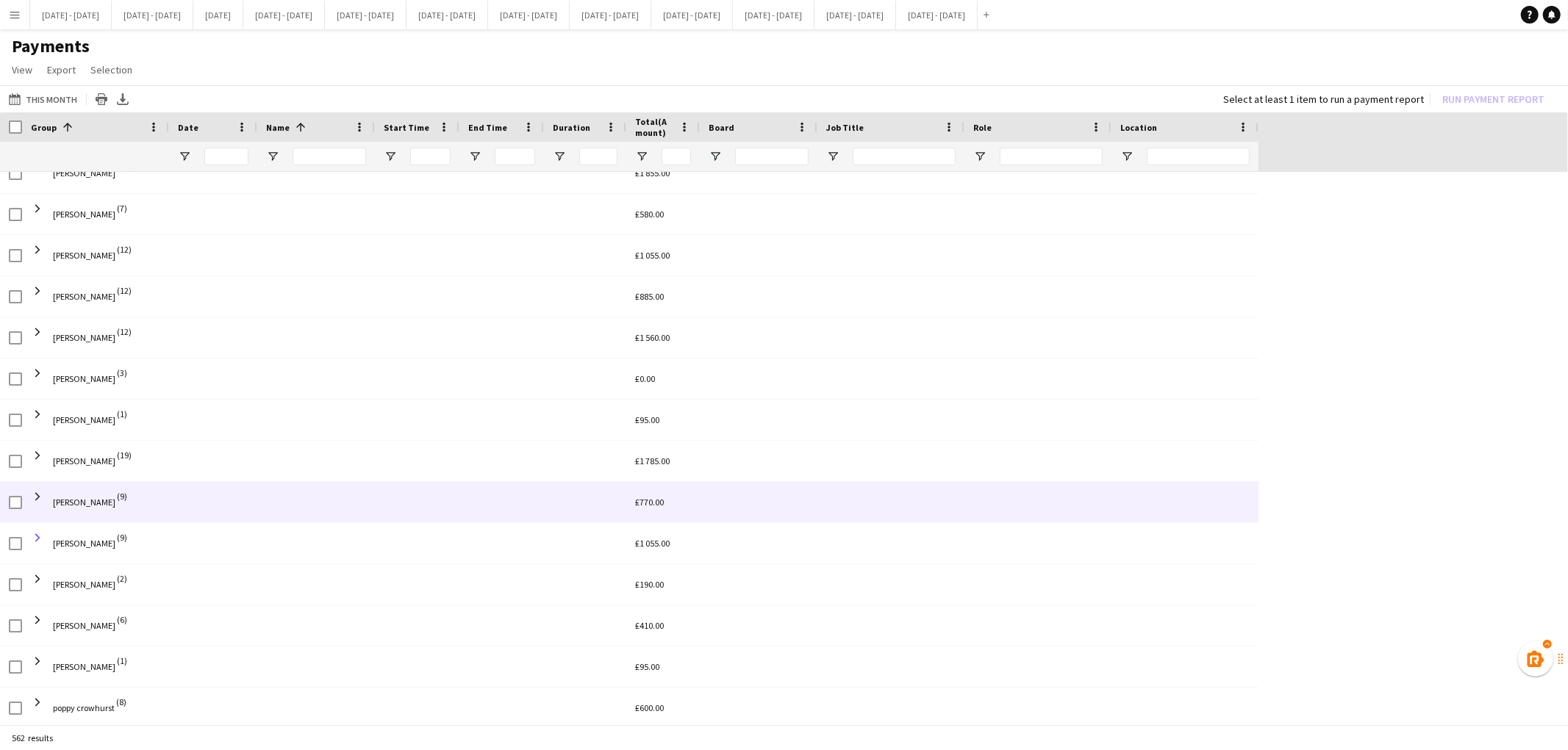
click at [38, 532] on span at bounding box center [38, 538] width 13 height 13
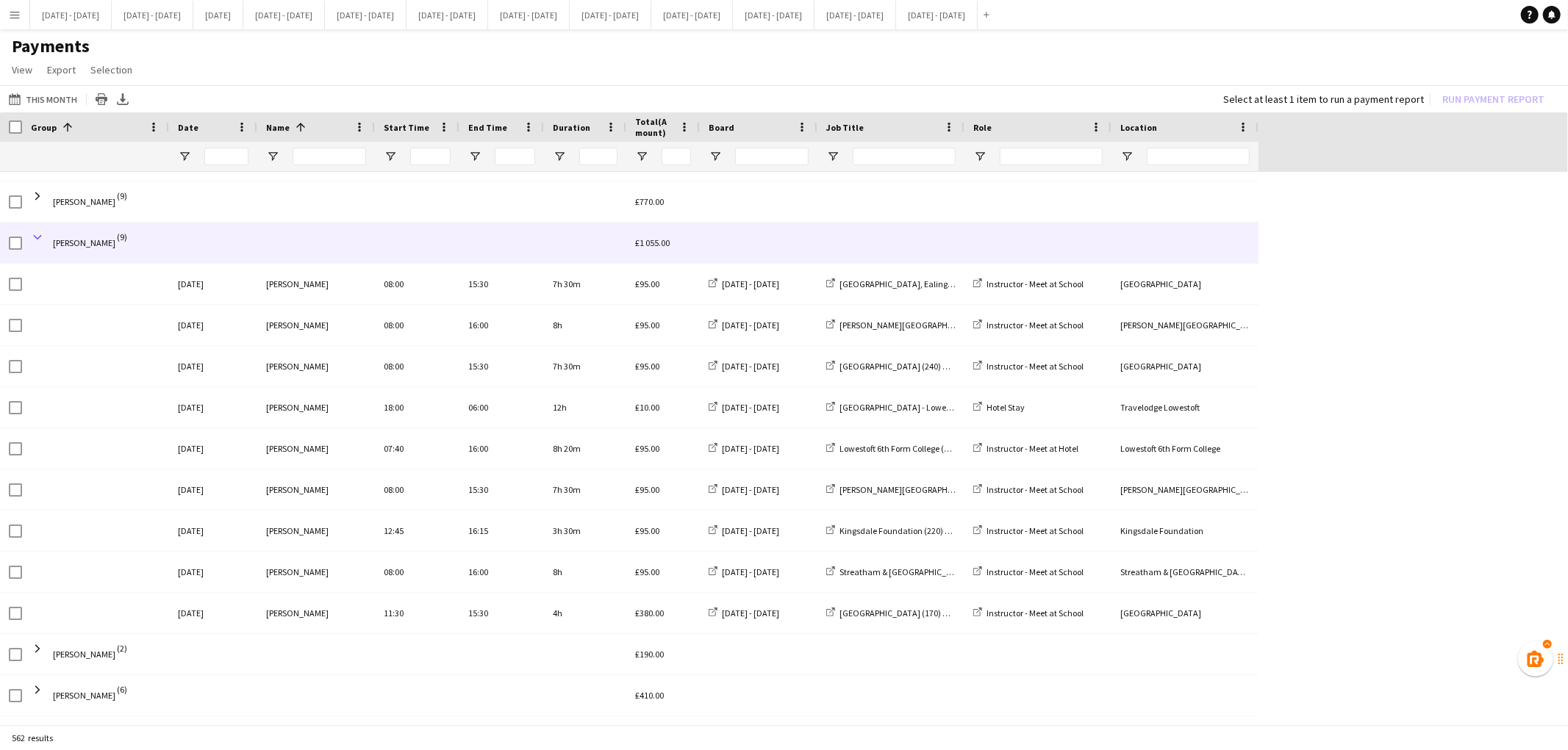
click at [38, 240] on span at bounding box center [38, 237] width 13 height 13
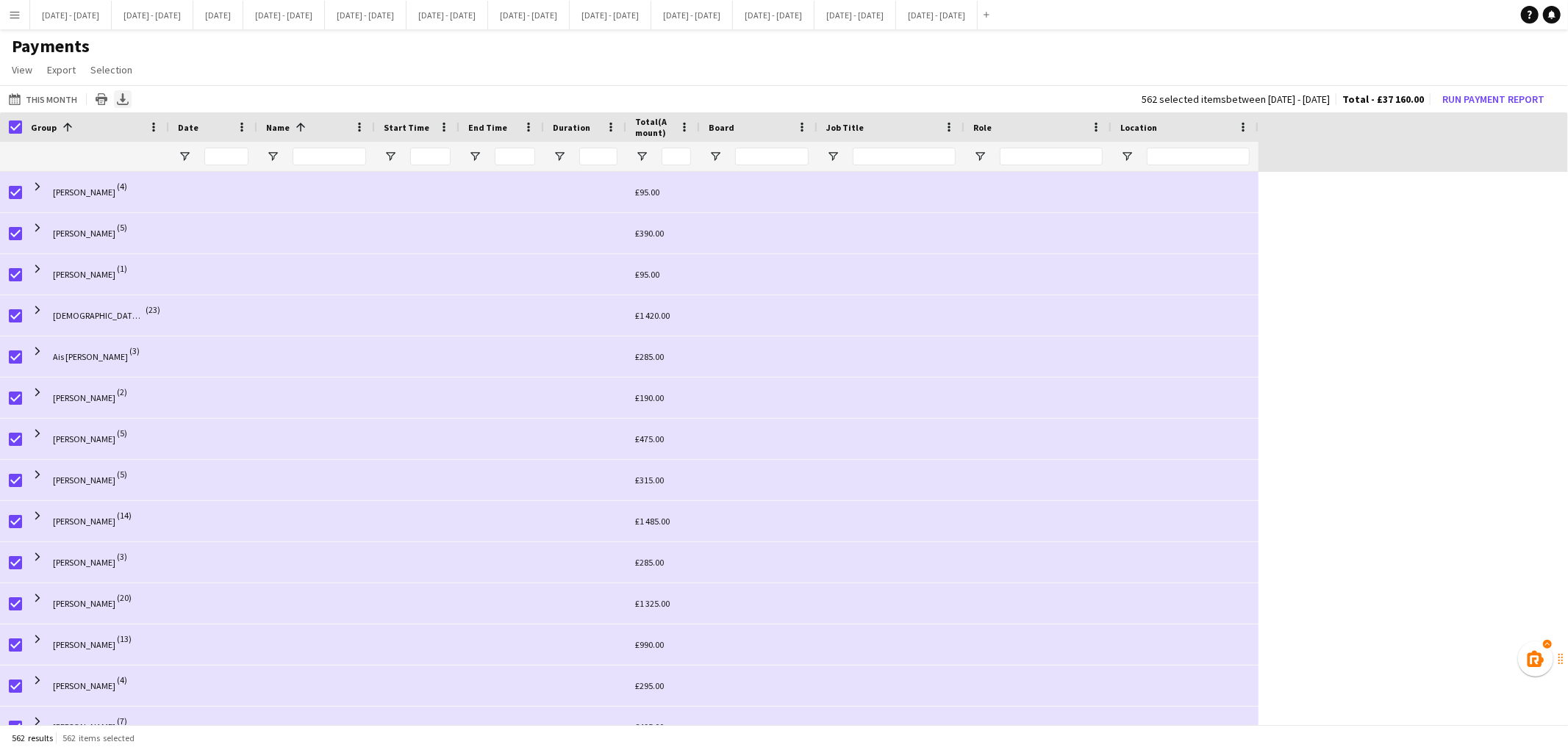
click at [117, 94] on icon "Export XLSX" at bounding box center [123, 99] width 12 height 12
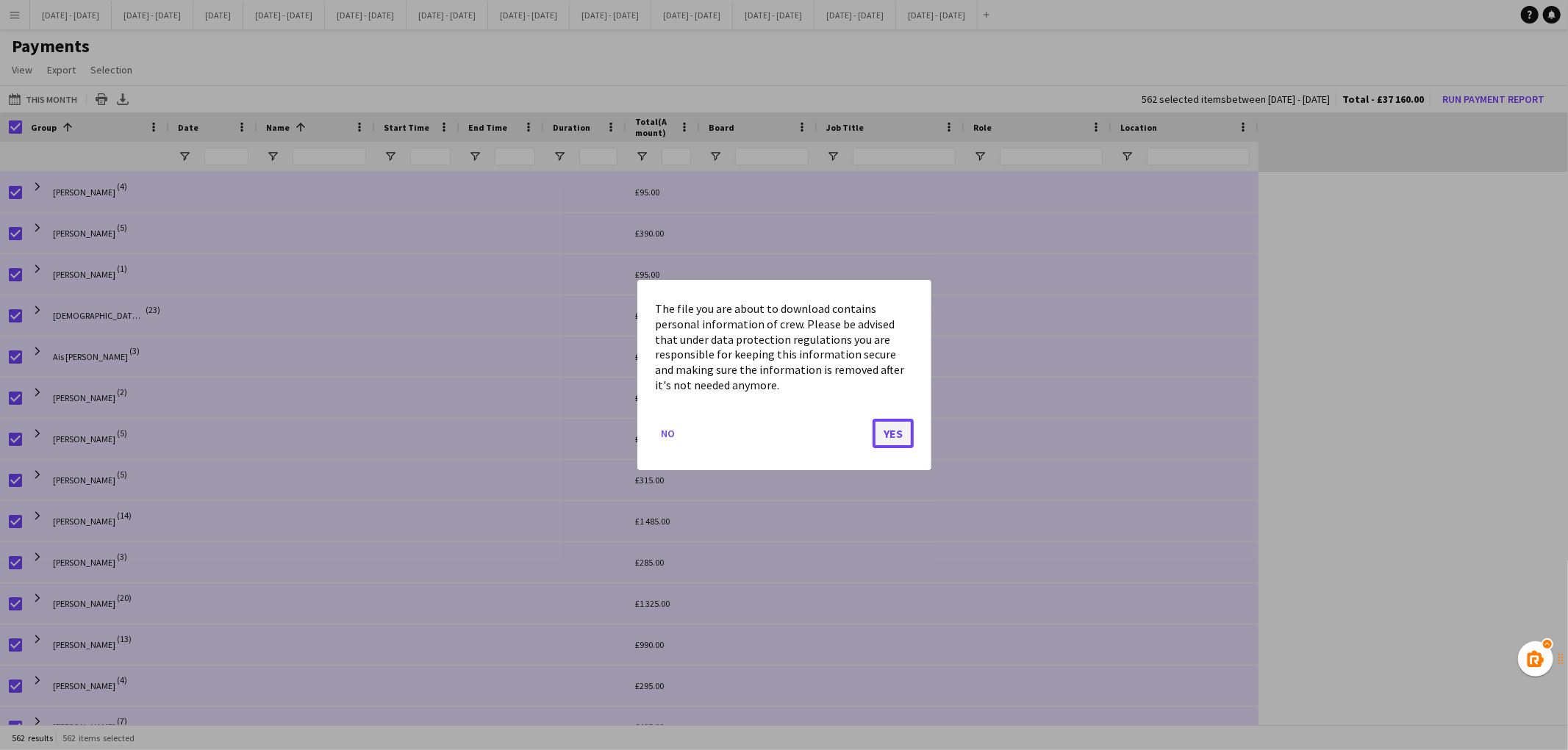
click at [894, 435] on button "Yes" at bounding box center [893, 433] width 41 height 29
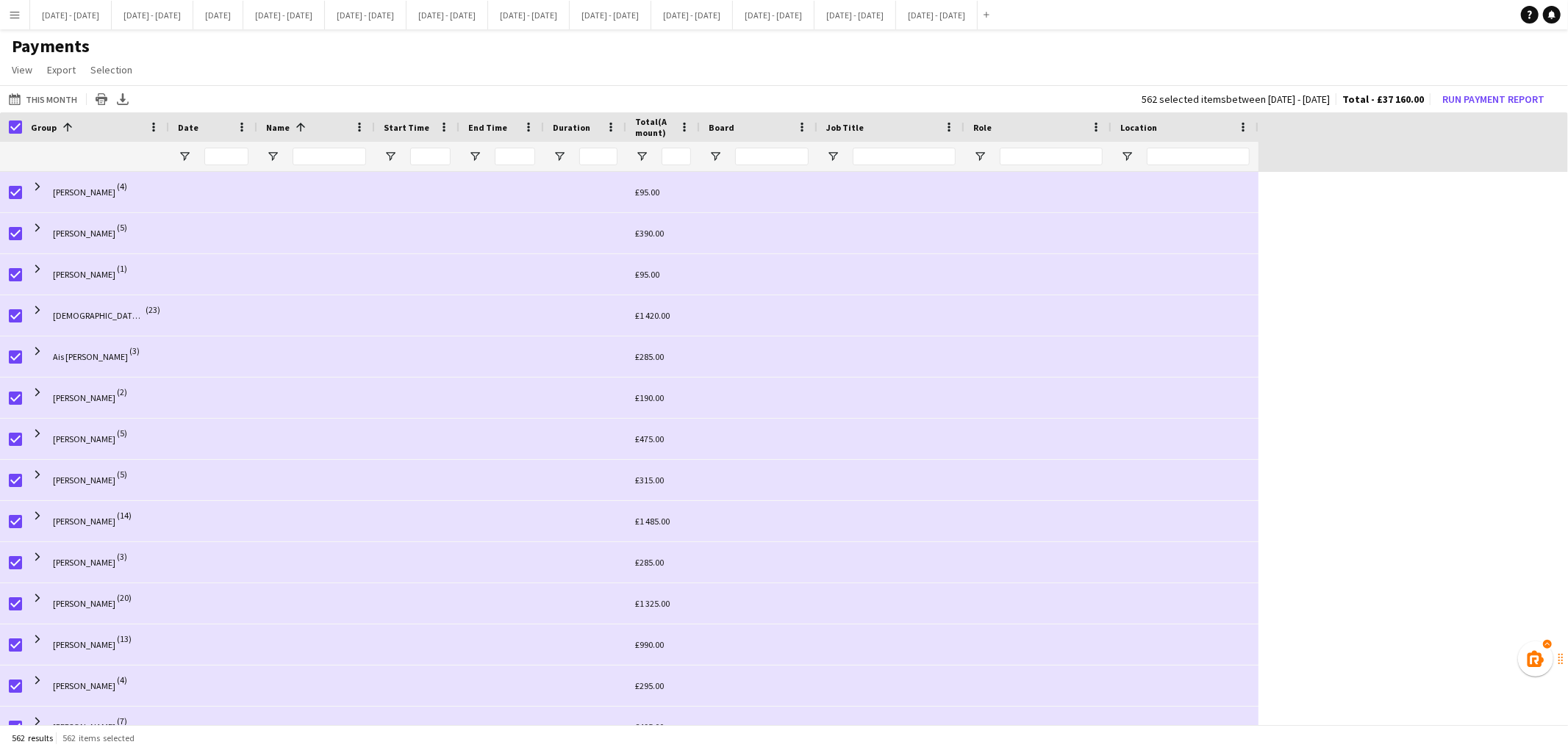
click at [969, 81] on app-page-menu "View Customise view Customise filters Reset Filters Reset View Reset All Export…" at bounding box center [784, 71] width 1568 height 28
click at [117, 98] on icon "Export XLSX" at bounding box center [123, 99] width 12 height 12
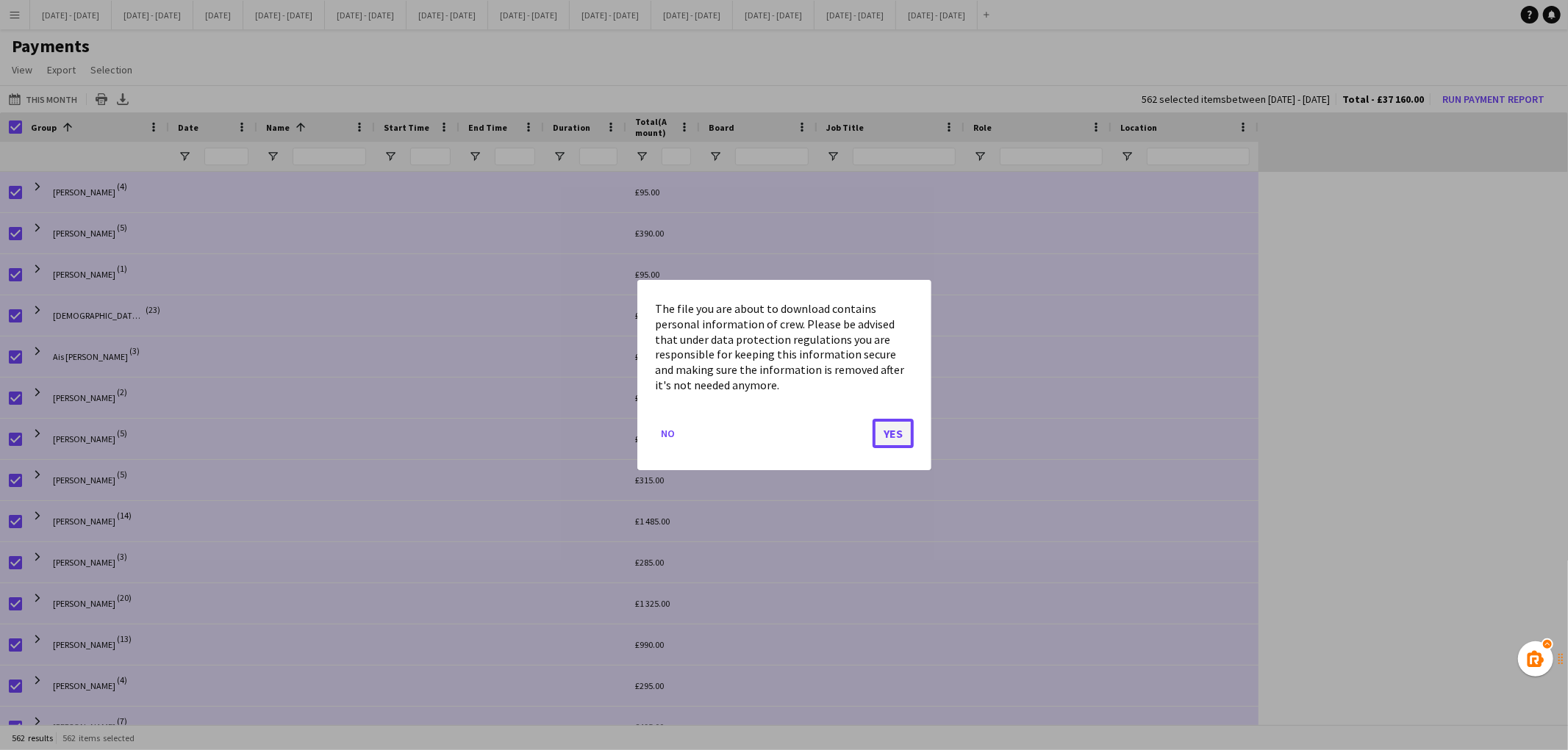
click at [880, 430] on button "Yes" at bounding box center [893, 433] width 41 height 29
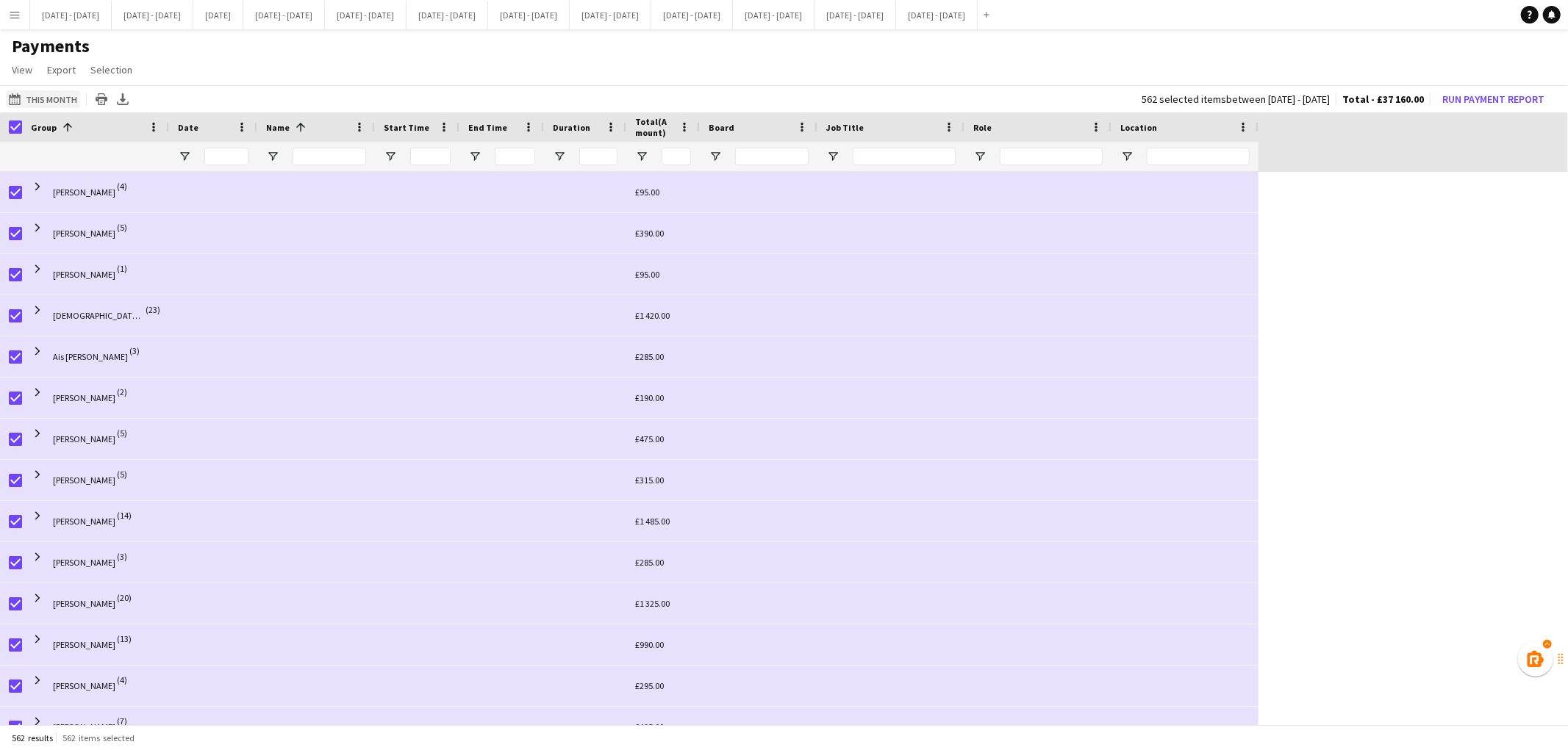
click at [38, 93] on button "This Month This Month" at bounding box center [42, 98] width 74 height 18
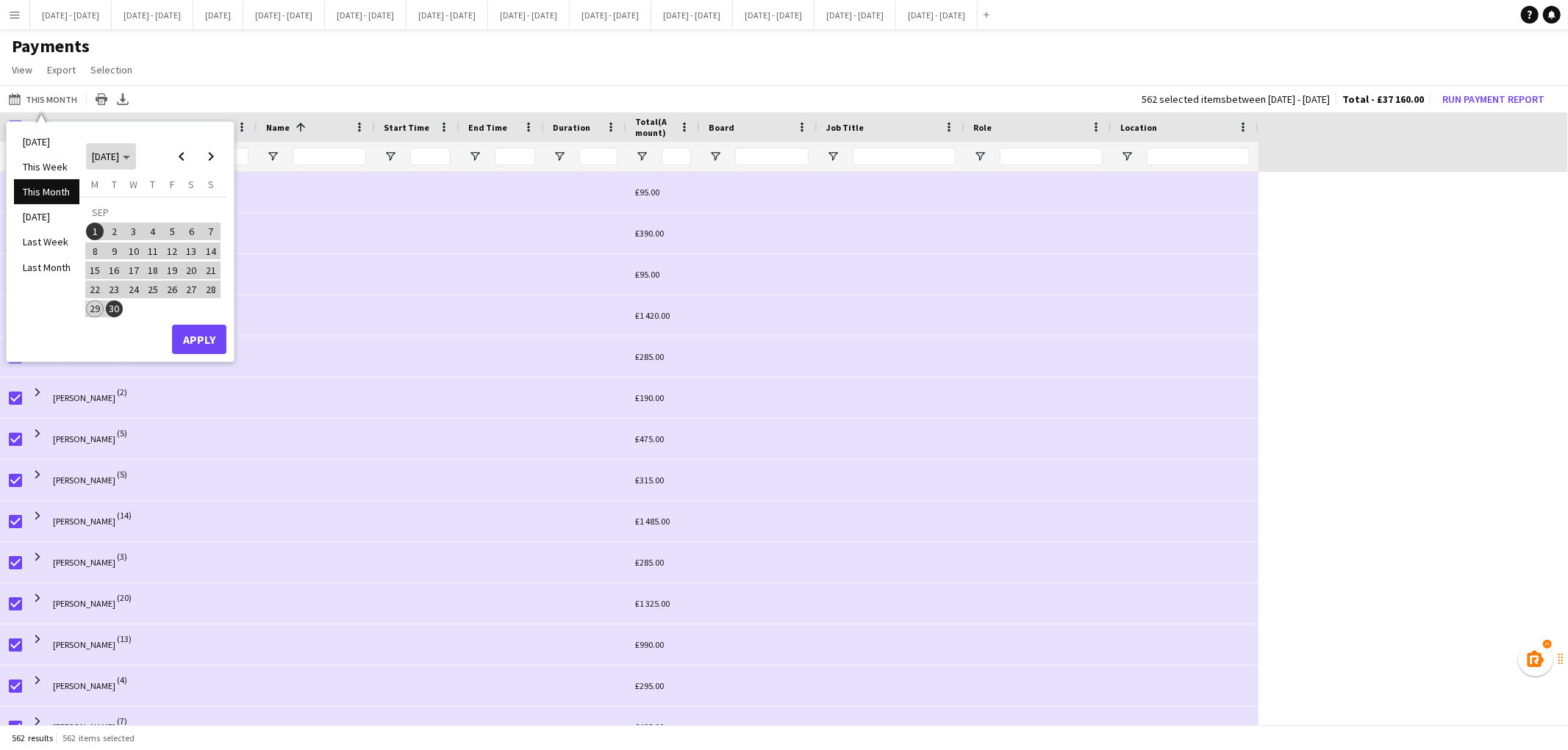
click at [130, 155] on span "[DATE]" at bounding box center [111, 157] width 38 height 13
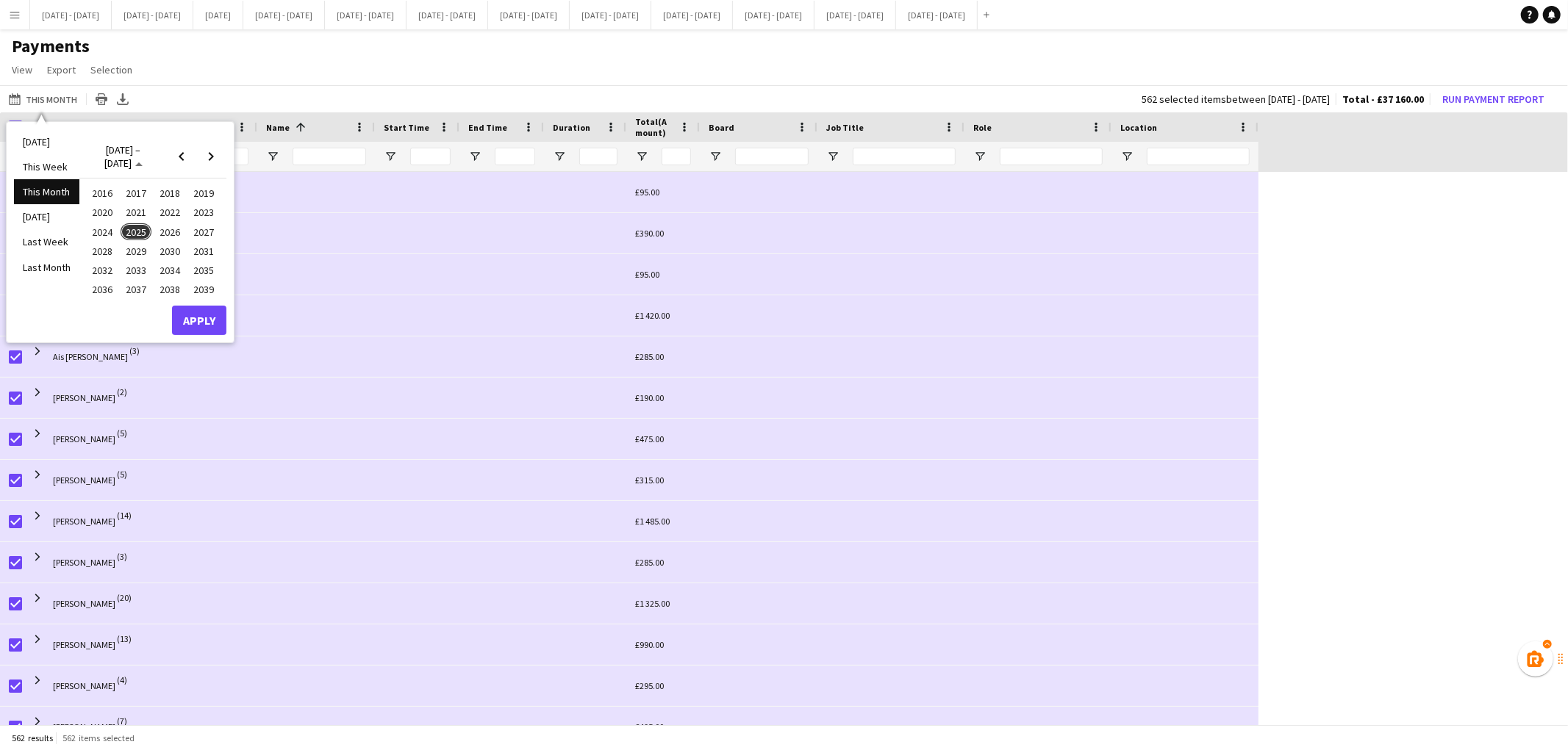
click at [135, 231] on span "2025" at bounding box center [136, 232] width 30 height 18
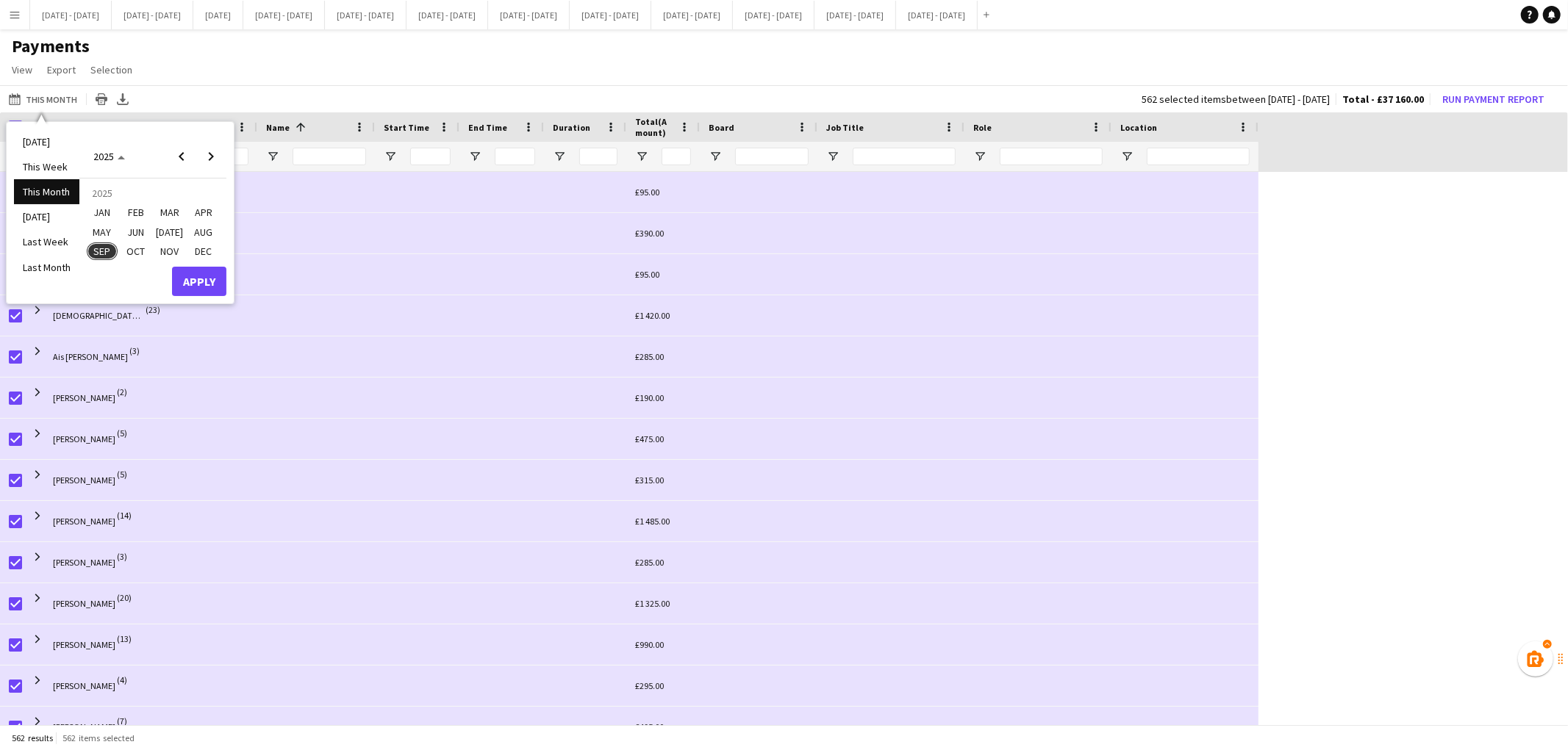
click at [131, 230] on span "JUN" at bounding box center [136, 232] width 30 height 18
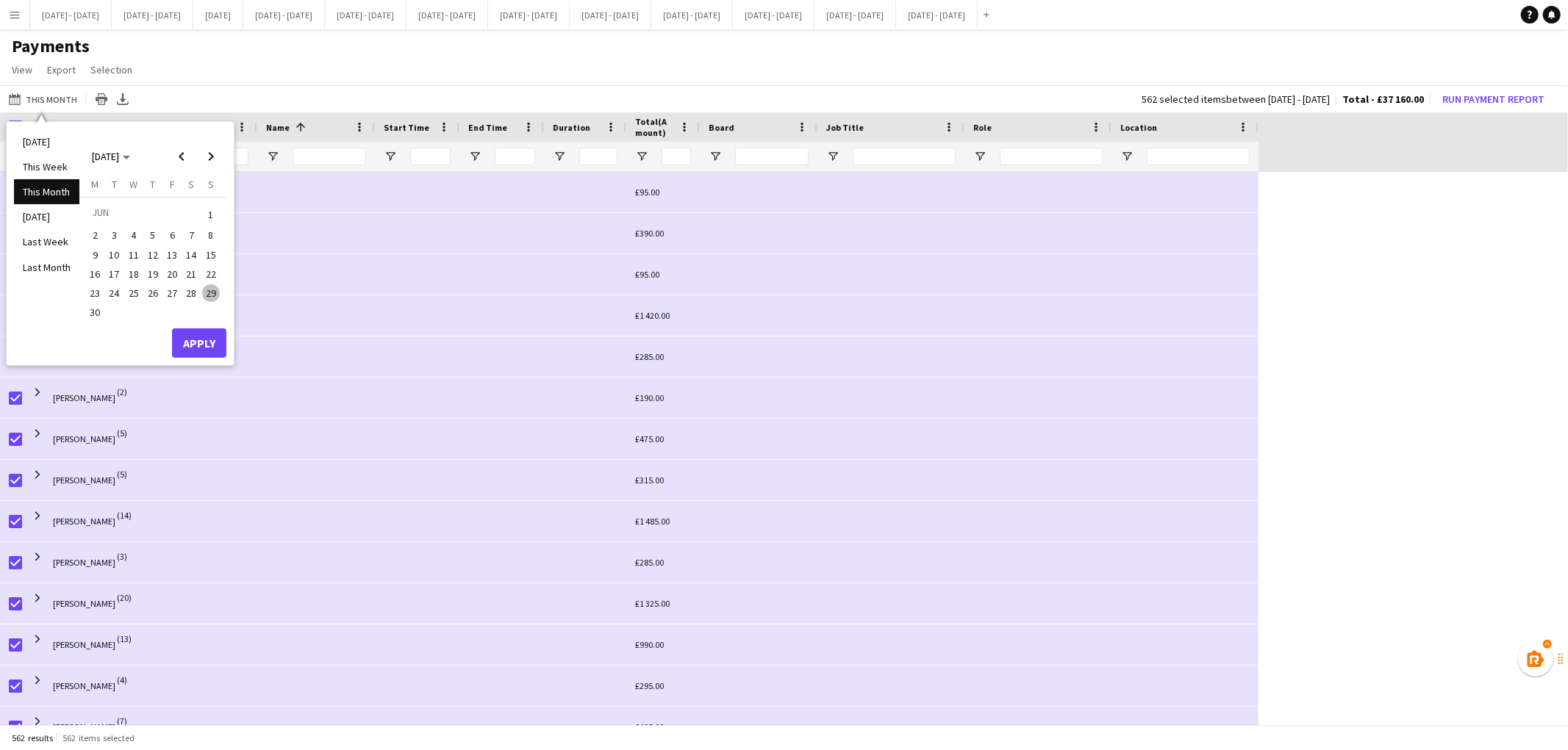
click at [209, 216] on span "1" at bounding box center [211, 214] width 18 height 21
click at [207, 157] on span "Next month" at bounding box center [210, 156] width 29 height 29
click at [208, 160] on span "Next month" at bounding box center [210, 156] width 29 height 29
click at [105, 313] on button "30" at bounding box center [113, 308] width 19 height 19
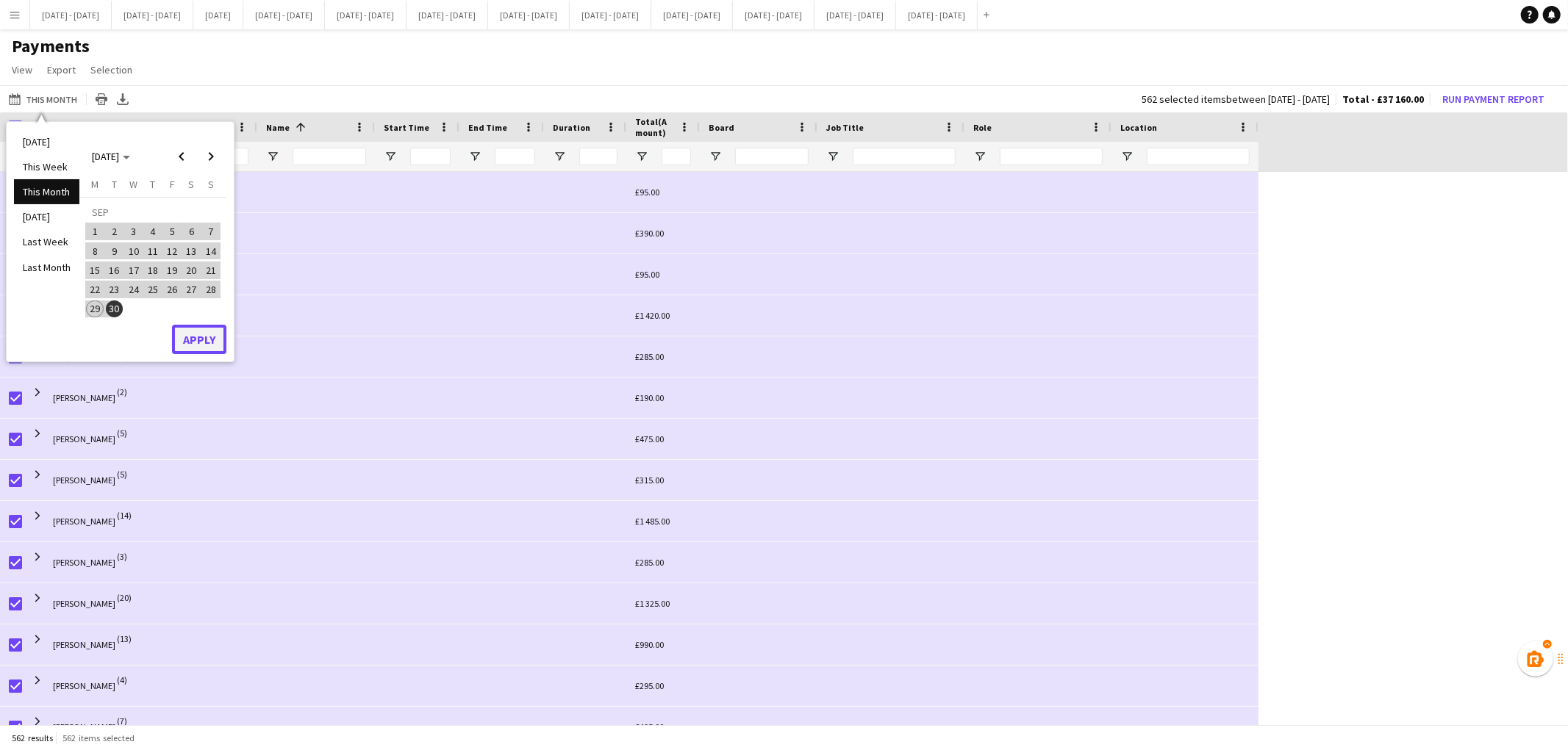
click at [203, 339] on button "Apply" at bounding box center [199, 338] width 54 height 29
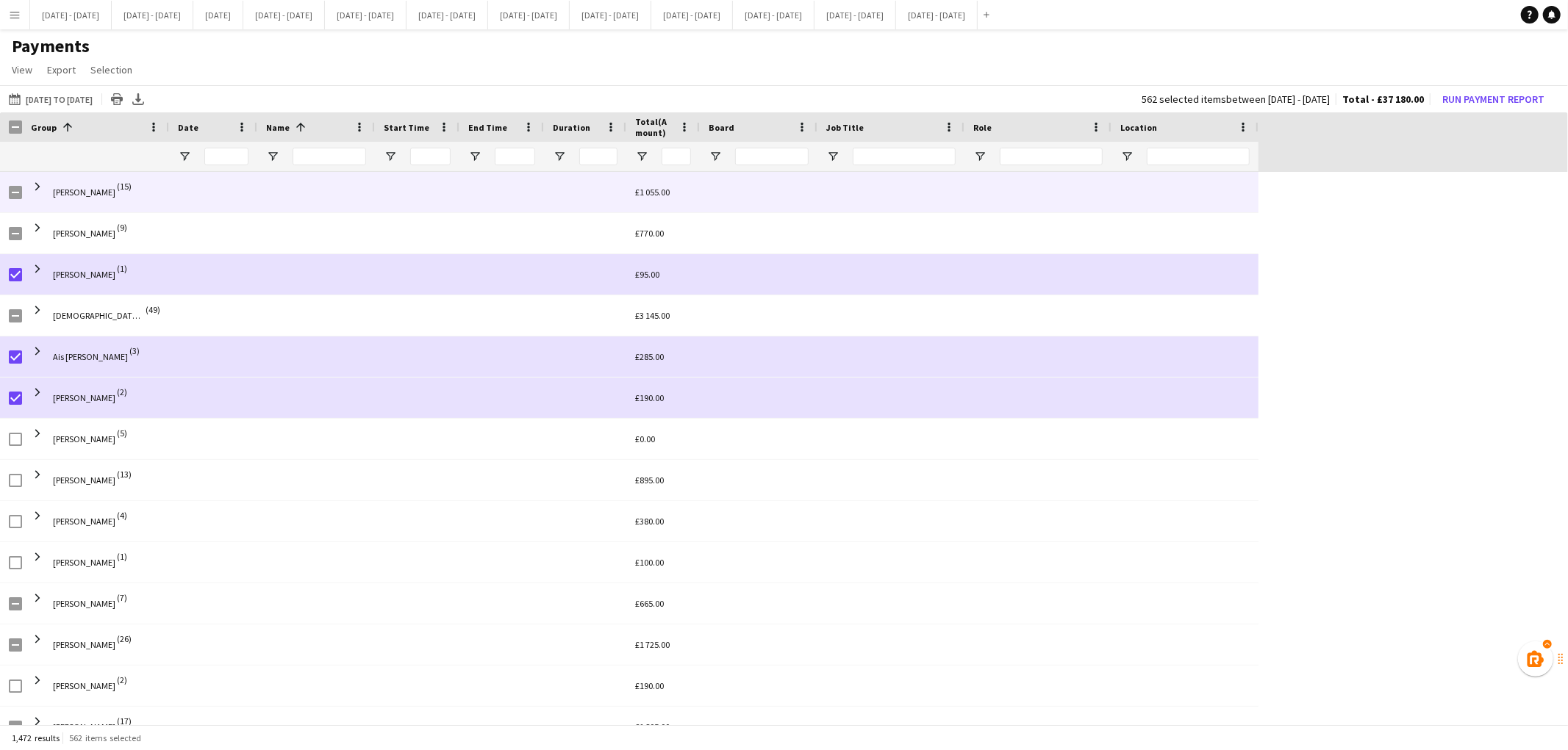
click at [17, 184] on div at bounding box center [15, 192] width 13 height 41
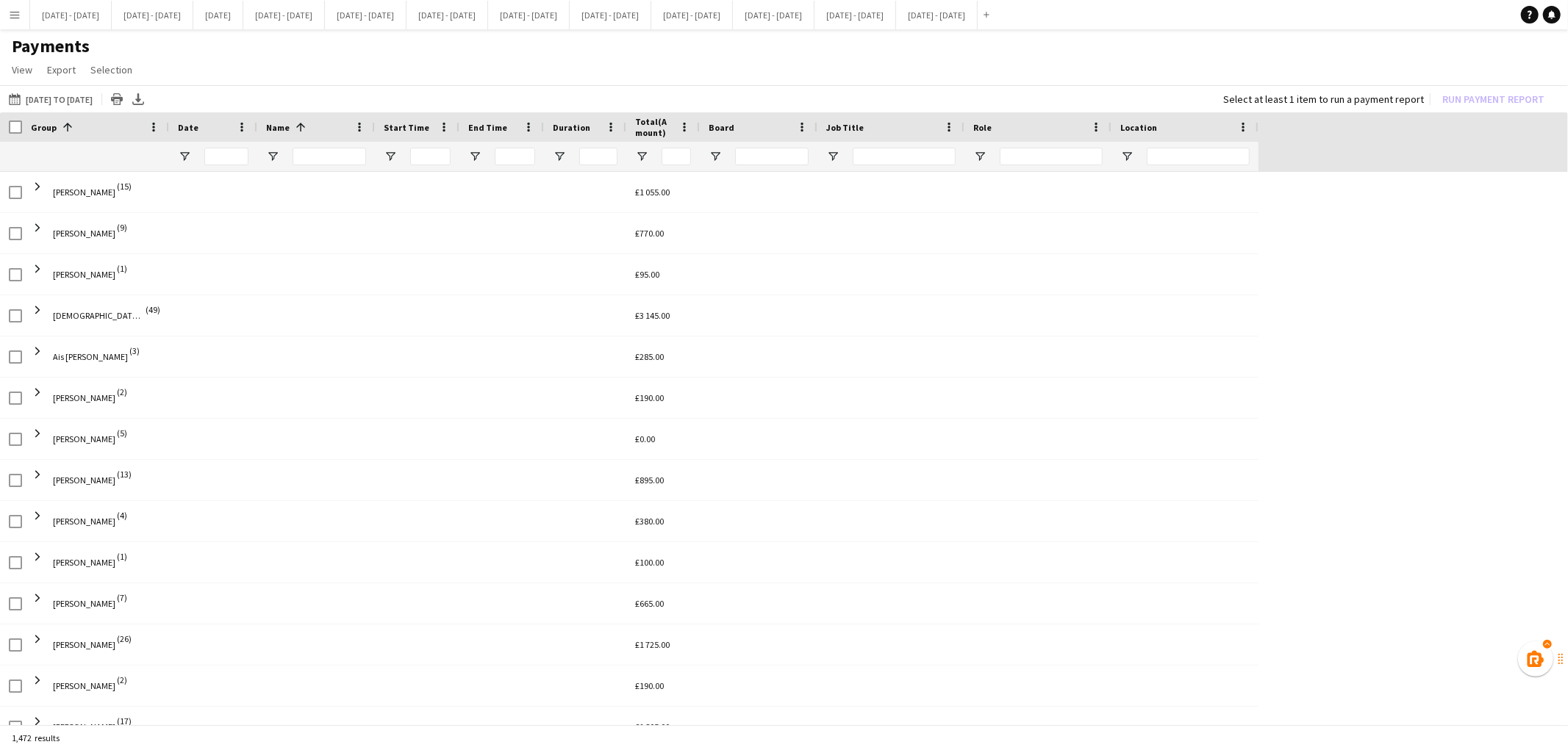
click at [309, 165] on div at bounding box center [329, 156] width 73 height 29
click at [309, 160] on input "Name Filter Input" at bounding box center [329, 157] width 73 height 18
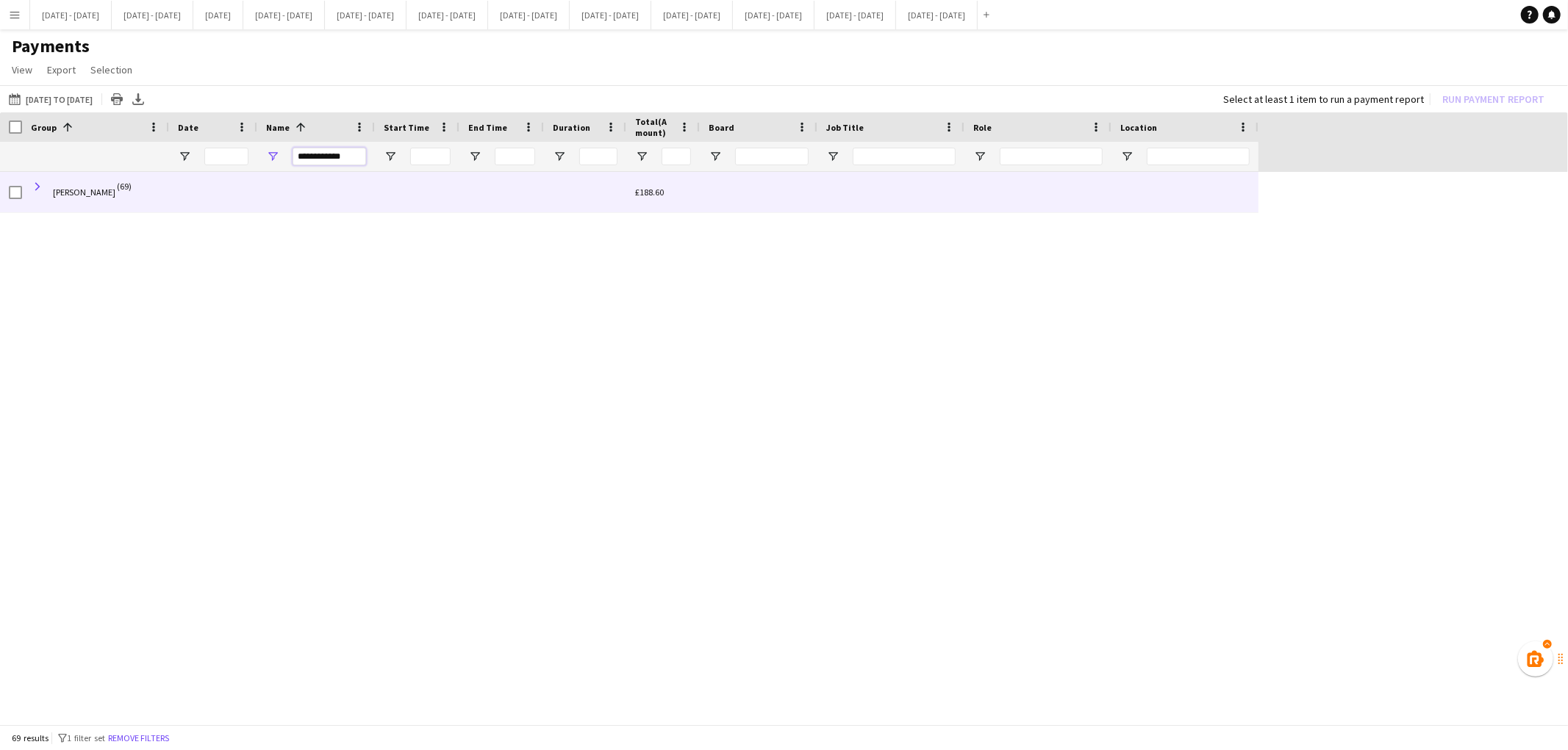
type input "**********"
click at [38, 186] on span at bounding box center [38, 187] width 13 height 13
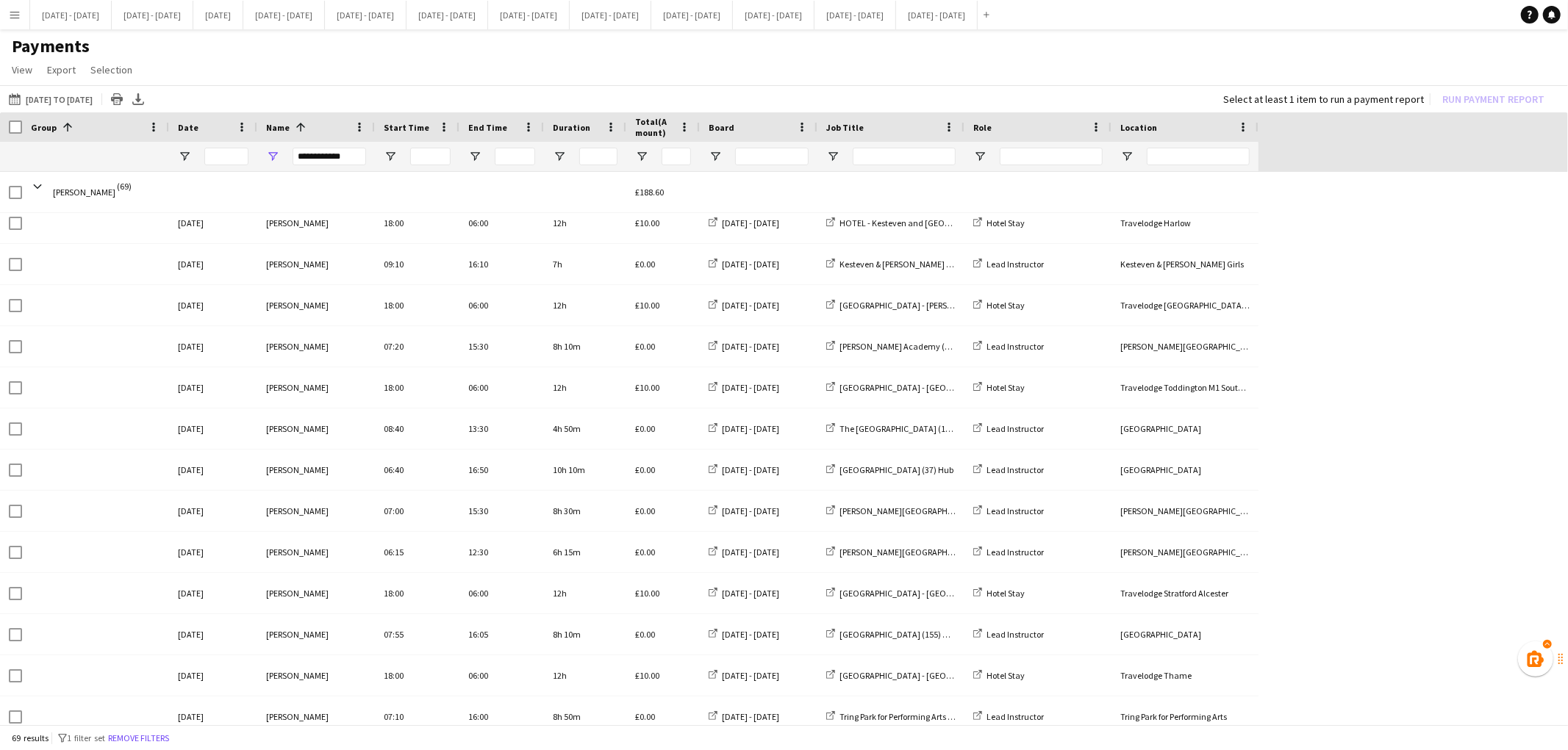
scroll to position [2017, 0]
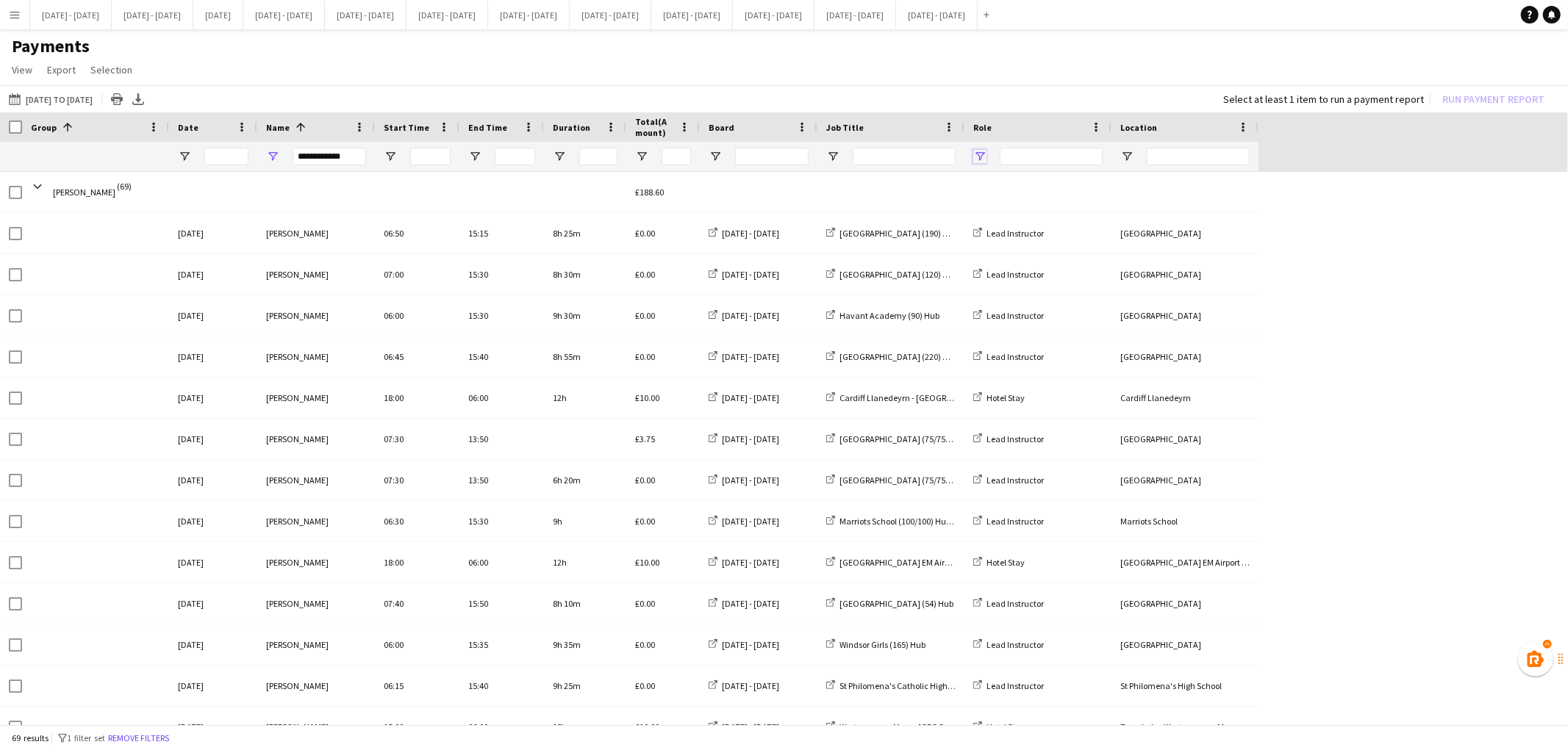
click at [983, 151] on span "Open Filter Menu" at bounding box center [980, 157] width 13 height 13
click at [981, 155] on span "Open Filter Menu" at bounding box center [980, 157] width 13 height 13
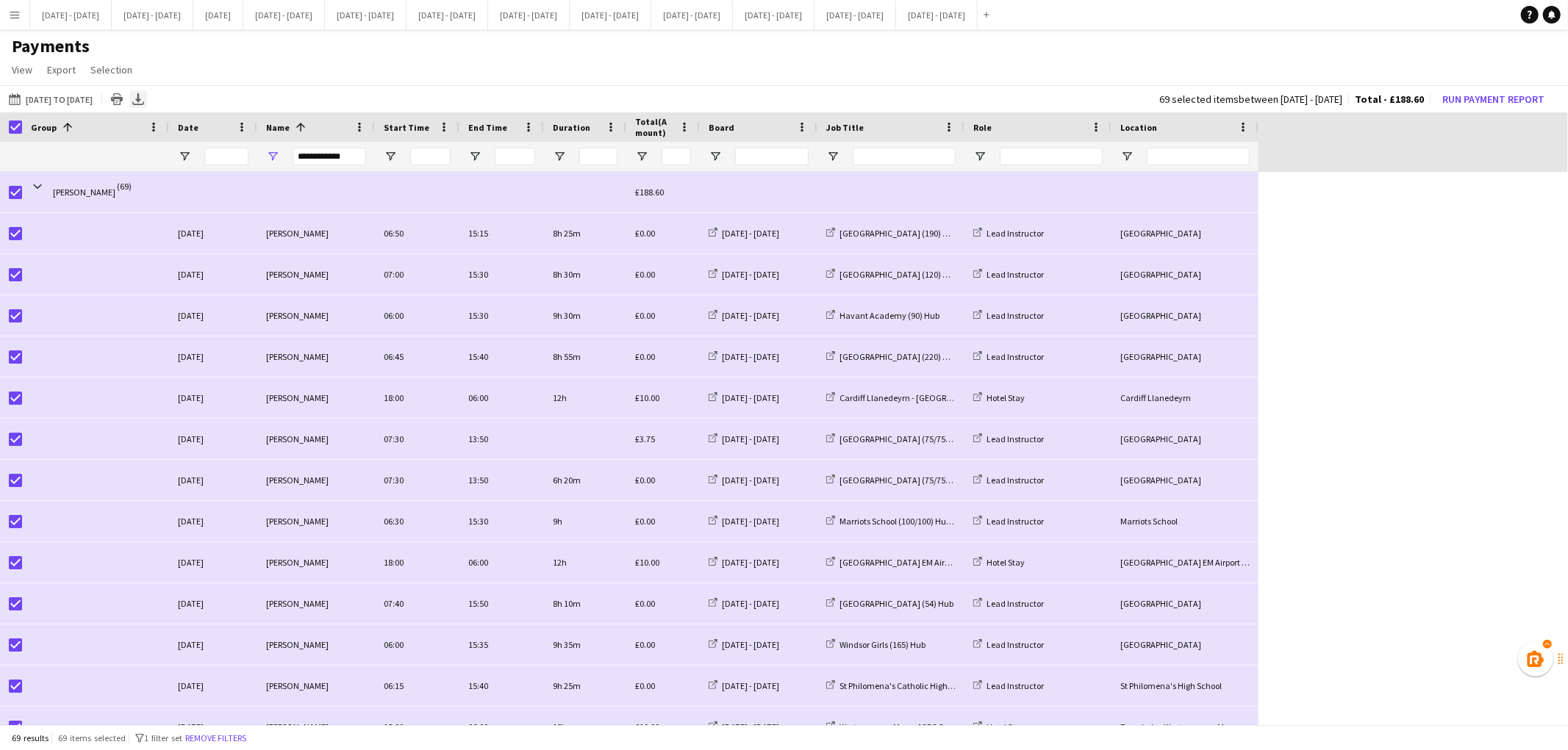
click at [144, 99] on icon "Export XLSX" at bounding box center [138, 99] width 12 height 12
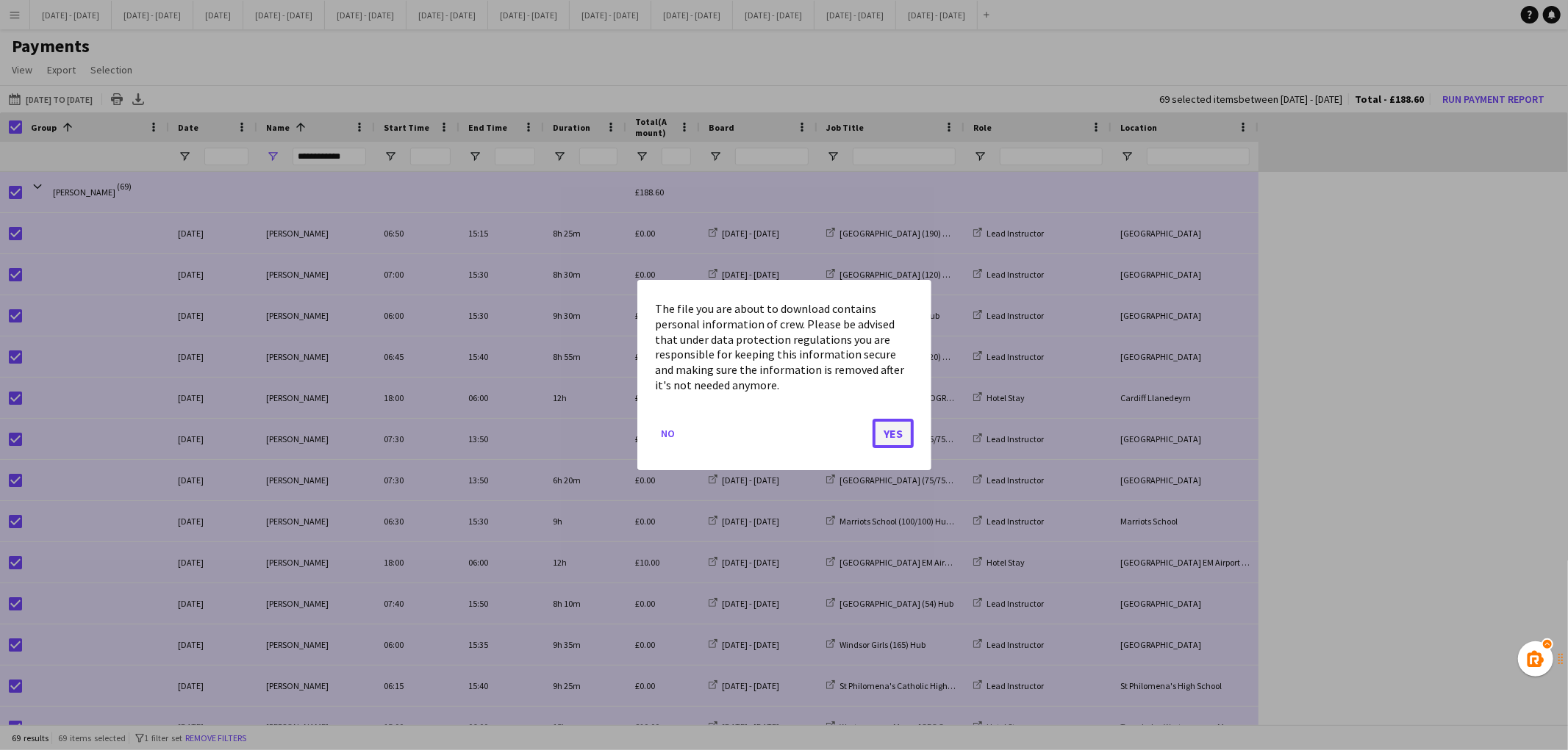
click at [899, 428] on button "Yes" at bounding box center [893, 433] width 41 height 29
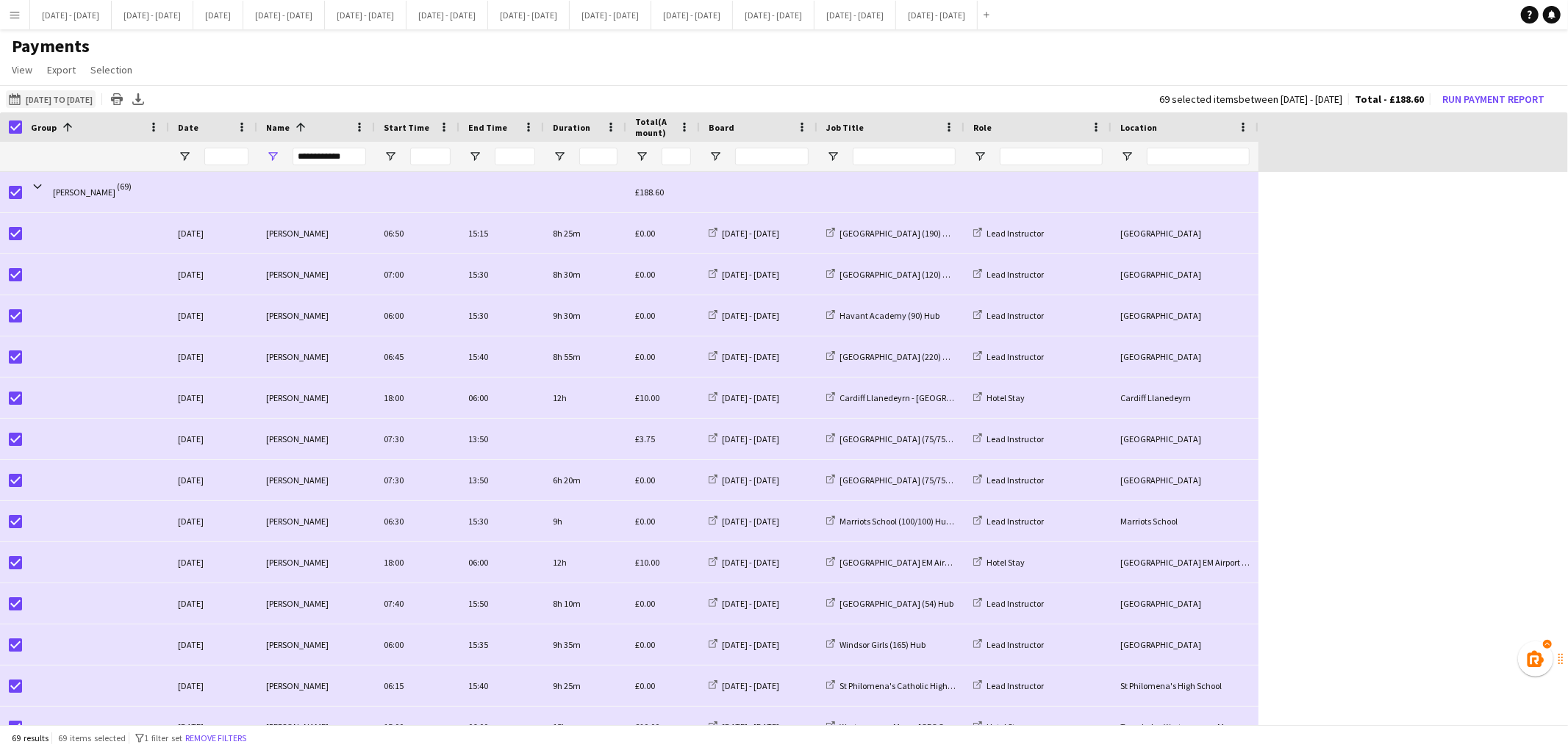
click at [96, 96] on button "This Month 01-06-2025 to 30-09-2025" at bounding box center [51, 98] width 90 height 18
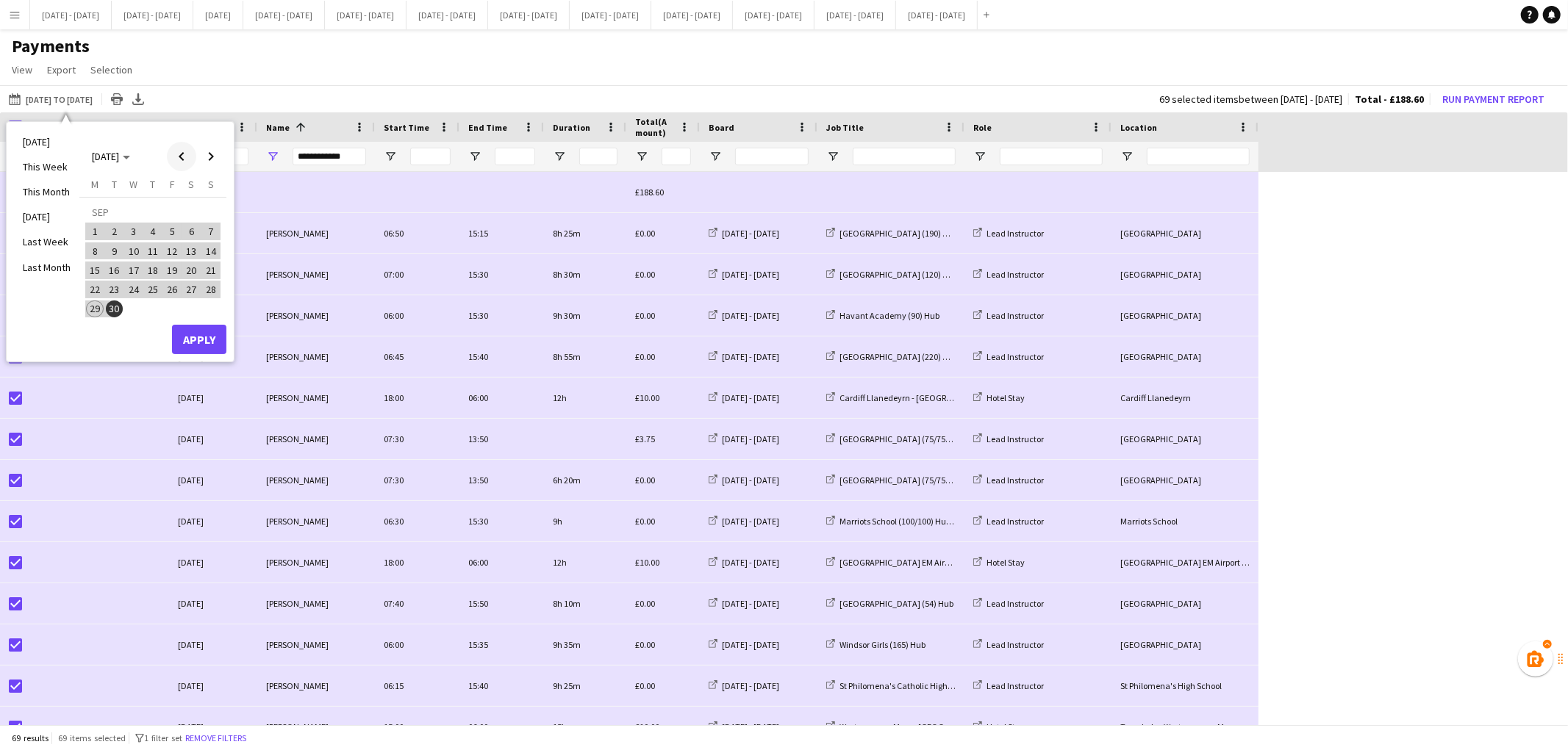
click at [185, 155] on span "Previous month" at bounding box center [181, 156] width 29 height 29
click at [211, 206] on span "1" at bounding box center [211, 214] width 18 height 21
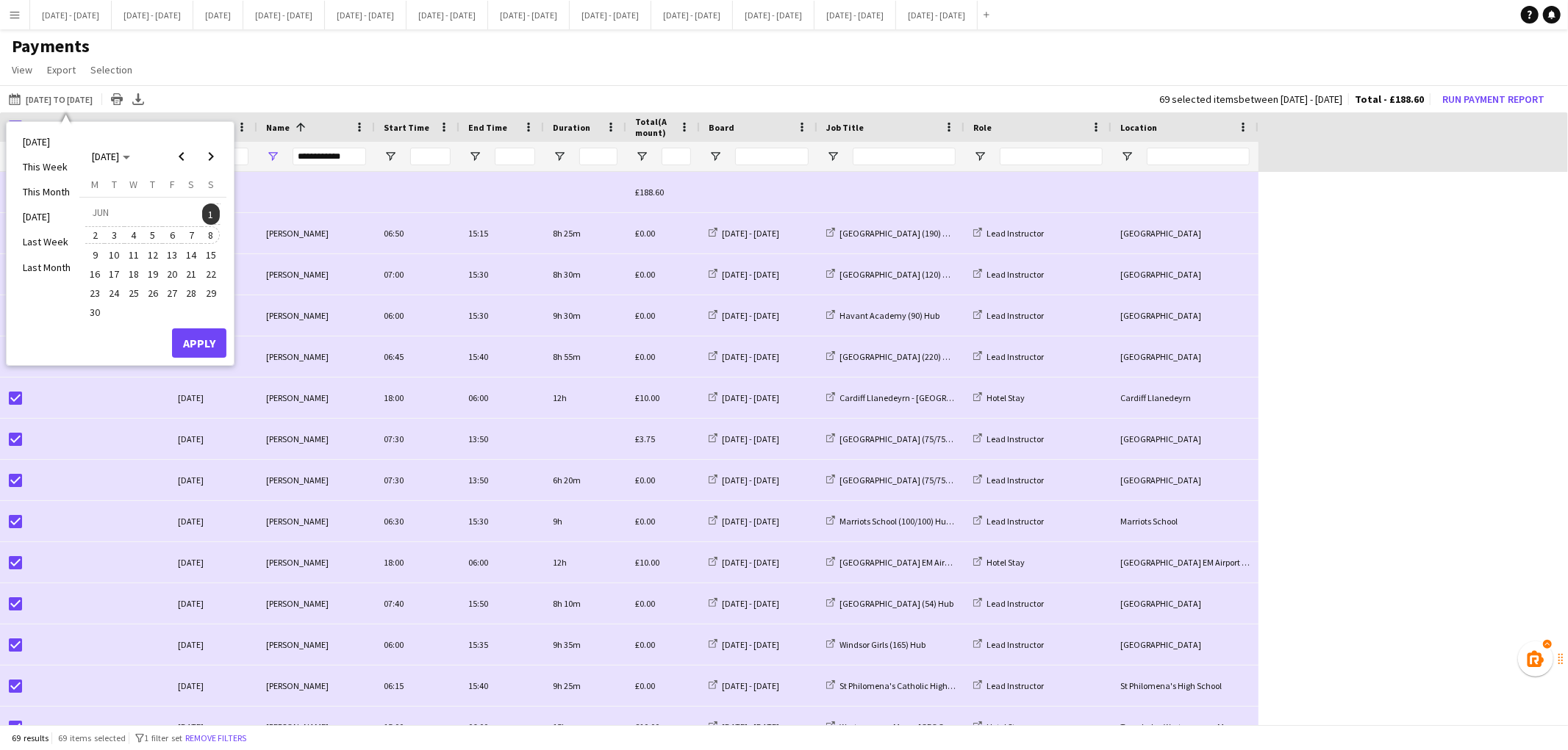
click at [203, 243] on button "8" at bounding box center [211, 235] width 19 height 19
click at [195, 340] on button "Apply" at bounding box center [199, 342] width 54 height 29
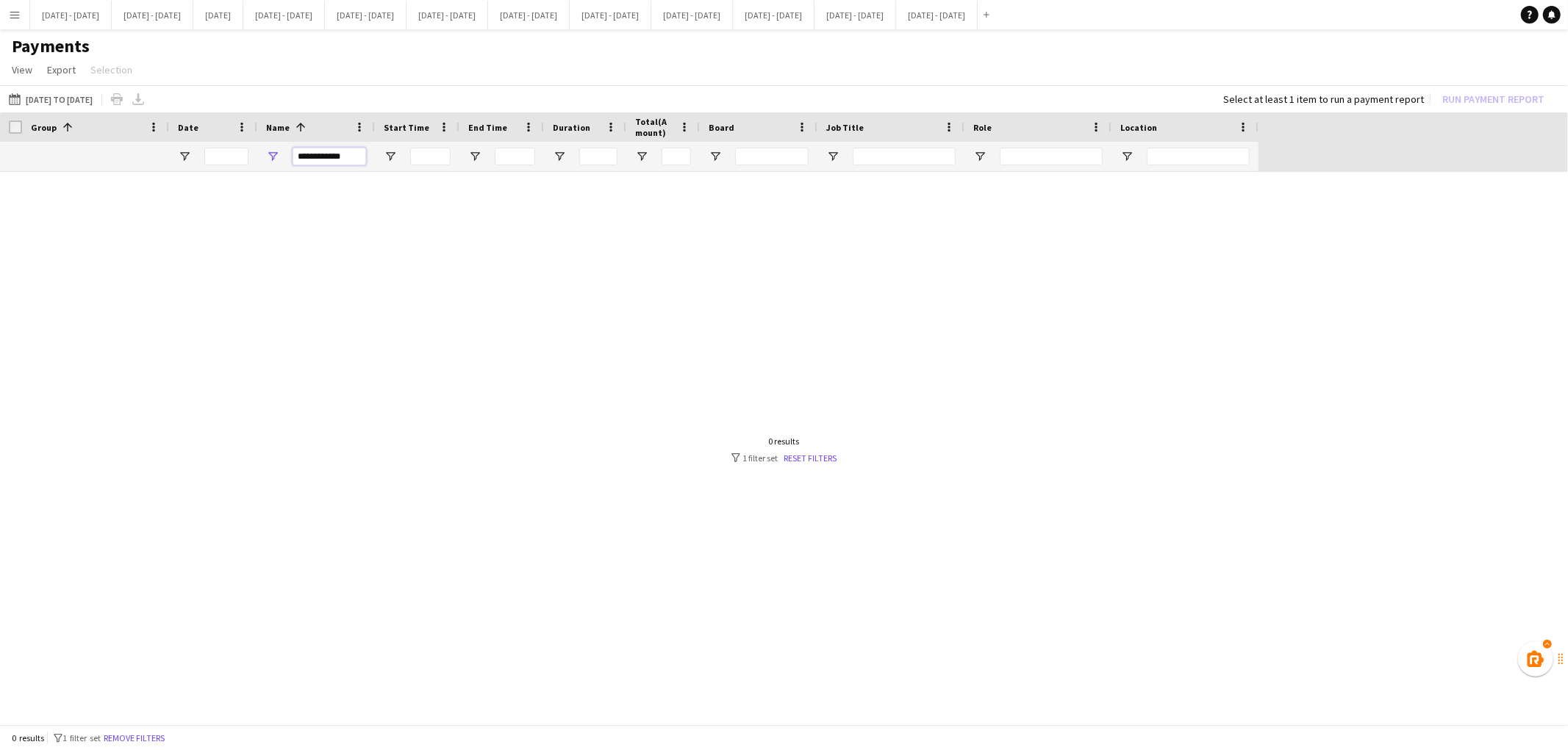
drag, startPoint x: 355, startPoint y: 157, endPoint x: 293, endPoint y: 151, distance: 62.3
click at [293, 151] on input "**********" at bounding box center [329, 157] width 73 height 18
click at [74, 97] on button "This Month 01-06-2025 to 08-06-2025" at bounding box center [51, 98] width 90 height 18
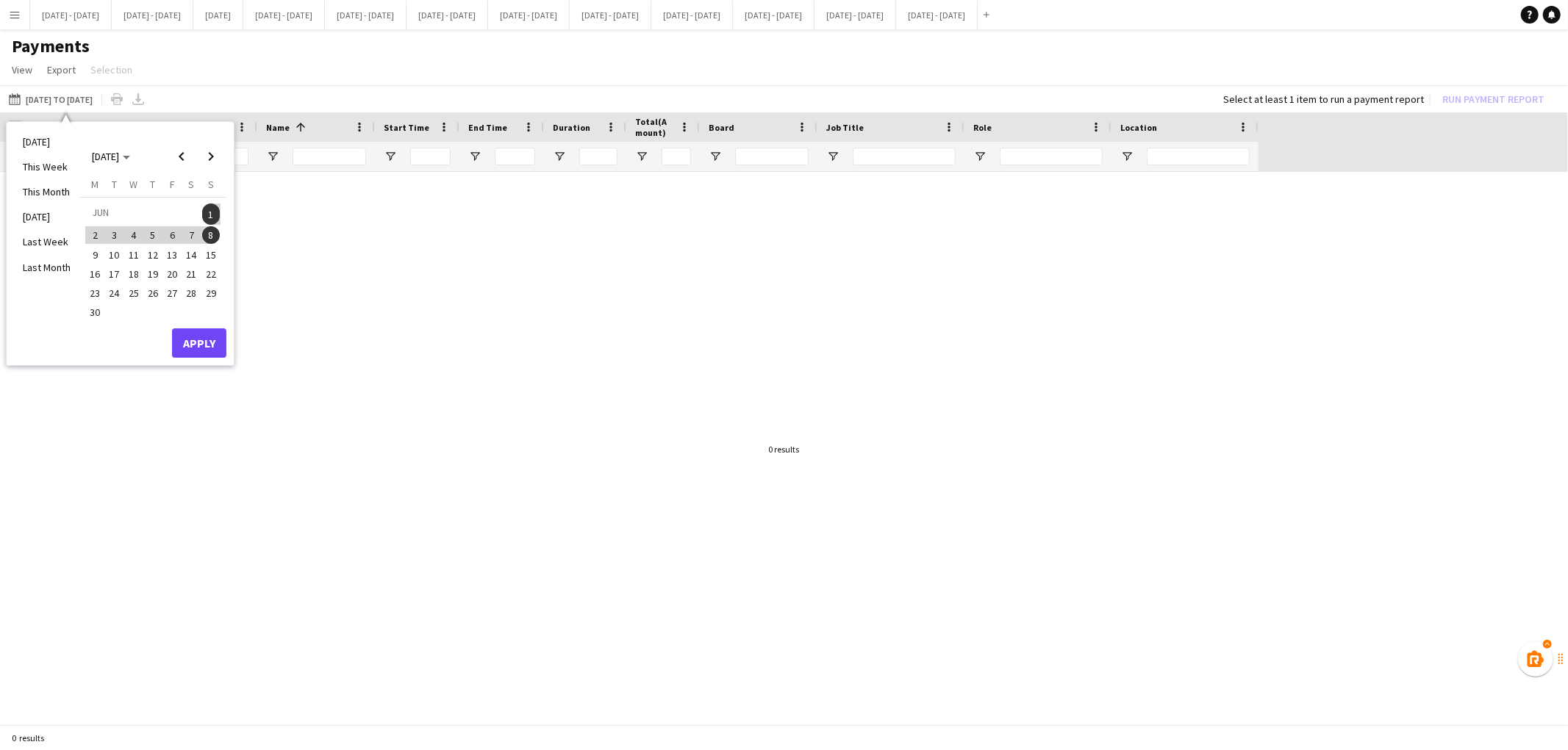
click at [13, 12] on app-icon "Menu" at bounding box center [14, 14] width 12 height 12
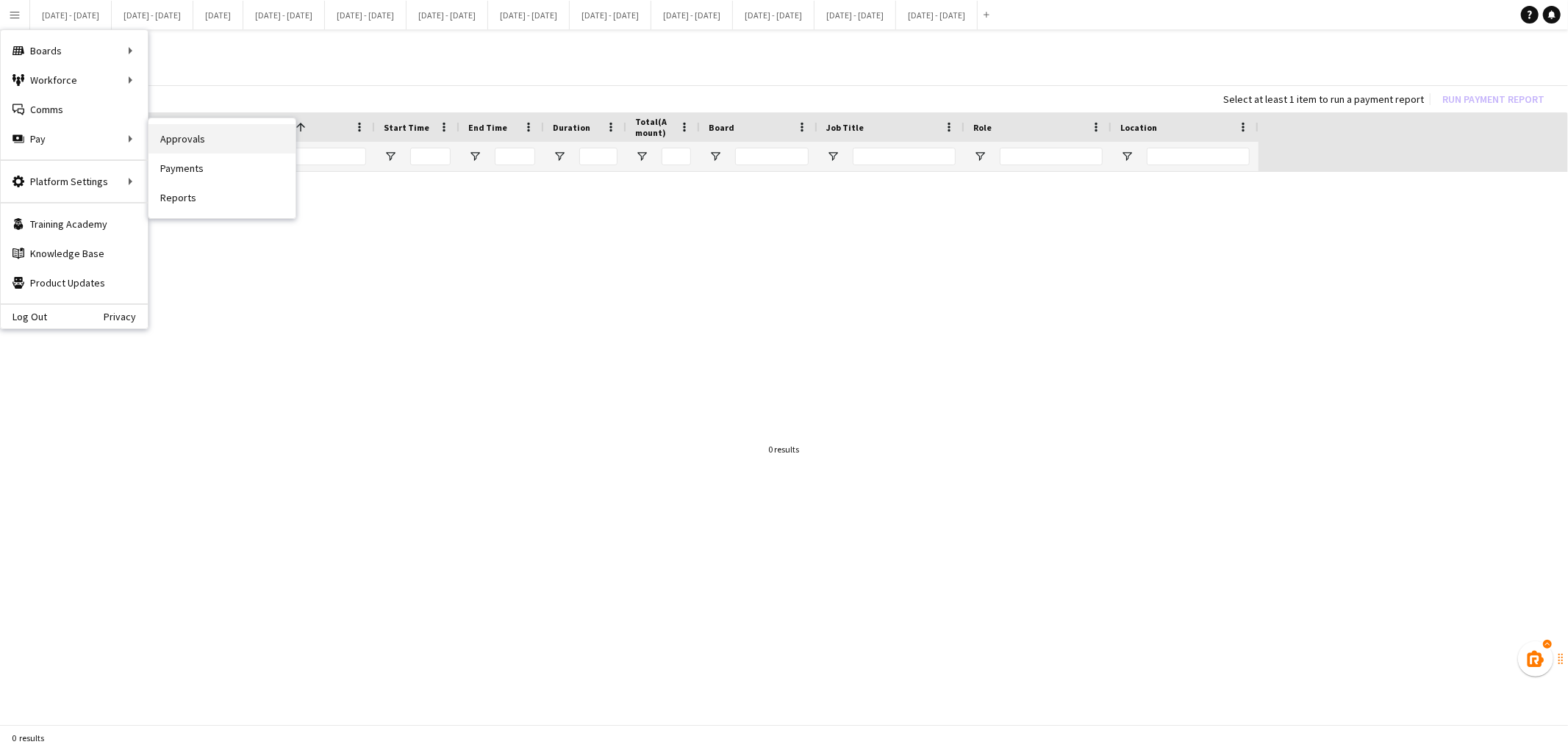
click at [166, 149] on link "Approvals" at bounding box center [221, 138] width 147 height 29
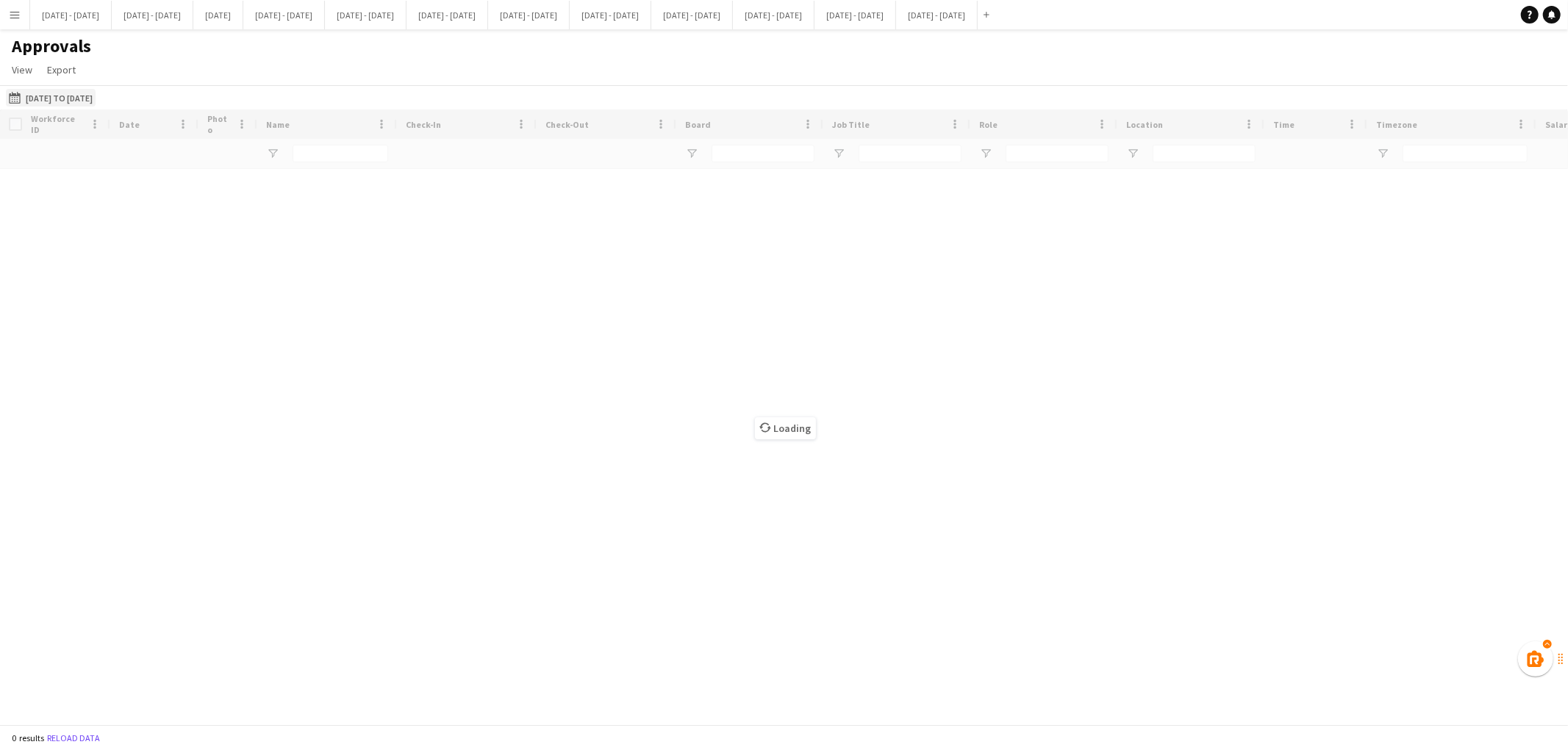
click at [76, 98] on button "22-08-2025 to 26-09-2025 22-08-2025 to 26-09-2025" at bounding box center [51, 98] width 90 height 18
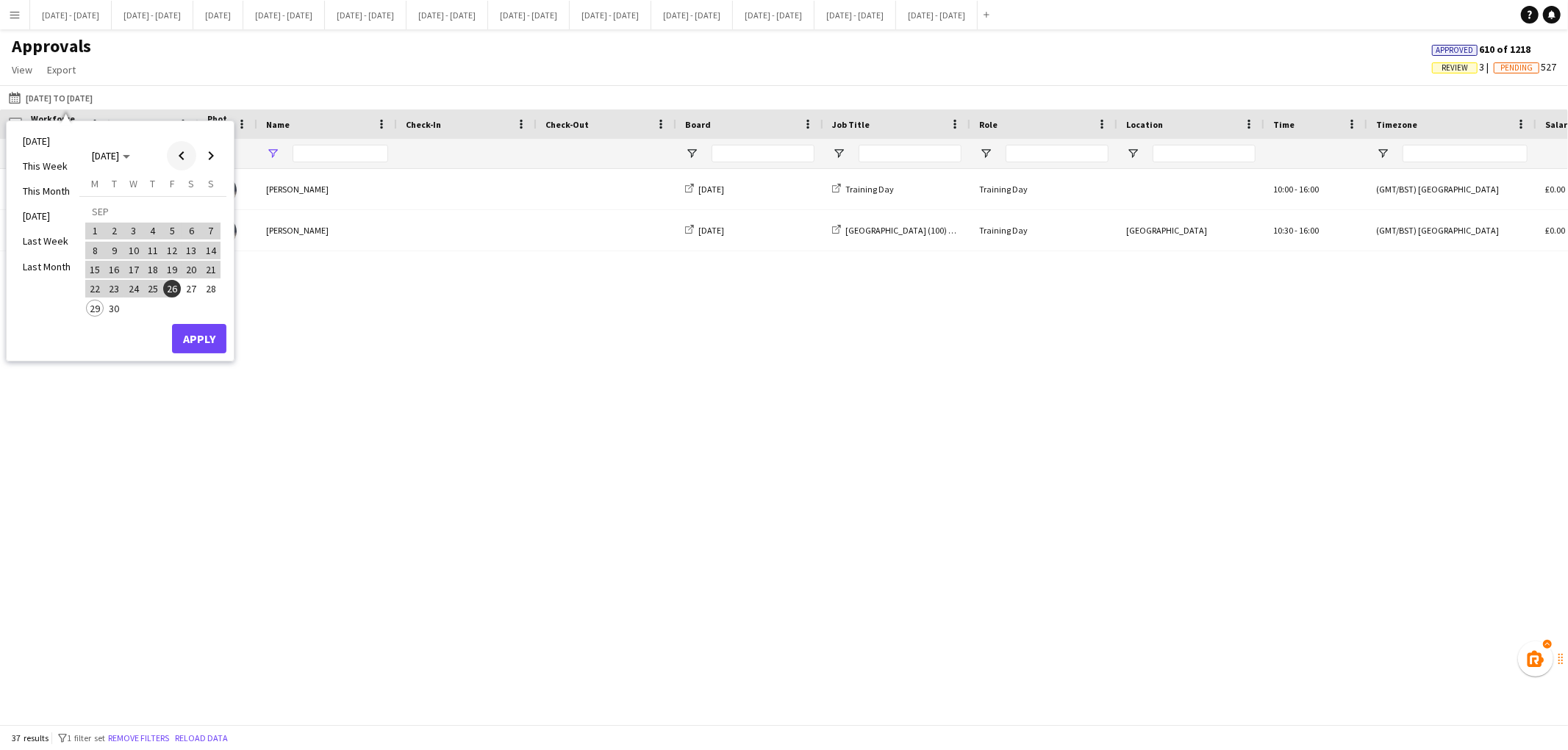
type input "******"
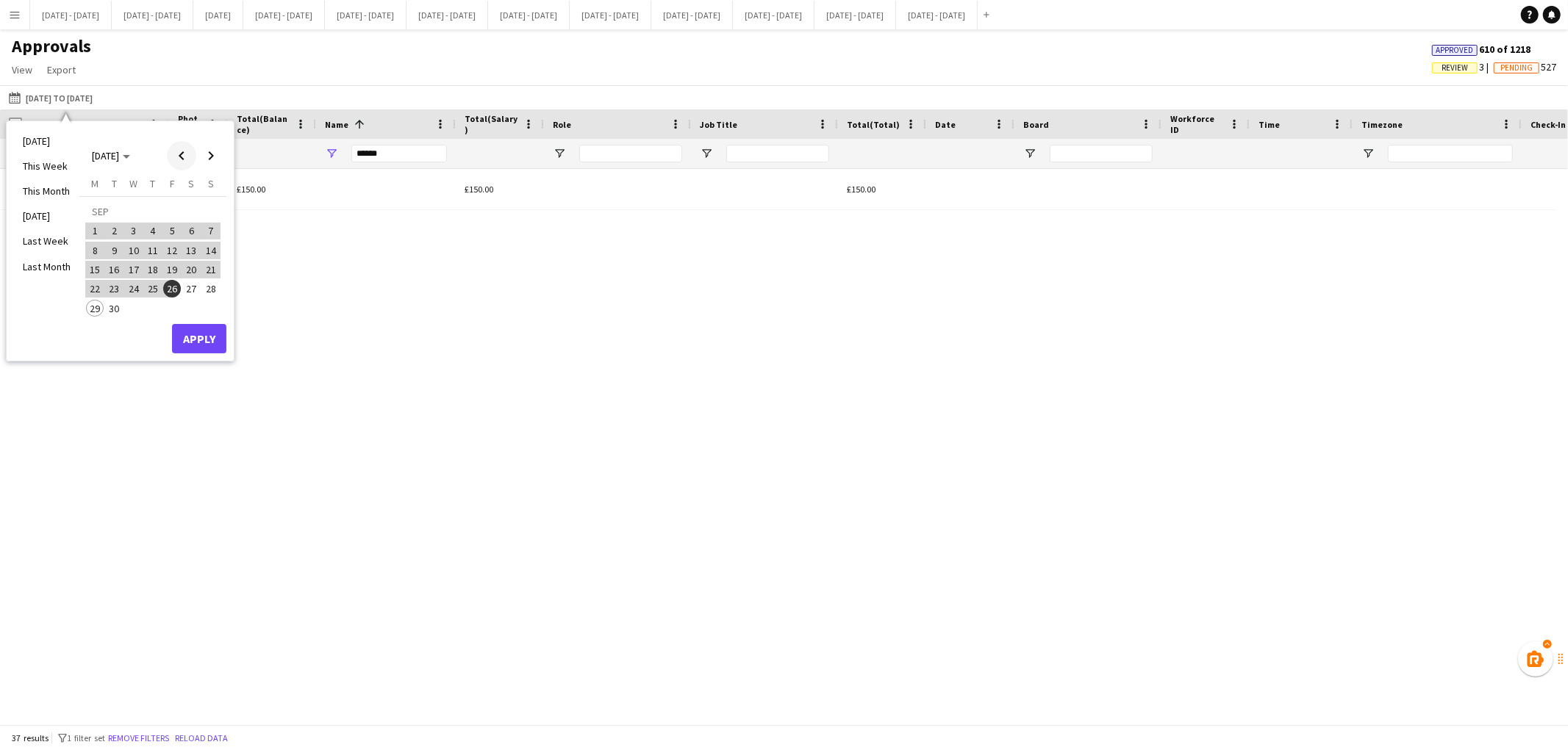
click at [185, 164] on span "Previous month" at bounding box center [181, 155] width 29 height 29
click at [203, 216] on span "1" at bounding box center [211, 214] width 18 height 21
click at [215, 157] on span "Next month" at bounding box center [210, 155] width 29 height 29
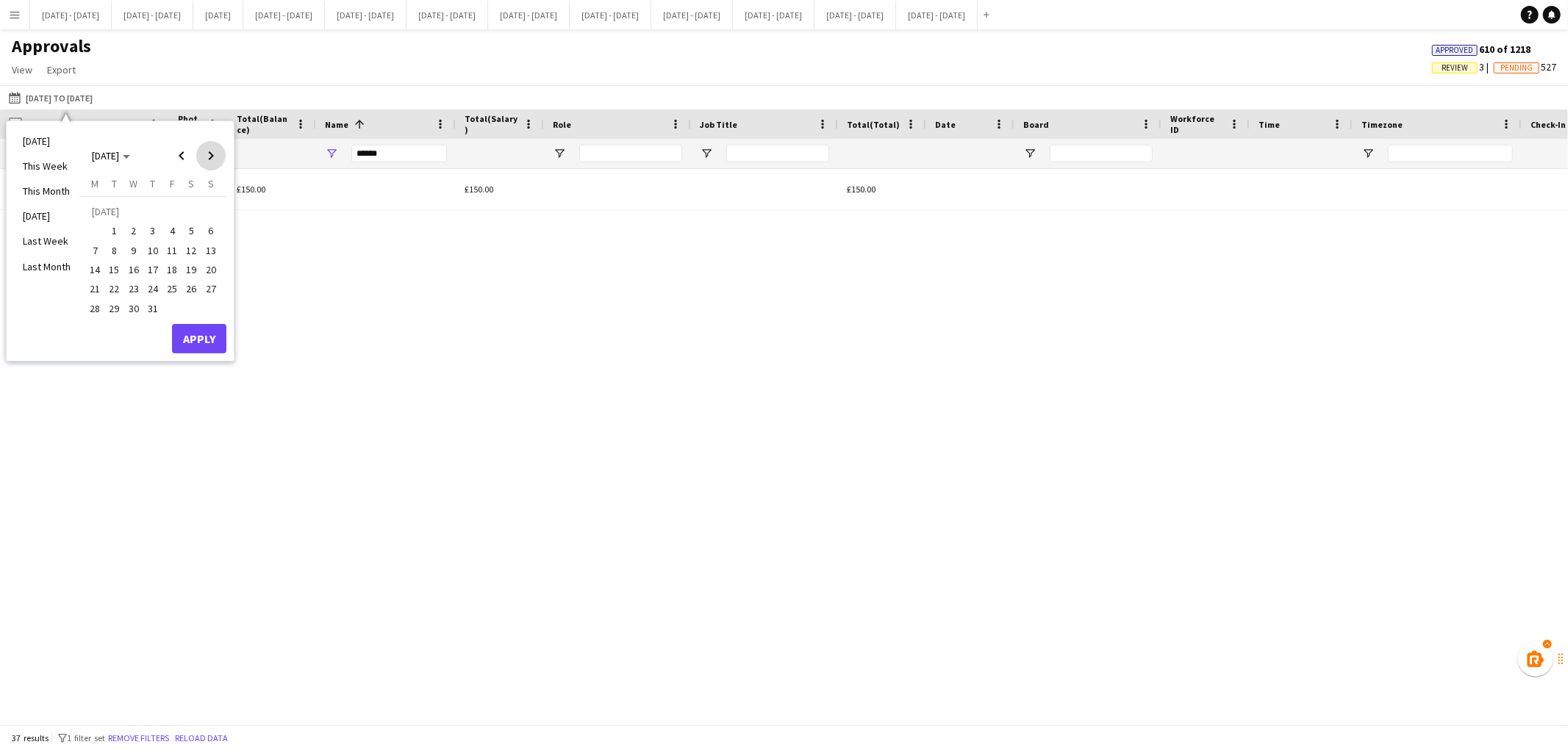
click at [215, 157] on span "Next month" at bounding box center [210, 155] width 29 height 29
click at [117, 304] on span "30" at bounding box center [114, 308] width 18 height 18
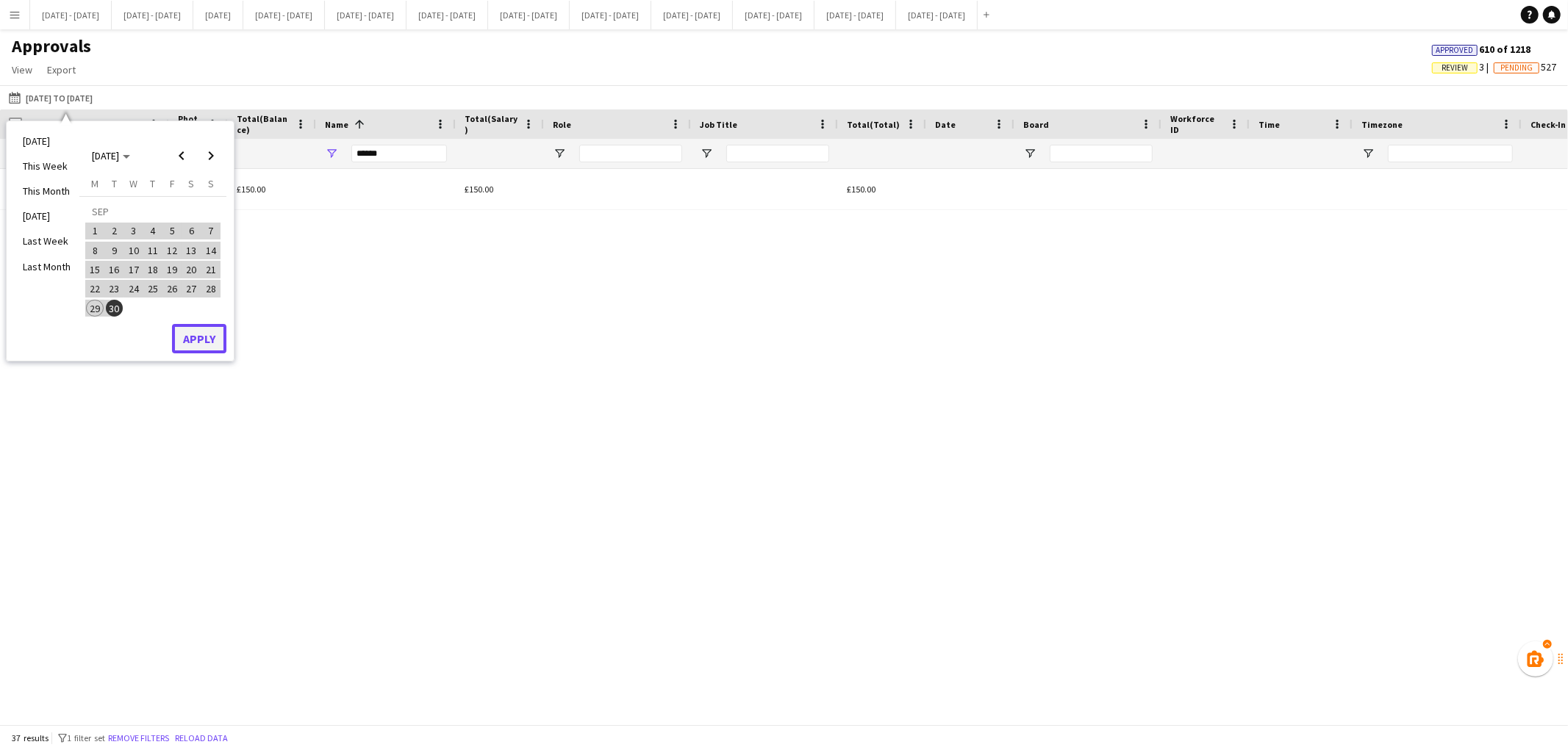
click at [178, 332] on button "Apply" at bounding box center [199, 338] width 54 height 29
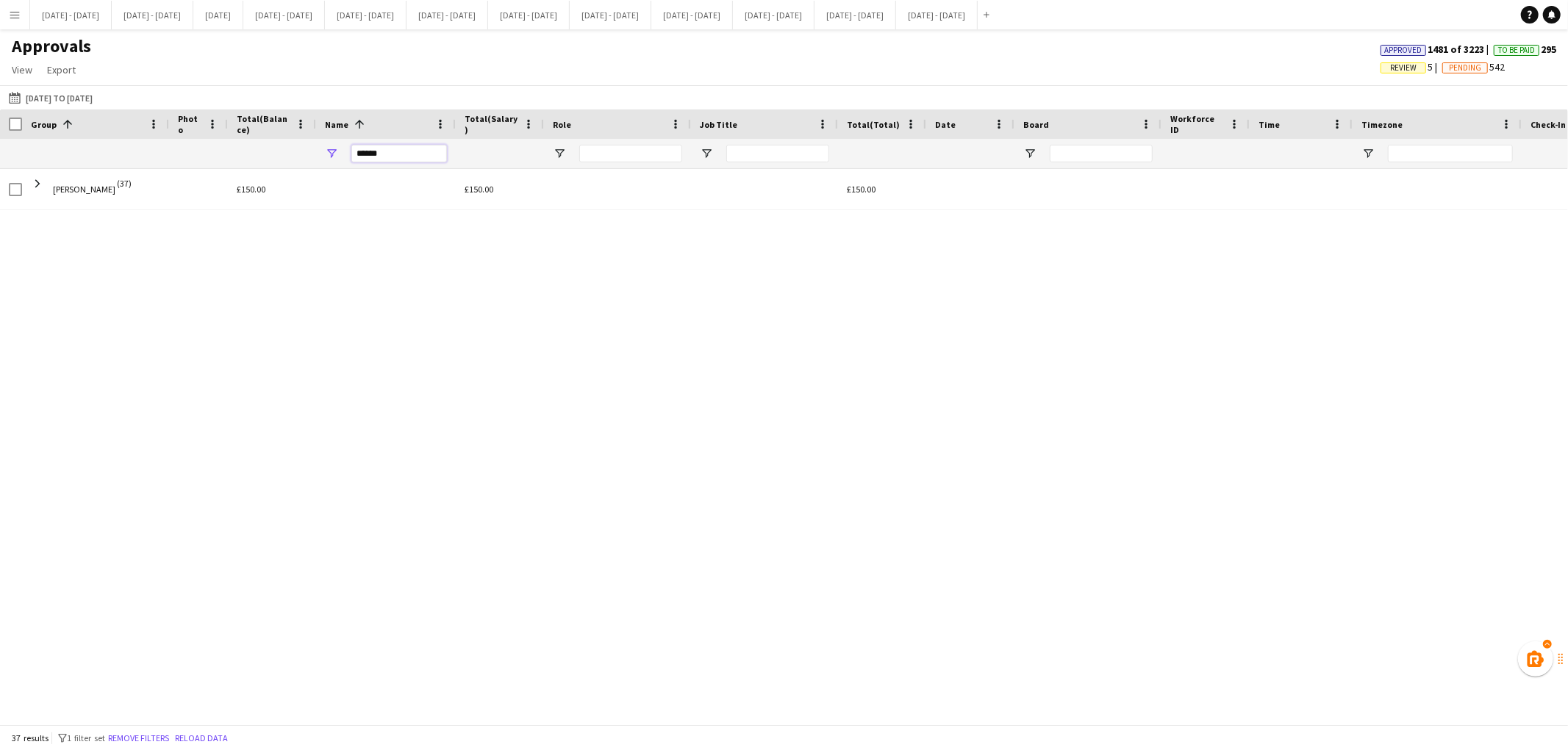
drag, startPoint x: 401, startPoint y: 152, endPoint x: 219, endPoint y: 100, distance: 189.3
click at [219, 100] on main "Approvals View Customise view Customise filters Reset Filters Reset View Reset …" at bounding box center [784, 380] width 1568 height 701
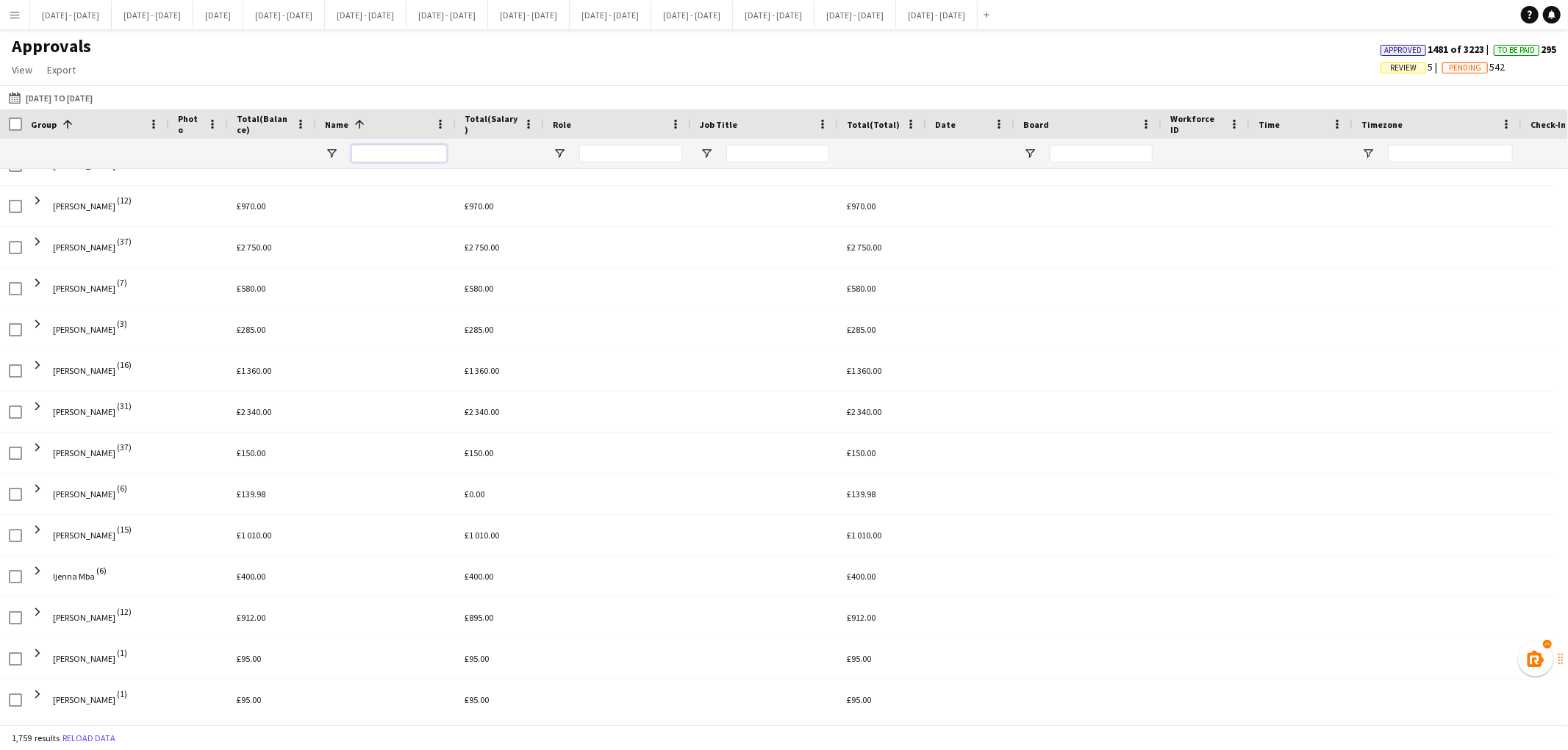
scroll to position [1204, 0]
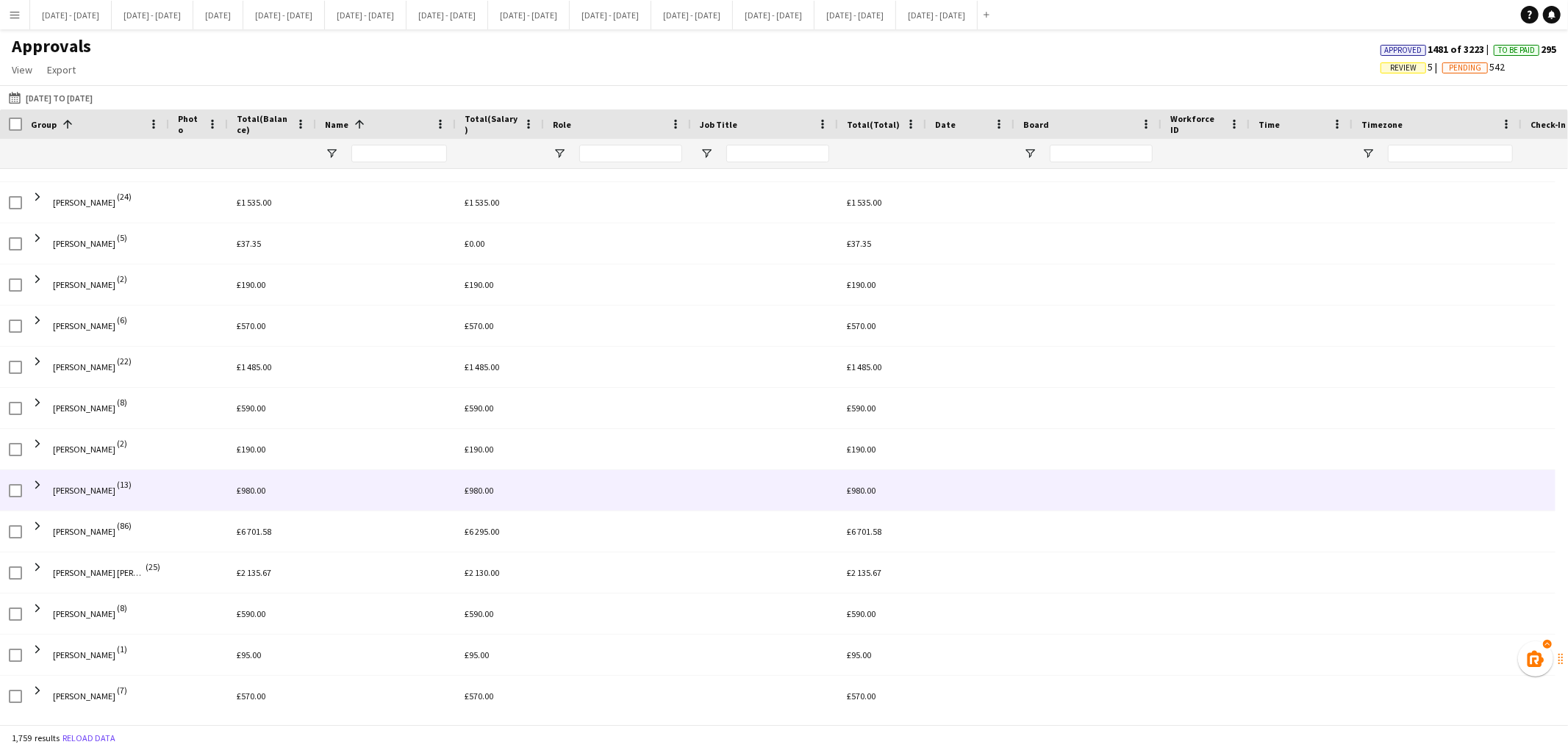
click at [1552, 503] on span at bounding box center [1591, 490] width 122 height 40
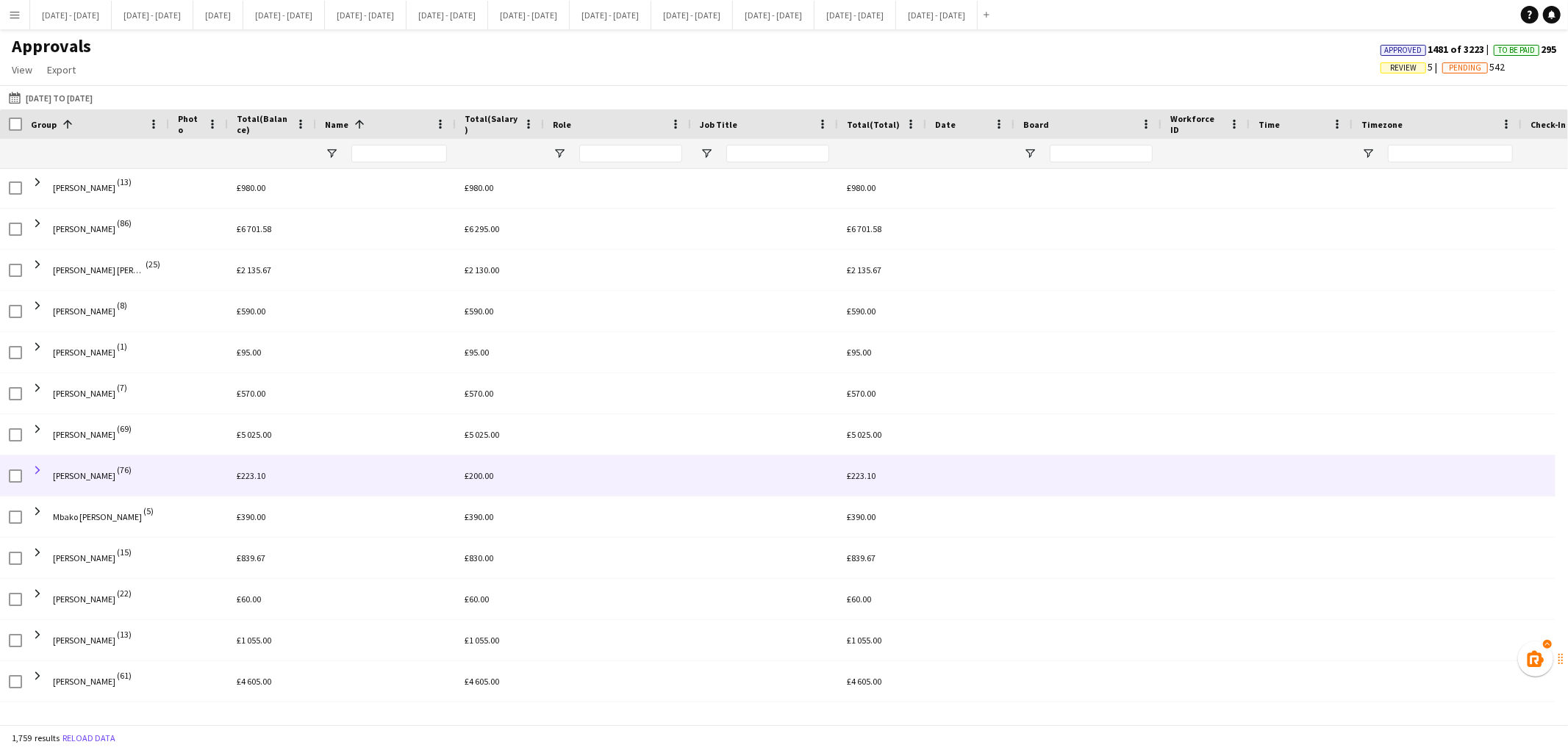
click at [38, 469] on span at bounding box center [38, 471] width 13 height 13
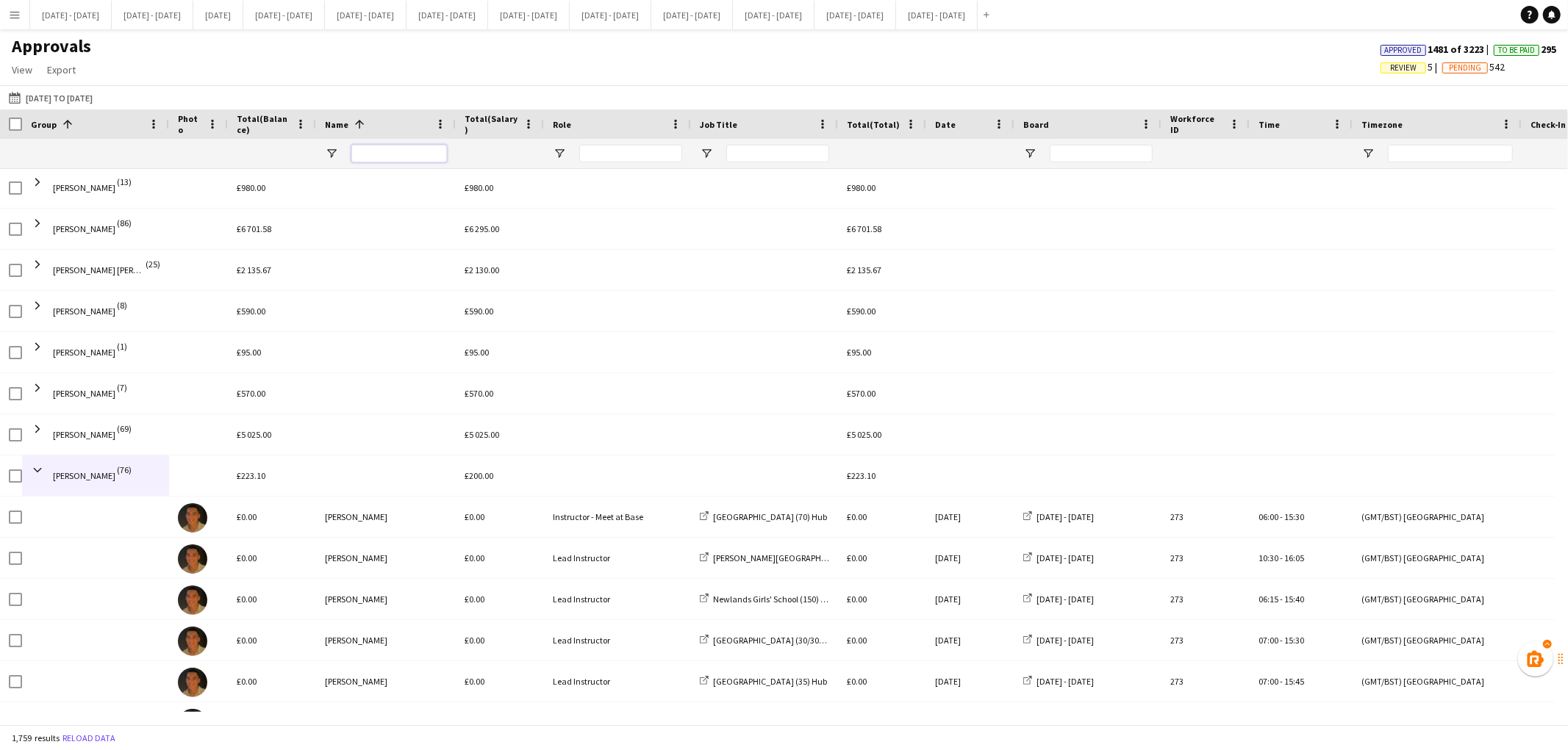
click at [389, 156] on input "Name Filter Input" at bounding box center [400, 153] width 96 height 18
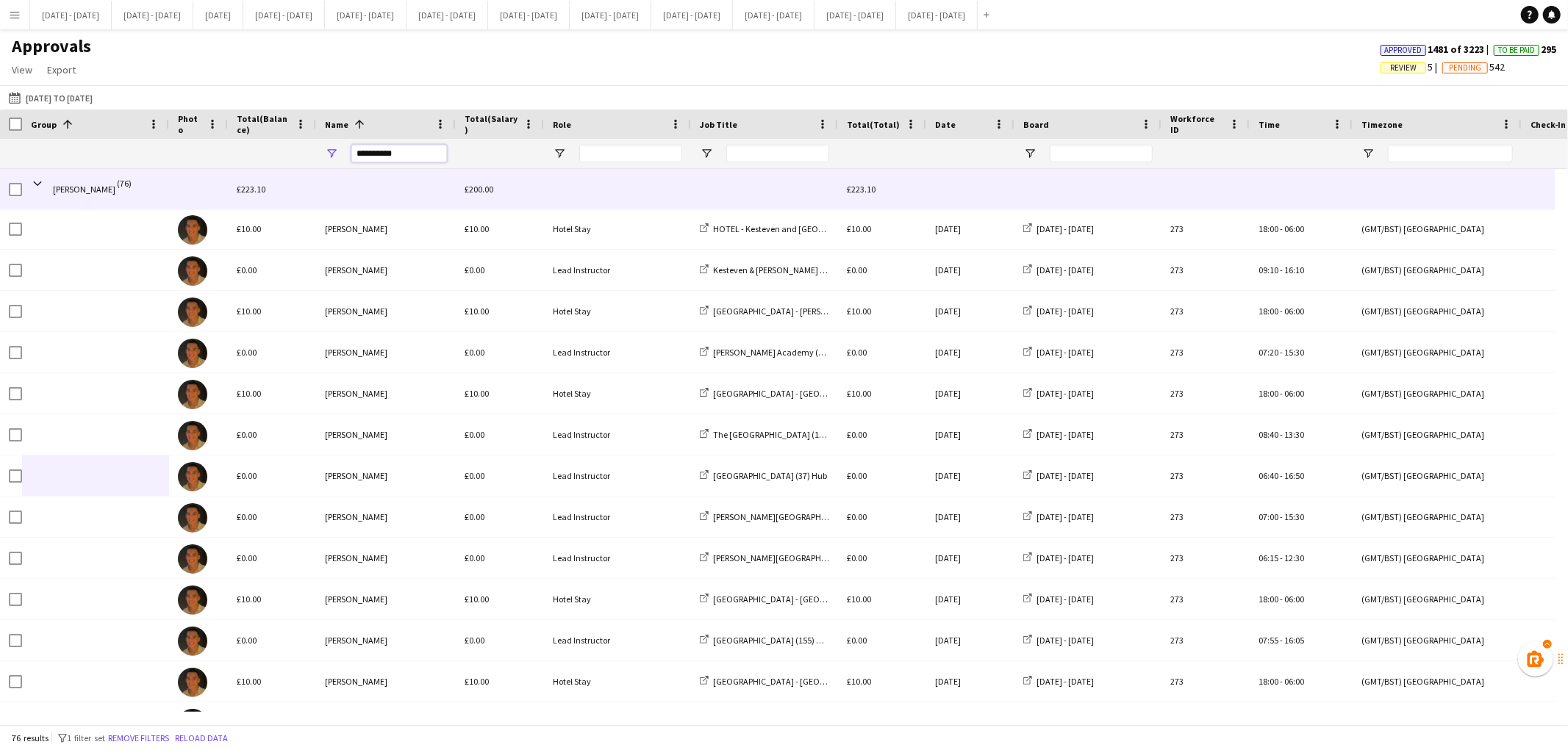
type input "**********"
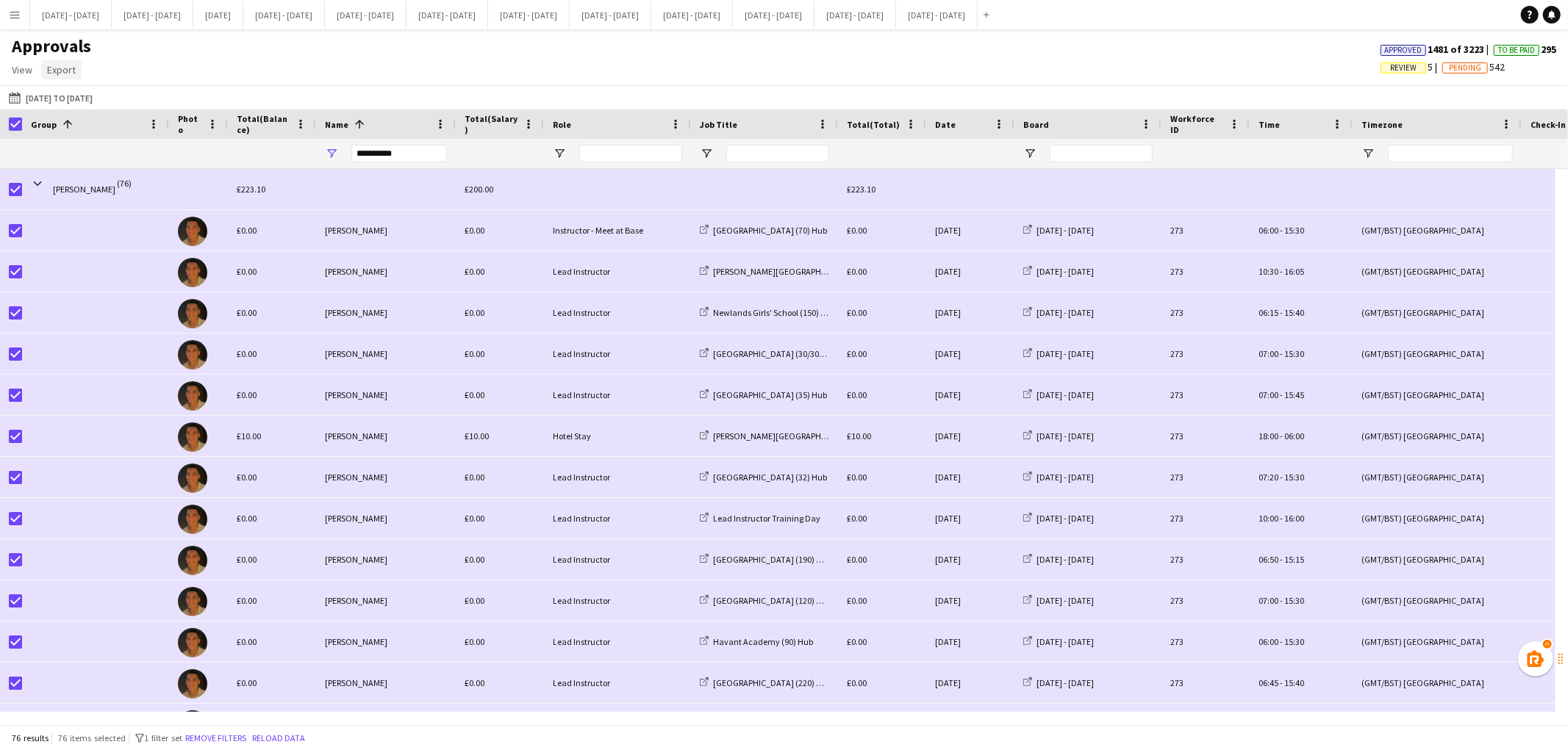
click at [60, 72] on span "Export" at bounding box center [61, 69] width 29 height 13
click at [84, 128] on span "Export as CSV" at bounding box center [83, 132] width 60 height 13
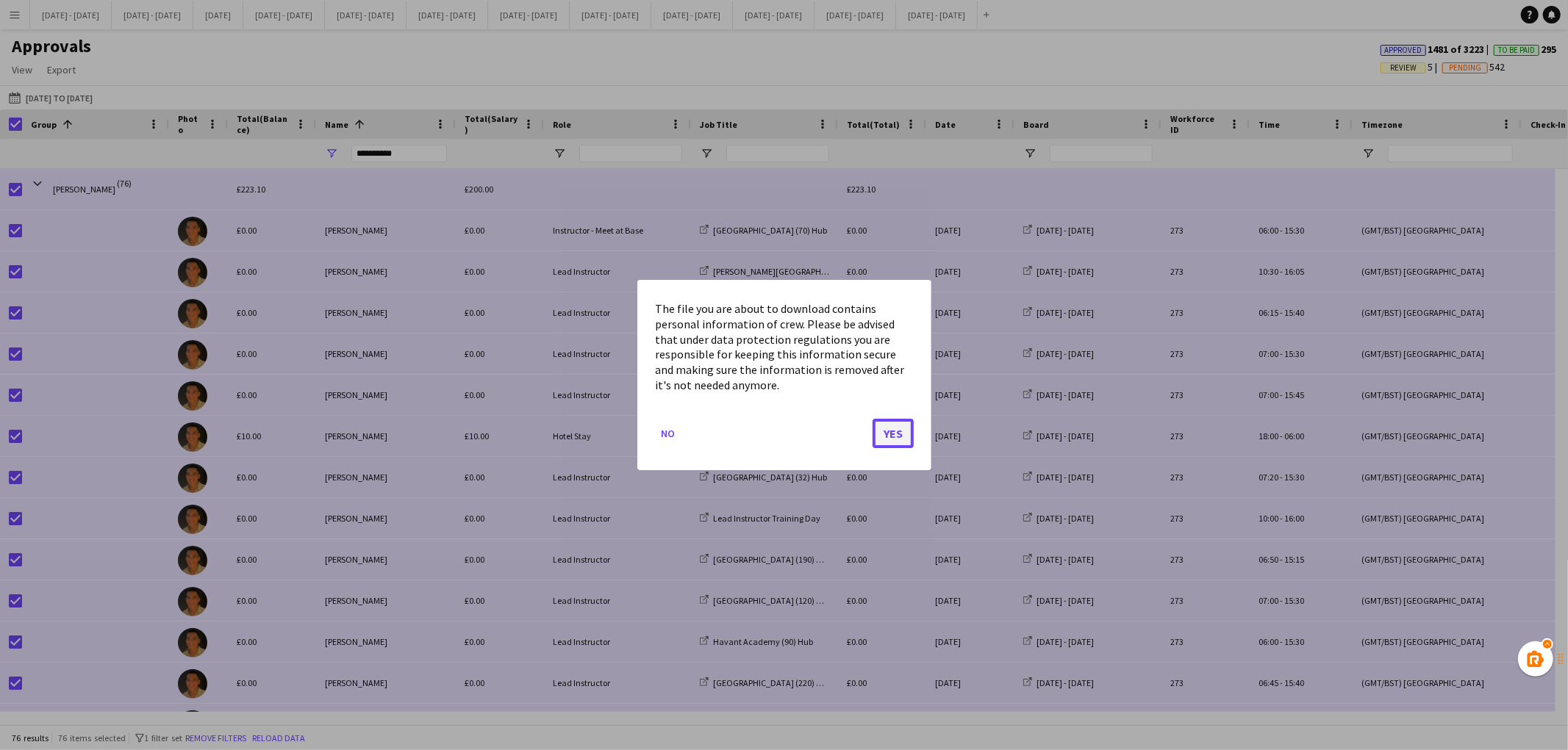
click at [898, 442] on button "Yes" at bounding box center [893, 433] width 41 height 29
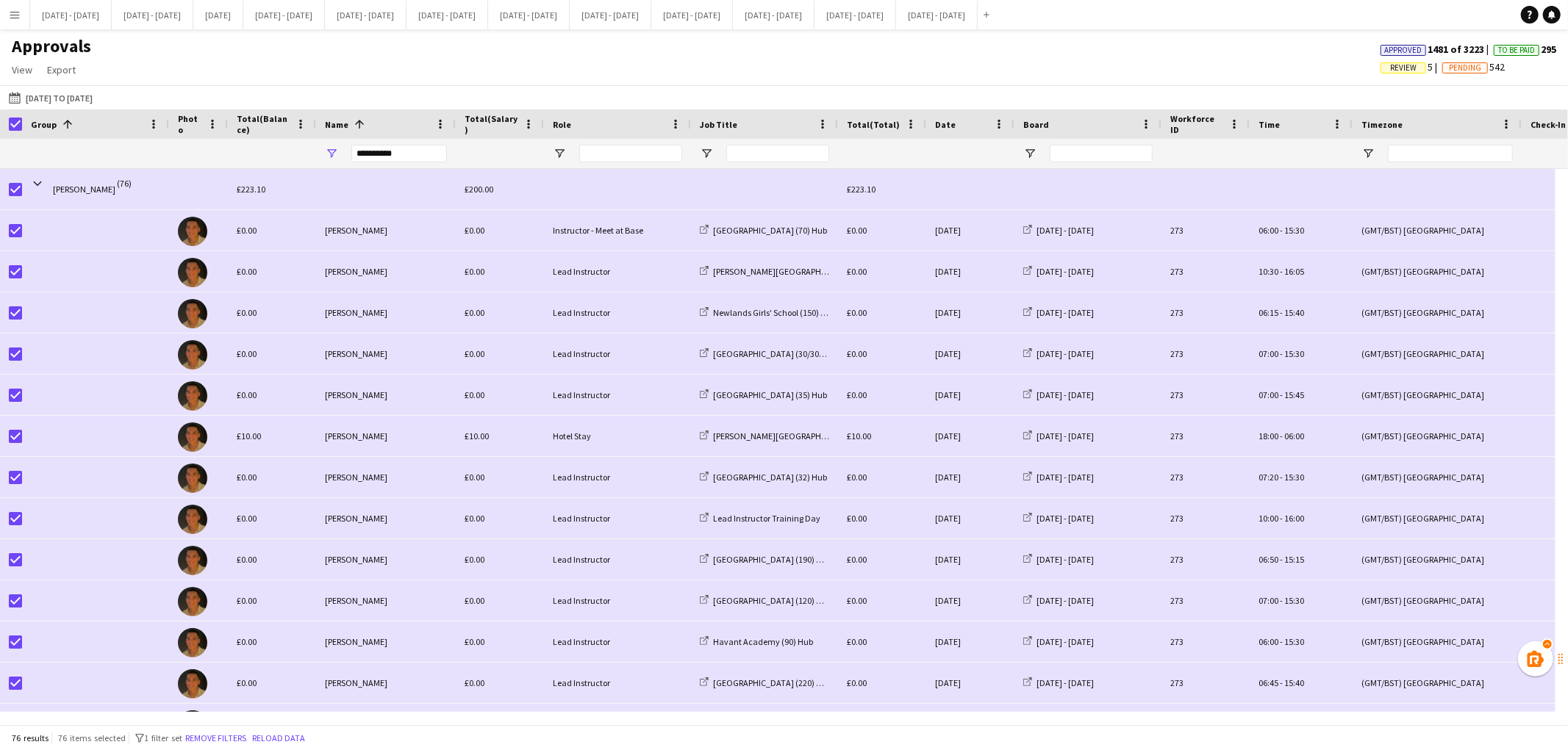
click at [23, 21] on button "Menu" at bounding box center [14, 14] width 29 height 29
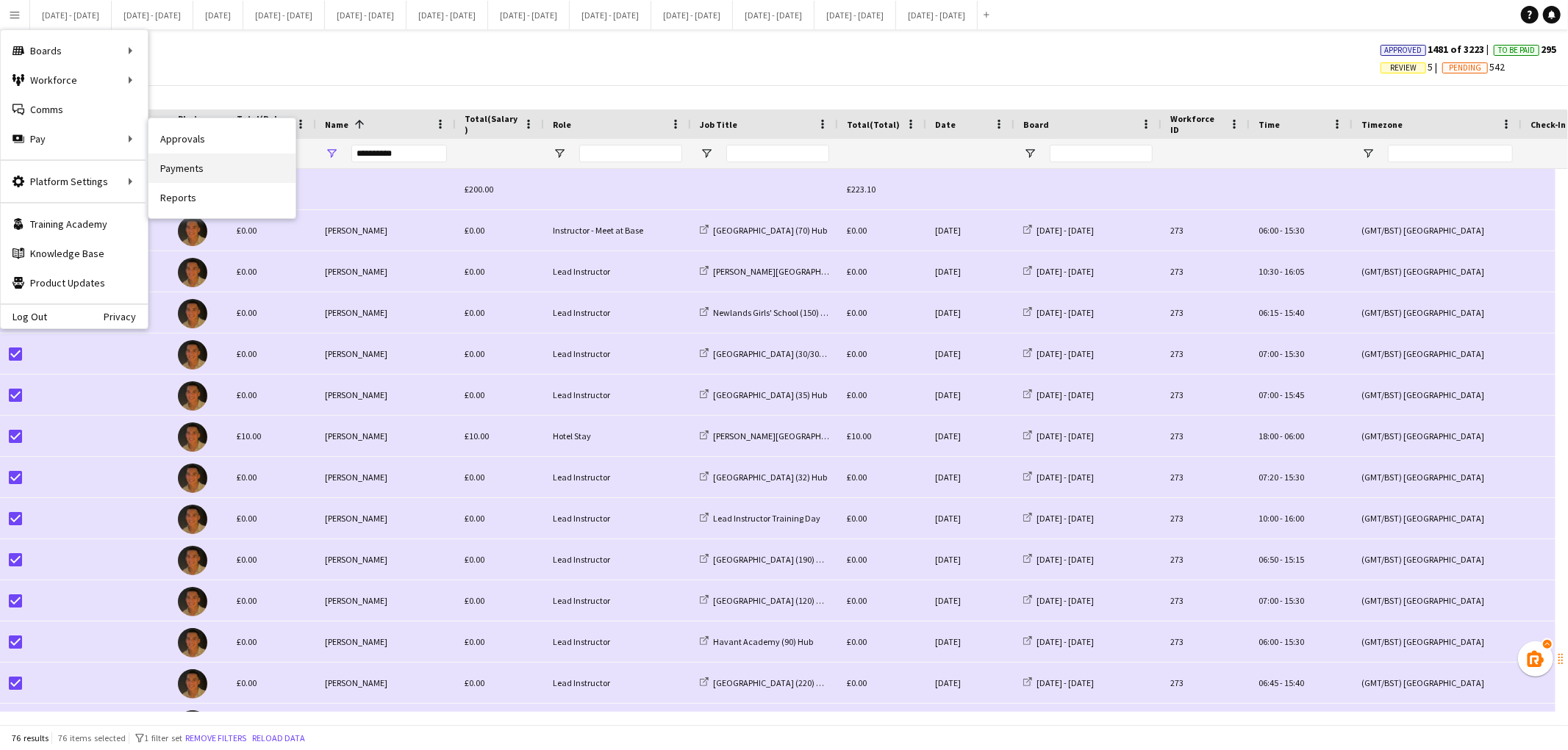
click at [226, 174] on link "Payments" at bounding box center [221, 168] width 147 height 29
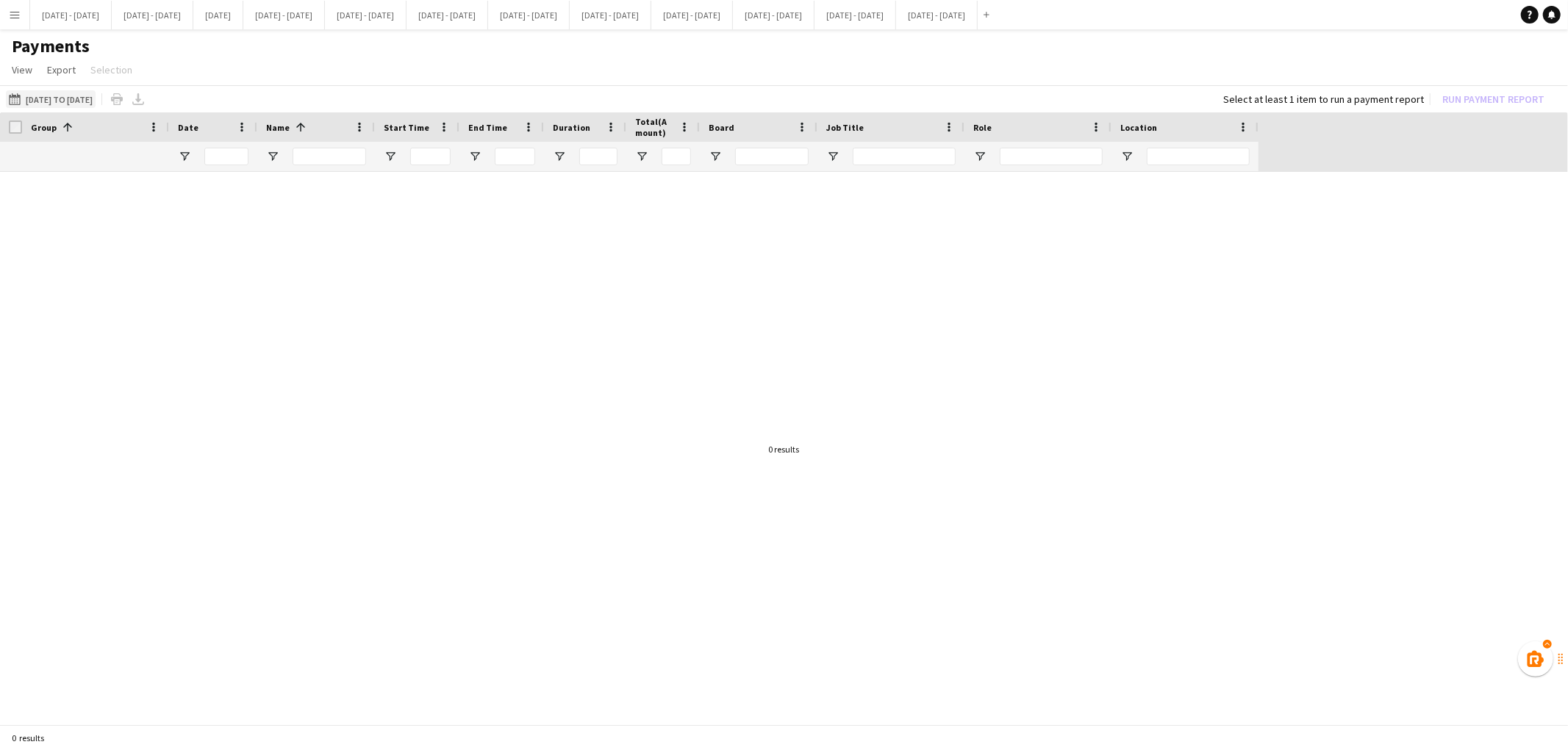
click at [96, 91] on button "01-06-2025 to 08-06-2025 01-06-2025 to 08-06-2025" at bounding box center [51, 98] width 90 height 18
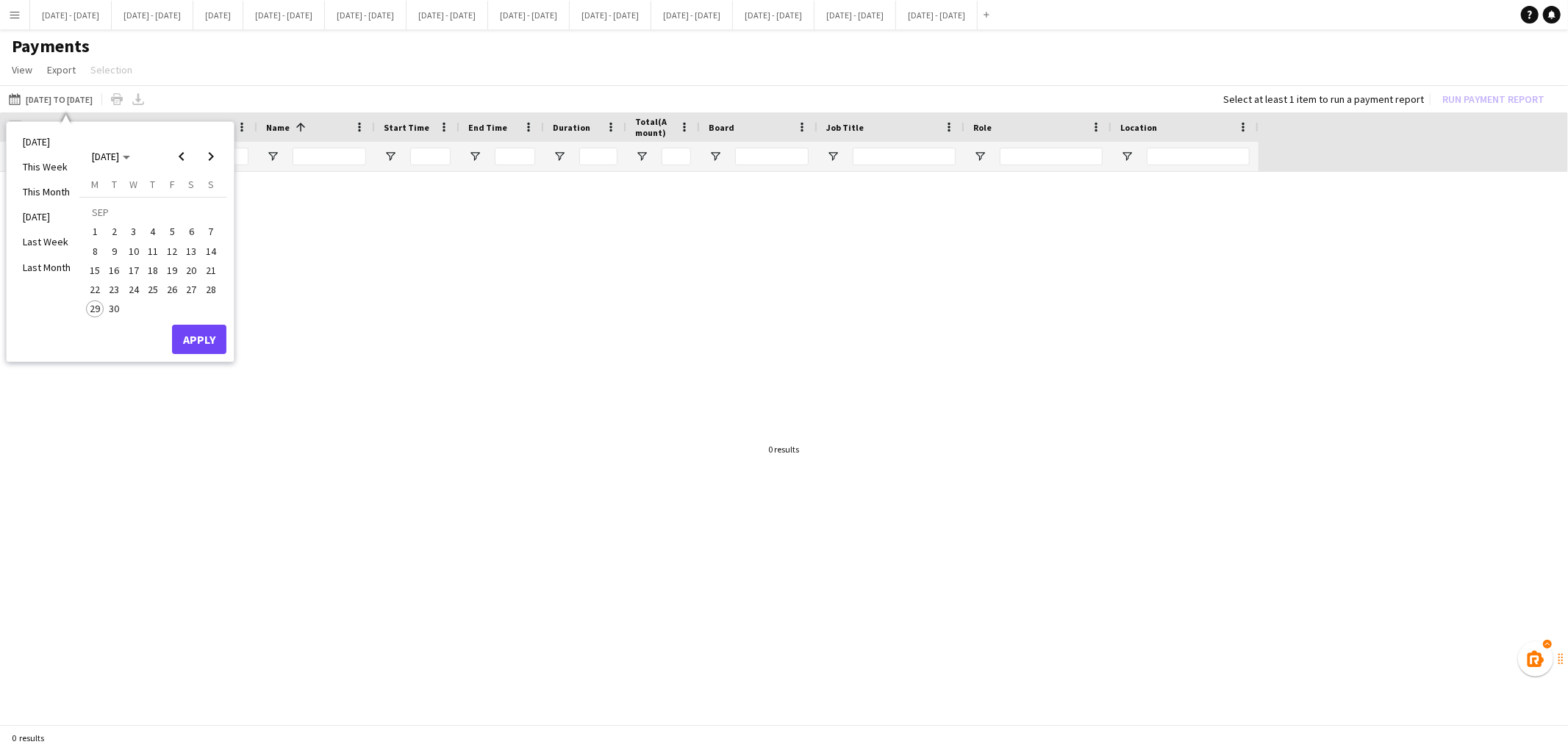
click at [21, 27] on button "Menu" at bounding box center [14, 14] width 29 height 29
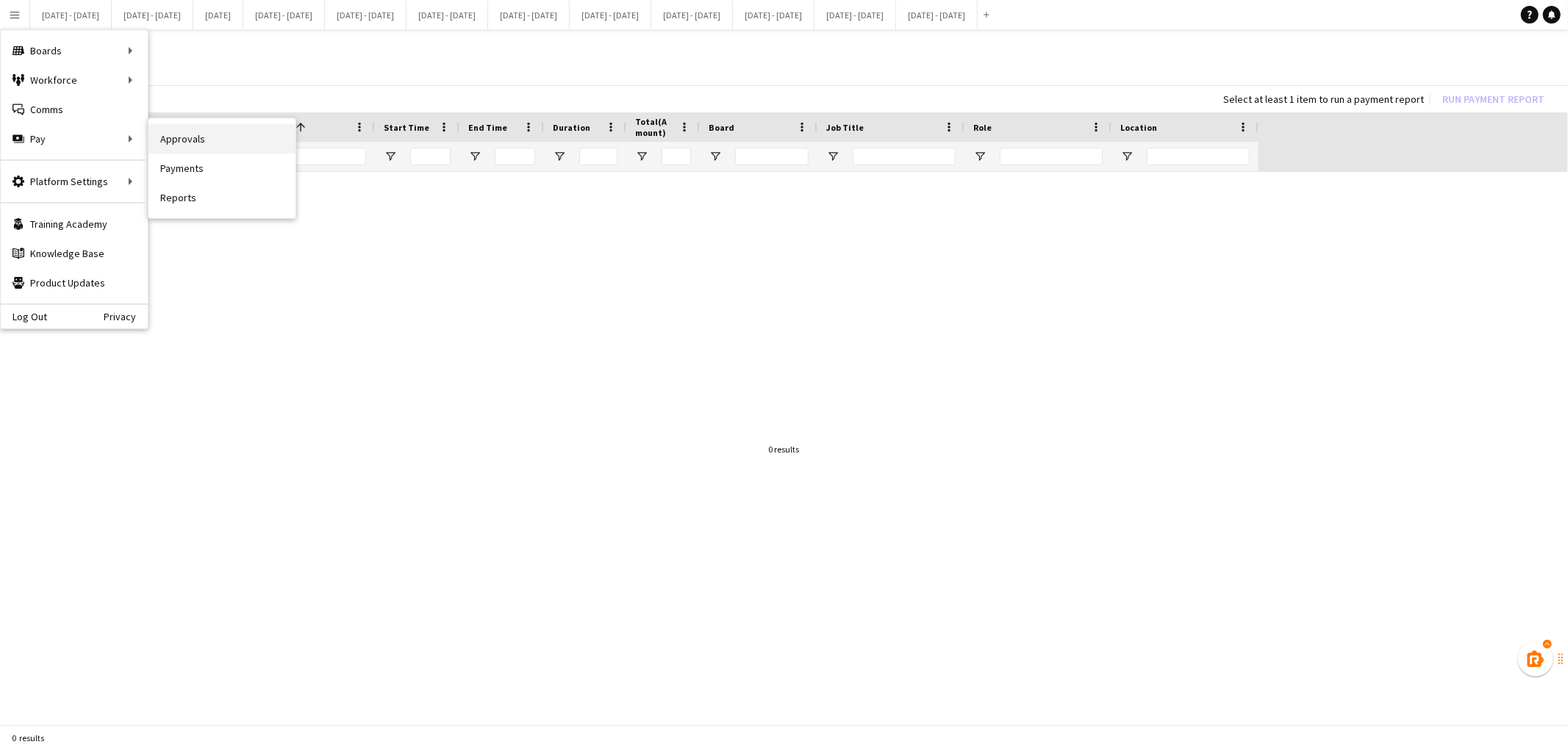
click at [208, 150] on link "Approvals" at bounding box center [221, 138] width 147 height 29
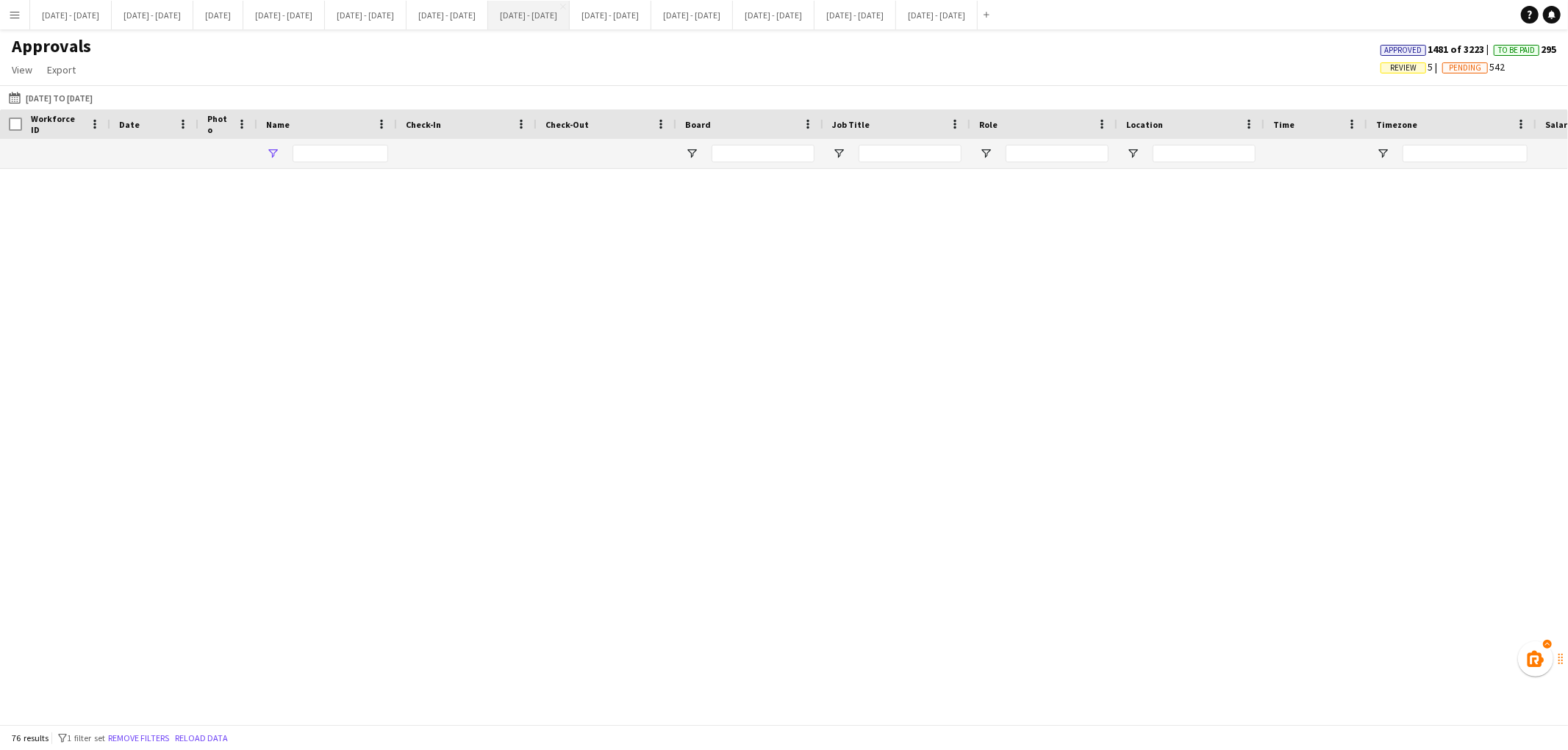
type input "**********"
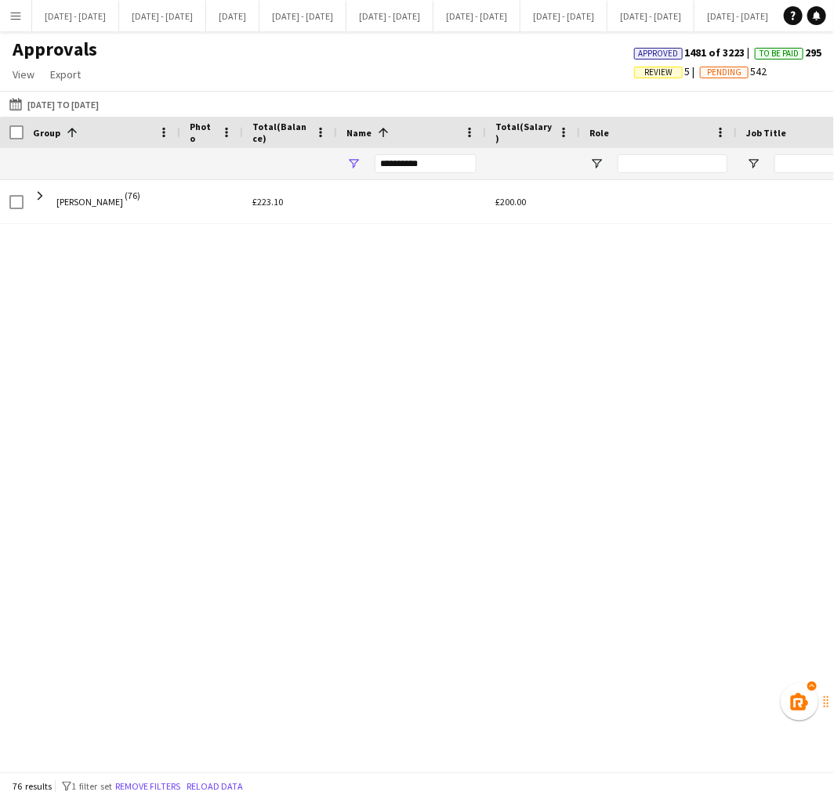
click at [652, 68] on span "Review" at bounding box center [658, 72] width 28 height 10
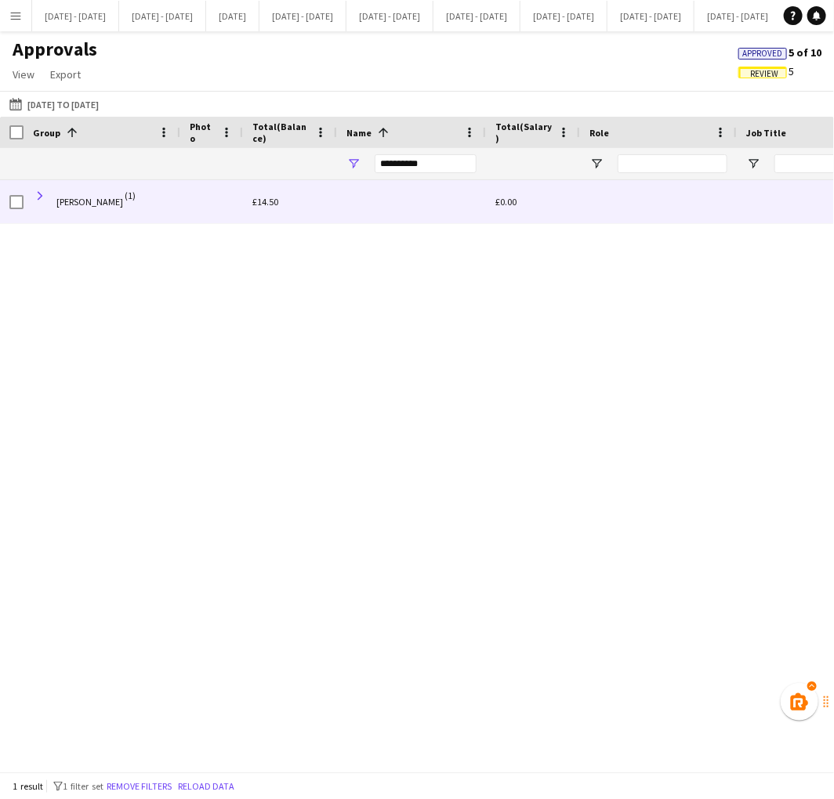
click at [37, 198] on span at bounding box center [40, 196] width 14 height 14
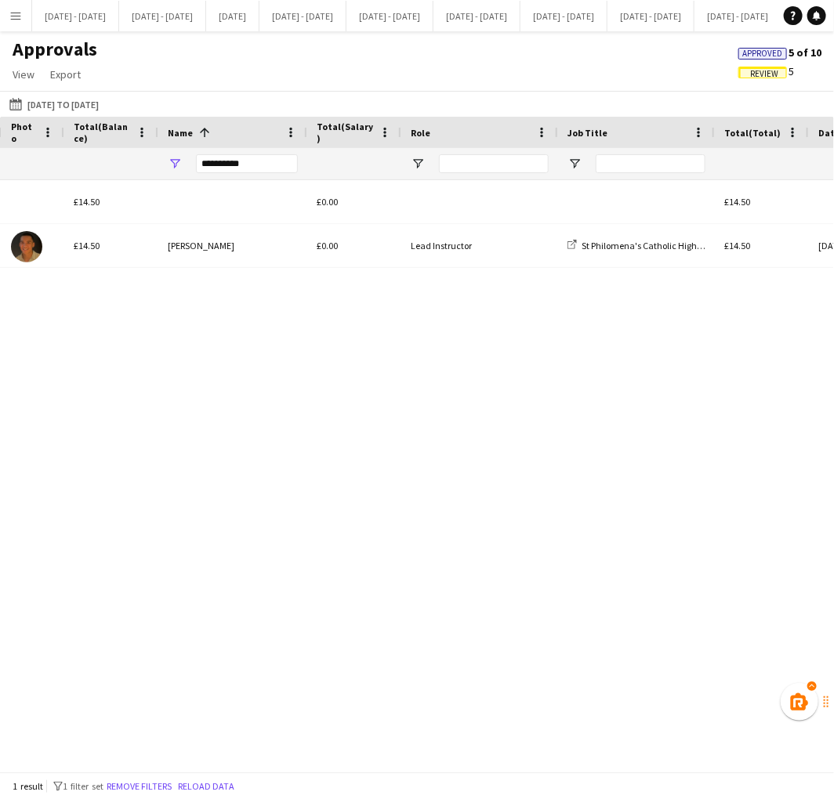
scroll to position [0, 318]
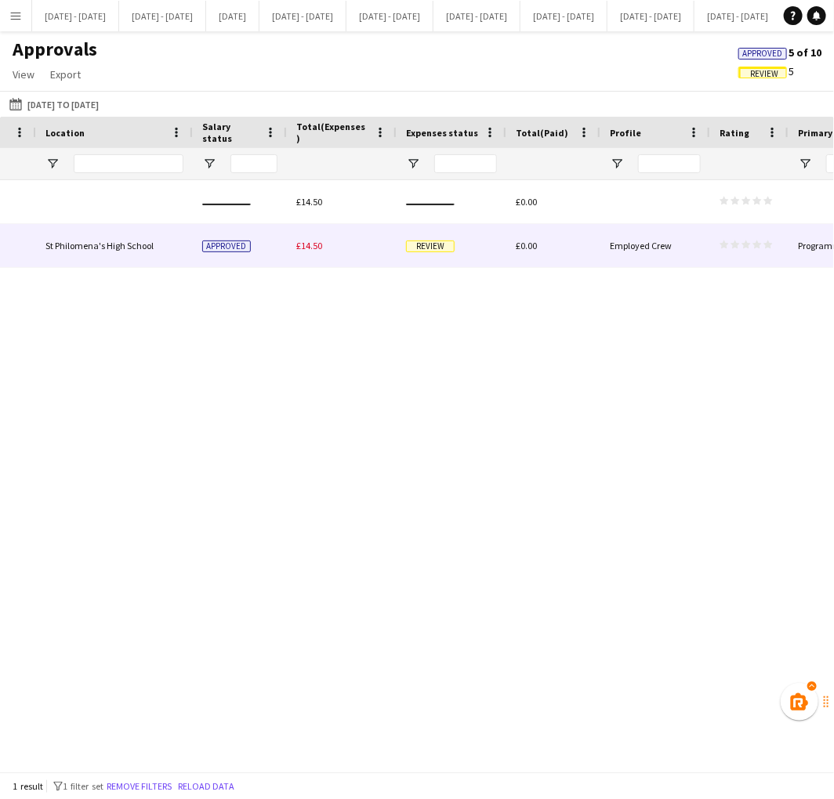
click at [440, 247] on span "Review" at bounding box center [430, 247] width 49 height 12
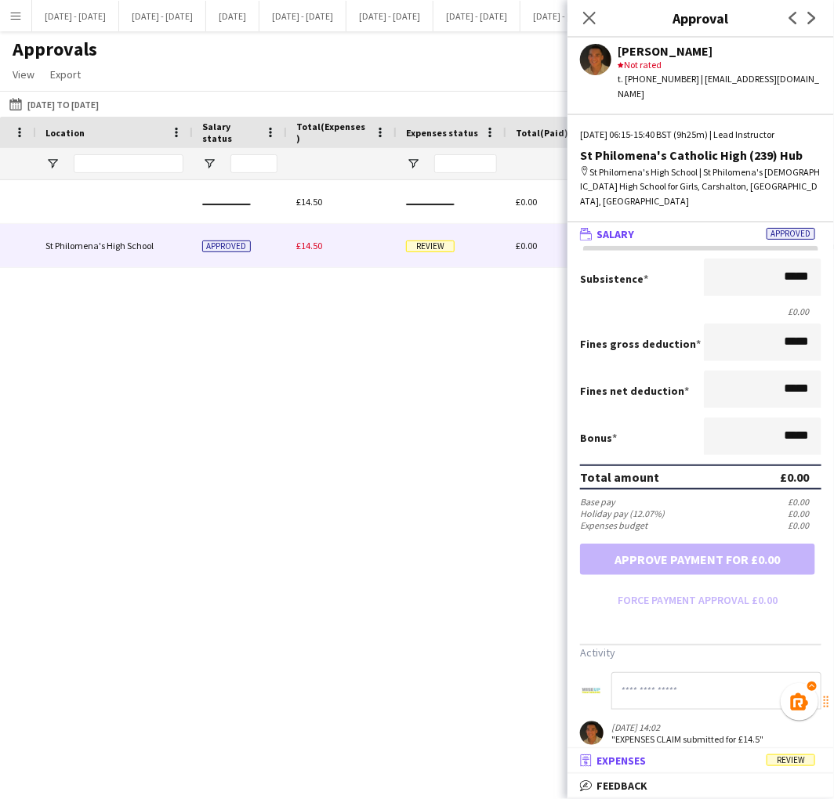
click at [646, 755] on span "Expenses" at bounding box center [620, 761] width 49 height 14
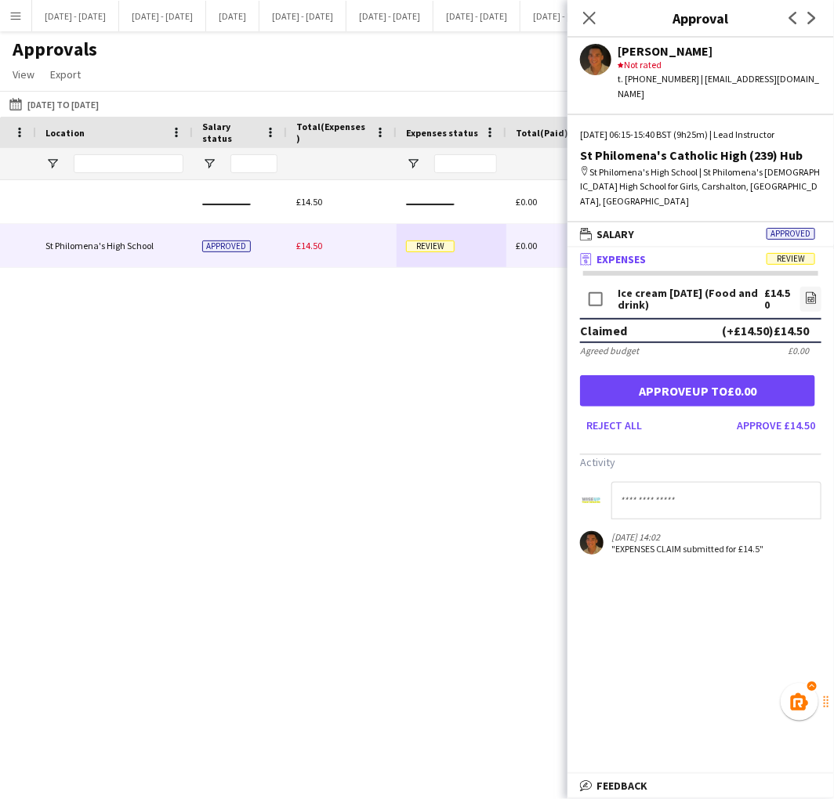
click at [513, 506] on div "£14.50 £0.00 star star star star star star star star star star St Philomena's H…" at bounding box center [417, 469] width 834 height 578
click at [585, 9] on app-icon "Close pop-in" at bounding box center [589, 18] width 23 height 23
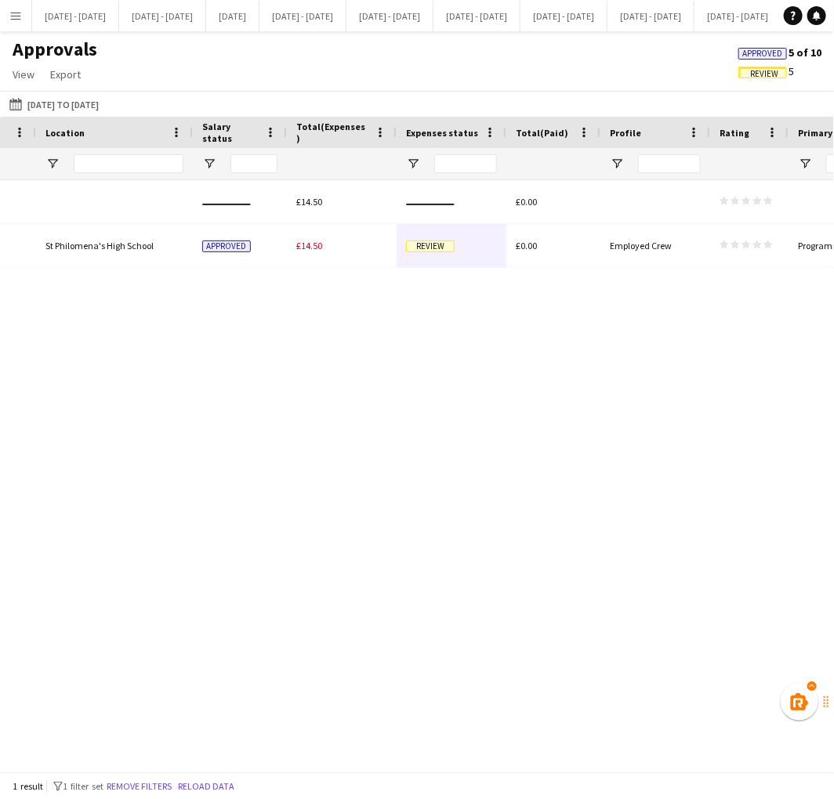
click at [754, 75] on span "Review" at bounding box center [764, 74] width 28 height 10
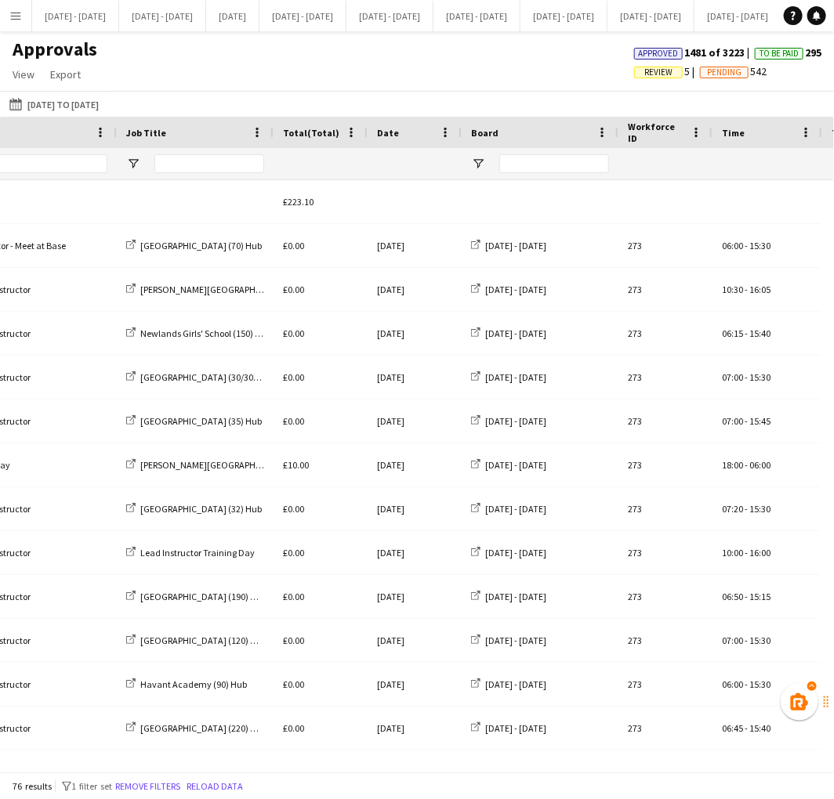
scroll to position [0, 600]
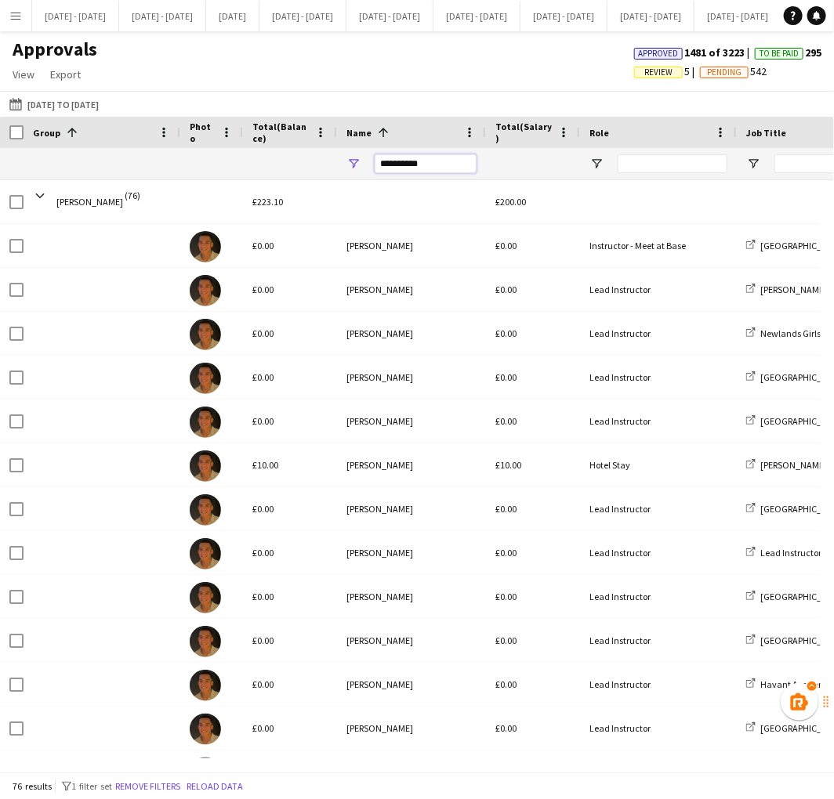
drag, startPoint x: 436, startPoint y: 159, endPoint x: 261, endPoint y: 173, distance: 175.3
type input "*****"
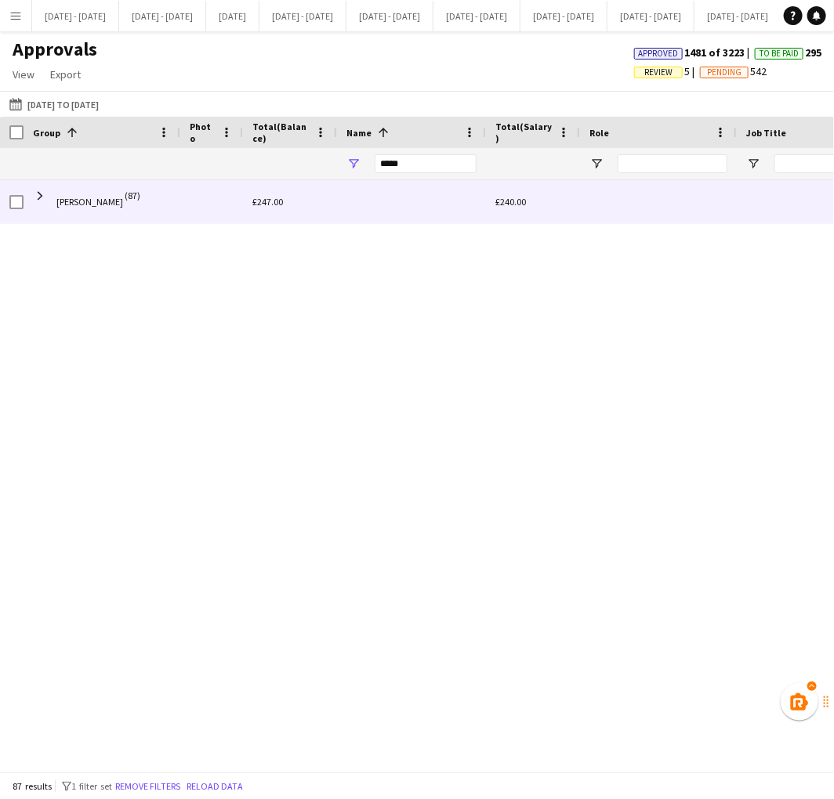
click at [176, 213] on div "Ellie-Marie Mankelow (87)" at bounding box center [102, 201] width 157 height 43
click at [40, 196] on span at bounding box center [40, 196] width 14 height 14
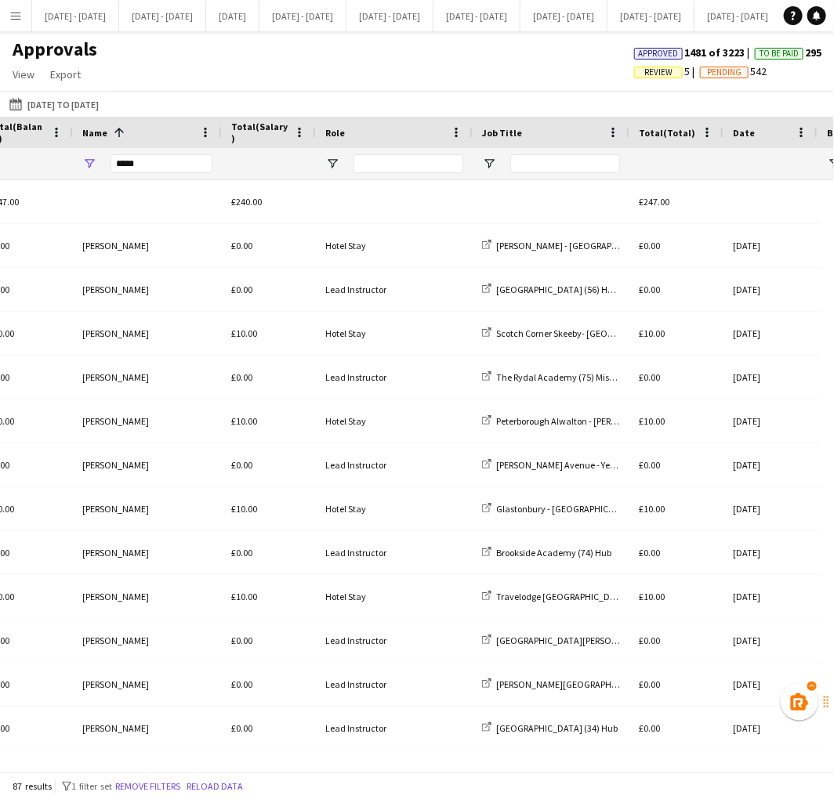
scroll to position [0, 447]
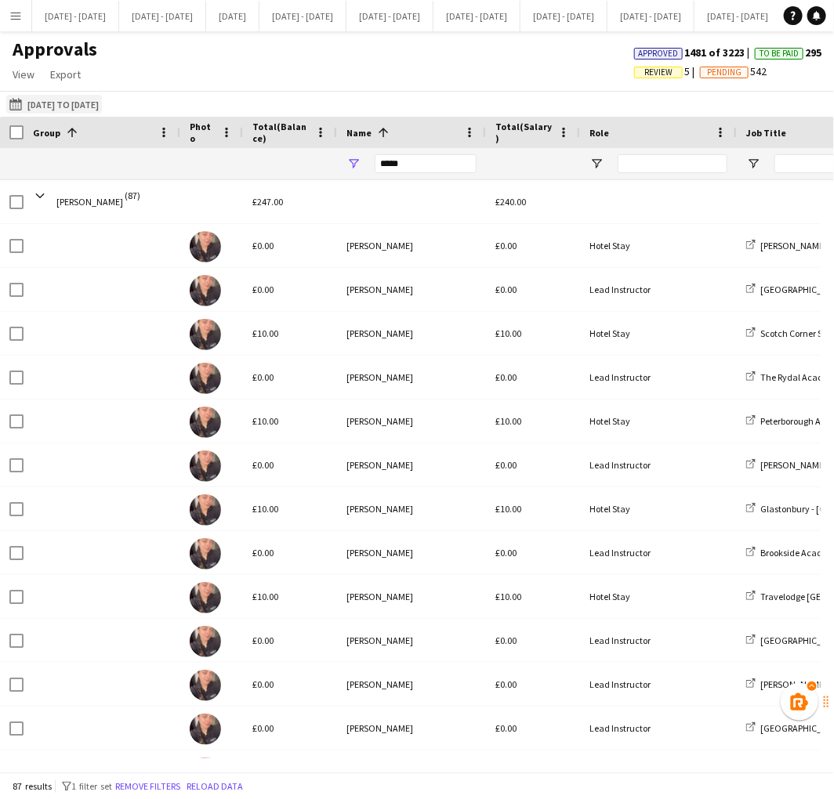
click at [91, 98] on button "01-06-2025 to 30-09-2025 01-06-2025 to 30-09-2025" at bounding box center [54, 104] width 96 height 19
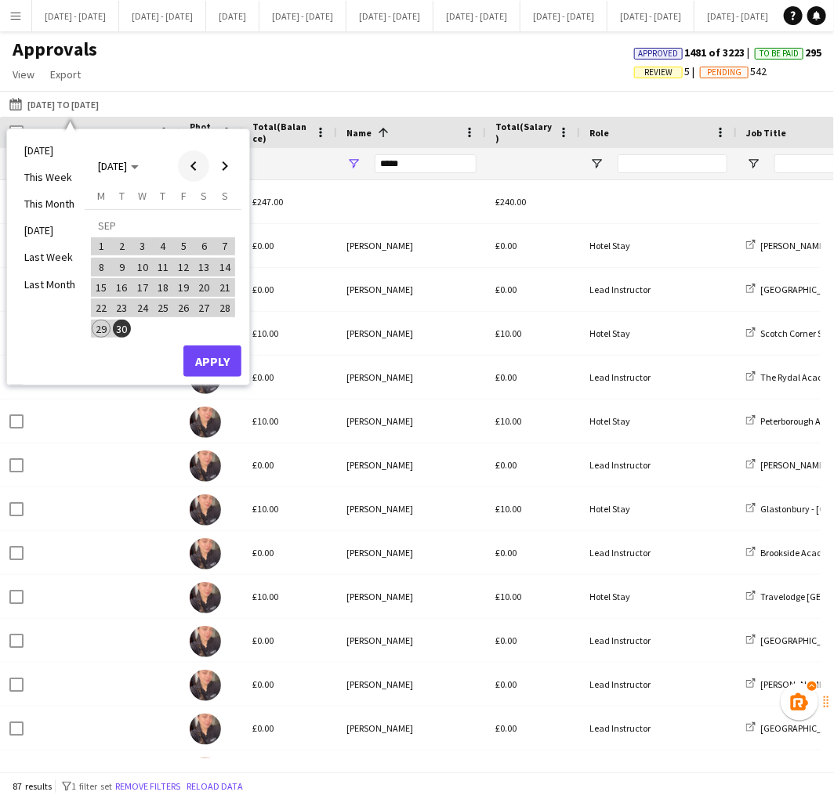
click at [194, 161] on span "Previous month" at bounding box center [193, 165] width 31 height 31
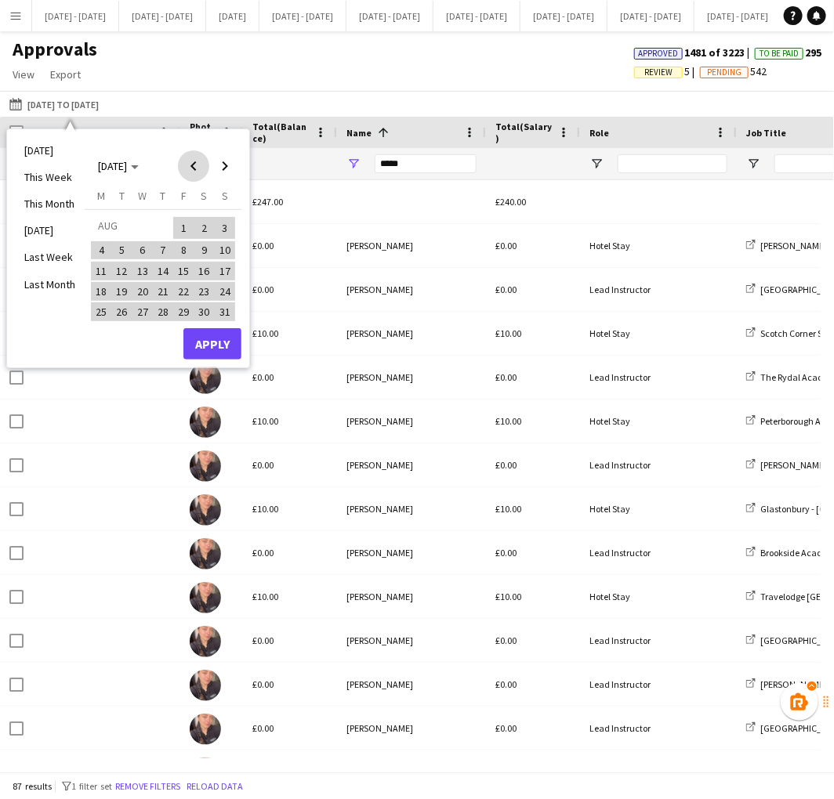
click at [194, 161] on span "Previous month" at bounding box center [193, 165] width 31 height 31
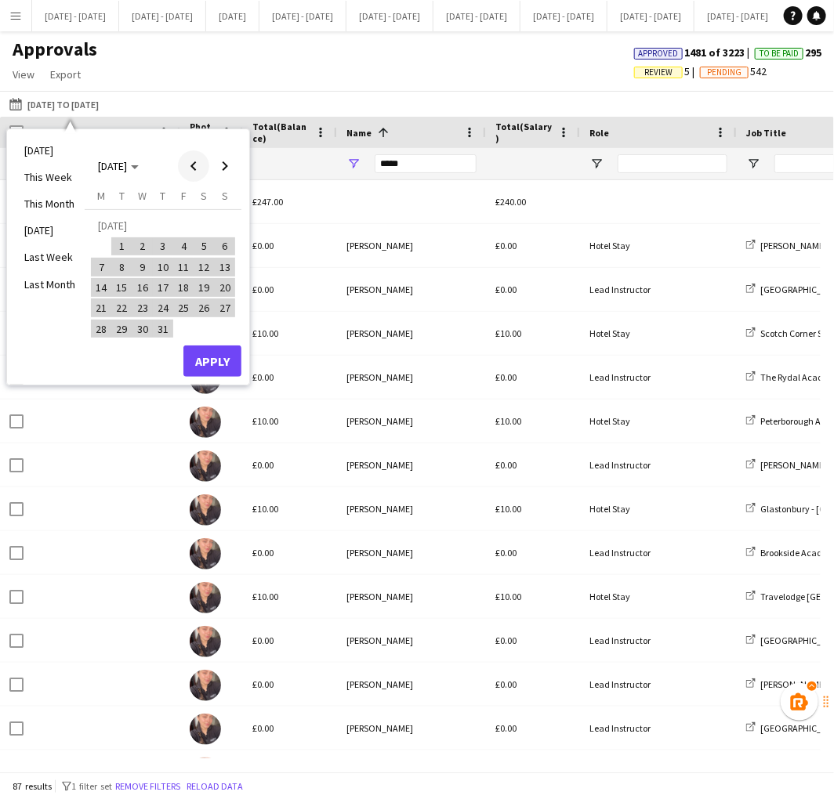
click at [194, 161] on span "Previous month" at bounding box center [193, 165] width 31 height 31
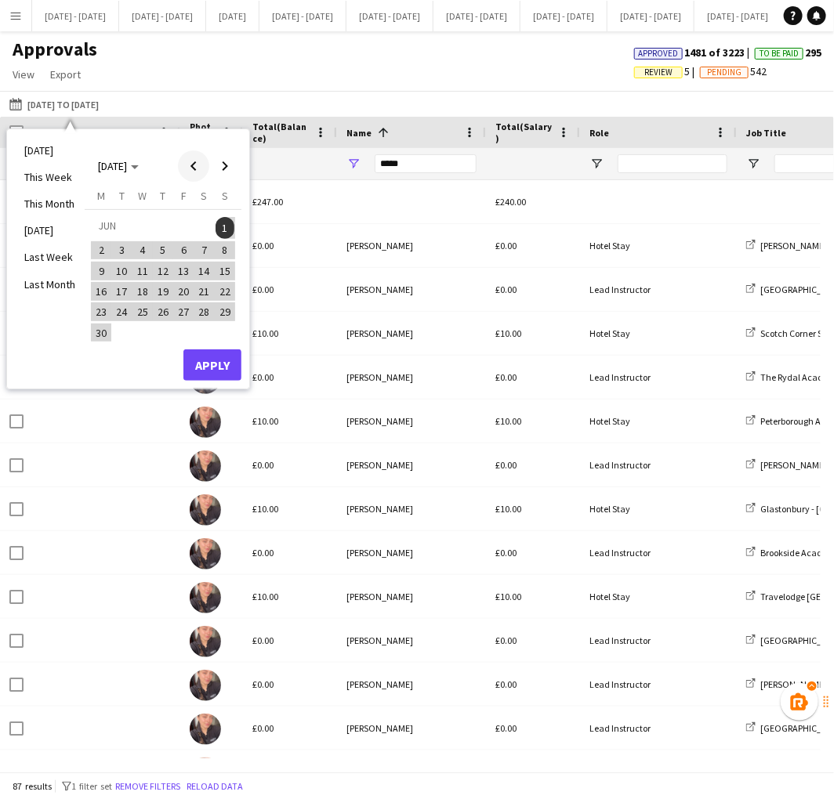
click at [194, 161] on span "Previous month" at bounding box center [193, 165] width 31 height 31
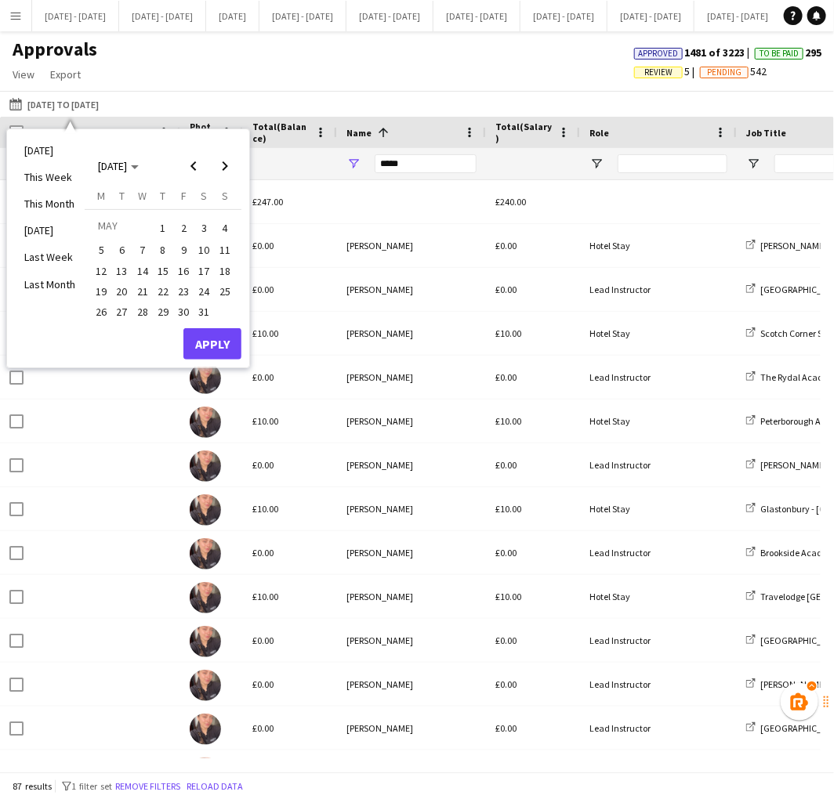
click at [165, 227] on span "1" at bounding box center [163, 228] width 19 height 22
click at [230, 169] on span "Next month" at bounding box center [224, 165] width 31 height 31
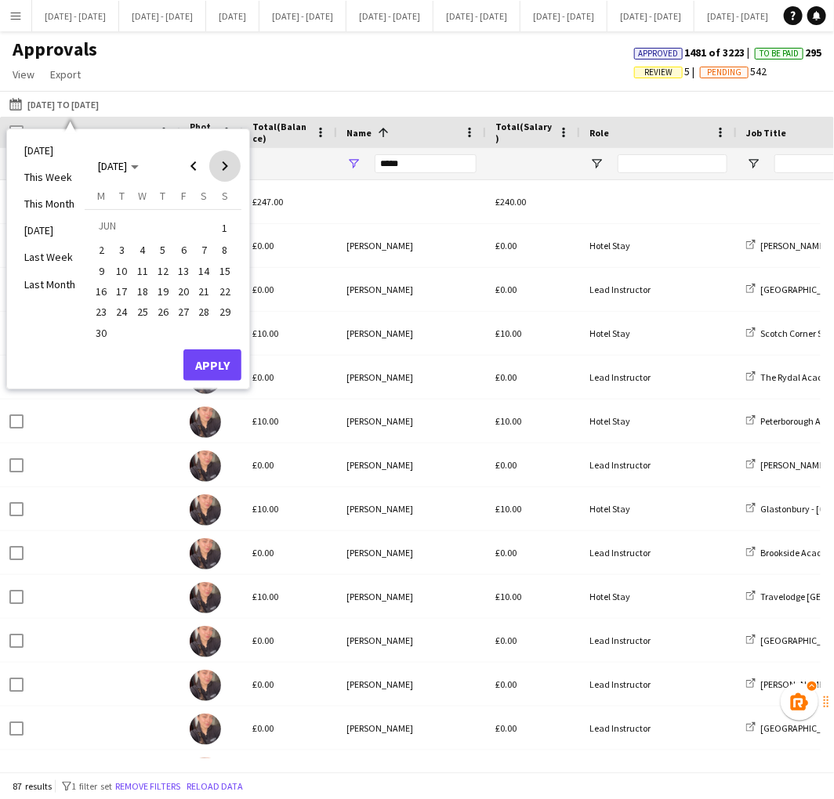
click at [230, 169] on span "Next month" at bounding box center [224, 165] width 31 height 31
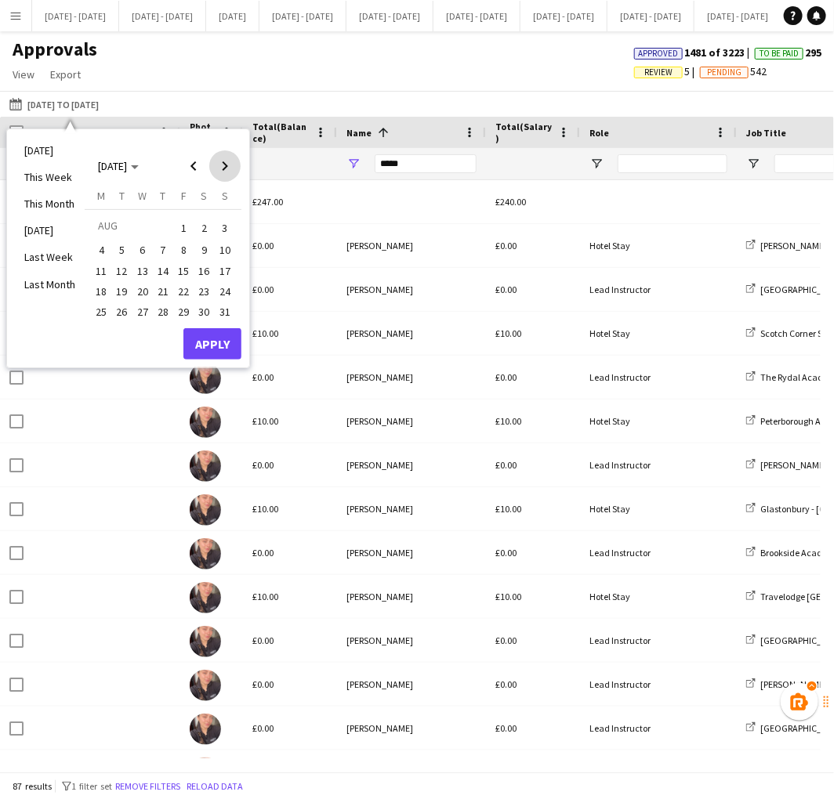
click at [230, 169] on span "Next month" at bounding box center [224, 165] width 31 height 31
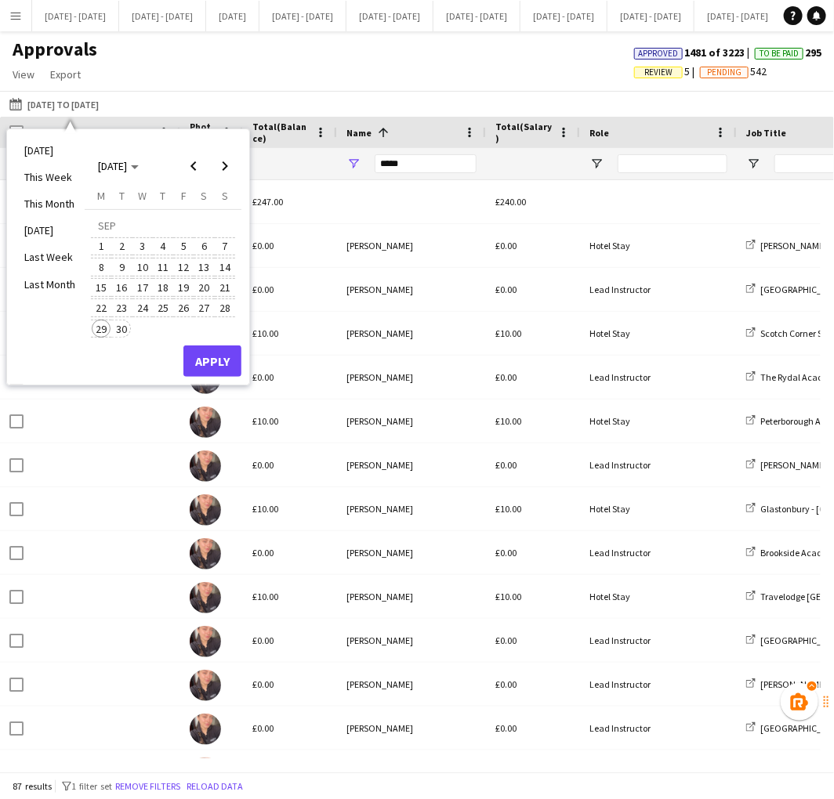
click at [118, 330] on span "30" at bounding box center [122, 329] width 19 height 19
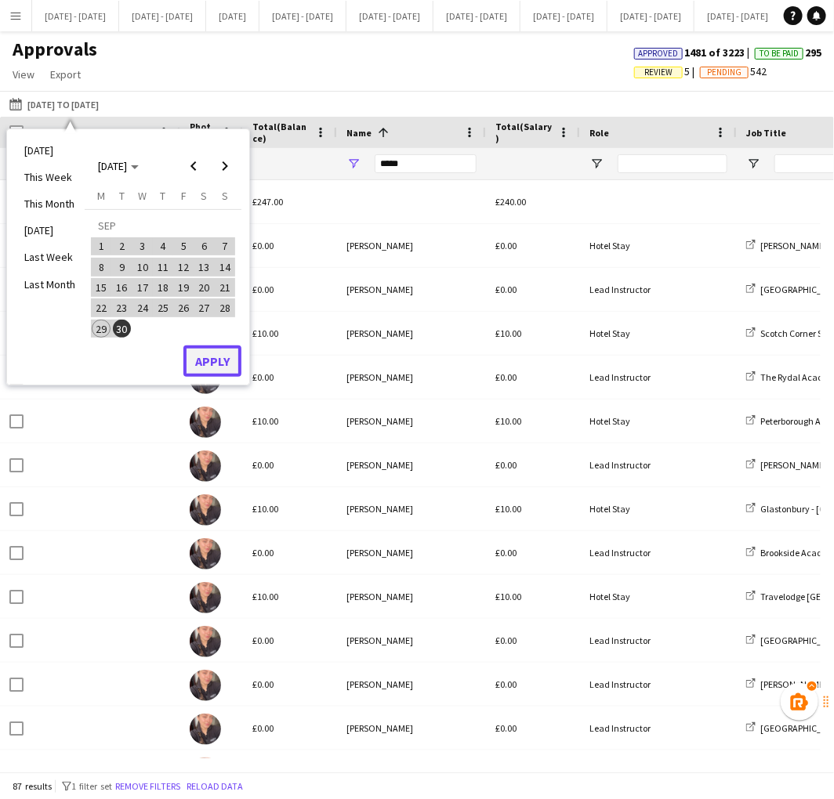
click at [216, 356] on button "Apply" at bounding box center [212, 361] width 58 height 31
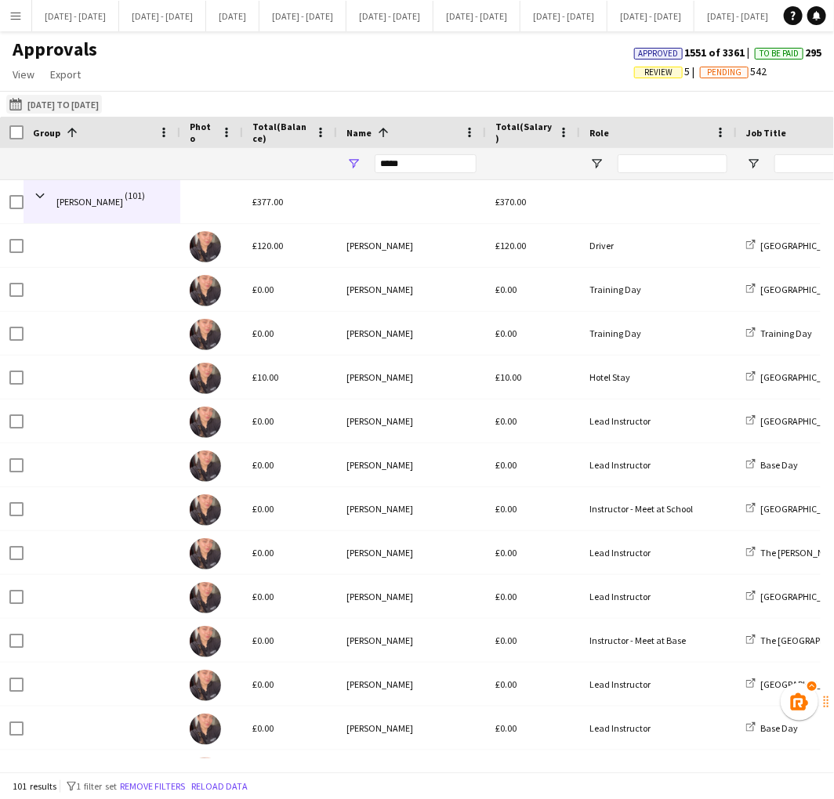
click at [53, 99] on button "01-06-2025 to 30-09-2025 01-05-2025 to 30-09-2025" at bounding box center [54, 104] width 96 height 19
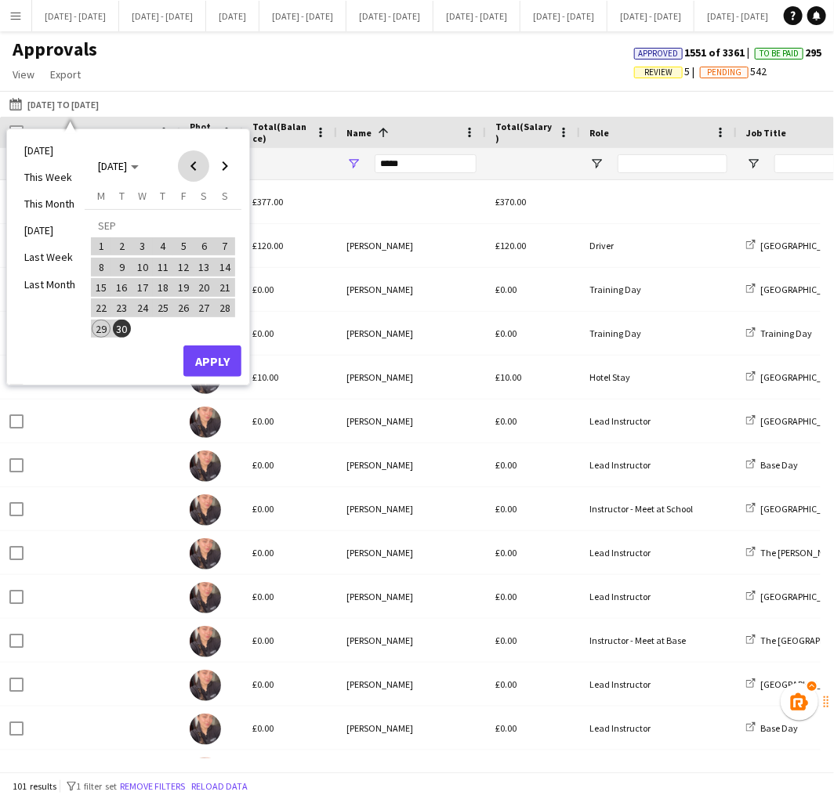
click at [191, 163] on span "Previous month" at bounding box center [193, 165] width 31 height 31
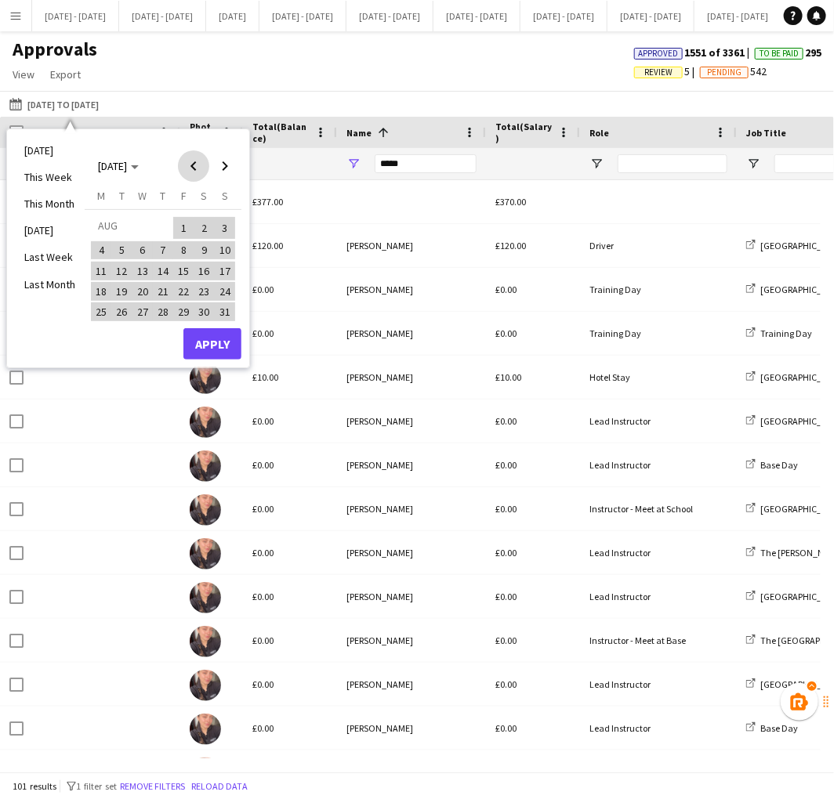
click at [191, 163] on span "Previous month" at bounding box center [193, 165] width 31 height 31
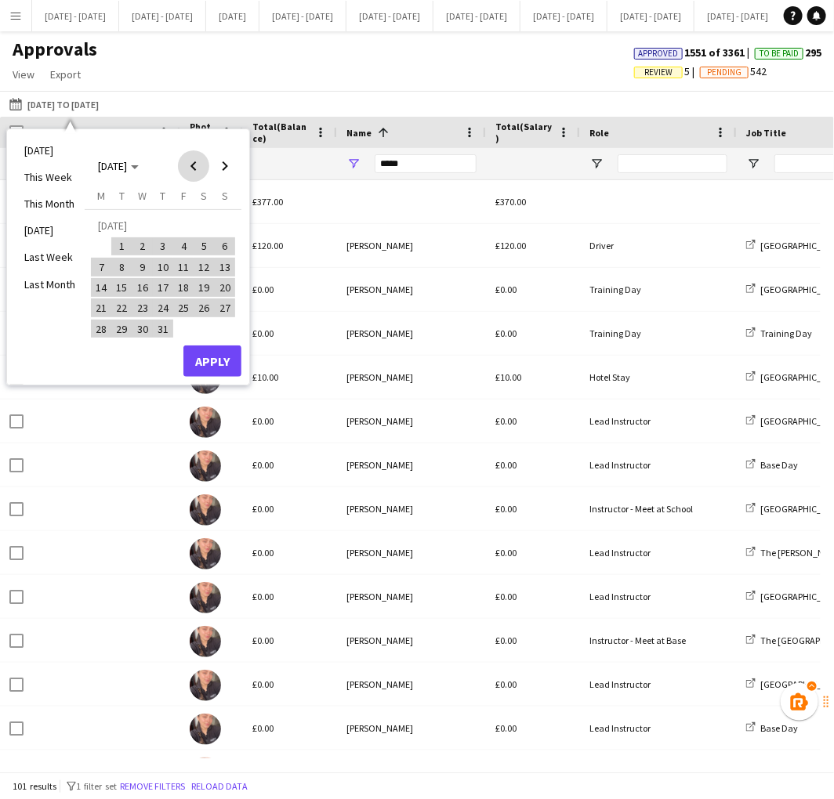
click at [191, 163] on span "Previous month" at bounding box center [193, 165] width 31 height 31
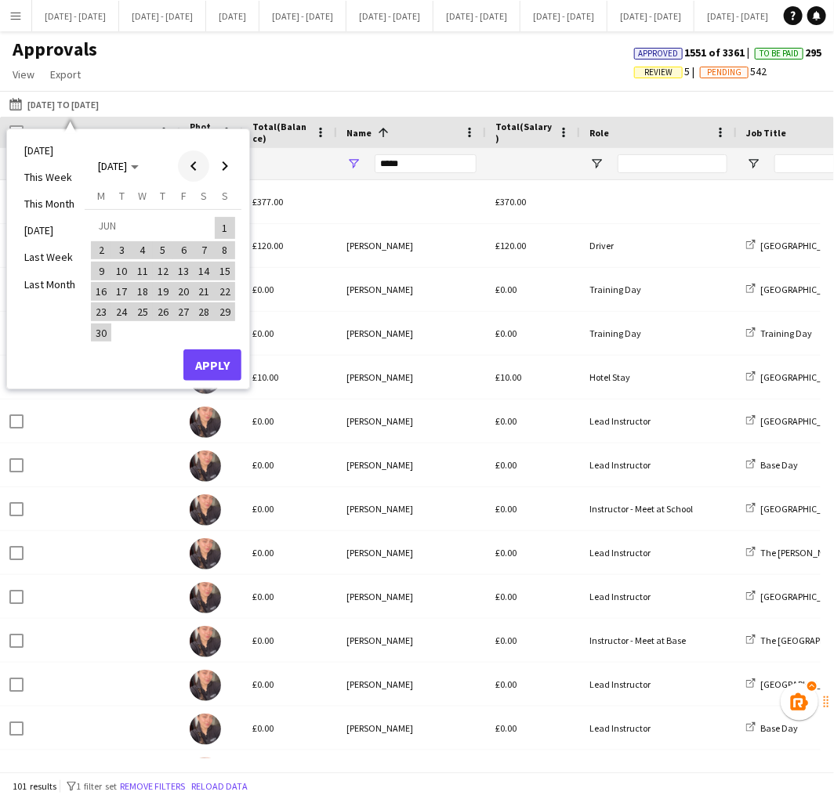
click at [191, 163] on span "Previous month" at bounding box center [193, 165] width 31 height 31
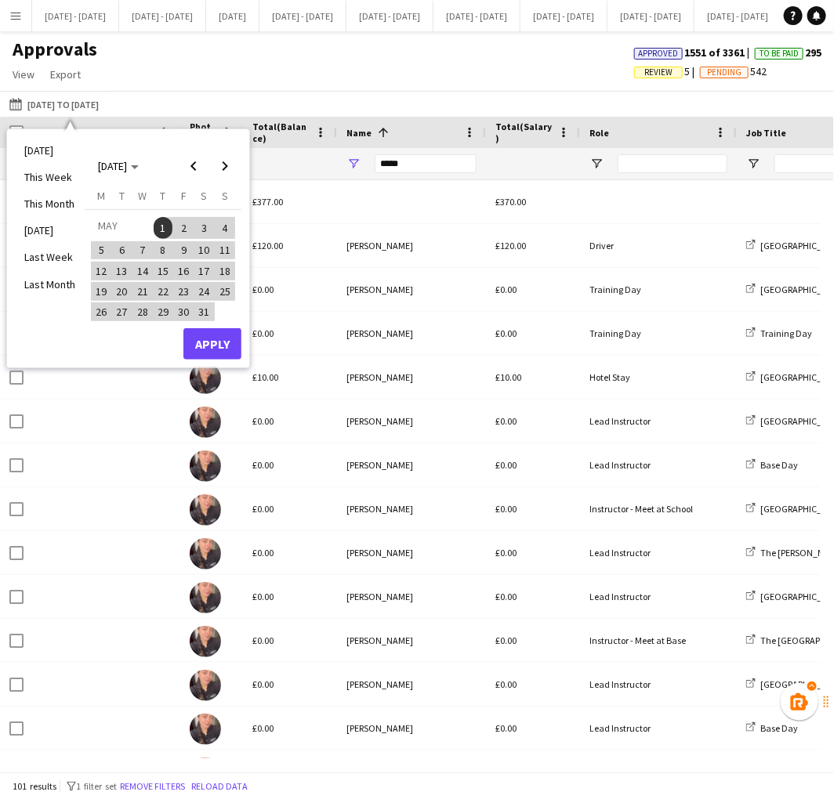
click at [145, 267] on span "14" at bounding box center [142, 271] width 19 height 19
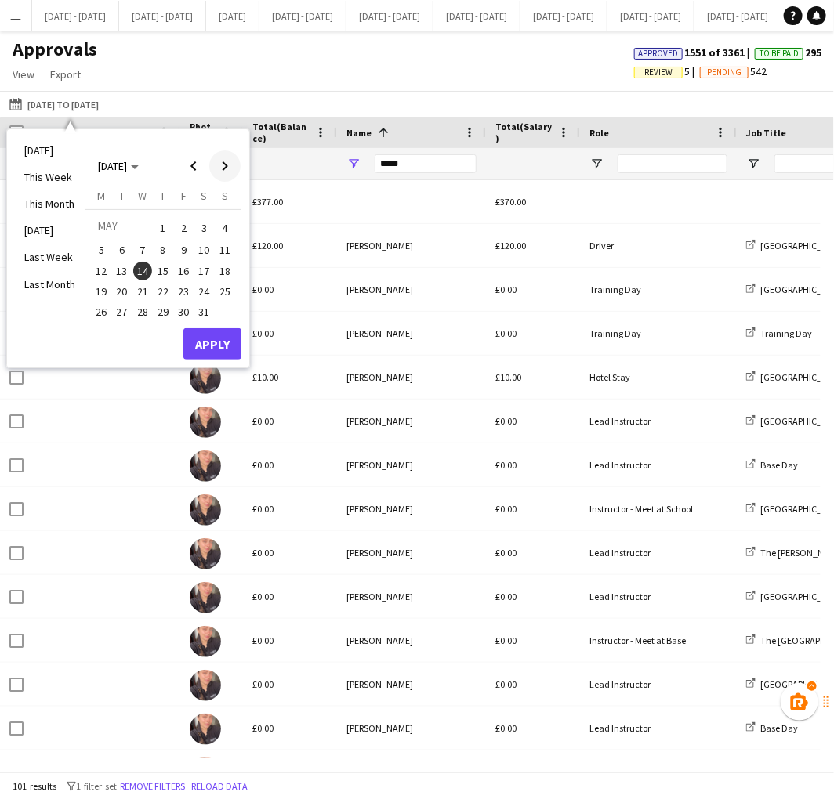
click at [225, 161] on span "Next month" at bounding box center [224, 165] width 31 height 31
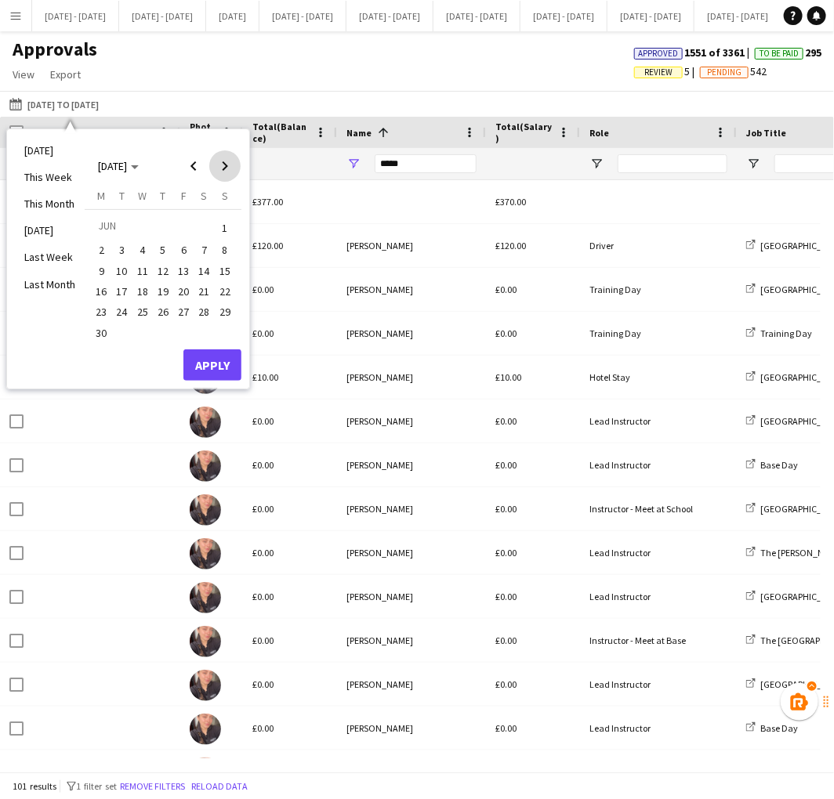
click at [225, 161] on span "Next month" at bounding box center [224, 165] width 31 height 31
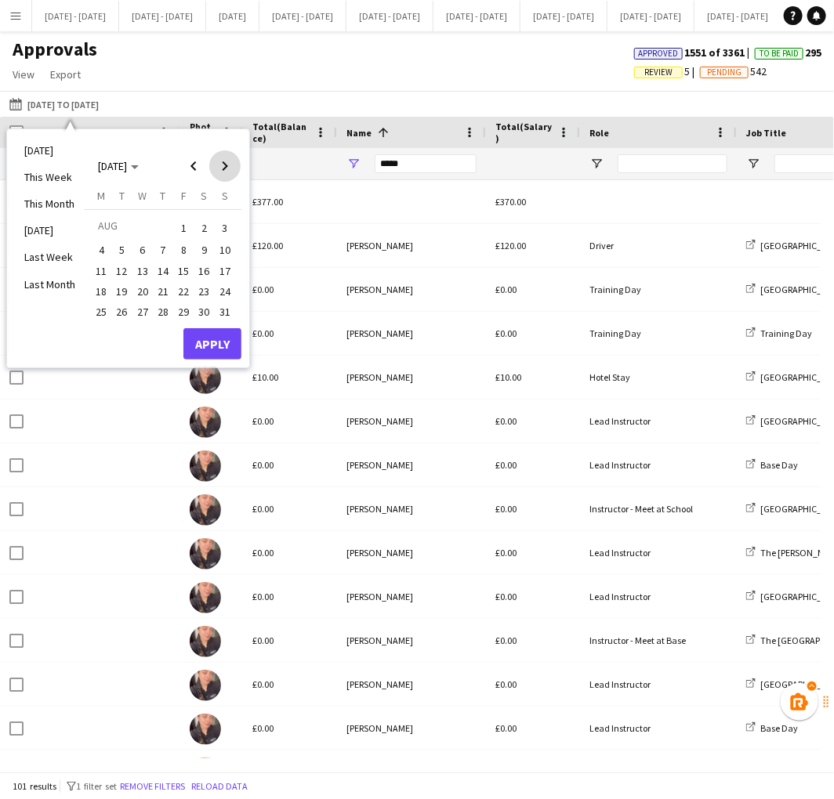
click at [225, 161] on span "Next month" at bounding box center [224, 165] width 31 height 31
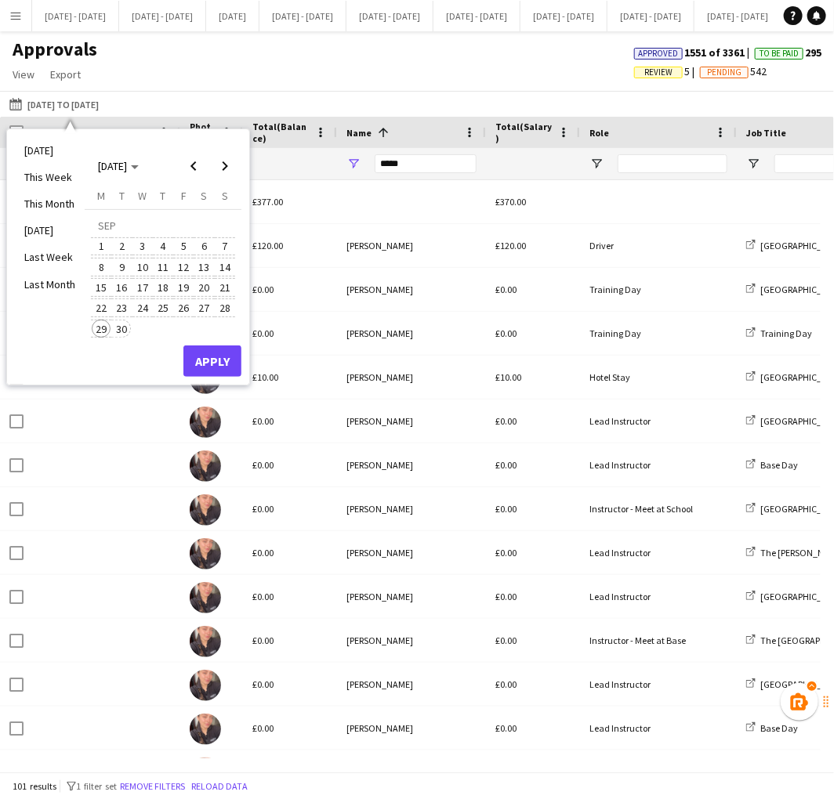
click at [121, 329] on span "30" at bounding box center [122, 329] width 19 height 19
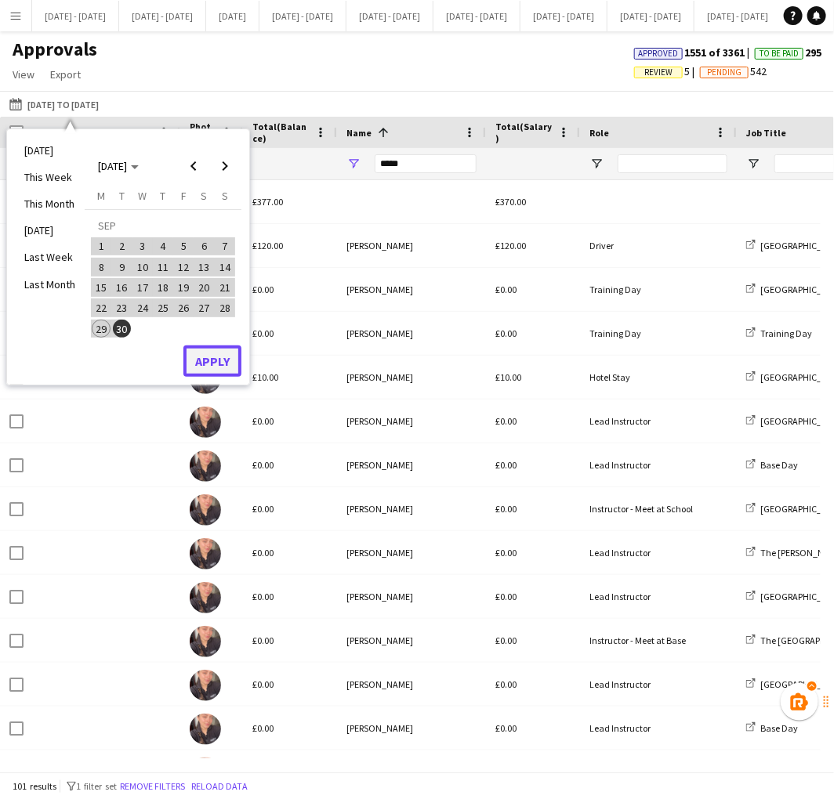
click at [199, 353] on button "Apply" at bounding box center [212, 361] width 58 height 31
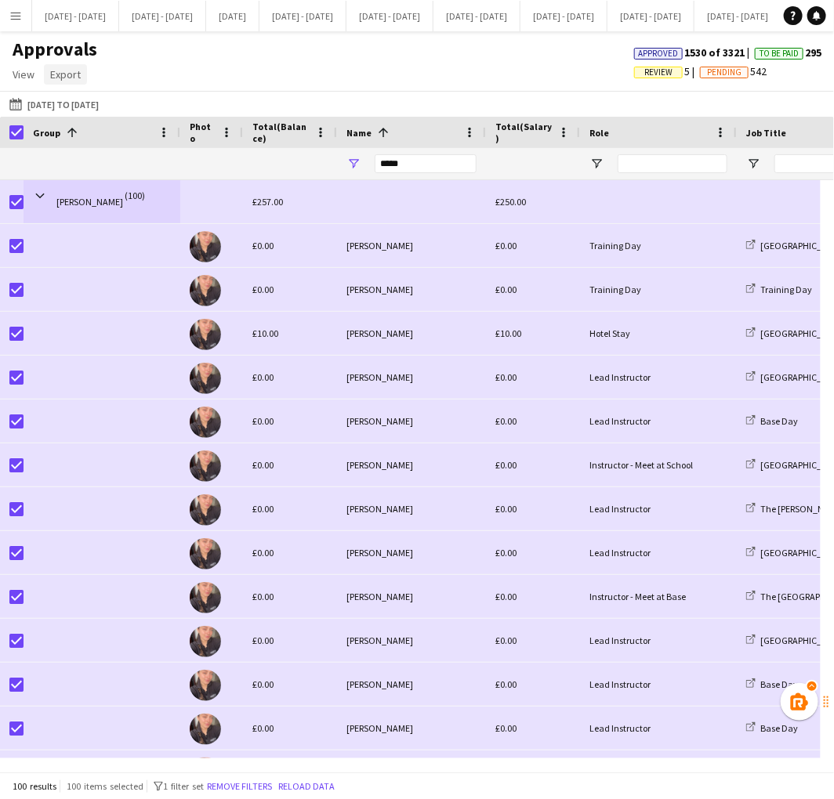
click at [63, 71] on span "Export" at bounding box center [65, 74] width 31 height 14
click at [97, 133] on link "Export as CSV" at bounding box center [100, 141] width 110 height 33
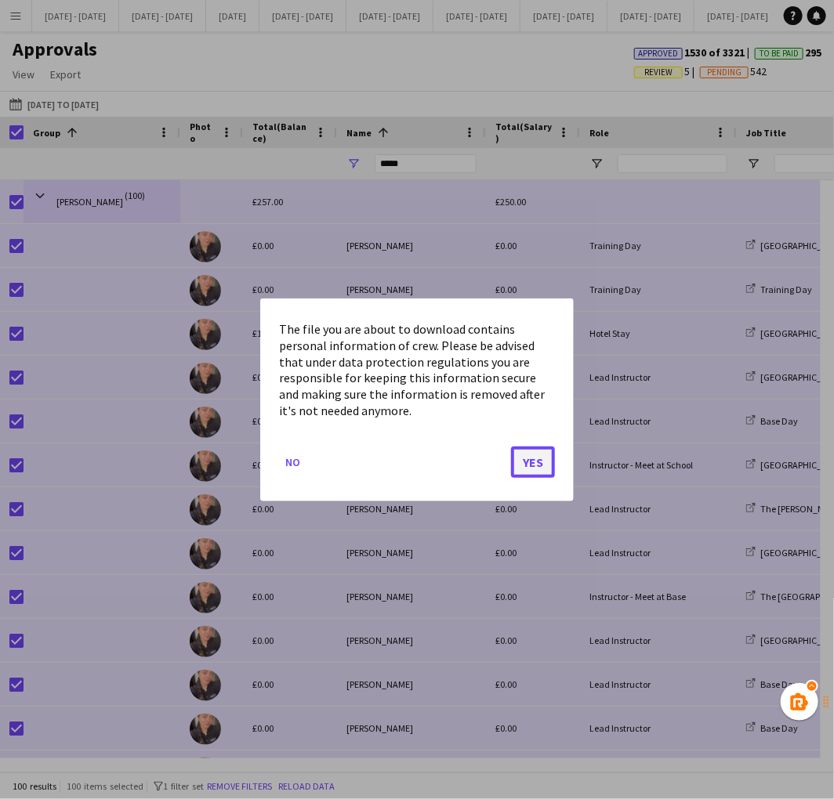
click at [549, 464] on button "Yes" at bounding box center [533, 461] width 44 height 31
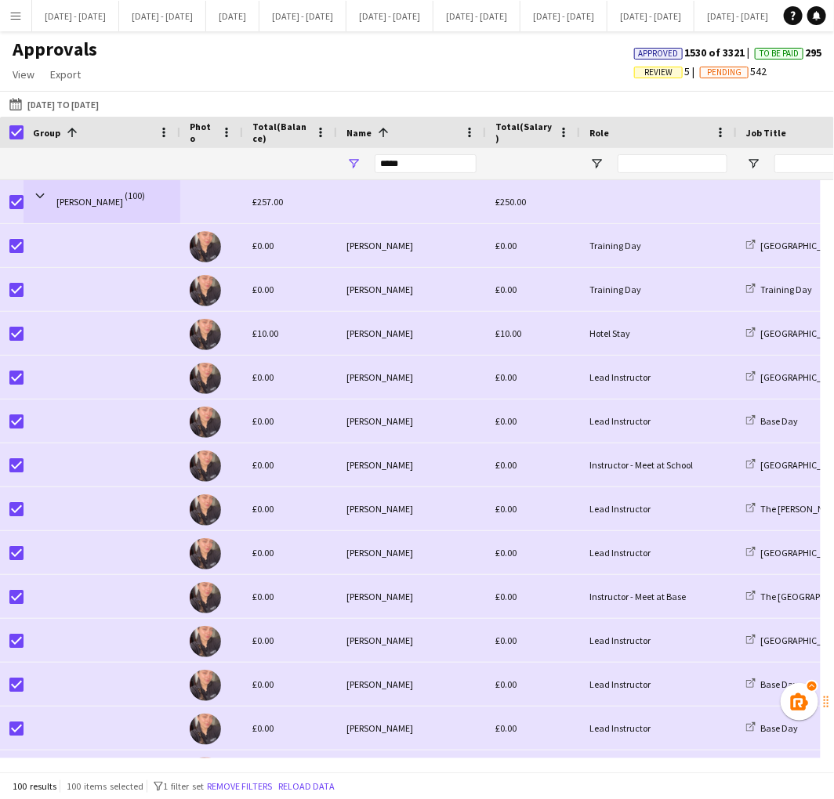
click at [18, 16] on app-icon "Menu" at bounding box center [15, 15] width 13 height 13
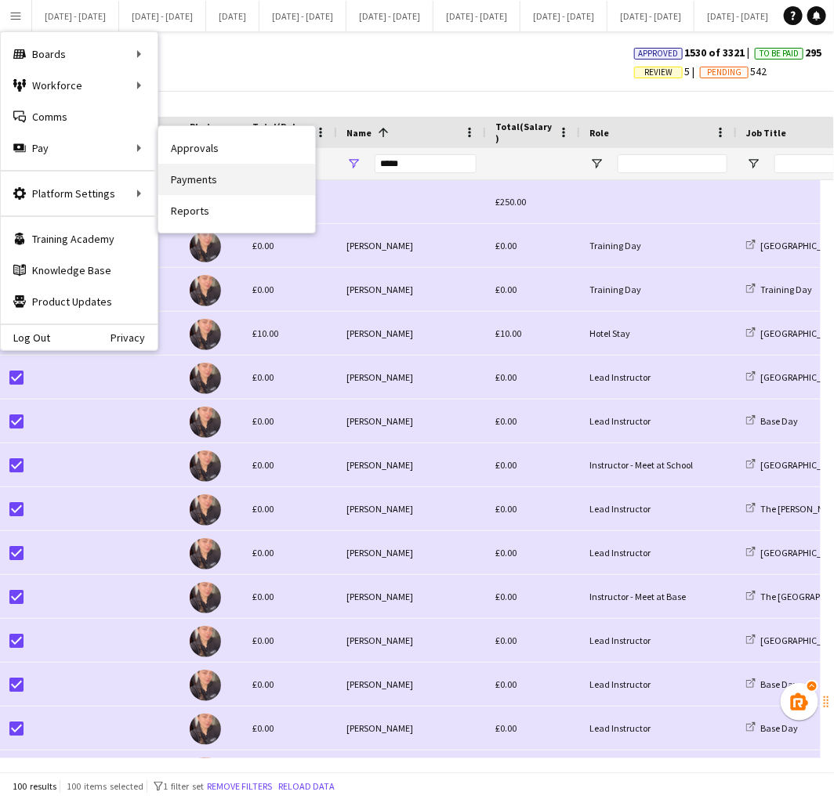
click at [221, 179] on link "Payments" at bounding box center [236, 179] width 157 height 31
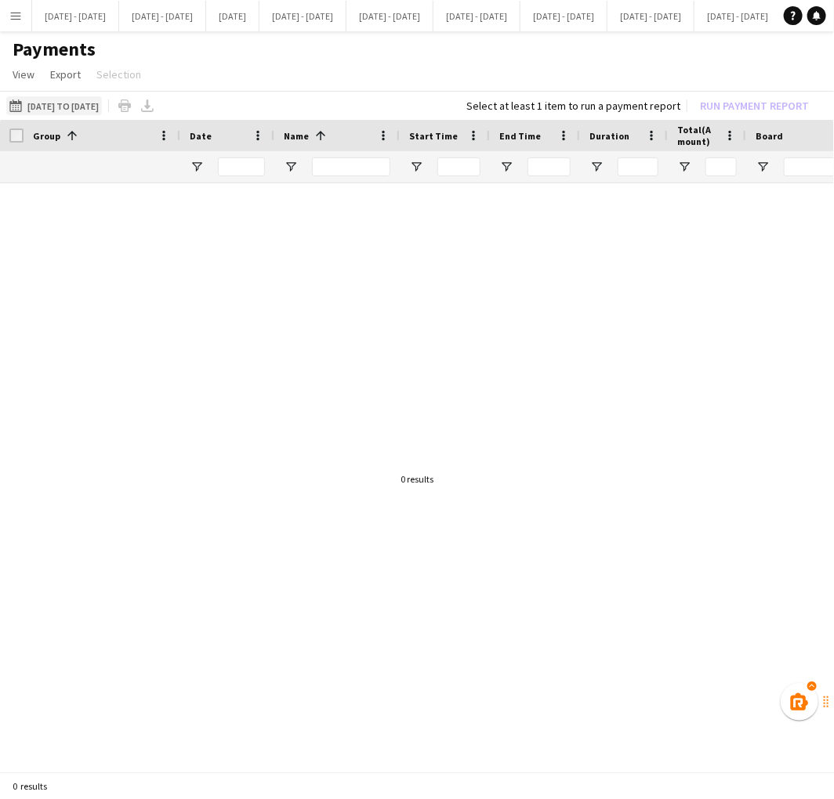
click at [102, 103] on button "01-06-2025 to 08-06-2025 01-06-2025 to 08-06-2025" at bounding box center [54, 105] width 96 height 19
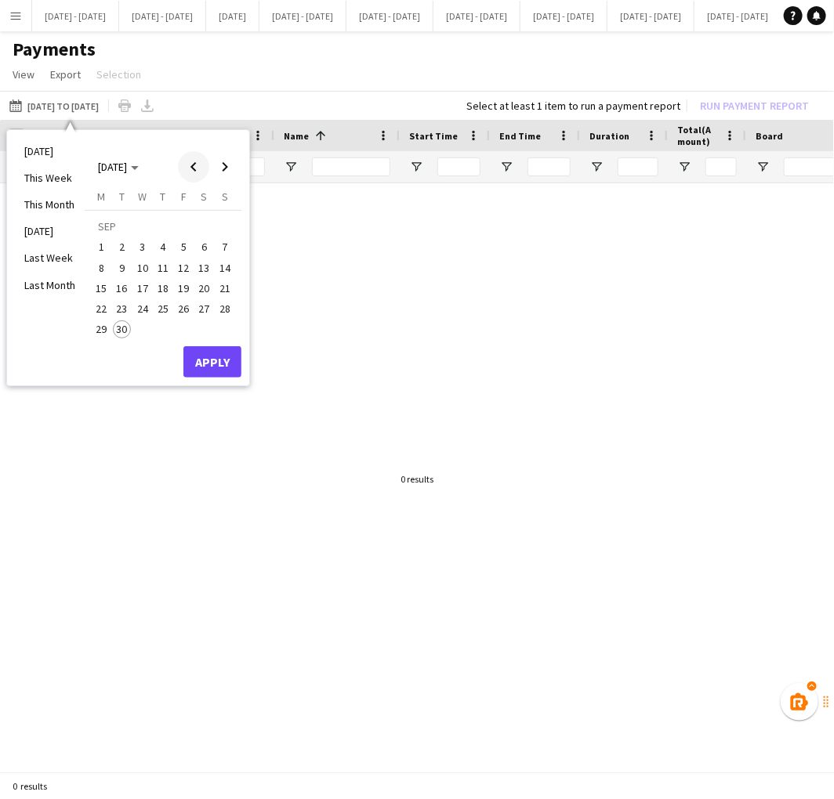
click at [184, 171] on span "Previous month" at bounding box center [193, 166] width 31 height 31
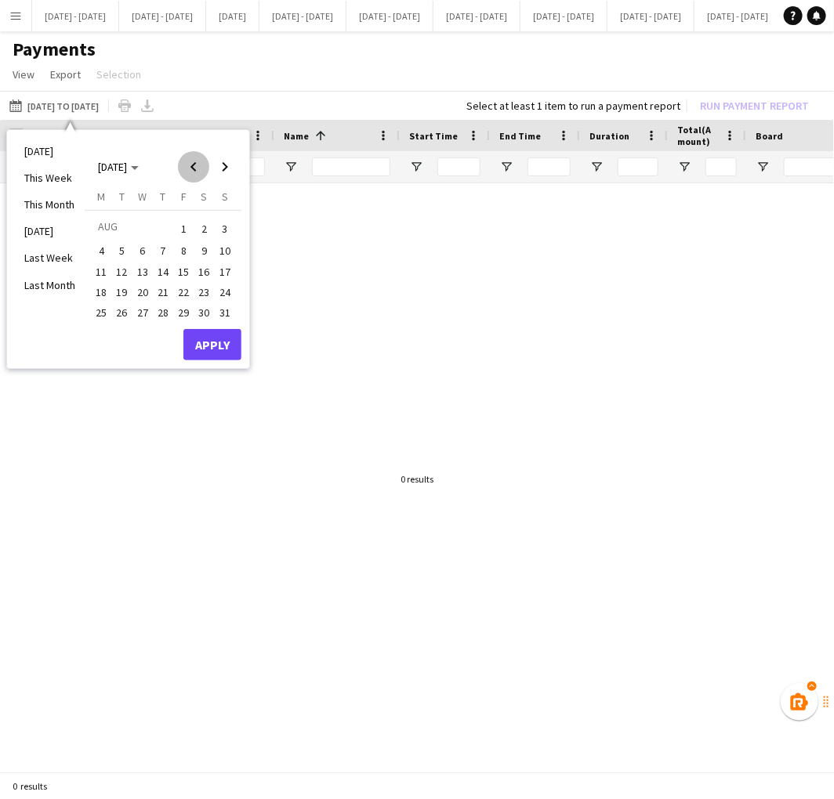
click at [184, 171] on span "Previous month" at bounding box center [193, 166] width 31 height 31
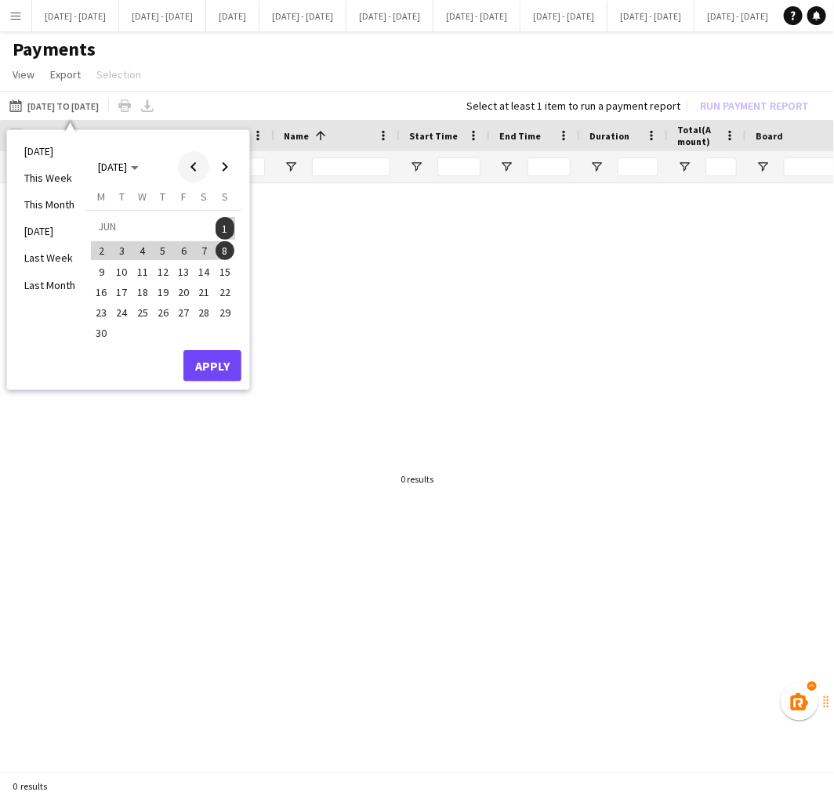
click at [184, 171] on span "Previous month" at bounding box center [193, 166] width 31 height 31
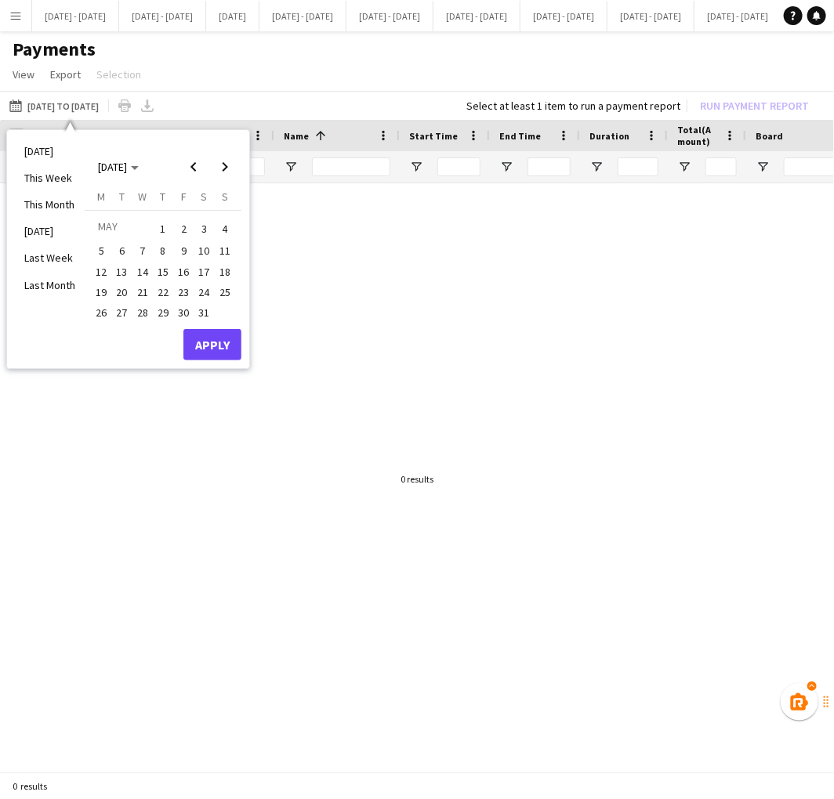
click at [162, 226] on span "1" at bounding box center [163, 228] width 19 height 22
click at [222, 161] on span "Next month" at bounding box center [224, 166] width 31 height 31
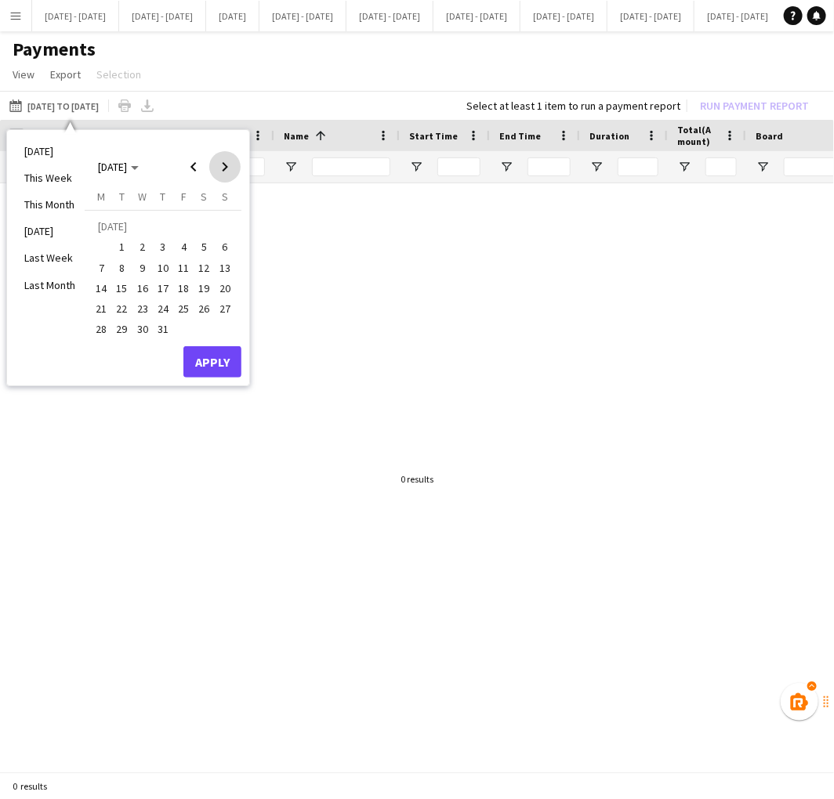
click at [222, 161] on span "Next month" at bounding box center [224, 166] width 31 height 31
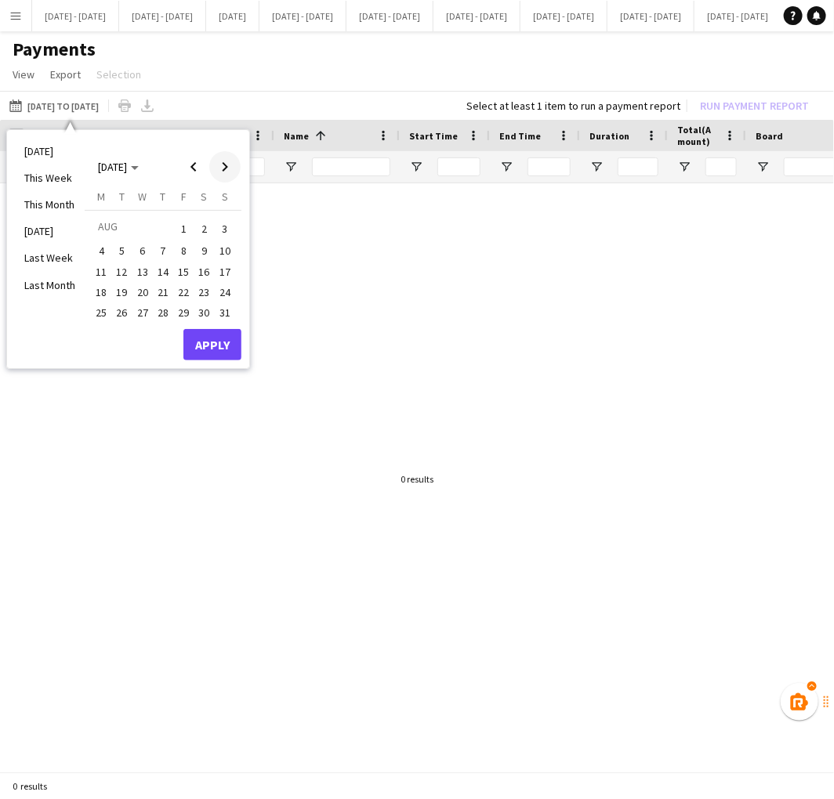
click at [222, 161] on span "Next month" at bounding box center [224, 166] width 31 height 31
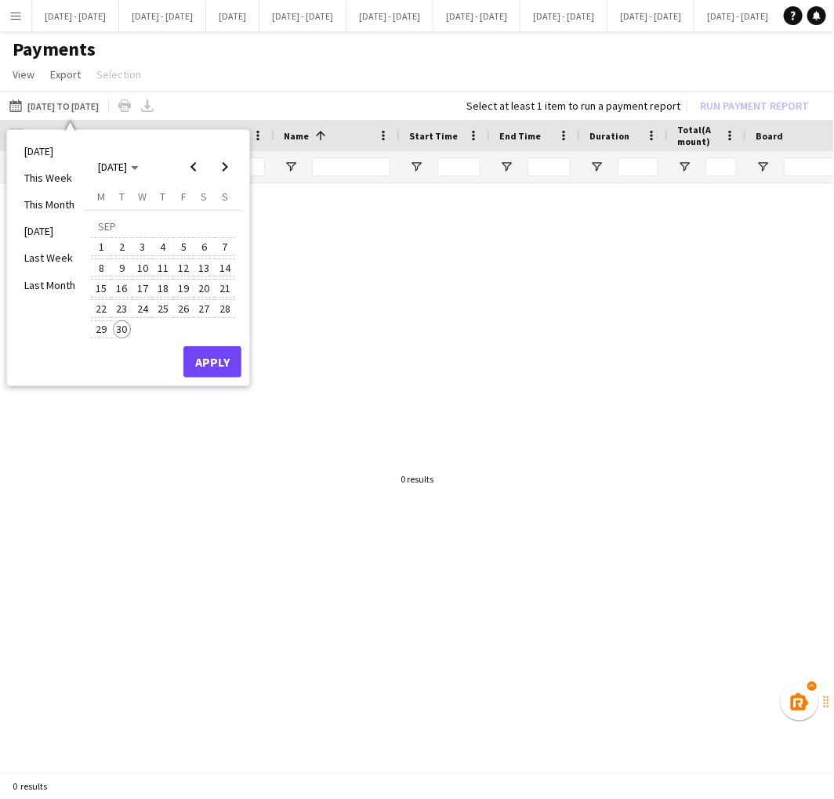
click at [128, 328] on span "30" at bounding box center [122, 330] width 19 height 19
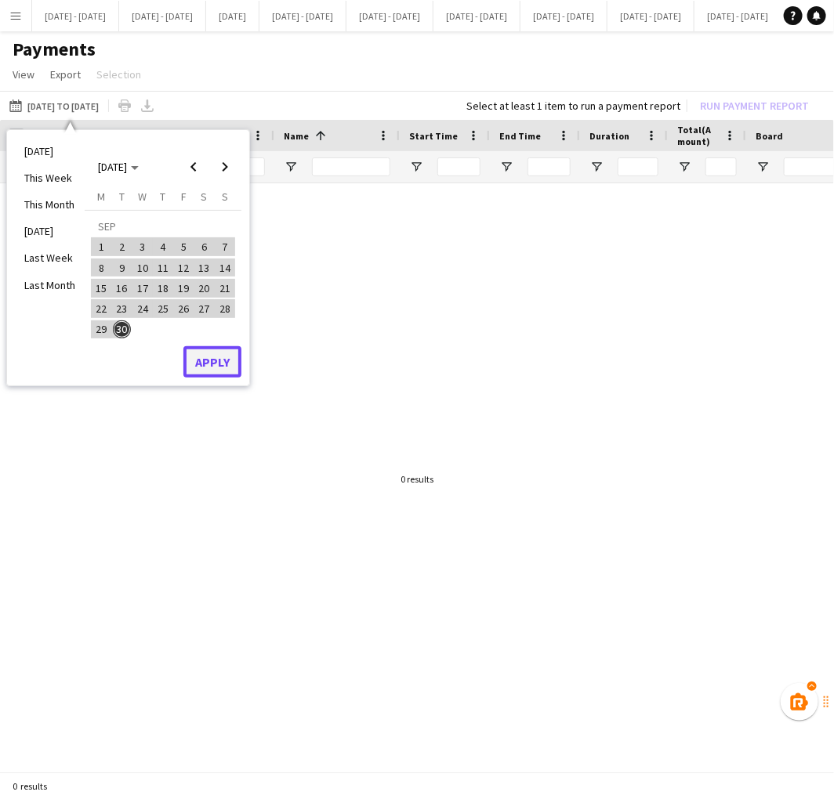
click at [197, 357] on button "Apply" at bounding box center [212, 361] width 58 height 31
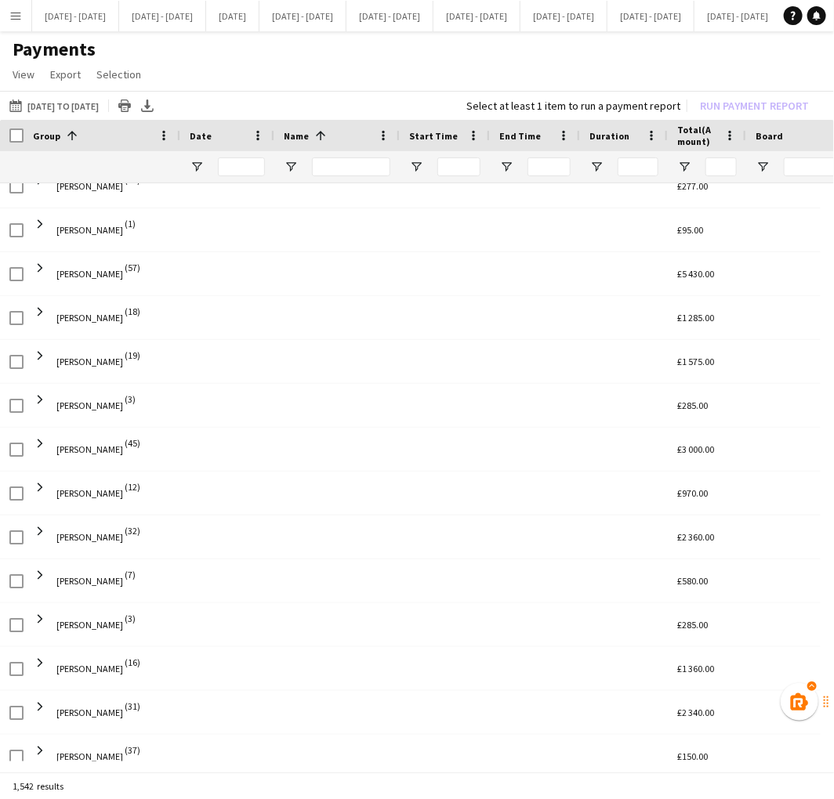
scroll to position [1003, 0]
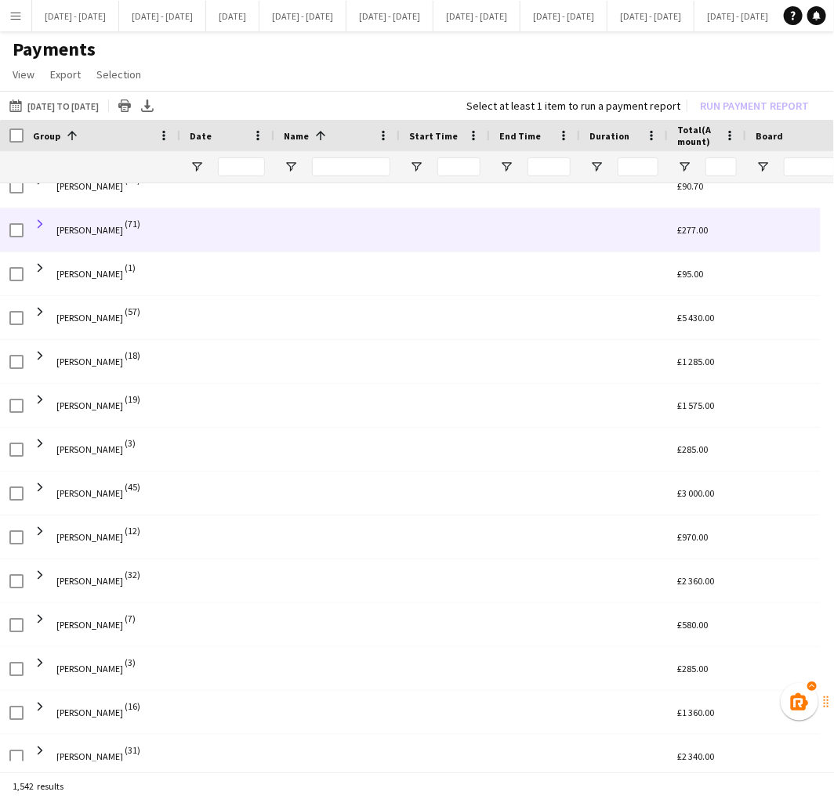
click at [37, 222] on span at bounding box center [40, 224] width 14 height 14
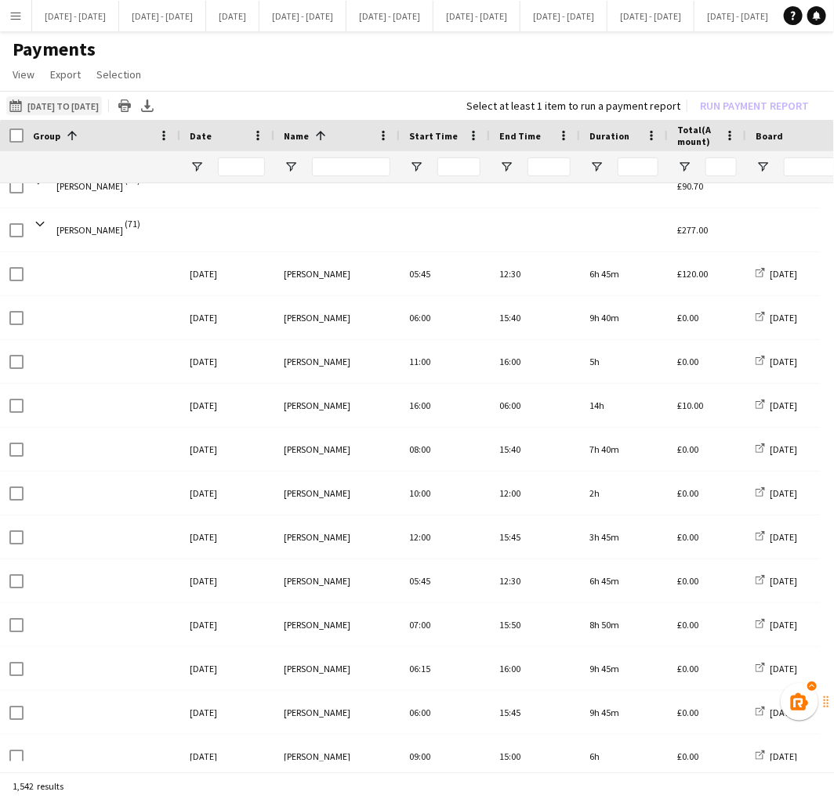
click at [83, 98] on button "01-06-2025 to 08-06-2025 01-05-2025 to 30-09-2025" at bounding box center [54, 105] width 96 height 19
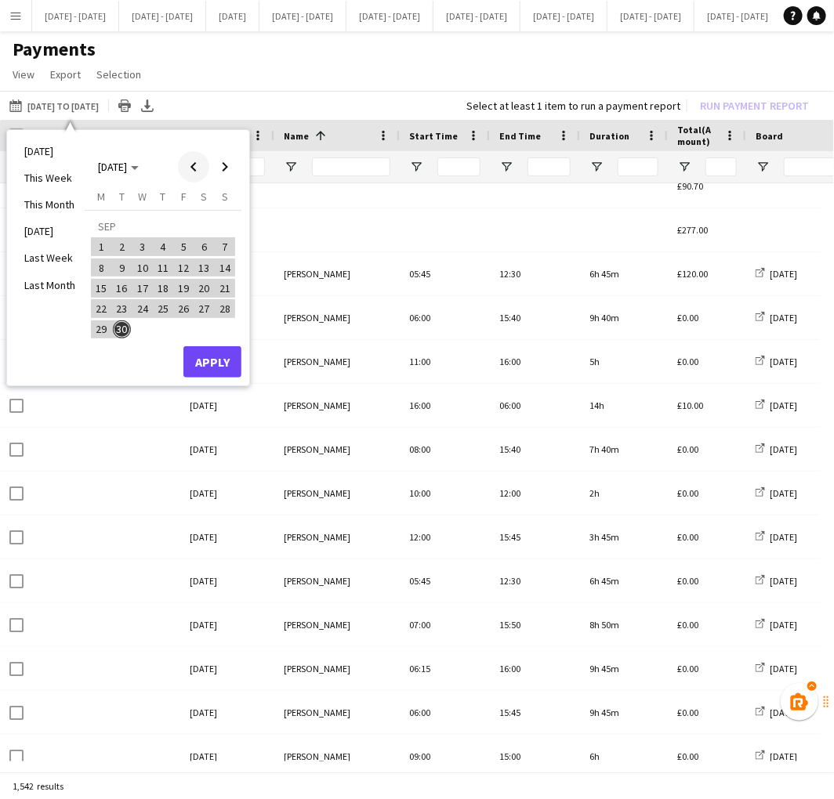
click at [189, 165] on span "Previous month" at bounding box center [193, 166] width 31 height 31
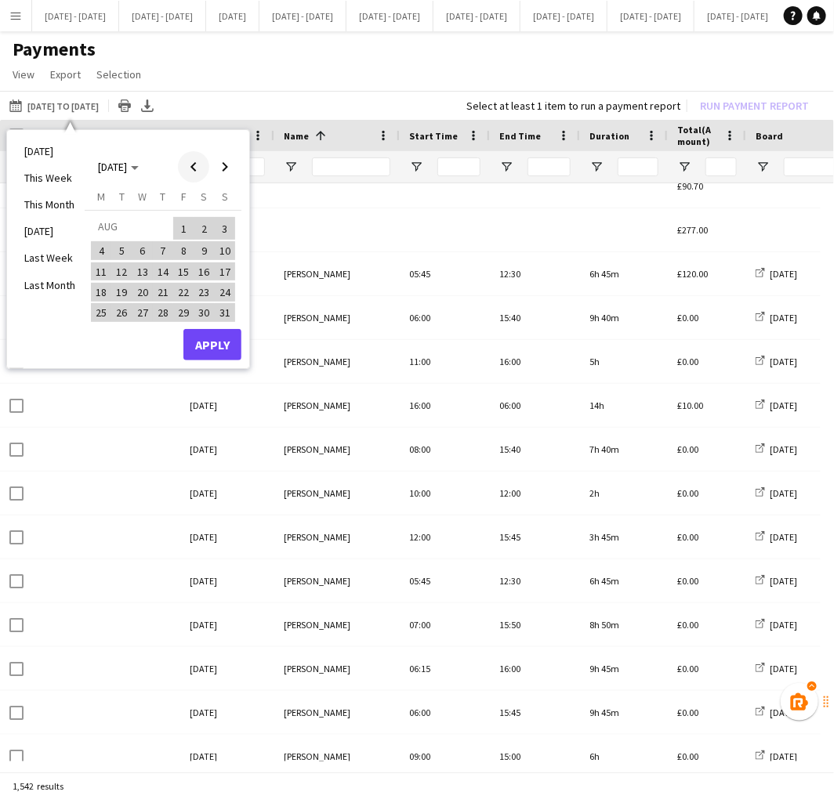
click at [189, 165] on span "Previous month" at bounding box center [193, 166] width 31 height 31
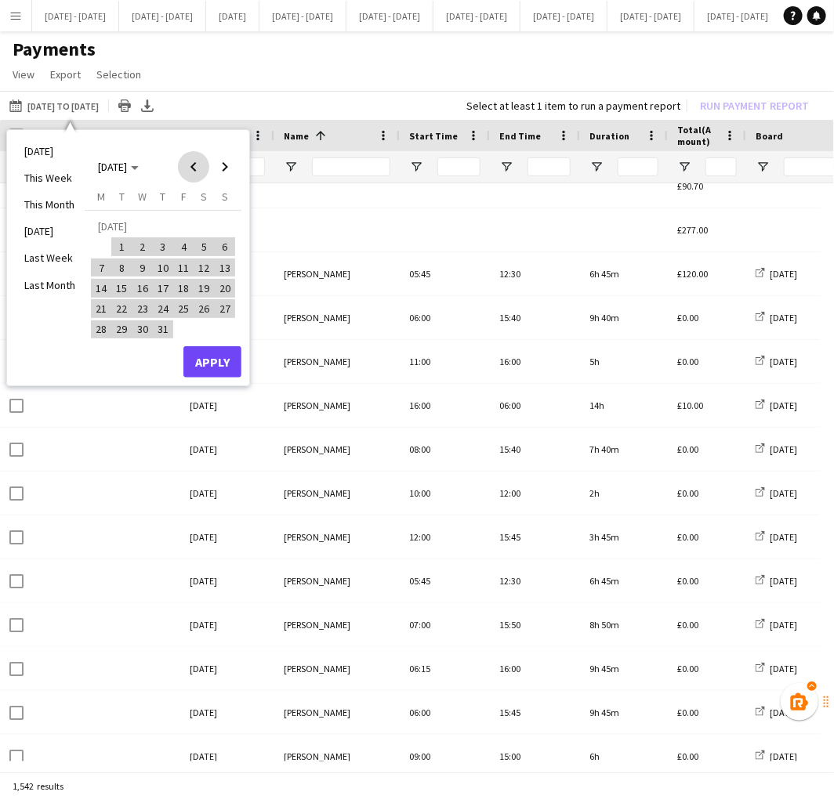
click at [189, 165] on span "Previous month" at bounding box center [193, 166] width 31 height 31
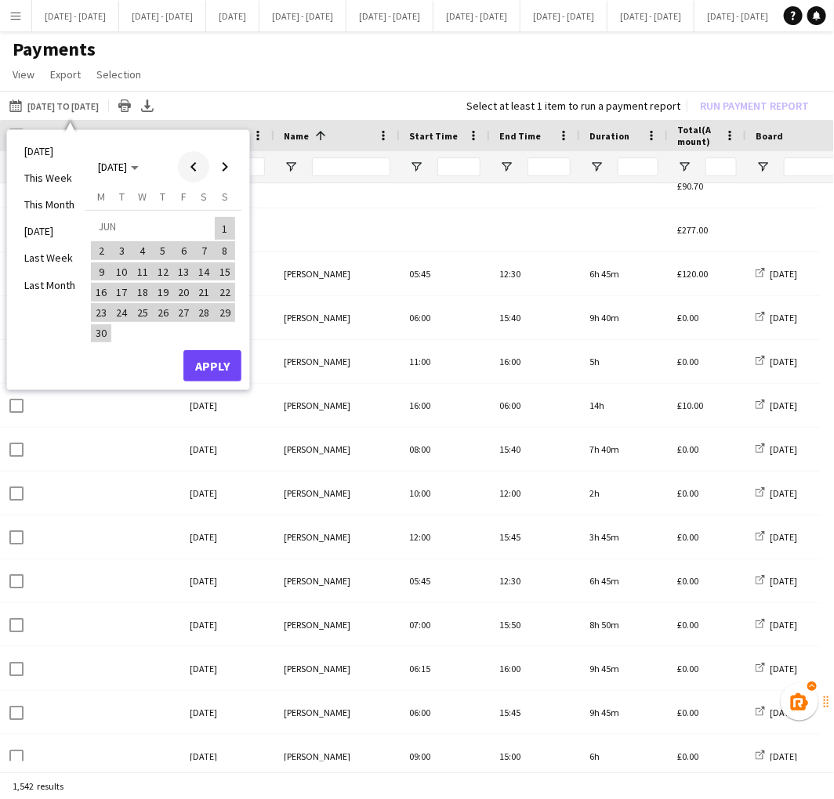
click at [189, 165] on span "Previous month" at bounding box center [193, 166] width 31 height 31
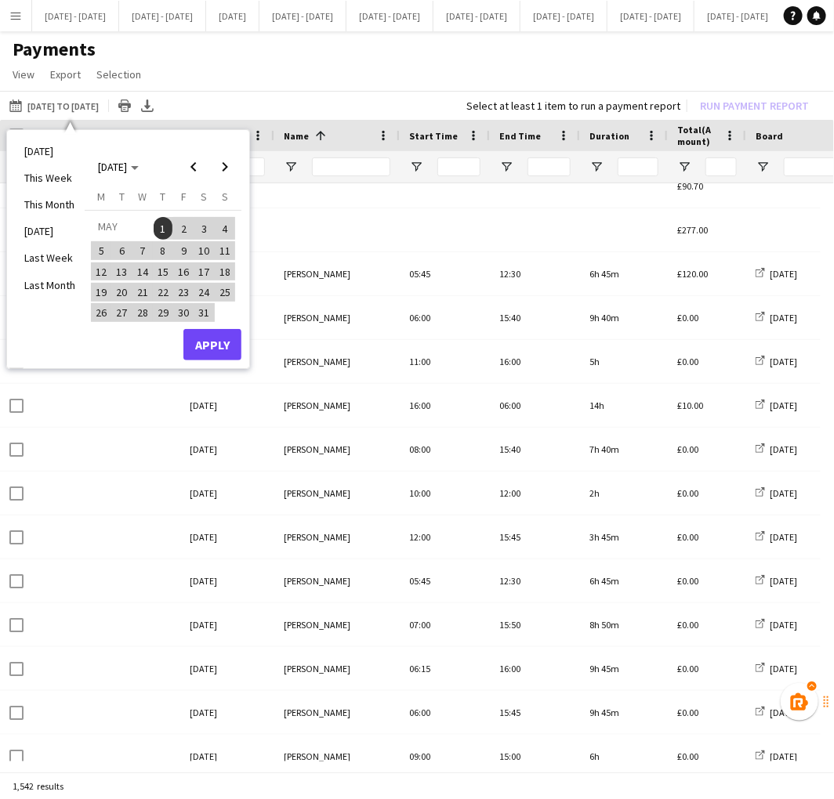
click at [143, 266] on span "14" at bounding box center [142, 272] width 19 height 19
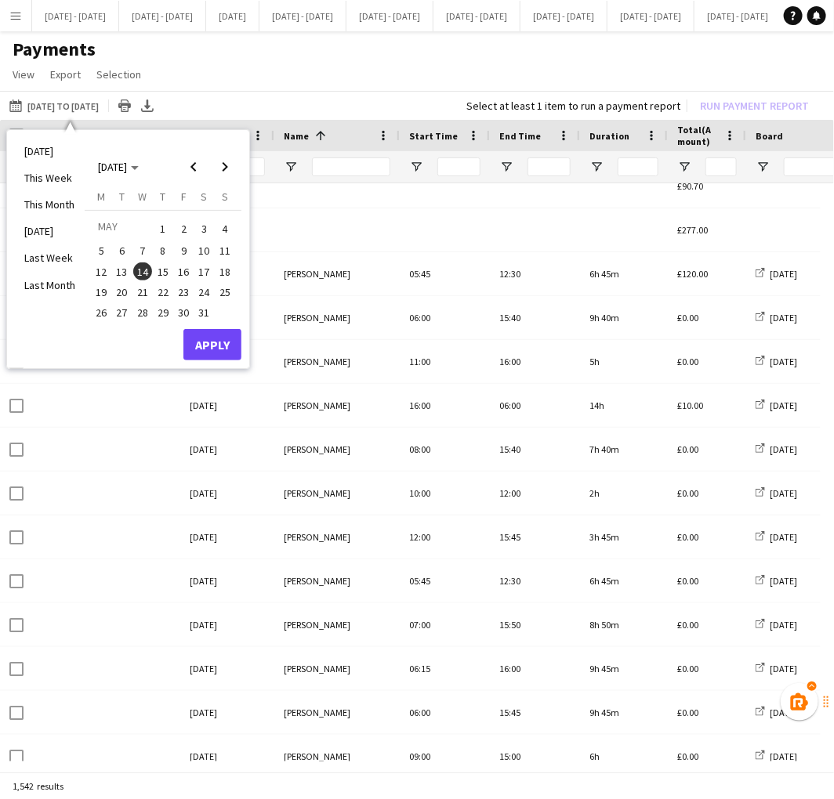
click at [228, 146] on div "MAY 2025 MAY 2025" at bounding box center [163, 160] width 157 height 45
click at [228, 150] on div "MAY 2025 MAY 2025" at bounding box center [163, 160] width 157 height 45
click at [228, 166] on span "Next month" at bounding box center [224, 166] width 31 height 31
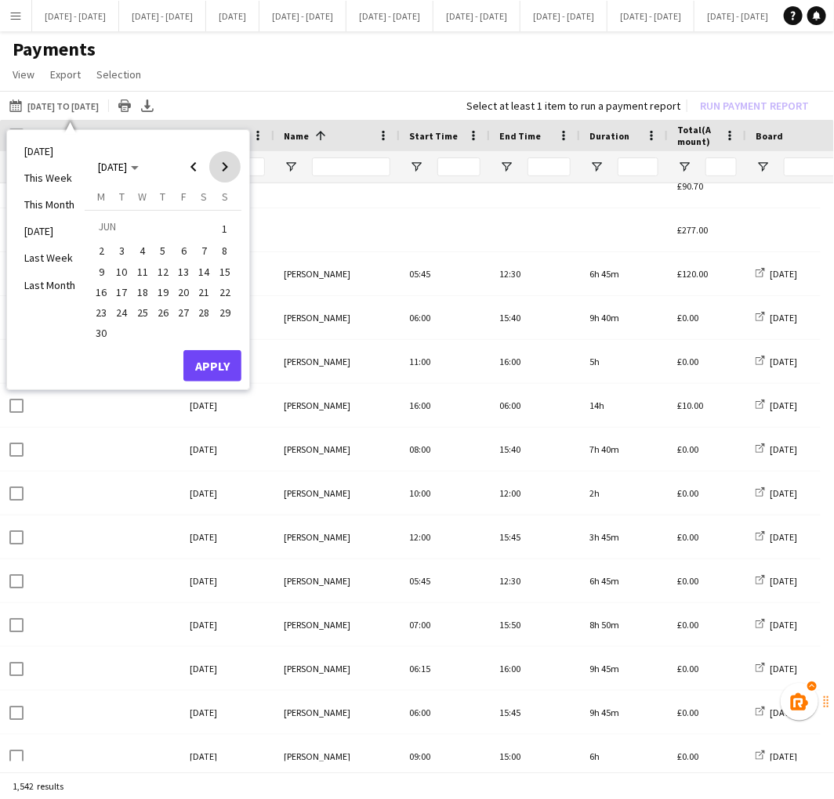
click at [228, 166] on span "Next month" at bounding box center [224, 166] width 31 height 31
click at [127, 327] on span "30" at bounding box center [122, 330] width 19 height 19
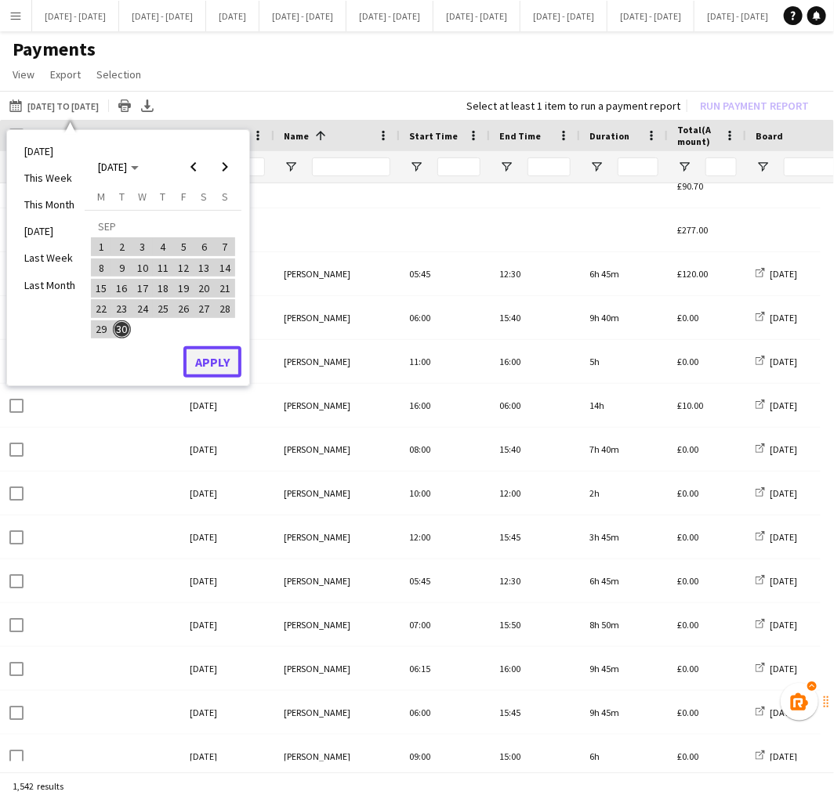
click at [194, 361] on button "Apply" at bounding box center [212, 361] width 58 height 31
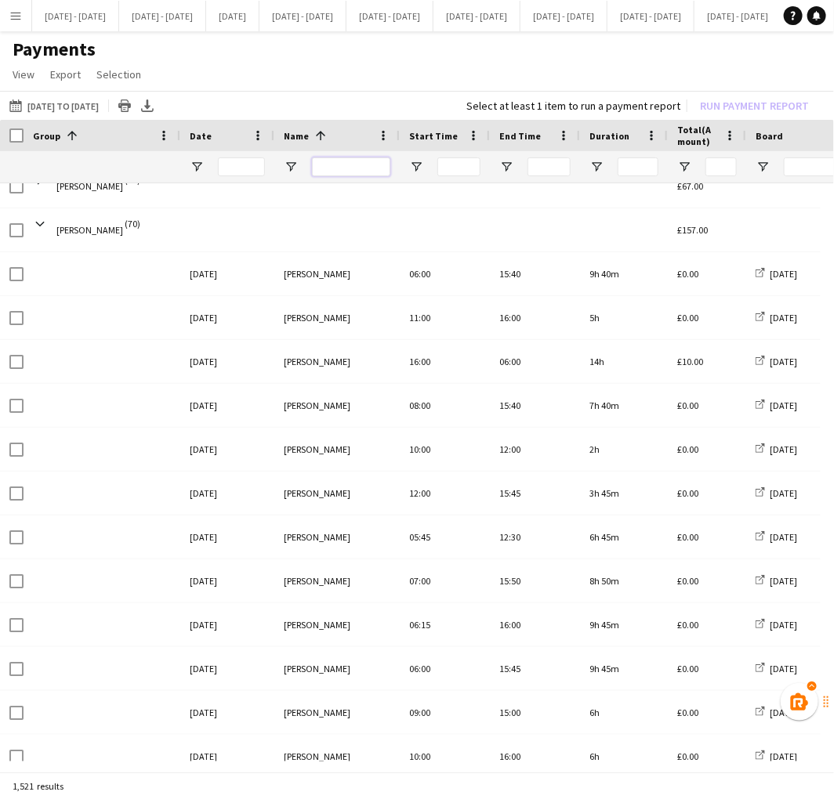
click at [343, 168] on input "Name Filter Input" at bounding box center [351, 167] width 78 height 19
type input "*****"
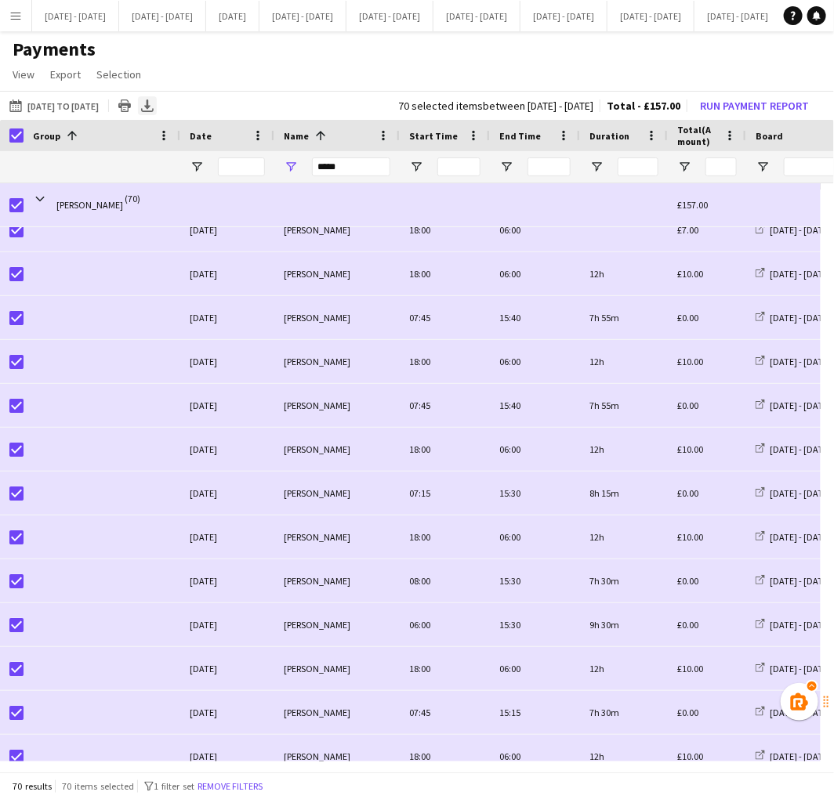
click at [150, 105] on icon at bounding box center [147, 104] width 6 height 9
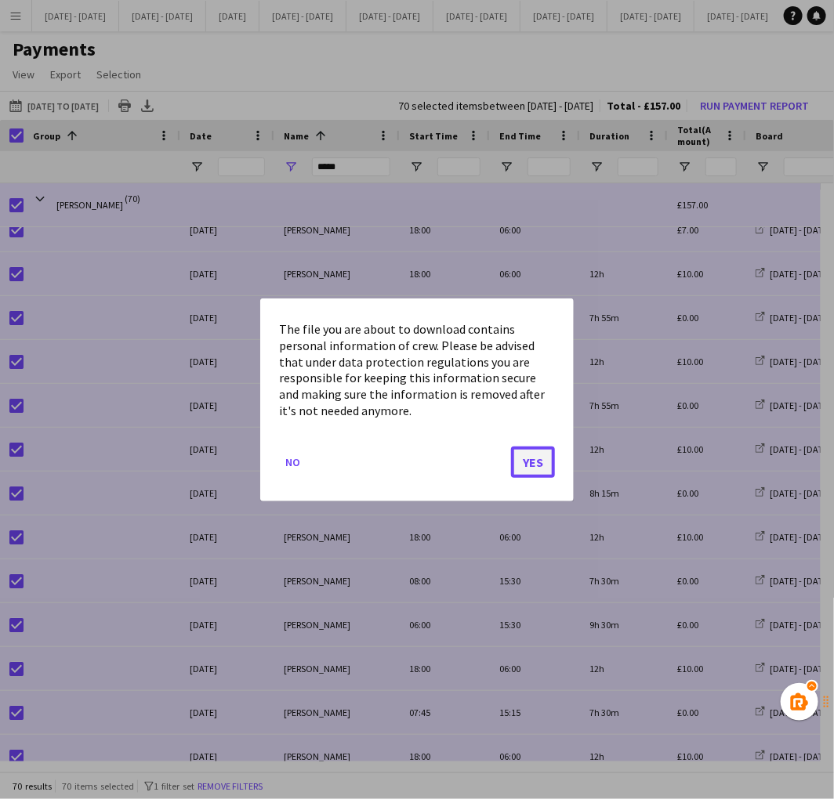
click at [527, 463] on button "Yes" at bounding box center [533, 461] width 44 height 31
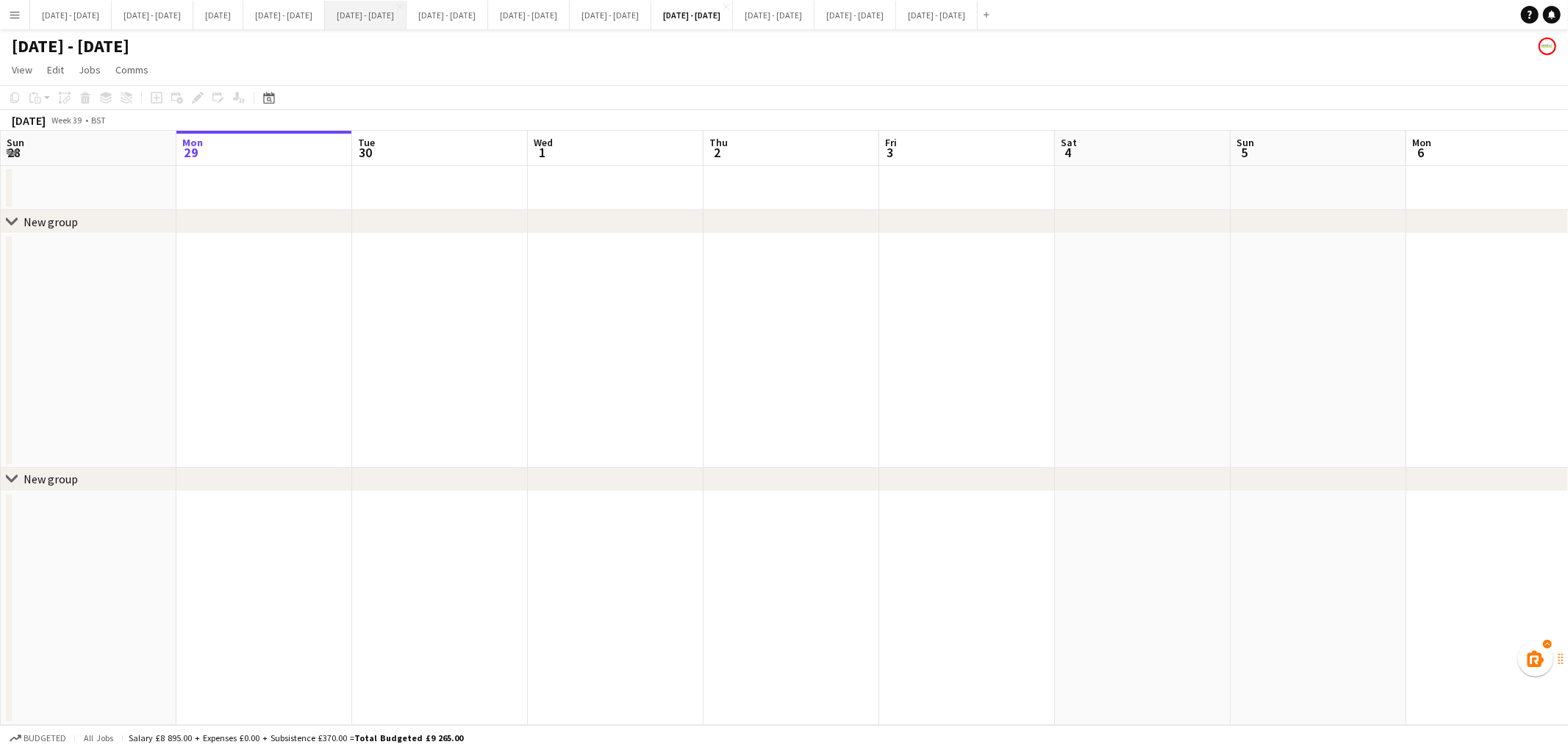
click at [406, 19] on button "[DATE] - [DATE] Close" at bounding box center [365, 15] width 82 height 29
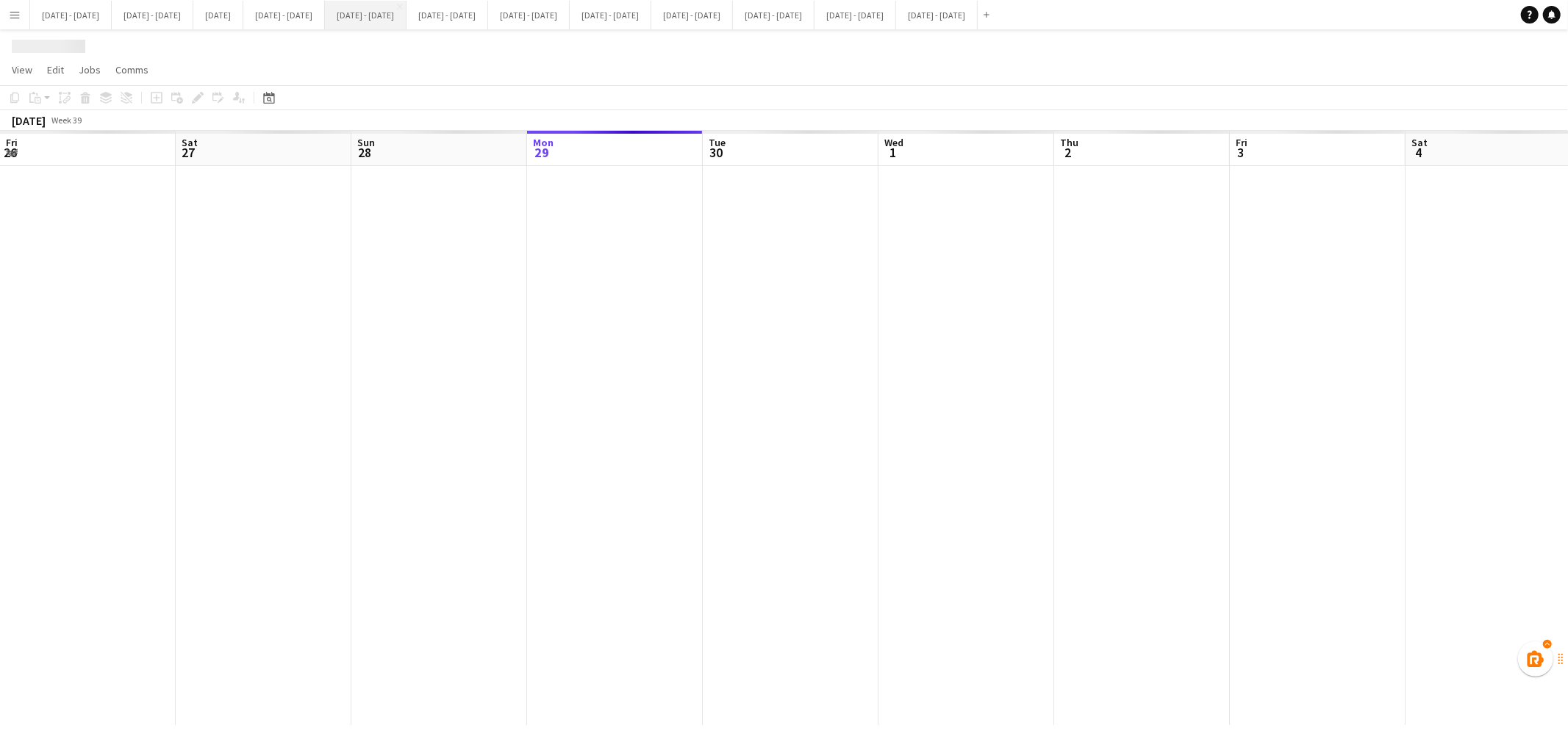
scroll to position [0, 351]
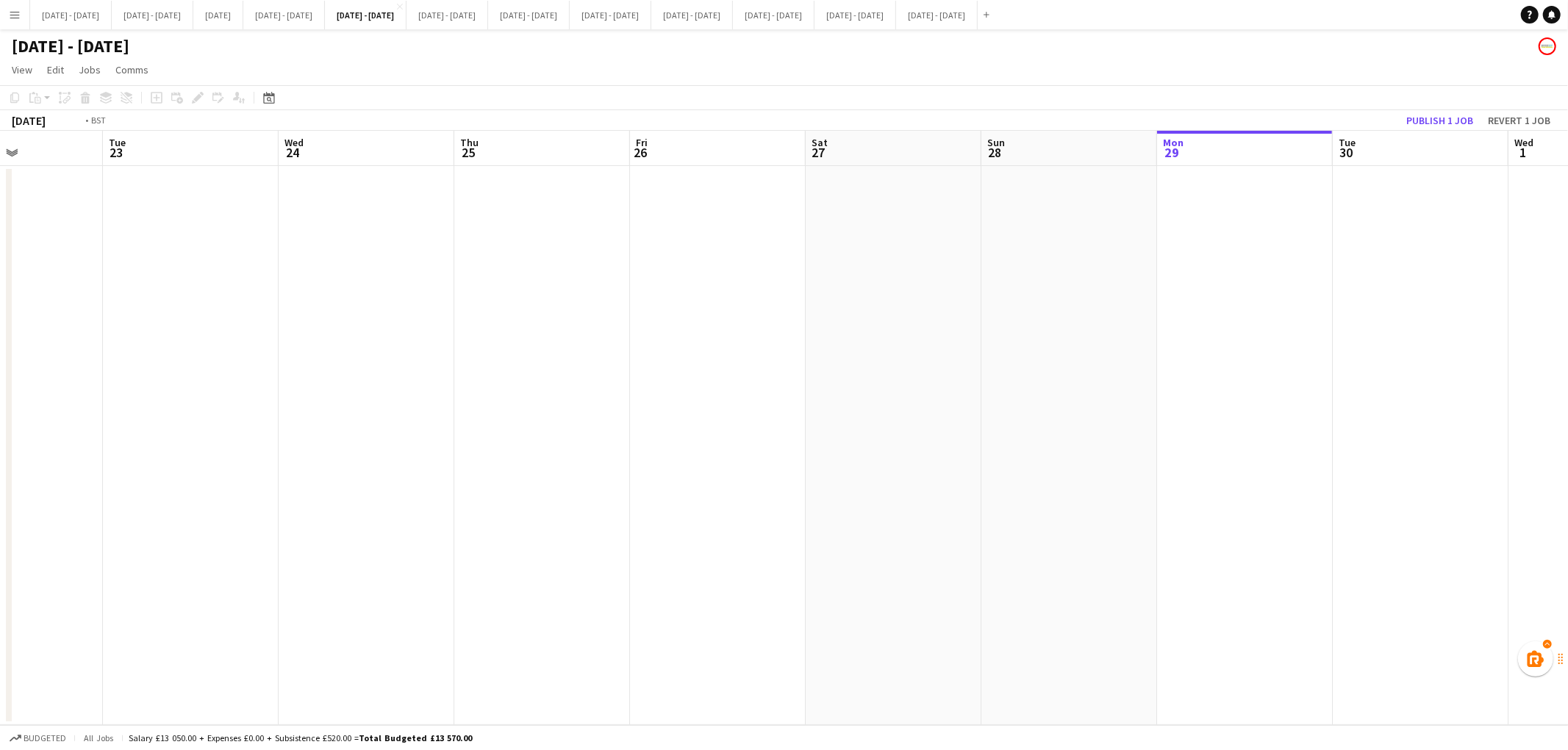
drag, startPoint x: 228, startPoint y: 412, endPoint x: 1560, endPoint y: 452, distance: 1332.6
click at [1560, 452] on app-calendar-viewport "Sat 20 Sun 21 Mon 22 Tue 23 Wed 24 Thu 25 Fri 26 Sat 27 Sun 28 Mon 29 Tue 30 We…" at bounding box center [784, 428] width 1568 height 594
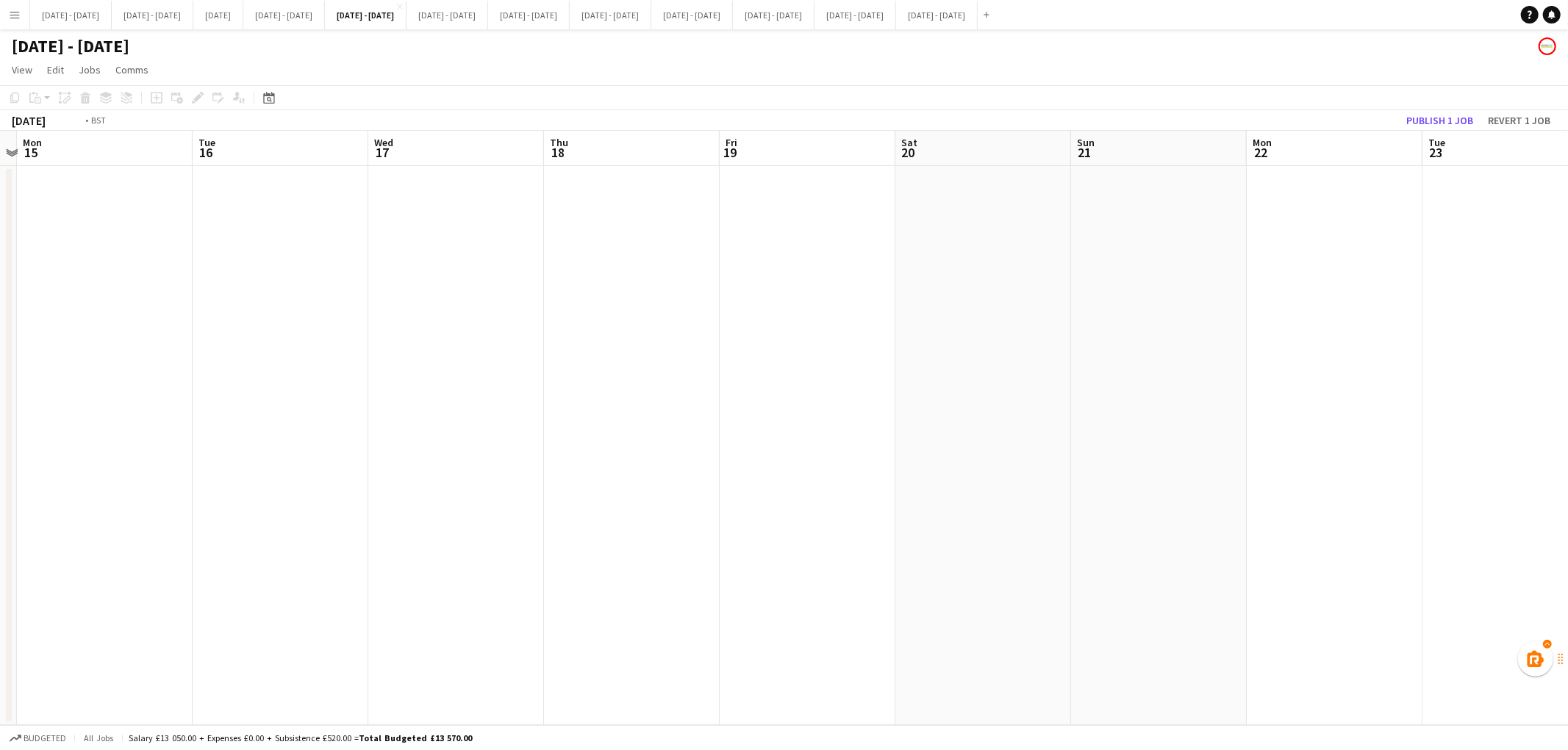
drag, startPoint x: 152, startPoint y: 364, endPoint x: 1120, endPoint y: 409, distance: 969.0
click at [1120, 409] on app-calendar-viewport "Sat 13 Sun 14 Mon 15 Tue 16 Wed 17 Thu 18 Fri 19 Sat 20 Sun 21 Mon 22 Tue 23 We…" at bounding box center [784, 428] width 1568 height 594
drag, startPoint x: 475, startPoint y: 297, endPoint x: 1450, endPoint y: 349, distance: 976.4
click at [1450, 349] on app-calendar-viewport "Sat 6 Sun 7 Mon 8 Tue 9 Wed 10 Thu 11 Fri 12 Sat 13 Sun 14 Mon 15 Tue 16 Wed 17…" at bounding box center [784, 428] width 1568 height 594
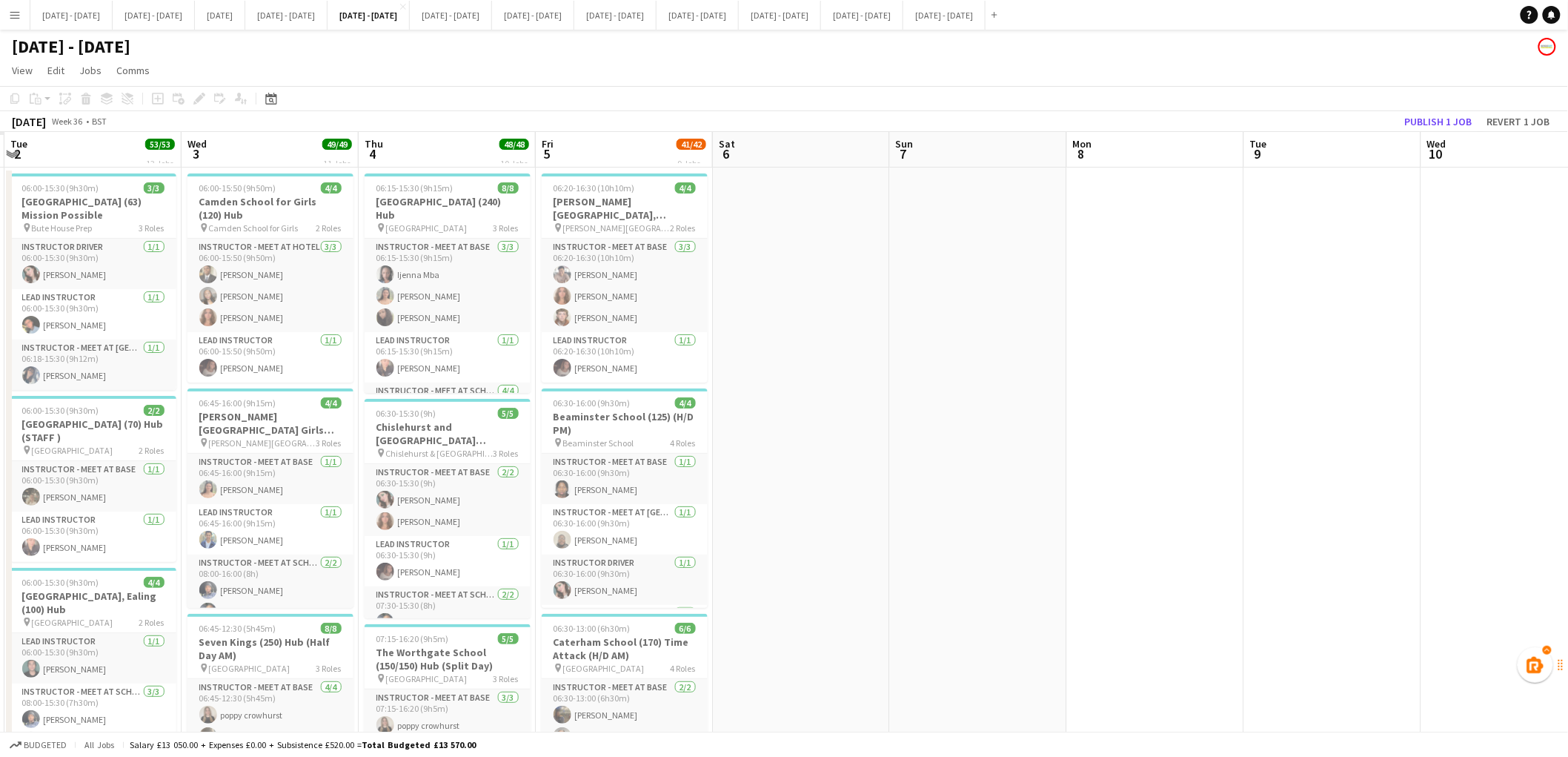
drag, startPoint x: 80, startPoint y: 329, endPoint x: 817, endPoint y: 338, distance: 737.1
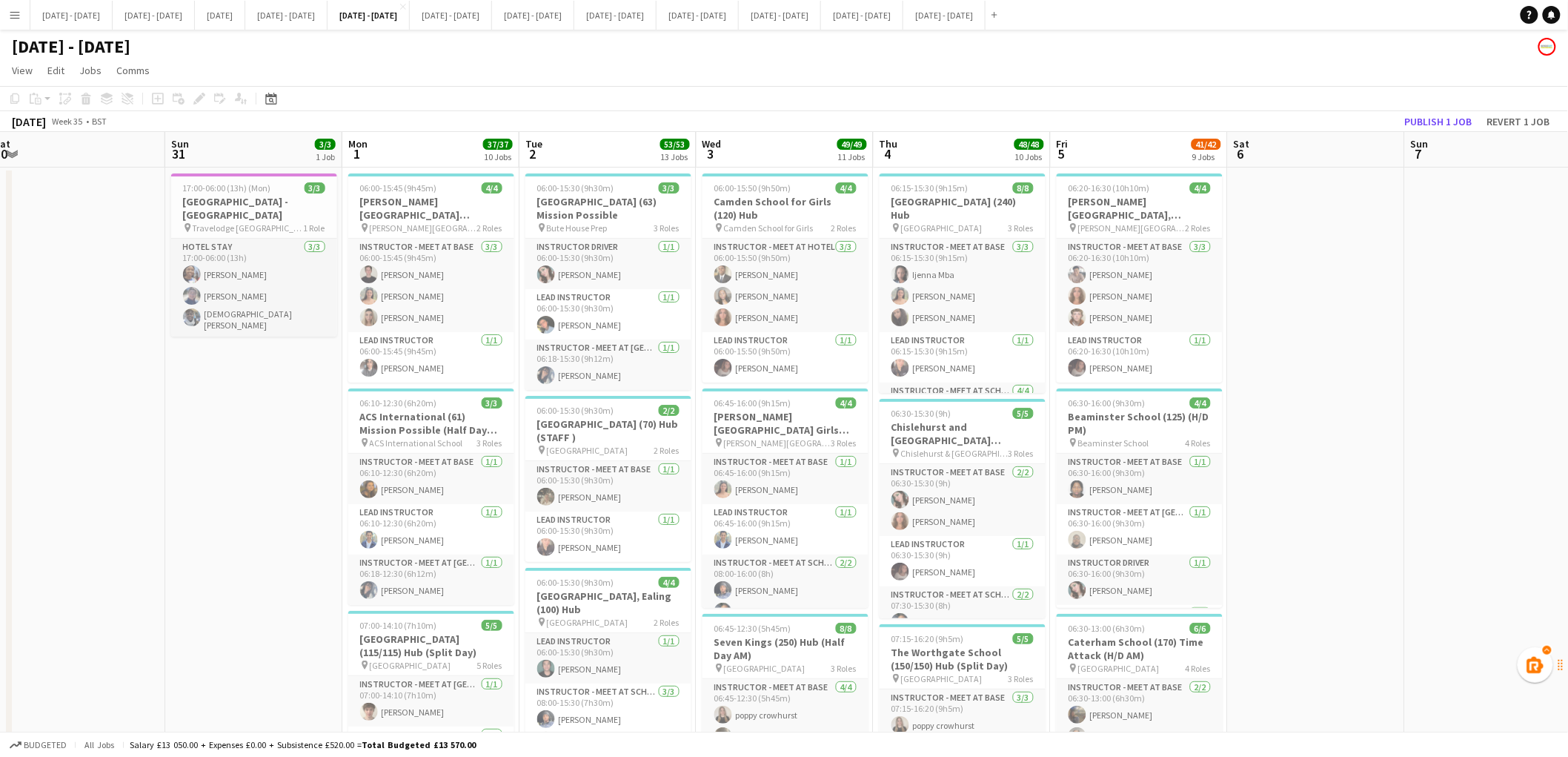
scroll to position [0, 550]
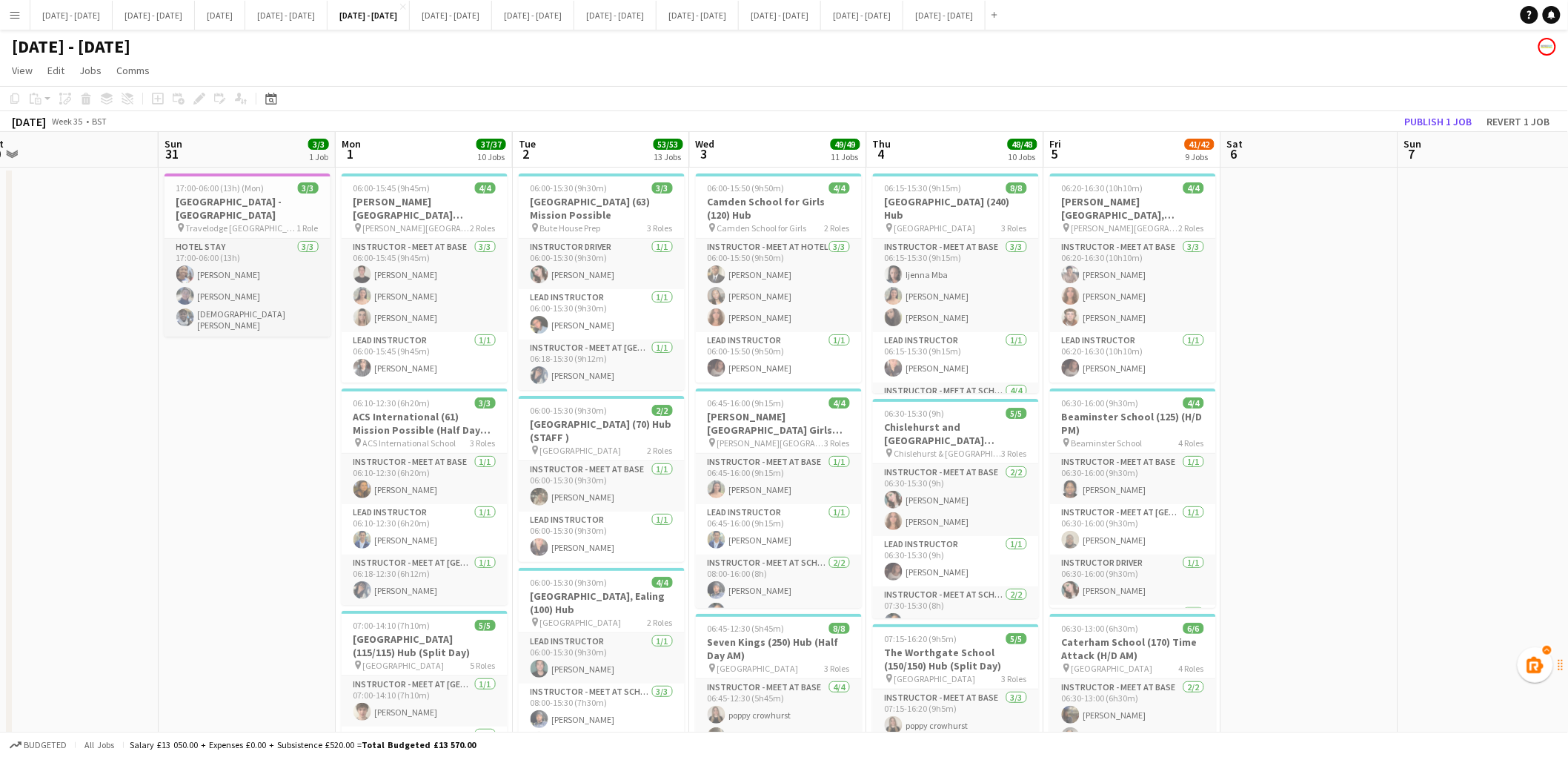
drag, startPoint x: 749, startPoint y: 392, endPoint x: 1254, endPoint y: 390, distance: 505.0
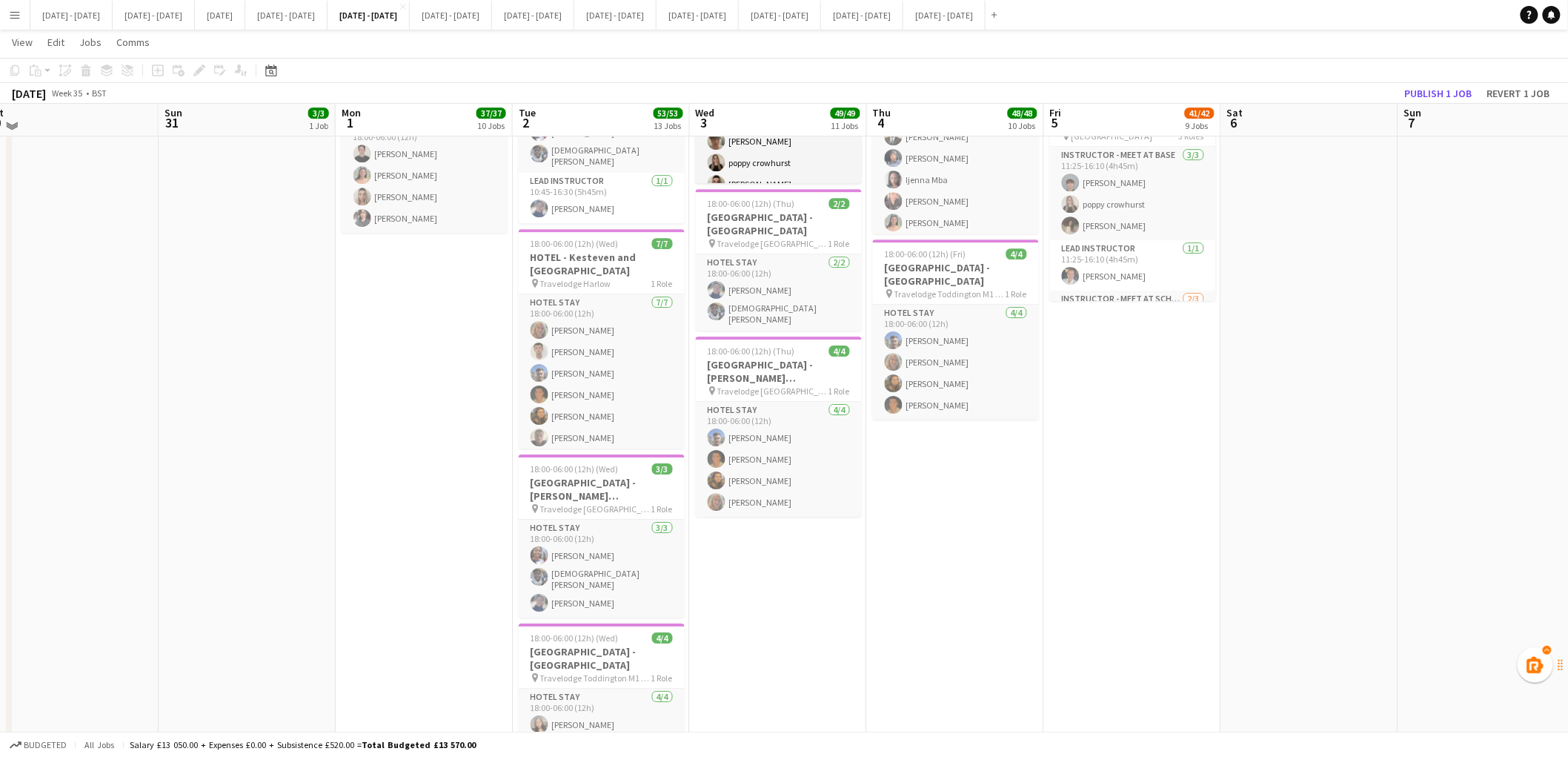
scroll to position [1871, 0]
click at [1446, 97] on button "Publish 1 job" at bounding box center [1439, 94] width 79 height 19
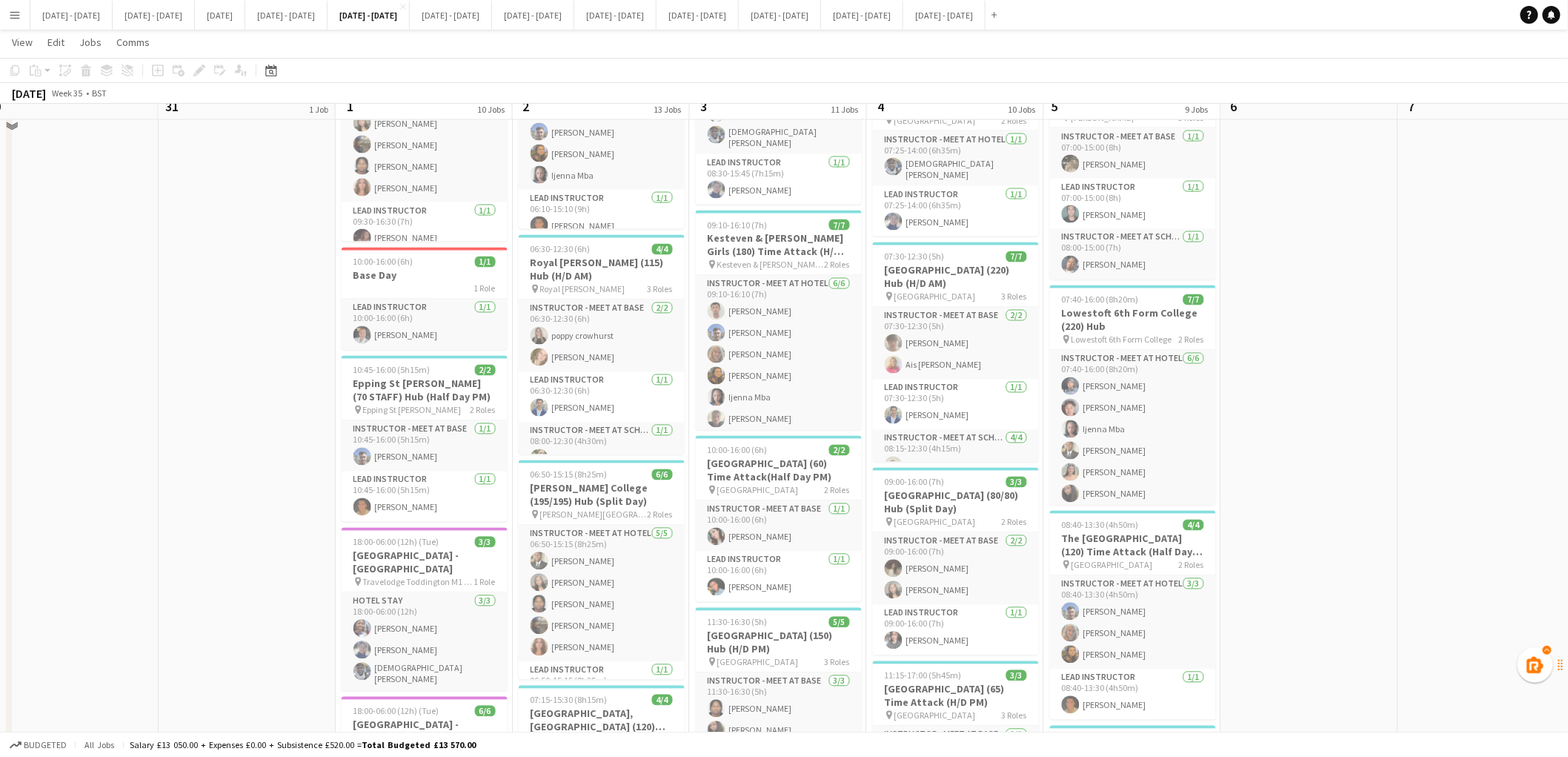
scroll to position [977, 0]
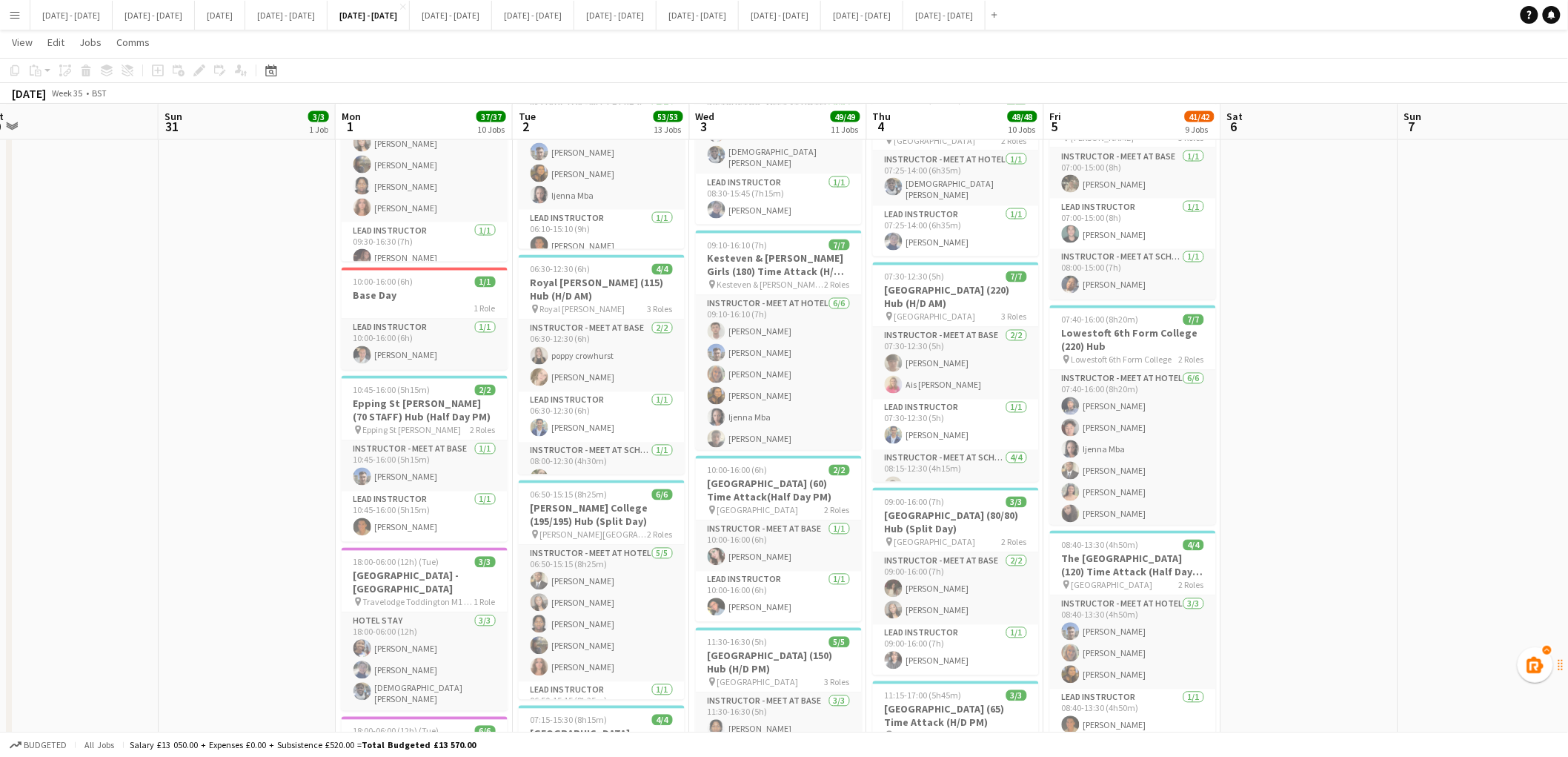
click at [862, 355] on app-date-cell "06:00-15:50 (9h50m) 4/4 Camden School for Girls (120) Hub pin Camden School for…" at bounding box center [778, 528] width 177 height 2678
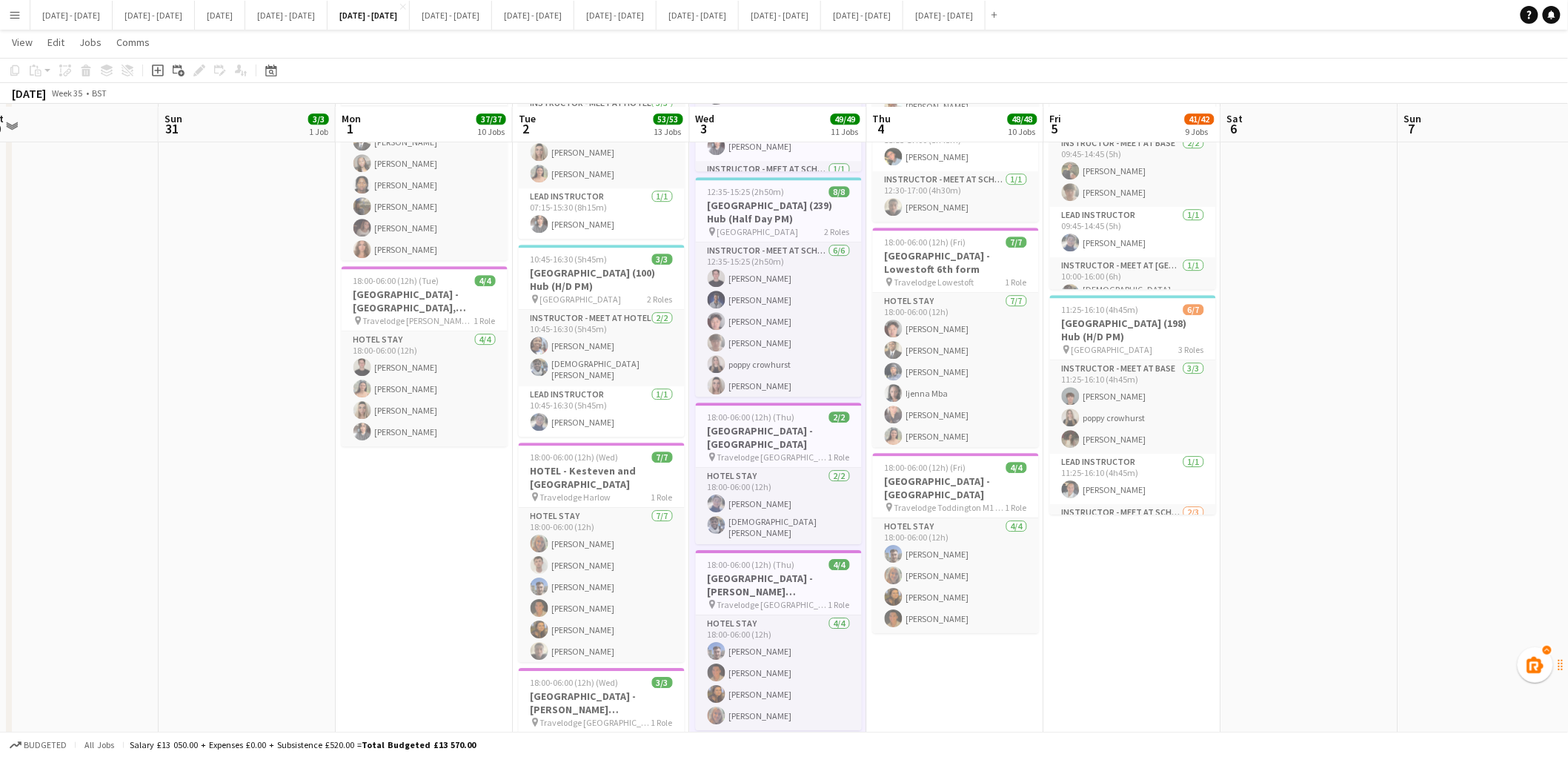
scroll to position [1657, 0]
click at [739, 28] on button "[DATE] - [DATE] Close" at bounding box center [697, 15] width 82 height 29
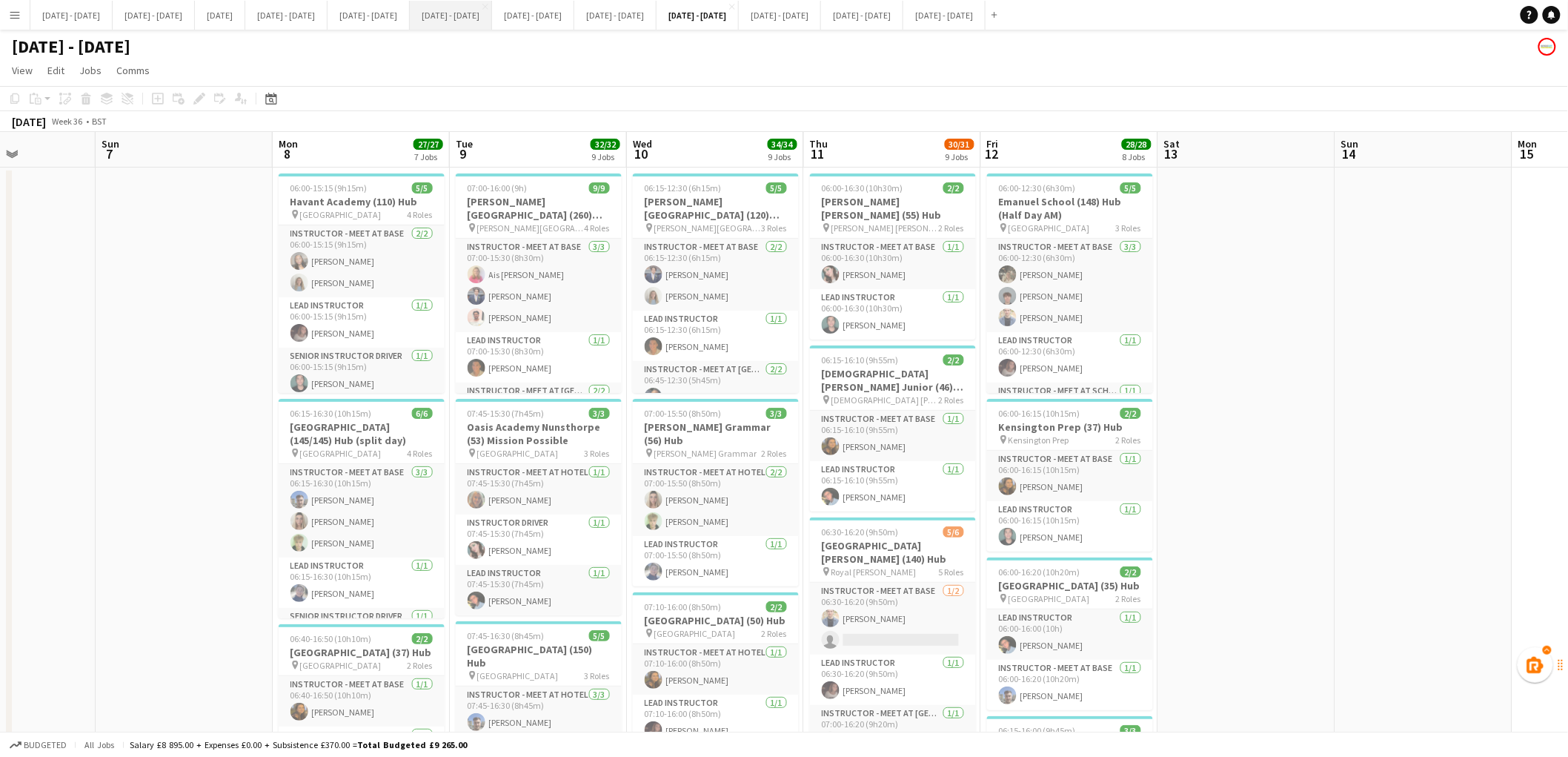
click at [492, 16] on button "[DATE] - [DATE] Close" at bounding box center [450, 15] width 82 height 29
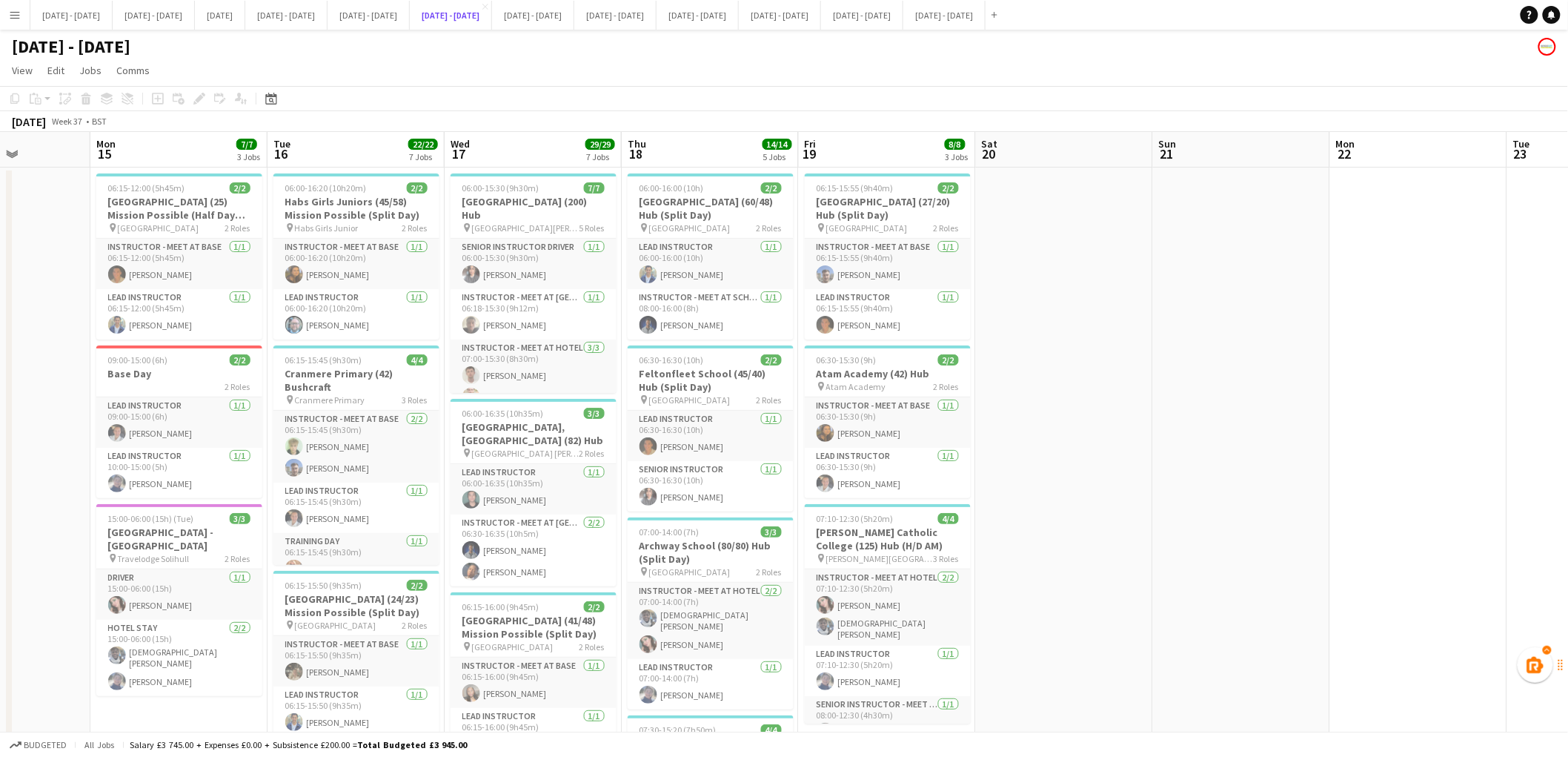
scroll to position [0, 435]
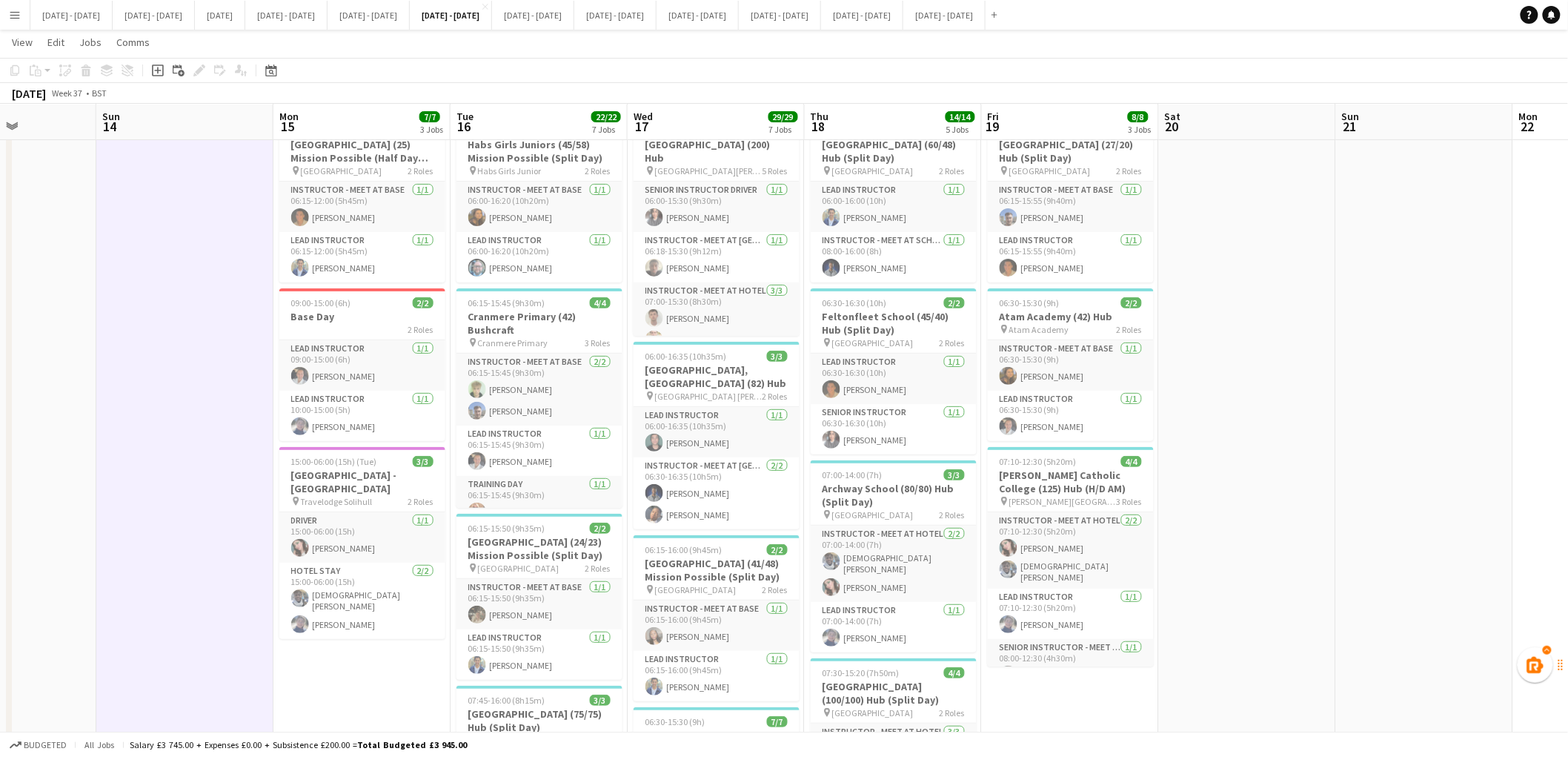
scroll to position [57, 0]
click at [739, 26] on button "[DATE] - [DATE] Close" at bounding box center [697, 15] width 82 height 29
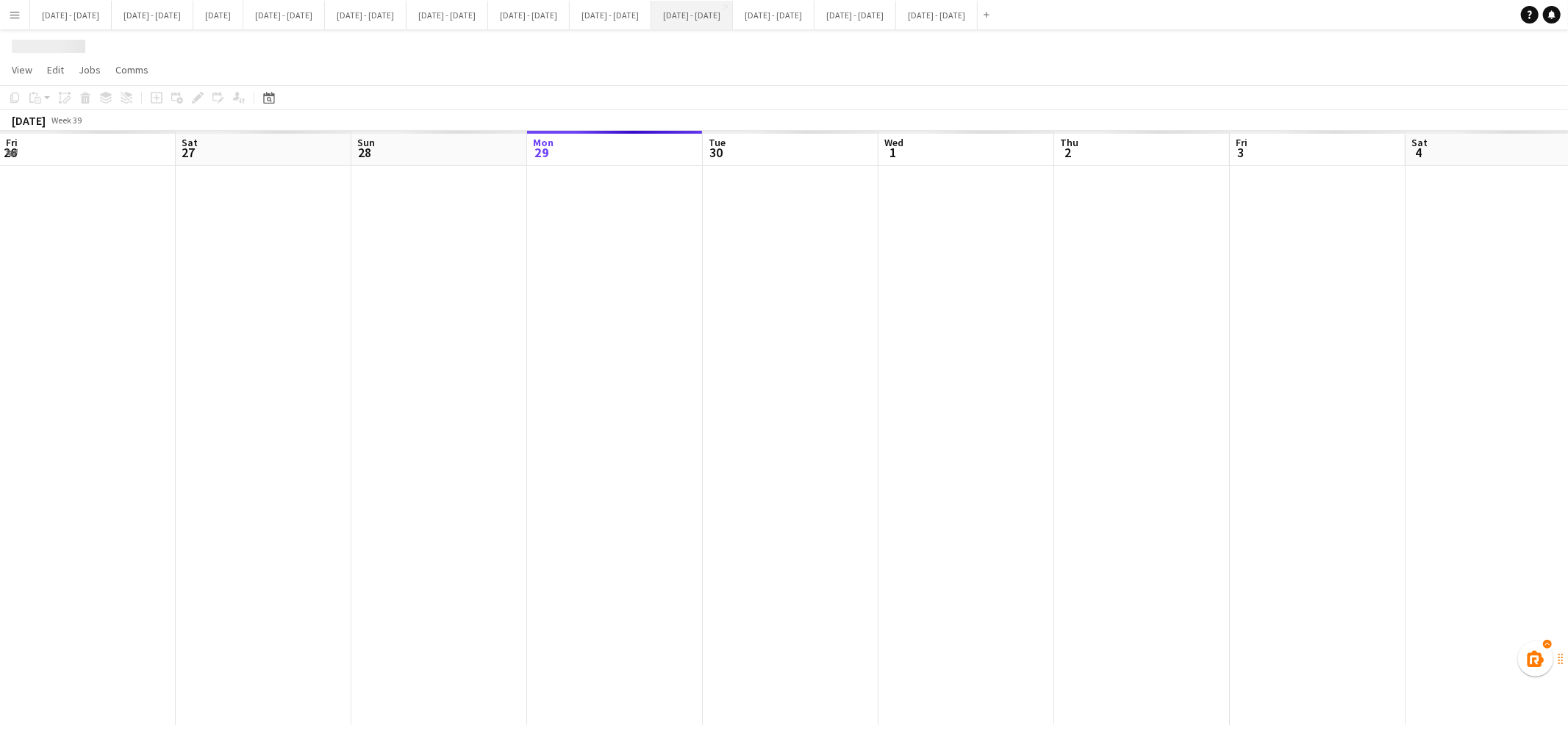
scroll to position [0, 351]
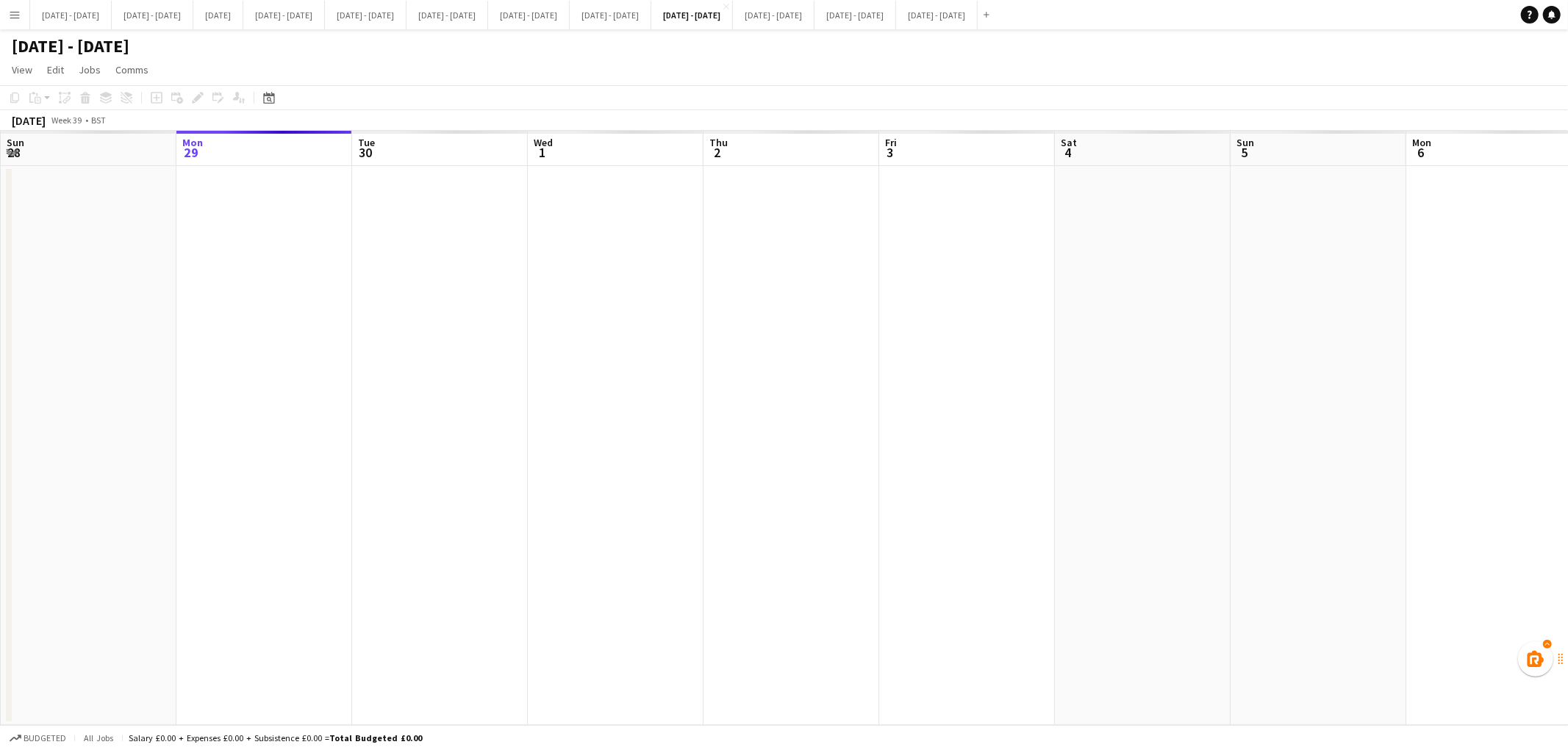
click at [113, 479] on app-date-cell at bounding box center [88, 445] width 175 height 559
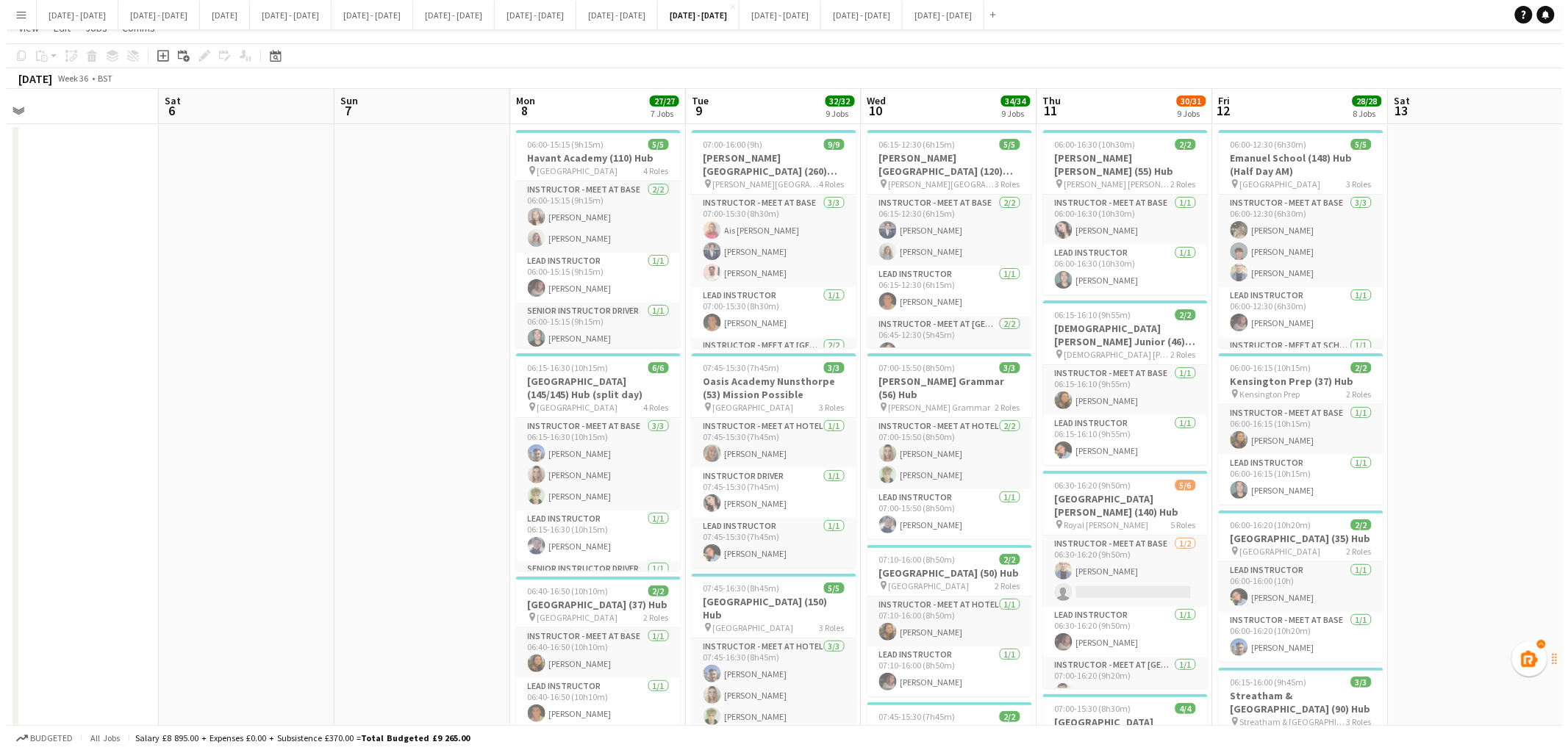
scroll to position [0, 0]
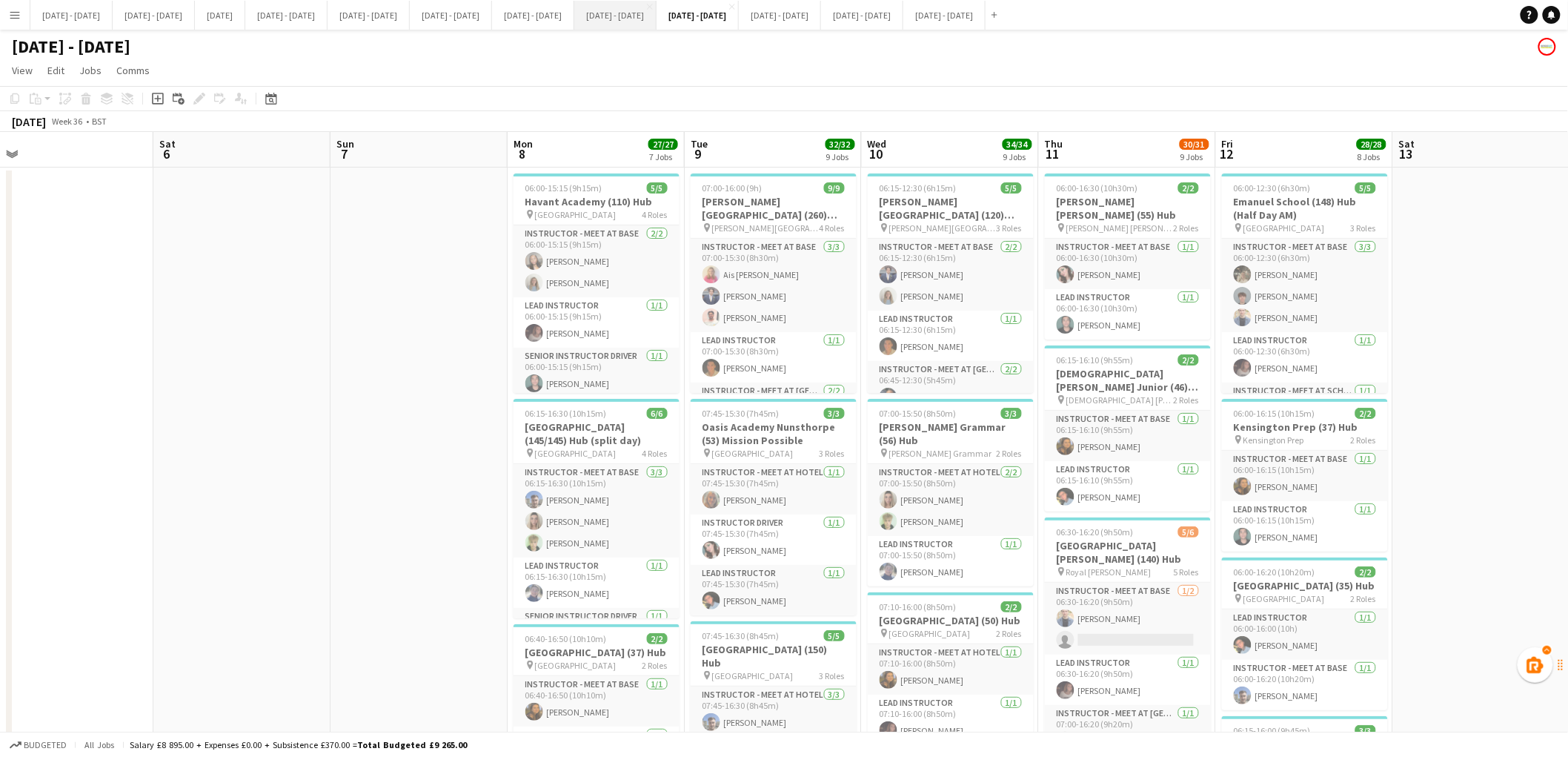
click at [656, 13] on button "[DATE] - [DATE] Close" at bounding box center [615, 15] width 82 height 29
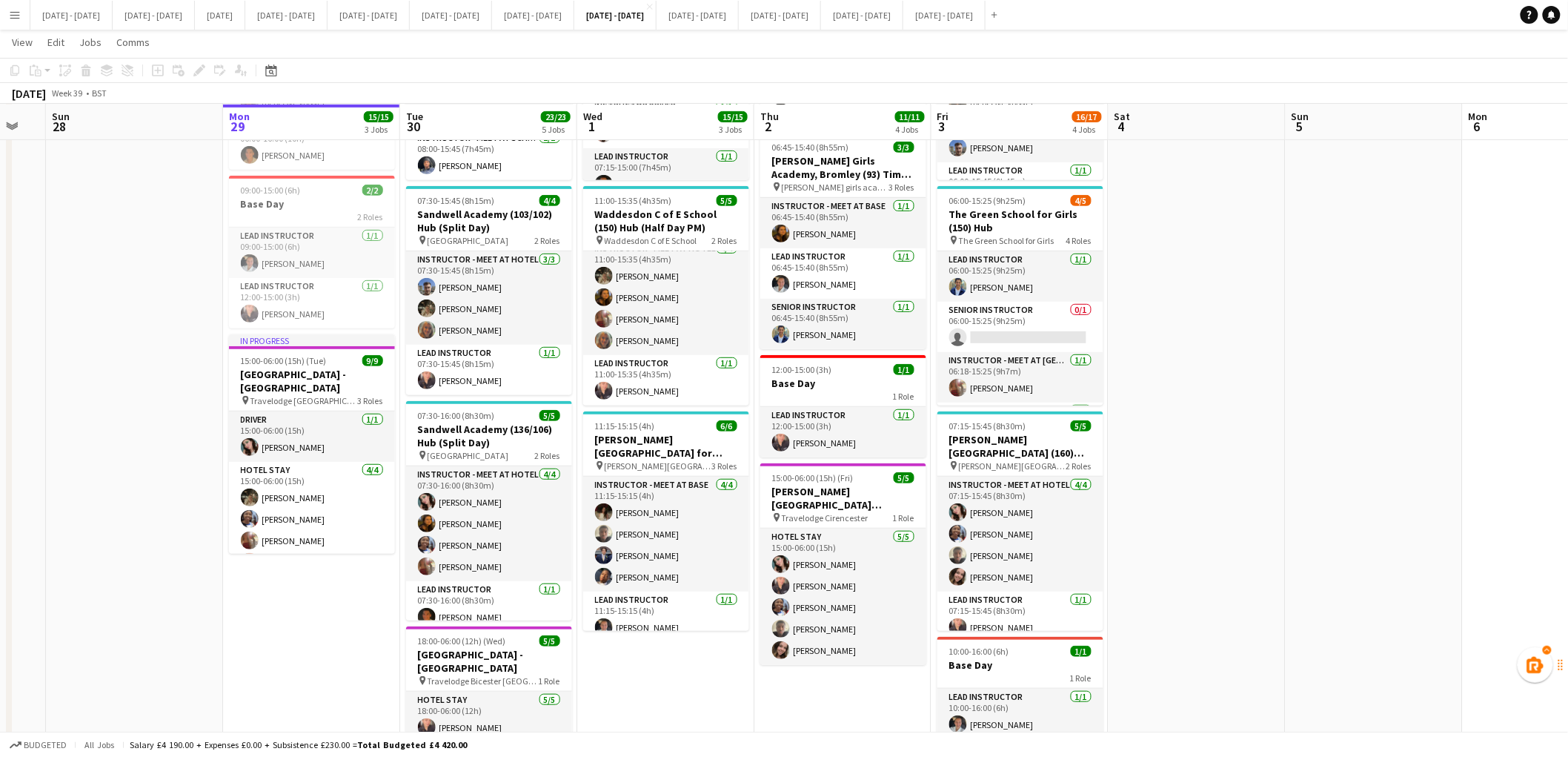
click at [52, 83] on div "[DATE] Week 39 • BST" at bounding box center [59, 94] width 118 height 21
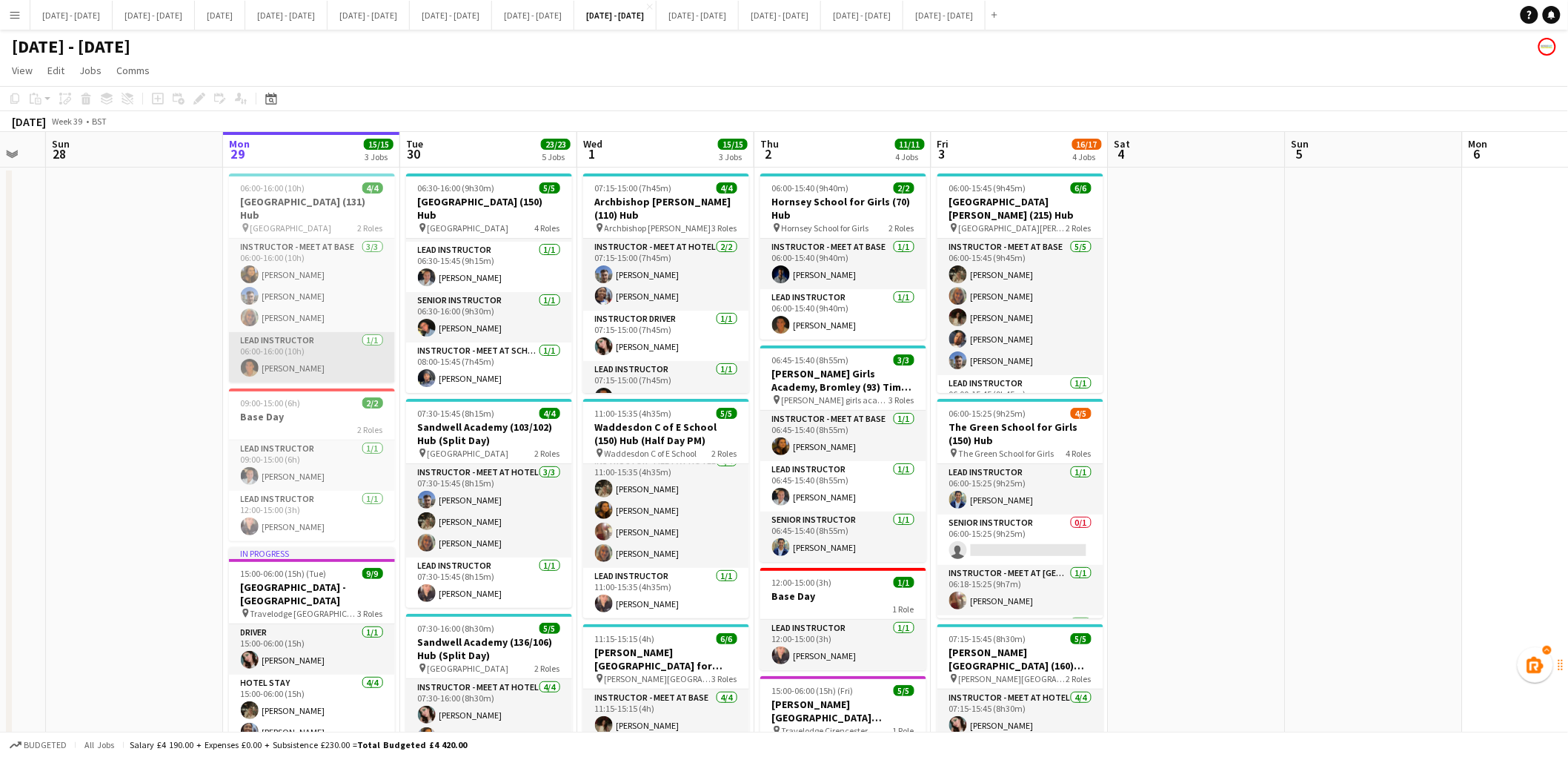
click at [319, 365] on app-card-role "Lead Instructor [DATE] 06:00-16:00 (10h) [PERSON_NAME]" at bounding box center [312, 357] width 166 height 50
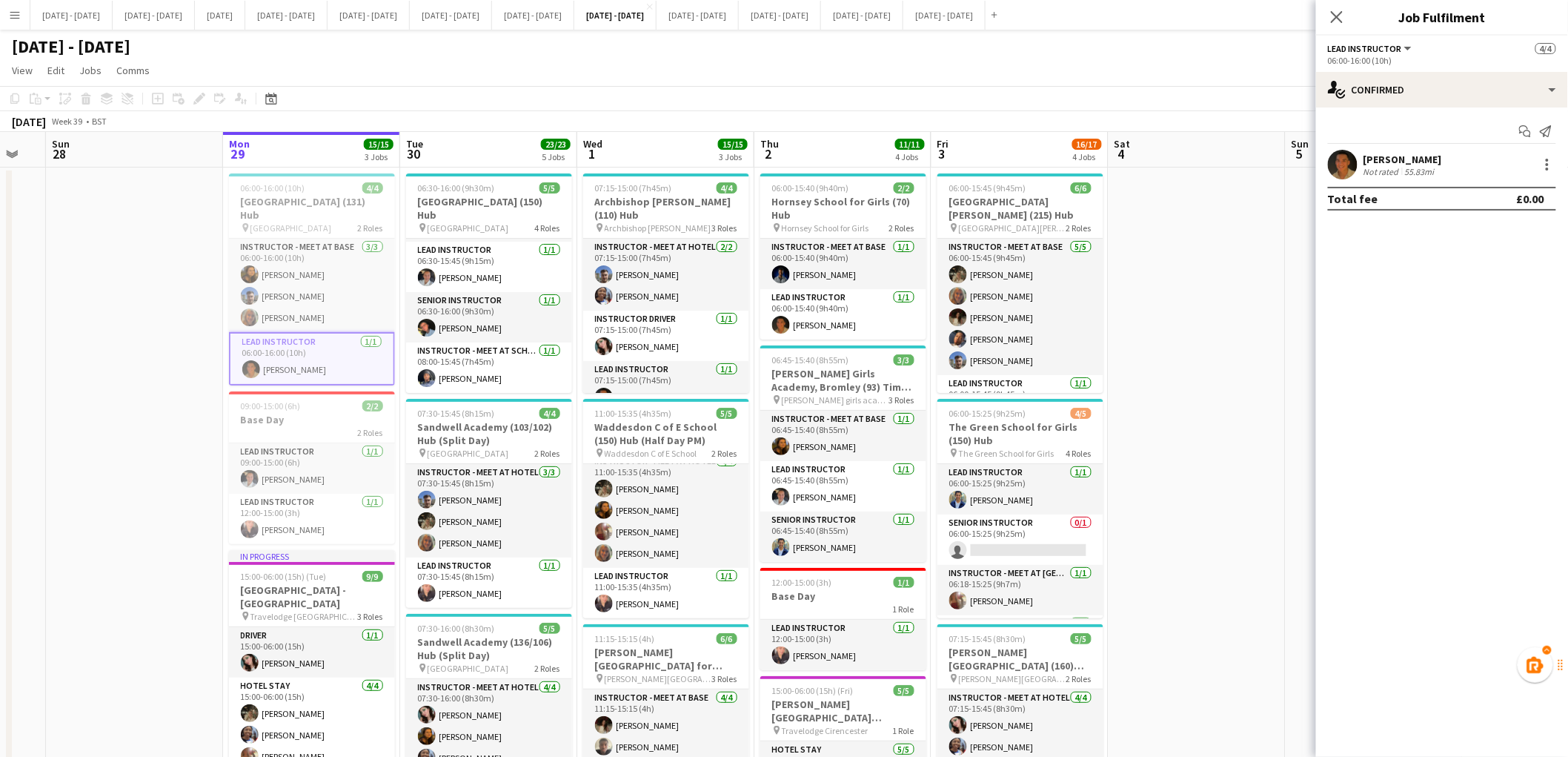
click at [1405, 156] on div "[PERSON_NAME]" at bounding box center [1402, 159] width 78 height 13
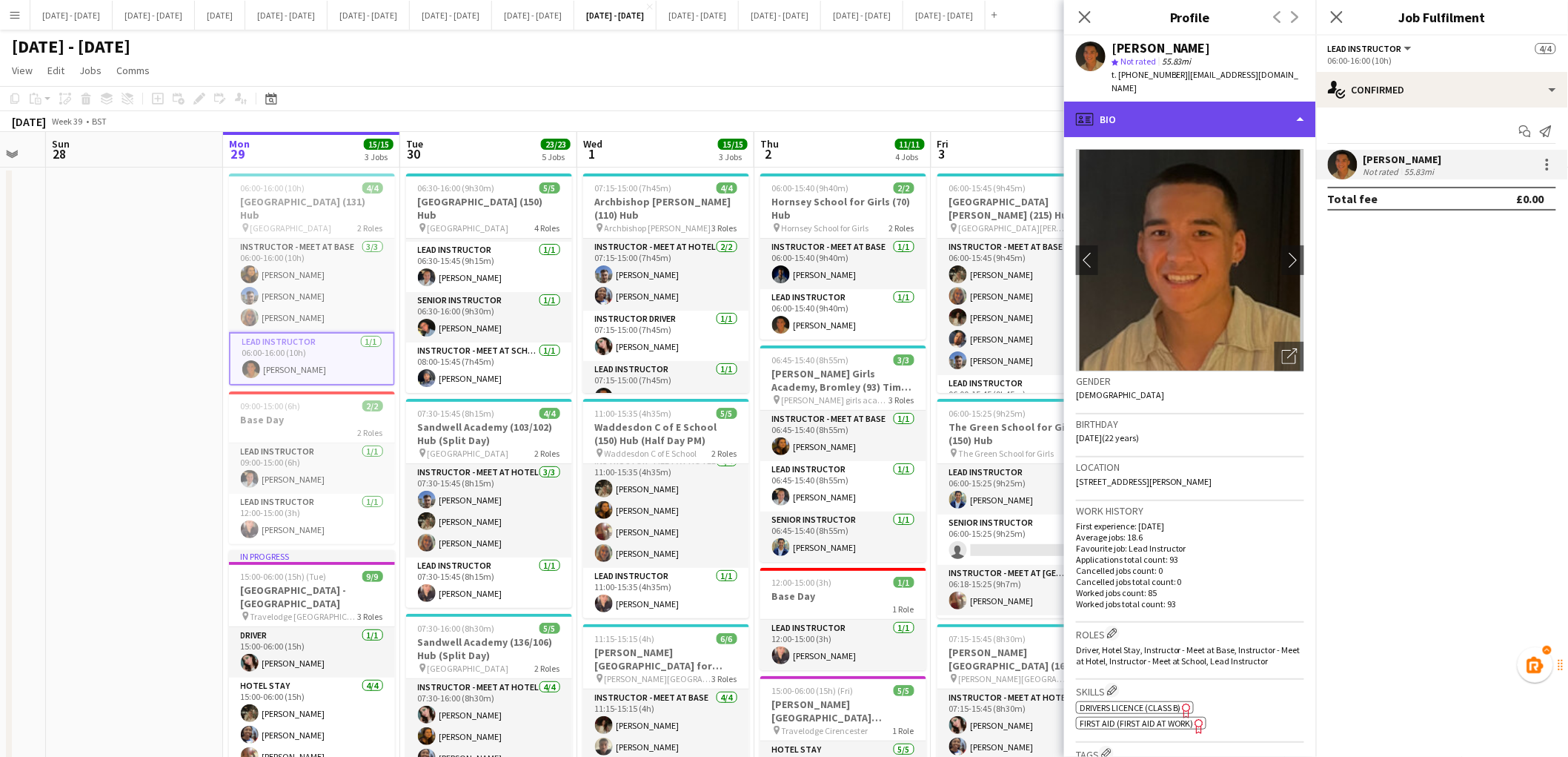
click at [1228, 112] on div "profile Bio" at bounding box center [1190, 119] width 252 height 36
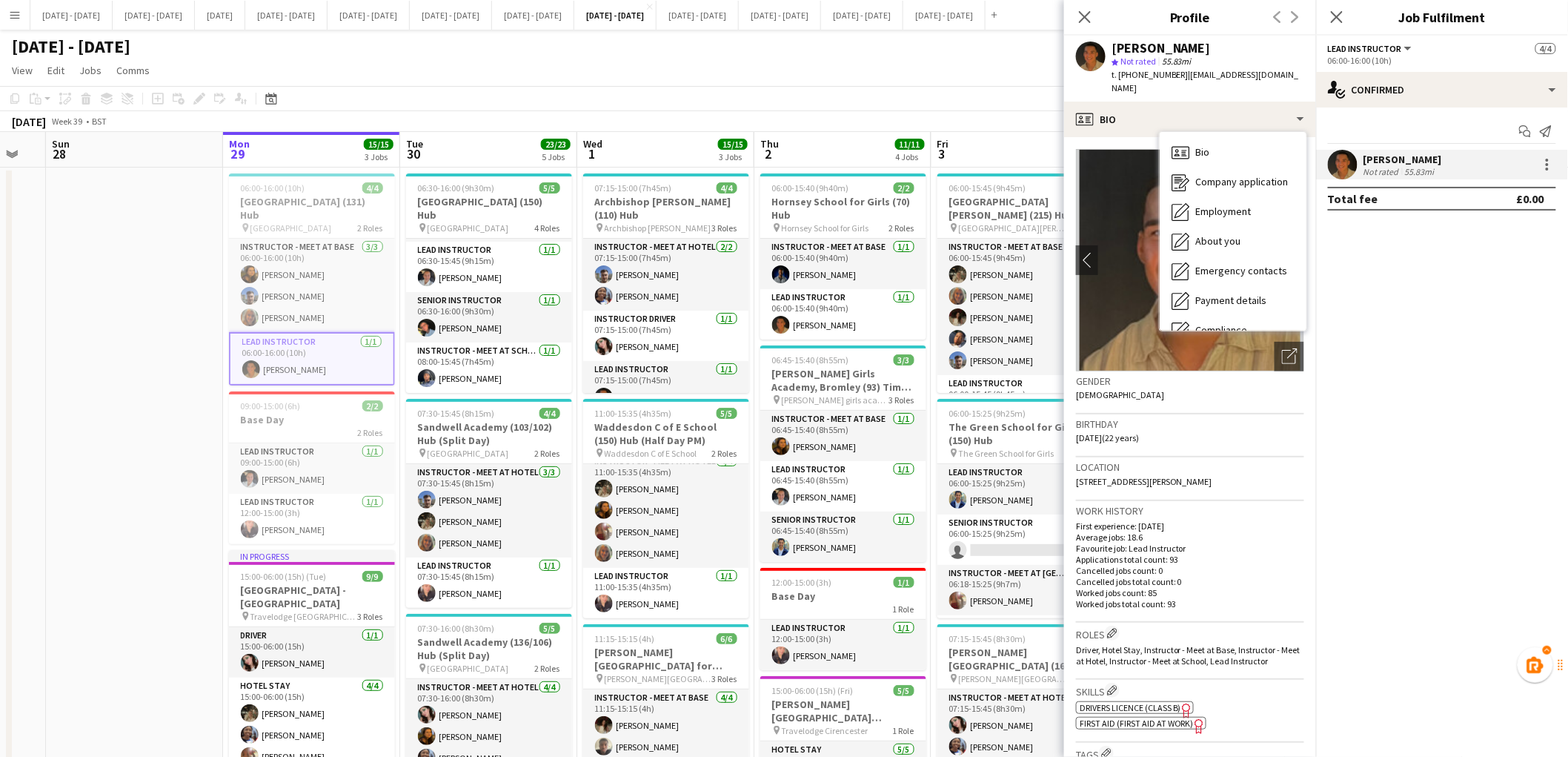
drag, startPoint x: 1299, startPoint y: 185, endPoint x: 1307, endPoint y: 189, distance: 8.9
click at [1307, 189] on div "Bio Bio Company application Company application Employment Employment About you…" at bounding box center [1233, 232] width 147 height 199
click at [1256, 296] on div "Calendar Calendar" at bounding box center [1233, 310] width 147 height 29
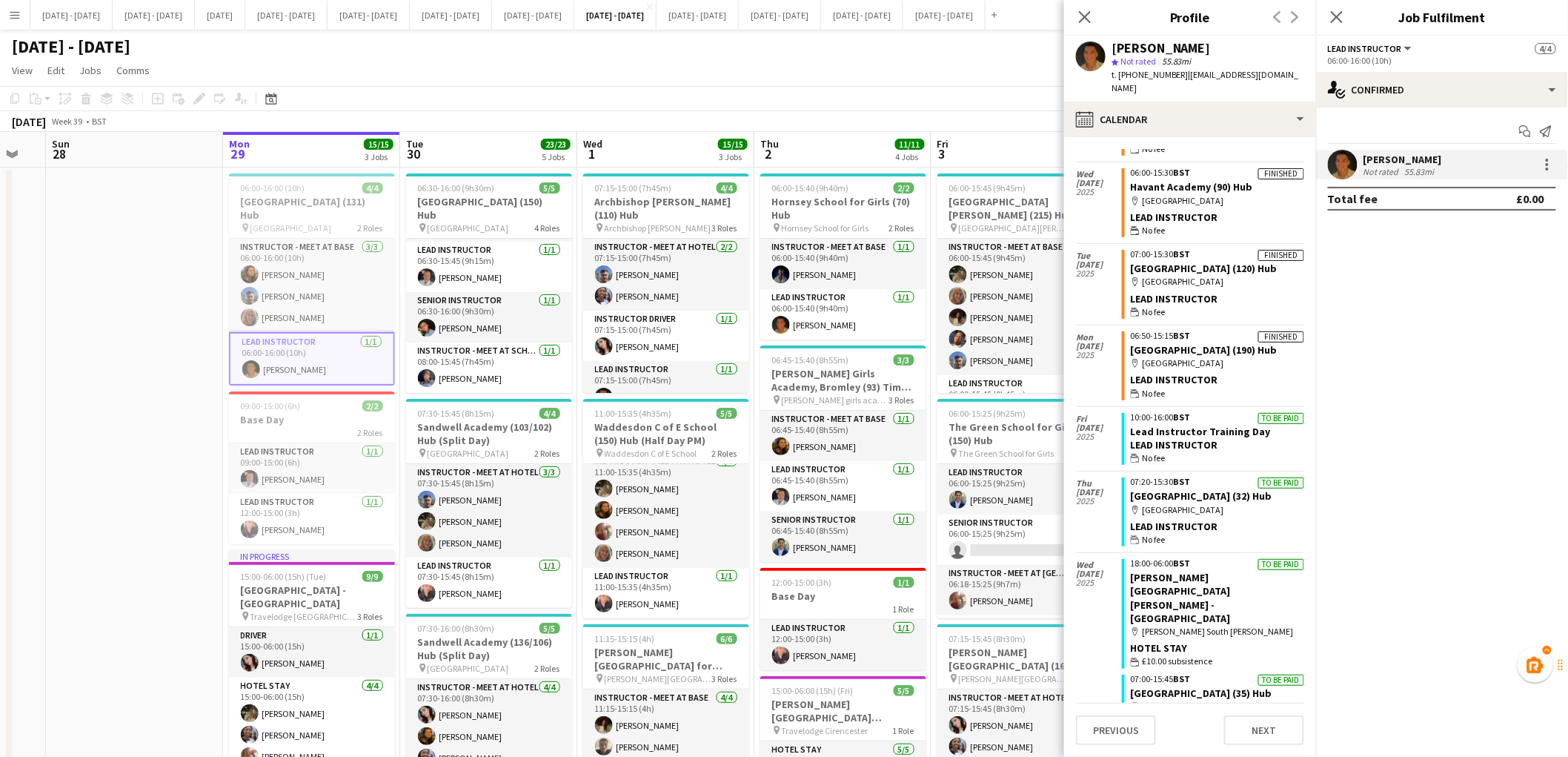
scroll to position [7325, 0]
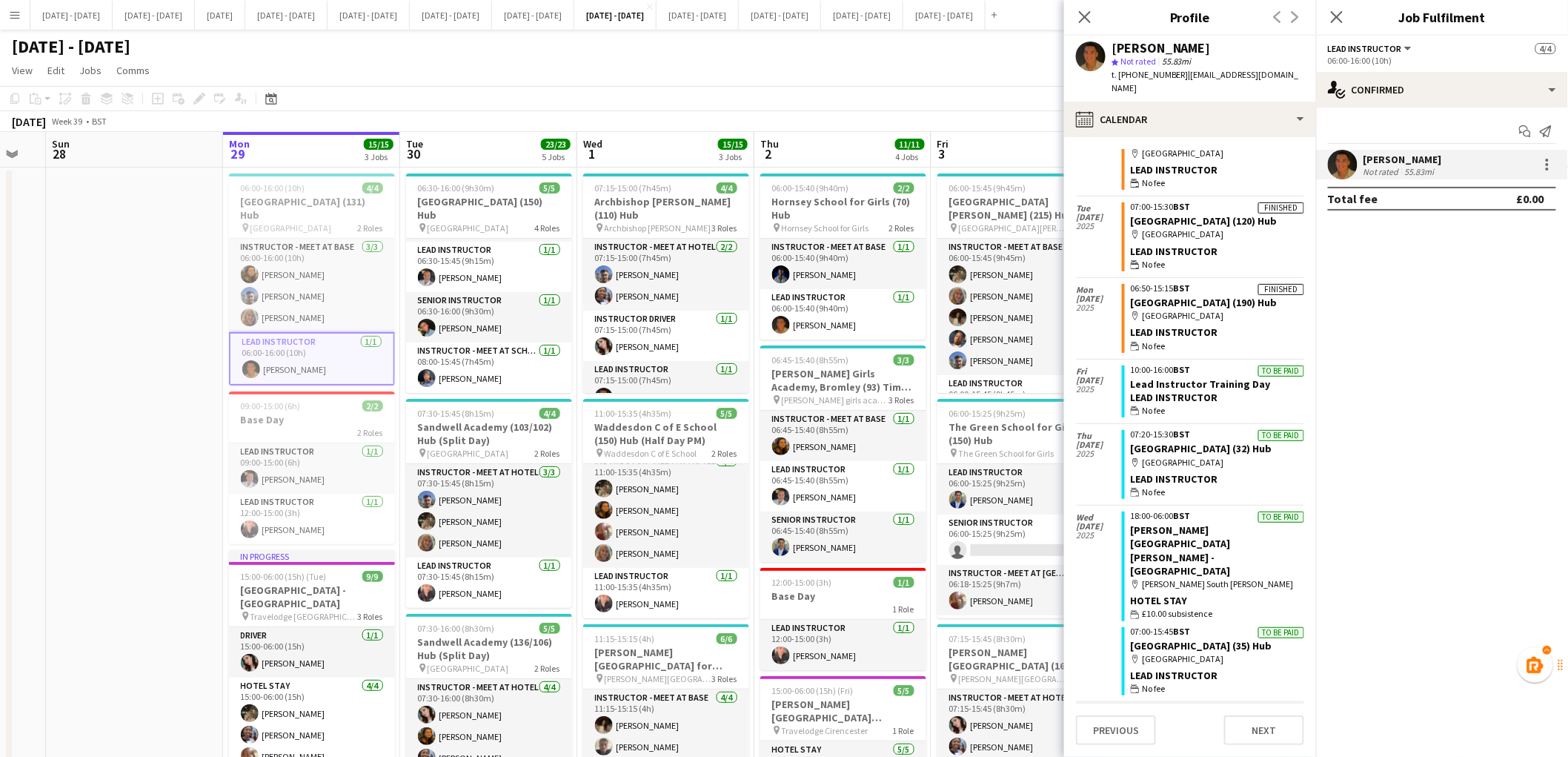
click at [1419, 156] on div "[PERSON_NAME]" at bounding box center [1402, 159] width 78 height 13
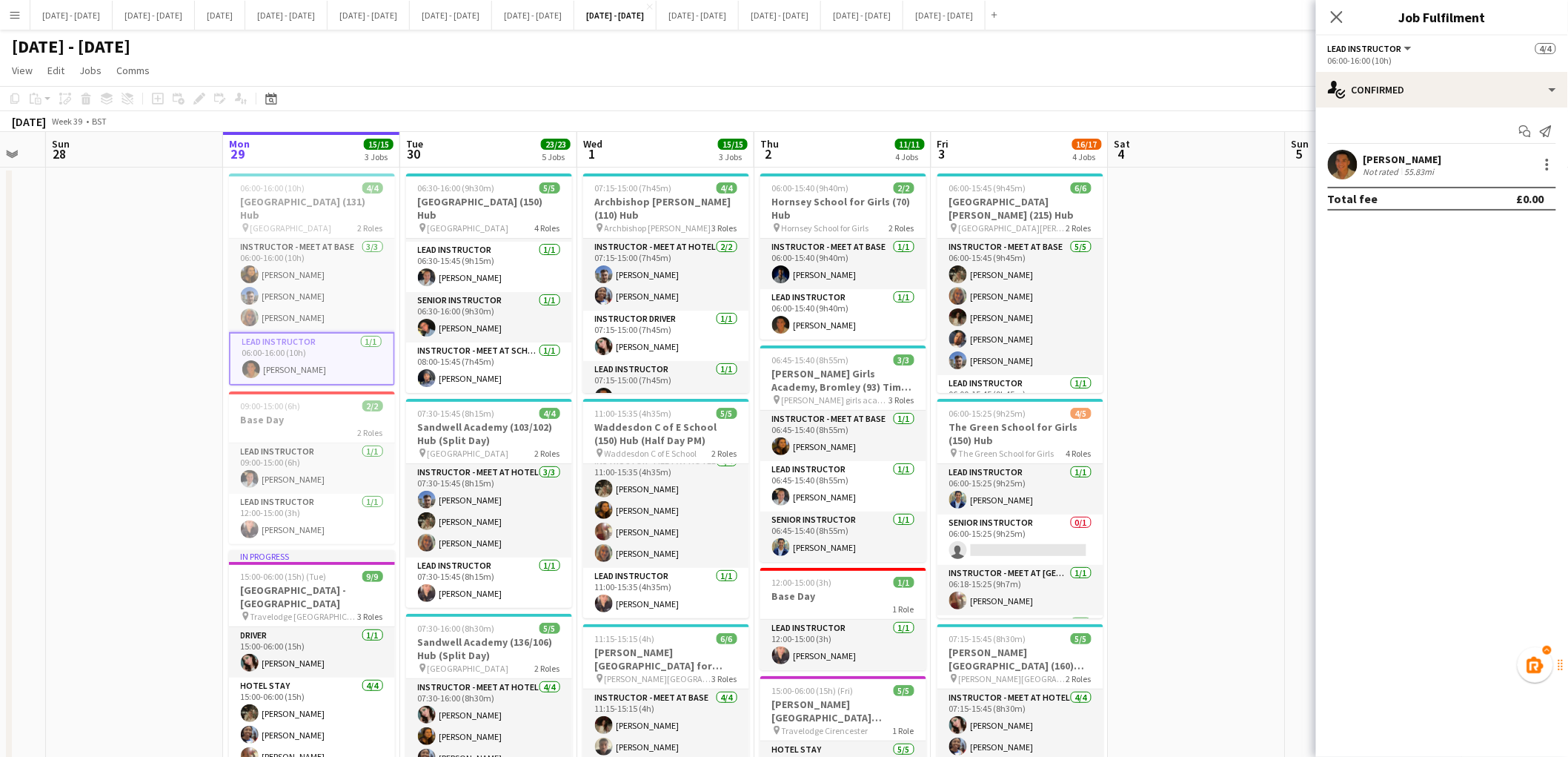
click at [1418, 156] on div "[PERSON_NAME]" at bounding box center [1402, 159] width 78 height 13
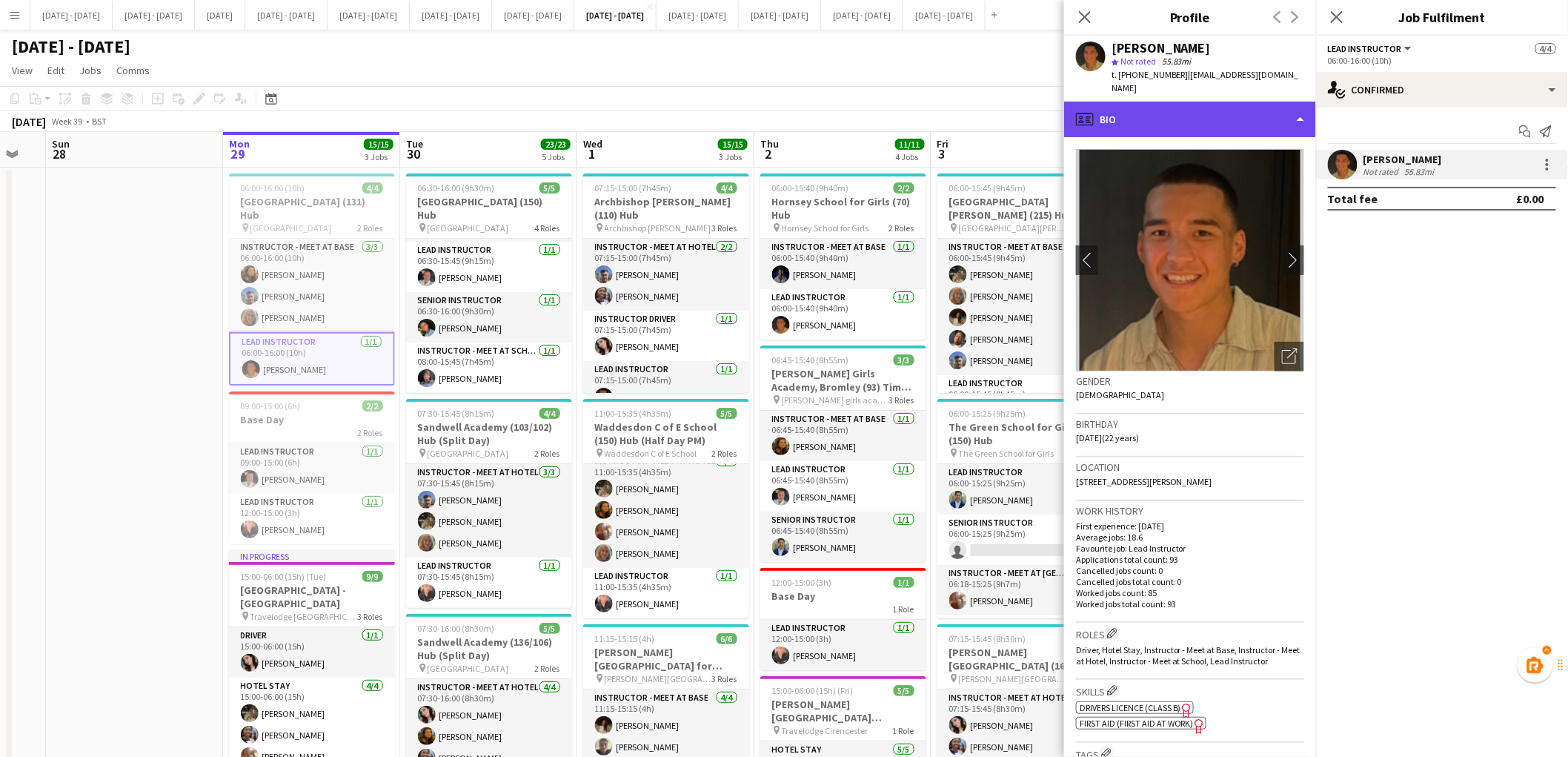
click at [1248, 101] on div "profile Bio" at bounding box center [1190, 119] width 252 height 36
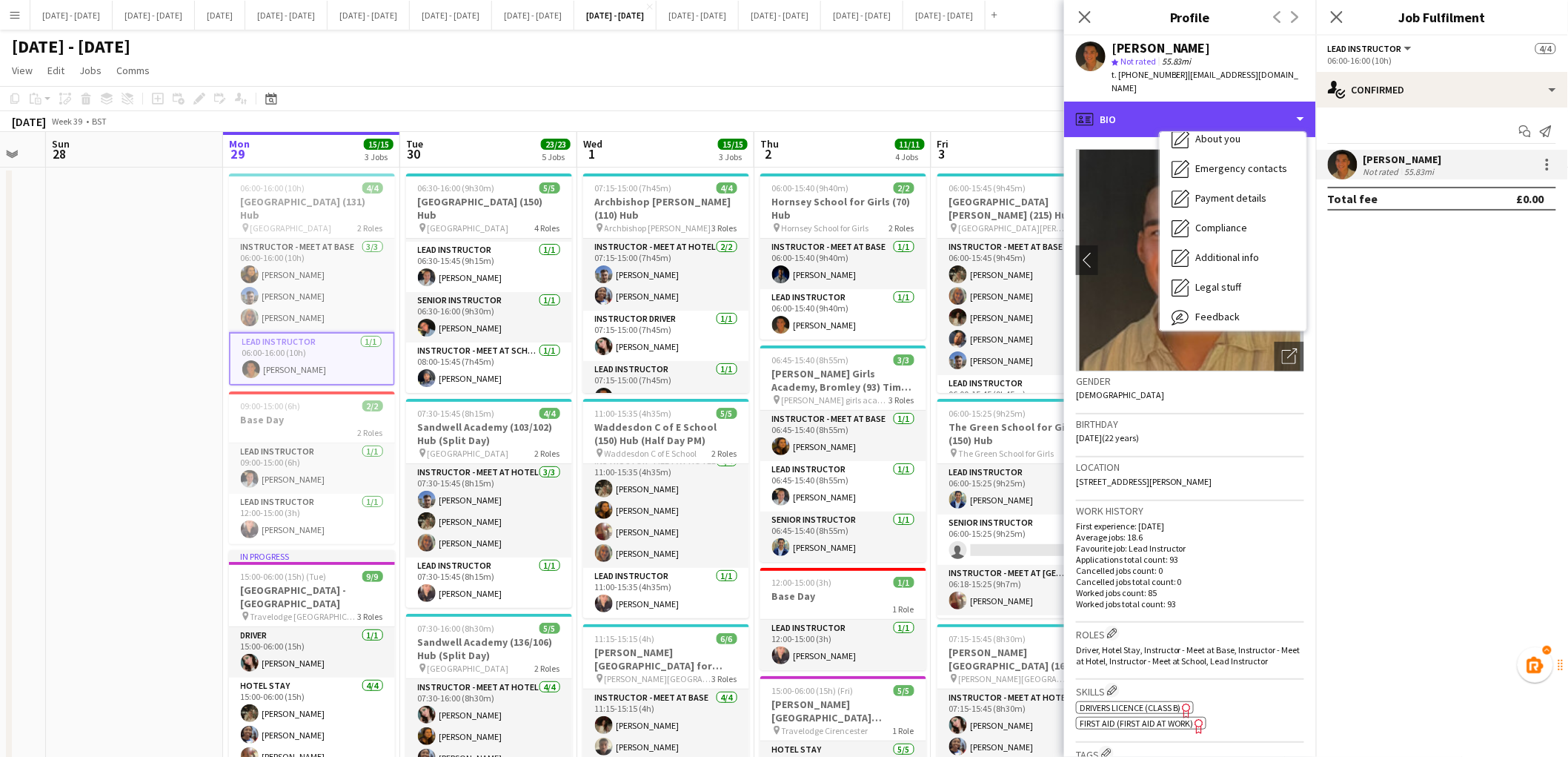
scroll to position [139, 0]
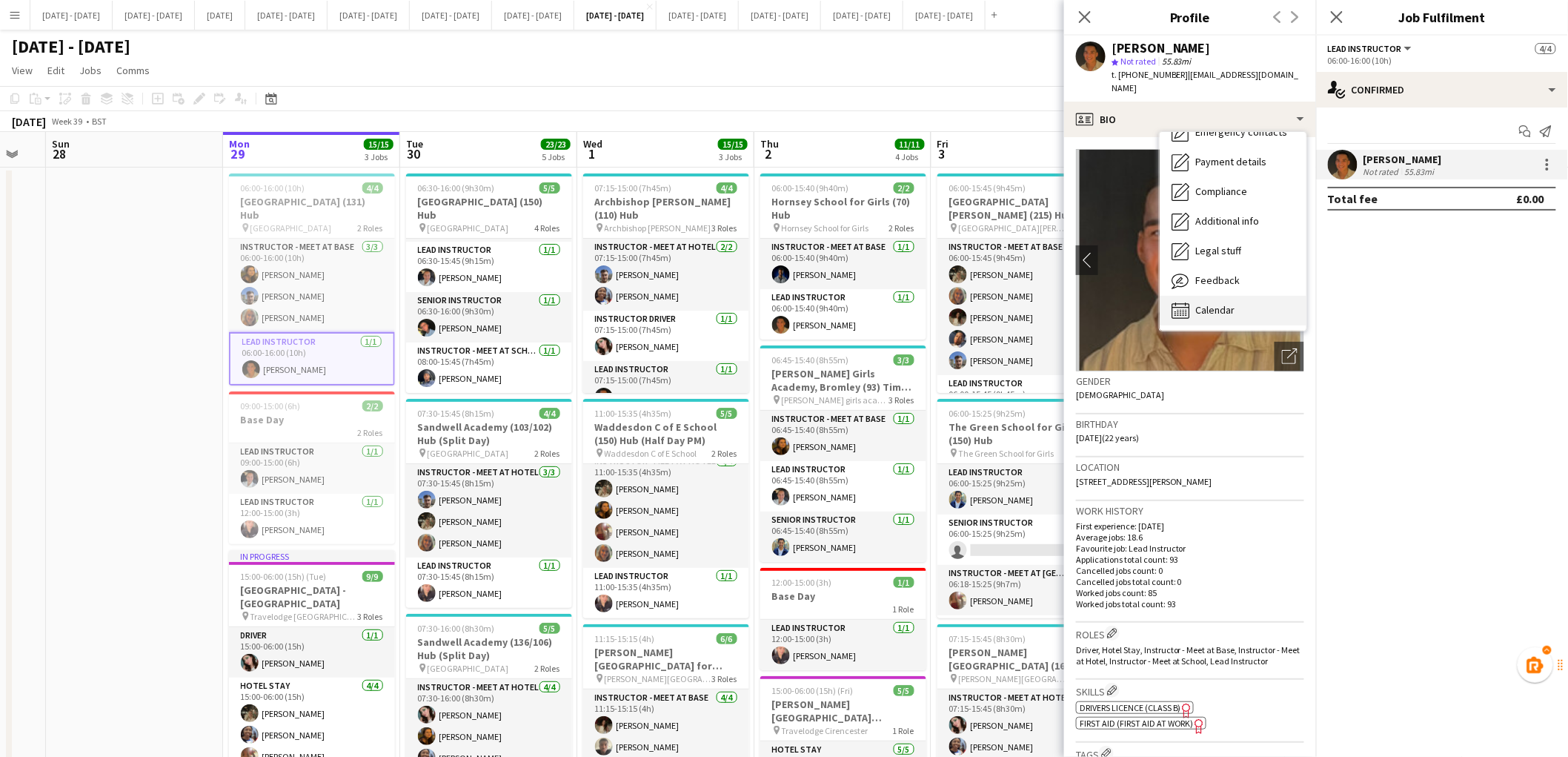
click at [1246, 300] on div "Calendar Calendar" at bounding box center [1233, 310] width 147 height 29
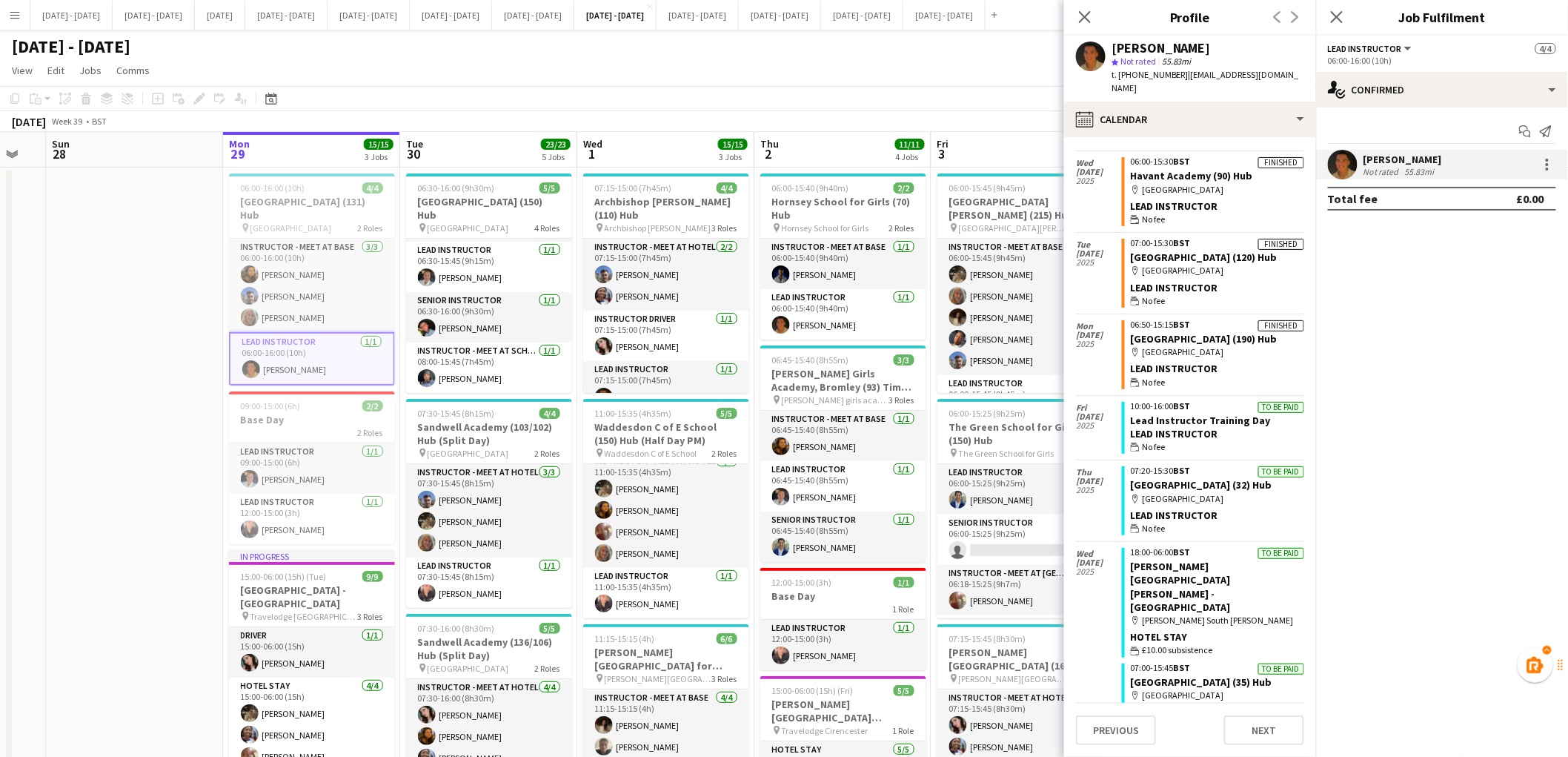
scroll to position [7325, 0]
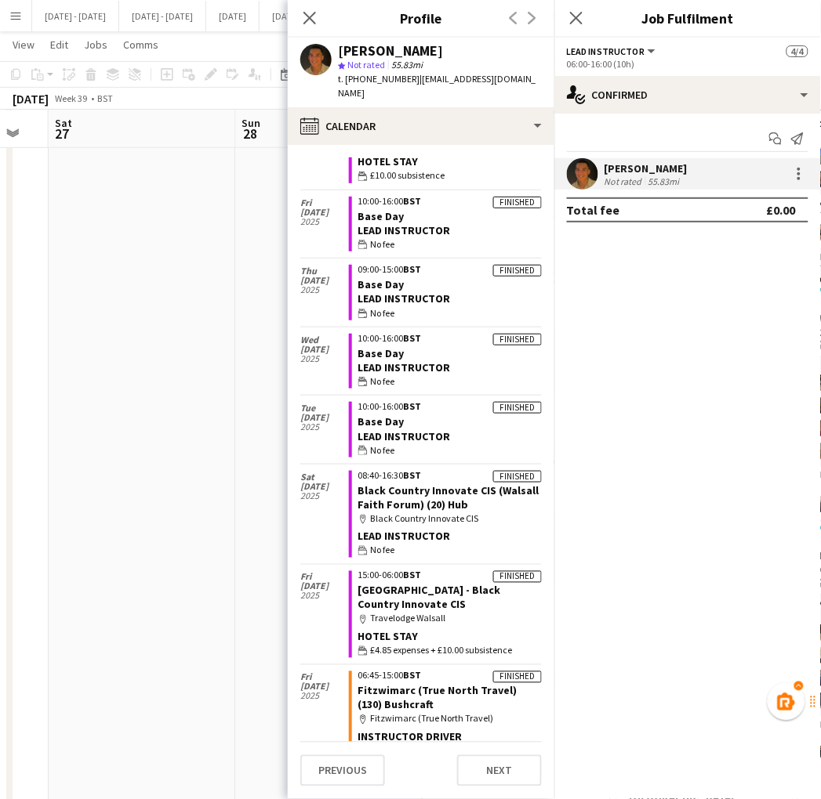
scroll to position [5183, 0]
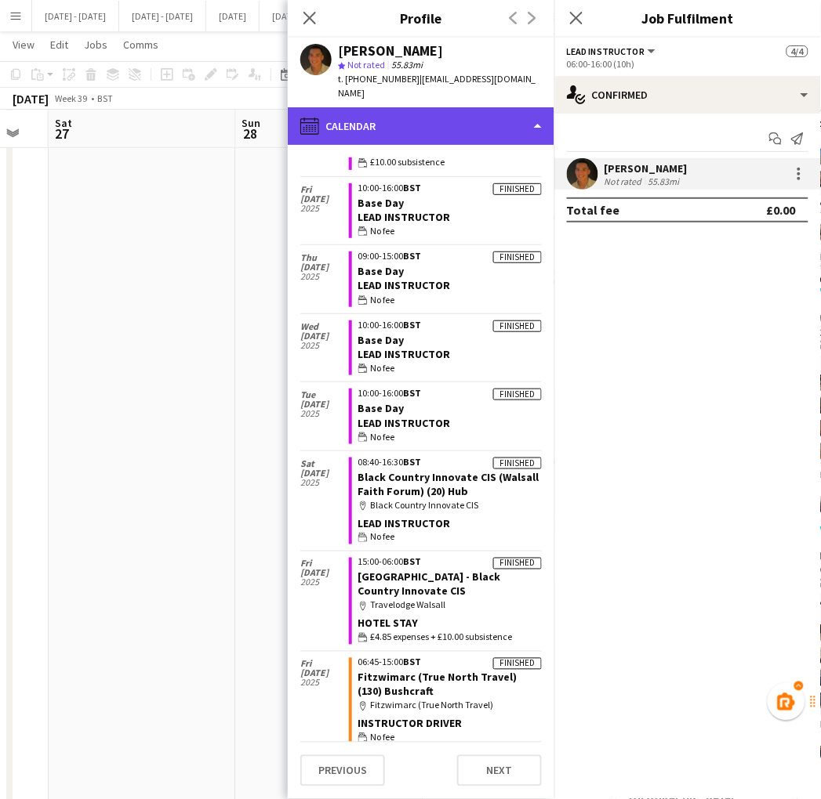
click at [404, 114] on div "calendar-full Calendar" at bounding box center [421, 126] width 266 height 38
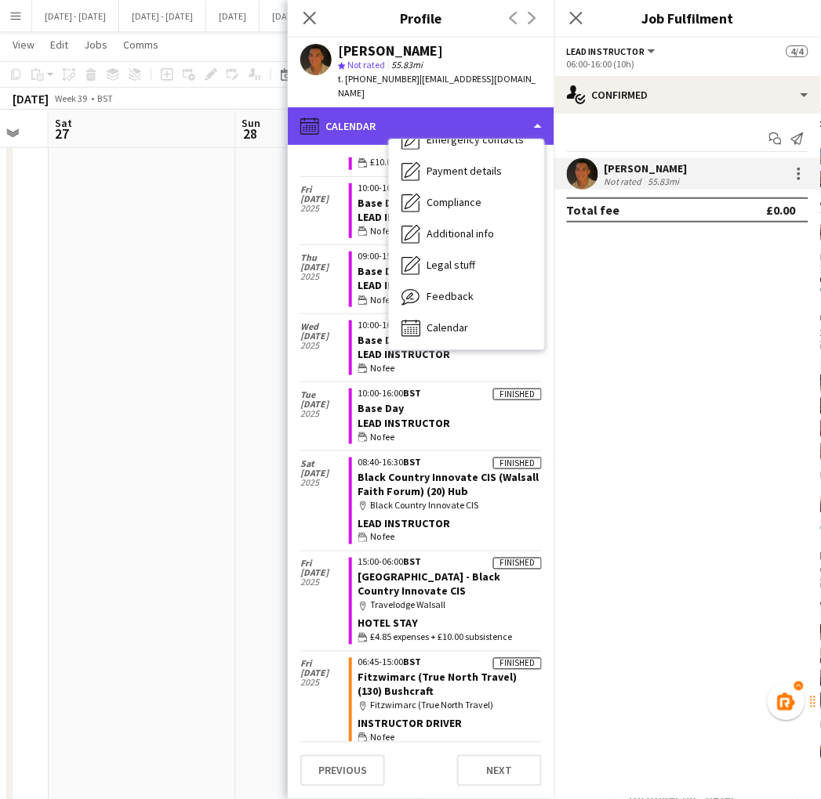
click at [524, 107] on div "calendar-full Calendar" at bounding box center [421, 126] width 266 height 38
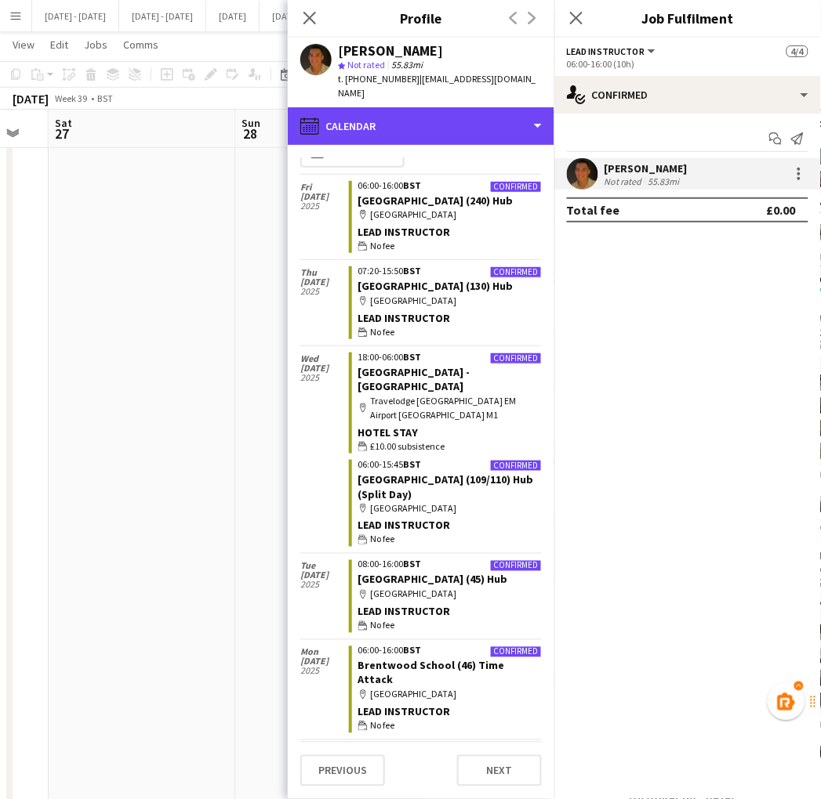
scroll to position [0, 0]
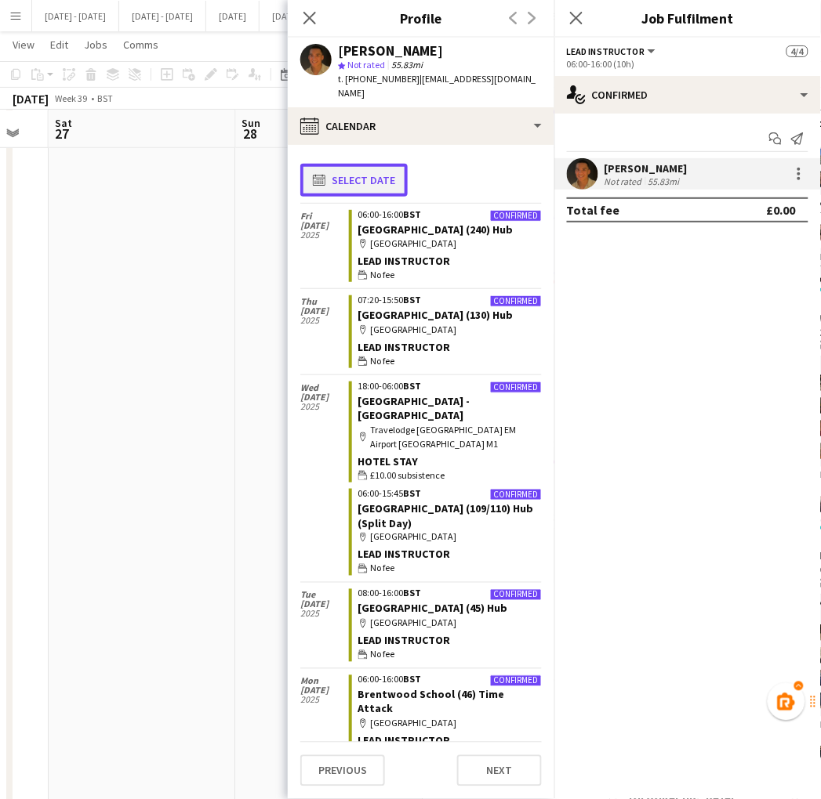
click at [374, 166] on button "calendar-full Select date" at bounding box center [353, 180] width 107 height 33
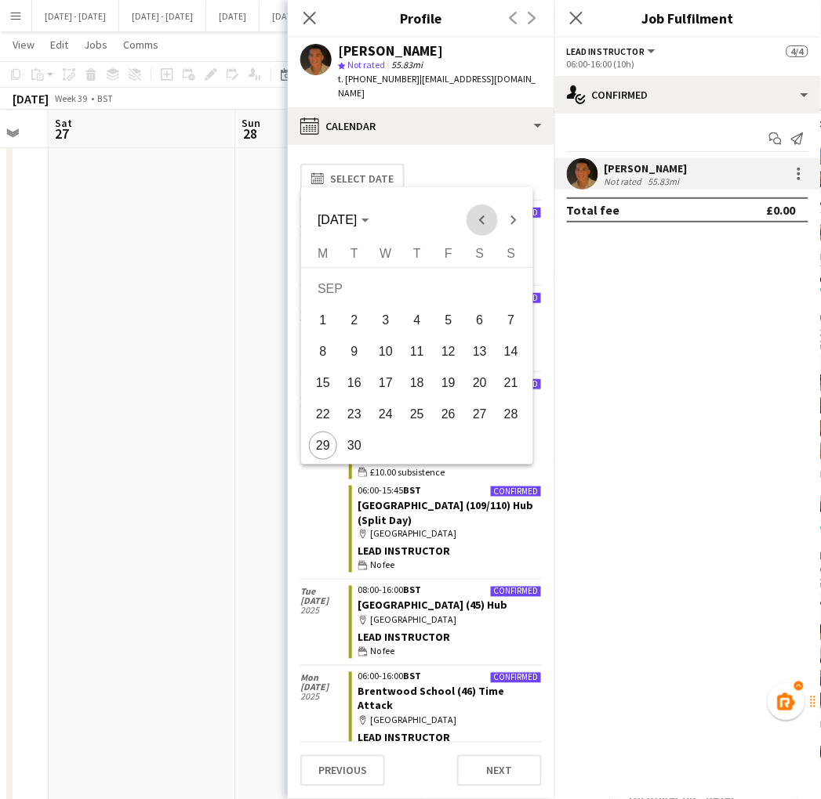
click at [486, 223] on span "Previous month" at bounding box center [481, 220] width 31 height 31
drag, startPoint x: 486, startPoint y: 223, endPoint x: 482, endPoint y: 209, distance: 13.9
click at [482, 209] on span "Previous month" at bounding box center [481, 220] width 31 height 31
click at [327, 444] on span "28" at bounding box center [323, 446] width 28 height 28
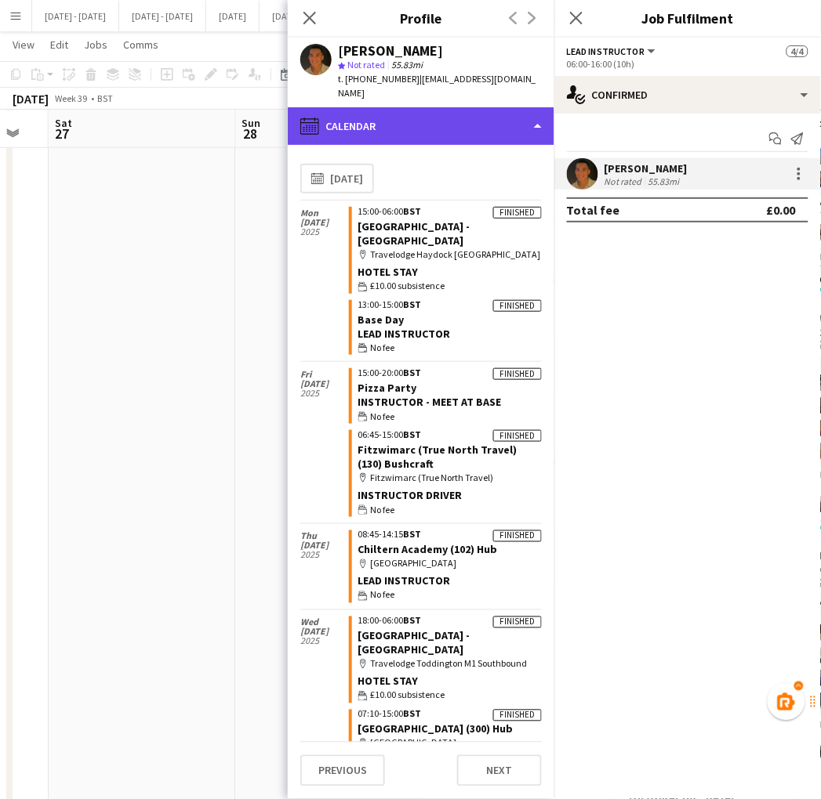
click at [510, 108] on div "calendar-full Calendar" at bounding box center [421, 126] width 266 height 38
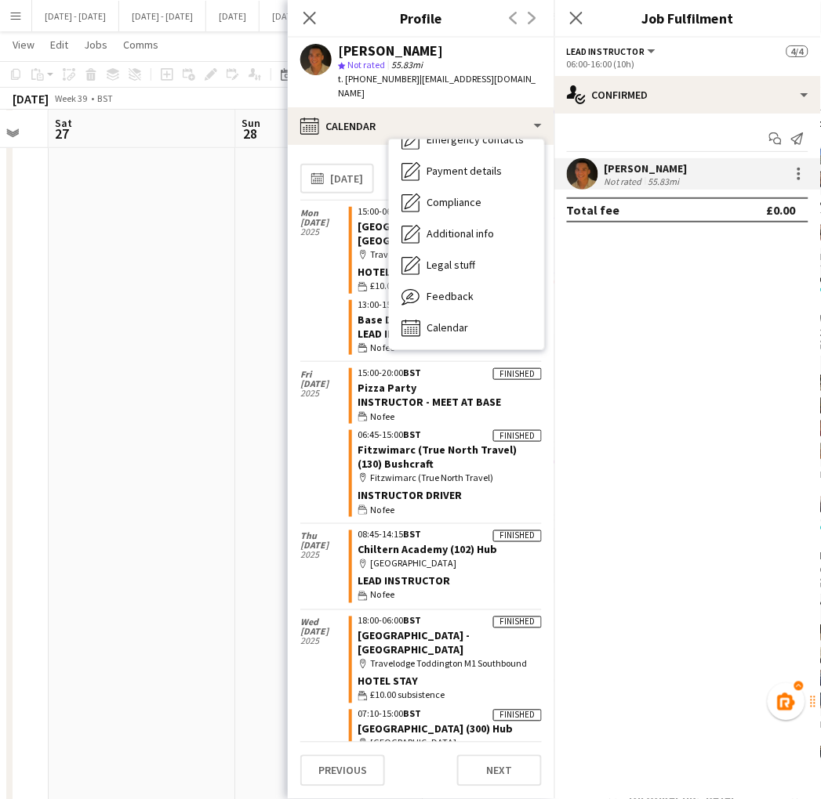
click at [312, 265] on div "[DATE]" at bounding box center [324, 281] width 49 height 161
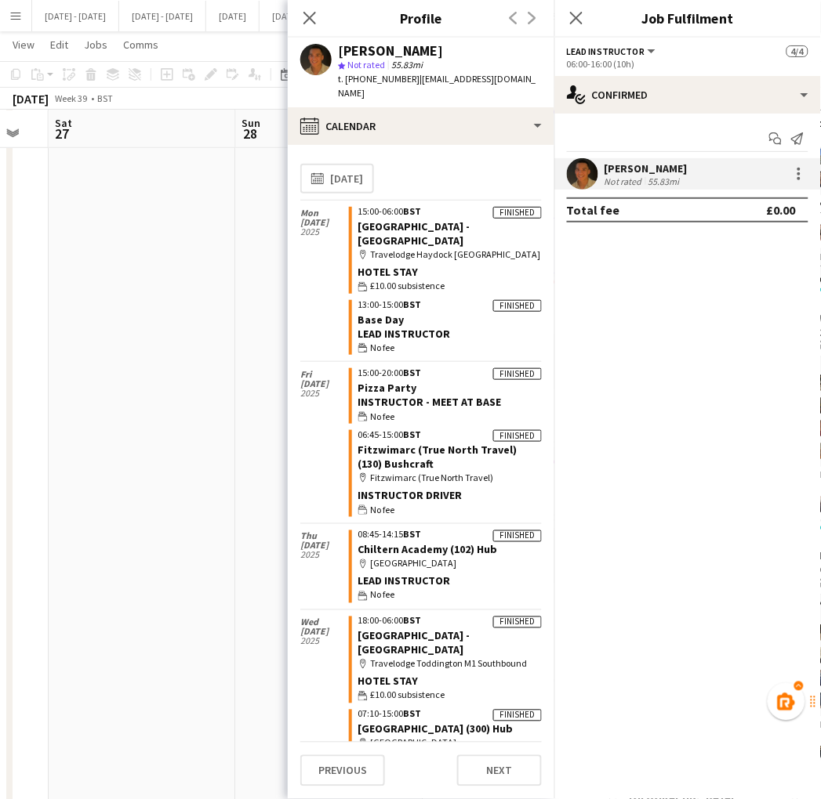
click at [395, 158] on div "**********" at bounding box center [420, 179] width 241 height 42
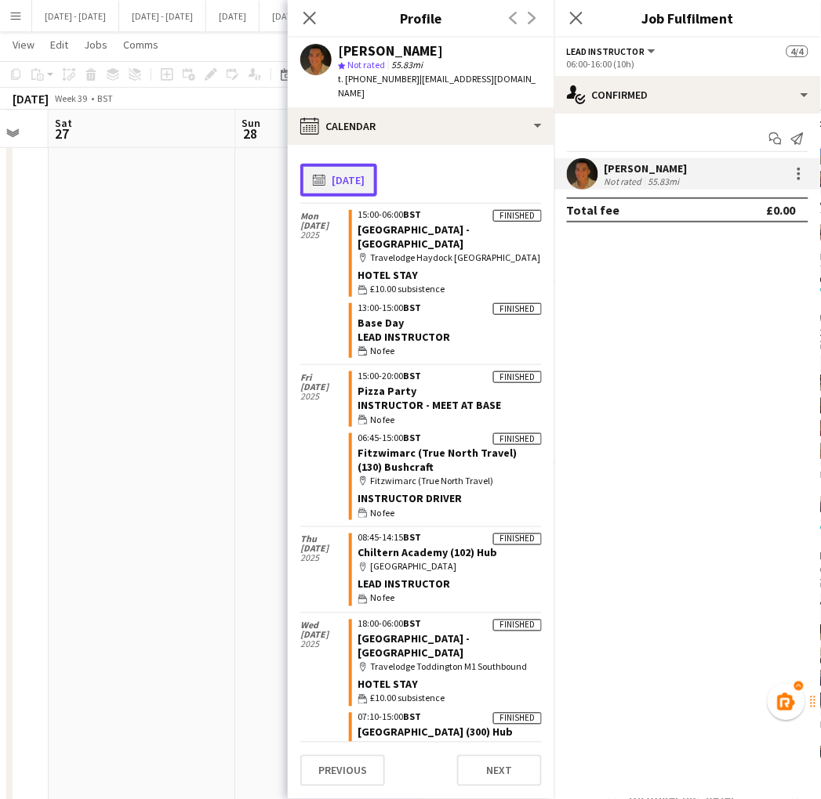
click at [377, 164] on button "calendar-full [DATE]" at bounding box center [338, 180] width 77 height 33
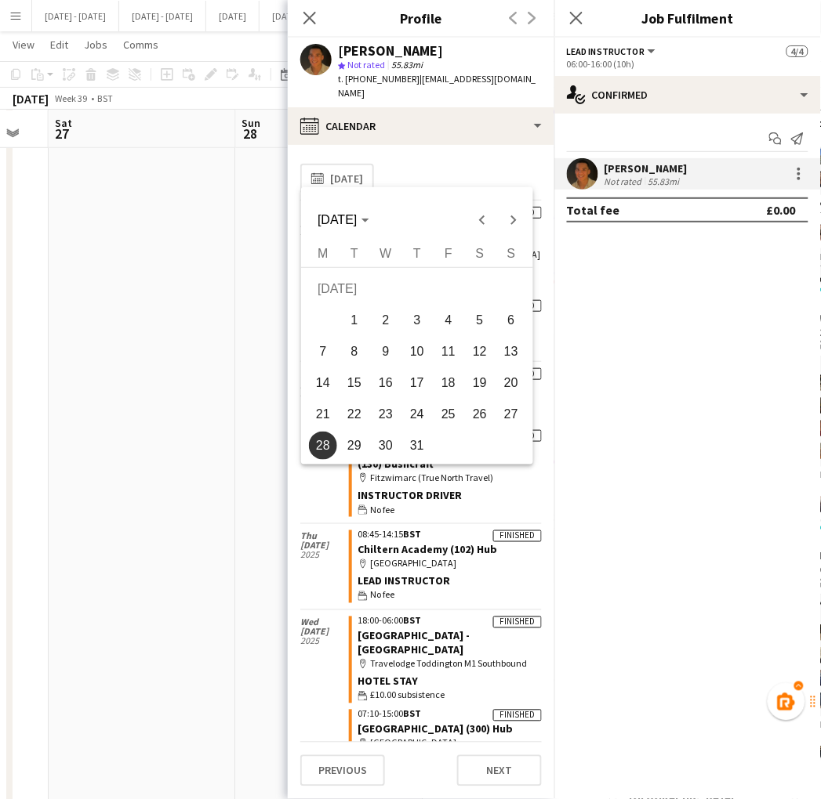
click at [426, 440] on span "31" at bounding box center [417, 446] width 28 height 28
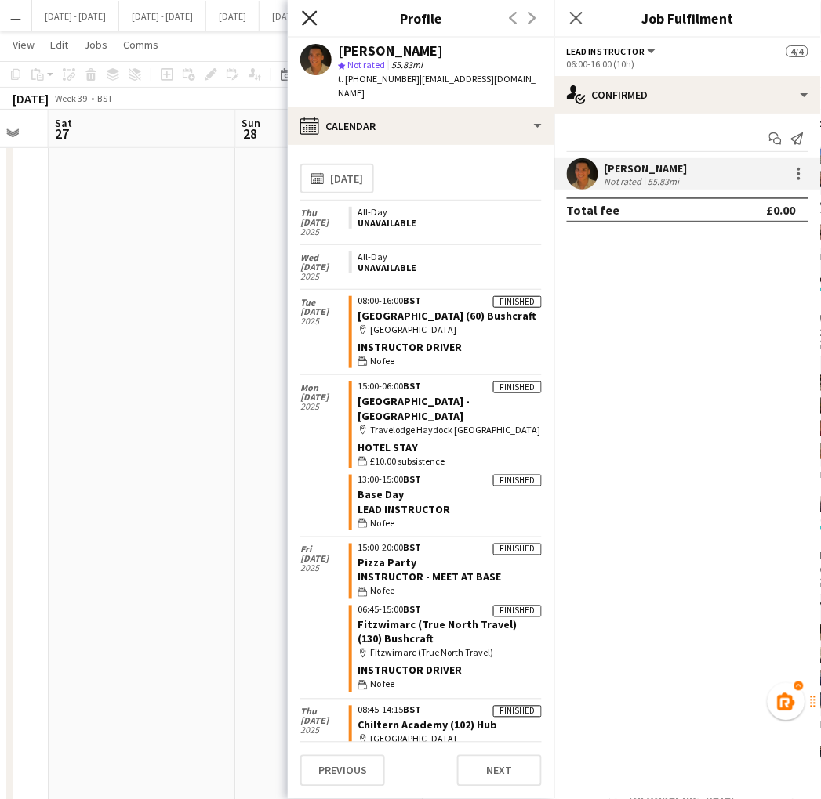
click at [307, 24] on icon "Close pop-in" at bounding box center [309, 17] width 15 height 15
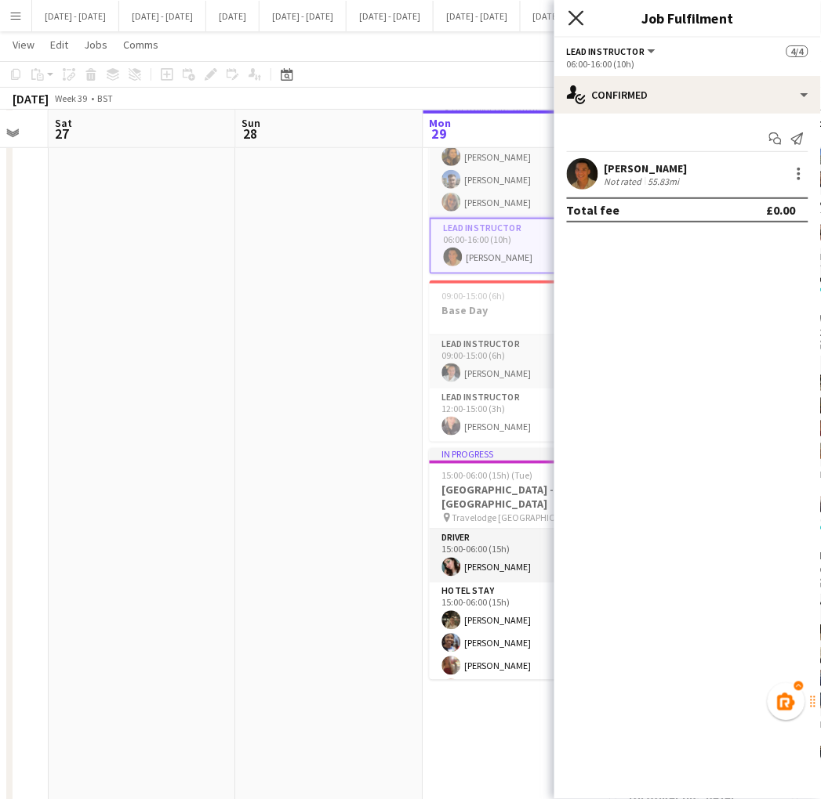
click at [571, 24] on icon at bounding box center [575, 17] width 15 height 15
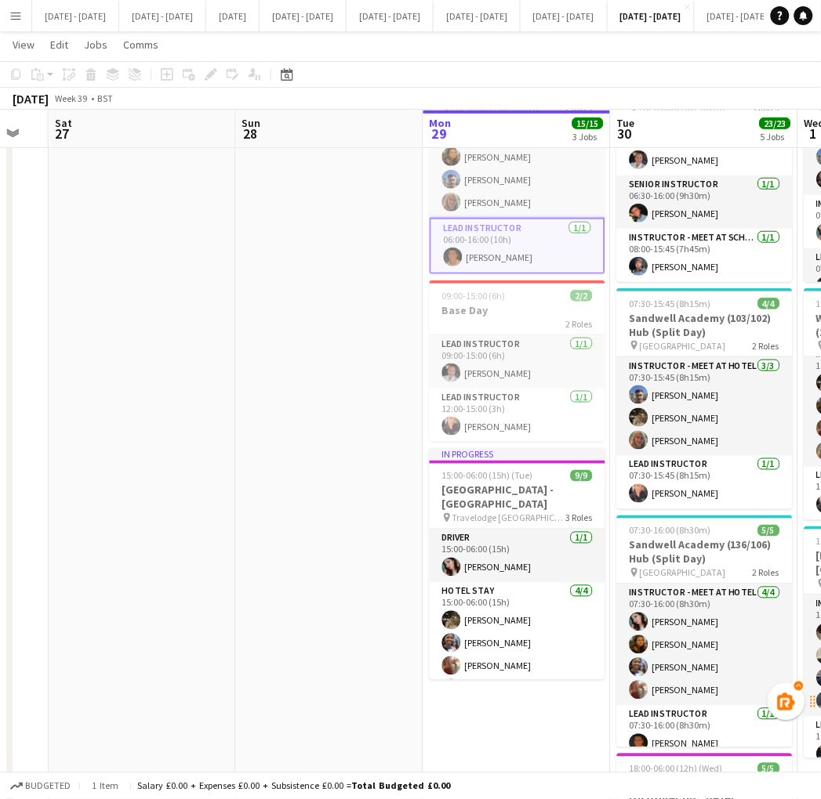
click at [494, 241] on app-card-role "Lead Instructor [DATE] 06:00-16:00 (10h) [PERSON_NAME]" at bounding box center [518, 246] width 176 height 56
